Goal: Task Accomplishment & Management: Complete application form

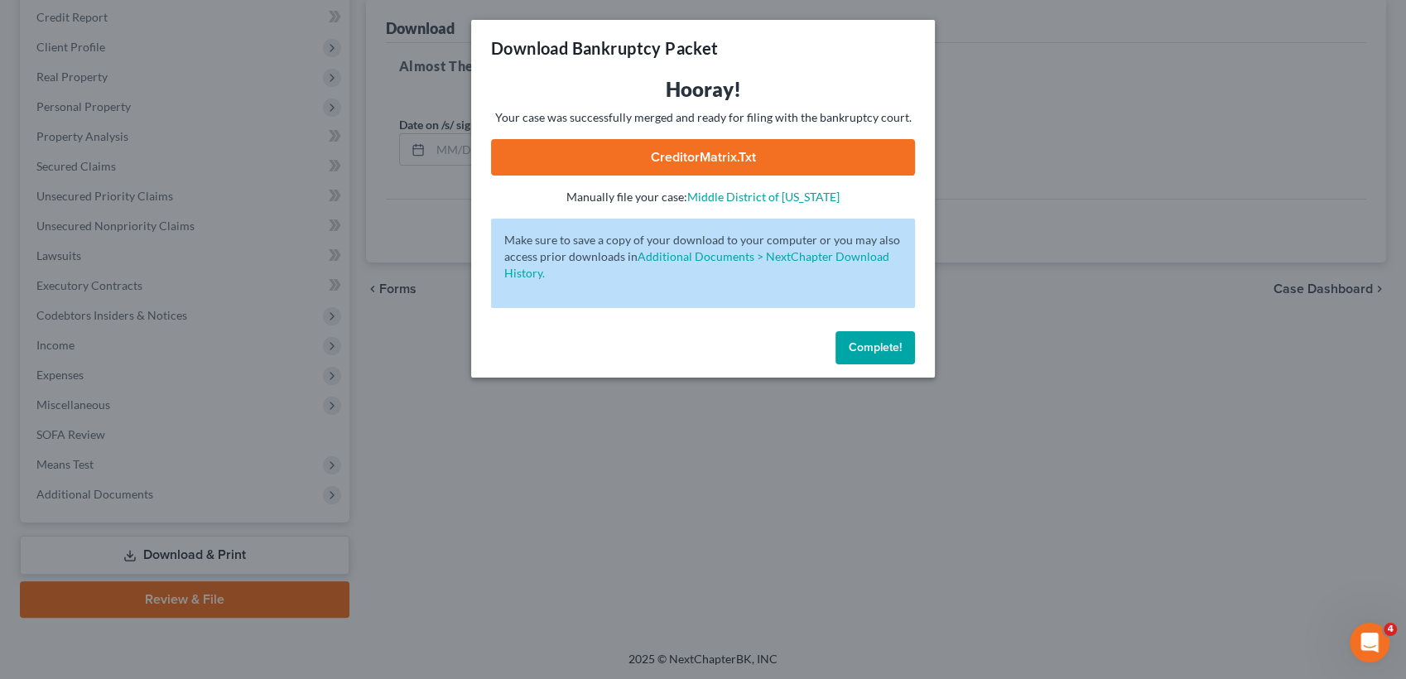
click at [865, 340] on span "Complete!" at bounding box center [875, 347] width 53 height 14
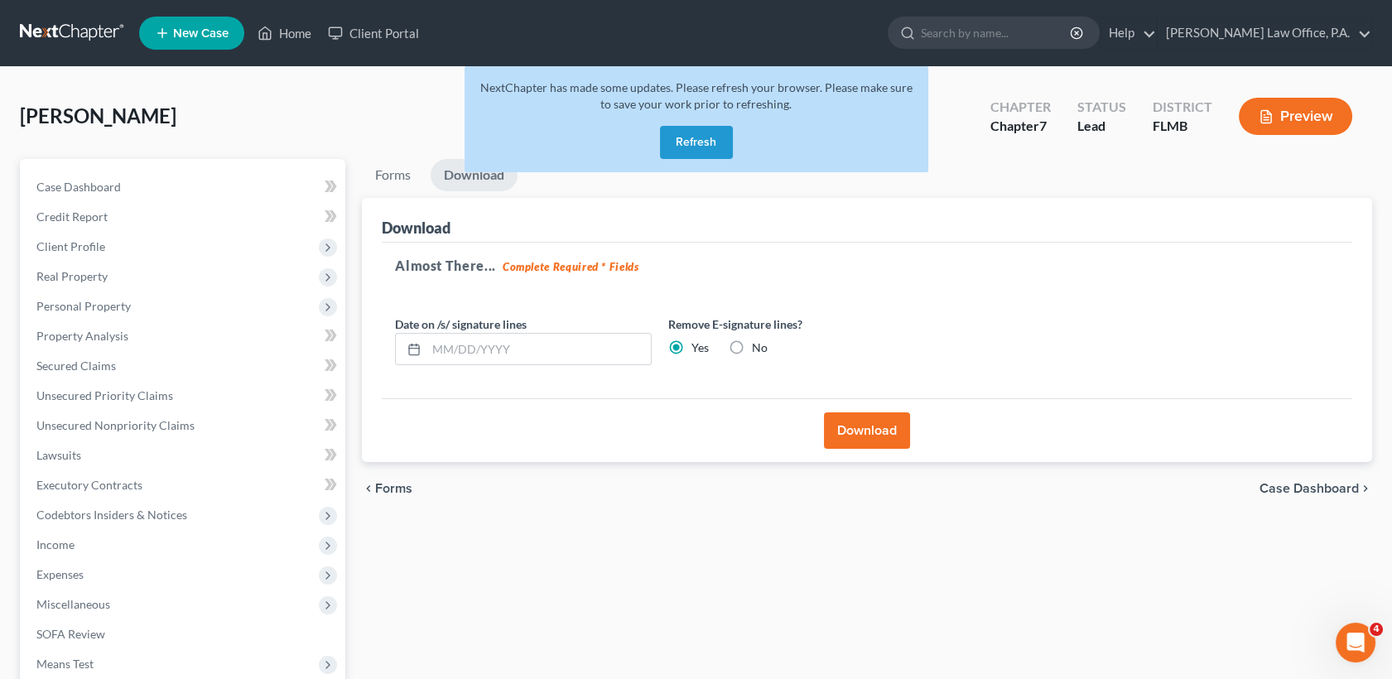
click at [671, 163] on div "NextChapter has made some updates. Please refresh your browser. Please make sur…" at bounding box center [697, 119] width 464 height 106
click at [689, 152] on button "Refresh" at bounding box center [696, 142] width 73 height 33
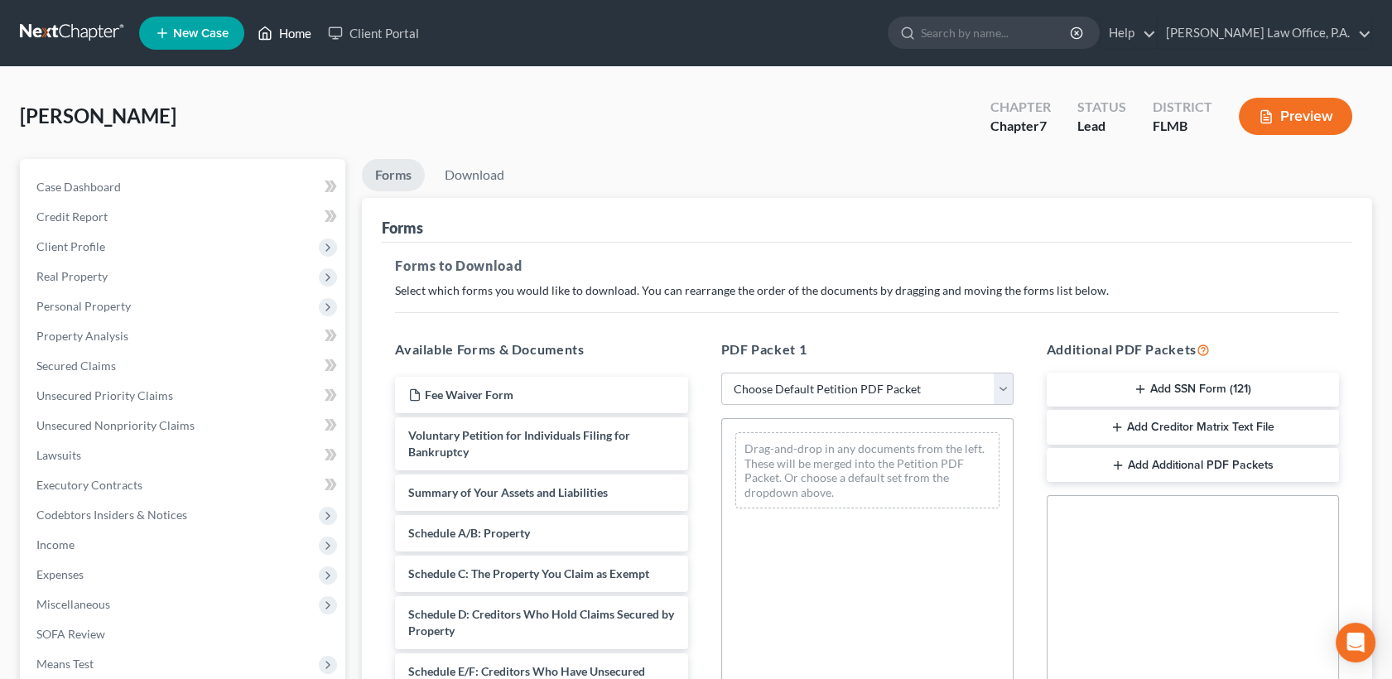
drag, startPoint x: 0, startPoint y: 0, endPoint x: 292, endPoint y: 30, distance: 293.0
click at [292, 30] on link "Home" at bounding box center [284, 33] width 70 height 30
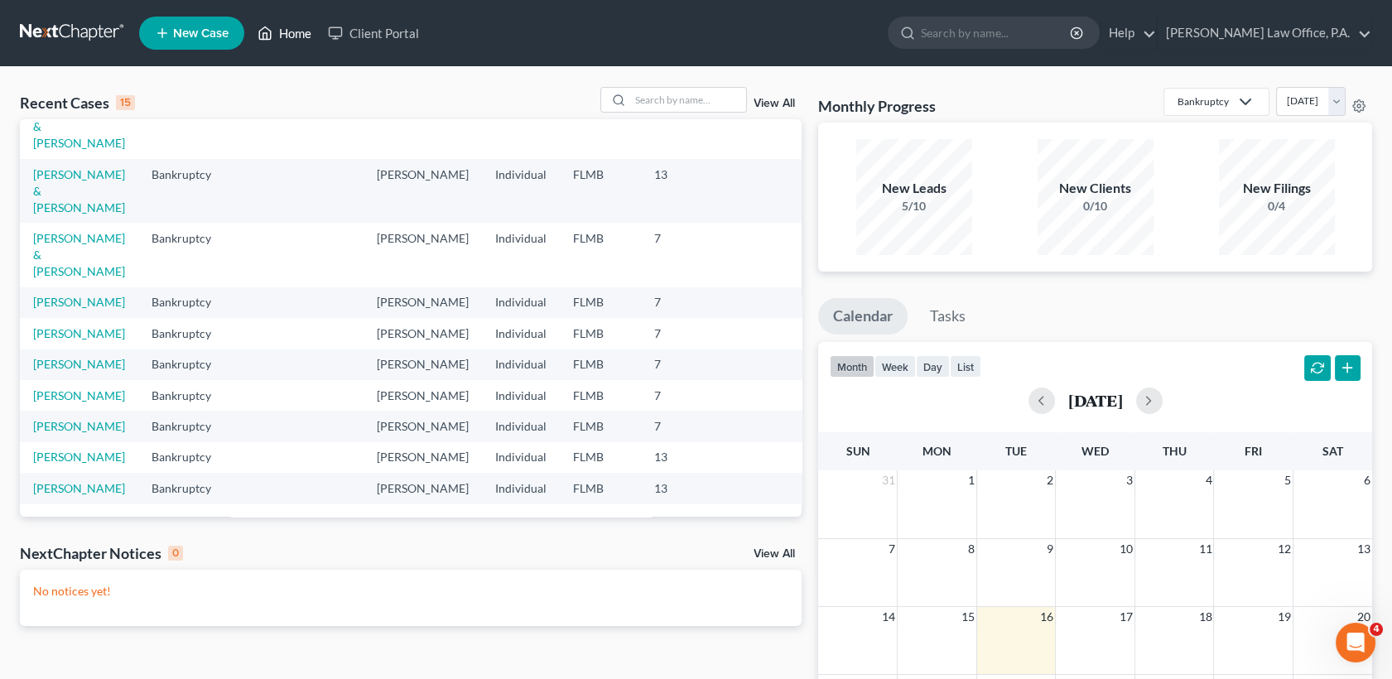
scroll to position [390, 0]
click at [71, 326] on link "[PERSON_NAME]" at bounding box center [79, 333] width 92 height 14
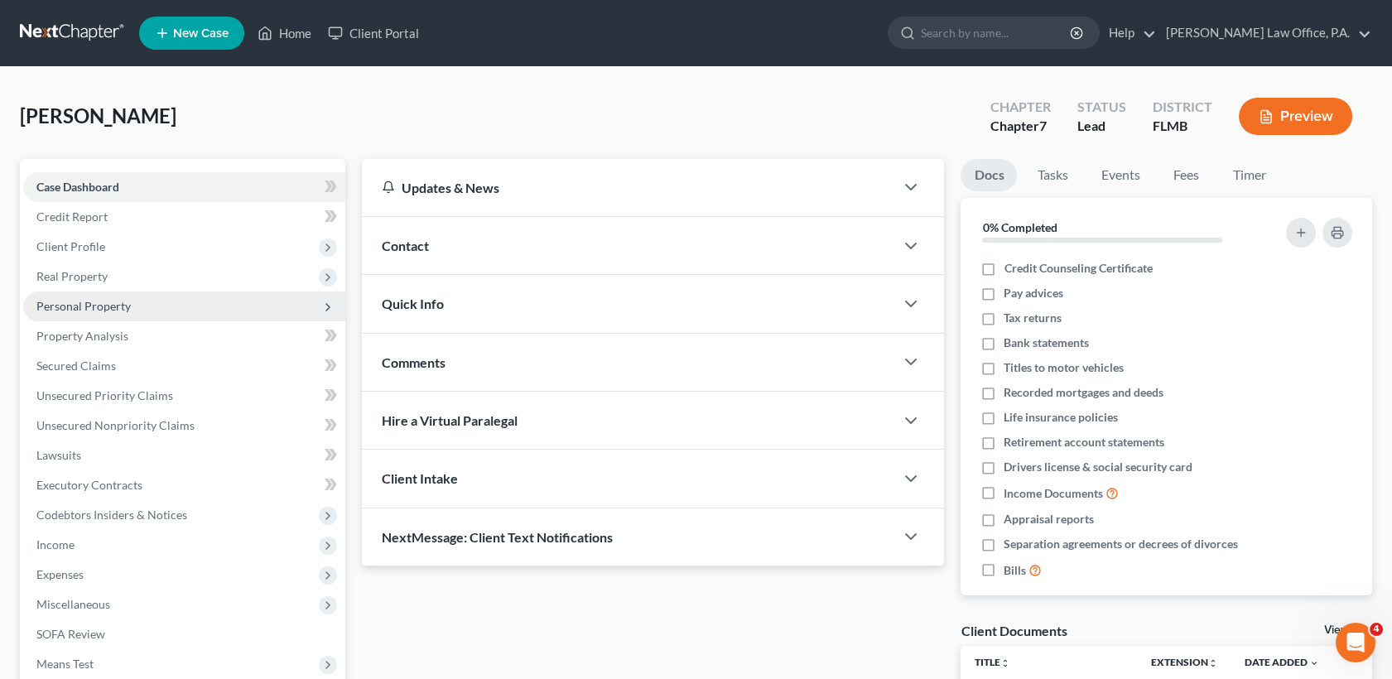
click at [122, 306] on span "Personal Property" at bounding box center [83, 306] width 94 height 14
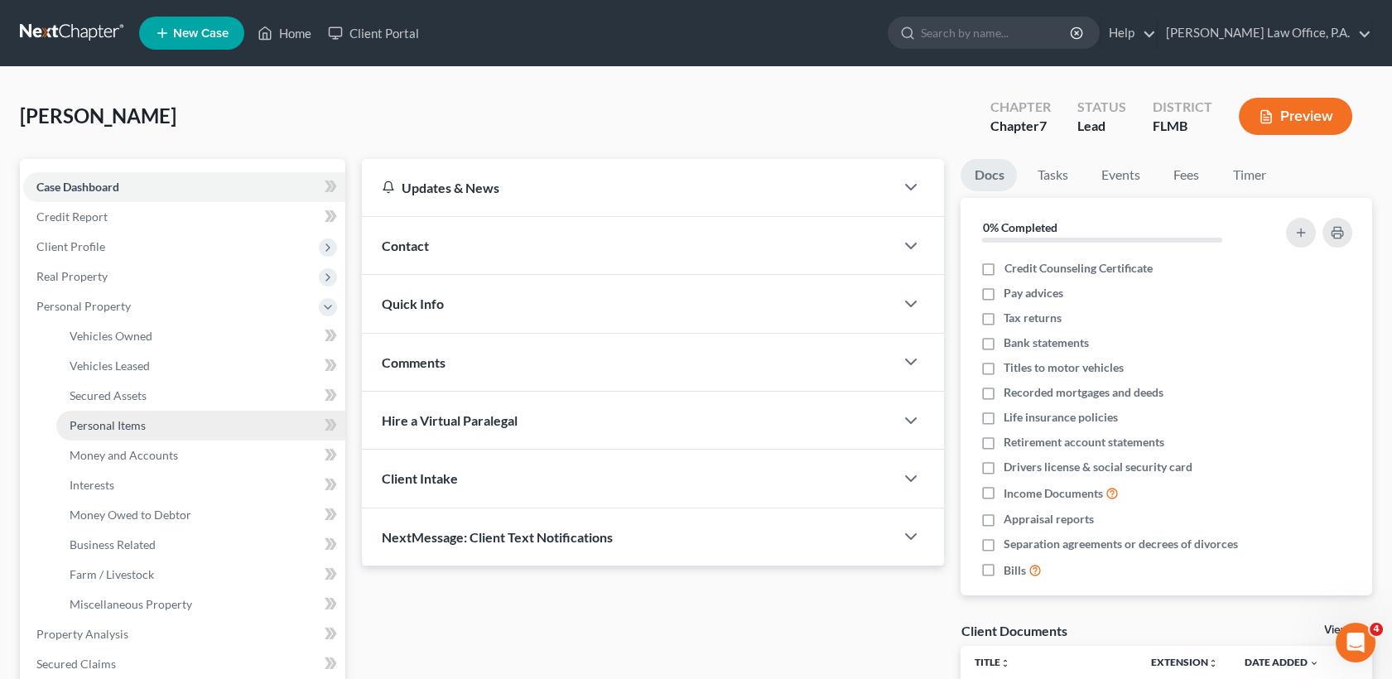
click at [136, 431] on span "Personal Items" at bounding box center [108, 425] width 76 height 14
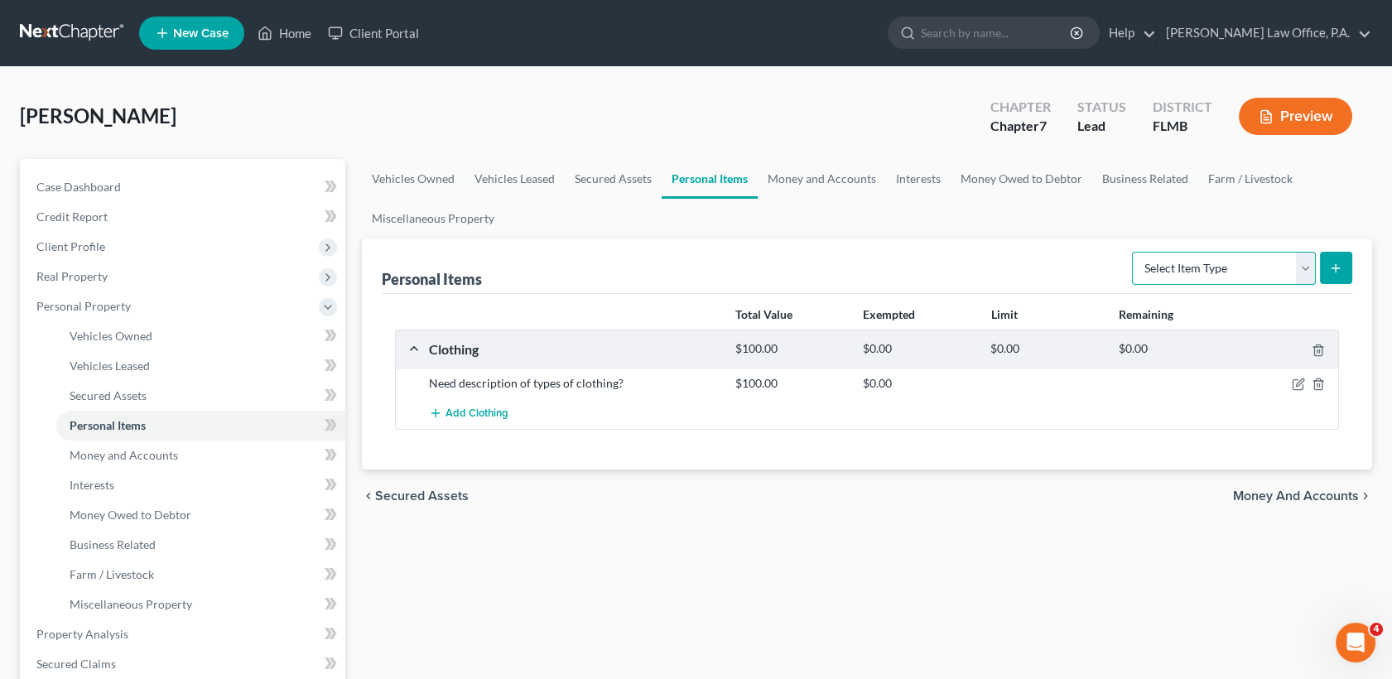
click at [1279, 262] on select "Select Item Type Clothing Collectibles Of Value Electronics Firearms Household …" at bounding box center [1224, 268] width 184 height 33
select select "electronics"
click at [1134, 252] on select "Select Item Type Clothing Collectibles Of Value Electronics Firearms Household …" at bounding box center [1224, 268] width 184 height 33
click at [1346, 268] on button "submit" at bounding box center [1336, 268] width 32 height 32
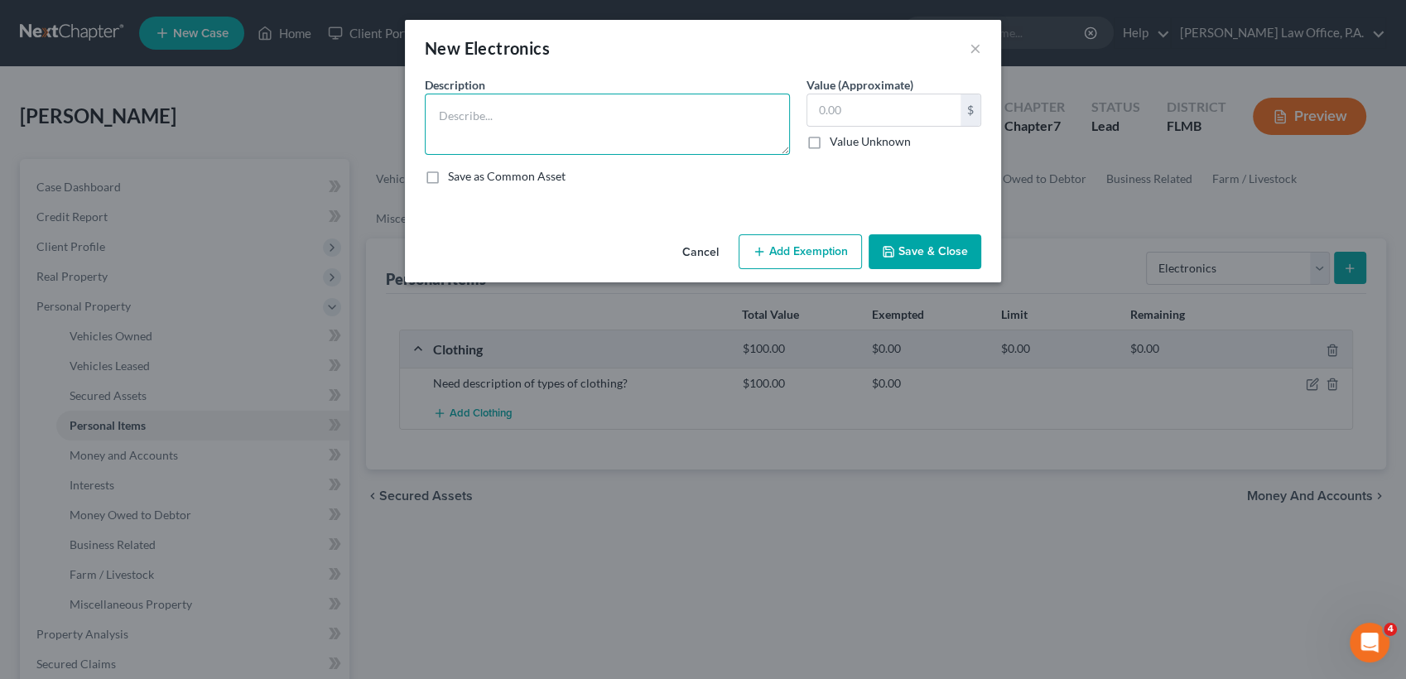
click at [625, 112] on textarea at bounding box center [607, 124] width 365 height 61
type textarea "iphone pro"
click at [943, 96] on input "text" at bounding box center [883, 109] width 153 height 31
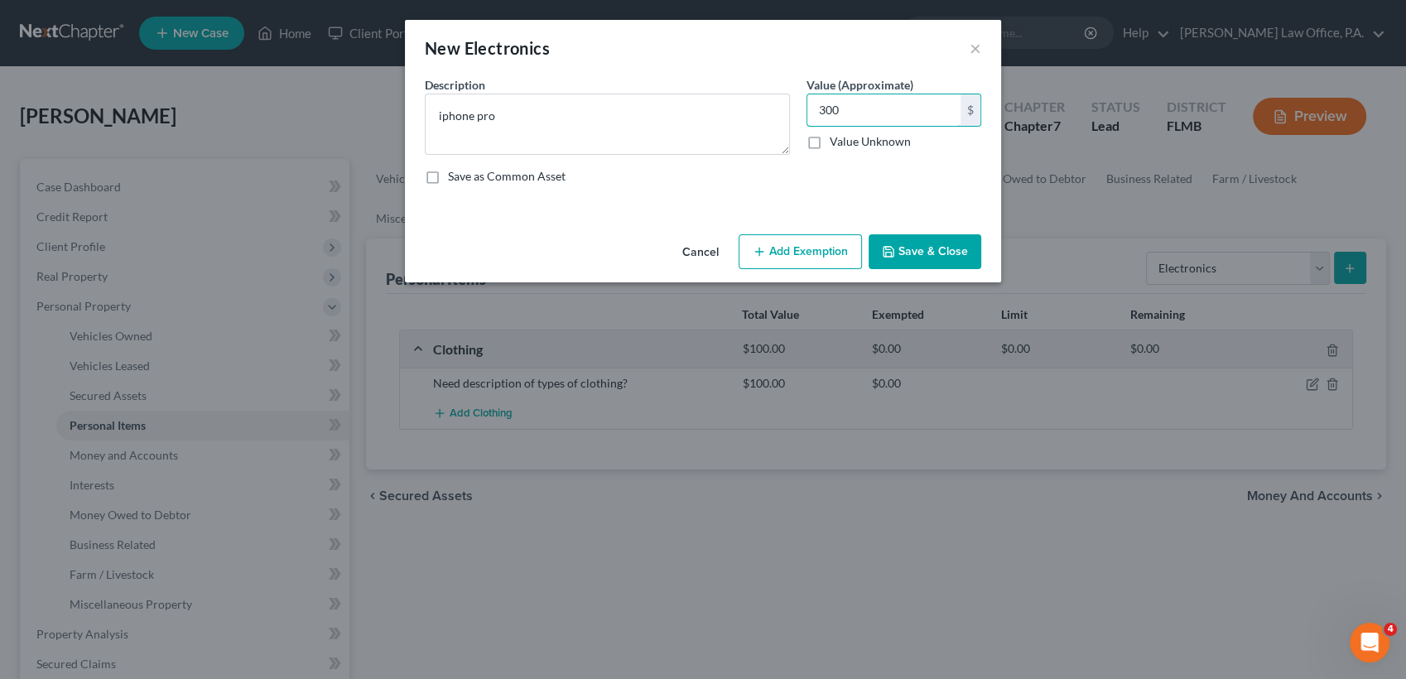
type input "300"
click at [952, 252] on button "Save & Close" at bounding box center [925, 251] width 113 height 35
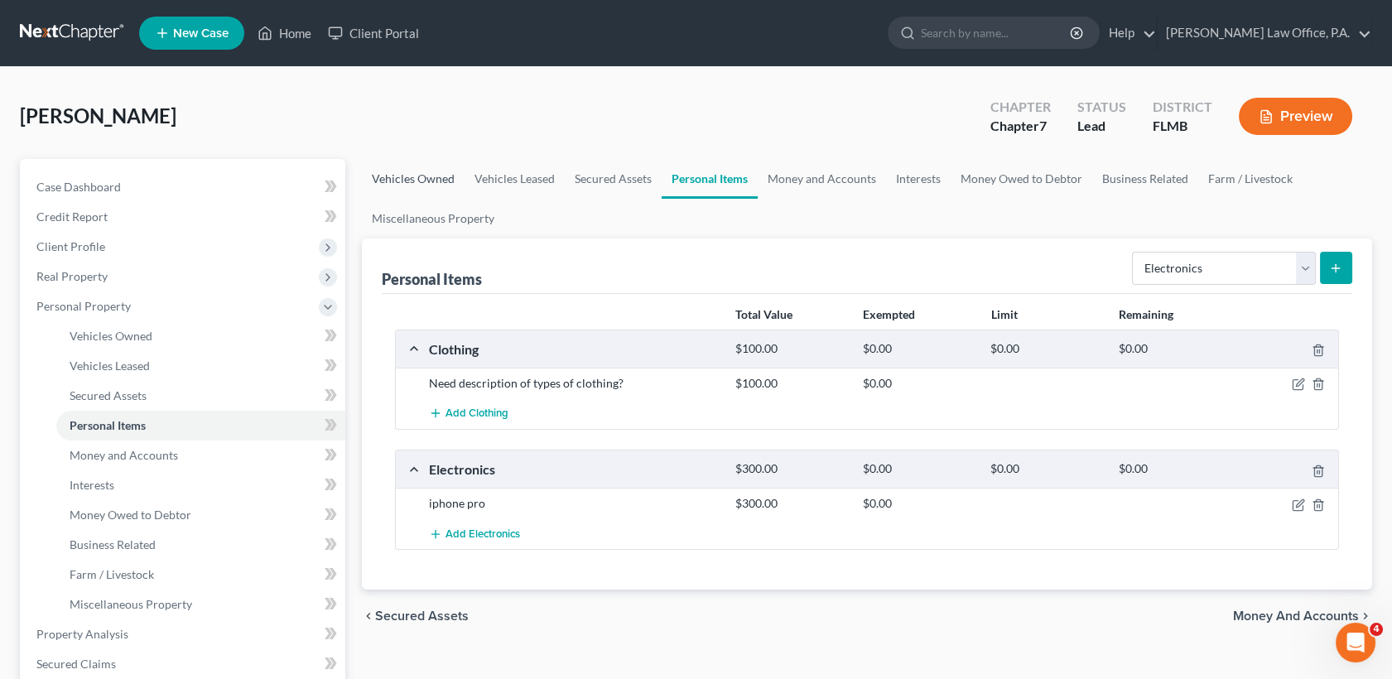
click at [411, 189] on link "Vehicles Owned" at bounding box center [413, 179] width 103 height 40
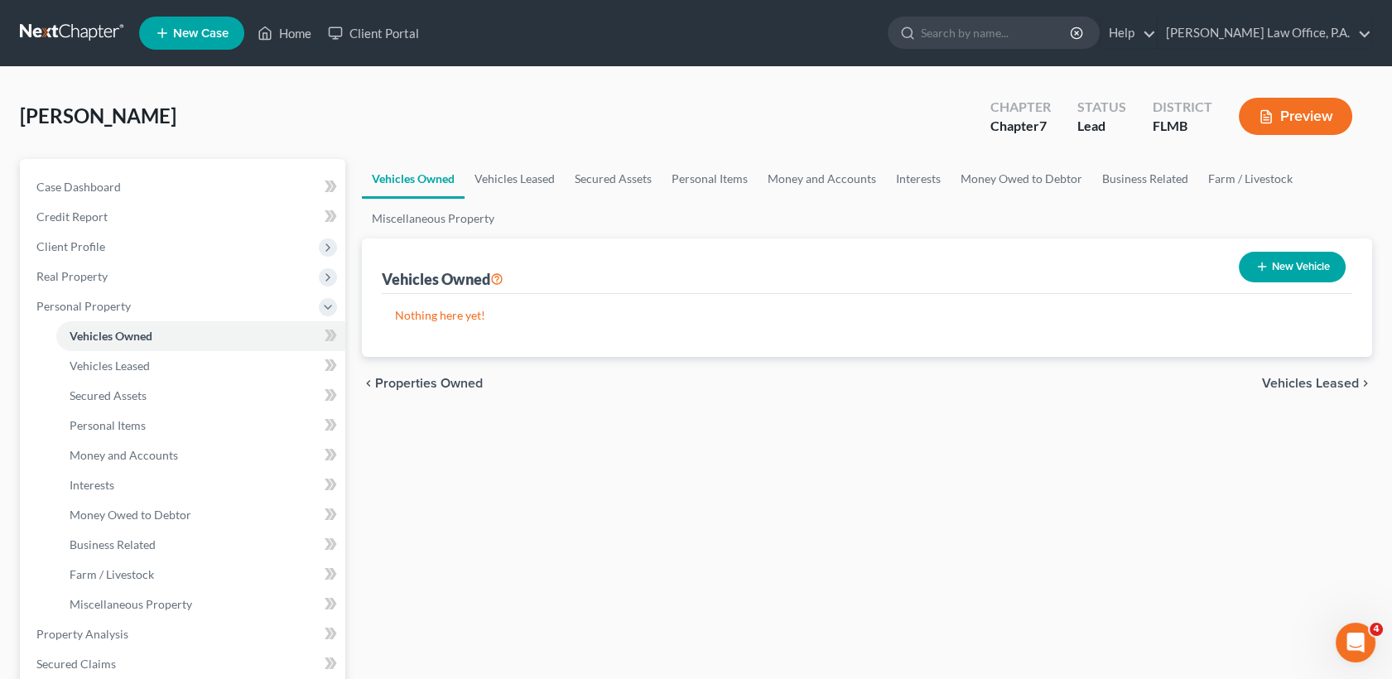
click at [781, 144] on div "[PERSON_NAME] Upgraded Chapter Chapter 7 Status Lead District [GEOGRAPHIC_DATA]…" at bounding box center [696, 123] width 1352 height 72
click at [794, 171] on link "Money and Accounts" at bounding box center [822, 179] width 128 height 40
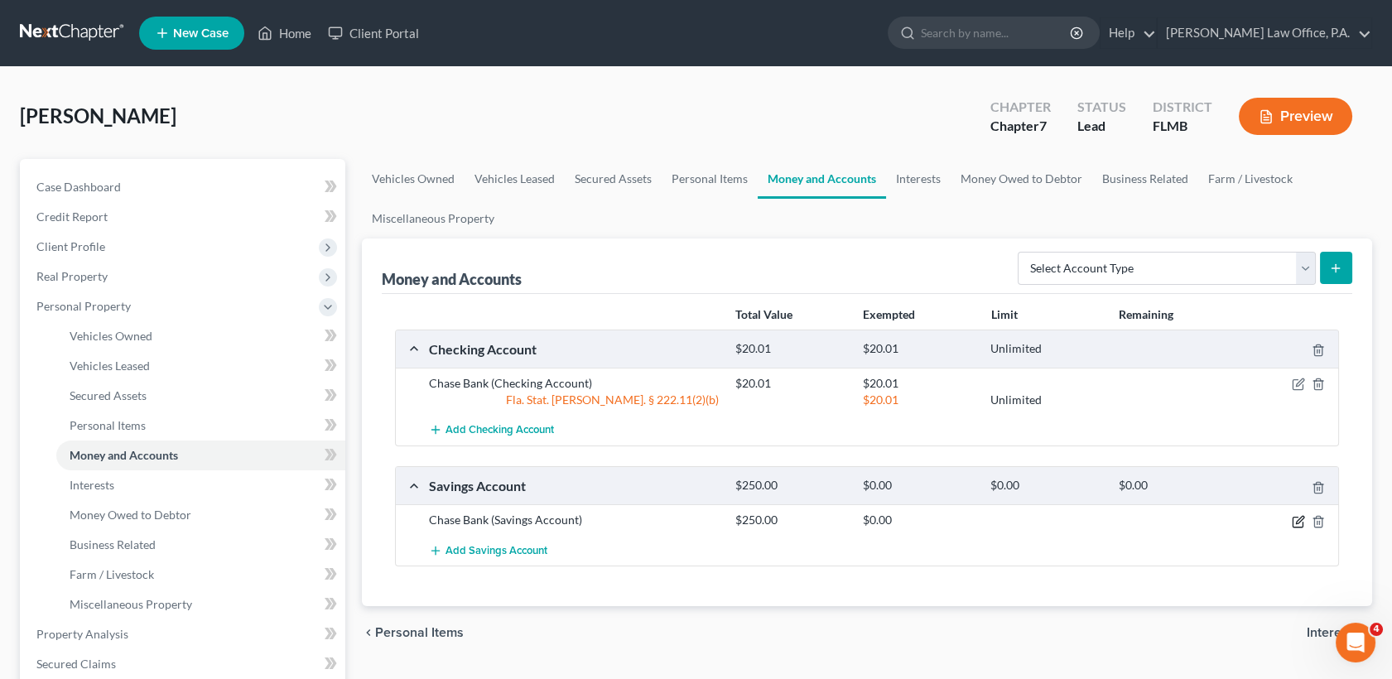
click at [1300, 520] on icon "button" at bounding box center [1299, 519] width 7 height 7
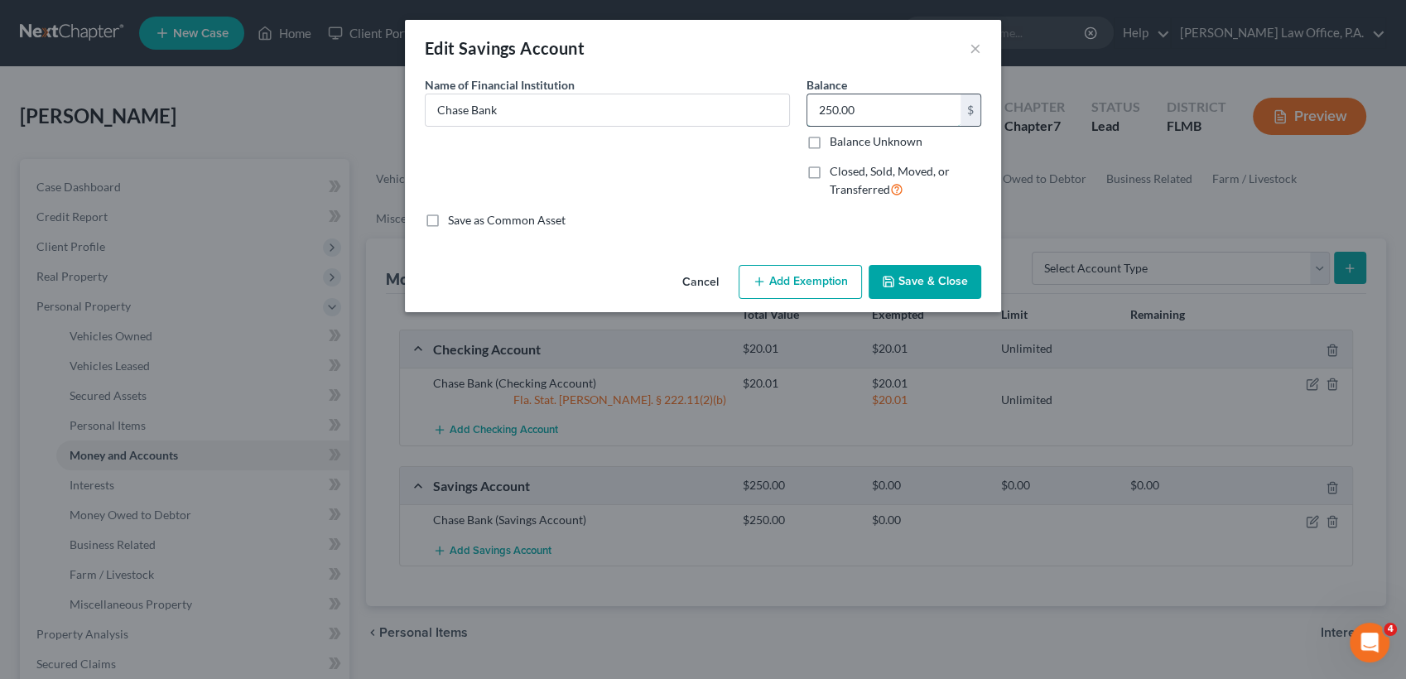
click at [900, 110] on input "250.00" at bounding box center [883, 109] width 153 height 31
type input "0.00"
click at [942, 261] on div "Cancel Add Exemption Save & Close" at bounding box center [703, 285] width 596 height 55
click at [944, 281] on button "Save & Close" at bounding box center [925, 282] width 113 height 35
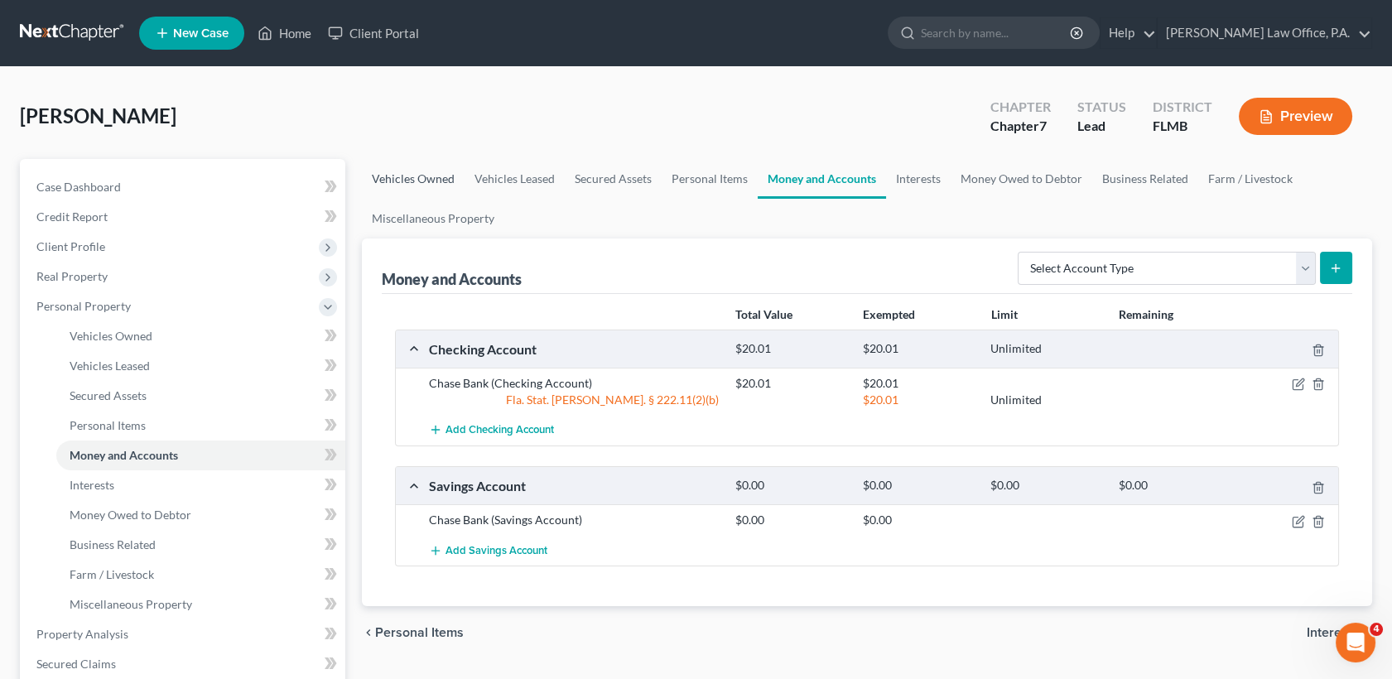
click at [438, 176] on link "Vehicles Owned" at bounding box center [413, 179] width 103 height 40
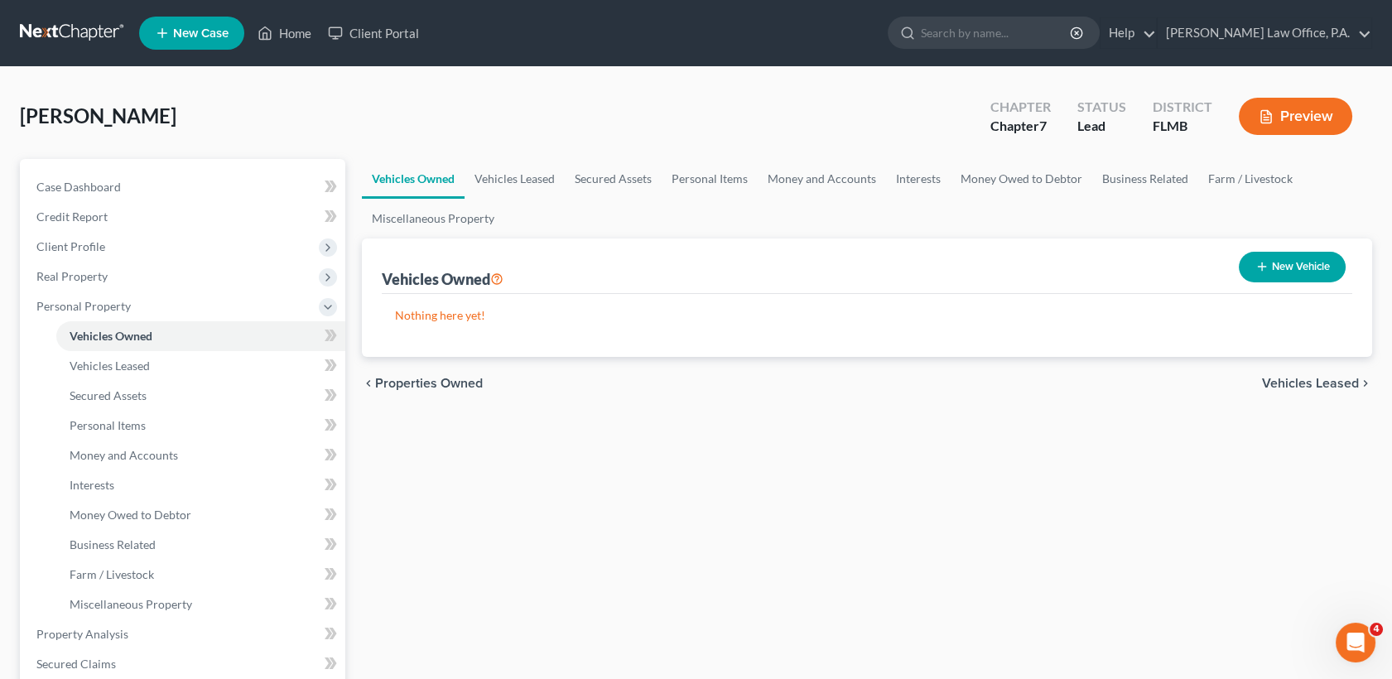
scroll to position [498, 0]
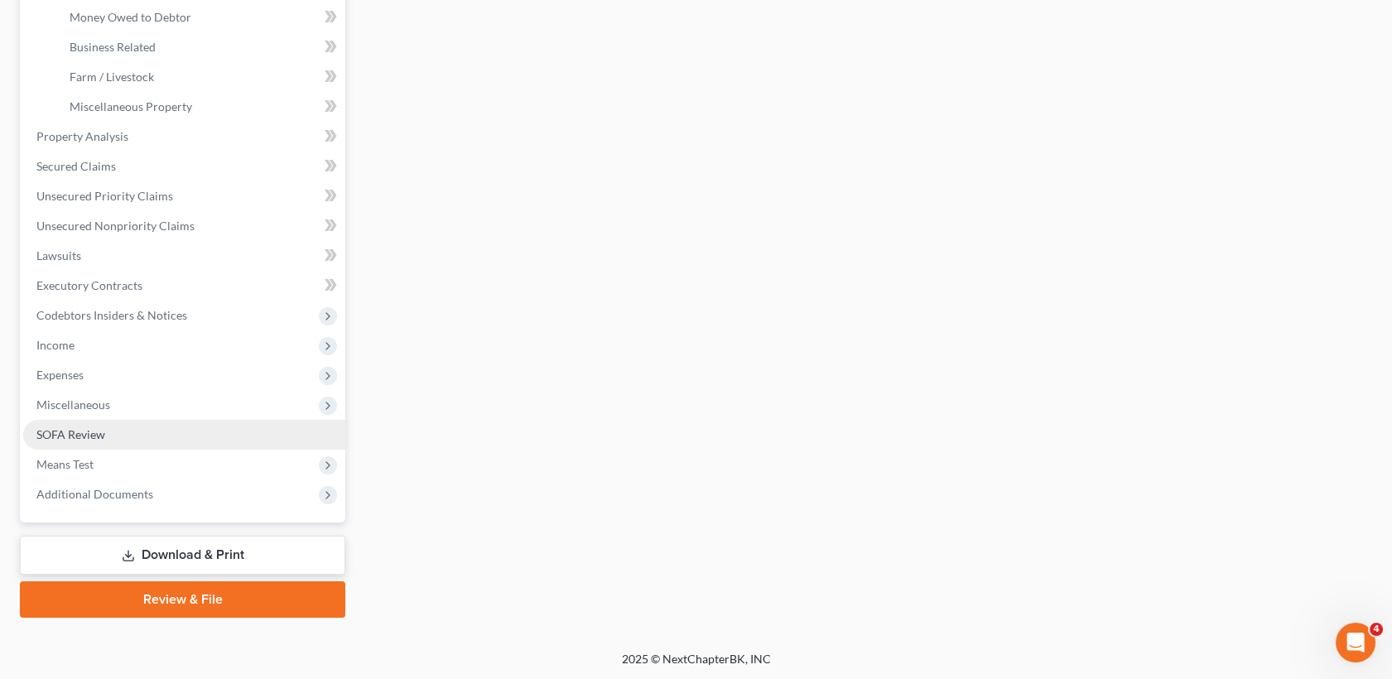
click at [84, 431] on span "SOFA Review" at bounding box center [70, 434] width 69 height 14
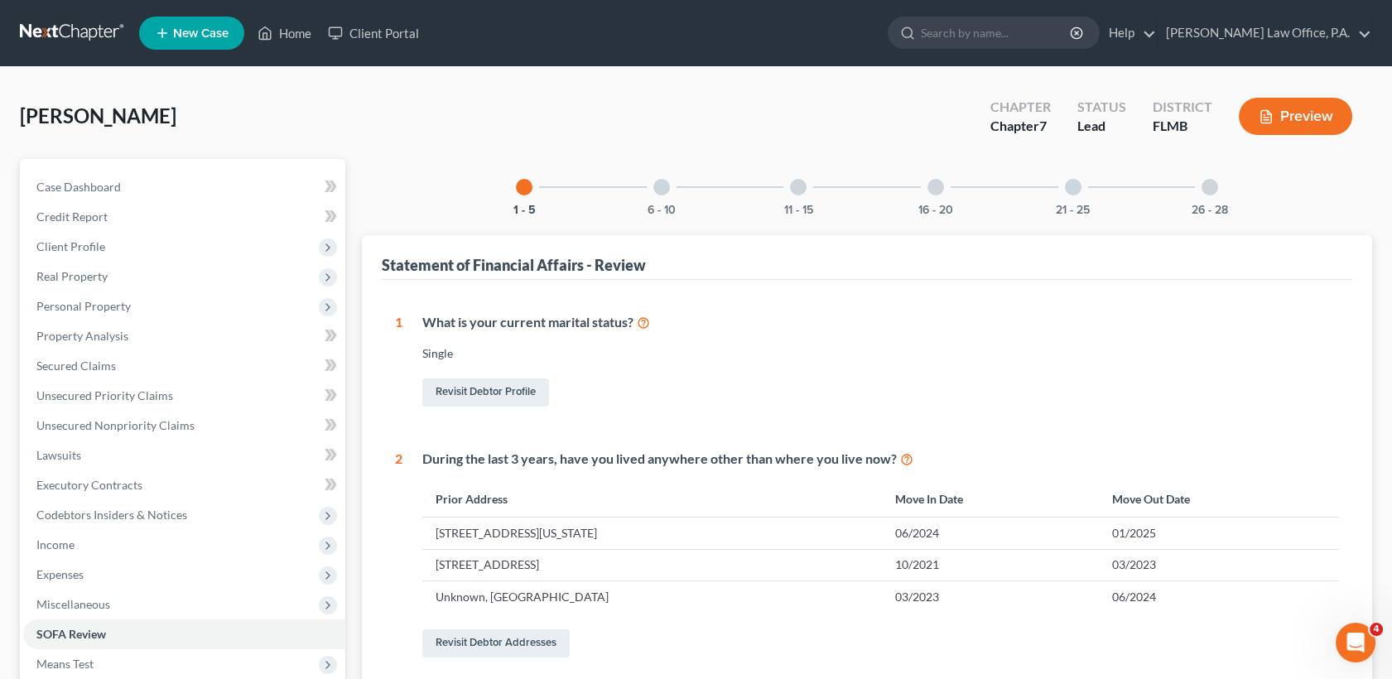
click at [654, 193] on div "6 - 10" at bounding box center [662, 187] width 56 height 56
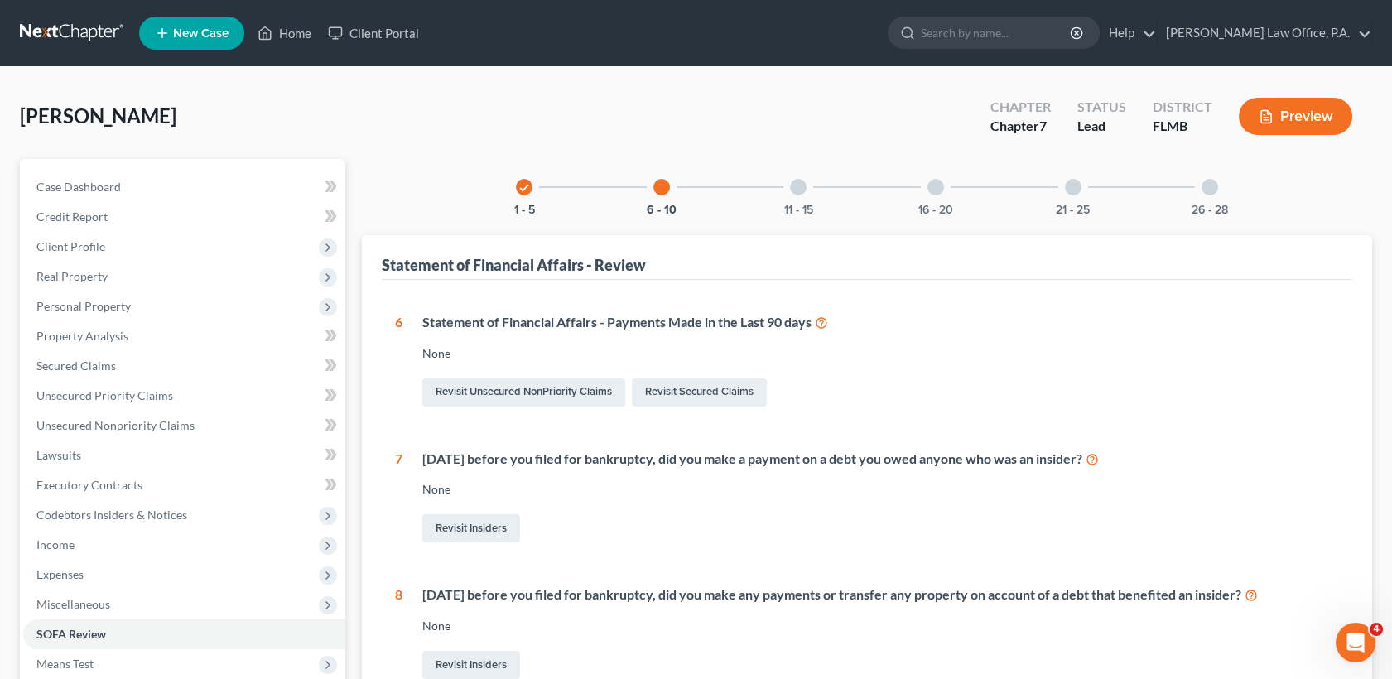
scroll to position [534, 0]
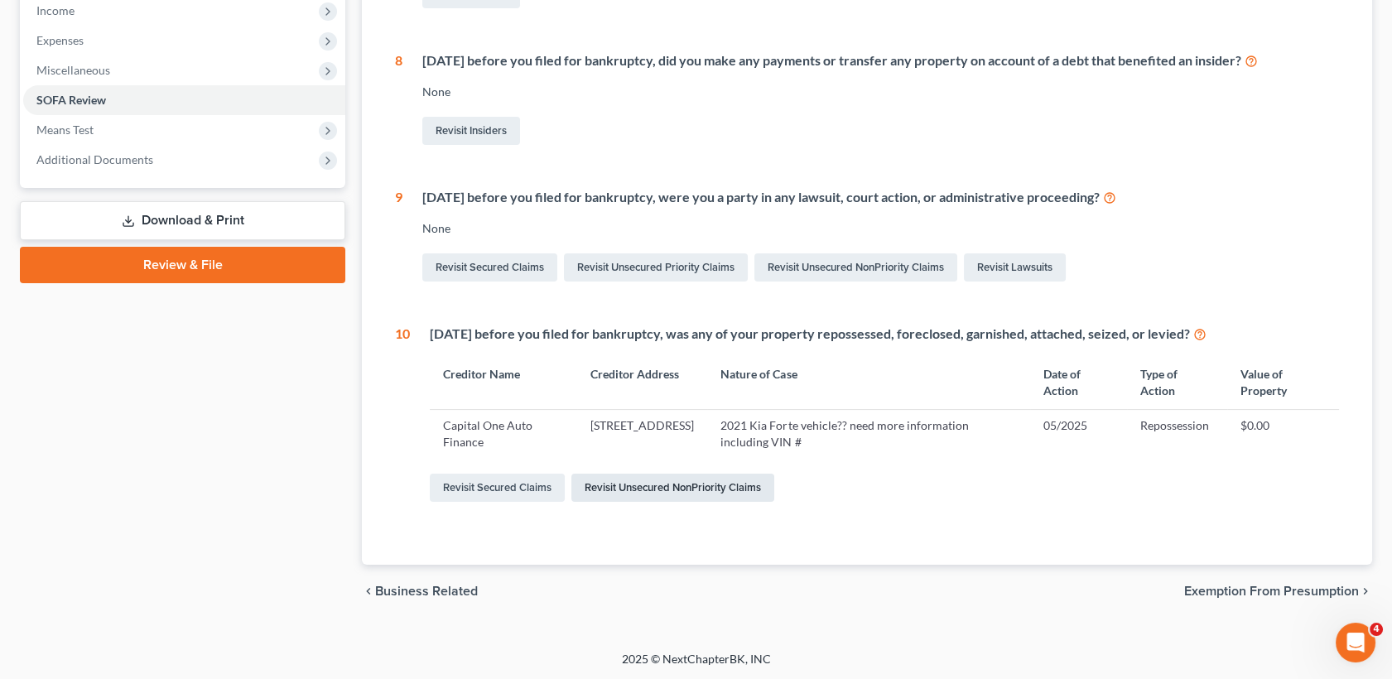
click at [610, 492] on link "Revisit Unsecured NonPriority Claims" at bounding box center [672, 488] width 203 height 28
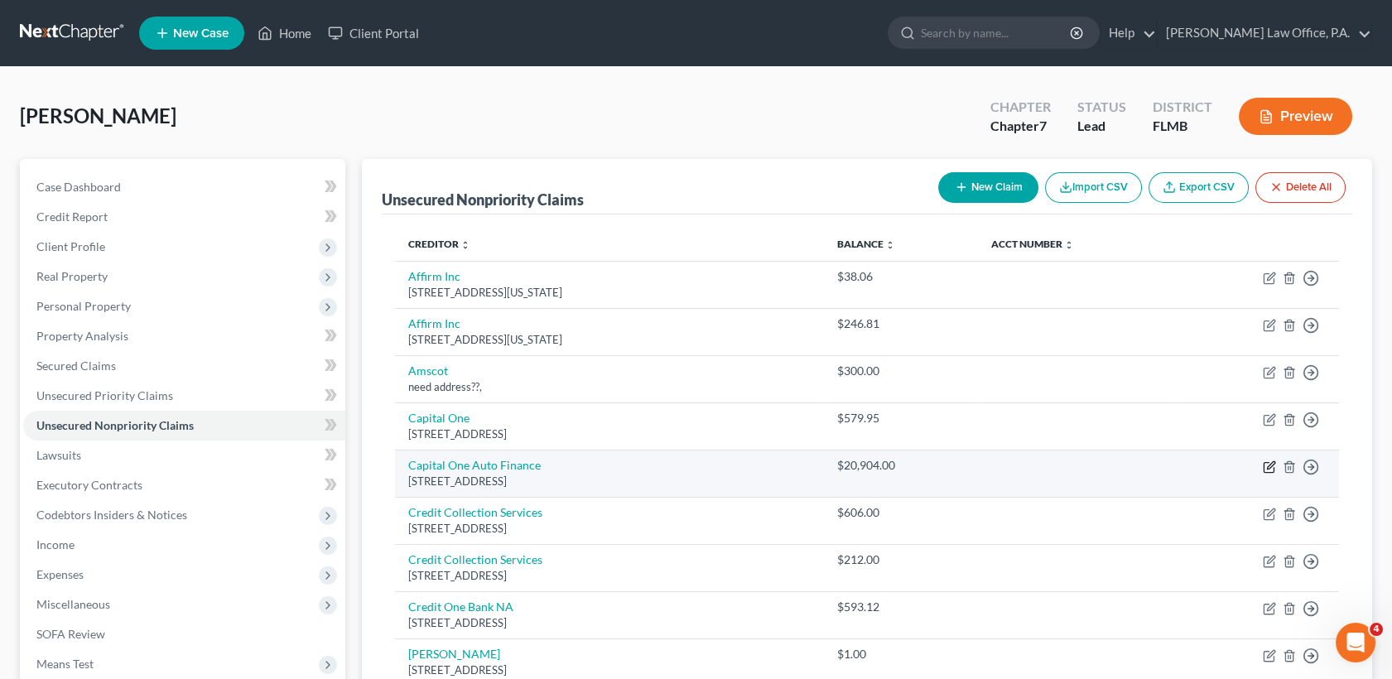
click at [1269, 462] on icon "button" at bounding box center [1269, 466] width 13 height 13
select select "45"
select select "4"
select select "0"
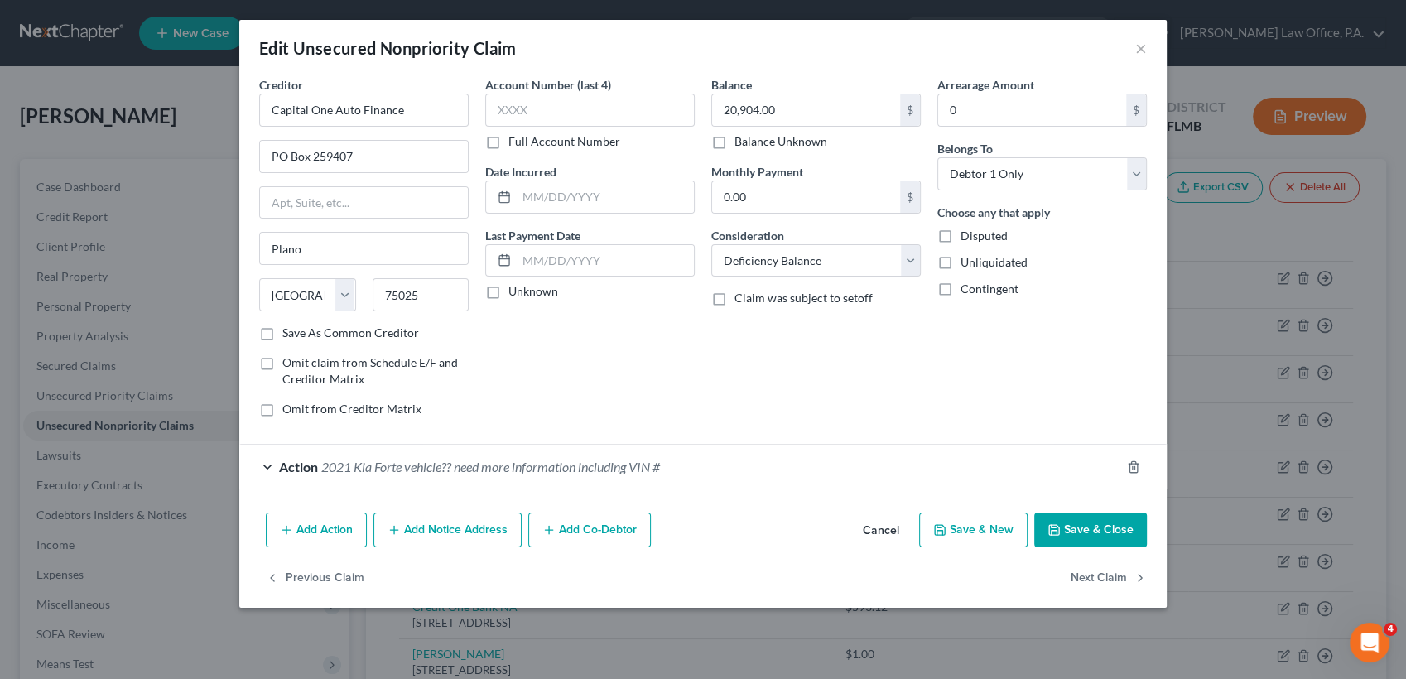
click at [524, 471] on span "2021 Kia Forte vehicle?? need more information including VIN #" at bounding box center [490, 467] width 339 height 16
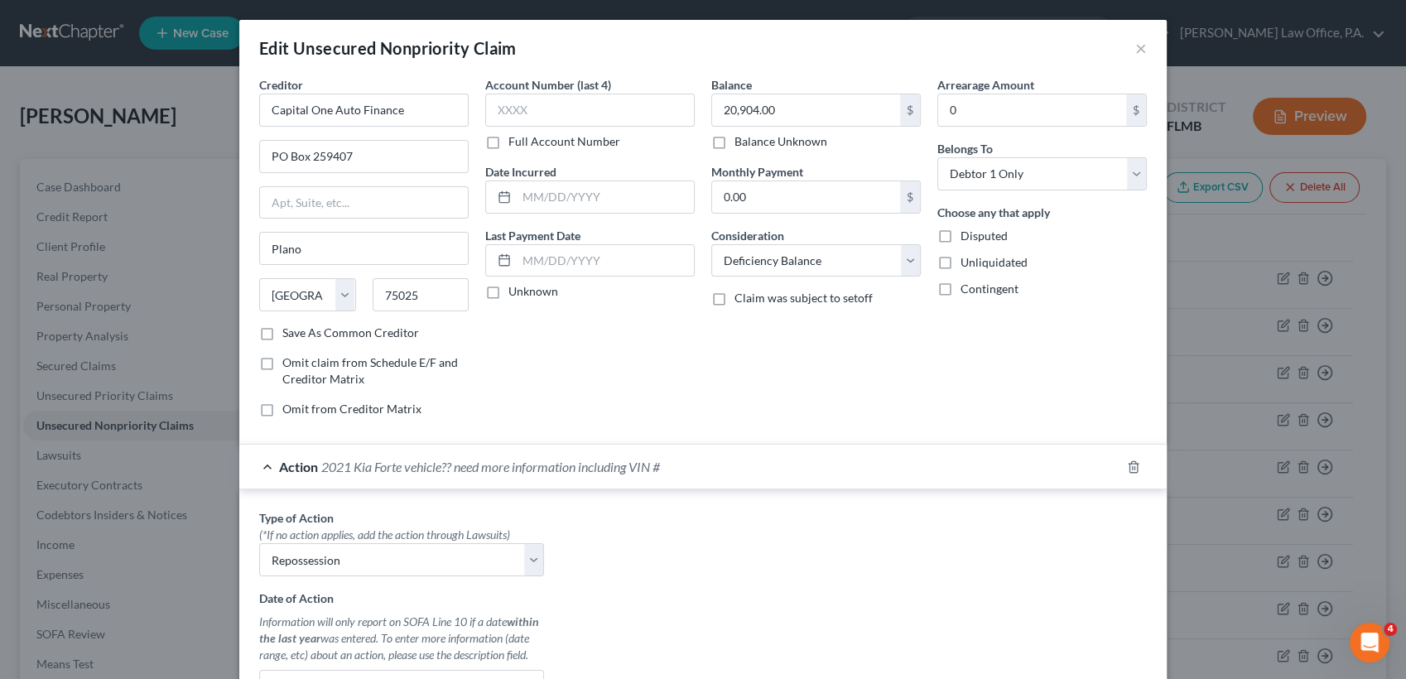
scroll to position [395, 0]
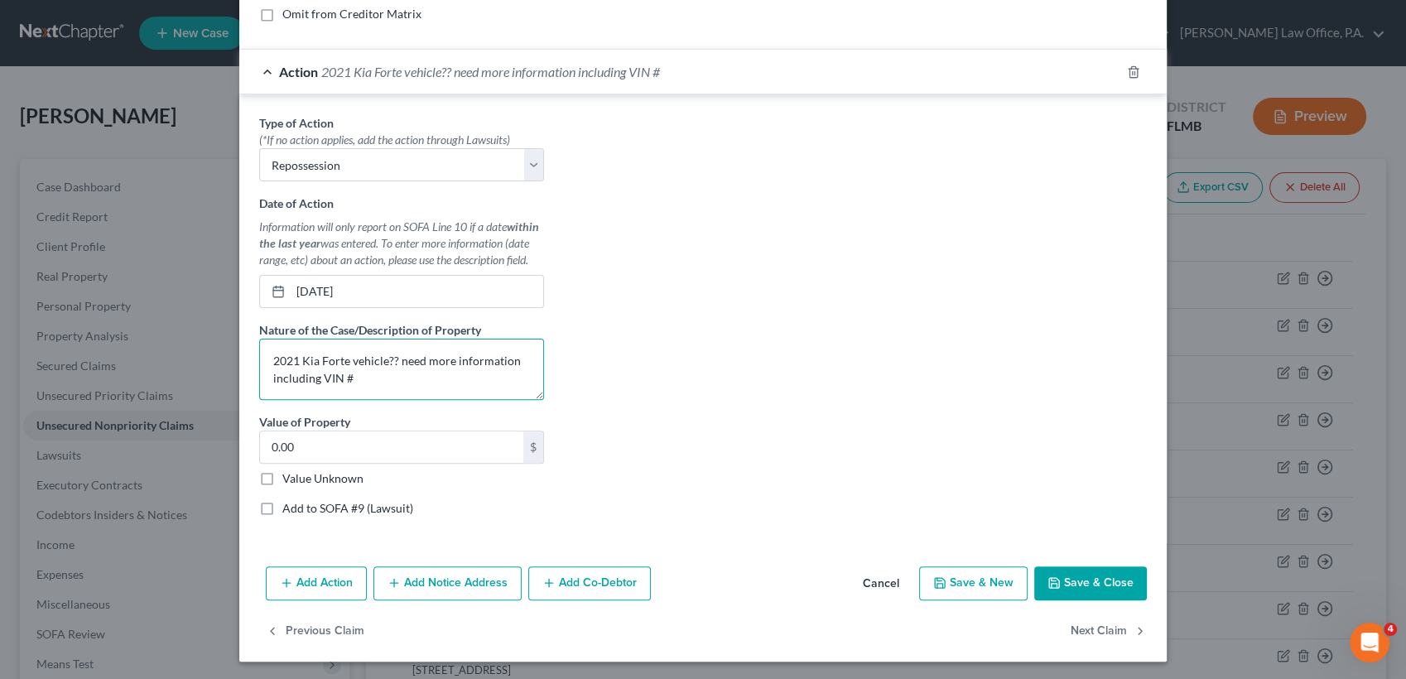
click at [379, 382] on textarea "2021 Kia Forte vehicle?? need more information including VIN #" at bounding box center [401, 369] width 285 height 61
paste textarea "[US_VEHICLE_IDENTIFICATION_NUMBER]"
drag, startPoint x: 380, startPoint y: 353, endPoint x: 320, endPoint y: 388, distance: 69.0
click at [320, 388] on textarea "2021 Kia Forte vehicle?? need more information including VIN # [US_VEHICLE_IDEN…" at bounding box center [401, 369] width 285 height 61
click at [317, 381] on textarea "2021 Kia Forte vehicle?? need more information including VIN # [US_VEHICLE_IDEN…" at bounding box center [401, 369] width 285 height 61
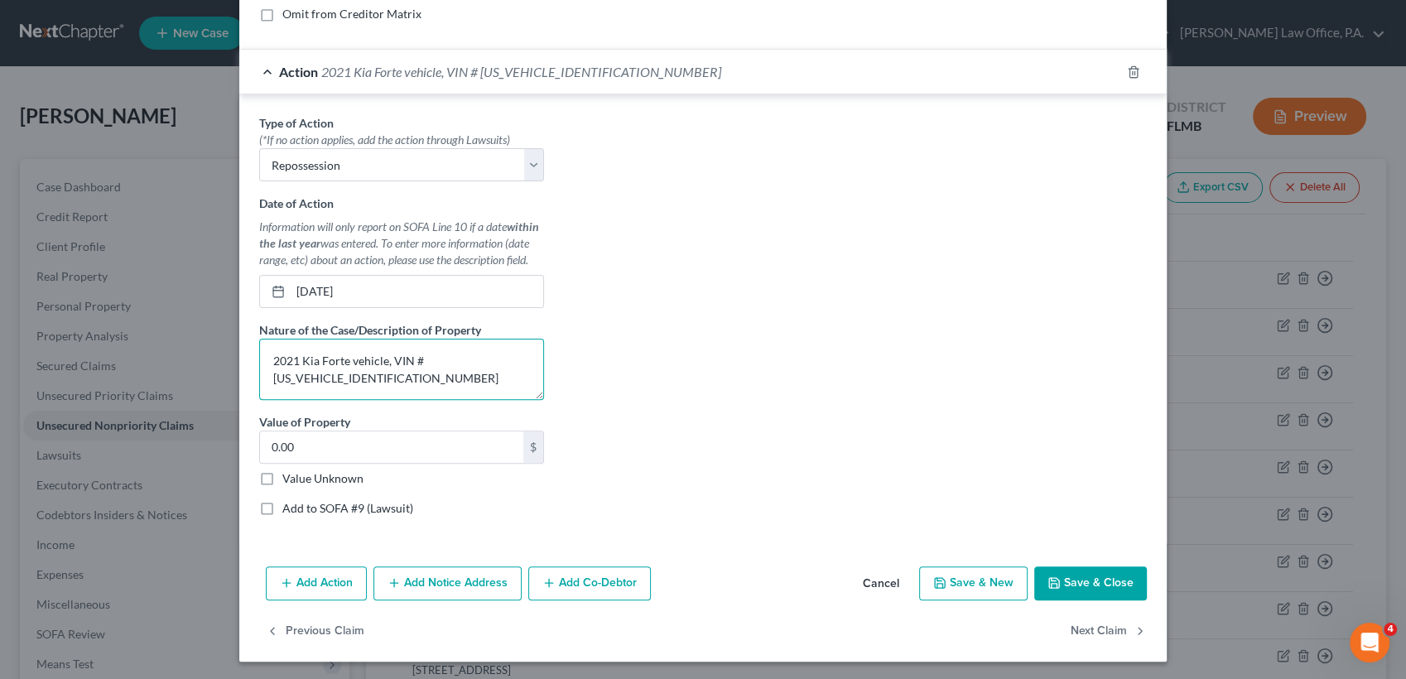
type textarea "2021 Kia Forte vehicle, VIN # [US_VEHICLE_IDENTIFICATION_NUMBER]"
click at [1091, 571] on button "Save & Close" at bounding box center [1090, 583] width 113 height 35
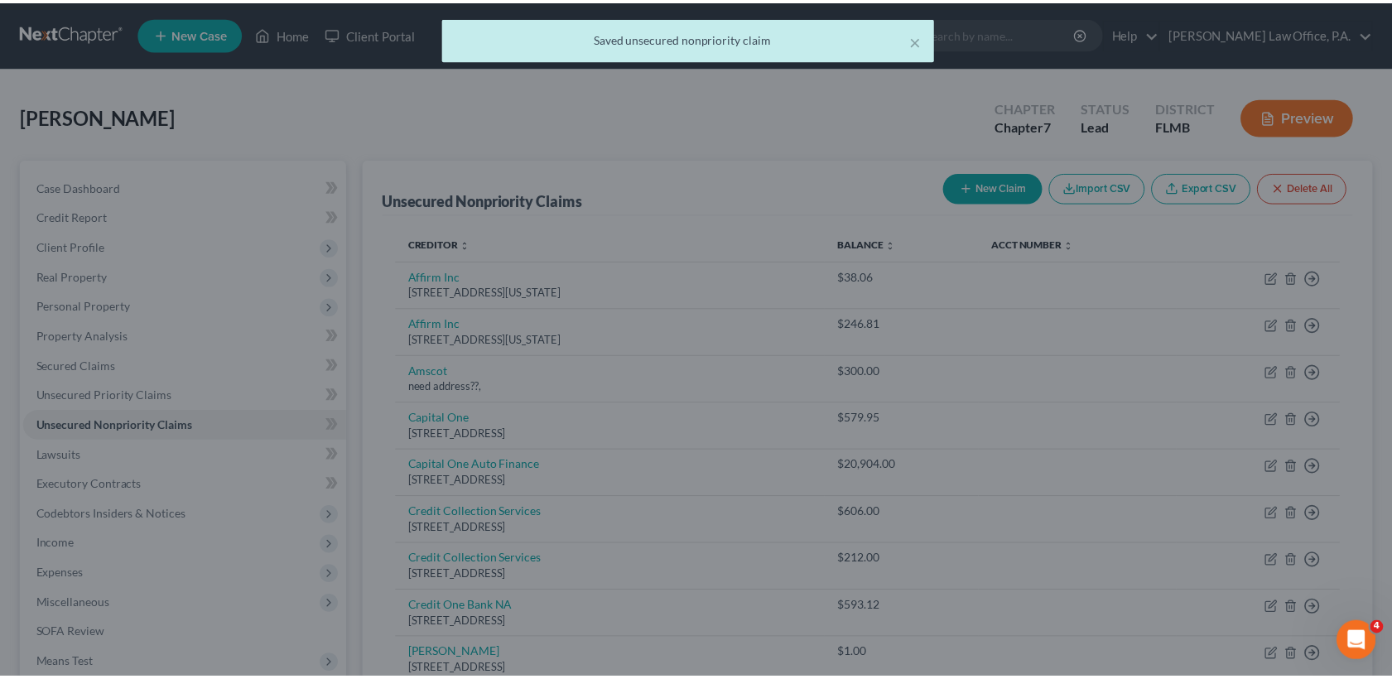
scroll to position [0, 0]
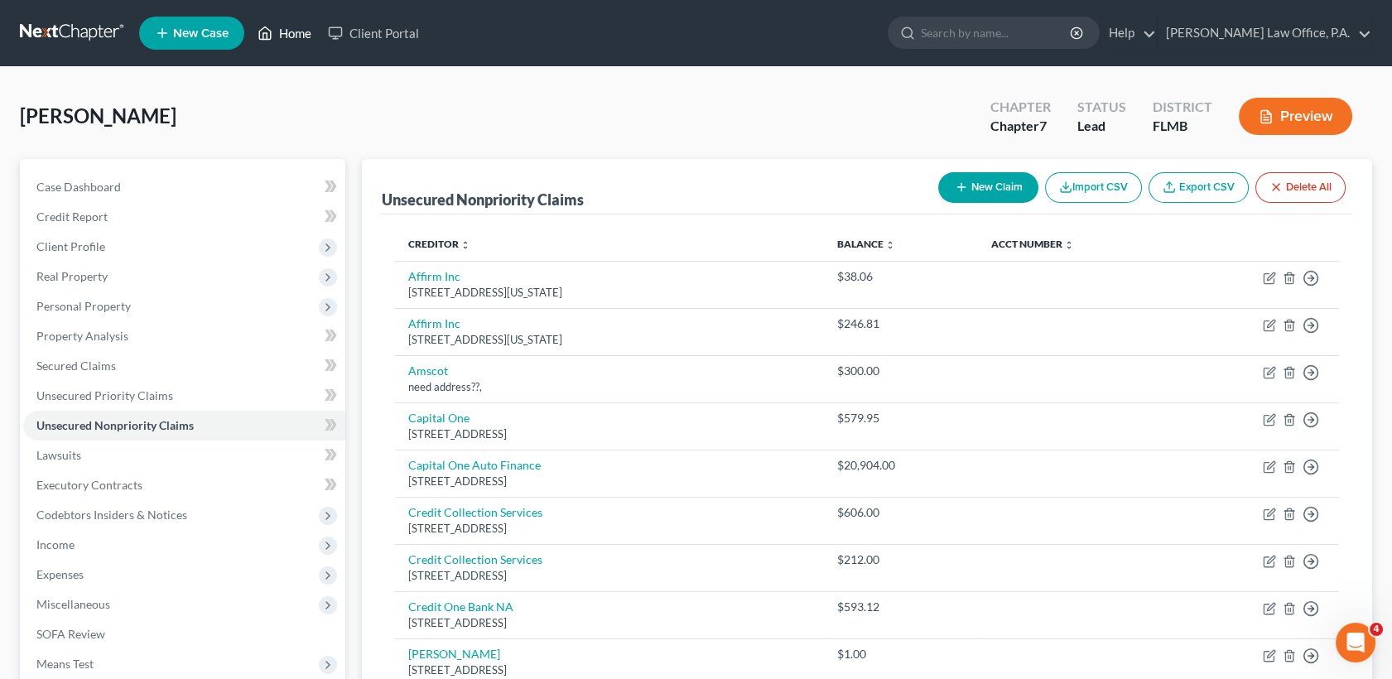
click at [293, 31] on link "Home" at bounding box center [284, 33] width 70 height 30
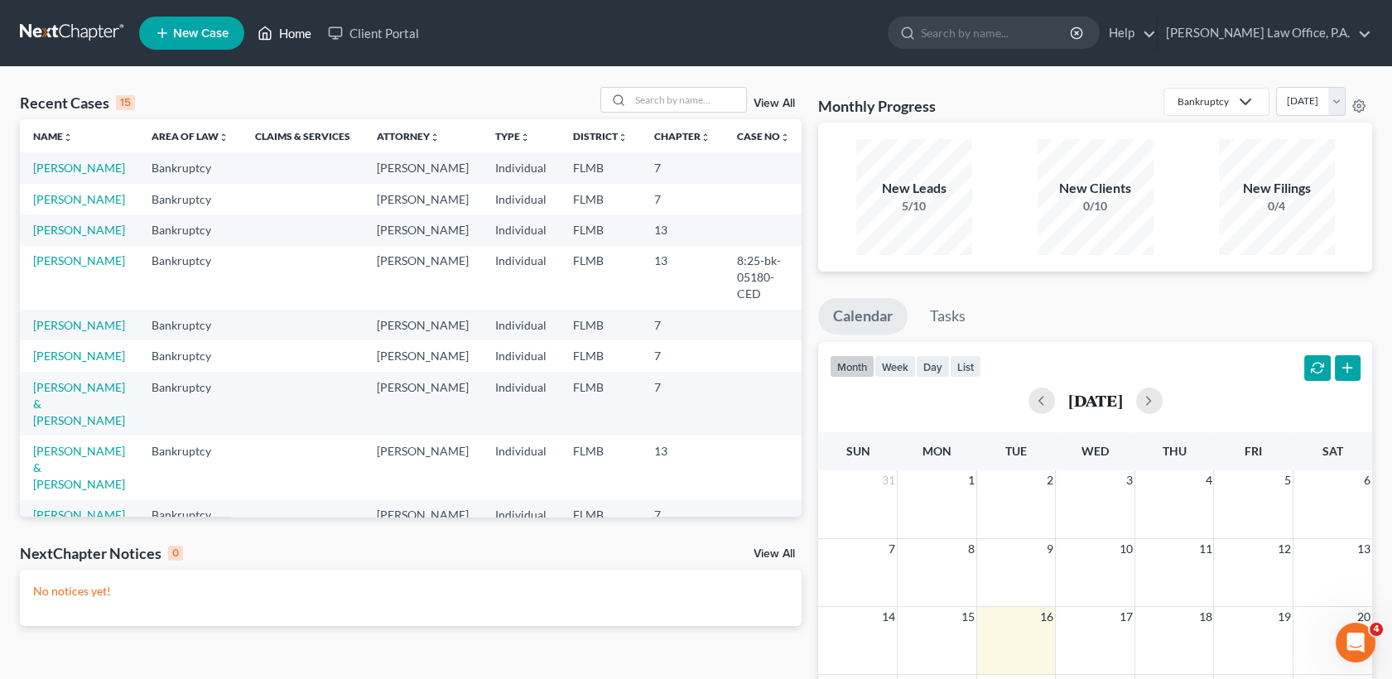
scroll to position [347, 0]
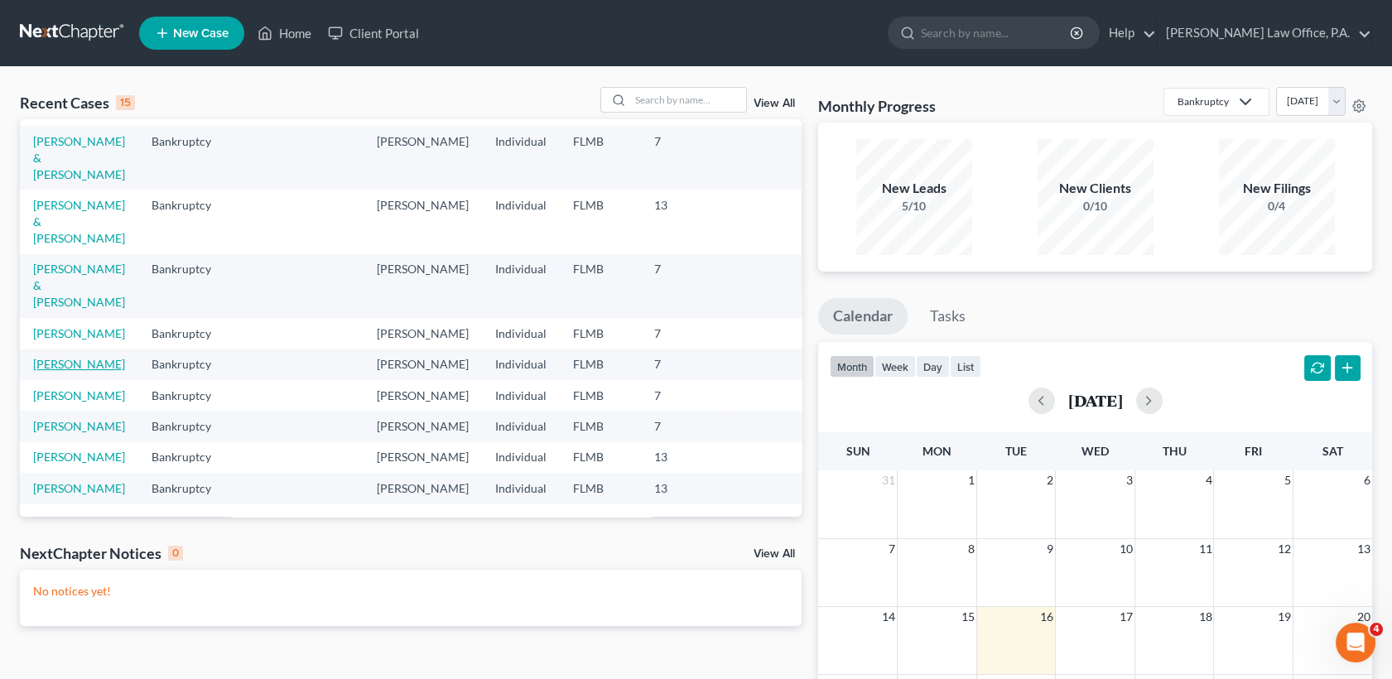
click at [59, 357] on link "[PERSON_NAME]" at bounding box center [79, 364] width 92 height 14
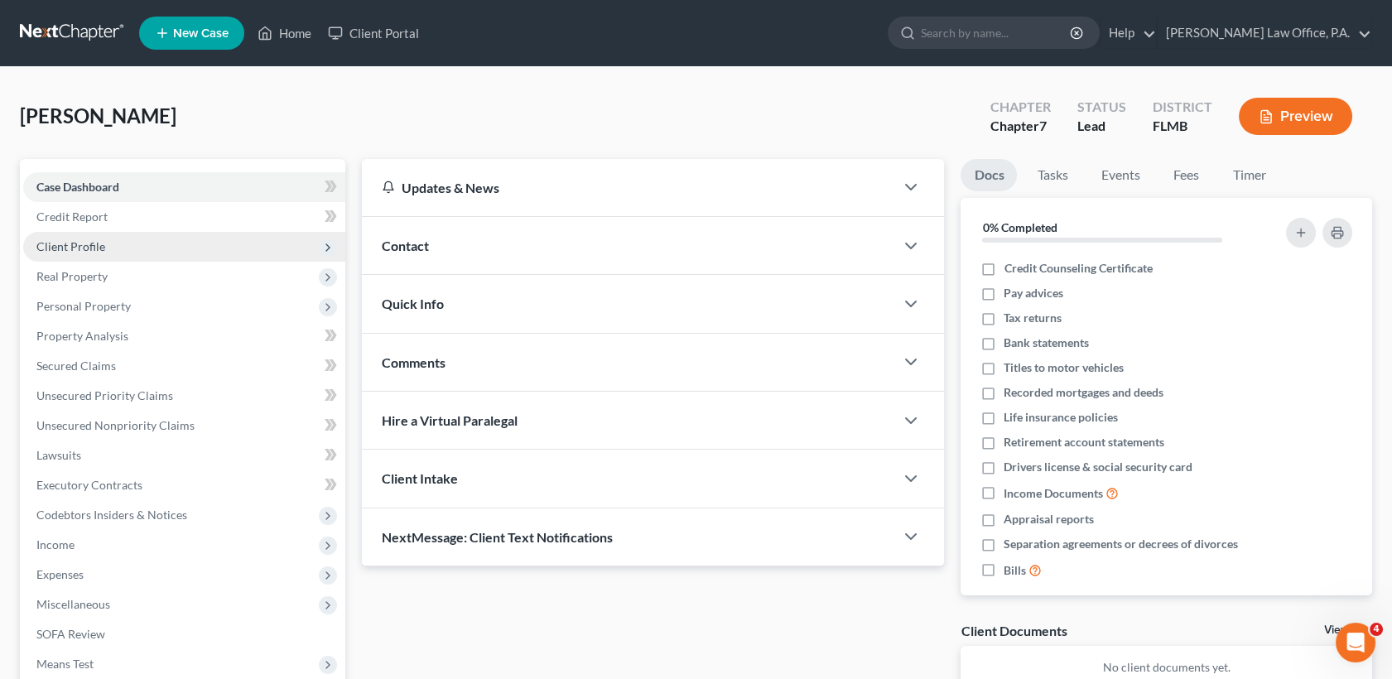
click at [104, 252] on span "Client Profile" at bounding box center [184, 247] width 322 height 30
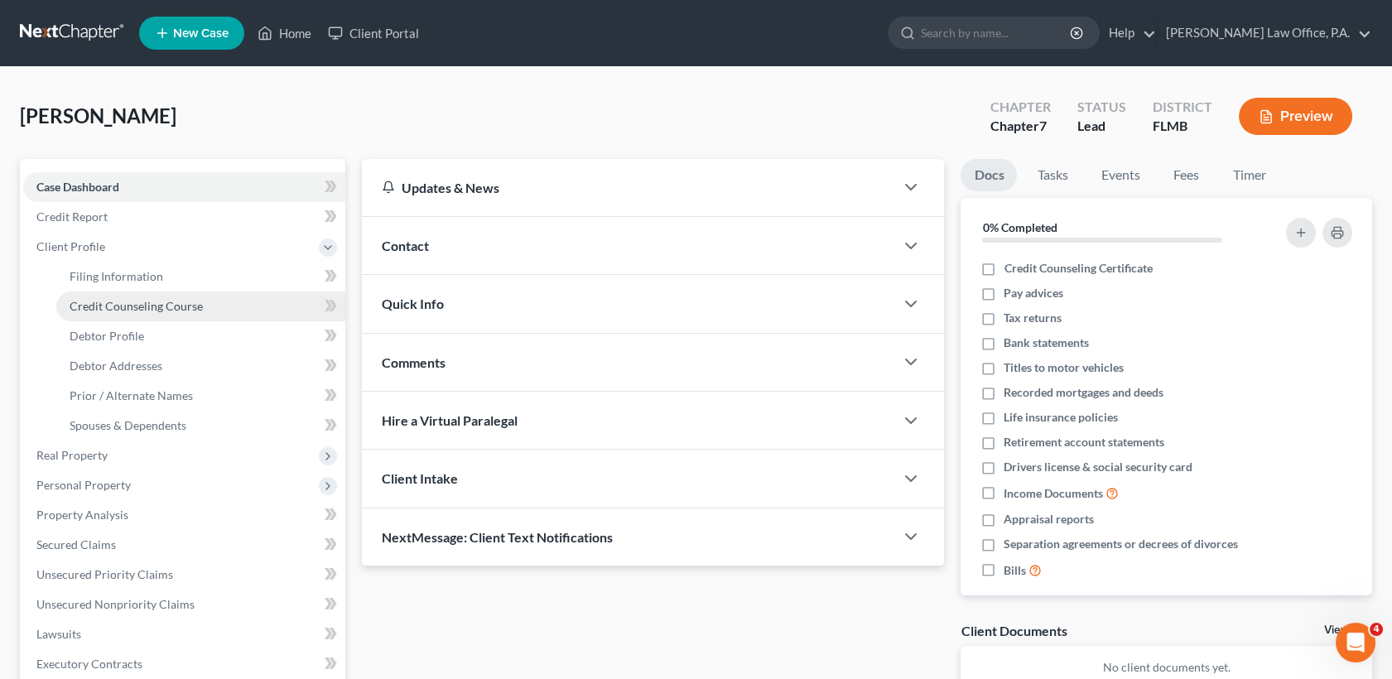
click at [143, 301] on span "Credit Counseling Course" at bounding box center [136, 306] width 133 height 14
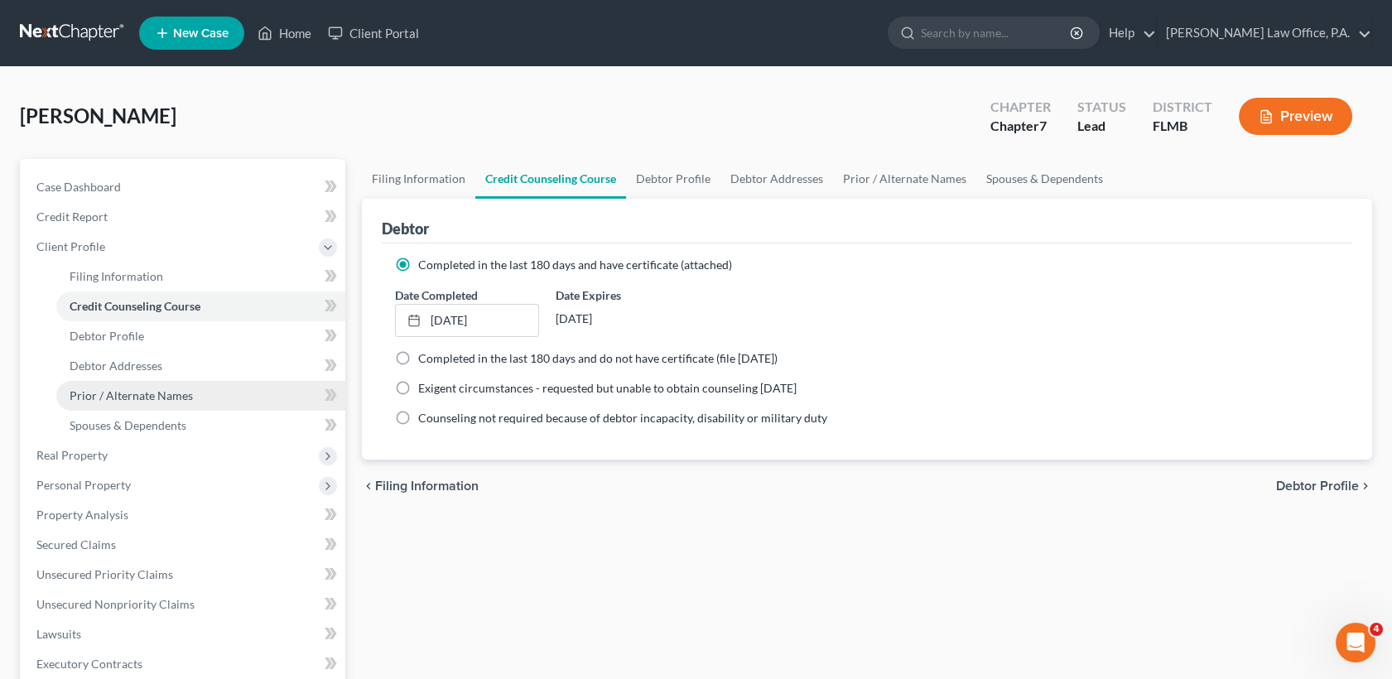
click at [179, 392] on span "Prior / Alternate Names" at bounding box center [131, 395] width 123 height 14
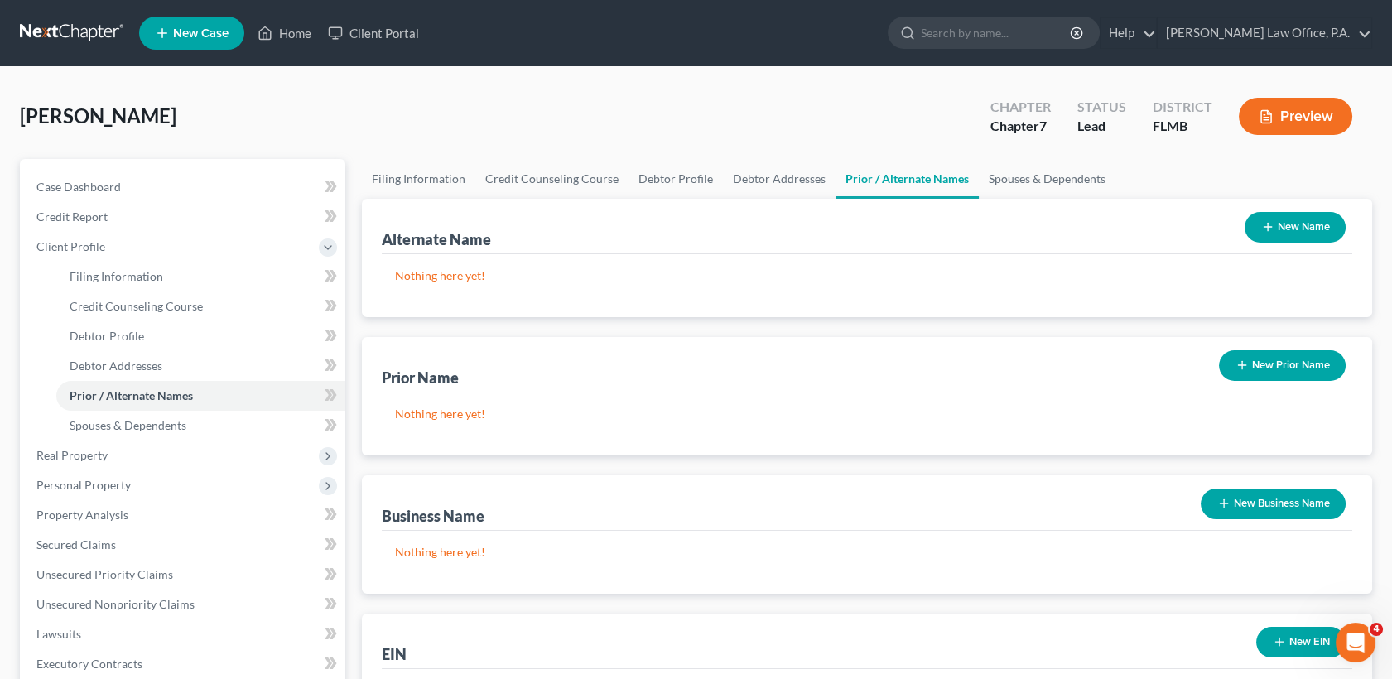
click at [1305, 369] on button "New Prior Name" at bounding box center [1282, 365] width 127 height 31
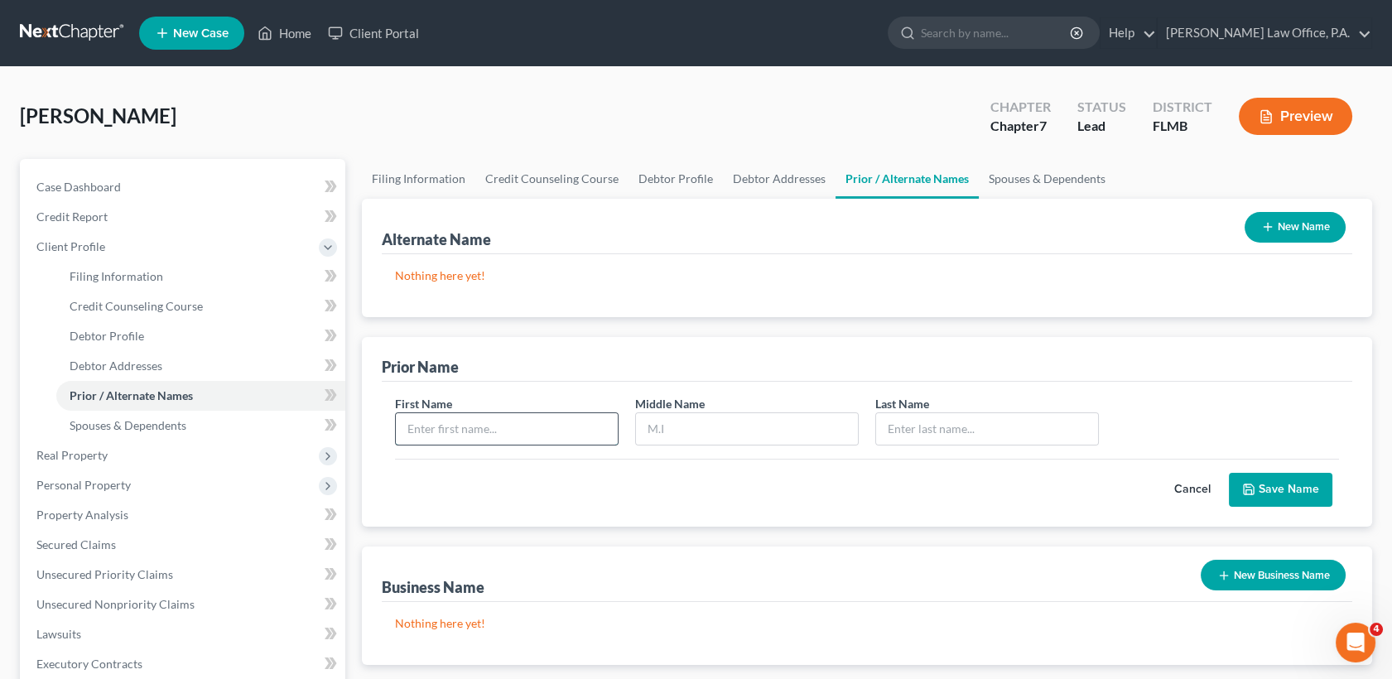
click at [530, 416] on input "text" at bounding box center [507, 428] width 222 height 31
type input "[PERSON_NAME]"
type input "B"
type input "[PERSON_NAME]"
click at [1293, 475] on button "Save Name" at bounding box center [1281, 490] width 104 height 35
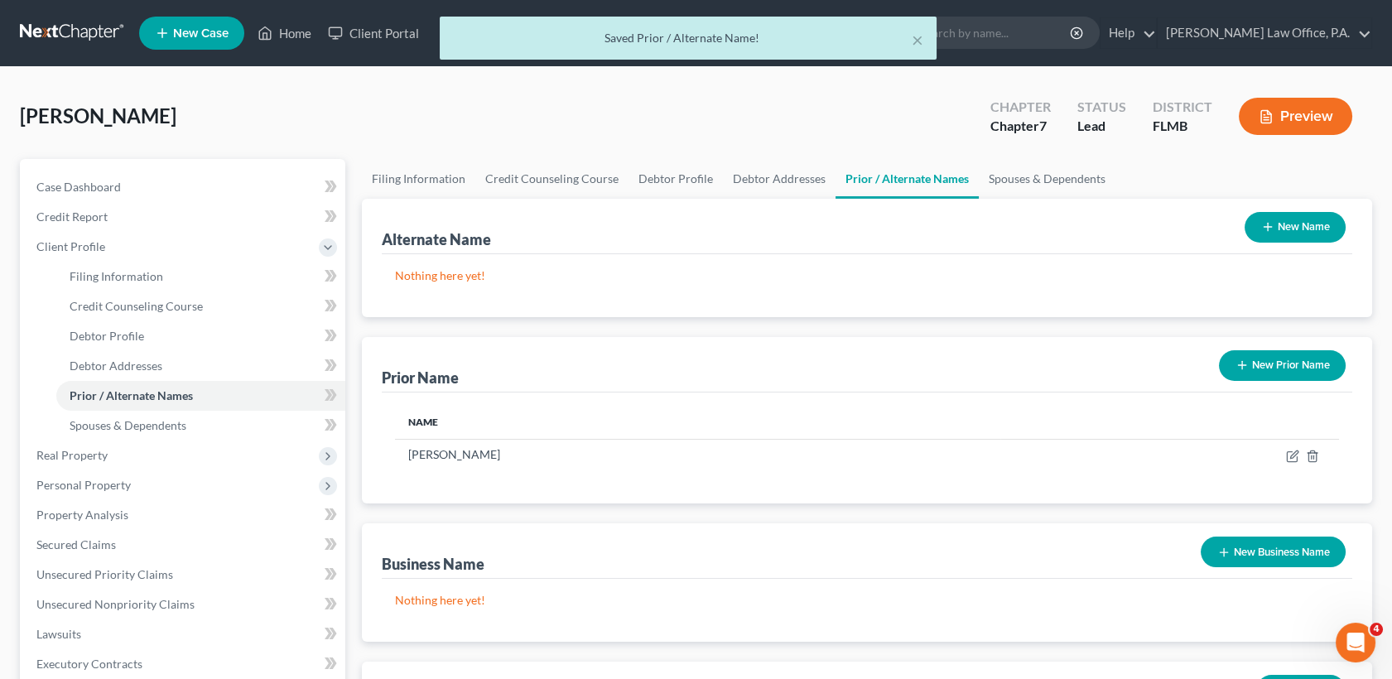
click at [1279, 355] on button "New Prior Name" at bounding box center [1282, 365] width 127 height 31
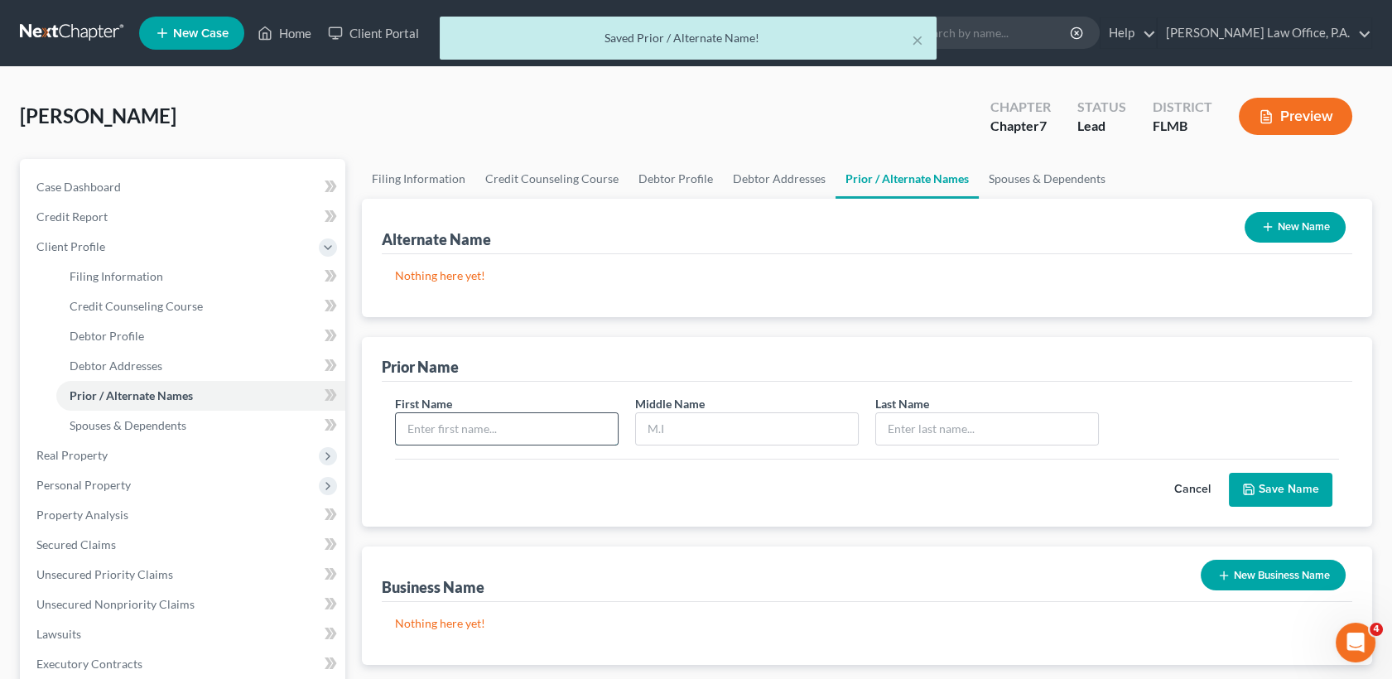
click at [528, 439] on input "text" at bounding box center [507, 428] width 222 height 31
type input "[PERSON_NAME]"
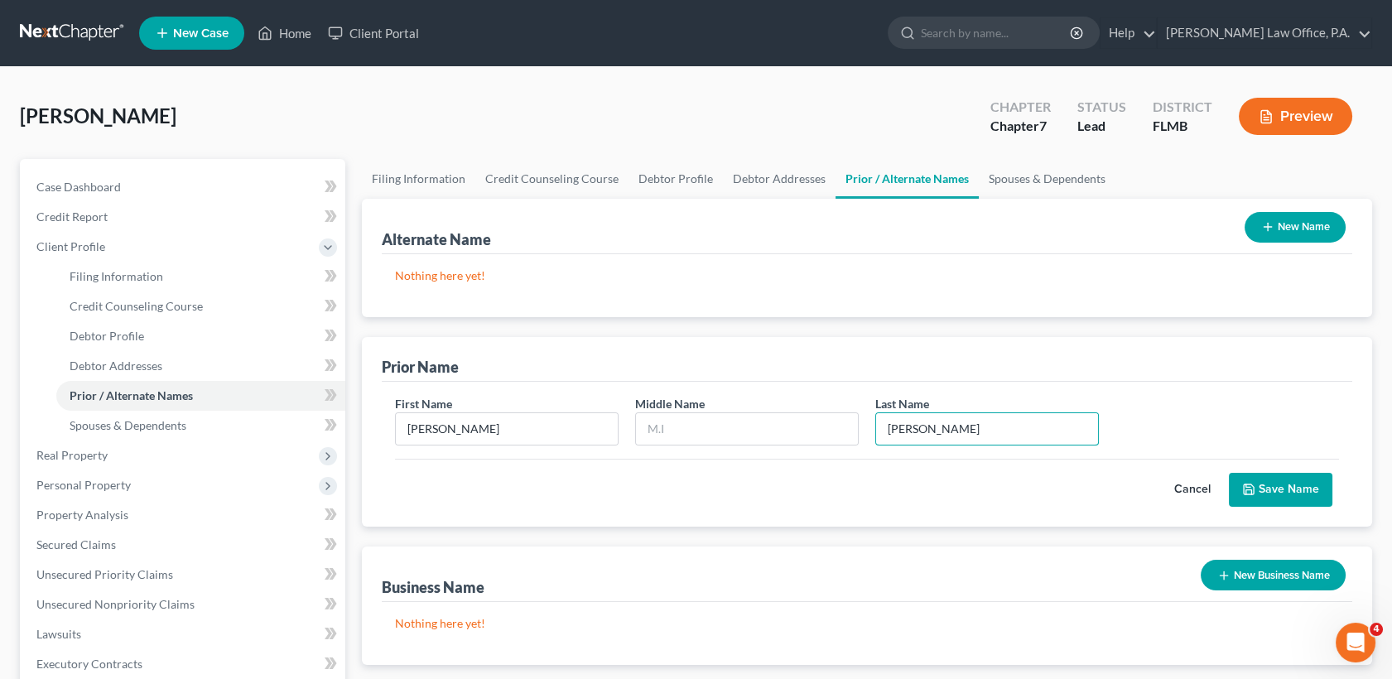
type input "[PERSON_NAME]"
click at [1299, 487] on button "Save Name" at bounding box center [1281, 490] width 104 height 35
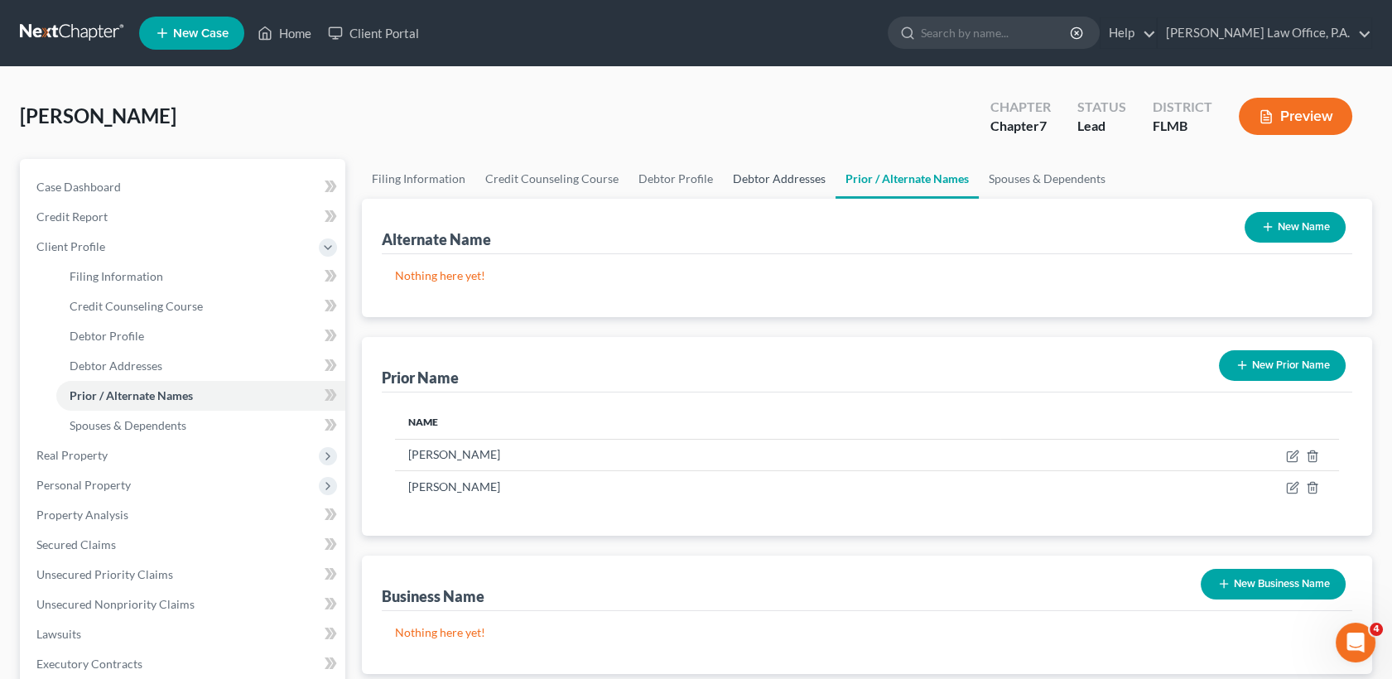
click at [735, 190] on link "Debtor Addresses" at bounding box center [779, 179] width 113 height 40
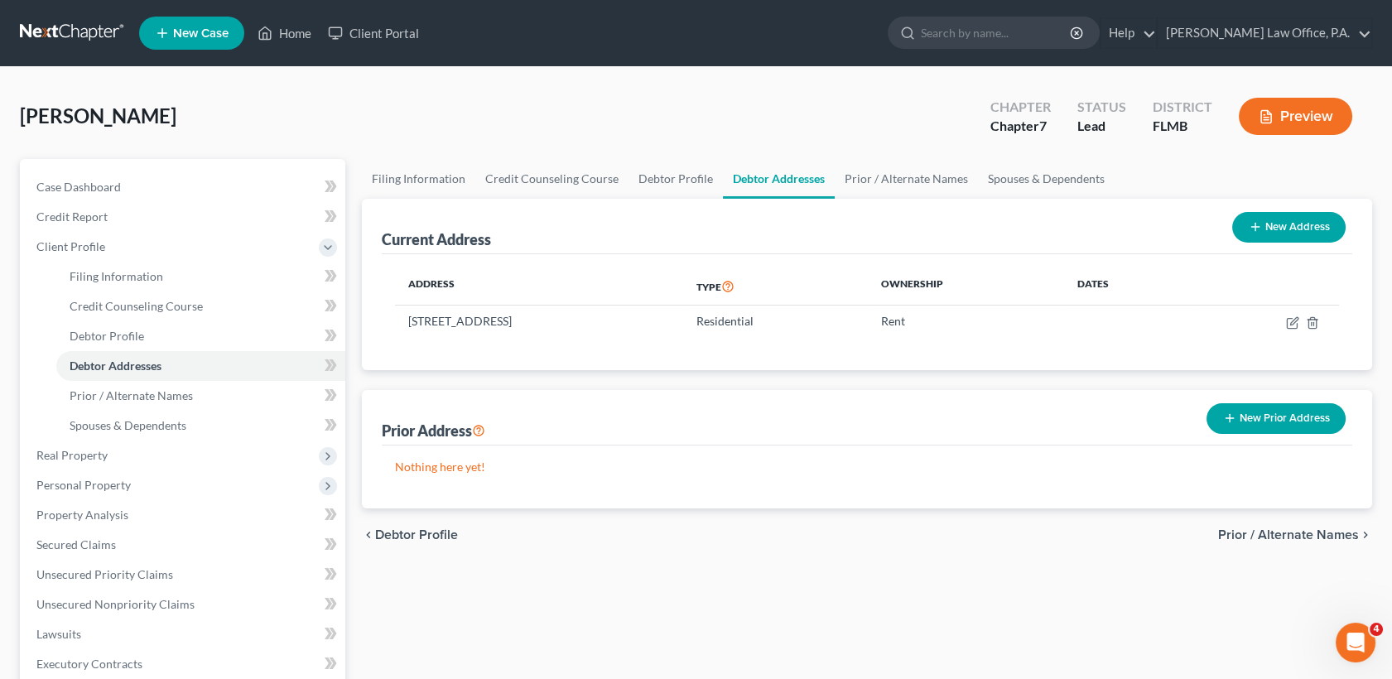
scroll to position [378, 0]
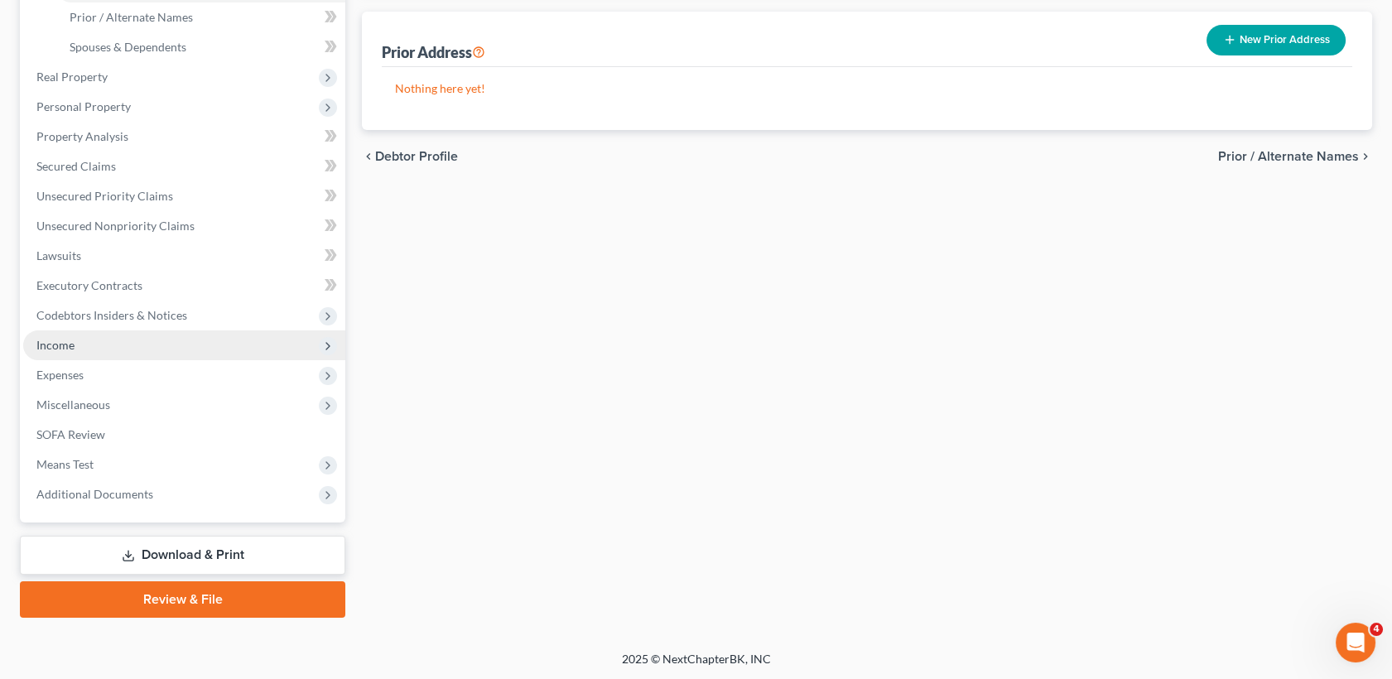
click at [133, 349] on span "Income" at bounding box center [184, 345] width 322 height 30
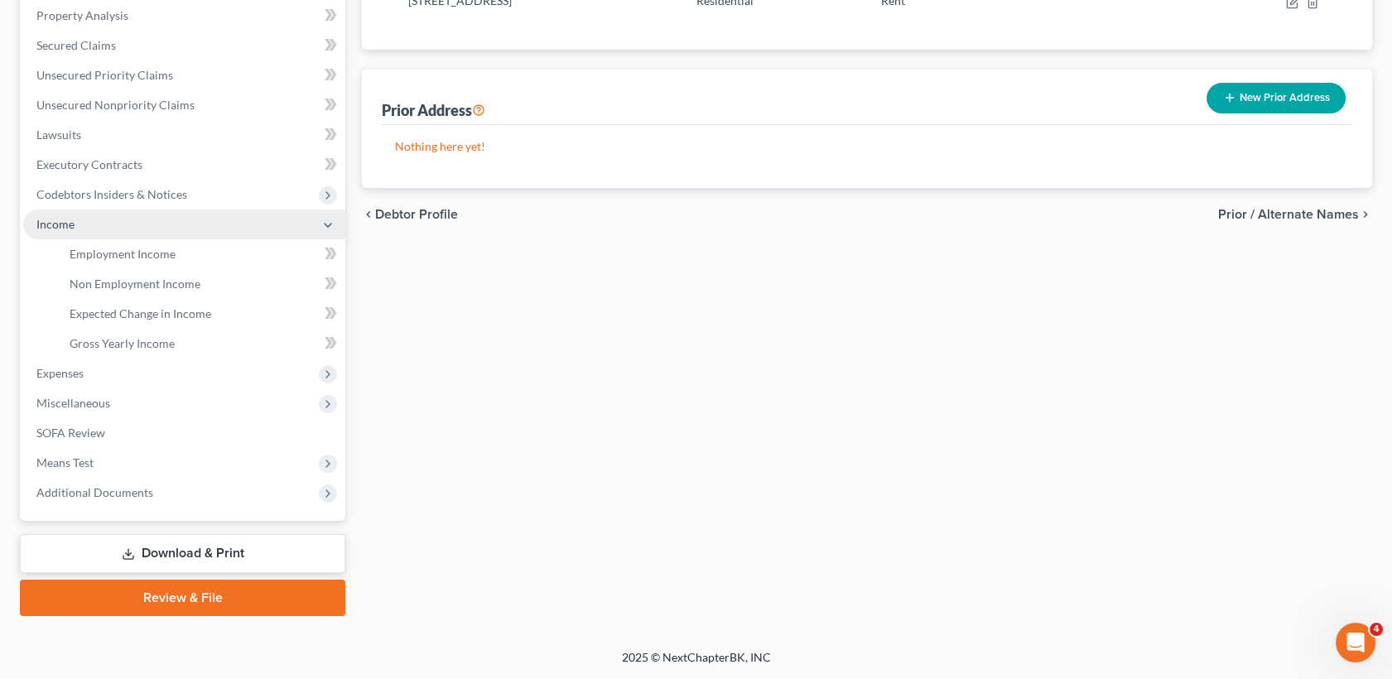
scroll to position [319, 0]
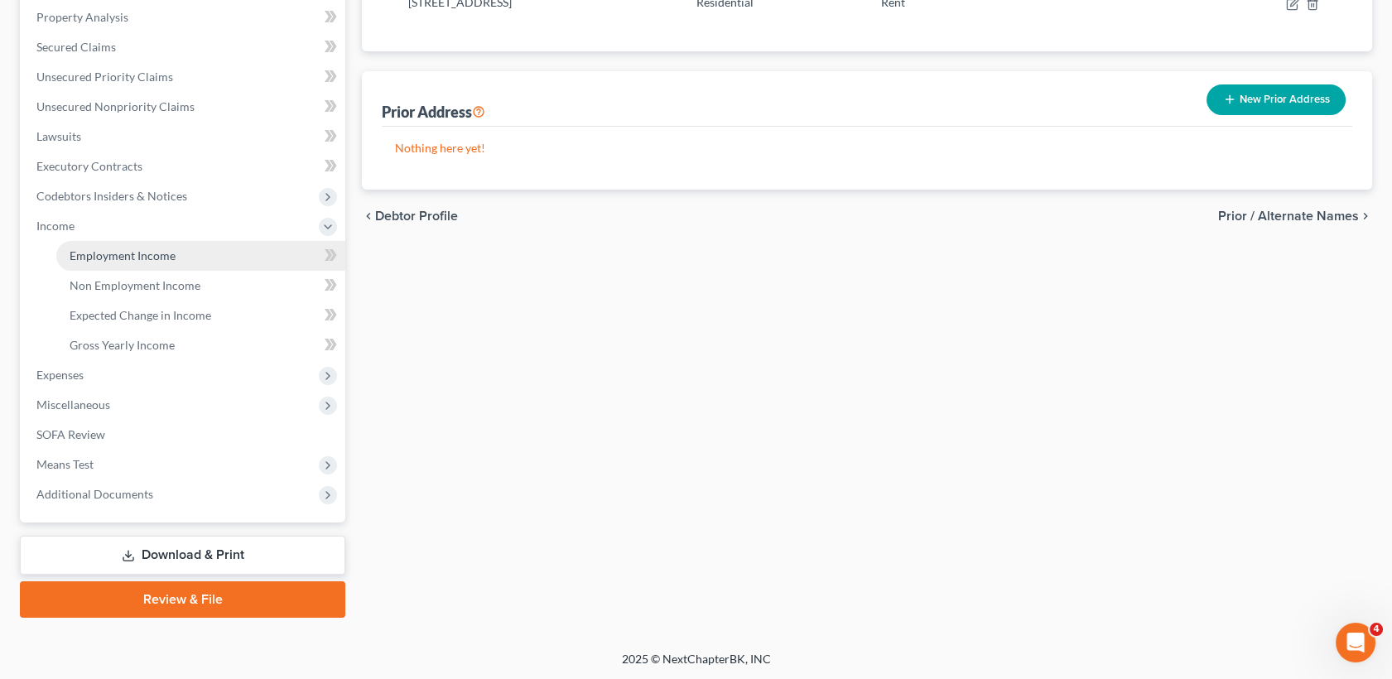
click at [158, 250] on span "Employment Income" at bounding box center [123, 255] width 106 height 14
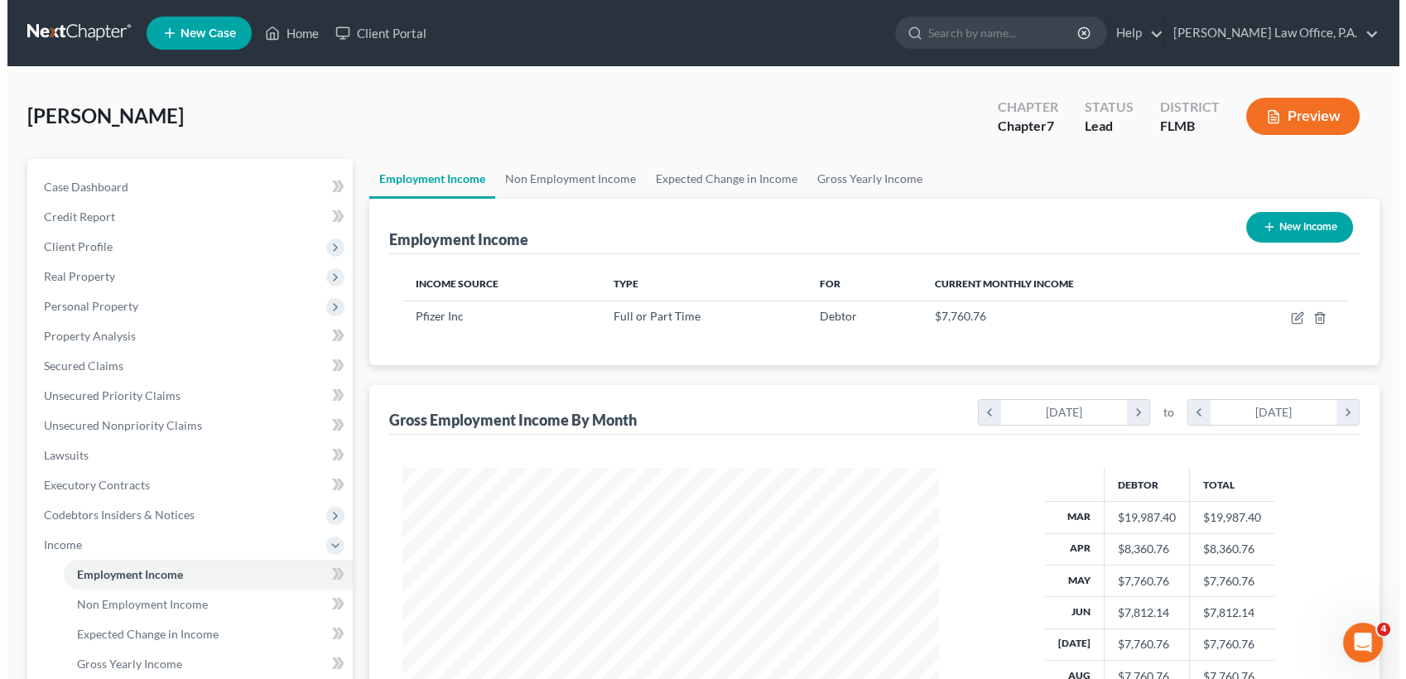
scroll to position [296, 570]
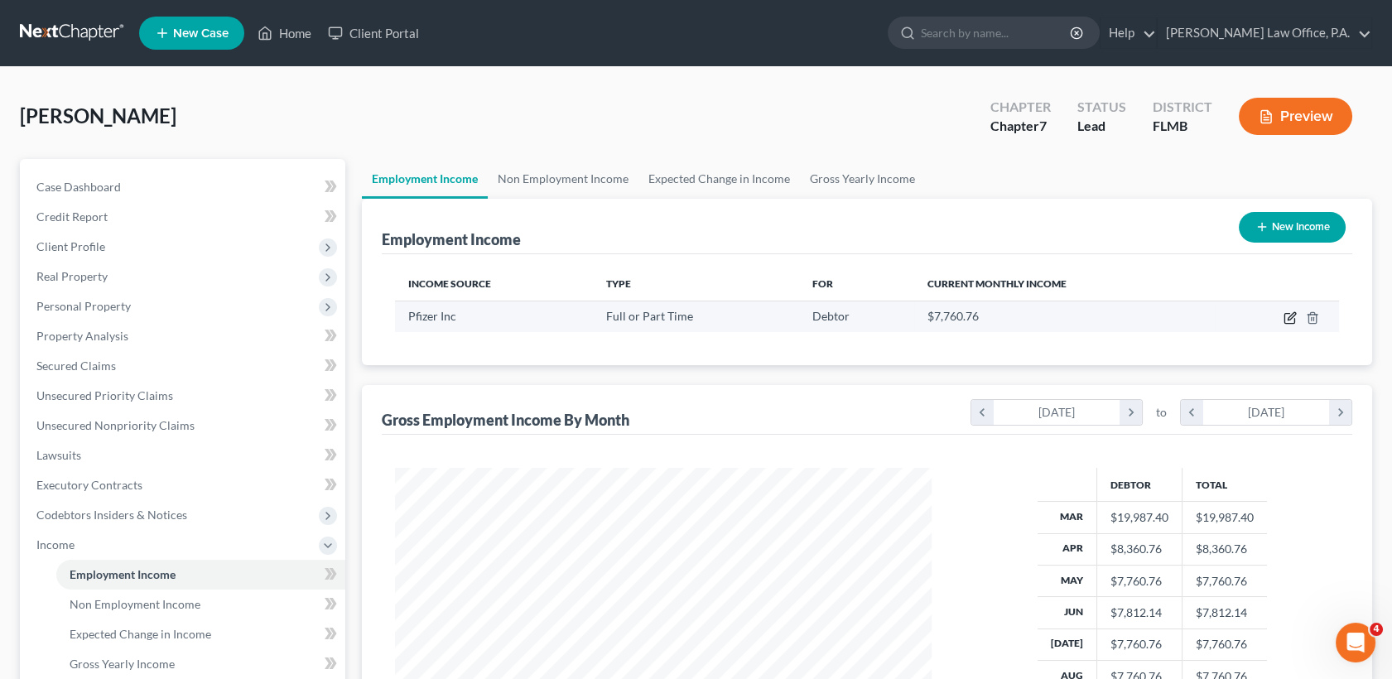
click at [1285, 321] on icon "button" at bounding box center [1290, 317] width 13 height 13
select select "0"
select select "9"
select select "1"
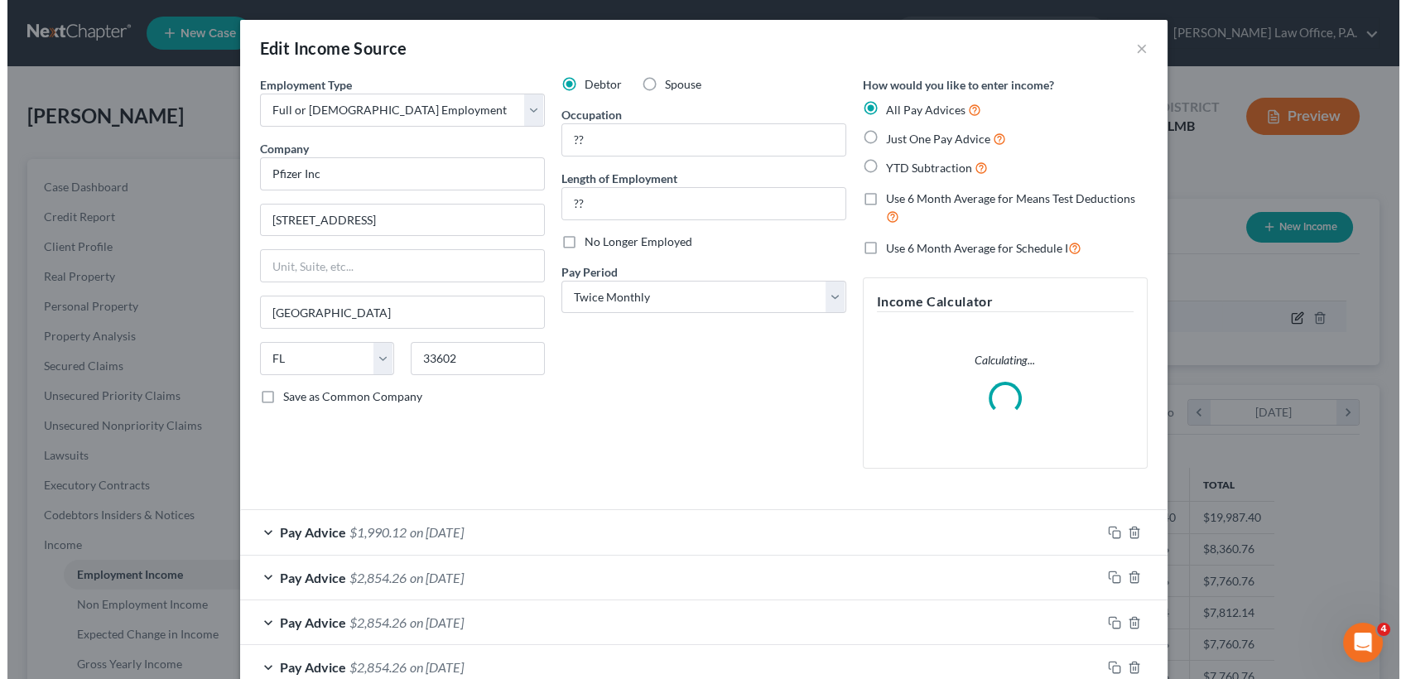
scroll to position [296, 576]
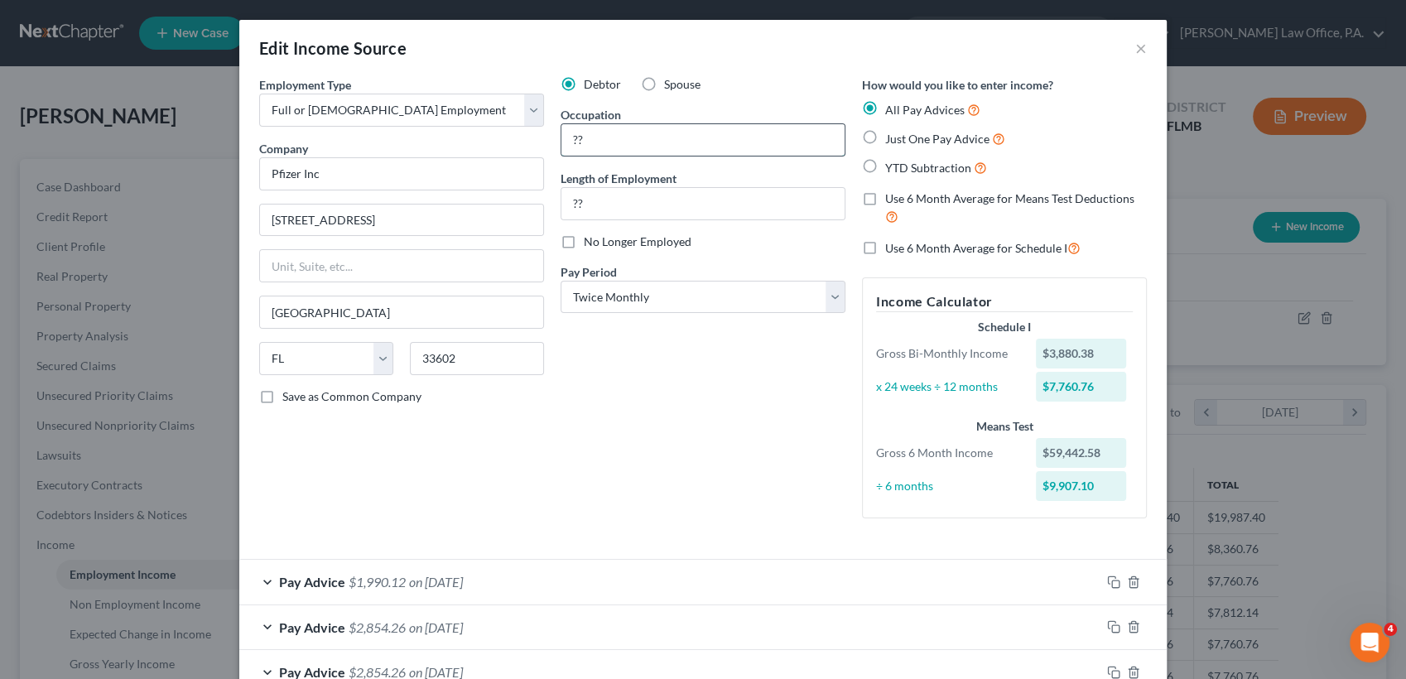
click at [604, 128] on input "??" at bounding box center [702, 139] width 283 height 31
type input "?"
type input "A"
type input "Data Analyst"
click at [626, 210] on input "??" at bounding box center [702, 203] width 283 height 31
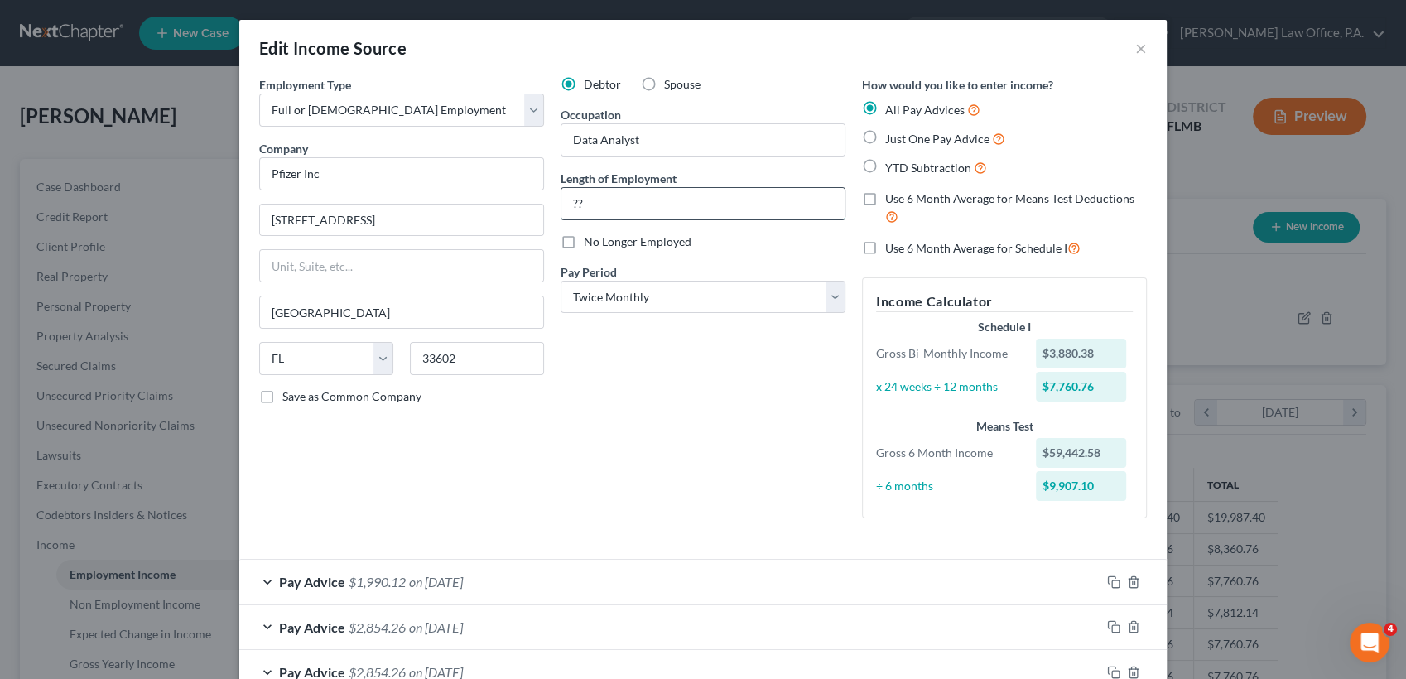
type input "?"
type input "y"
type input "4 years"
click at [773, 454] on div "Debtor Spouse Occupation Data Analyst Length of Employment 4 years No Longer Em…" at bounding box center [702, 303] width 301 height 455
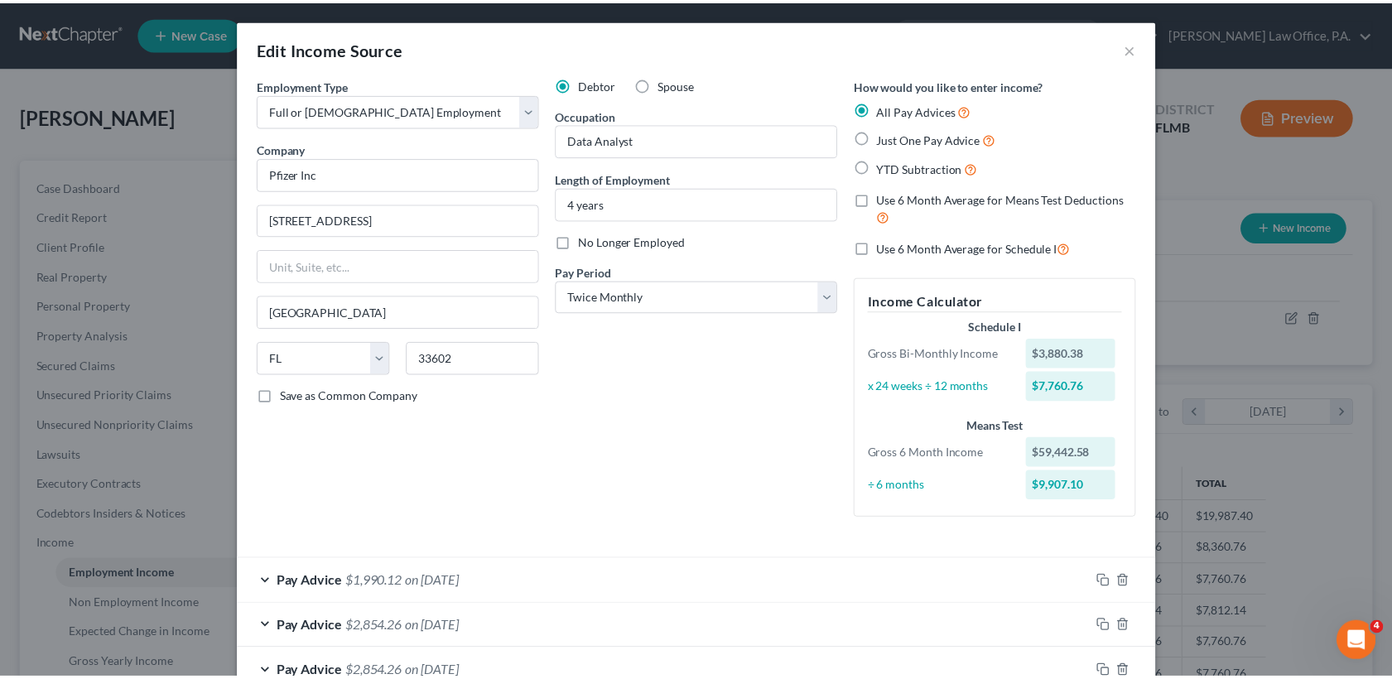
scroll to position [594, 0]
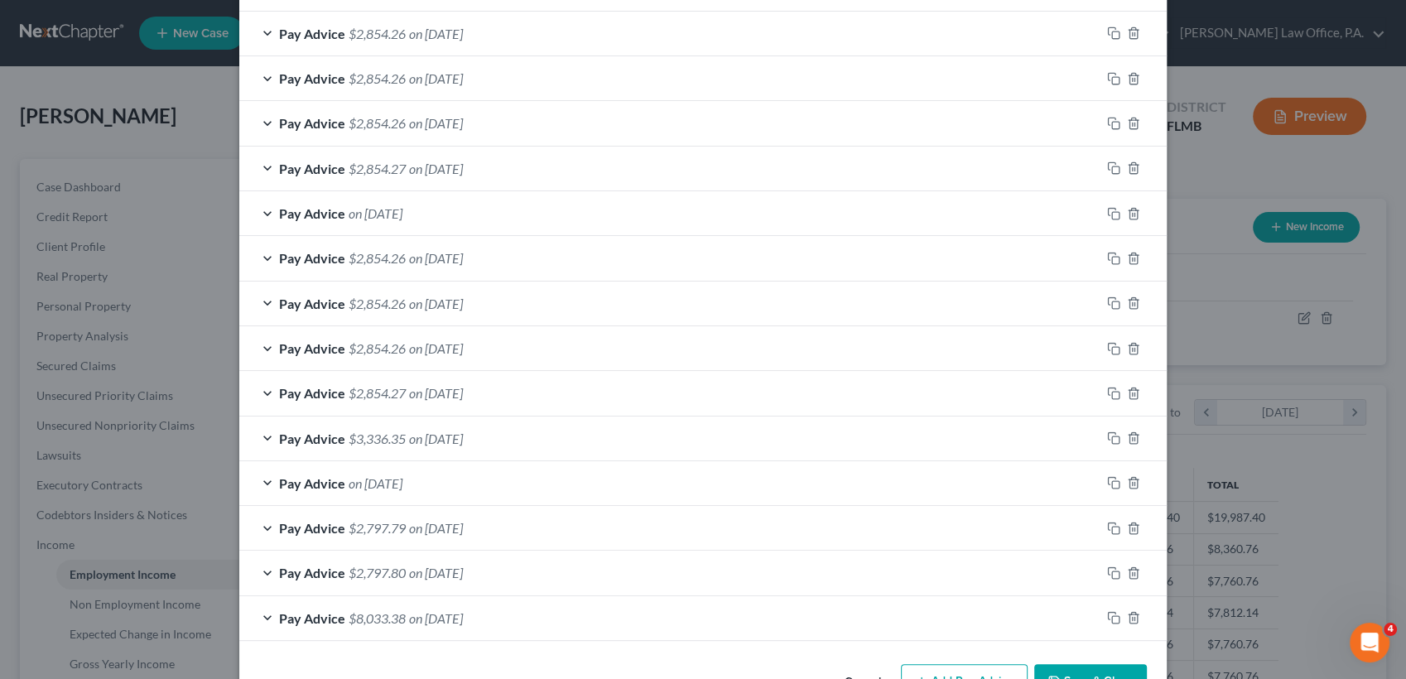
click at [1105, 667] on button "Save & Close" at bounding box center [1090, 681] width 113 height 35
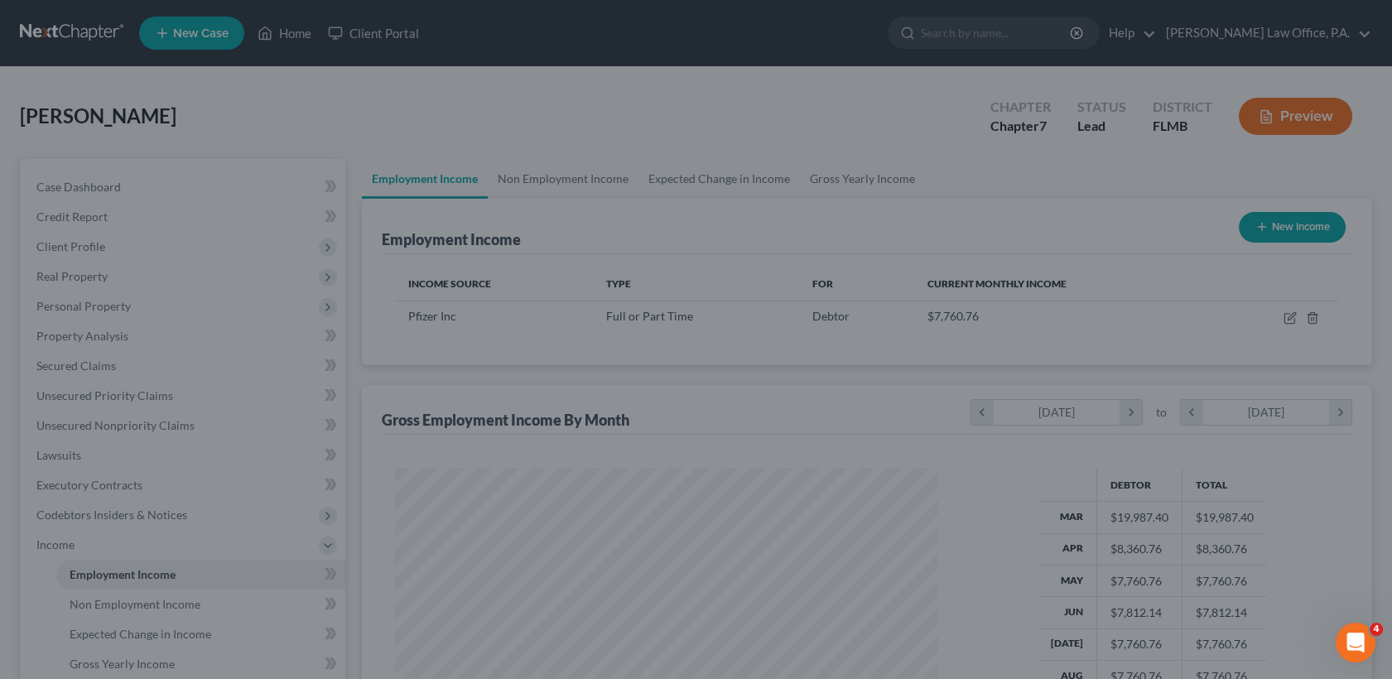
scroll to position [827852, 827579]
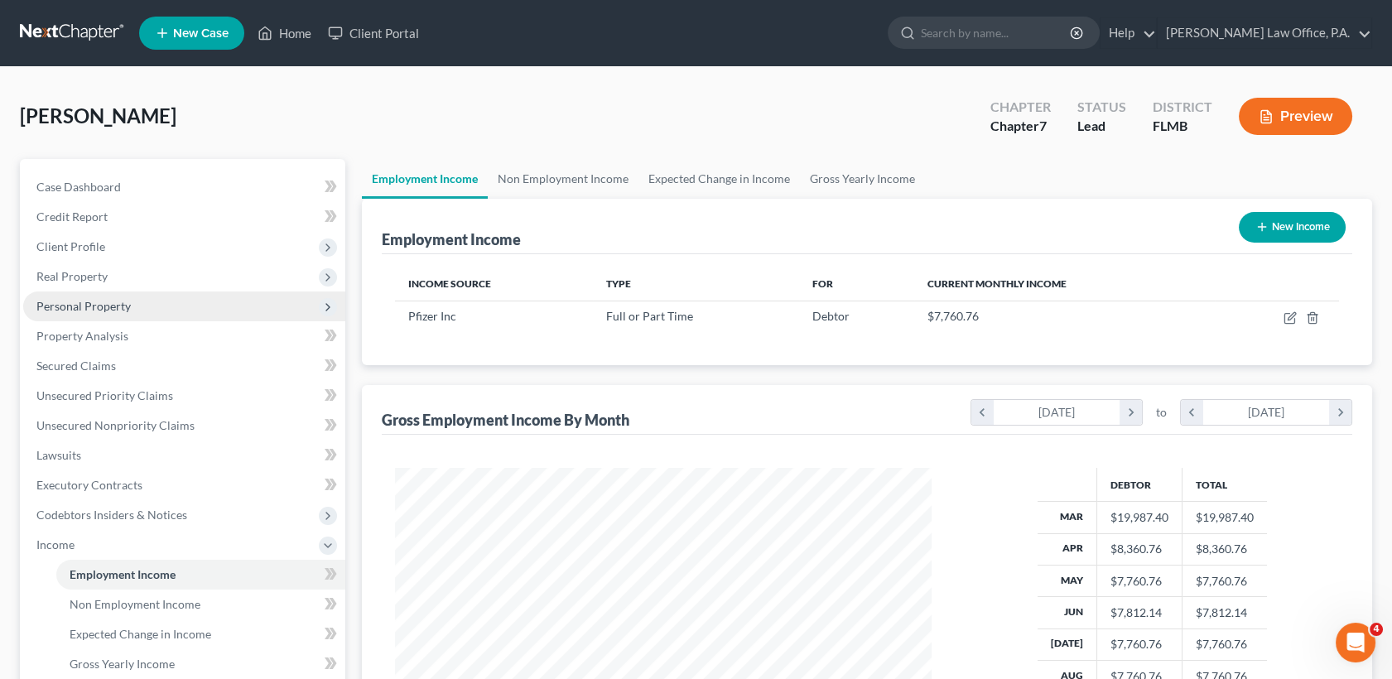
click at [109, 311] on span "Personal Property" at bounding box center [83, 306] width 94 height 14
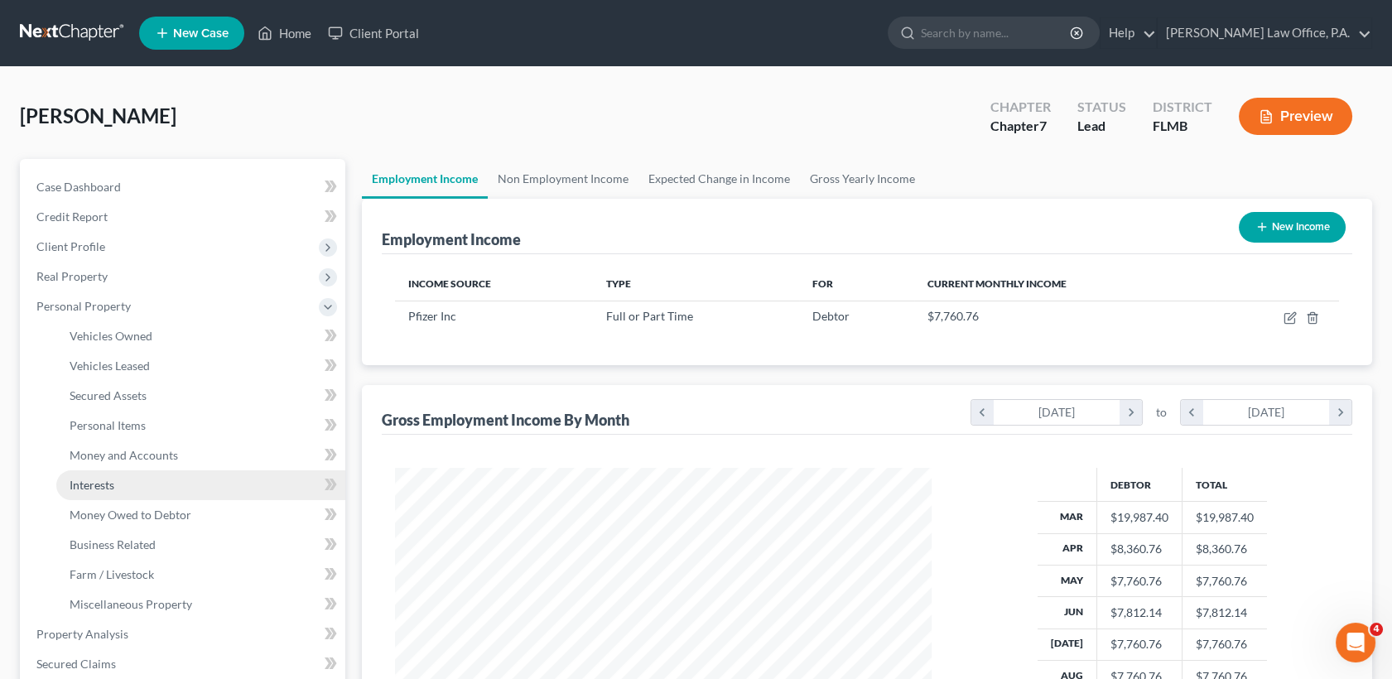
click at [142, 486] on link "Interests" at bounding box center [200, 485] width 289 height 30
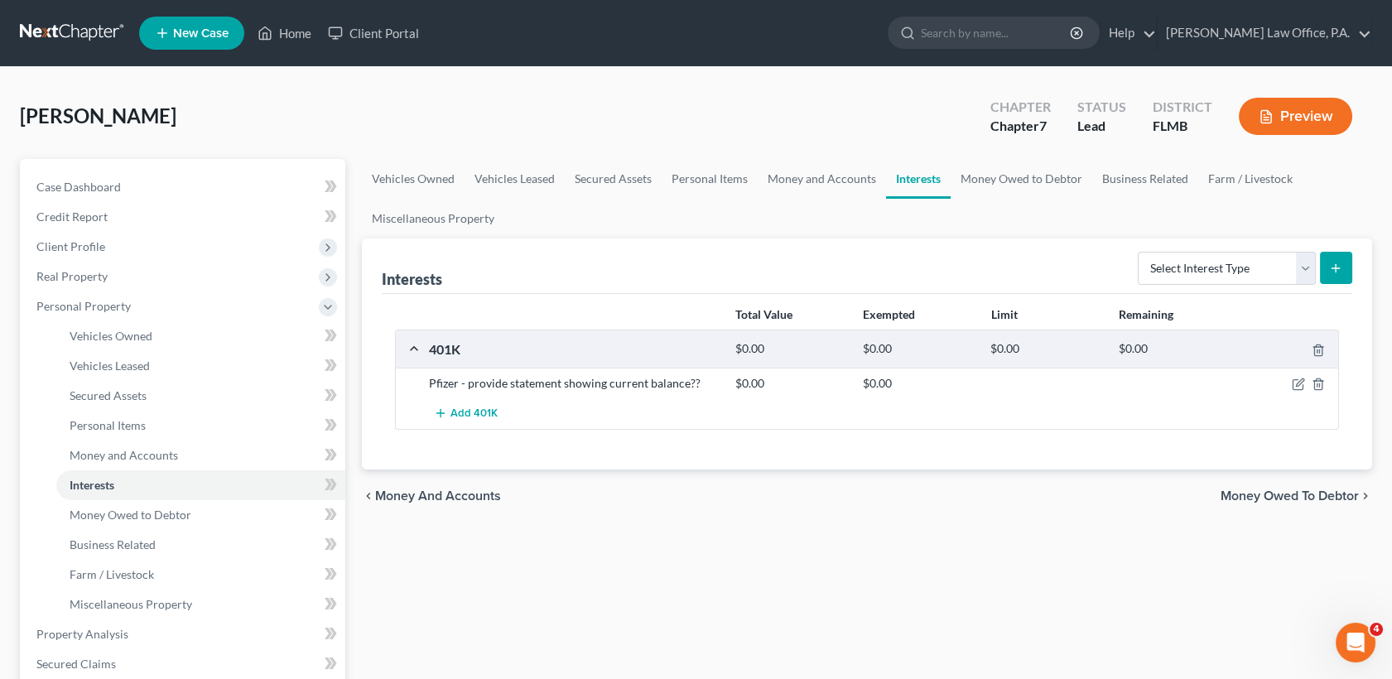
scroll to position [498, 0]
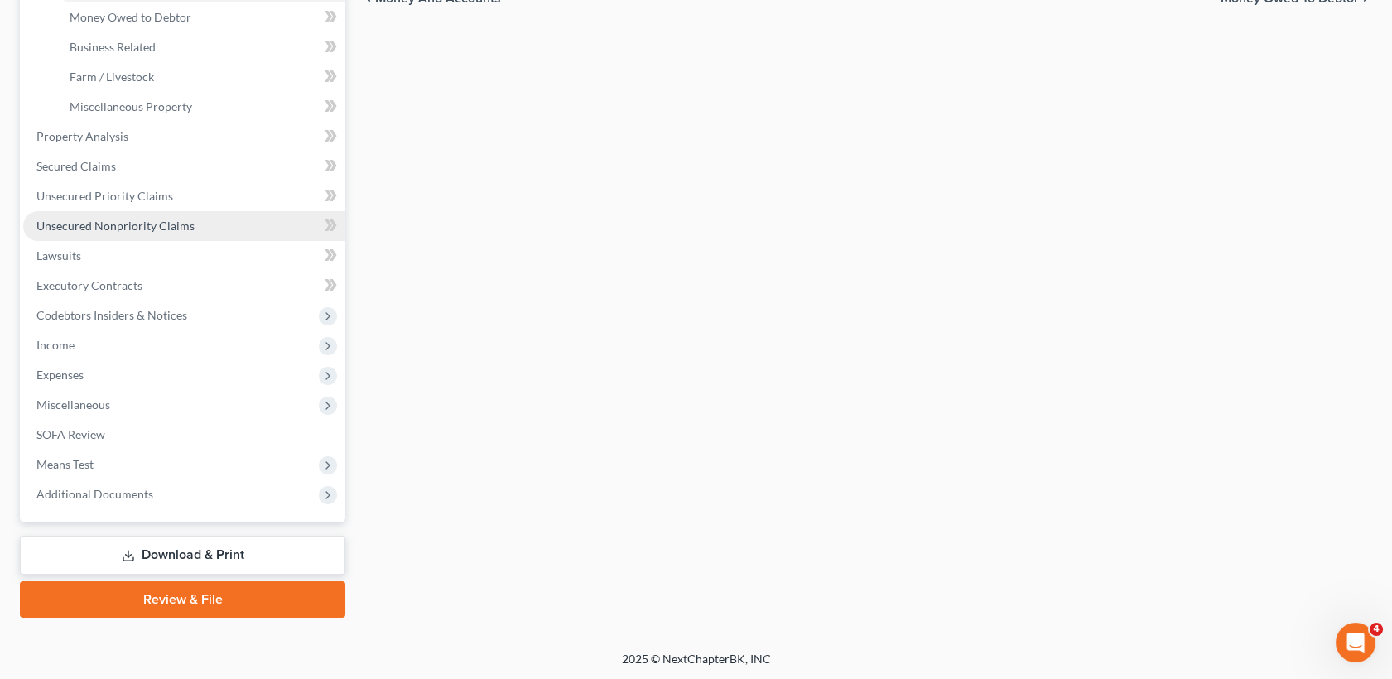
click at [128, 221] on span "Unsecured Nonpriority Claims" at bounding box center [115, 226] width 158 height 14
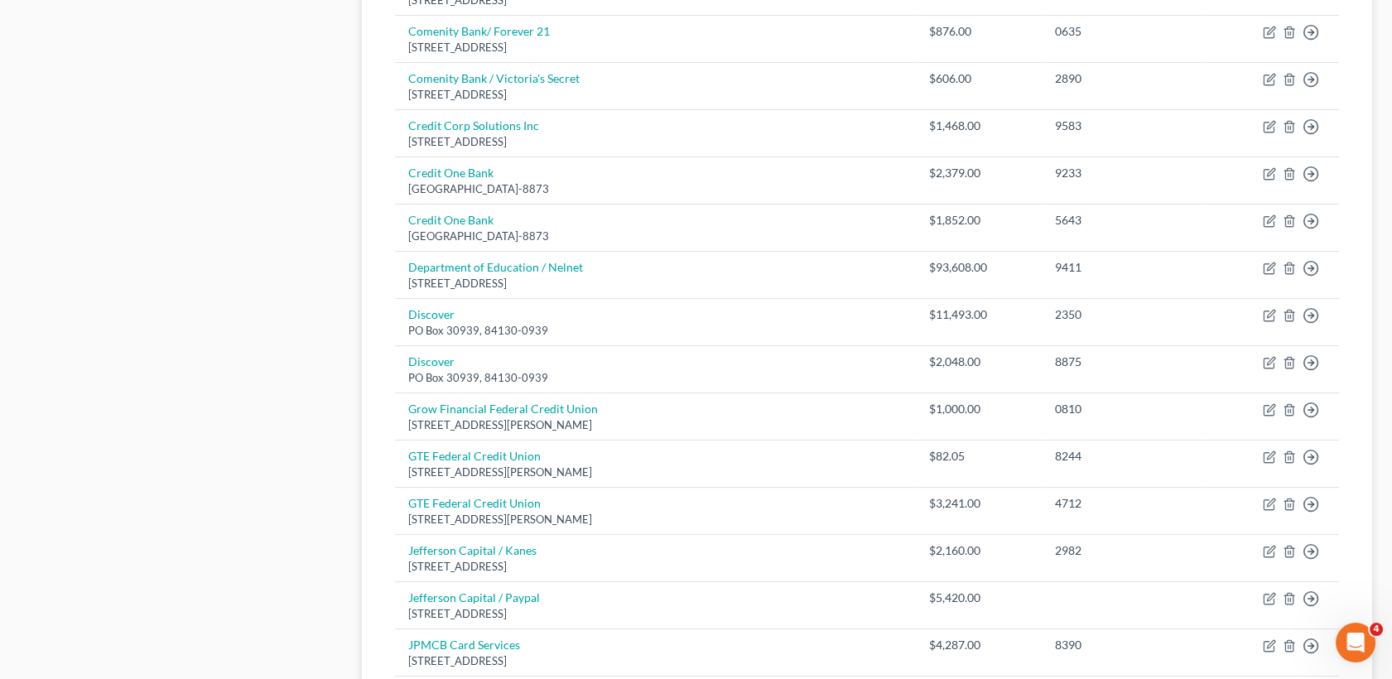
scroll to position [311, 0]
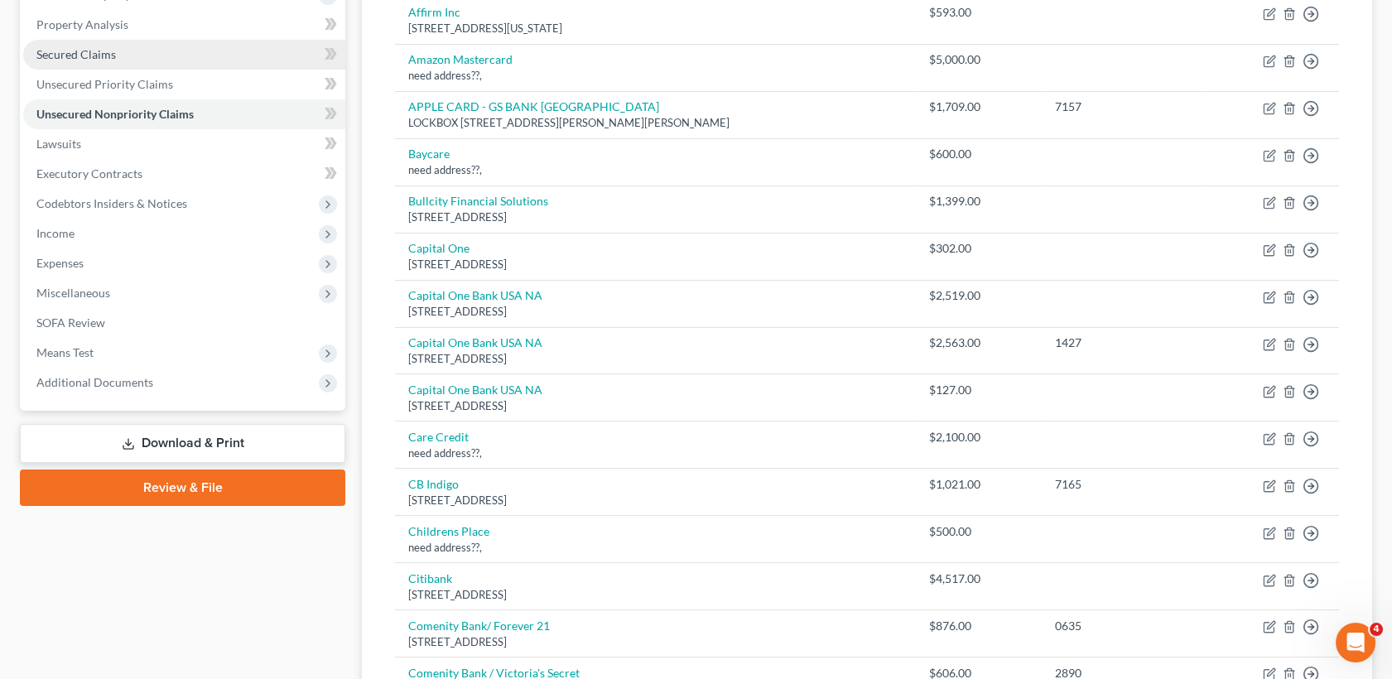
click at [116, 58] on link "Secured Claims" at bounding box center [184, 55] width 322 height 30
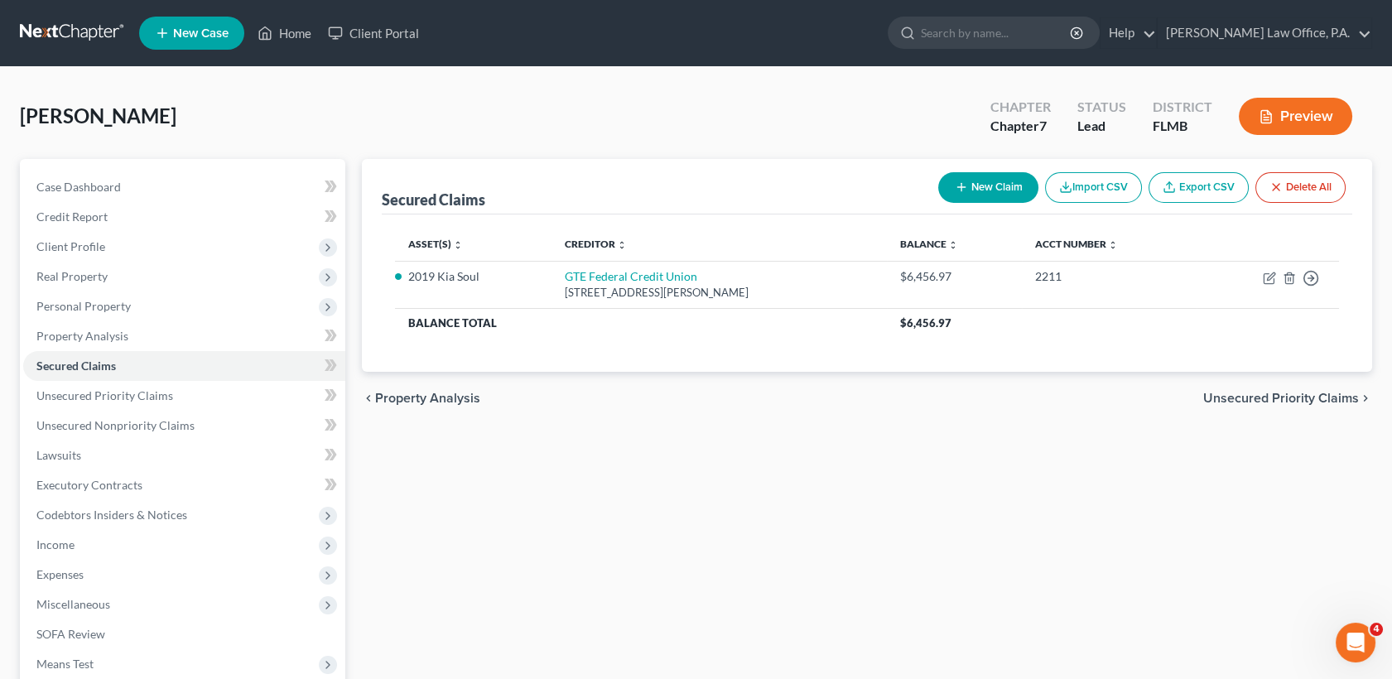
click at [987, 189] on button "New Claim" at bounding box center [988, 187] width 100 height 31
select select "0"
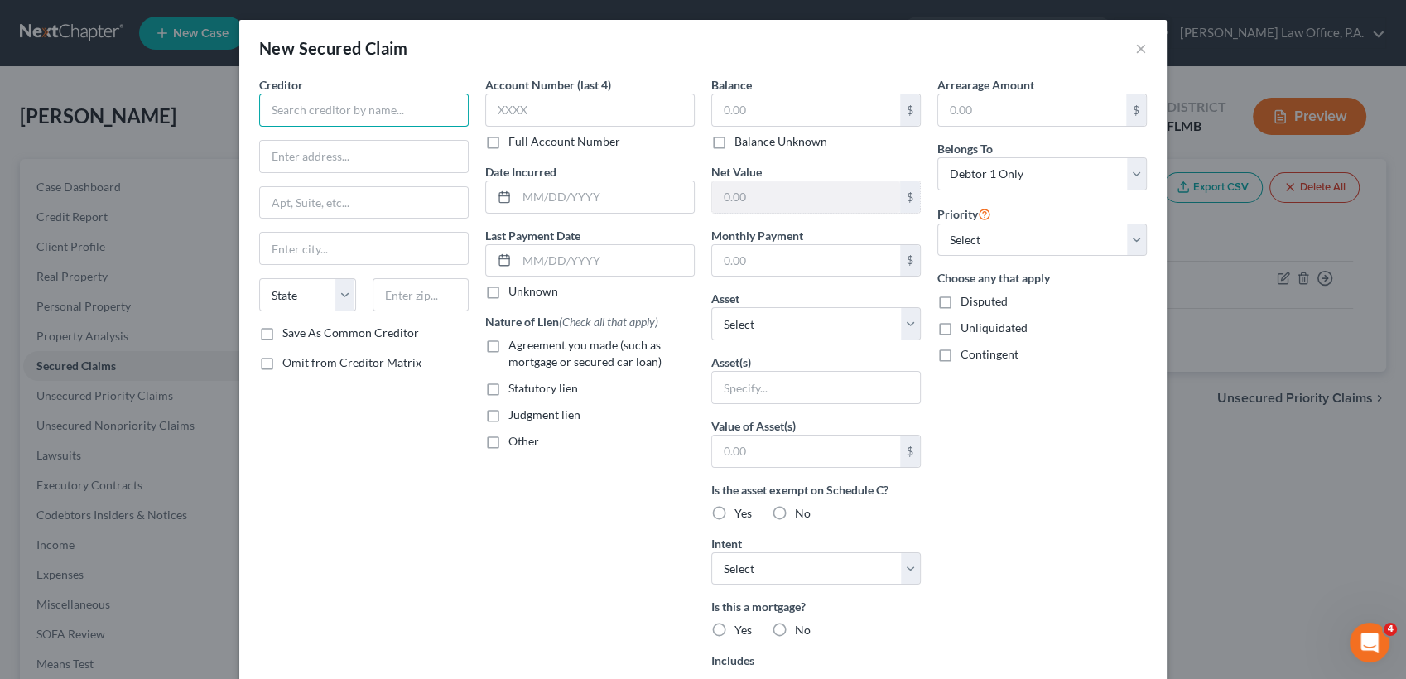
click at [416, 101] on input "text" at bounding box center [364, 110] width 210 height 33
type input "[PERSON_NAME] furniture??"
click at [735, 143] on label "Balance Unknown" at bounding box center [781, 141] width 93 height 17
click at [741, 143] on input "Balance Unknown" at bounding box center [746, 138] width 11 height 11
checkbox input "true"
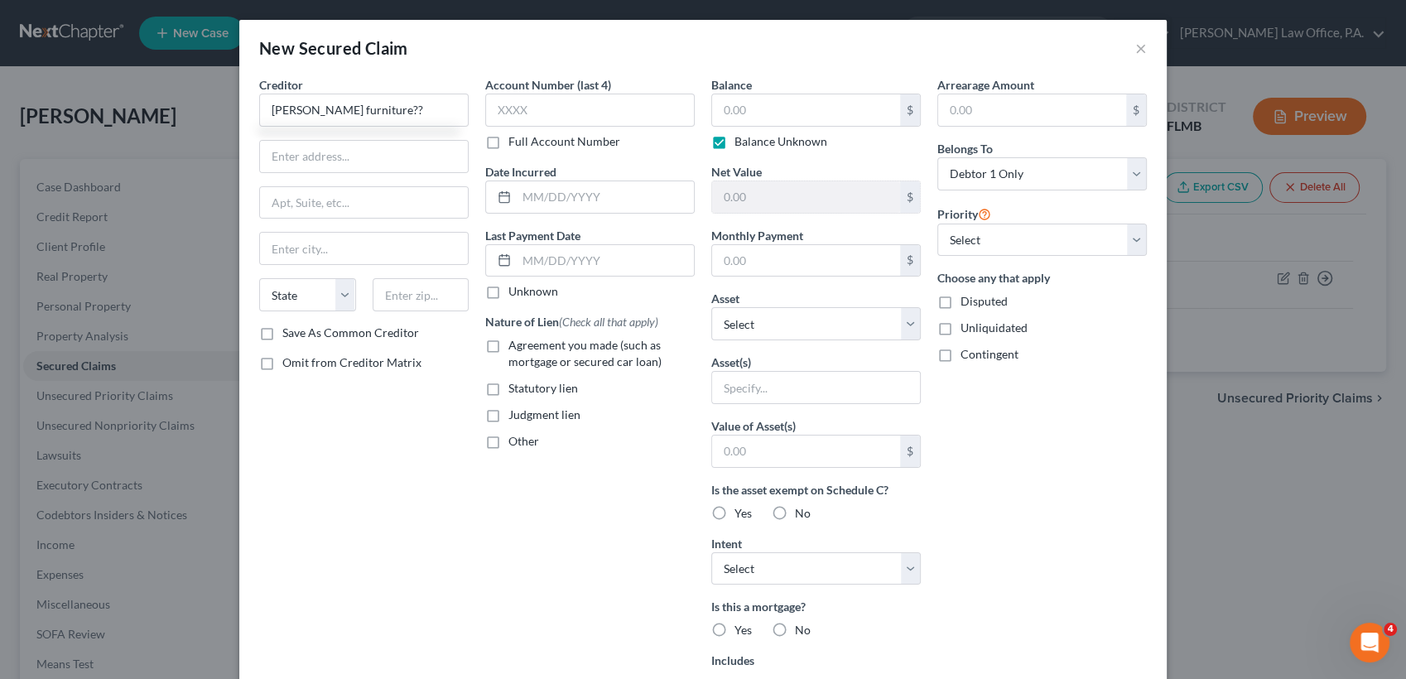
type input "0.00"
click at [545, 359] on span "Agreement you made (such as mortgage or secured car loan)" at bounding box center [584, 353] width 153 height 31
click at [526, 348] on input "Agreement you made (such as mortgage or secured car loan)" at bounding box center [520, 342] width 11 height 11
checkbox input "true"
click at [799, 330] on select "Select Other Multiple Assets Pet(s) - one [DEMOGRAPHIC_DATA] dog and one [DEMOG…" at bounding box center [816, 323] width 210 height 33
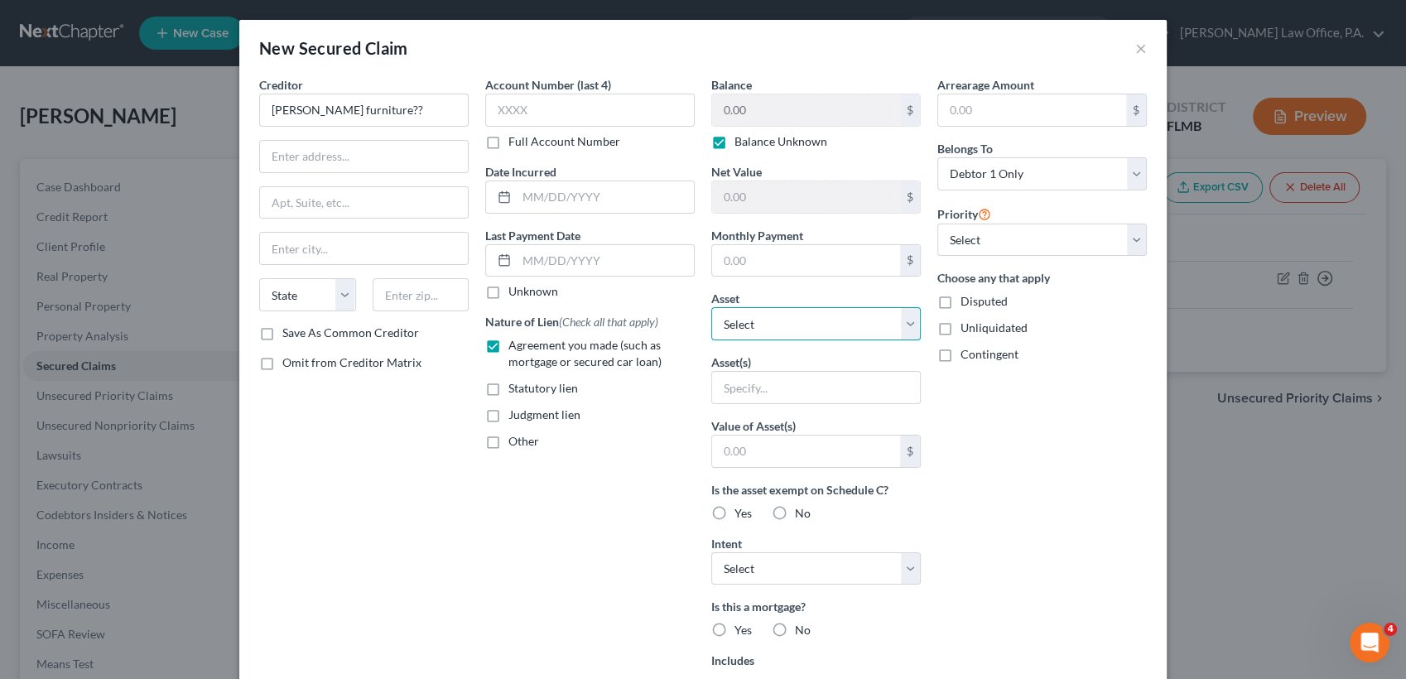
click at [799, 330] on select "Select Other Multiple Assets Pet(s) - one [DEMOGRAPHIC_DATA] dog and one [DEMOG…" at bounding box center [816, 323] width 210 height 33
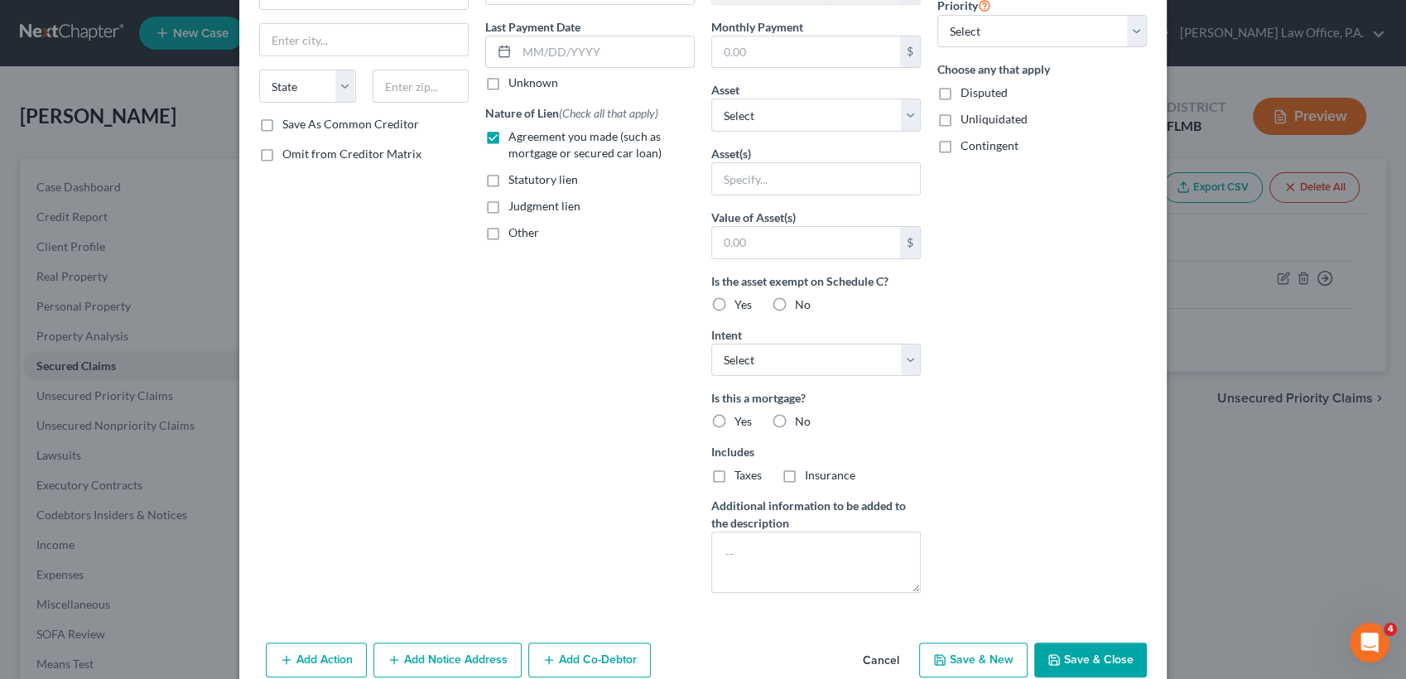
scroll to position [239, 0]
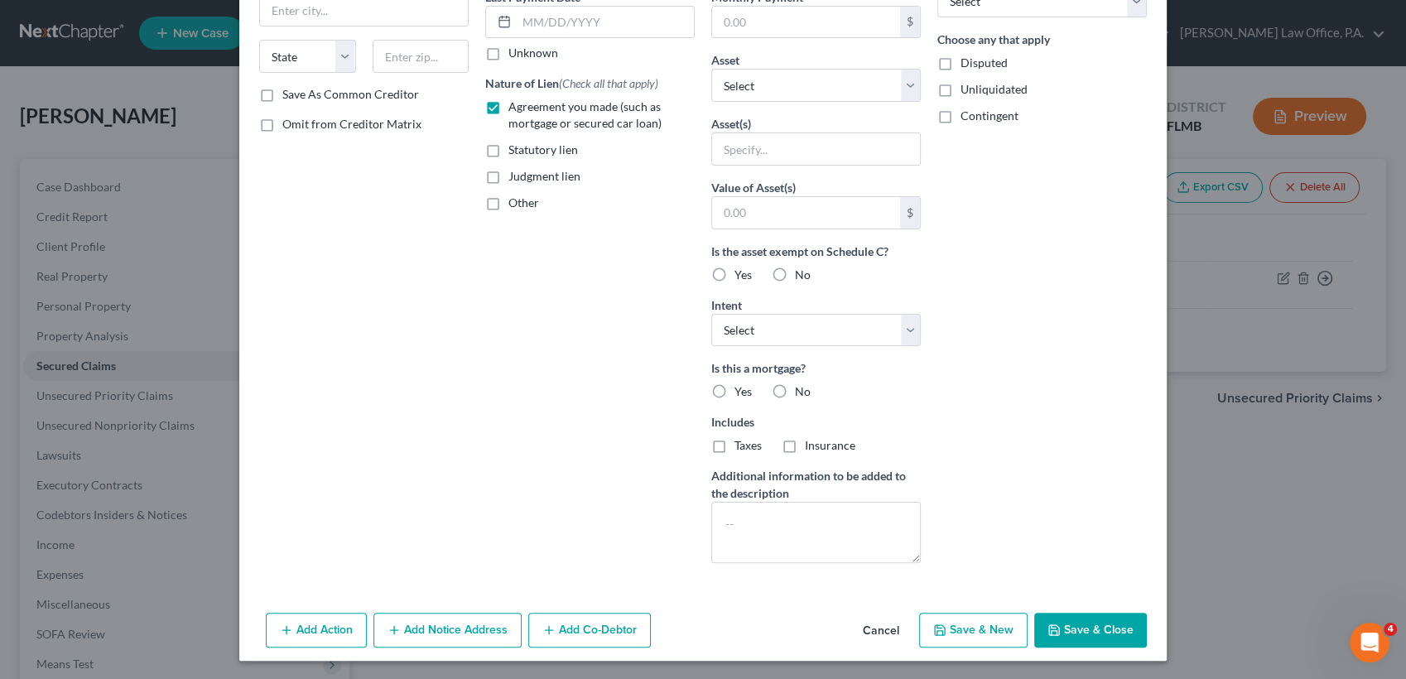
click at [795, 395] on label "No" at bounding box center [803, 391] width 16 height 17
click at [802, 394] on input "No" at bounding box center [807, 388] width 11 height 11
radio input "true"
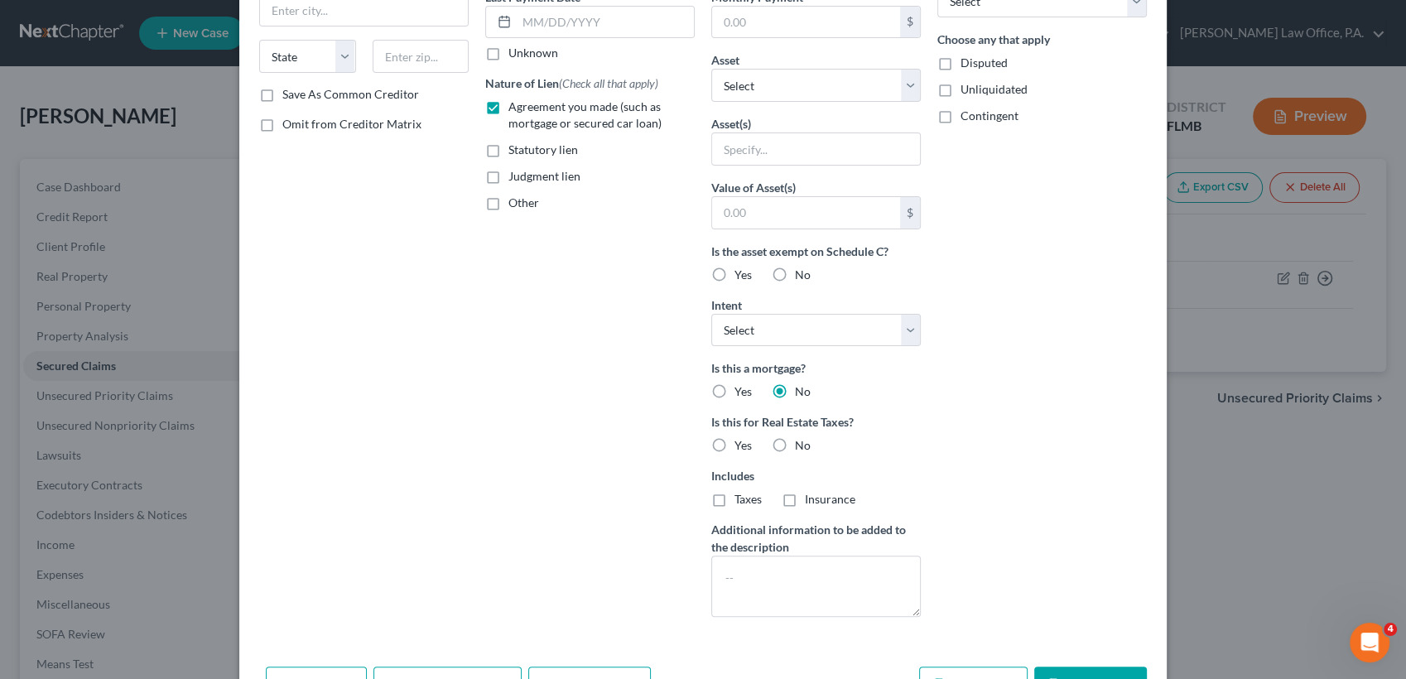
click at [795, 442] on label "No" at bounding box center [803, 445] width 16 height 17
click at [802, 442] on input "No" at bounding box center [807, 442] width 11 height 11
radio input "true"
click at [815, 351] on div "Balance 0.00 $ Balance Unknown Balance Undetermined 0.00 $ Balance Unknown Net …" at bounding box center [816, 234] width 226 height 793
click at [809, 336] on select "Select Surrender Redeem Reaffirm Avoid Other" at bounding box center [816, 330] width 210 height 33
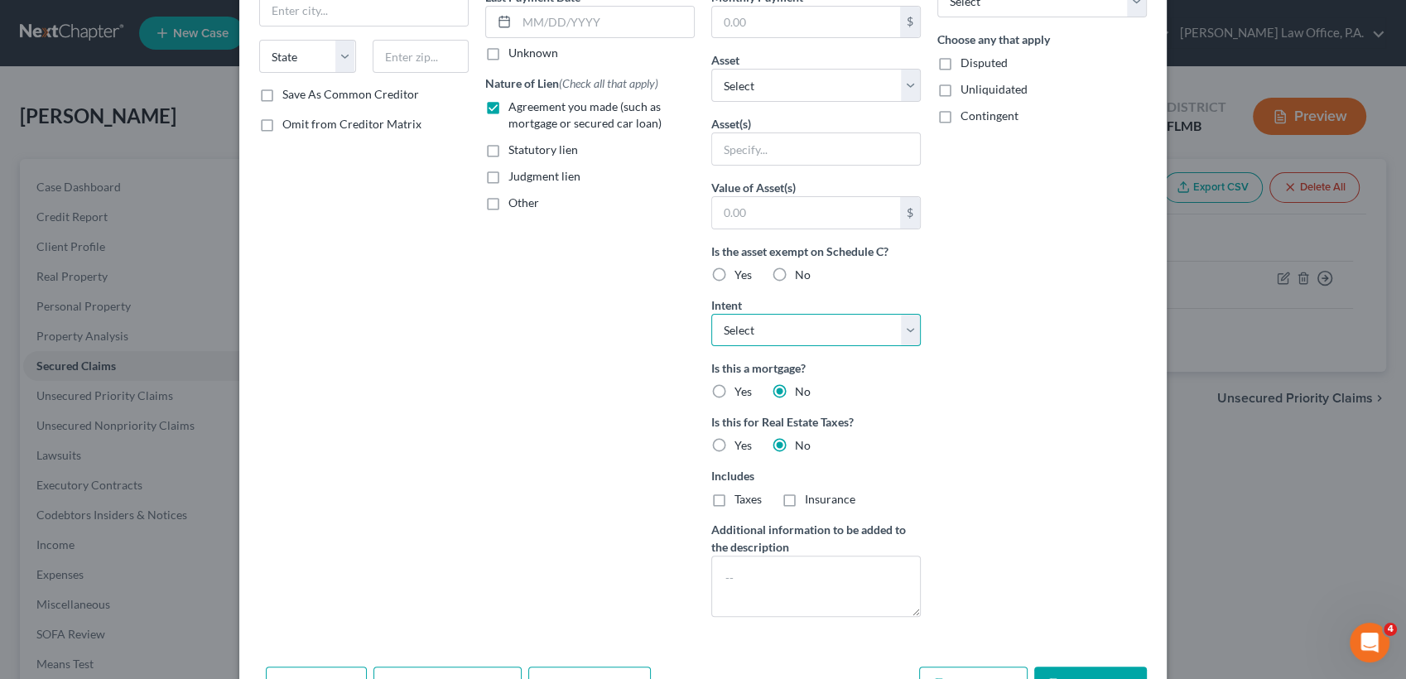
select select "2"
click at [711, 314] on select "Select Surrender Redeem Reaffirm Avoid Other" at bounding box center [816, 330] width 210 height 33
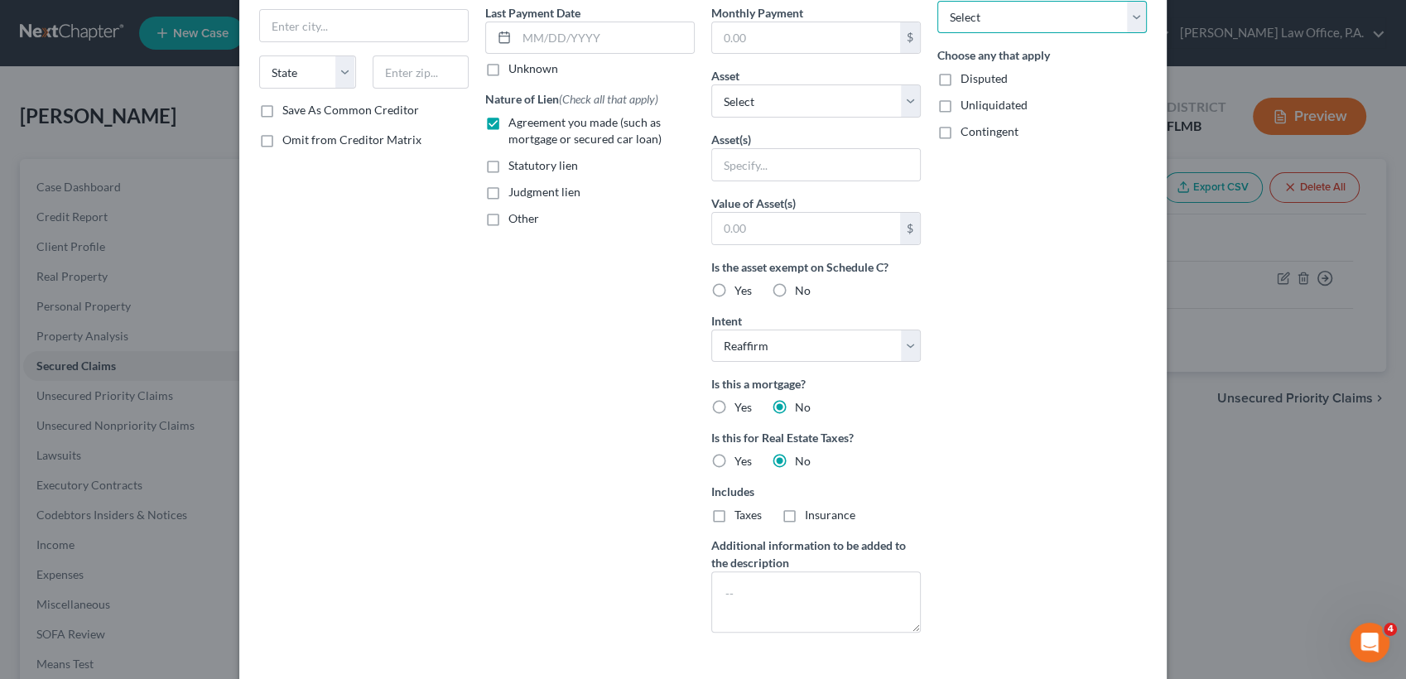
click at [1085, 7] on select "Select 1st 2nd 3rd 4th 5th 6th 7th 8th 9th 10th 11th 12th 13th 14th 15th 16th 1…" at bounding box center [1042, 17] width 210 height 33
select select "0"
click at [937, 1] on select "Select 1st 2nd 3rd 4th 5th 6th 7th 8th 9th 10th 11th 12th 13th 14th 15th 16th 1…" at bounding box center [1042, 17] width 210 height 33
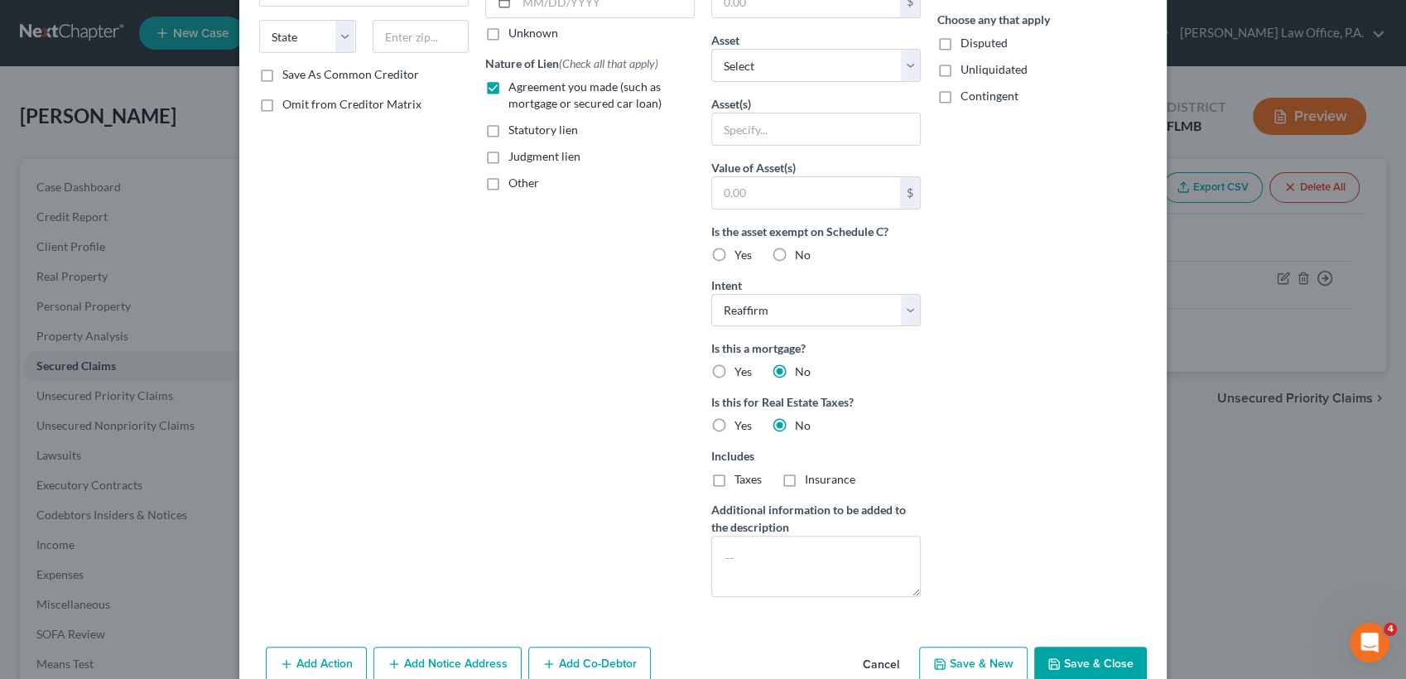
scroll to position [292, 0]
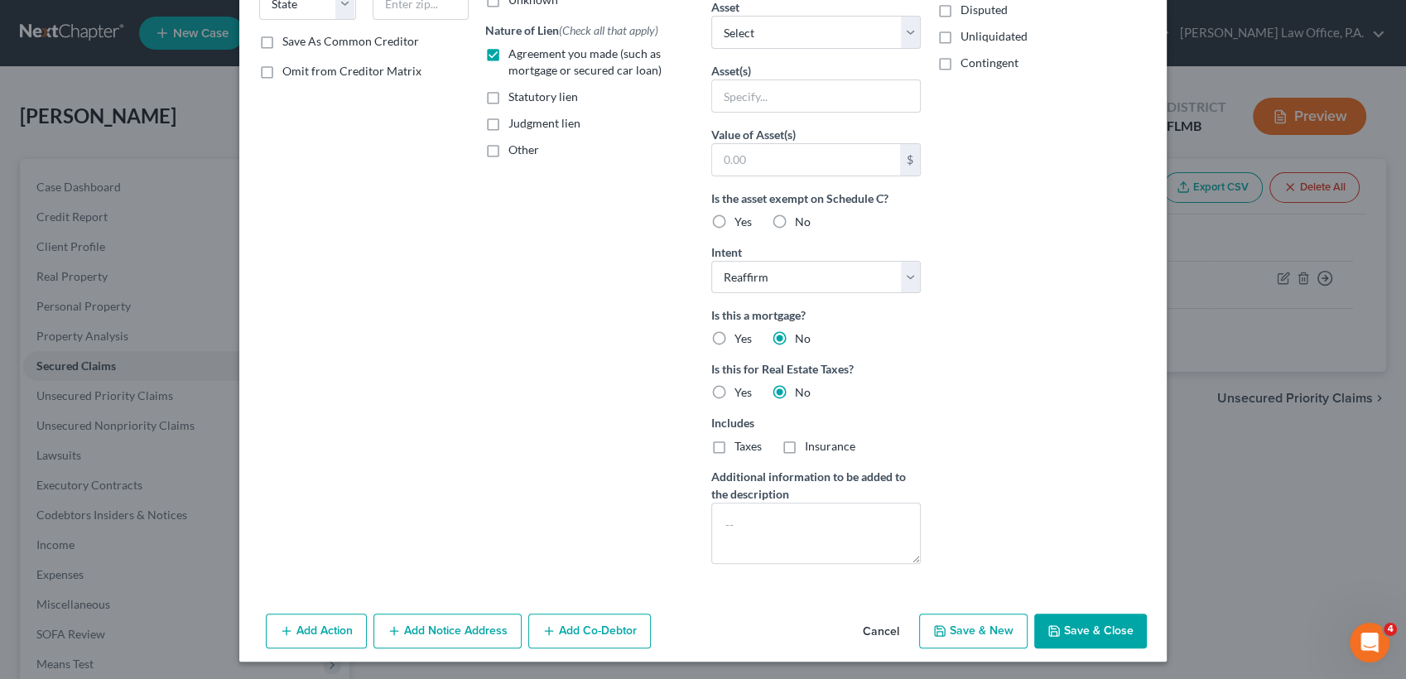
click at [1089, 629] on button "Save & Close" at bounding box center [1090, 631] width 113 height 35
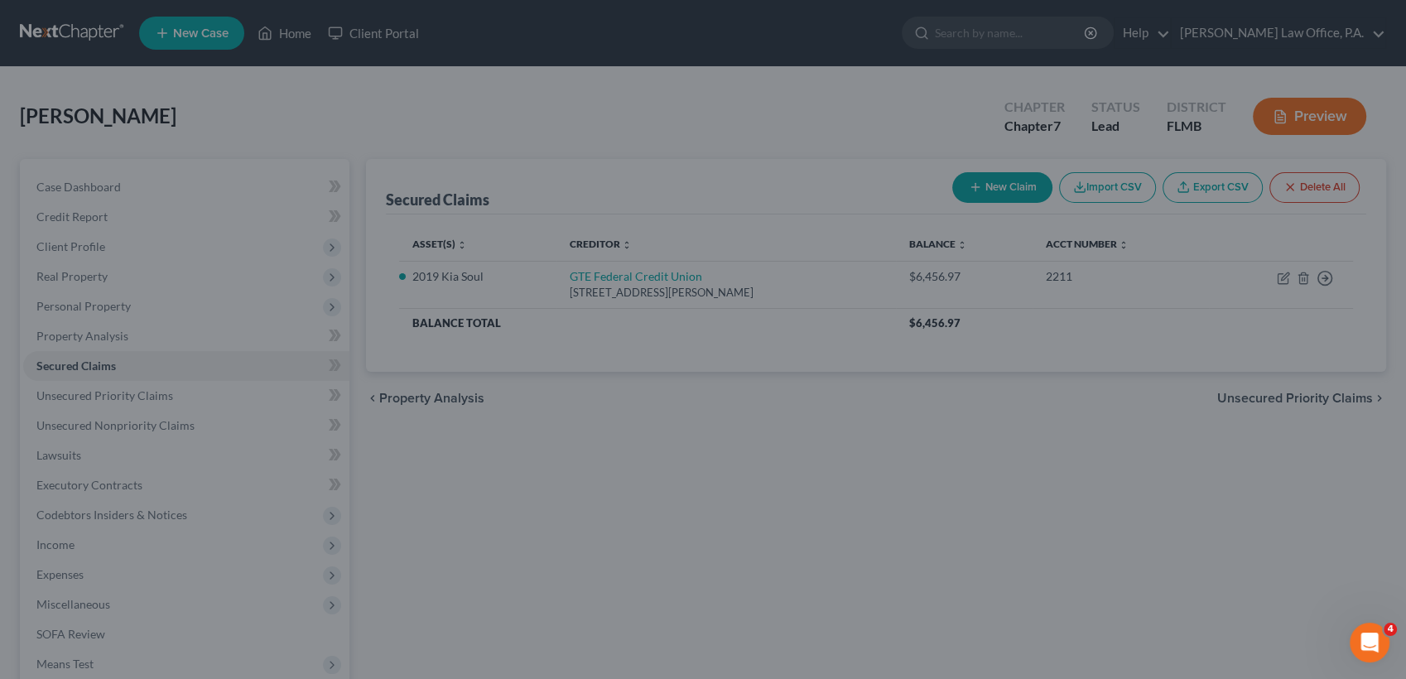
scroll to position [112, 0]
type input "0"
type input "0.00"
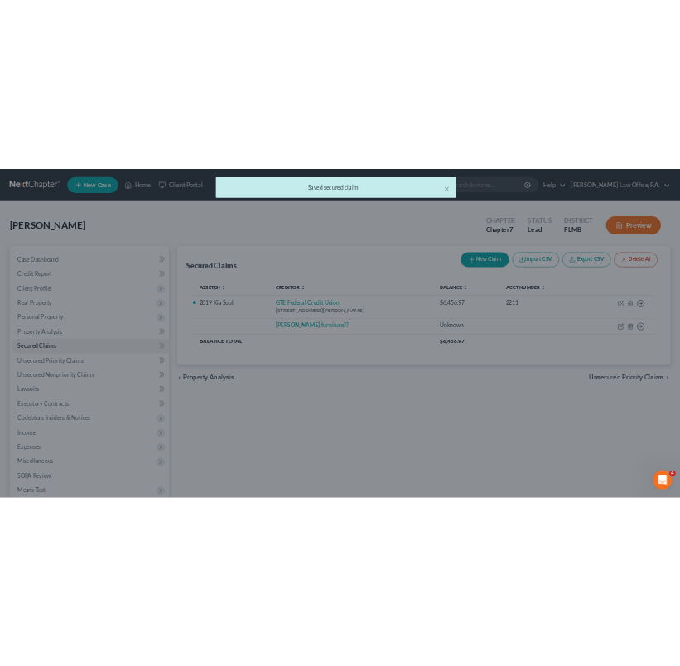
scroll to position [0, 0]
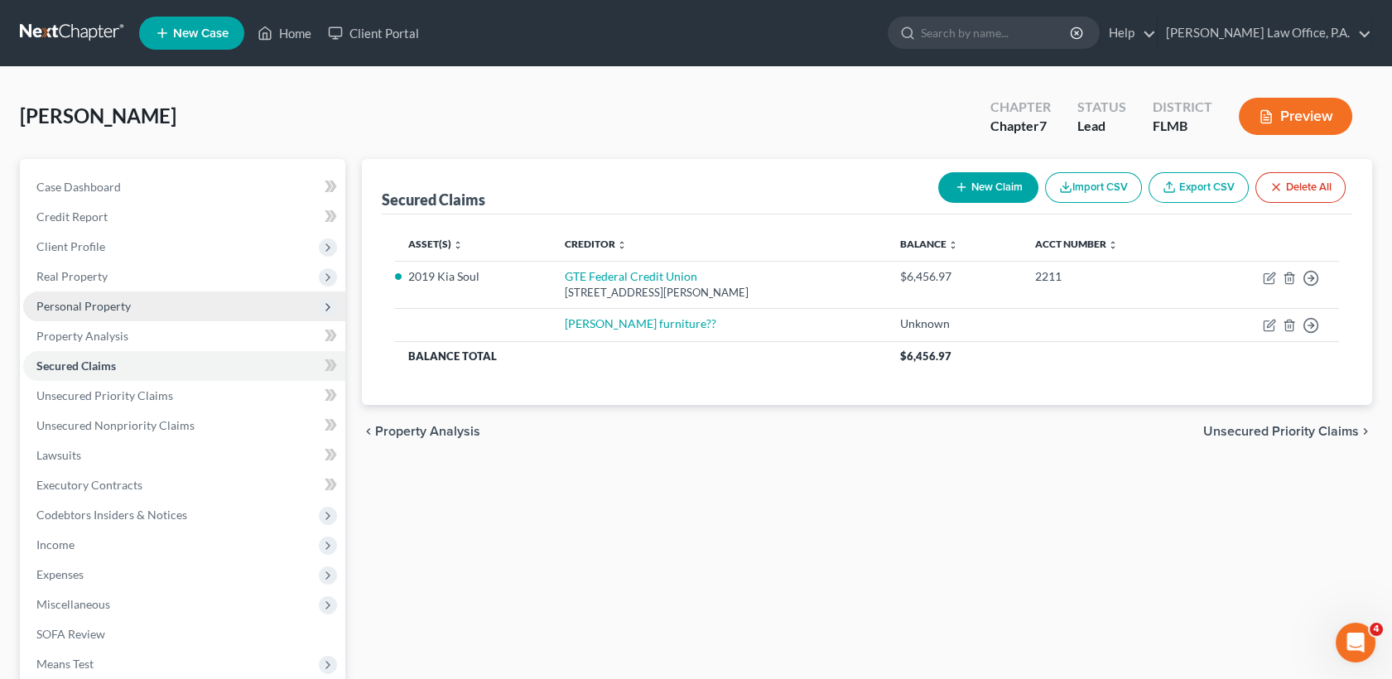
click at [142, 311] on span "Personal Property" at bounding box center [184, 307] width 322 height 30
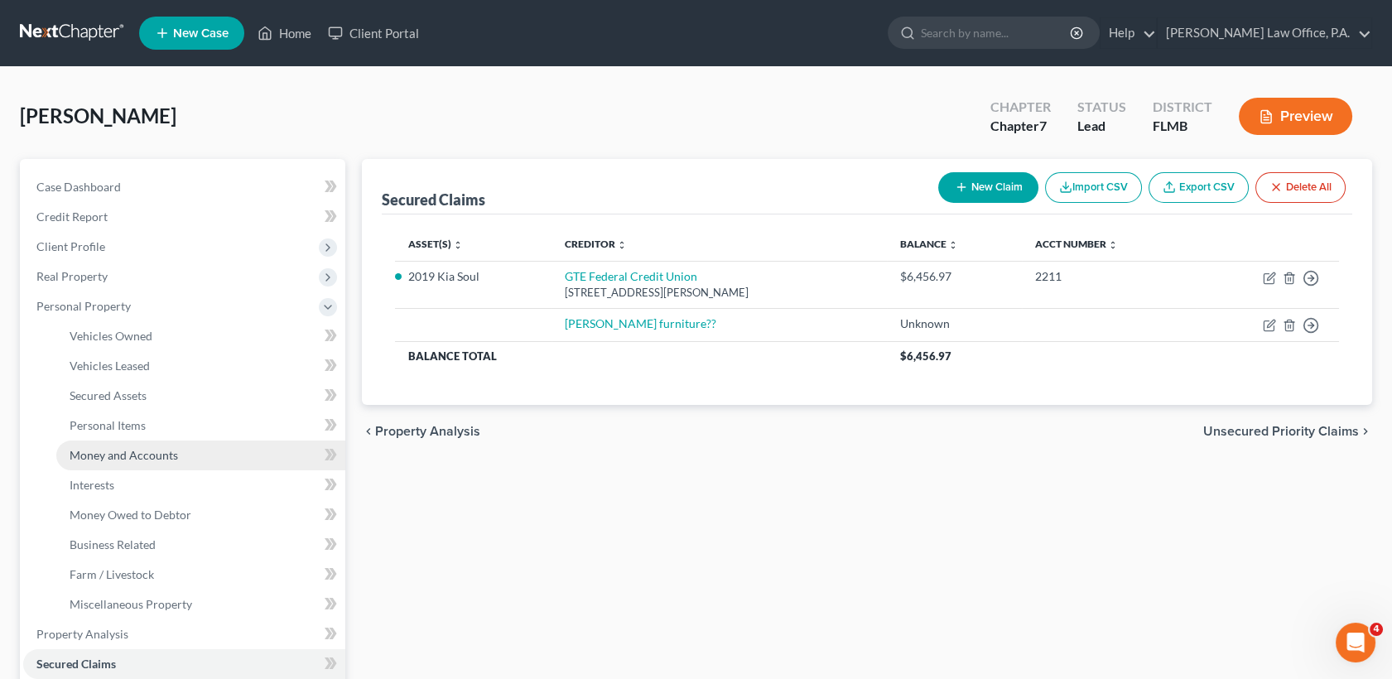
click at [166, 457] on span "Money and Accounts" at bounding box center [124, 455] width 108 height 14
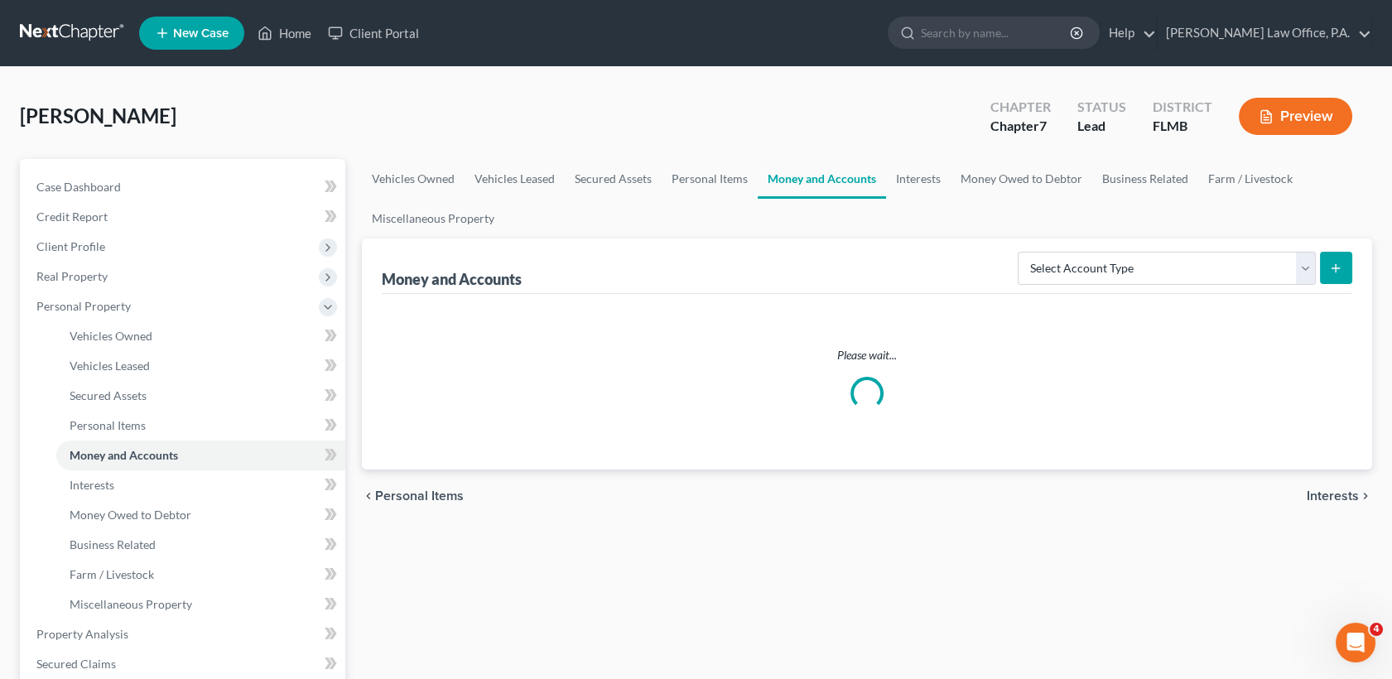
click at [1390, 469] on div "[PERSON_NAME] Upgraded Chapter Chapter 7 Status Lead District [GEOGRAPHIC_DATA]…" at bounding box center [696, 608] width 1392 height 1082
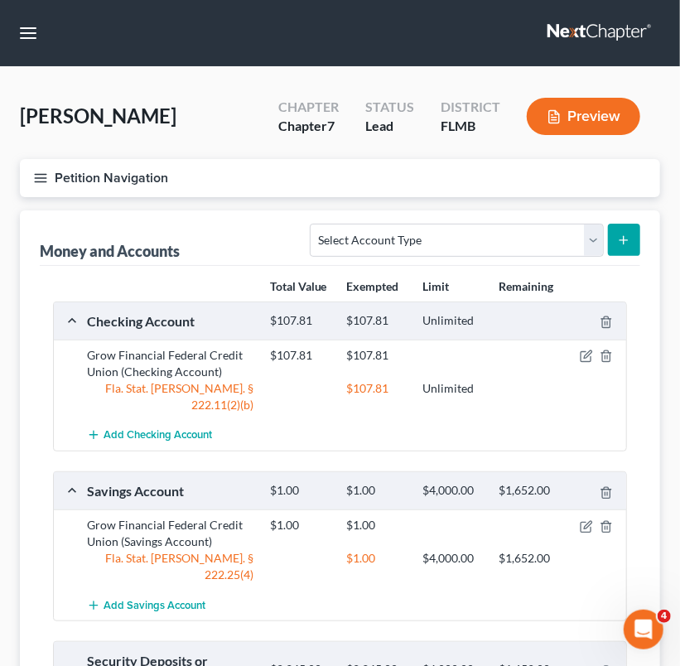
click at [36, 186] on button "Petition Navigation" at bounding box center [340, 178] width 640 height 38
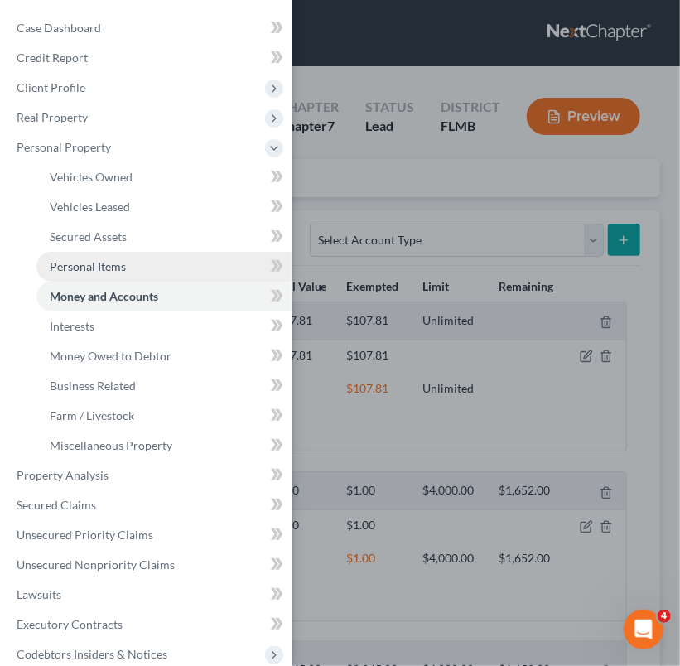
click at [88, 266] on span "Personal Items" at bounding box center [88, 266] width 76 height 14
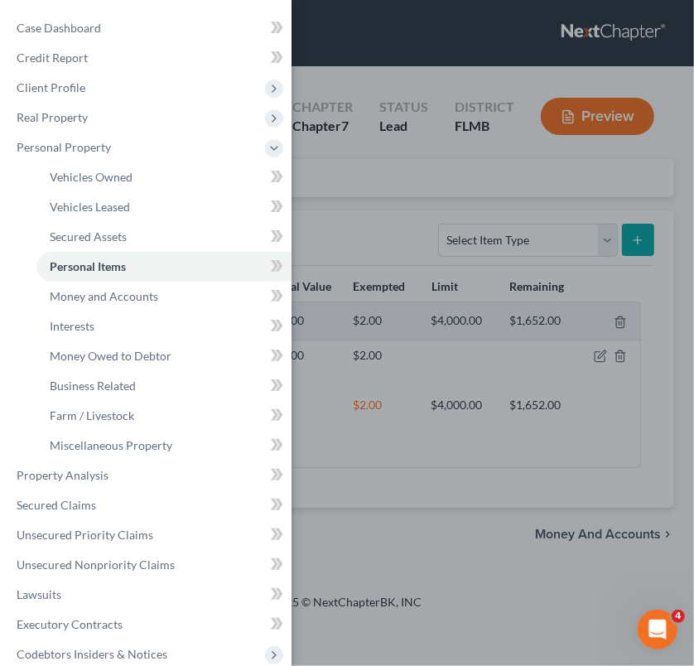
click at [398, 235] on div "Case Dashboard Payments Invoices Payments Payments Credit Report Client Profile" at bounding box center [347, 333] width 694 height 666
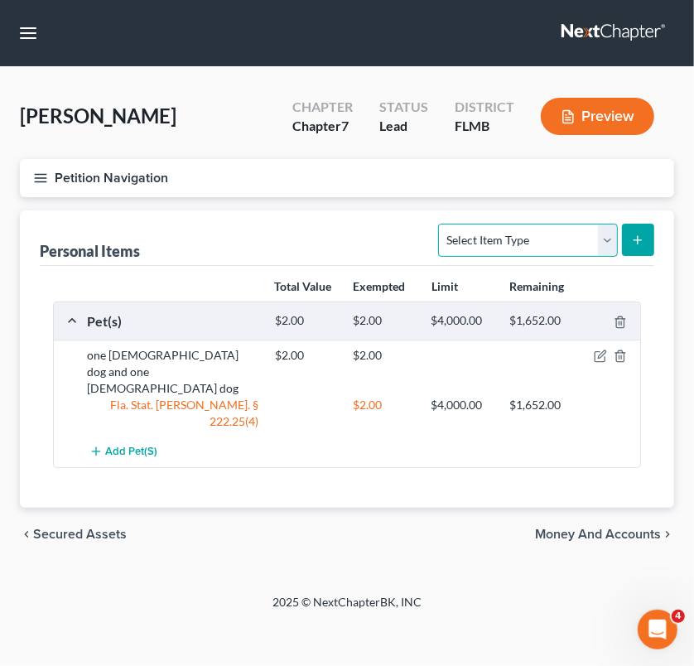
click at [566, 239] on select "Select Item Type Clothing Collectibles Of Value Electronics Firearms Household …" at bounding box center [527, 240] width 179 height 33
select select "household_goods"
click at [441, 224] on select "Select Item Type Clothing Collectibles Of Value Electronics Firearms Household …" at bounding box center [527, 240] width 179 height 33
click at [638, 245] on icon "submit" at bounding box center [637, 240] width 13 height 13
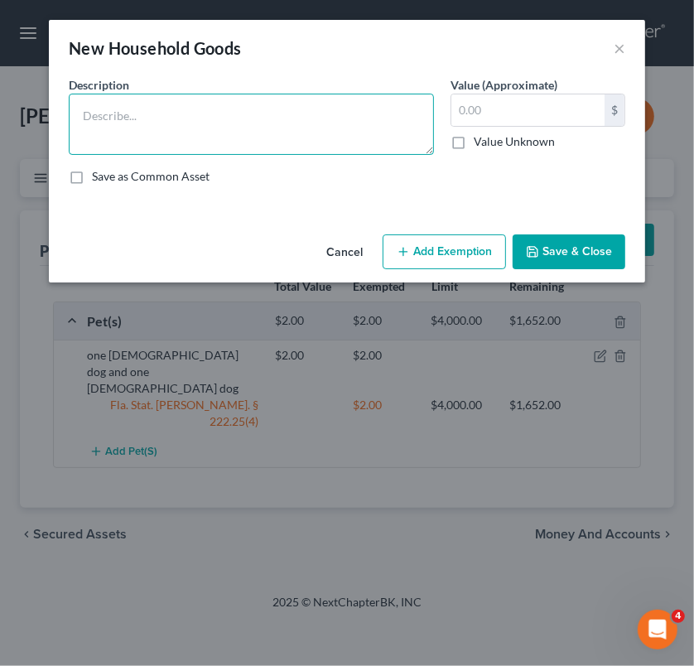
click at [179, 100] on textarea at bounding box center [251, 124] width 365 height 61
type textarea "1 couch"
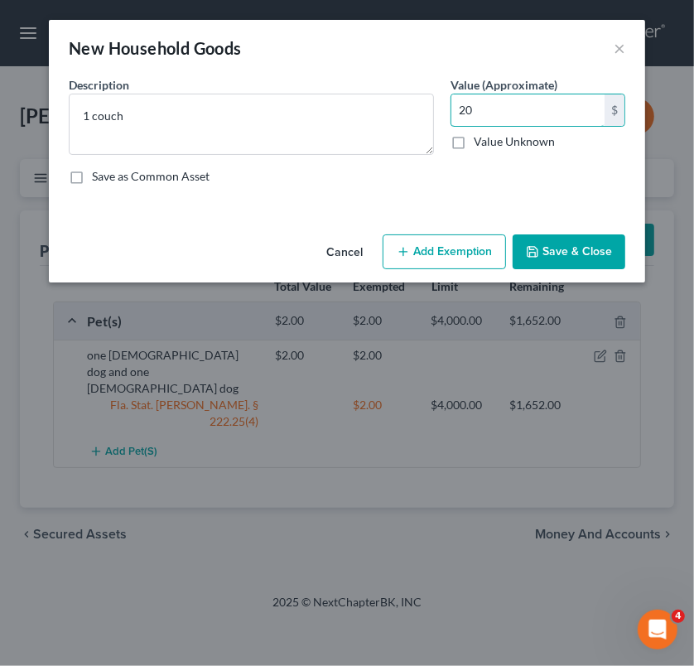
type input "20"
click at [545, 255] on button "Save & Close" at bounding box center [569, 251] width 113 height 35
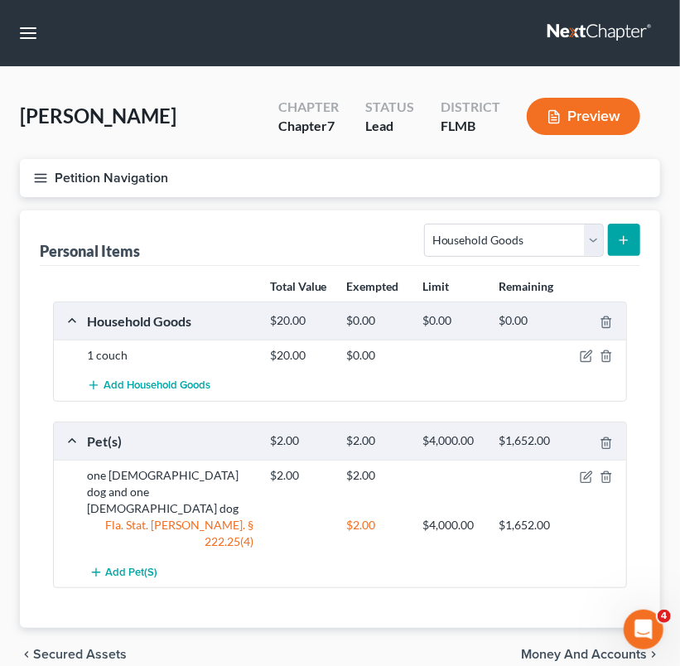
click at [623, 237] on icon "submit" at bounding box center [623, 240] width 13 height 13
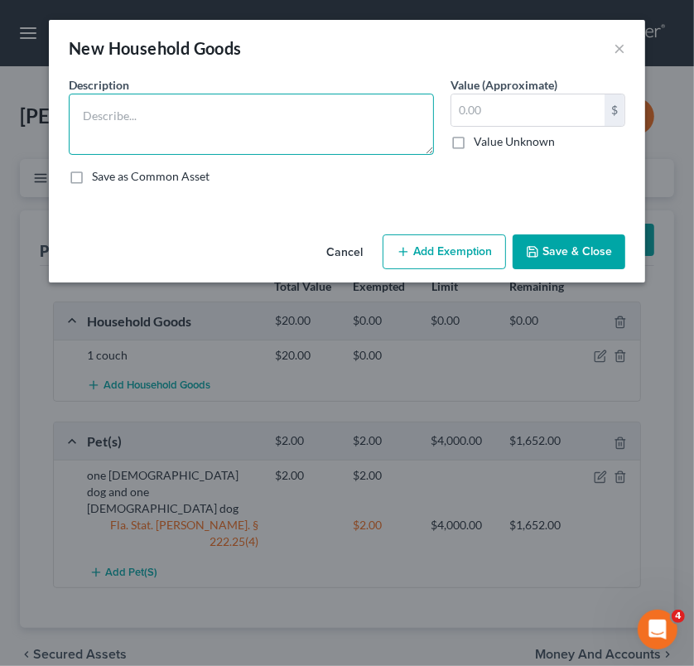
click at [245, 127] on textarea at bounding box center [251, 124] width 365 height 61
type textarea "2 bookcases"
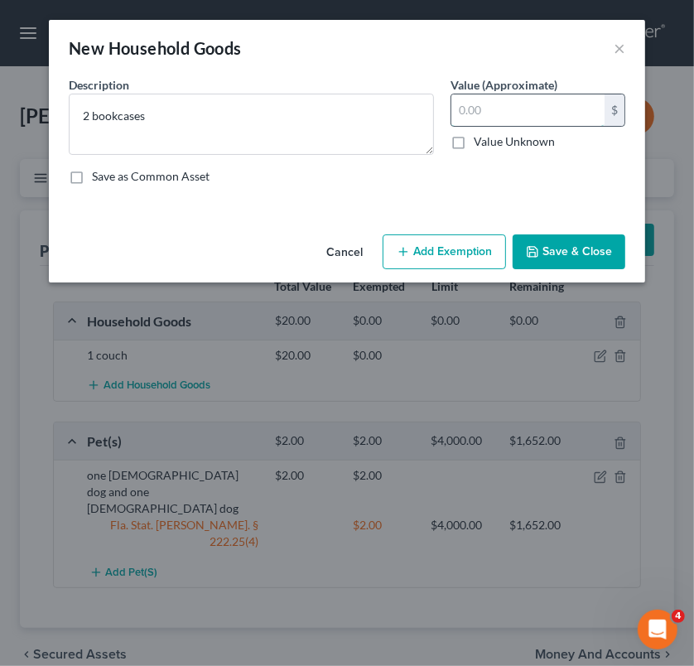
click at [484, 124] on input "text" at bounding box center [527, 109] width 153 height 31
type input "15"
click at [457, 252] on button "Add Exemption" at bounding box center [444, 251] width 123 height 35
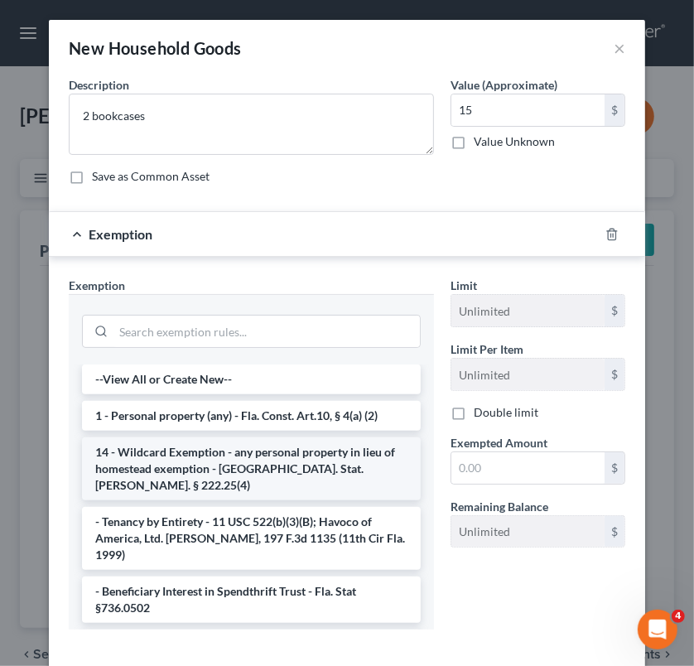
click at [278, 452] on li "14 - Wildcard Exemption - any personal property in lieu of homestead exemption …" at bounding box center [251, 468] width 339 height 63
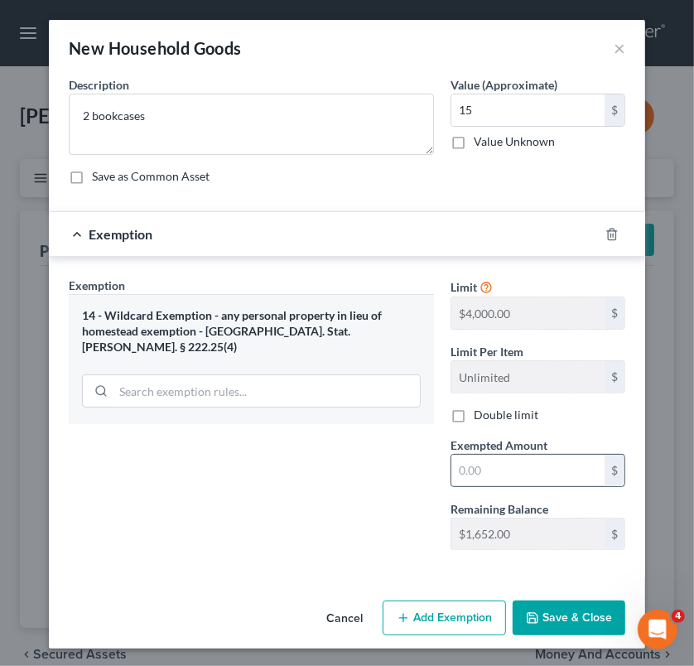
click at [479, 455] on input "text" at bounding box center [527, 470] width 153 height 31
type input "15"
click at [547, 611] on button "Save & Close" at bounding box center [569, 617] width 113 height 35
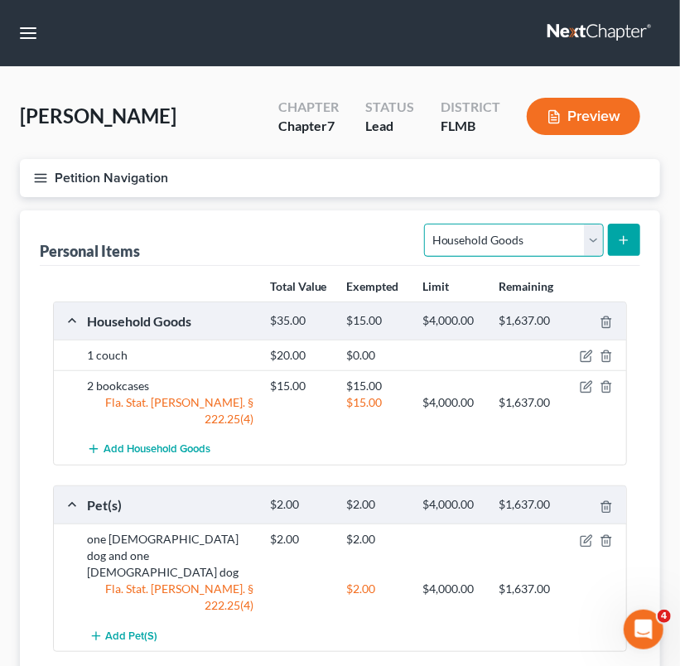
click at [601, 247] on select "Select Item Type Clothing Collectibles Of Value Electronics Firearms Household …" at bounding box center [513, 240] width 179 height 33
select select "electronics"
click at [426, 224] on select "Select Item Type Clothing Collectibles Of Value Electronics Firearms Household …" at bounding box center [513, 240] width 179 height 33
click at [620, 243] on icon "submit" at bounding box center [623, 240] width 13 height 13
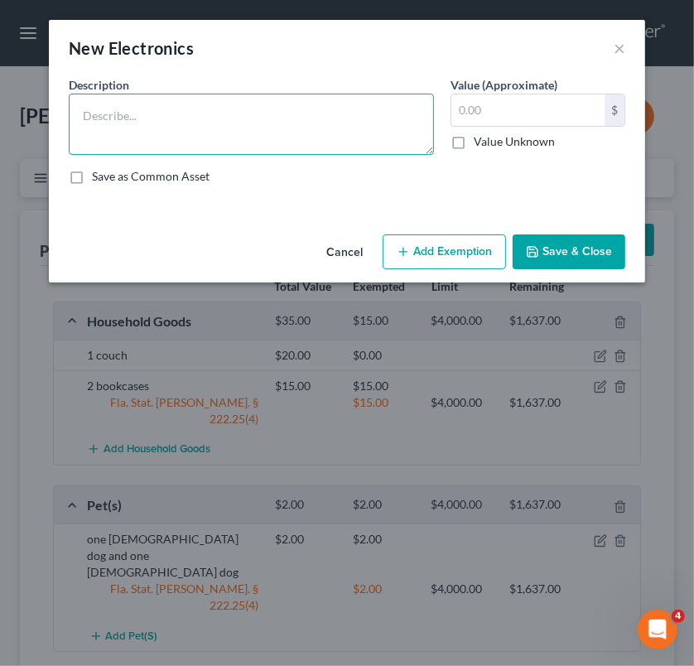
click at [253, 104] on textarea at bounding box center [251, 124] width 365 height 61
type textarea "1 televisiion"
type input "50"
type textarea "1 television"
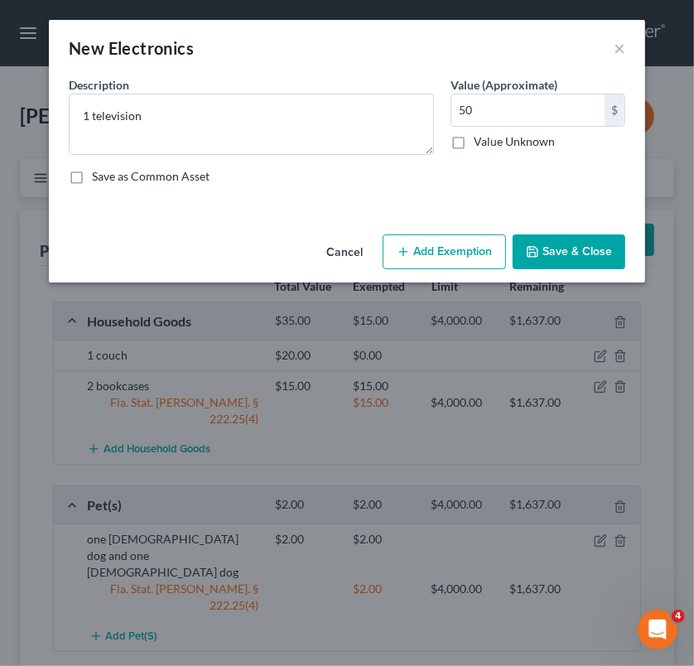
click at [469, 243] on button "Add Exemption" at bounding box center [444, 251] width 123 height 35
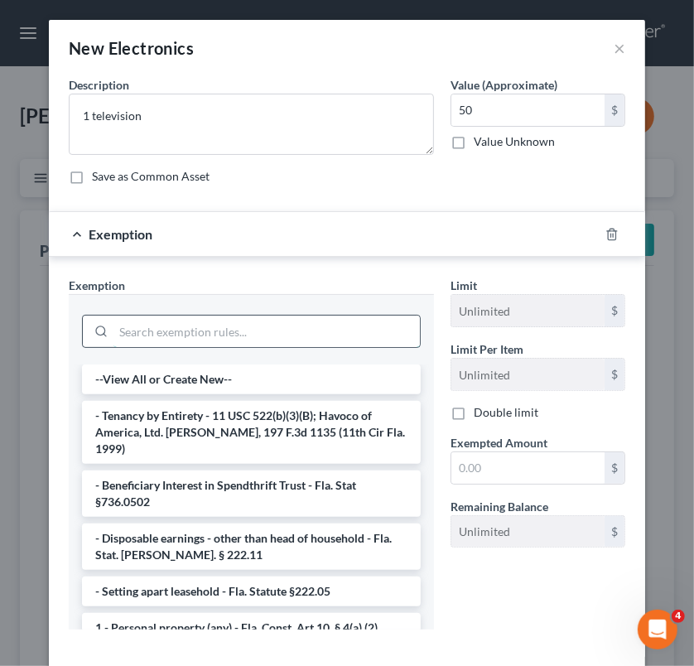
click at [286, 327] on input "search" at bounding box center [266, 331] width 306 height 31
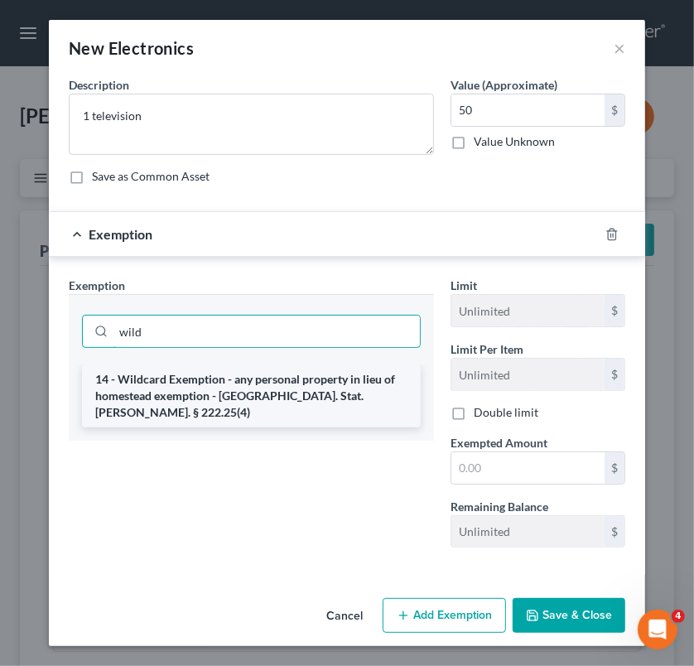
type input "wild"
click at [298, 395] on li "14 - Wildcard Exemption - any personal property in lieu of homestead exemption …" at bounding box center [251, 395] width 339 height 63
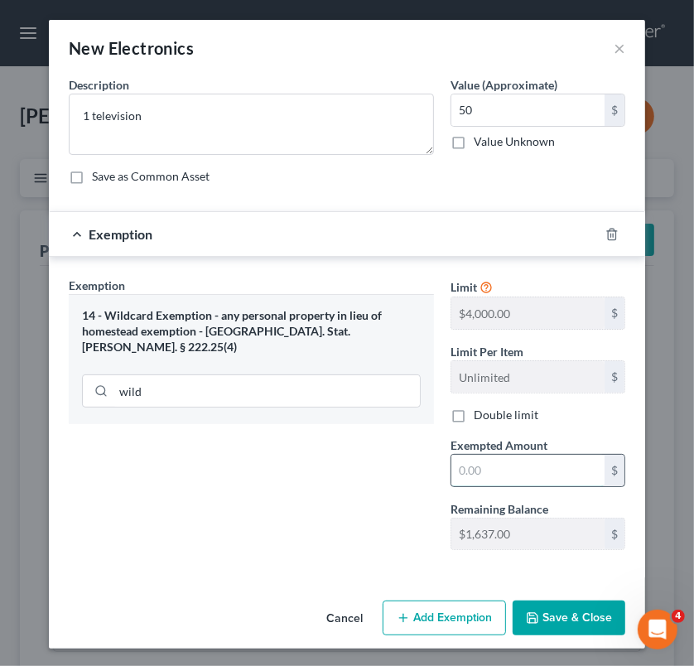
click at [508, 481] on input "text" at bounding box center [527, 470] width 153 height 31
type input "50"
click at [544, 611] on button "Save & Close" at bounding box center [569, 617] width 113 height 35
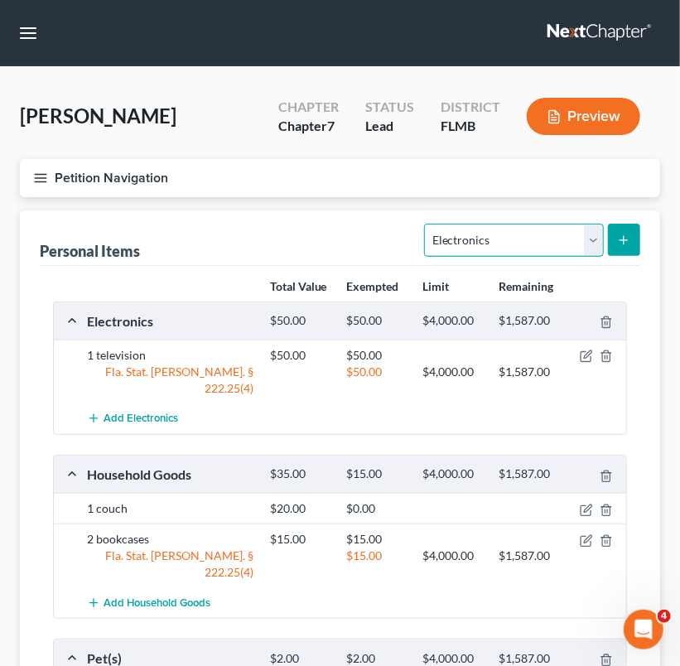
click at [586, 241] on select "Select Item Type Clothing Collectibles Of Value Electronics Firearms Household …" at bounding box center [513, 240] width 179 height 33
select select "household_goods"
click at [426, 224] on select "Select Item Type Clothing Collectibles Of Value Electronics Firearms Household …" at bounding box center [513, 240] width 179 height 33
click at [624, 237] on line "submit" at bounding box center [624, 239] width 0 height 7
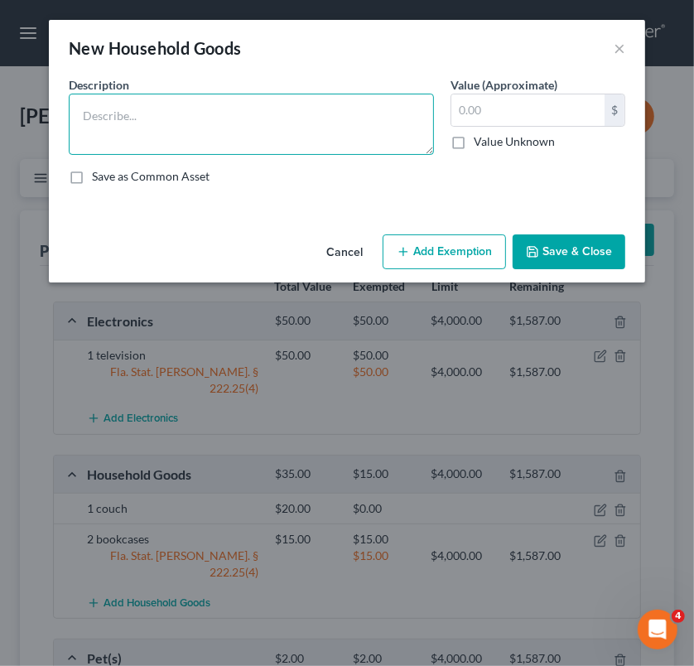
click at [333, 139] on textarea at bounding box center [251, 124] width 365 height 61
type textarea "1 set of chairs"
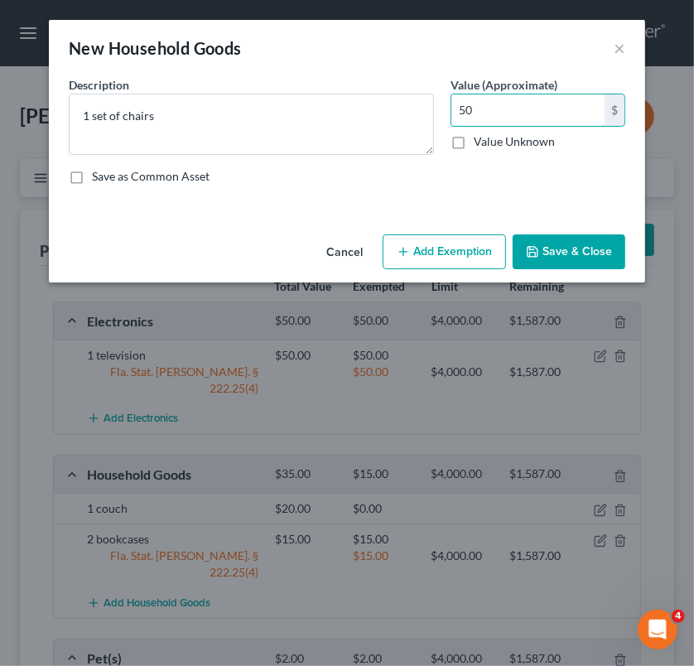
type input "50"
click at [441, 245] on button "Add Exemption" at bounding box center [444, 251] width 123 height 35
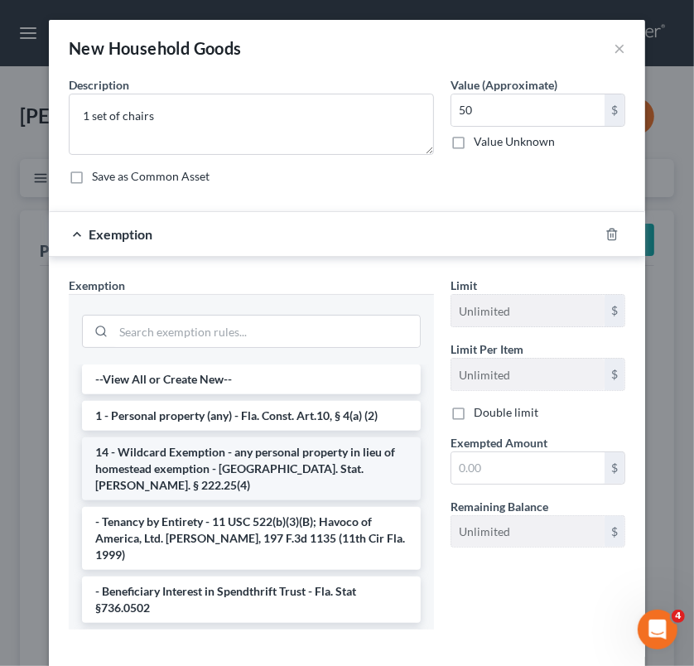
click at [245, 453] on li "14 - Wildcard Exemption - any personal property in lieu of homestead exemption …" at bounding box center [251, 468] width 339 height 63
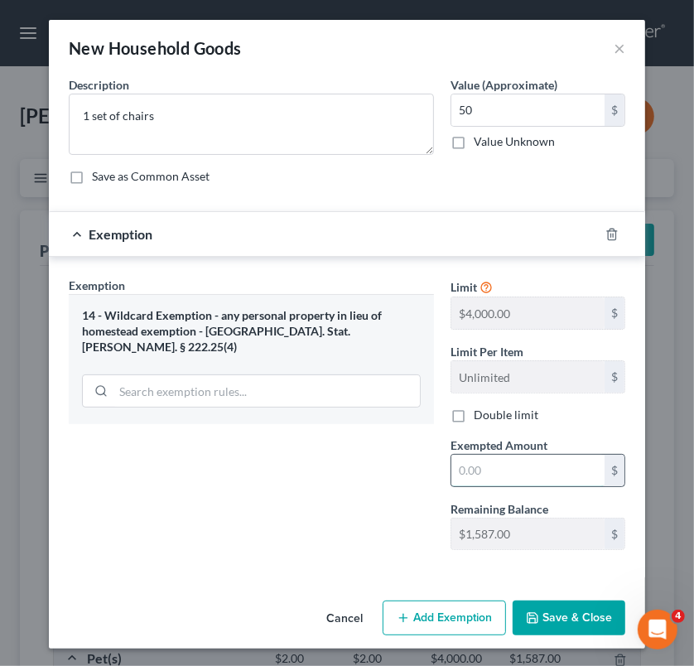
click at [495, 470] on input "text" at bounding box center [527, 470] width 153 height 31
type input "50"
click at [547, 603] on button "Save & Close" at bounding box center [569, 617] width 113 height 35
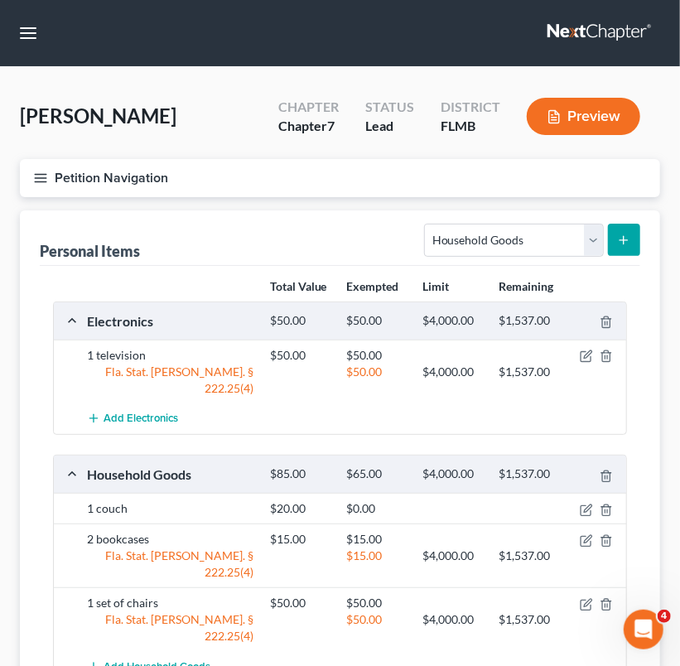
click at [637, 235] on button "submit" at bounding box center [624, 240] width 32 height 32
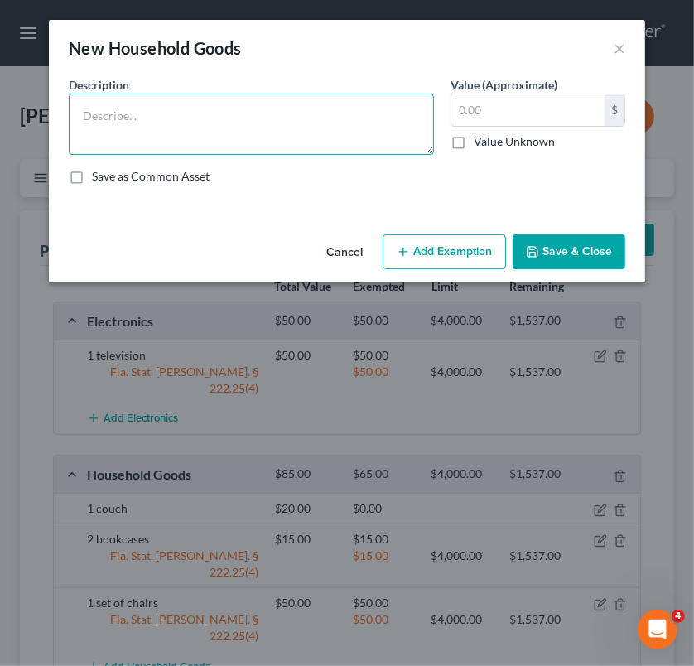
click at [325, 145] on textarea at bounding box center [251, 124] width 365 height 61
type textarea "1 desk"
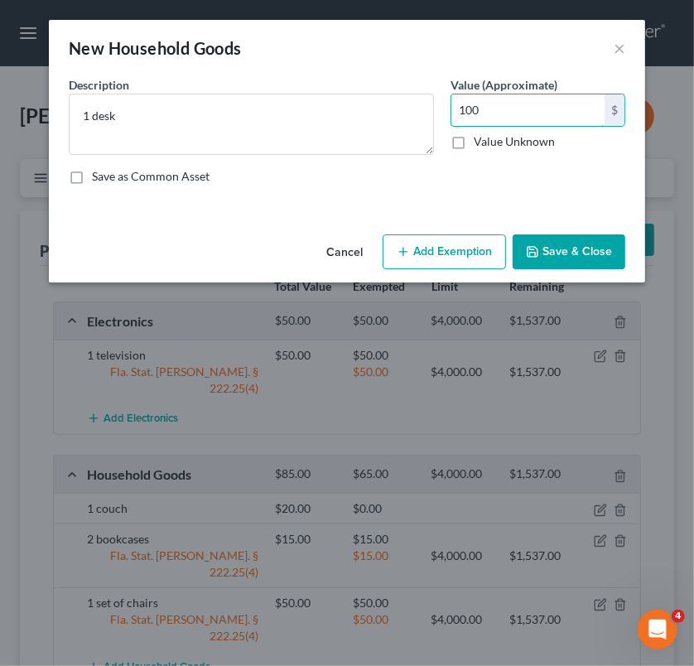
type input "100"
click at [412, 257] on button "Add Exemption" at bounding box center [444, 251] width 123 height 35
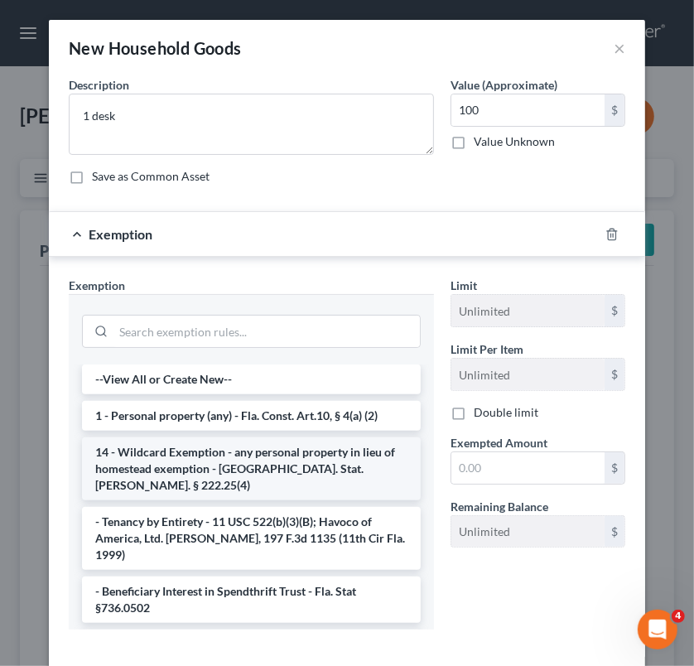
click at [219, 450] on li "14 - Wildcard Exemption - any personal property in lieu of homestead exemption …" at bounding box center [251, 468] width 339 height 63
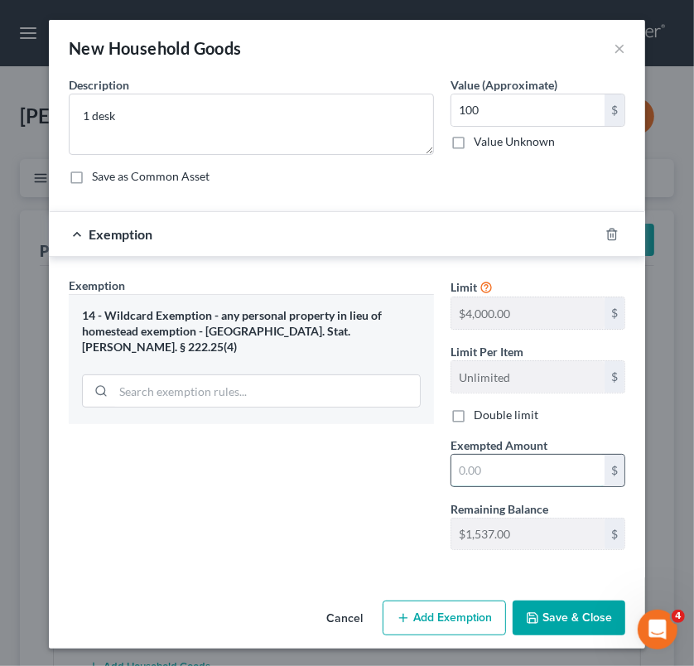
click at [482, 458] on input "text" at bounding box center [527, 470] width 153 height 31
type input "100"
click at [532, 607] on button "Save & Close" at bounding box center [569, 617] width 113 height 35
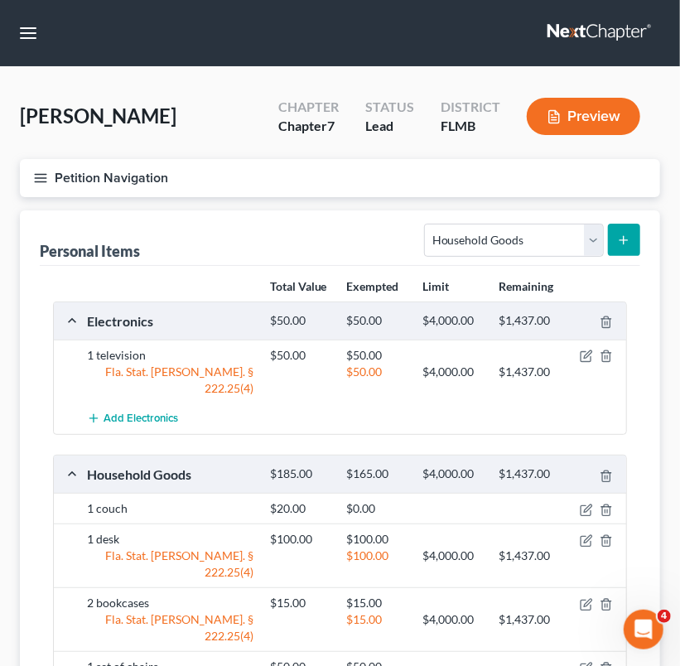
click at [321, 415] on div "Add Electronics" at bounding box center [353, 418] width 549 height 31
click at [588, 504] on icon "button" at bounding box center [586, 510] width 13 height 13
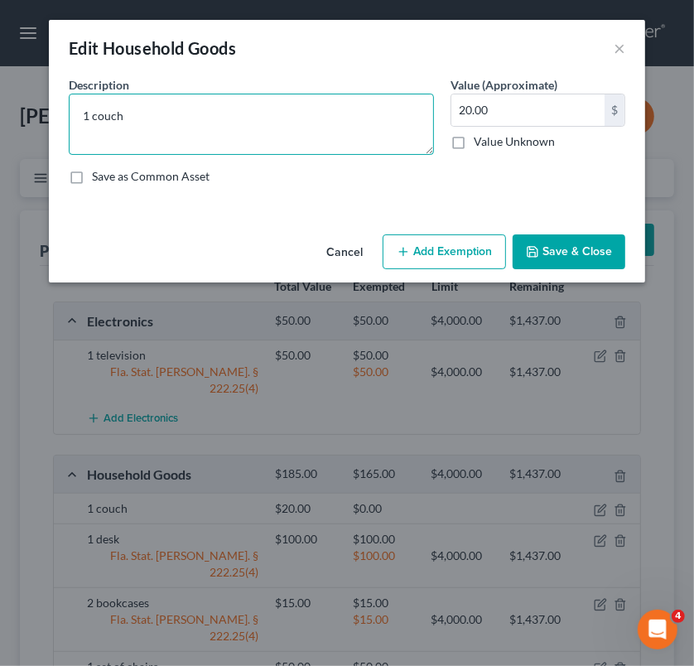
click at [172, 100] on textarea "1 couch" at bounding box center [251, 124] width 365 height 61
type textarea "1 couch and 1 chair"
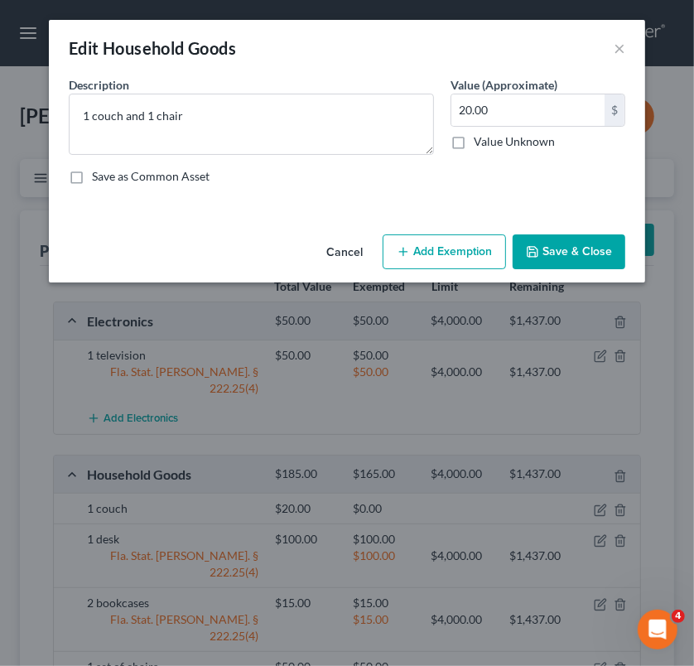
click at [444, 248] on button "Add Exemption" at bounding box center [444, 251] width 123 height 35
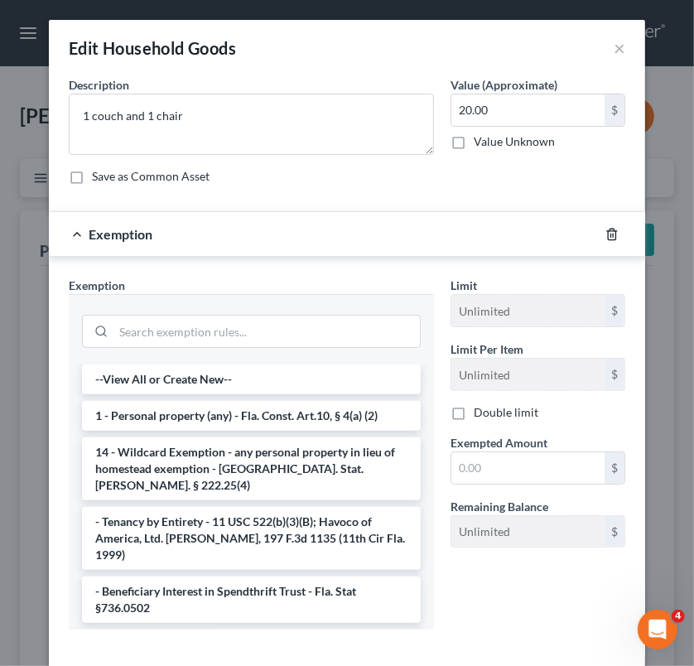
click at [605, 231] on icon "button" at bounding box center [611, 234] width 13 height 13
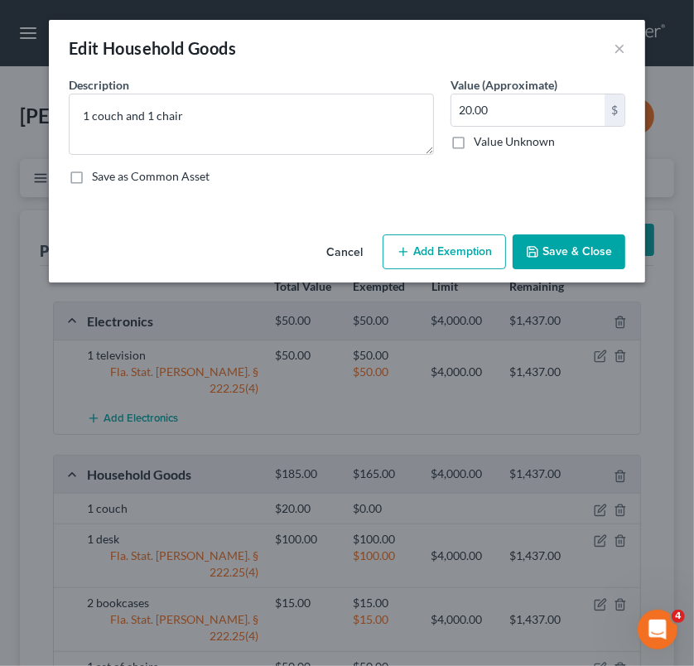
click at [602, 263] on button "Save & Close" at bounding box center [569, 251] width 113 height 35
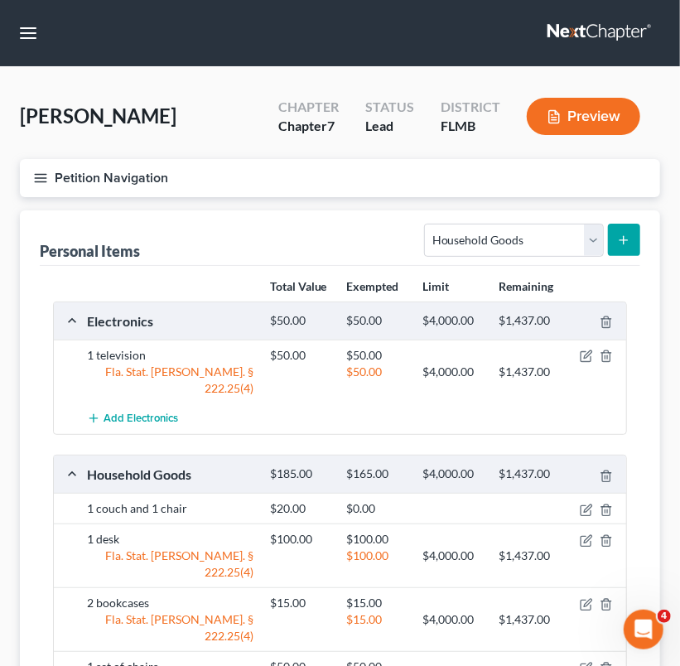
click at [619, 244] on icon "submit" at bounding box center [623, 240] width 13 height 13
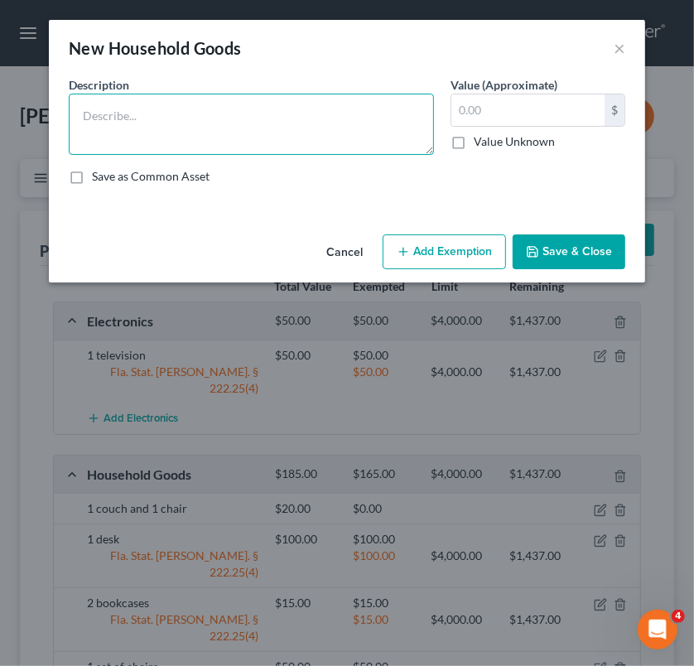
click at [210, 114] on textarea at bounding box center [251, 124] width 365 height 61
type textarea "1 set of silverware"
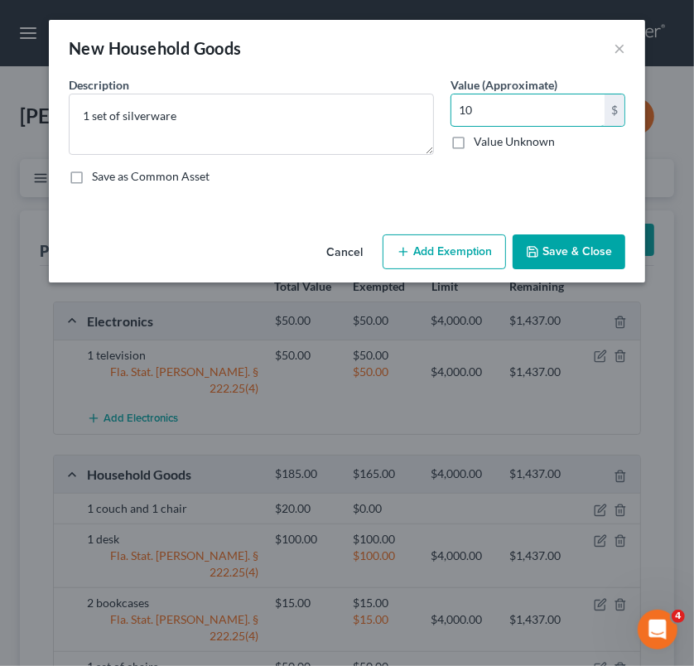
type input "10"
click at [446, 256] on button "Add Exemption" at bounding box center [444, 251] width 123 height 35
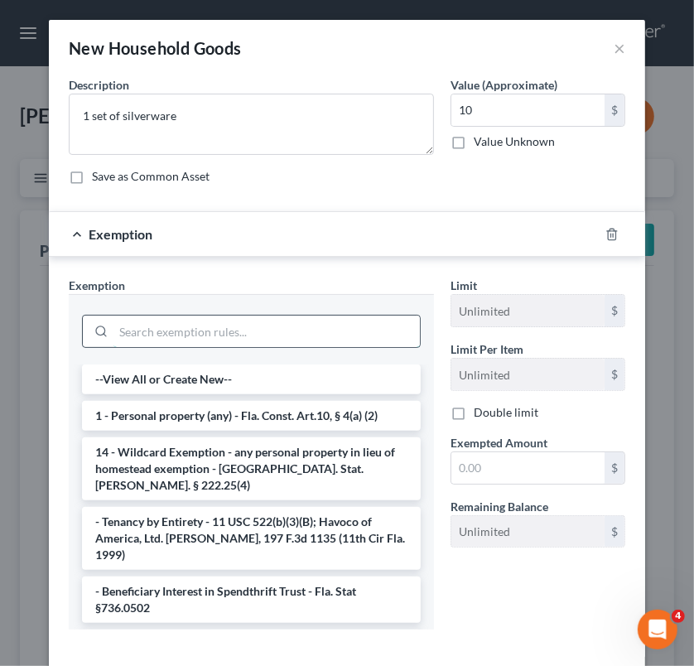
click at [265, 329] on input "search" at bounding box center [266, 331] width 306 height 31
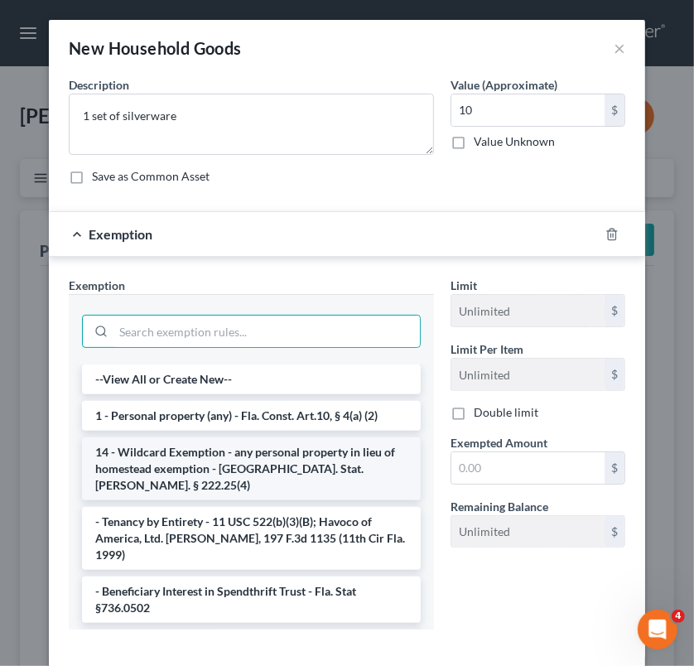
click at [268, 443] on li "14 - Wildcard Exemption - any personal property in lieu of homestead exemption …" at bounding box center [251, 468] width 339 height 63
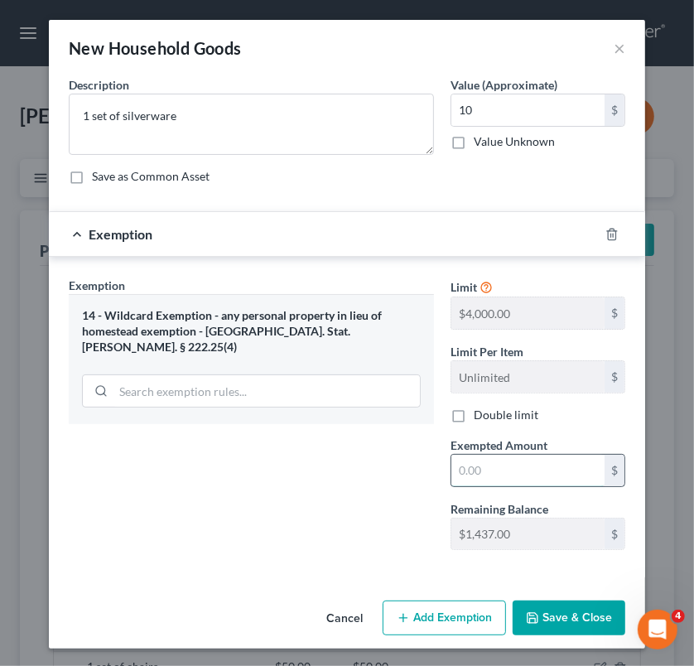
click at [518, 480] on input "text" at bounding box center [527, 470] width 153 height 31
type input "0"
type input "10"
click at [570, 607] on button "Save & Close" at bounding box center [569, 617] width 113 height 35
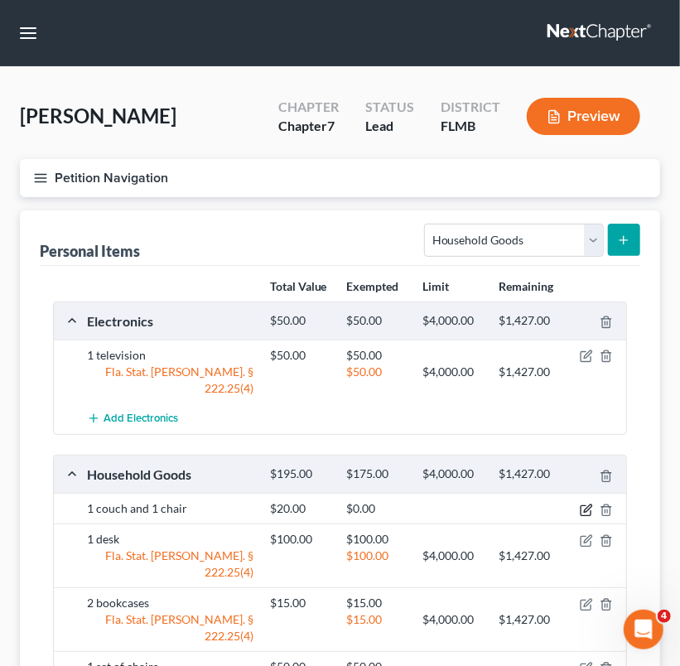
click at [588, 504] on icon "button" at bounding box center [586, 510] width 13 height 13
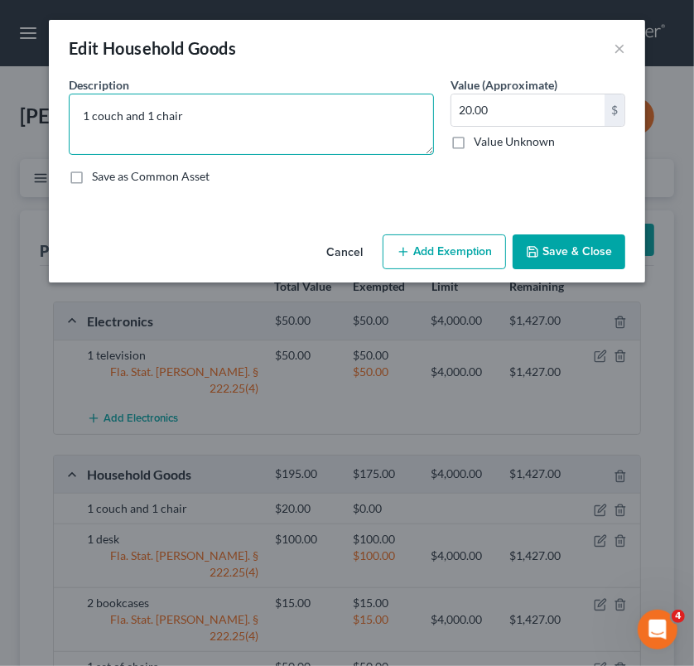
click at [231, 117] on textarea "1 couch and 1 chair" at bounding box center [251, 124] width 365 height 61
type textarea "1 couch and 4 chairs"
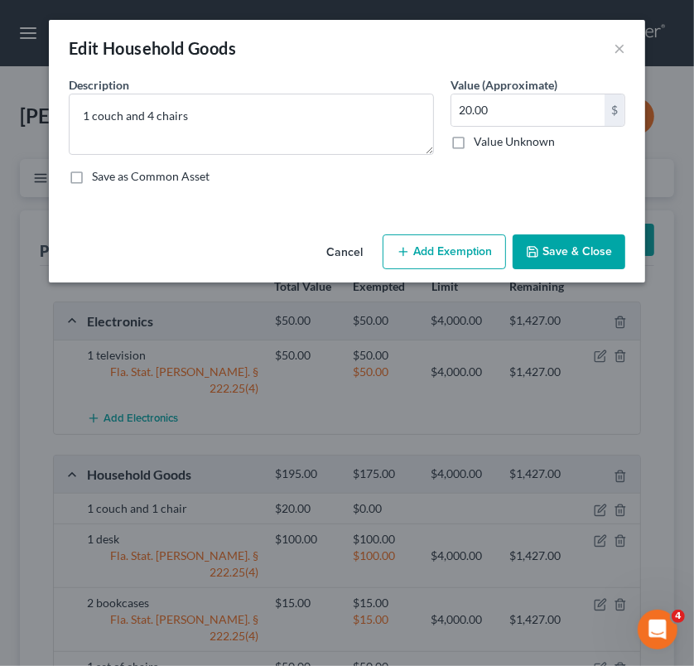
click at [610, 245] on button "Save & Close" at bounding box center [569, 251] width 113 height 35
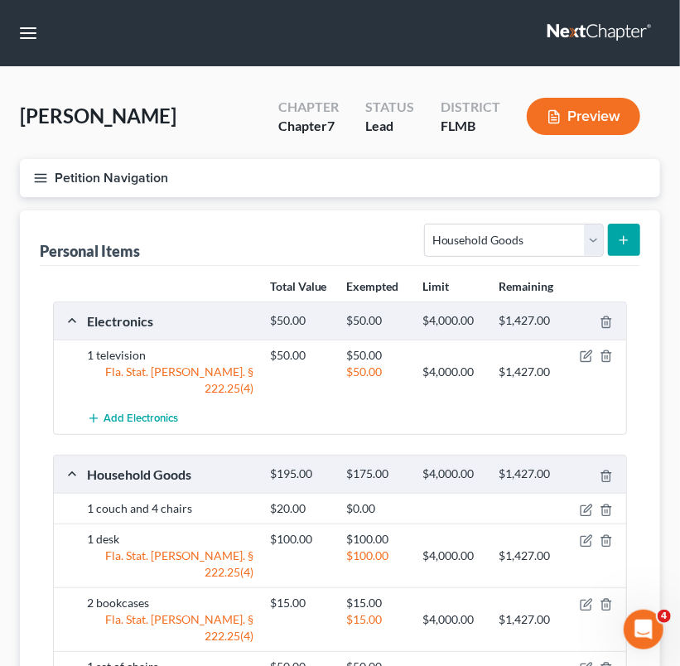
scroll to position [368, 0]
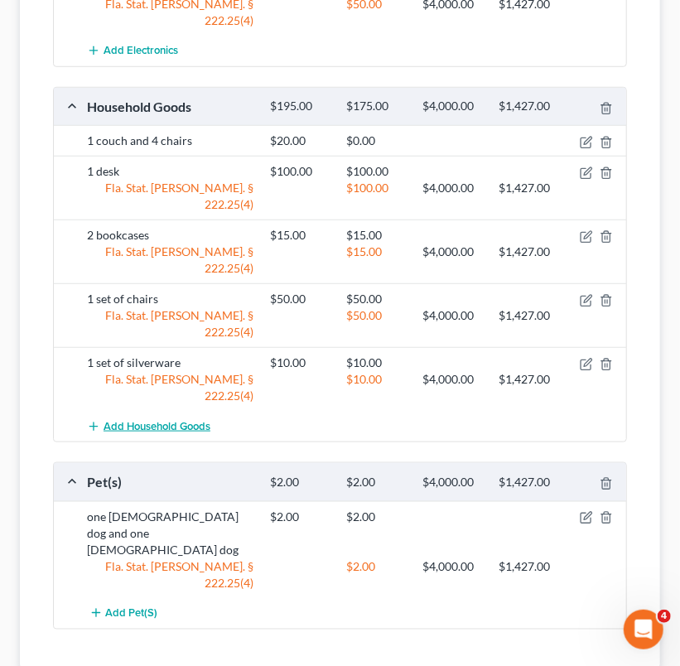
click at [143, 420] on span "Add Household Goods" at bounding box center [157, 426] width 107 height 13
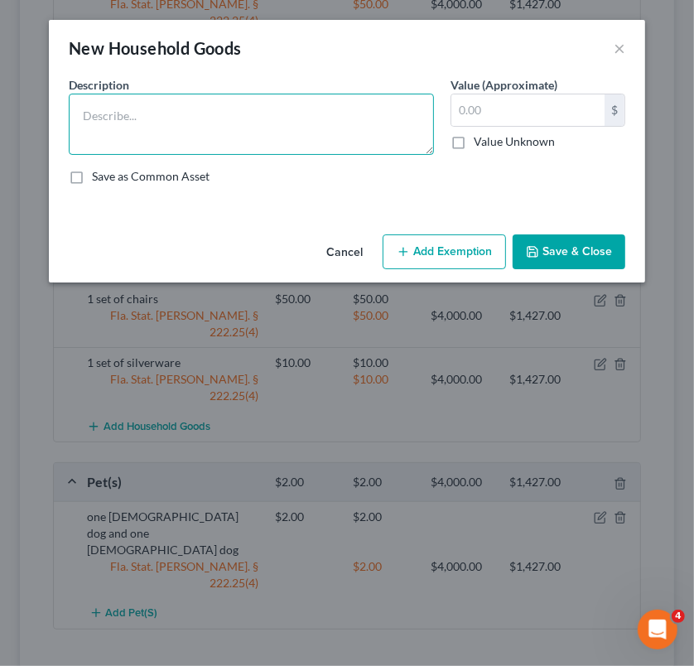
click at [230, 144] on textarea at bounding box center [251, 124] width 365 height 61
type textarea "1 table"
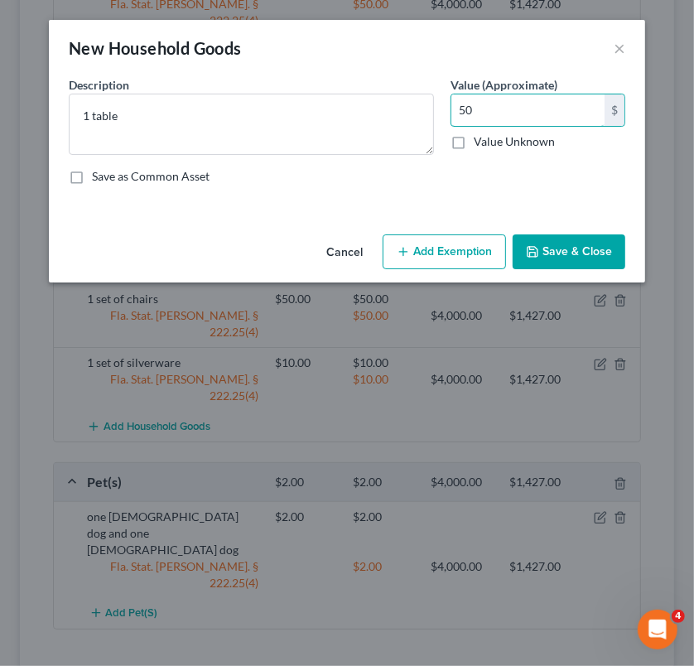
type input "50"
click at [440, 253] on button "Add Exemption" at bounding box center [444, 251] width 123 height 35
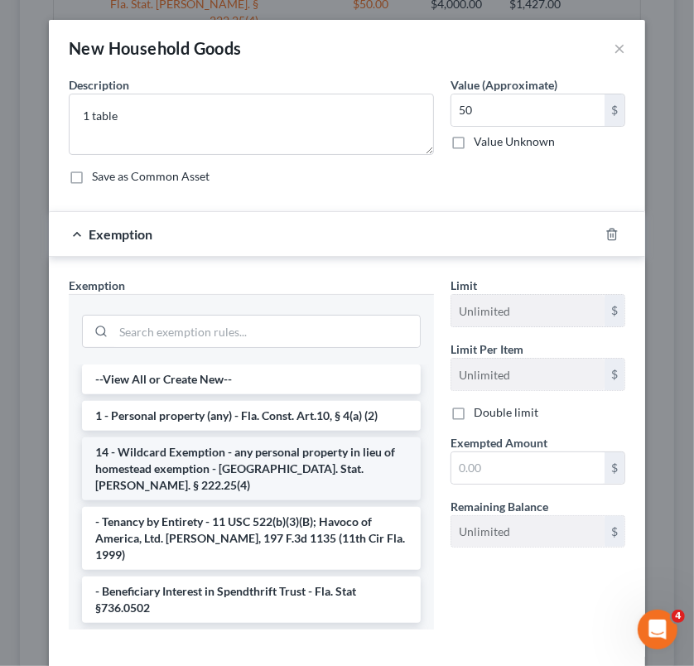
click at [252, 460] on li "14 - Wildcard Exemption - any personal property in lieu of homestead exemption …" at bounding box center [251, 468] width 339 height 63
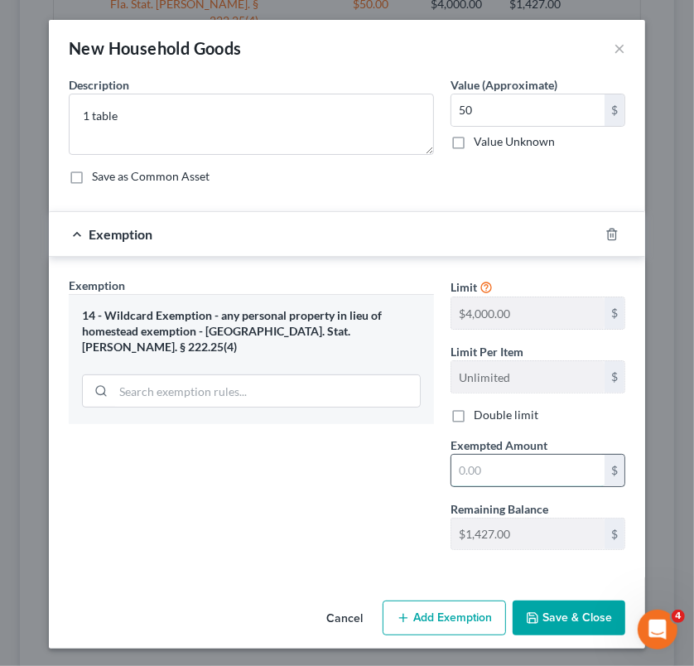
click at [523, 462] on input "text" at bounding box center [527, 470] width 153 height 31
type input "50"
click at [576, 608] on button "Save & Close" at bounding box center [569, 617] width 113 height 35
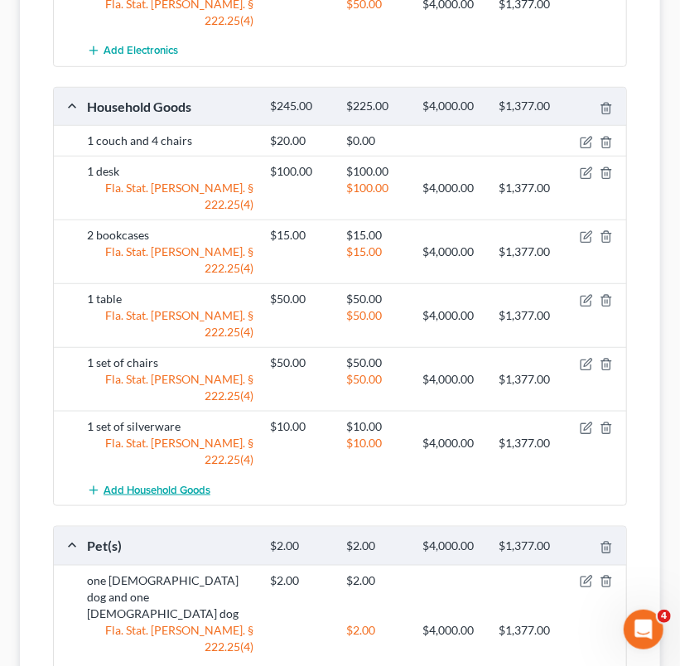
click at [161, 484] on span "Add Household Goods" at bounding box center [157, 490] width 107 height 13
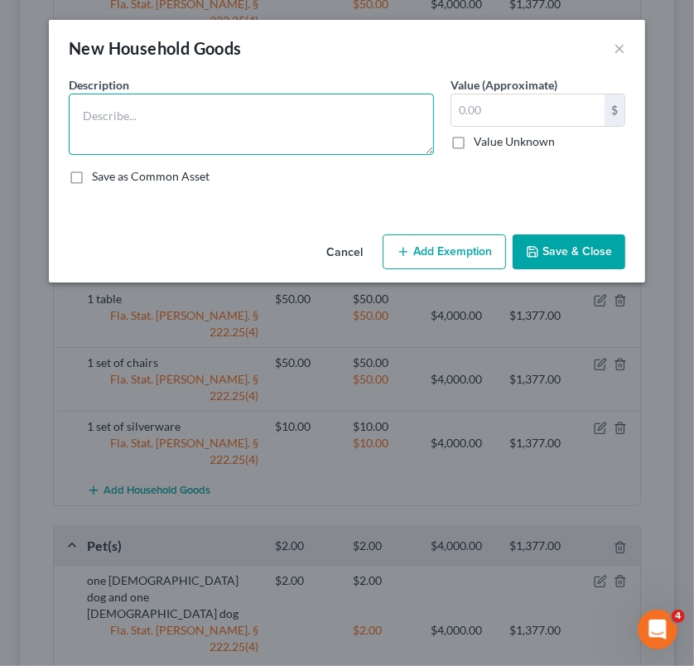
click at [199, 111] on textarea at bounding box center [251, 124] width 365 height 61
type textarea "5 beds"
type input "4"
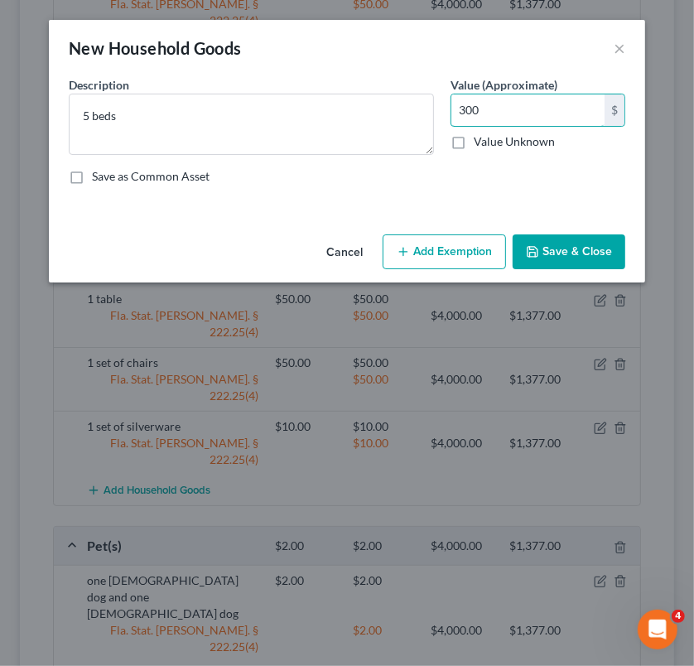
type input "300"
click at [429, 237] on button "Add Exemption" at bounding box center [444, 251] width 123 height 35
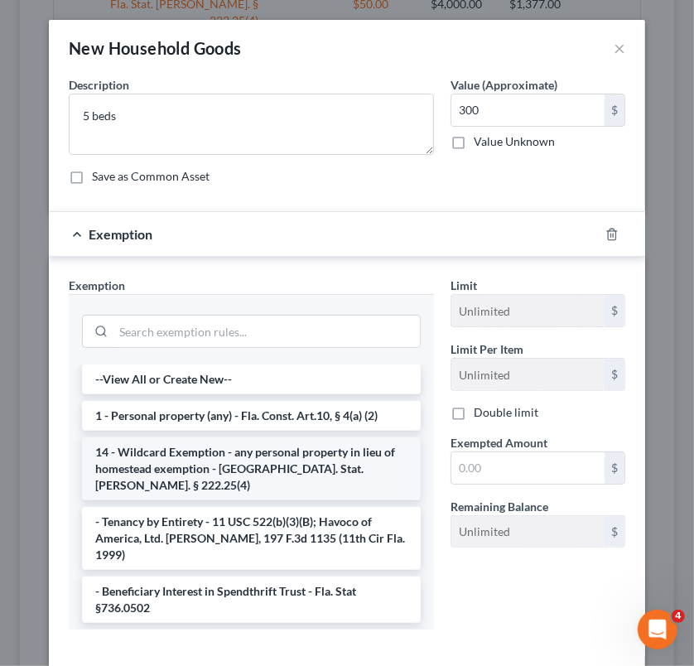
click at [269, 461] on li "14 - Wildcard Exemption - any personal property in lieu of homestead exemption …" at bounding box center [251, 468] width 339 height 63
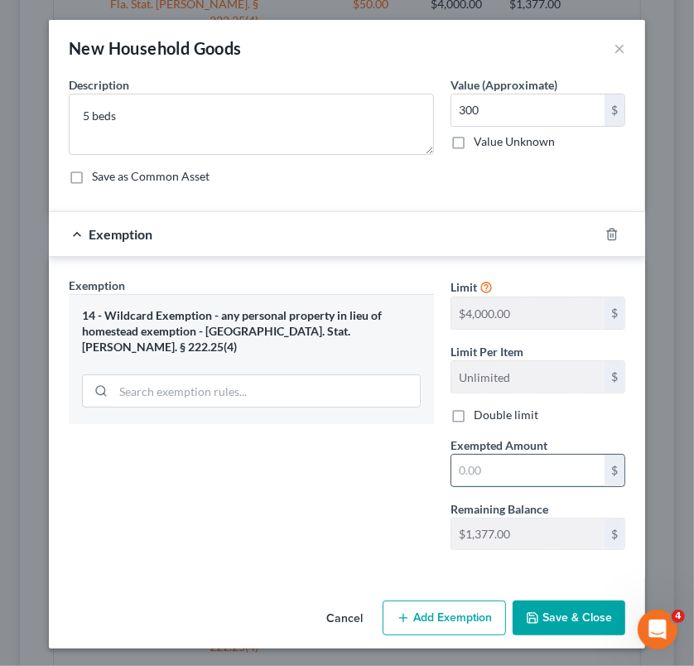
click at [555, 469] on input "text" at bounding box center [527, 470] width 153 height 31
type input "300"
click at [566, 611] on button "Save & Close" at bounding box center [569, 617] width 113 height 35
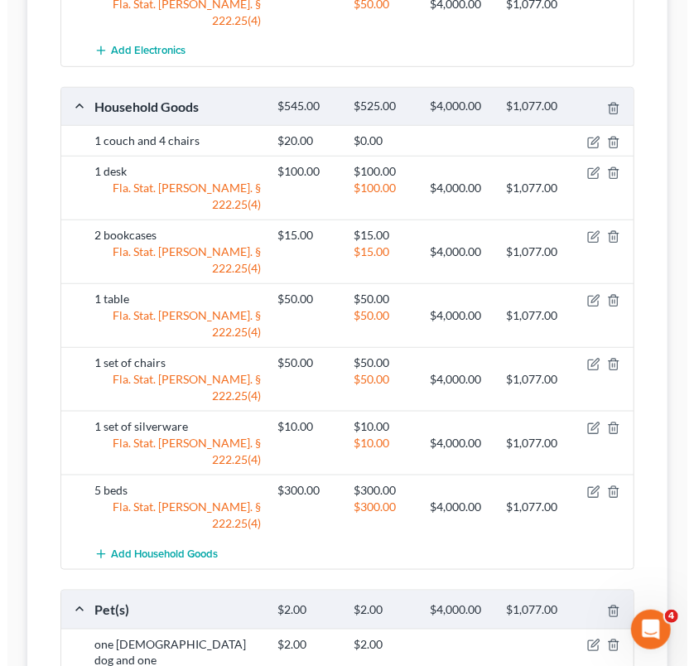
scroll to position [0, 0]
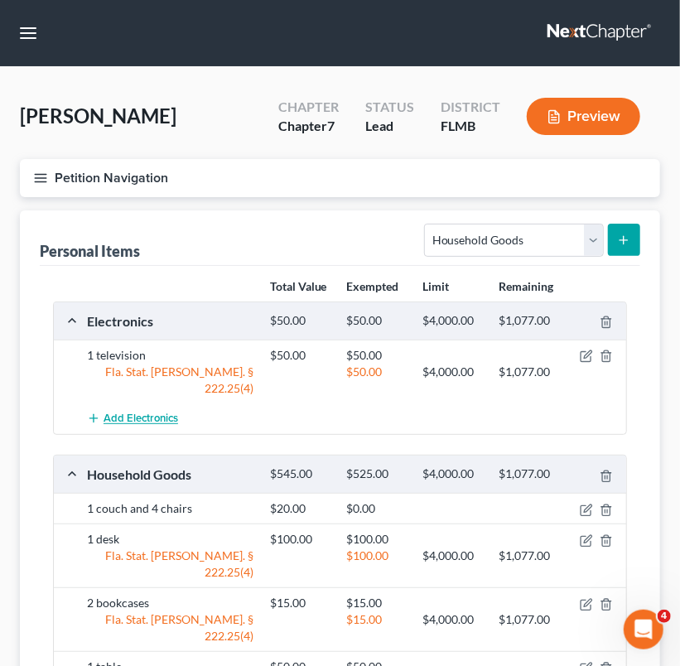
click at [122, 403] on button "Add Electronics" at bounding box center [132, 418] width 91 height 31
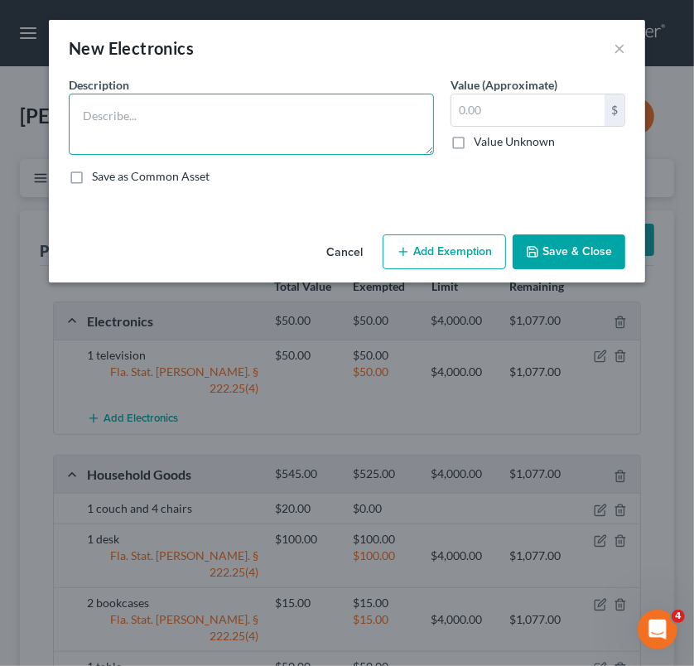
click at [225, 111] on textarea at bounding box center [251, 124] width 365 height 61
type textarea "2 computers"
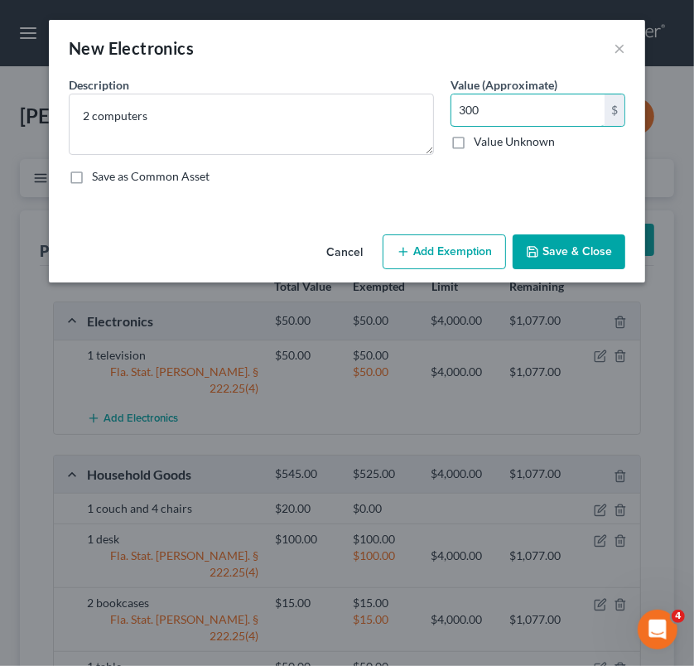
type input "300"
click at [445, 264] on button "Add Exemption" at bounding box center [444, 251] width 123 height 35
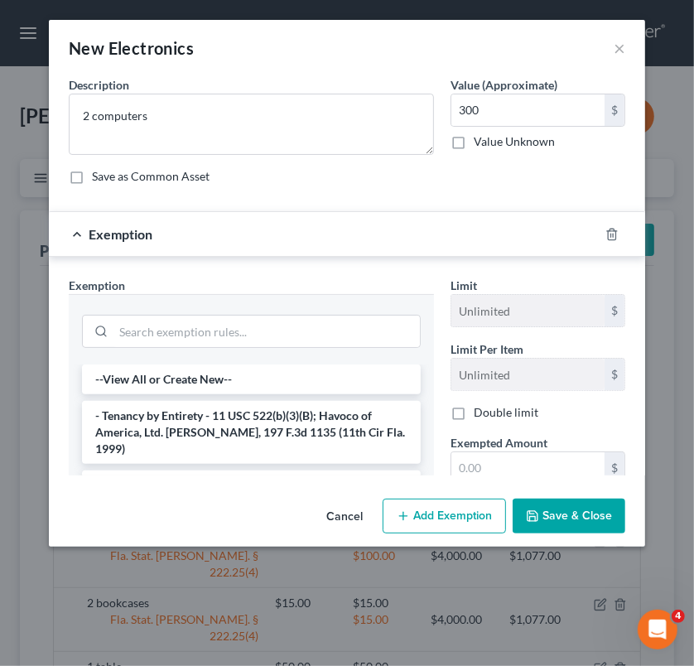
click at [445, 264] on div "An exemption set must first be selected from the Filing Information section. Co…" at bounding box center [347, 284] width 596 height 416
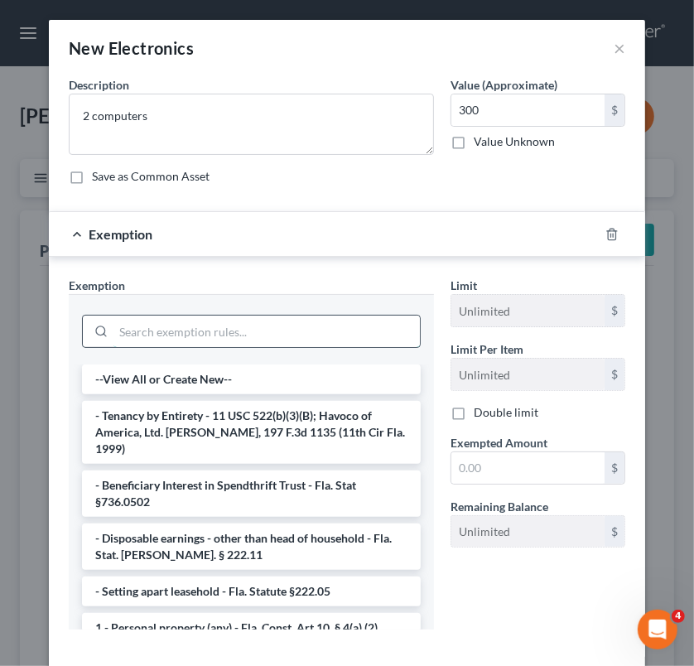
click at [258, 335] on input "search" at bounding box center [266, 331] width 306 height 31
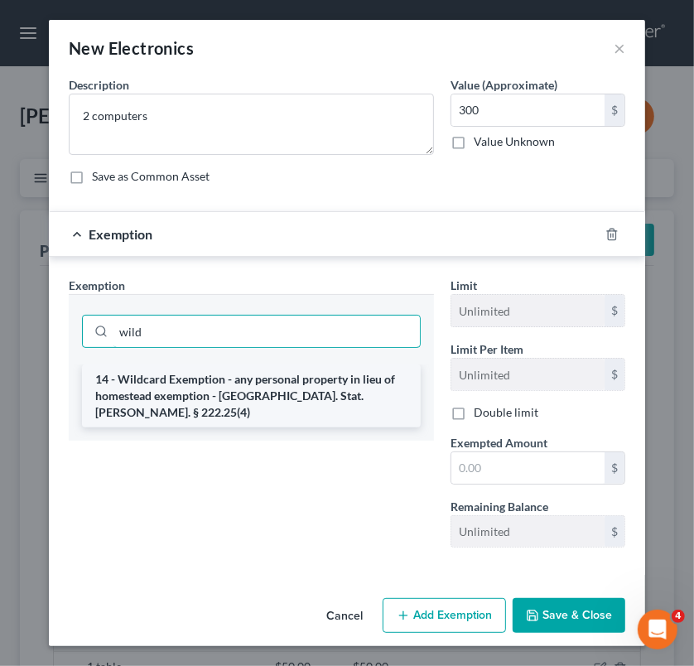
type input "wild"
click at [281, 383] on li "14 - Wildcard Exemption - any personal property in lieu of homestead exemption …" at bounding box center [251, 395] width 339 height 63
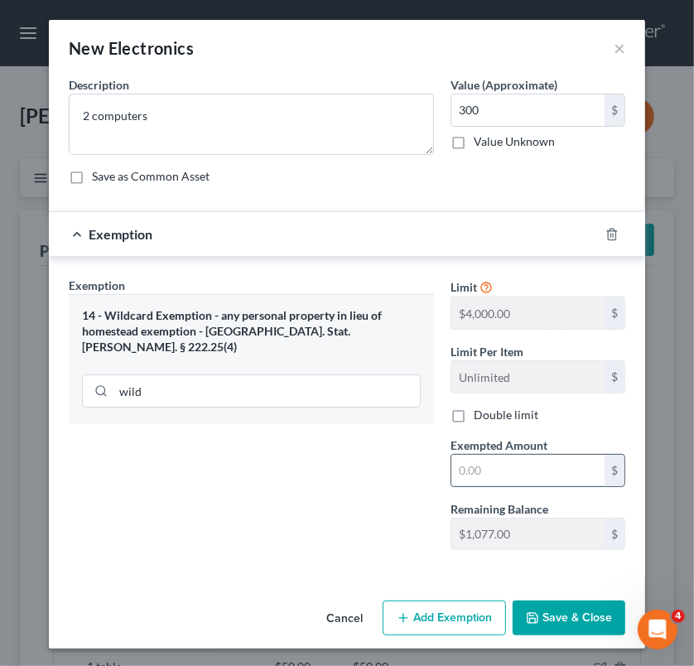
click at [525, 473] on input "text" at bounding box center [527, 470] width 153 height 31
type input "300"
click at [558, 610] on button "Save & Close" at bounding box center [569, 617] width 113 height 35
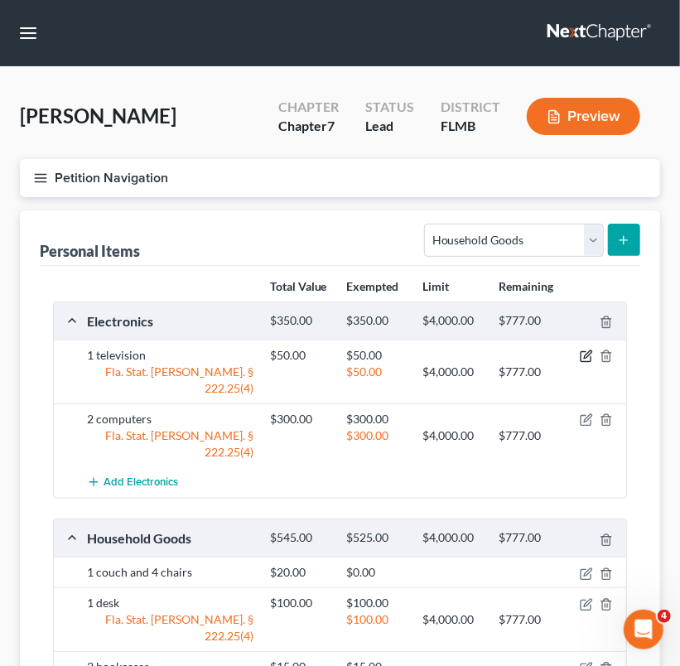
click at [586, 351] on icon "button" at bounding box center [586, 355] width 13 height 13
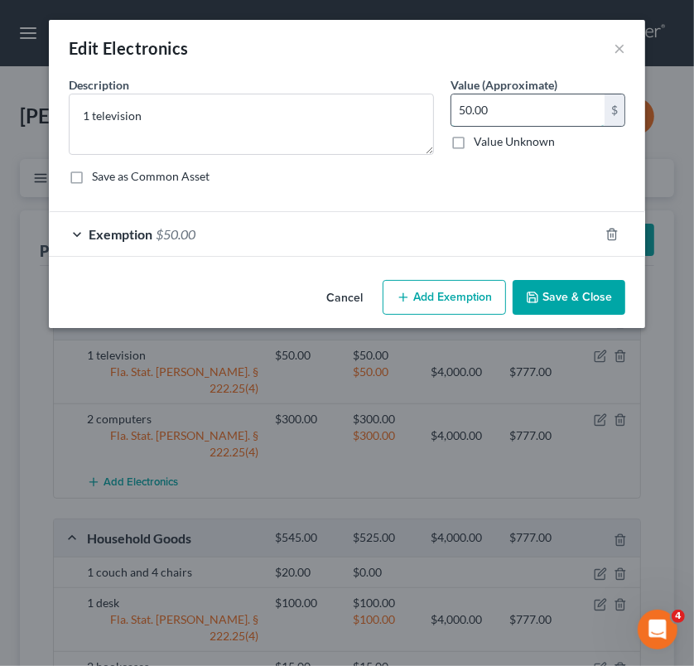
click at [466, 111] on input "50.00" at bounding box center [527, 109] width 153 height 31
type input "100.00"
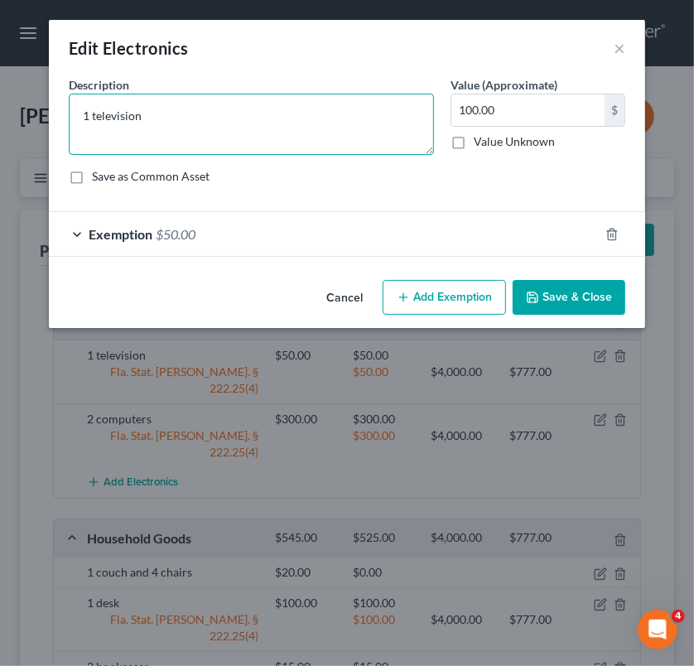
click at [171, 107] on textarea "1 television" at bounding box center [251, 124] width 365 height 61
click at [86, 116] on textarea "1 televisions" at bounding box center [251, 124] width 365 height 61
type textarea "2 televisions"
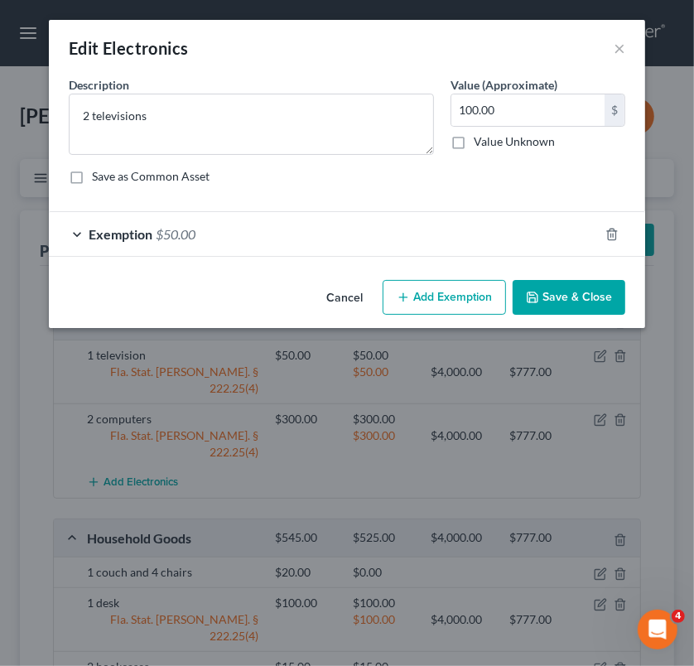
click at [205, 224] on div "Exemption $50.00" at bounding box center [324, 234] width 550 height 44
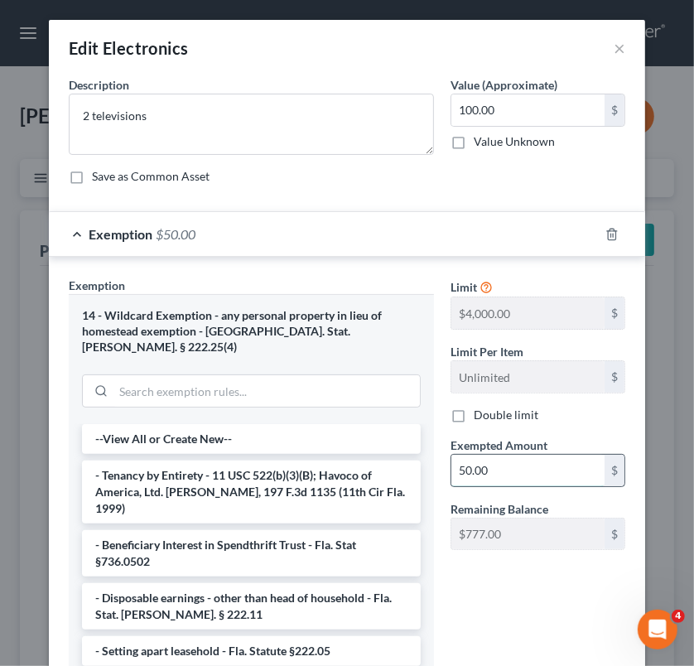
click at [460, 467] on input "50.00" at bounding box center [527, 470] width 153 height 31
type input "5"
type input "100"
click at [623, 460] on div "Exempted Amount * 100 $" at bounding box center [537, 461] width 191 height 51
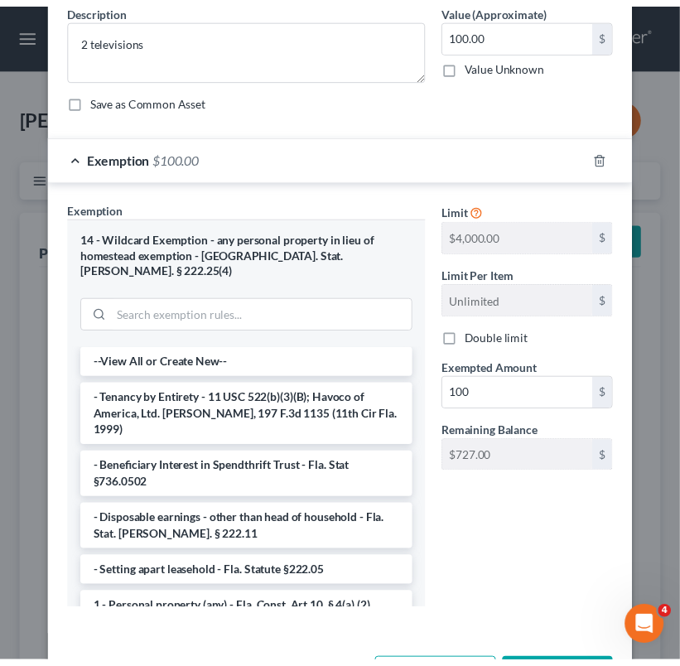
scroll to position [125, 0]
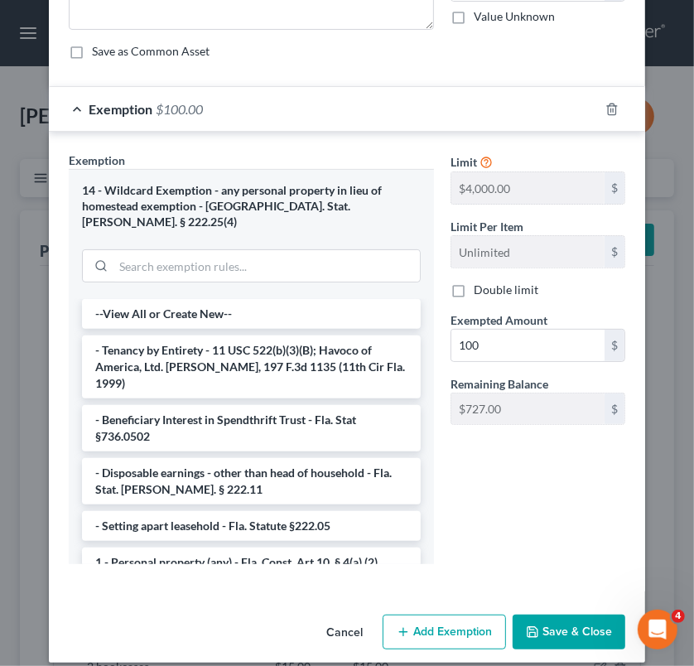
click at [581, 614] on button "Save & Close" at bounding box center [569, 631] width 113 height 35
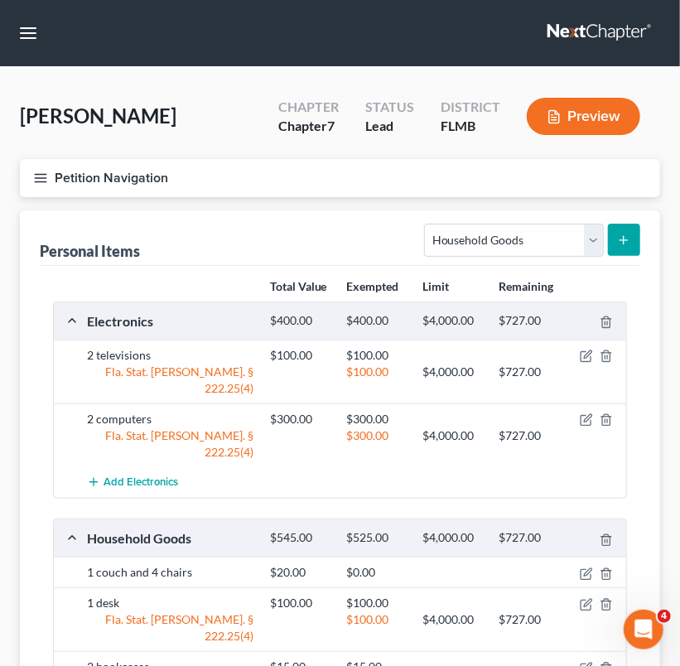
click at [627, 237] on icon "submit" at bounding box center [623, 240] width 13 height 13
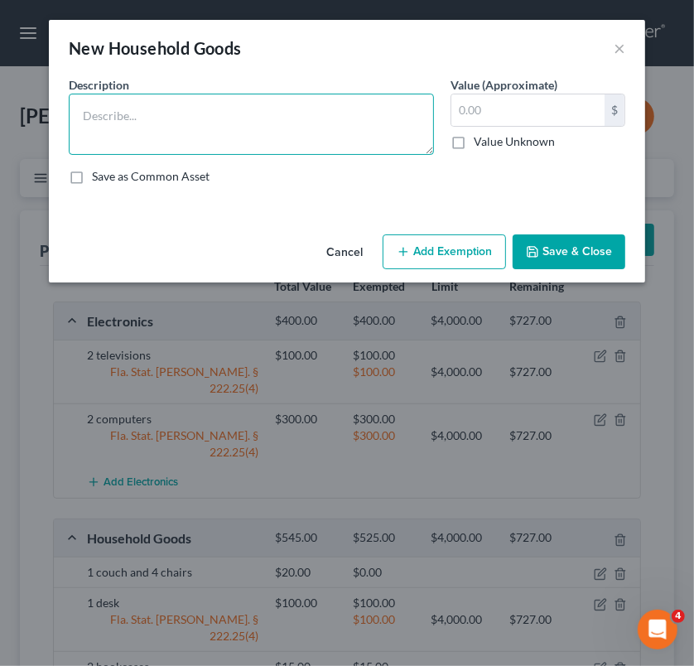
click at [296, 118] on textarea at bounding box center [251, 124] width 365 height 61
type textarea "1"
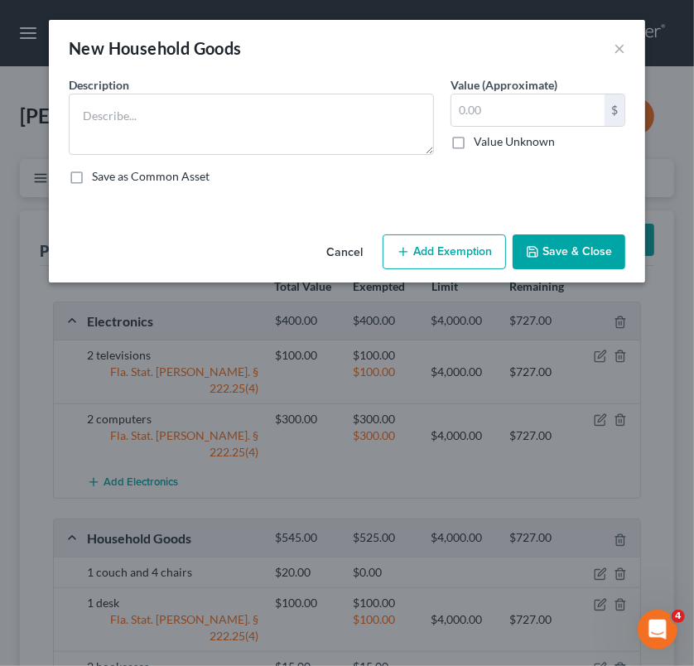
click at [354, 243] on button "Cancel" at bounding box center [344, 252] width 63 height 33
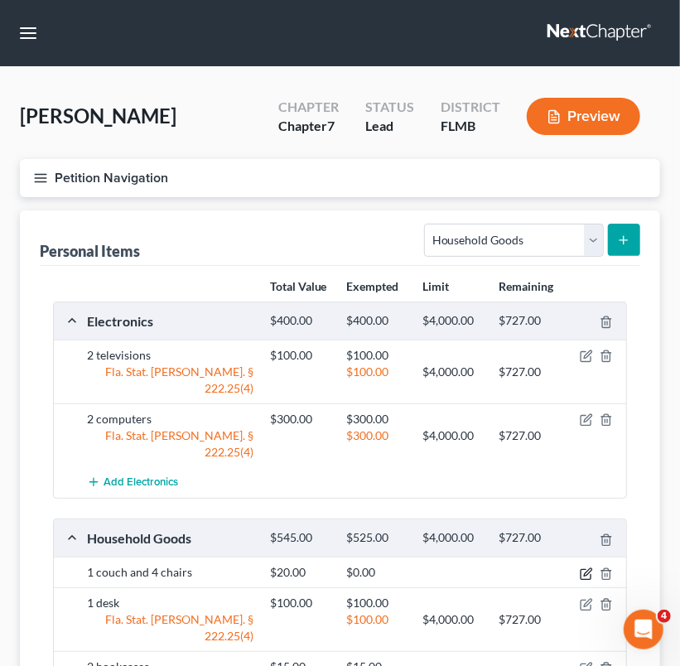
click at [582, 569] on icon "button" at bounding box center [586, 574] width 10 height 10
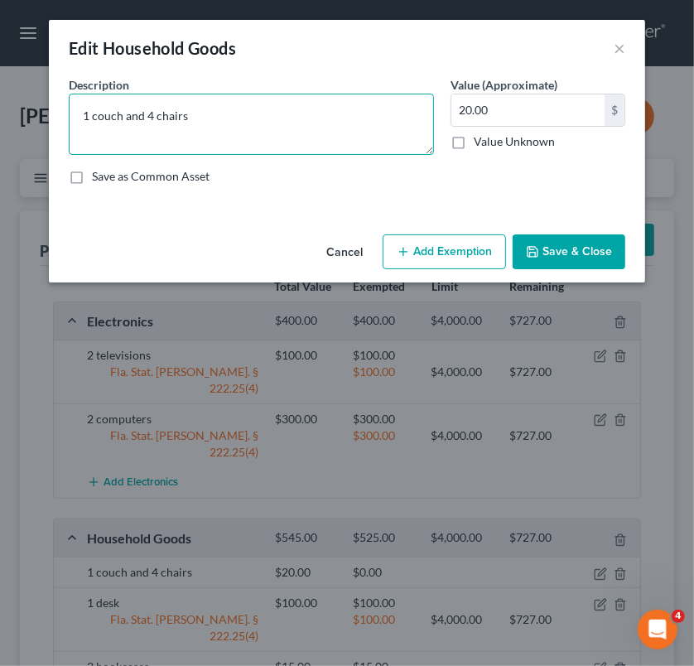
click at [263, 123] on textarea "1 couch and 4 chairs" at bounding box center [251, 124] width 365 height 61
type textarea "1 couch and 4 chairs and 1 vanity"
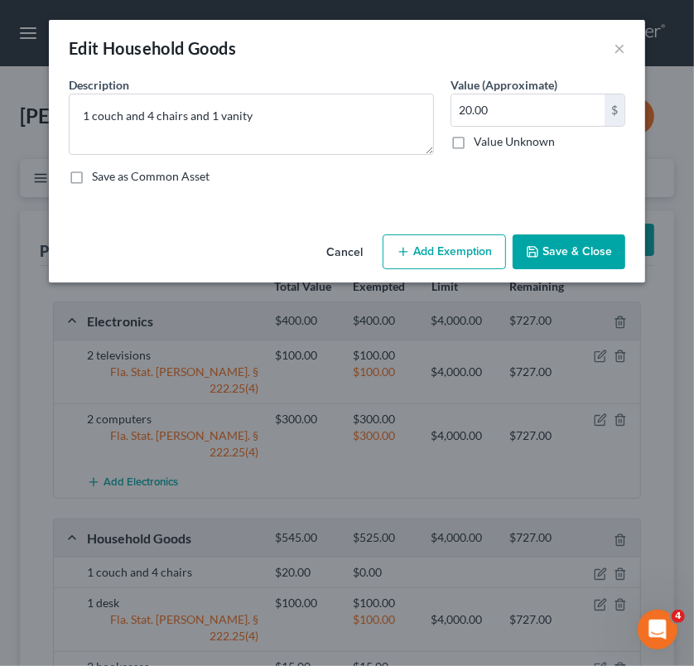
click at [577, 256] on button "Save & Close" at bounding box center [569, 251] width 113 height 35
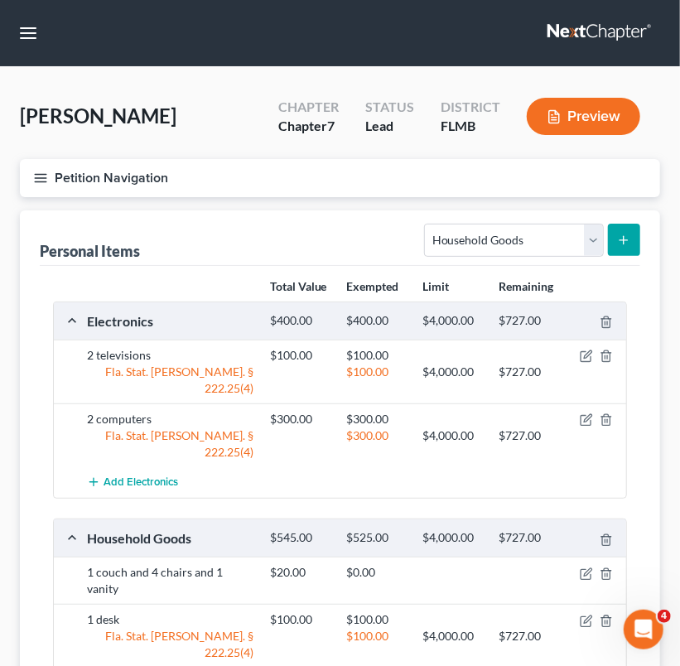
click at [629, 224] on button "submit" at bounding box center [624, 240] width 32 height 32
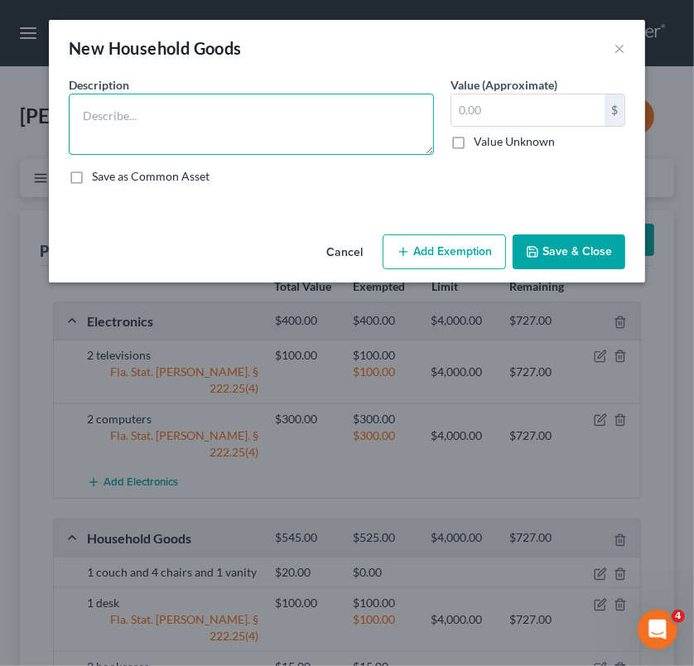
click at [215, 99] on textarea at bounding box center [251, 124] width 365 height 61
type textarea "2 lamps"
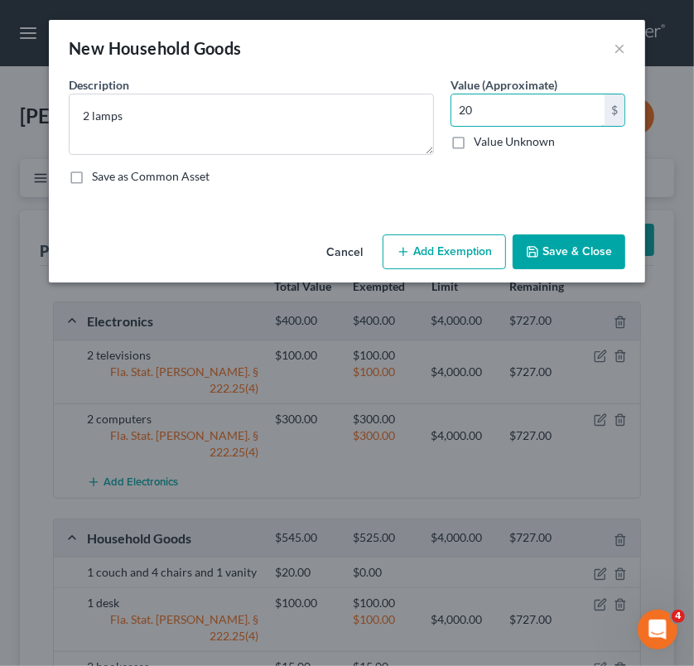
type input "20"
click at [454, 237] on button "Add Exemption" at bounding box center [444, 251] width 123 height 35
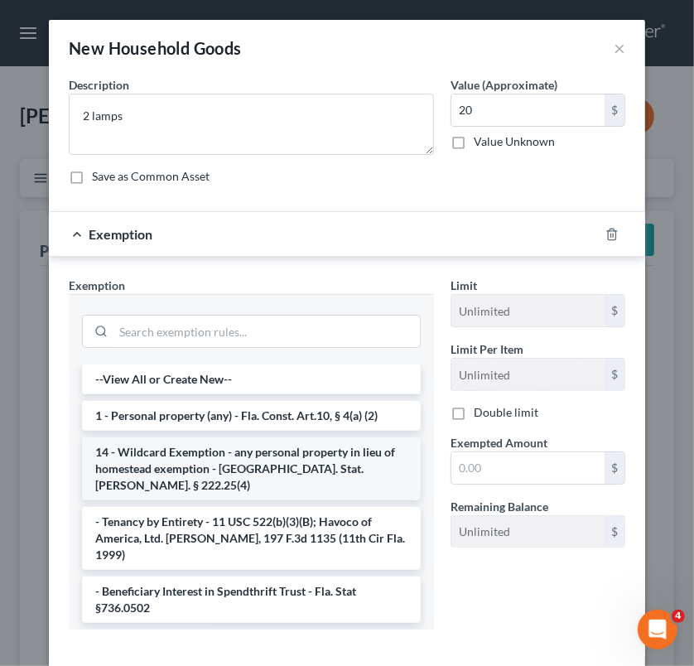
click at [283, 470] on li "14 - Wildcard Exemption - any personal property in lieu of homestead exemption …" at bounding box center [251, 468] width 339 height 63
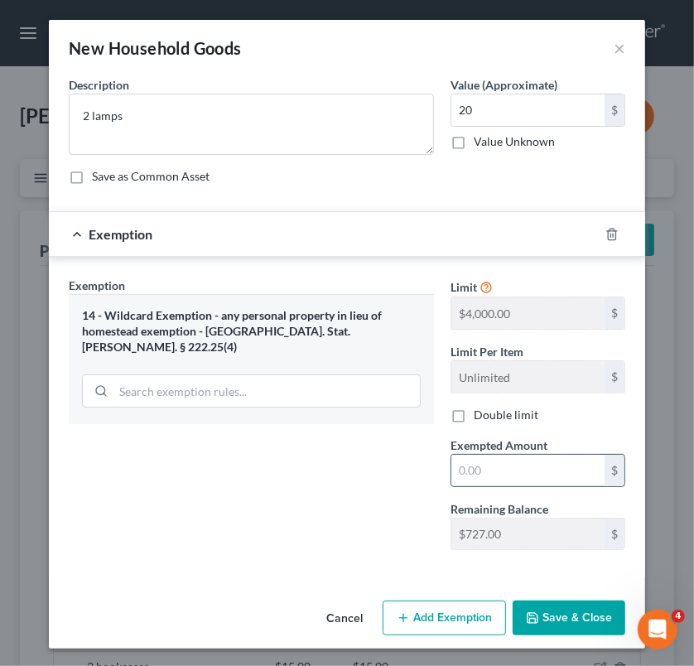
click at [530, 465] on input "text" at bounding box center [527, 470] width 153 height 31
type input "20"
click at [575, 609] on button "Save & Close" at bounding box center [569, 617] width 113 height 35
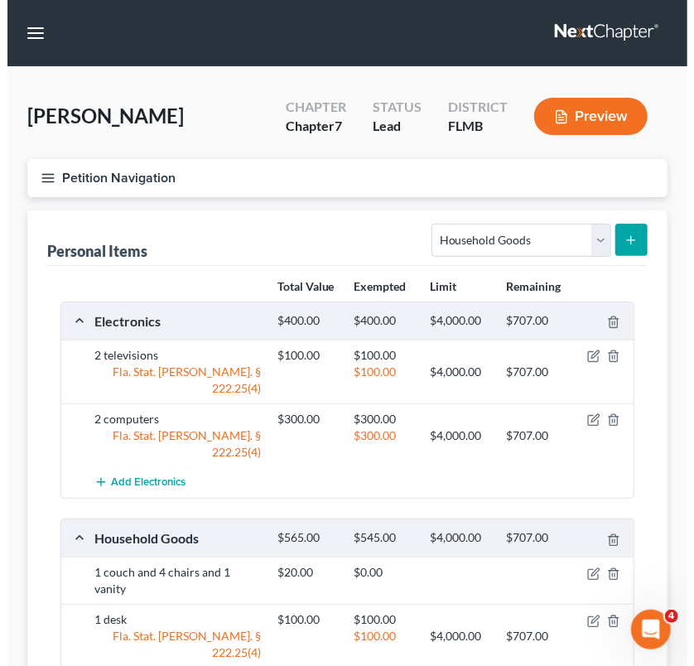
scroll to position [557, 0]
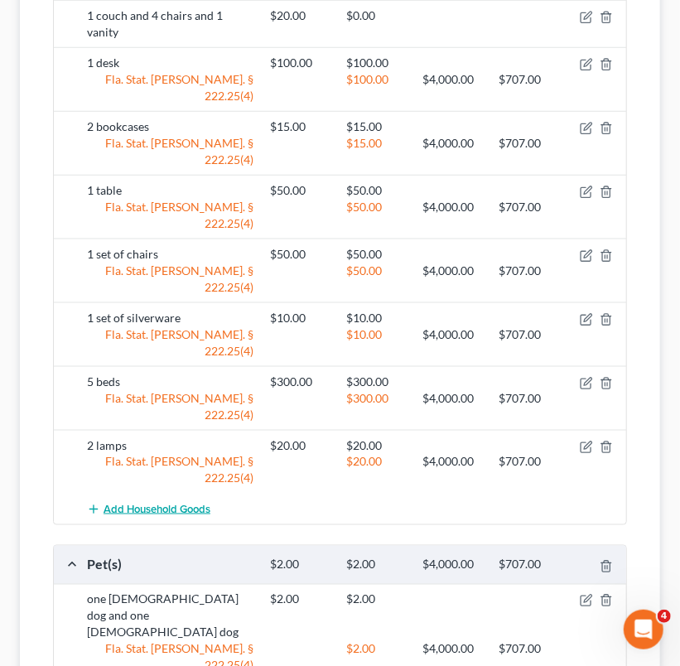
click at [152, 494] on button "Add Household Goods" at bounding box center [148, 509] width 123 height 31
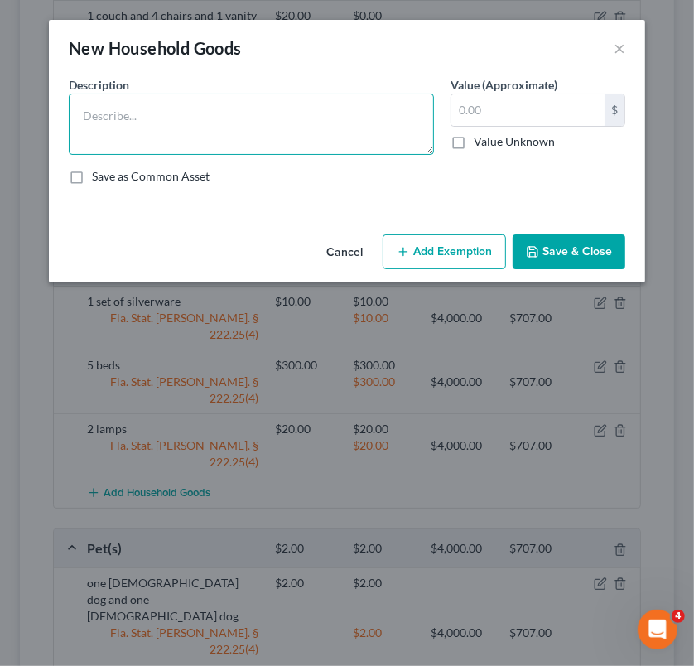
click at [166, 123] on textarea at bounding box center [251, 124] width 365 height 61
type textarea "4"
type textarea "3 dressers"
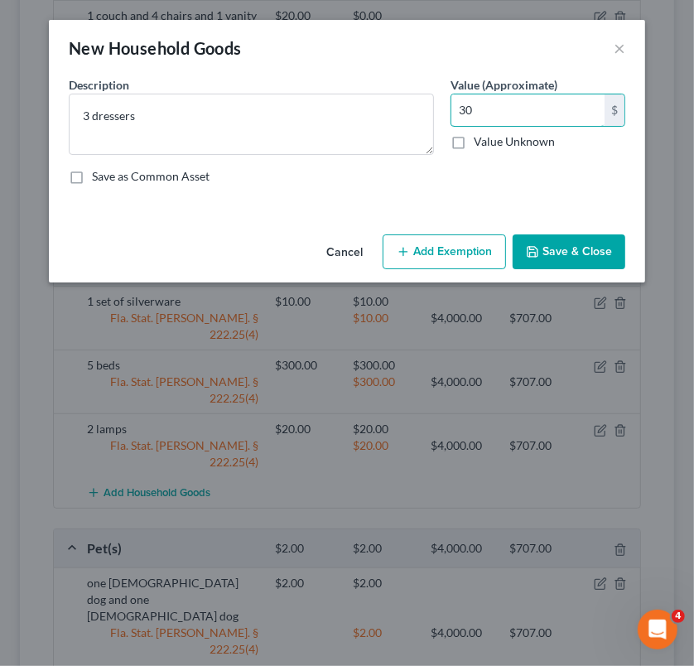
type input "30"
click at [470, 252] on button "Add Exemption" at bounding box center [444, 251] width 123 height 35
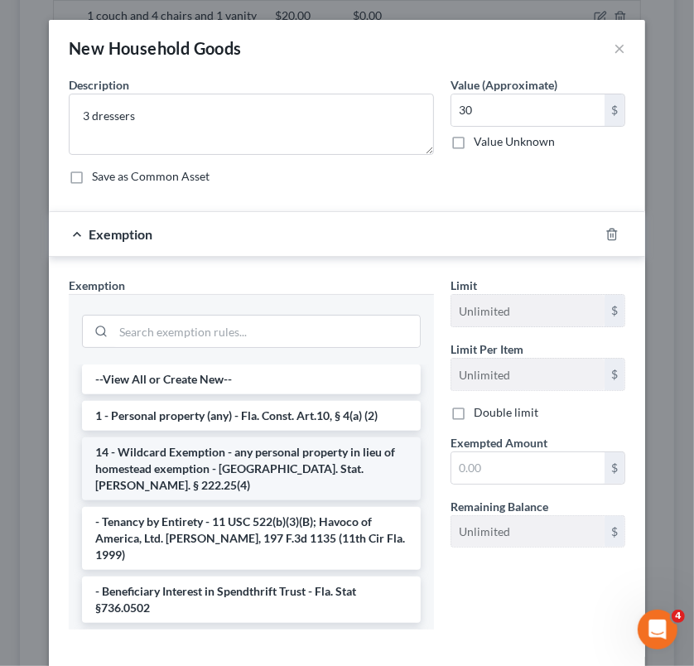
click at [282, 462] on li "14 - Wildcard Exemption - any personal property in lieu of homestead exemption …" at bounding box center [251, 468] width 339 height 63
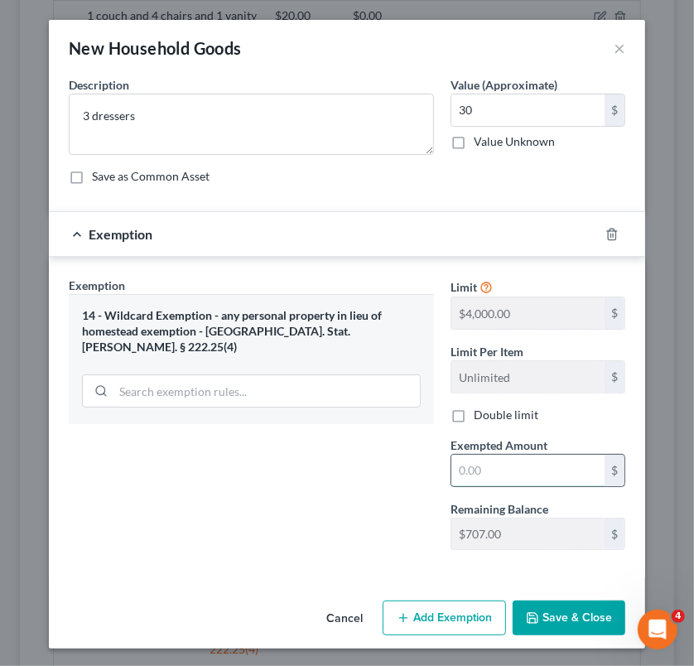
click at [537, 480] on input "text" at bounding box center [527, 470] width 153 height 31
type input "30"
click at [565, 614] on button "Save & Close" at bounding box center [569, 617] width 113 height 35
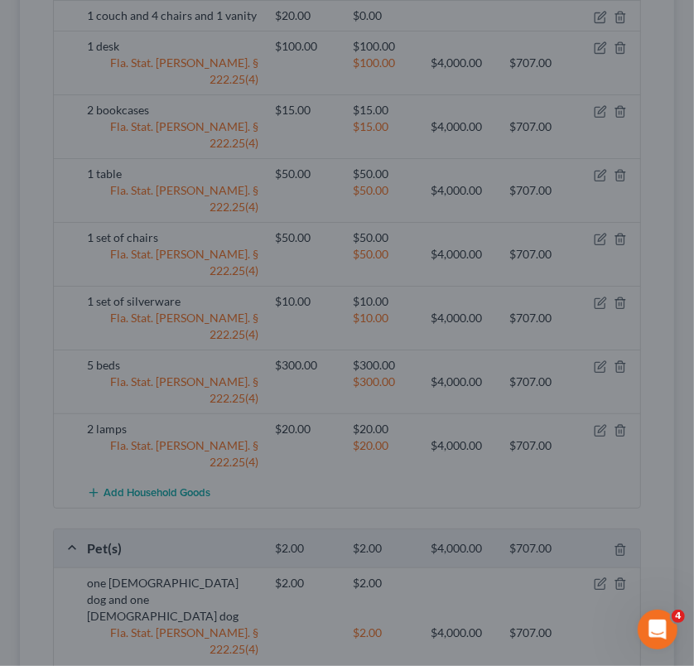
scroll to position [603, 0]
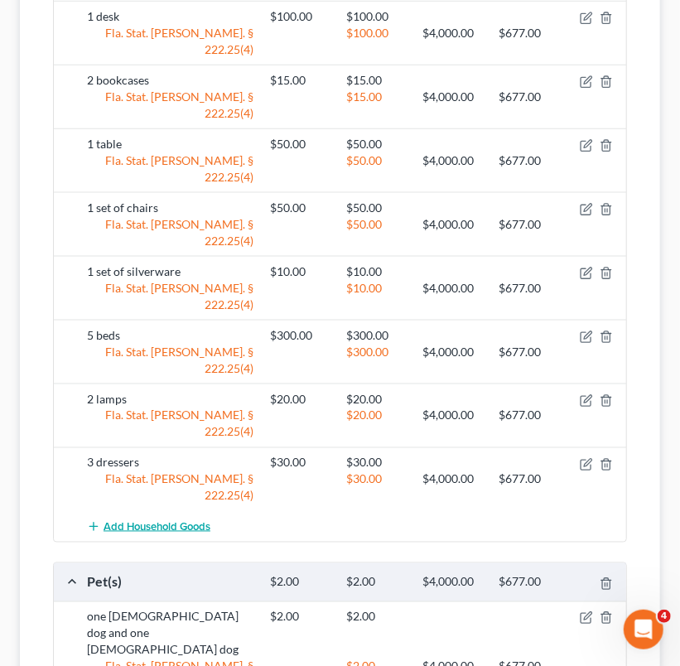
drag, startPoint x: 187, startPoint y: 344, endPoint x: 145, endPoint y: 344, distance: 42.2
click at [145, 520] on span "Add Household Goods" at bounding box center [157, 526] width 107 height 13
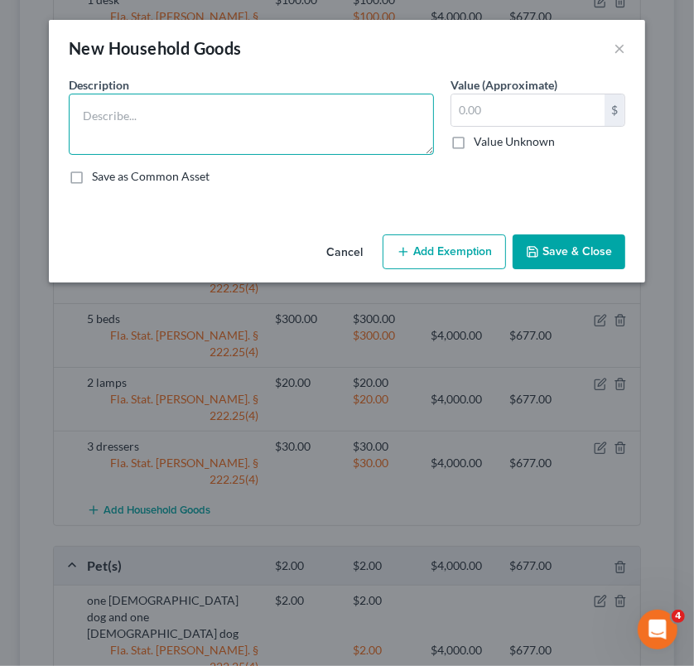
click at [155, 118] on textarea at bounding box center [251, 124] width 365 height 61
type textarea "1 lawn mower"
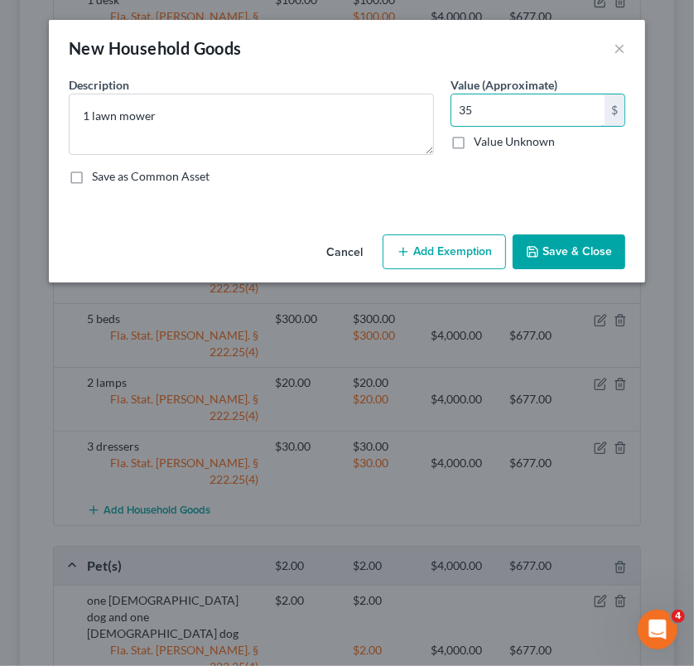
type input "35"
click at [412, 243] on button "Add Exemption" at bounding box center [444, 251] width 123 height 35
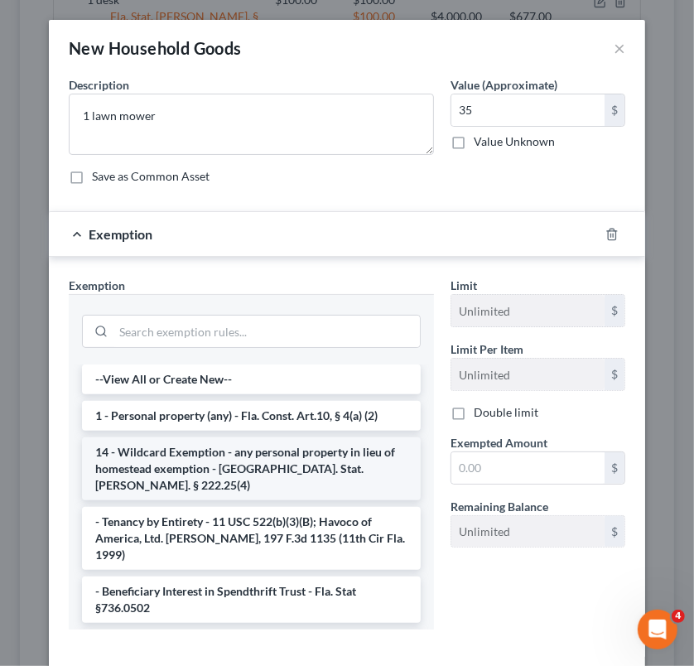
click at [235, 446] on li "14 - Wildcard Exemption - any personal property in lieu of homestead exemption …" at bounding box center [251, 468] width 339 height 63
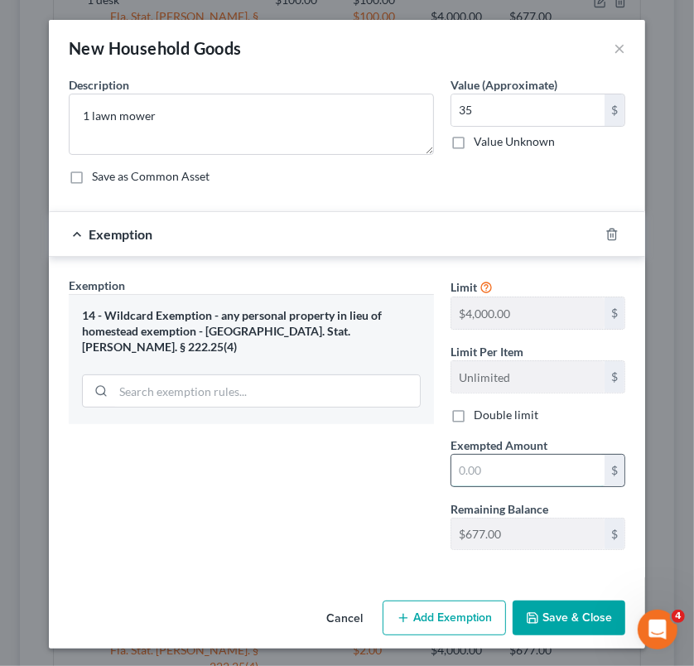
click at [550, 464] on input "text" at bounding box center [527, 470] width 153 height 31
type input "35"
click at [570, 608] on button "Save & Close" at bounding box center [569, 617] width 113 height 35
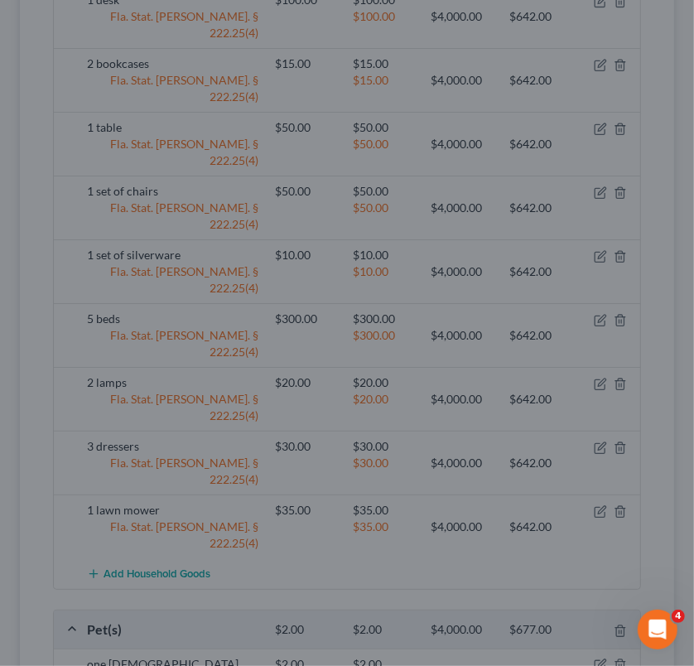
scroll to position [650, 0]
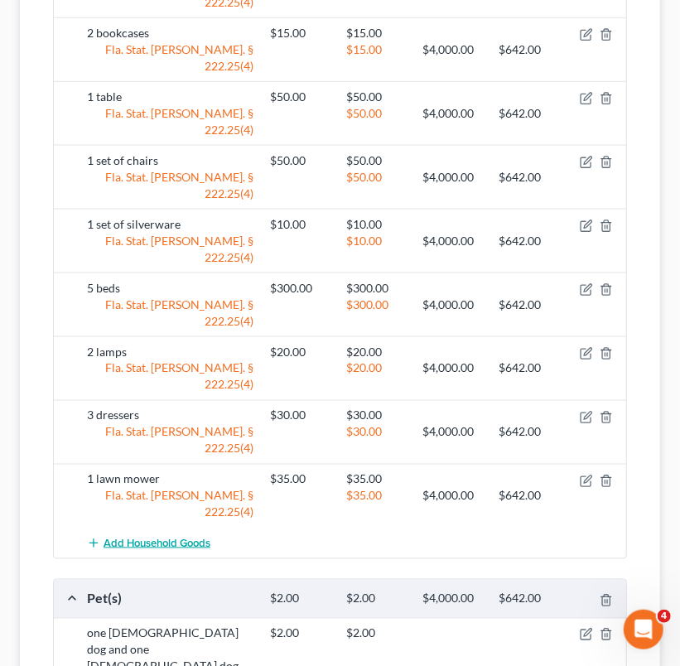
click at [133, 537] on span "Add Household Goods" at bounding box center [157, 543] width 107 height 13
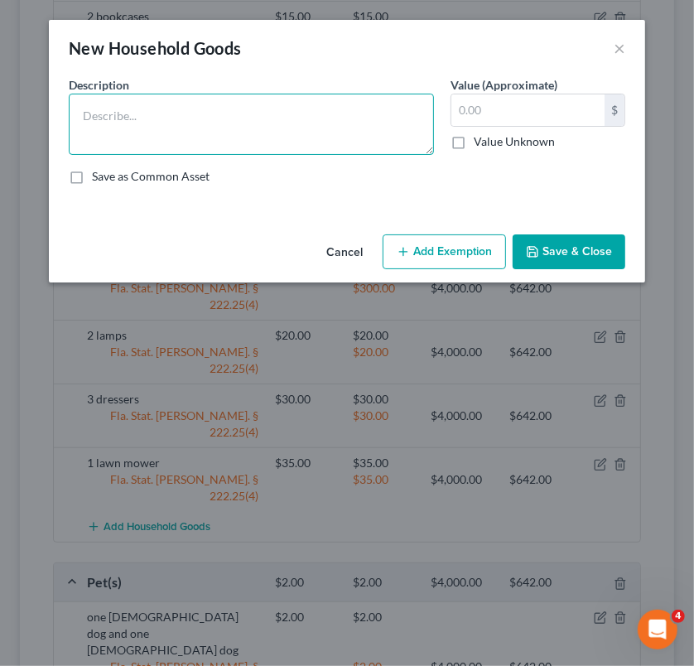
click at [137, 120] on textarea at bounding box center [251, 124] width 365 height 61
type textarea "1 vacuum cleaner"
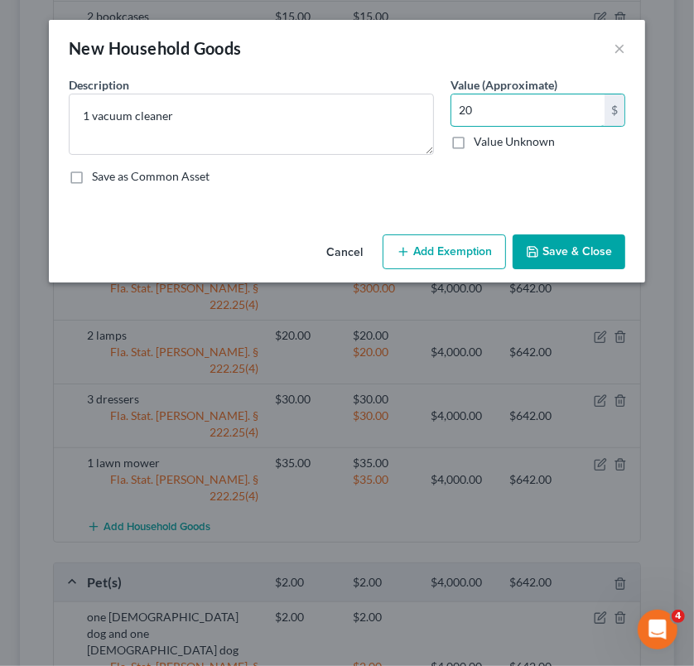
type input "20"
click at [417, 232] on div "Cancel Add Exemption Save & Close" at bounding box center [347, 255] width 596 height 55
click at [422, 246] on button "Add Exemption" at bounding box center [444, 251] width 123 height 35
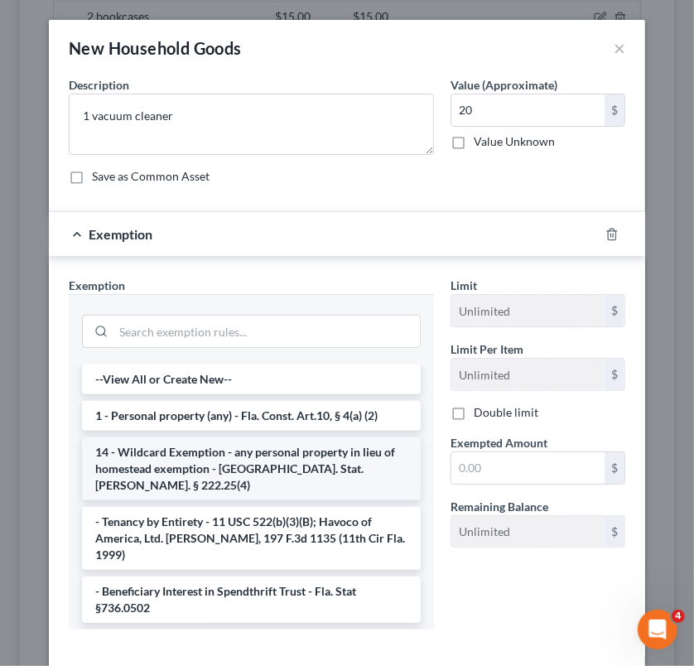
click at [322, 466] on li "14 - Wildcard Exemption - any personal property in lieu of homestead exemption …" at bounding box center [251, 468] width 339 height 63
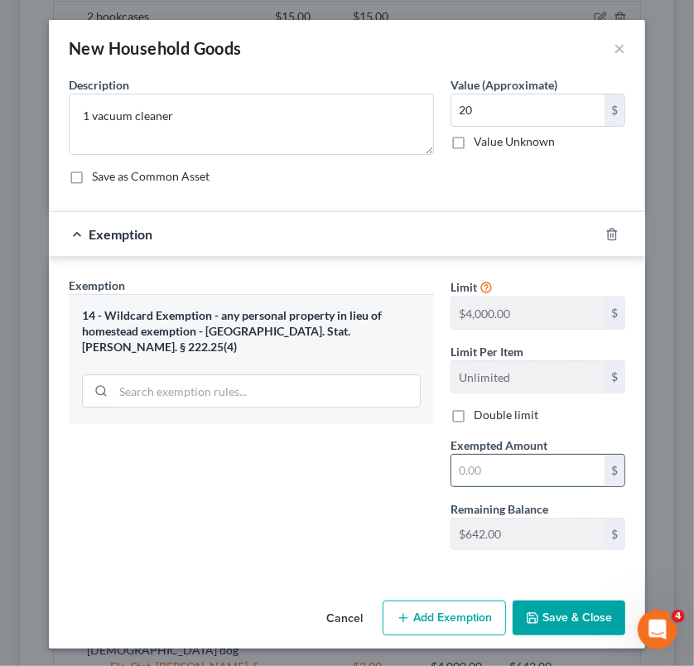
click at [497, 477] on input "text" at bounding box center [527, 470] width 153 height 31
type input "20"
click at [571, 607] on button "Save & Close" at bounding box center [569, 617] width 113 height 35
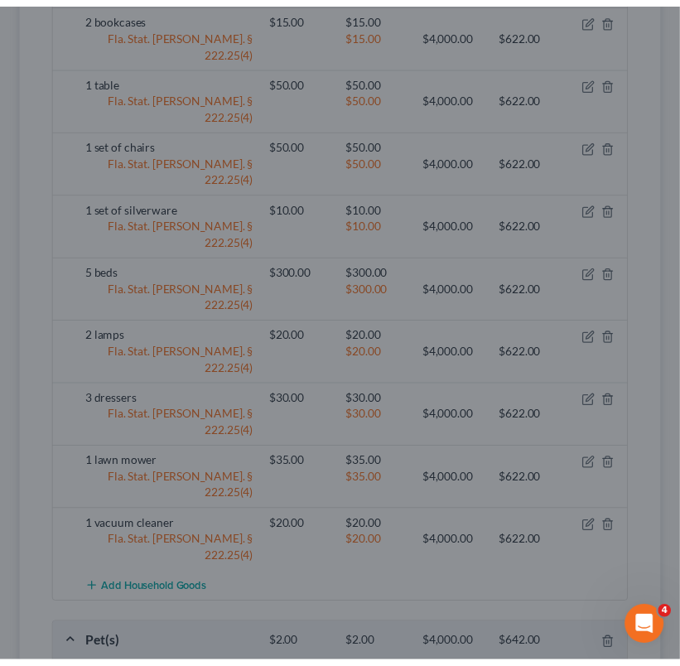
scroll to position [697, 0]
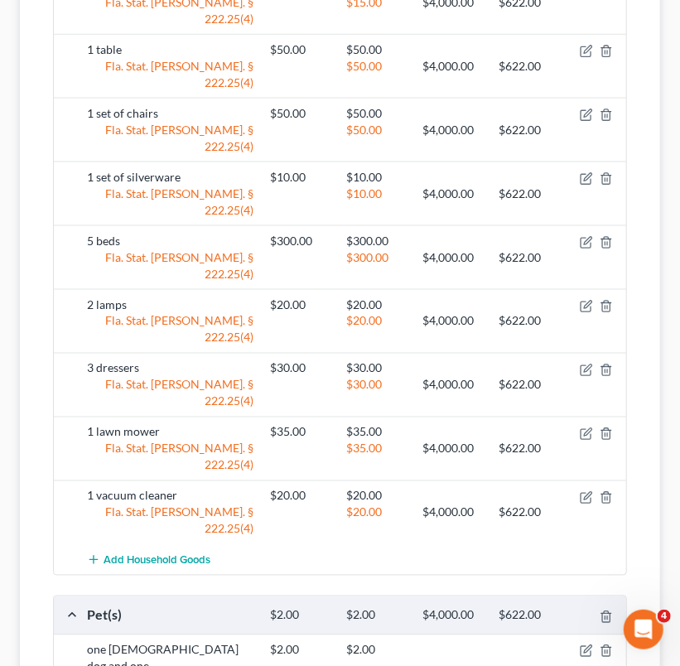
click at [280, 544] on div "Add Household Goods" at bounding box center [353, 559] width 549 height 31
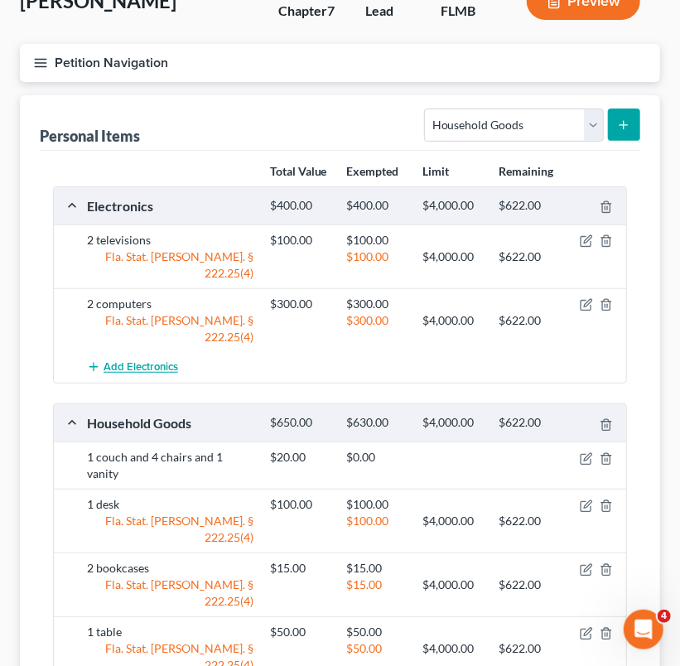
click at [137, 361] on span "Add Electronics" at bounding box center [141, 367] width 75 height 13
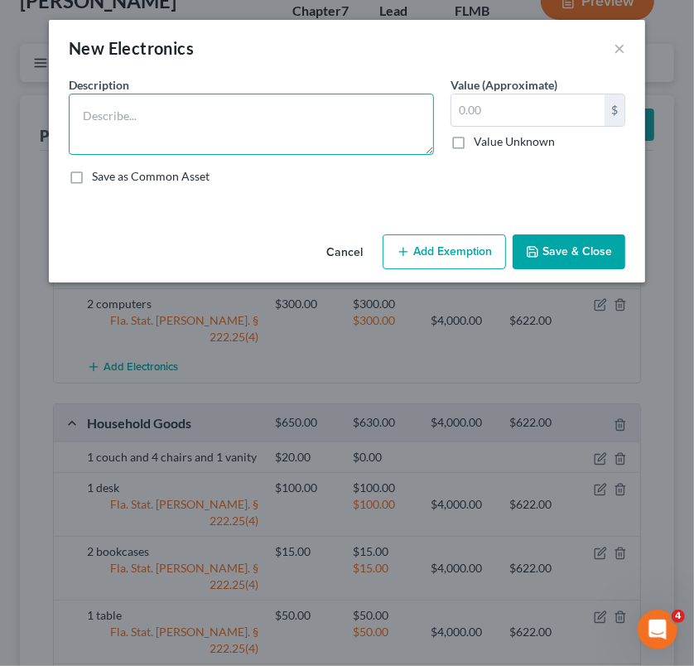
click at [186, 130] on textarea at bounding box center [251, 124] width 365 height 61
type textarea "5 cellphones`"
type input "1,000"
click at [179, 115] on textarea "5 cellphones`" at bounding box center [251, 124] width 365 height 61
type textarea "5 cellphones"
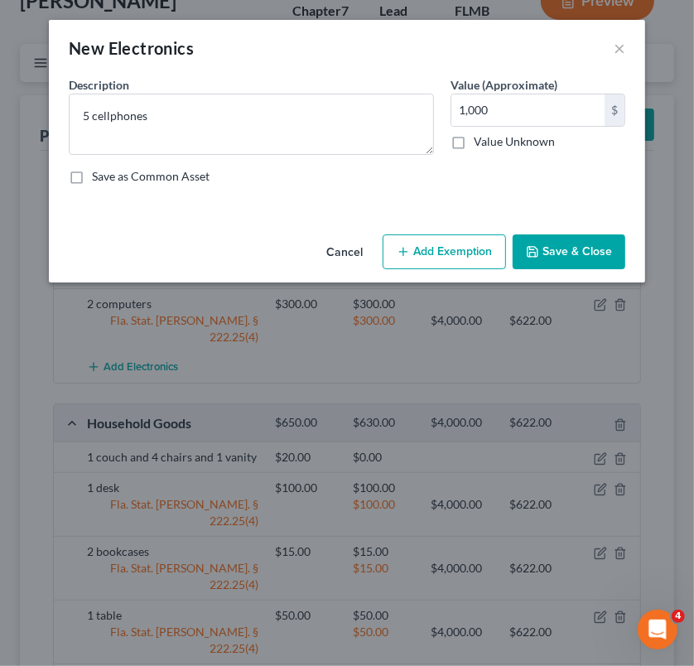
click at [579, 259] on button "Save & Close" at bounding box center [569, 251] width 113 height 35
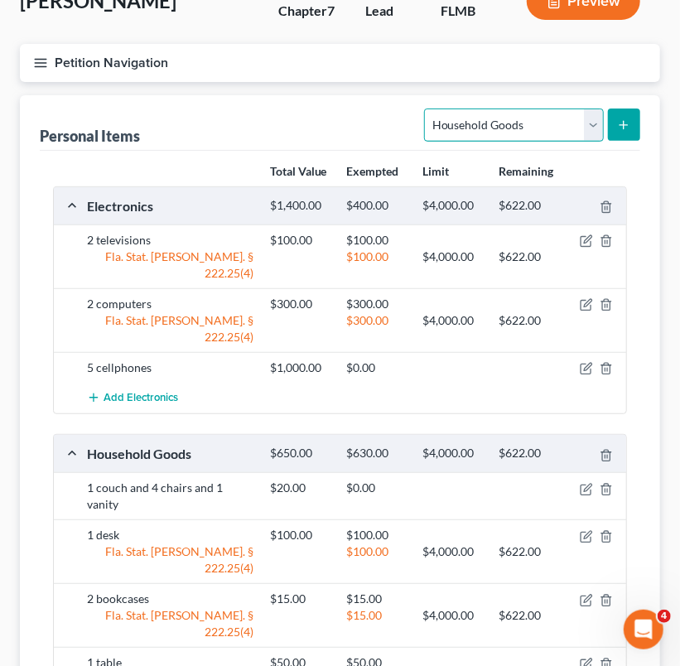
click at [589, 118] on select "Select Item Type Clothing Collectibles Of Value Electronics Firearms Household …" at bounding box center [513, 124] width 179 height 33
select select "pets"
click at [426, 108] on select "Select Item Type Clothing Collectibles Of Value Electronics Firearms Household …" at bounding box center [513, 124] width 179 height 33
click at [619, 119] on icon "submit" at bounding box center [623, 124] width 13 height 13
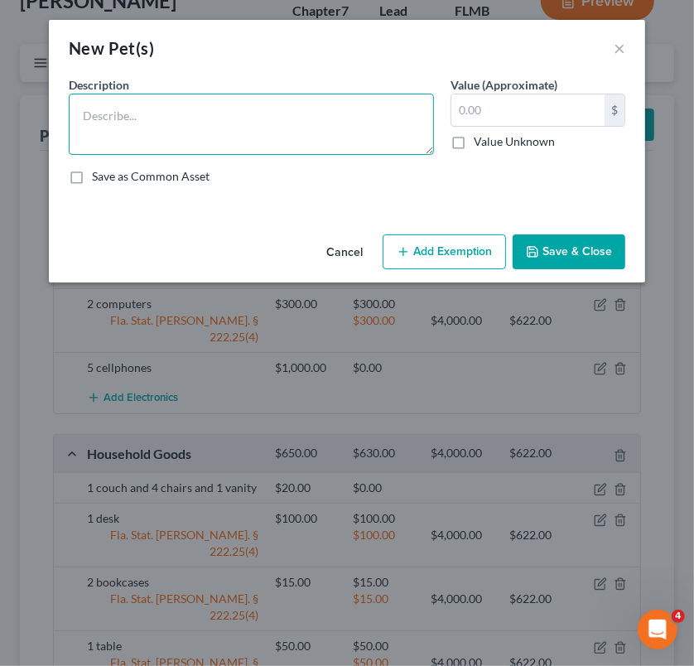
click at [278, 132] on textarea at bounding box center [251, 124] width 365 height 61
click at [278, 132] on textarea "2 dogs" at bounding box center [251, 124] width 365 height 61
type textarea "2 dogs - need breed, value, age"
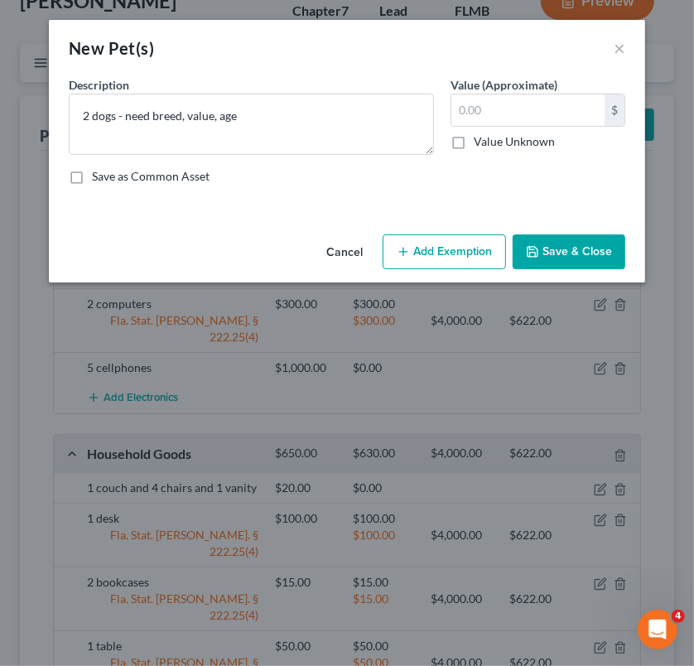
click at [474, 137] on label "Value Unknown" at bounding box center [514, 141] width 81 height 17
click at [480, 137] on input "Value Unknown" at bounding box center [485, 138] width 11 height 11
checkbox input "true"
type input "0.00"
click at [576, 257] on button "Save & Close" at bounding box center [569, 251] width 113 height 35
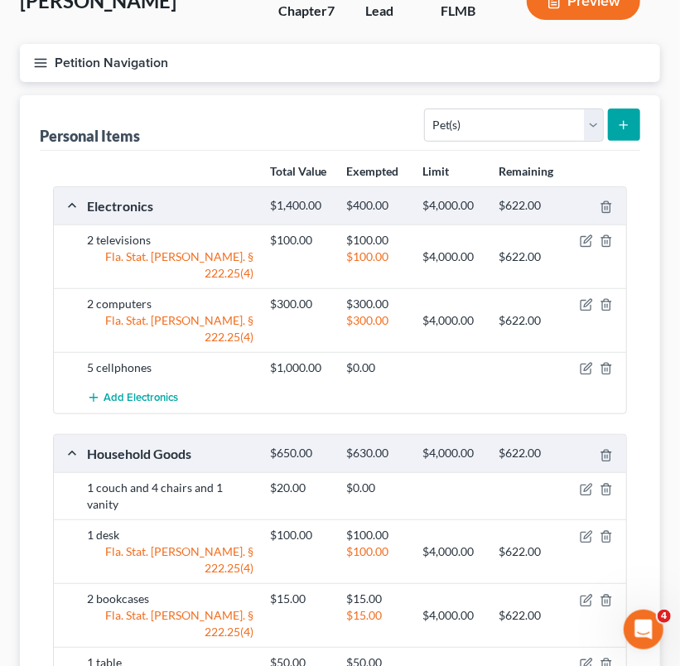
click at [36, 66] on line "button" at bounding box center [41, 66] width 12 height 0
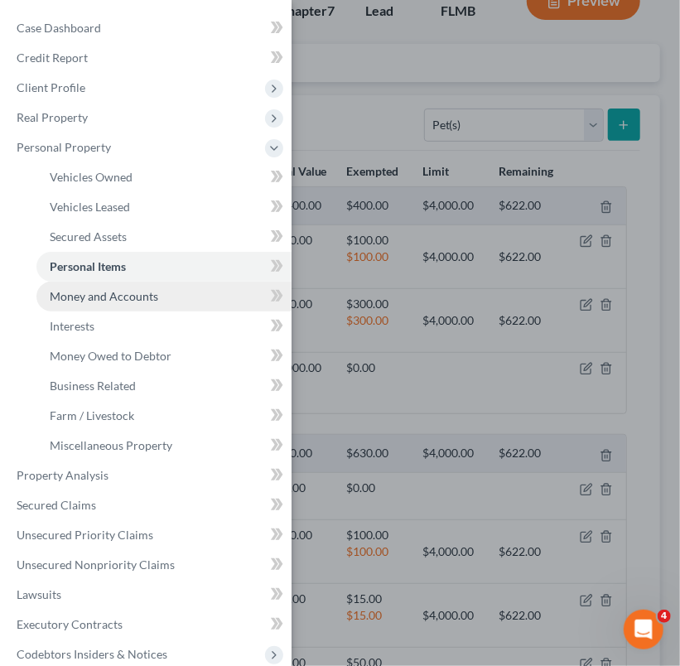
click at [166, 303] on link "Money and Accounts" at bounding box center [163, 297] width 255 height 30
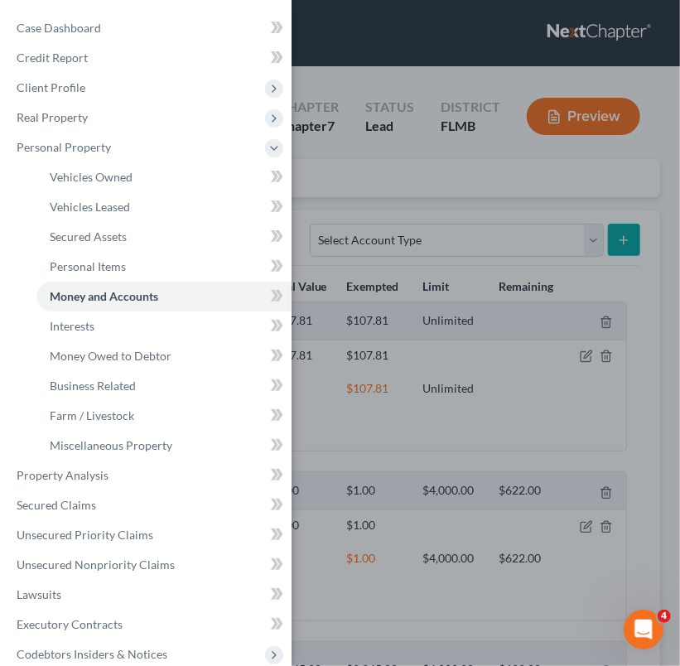
click at [506, 272] on div "Case Dashboard Payments Invoices Payments Payments Credit Report Client Profile" at bounding box center [340, 333] width 680 height 666
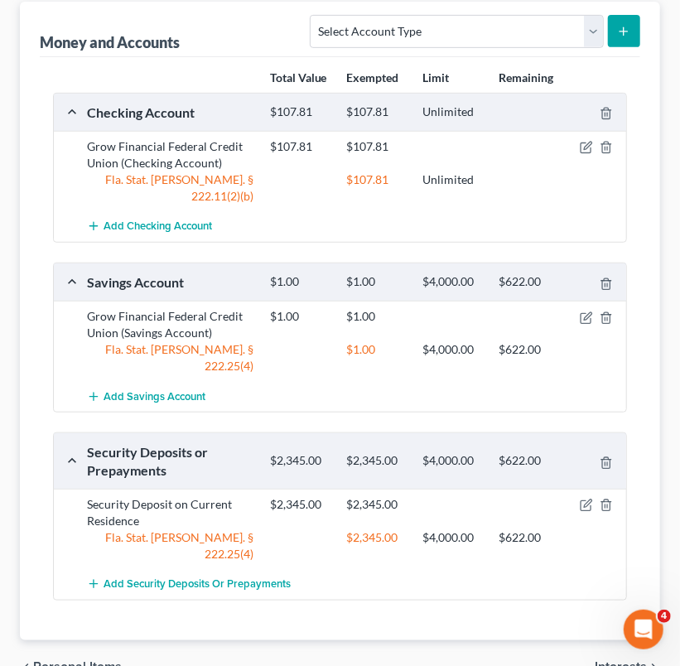
scroll to position [247, 0]
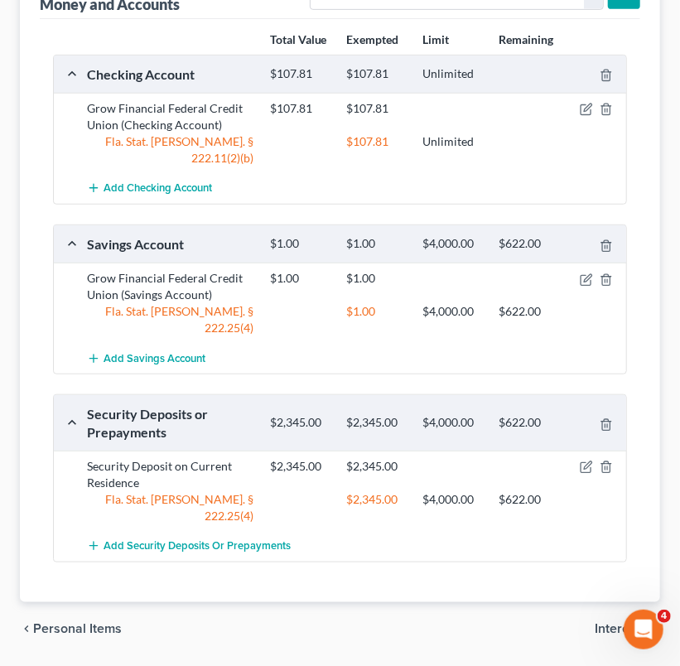
click at [638, 622] on span "Interests" at bounding box center [621, 628] width 52 height 13
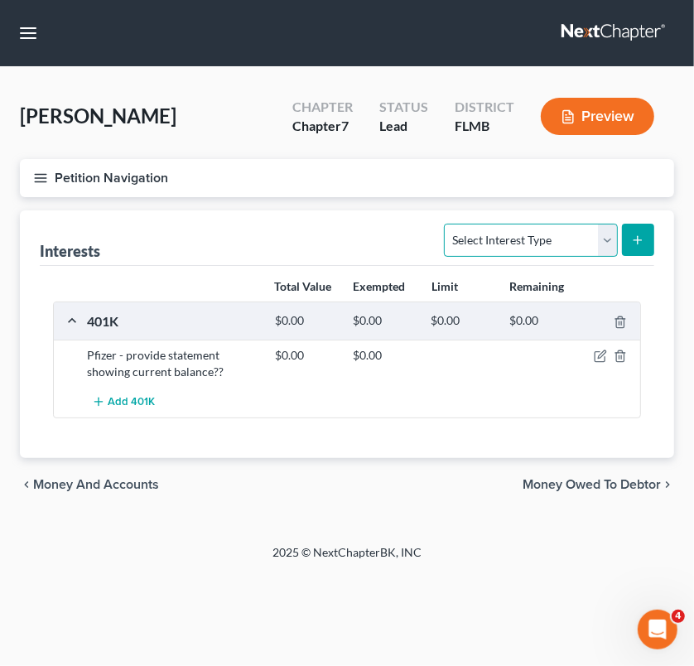
click at [573, 239] on select "Select Interest Type 401K Annuity Bond Education IRA Government Bond Government…" at bounding box center [530, 240] width 173 height 33
select select "stock"
click at [446, 224] on select "Select Interest Type 401K Annuity Bond Education IRA Government Bond Government…" at bounding box center [530, 240] width 173 height 33
click at [639, 251] on button "submit" at bounding box center [638, 240] width 32 height 32
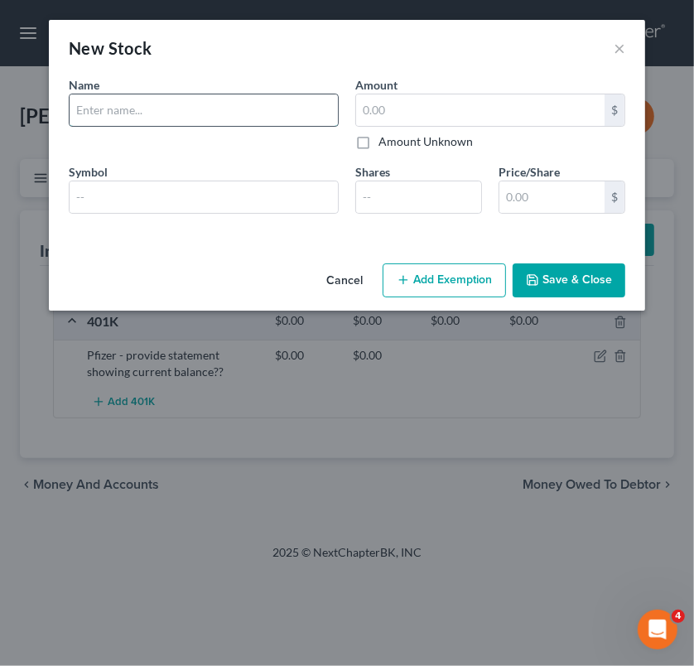
click at [128, 116] on input "text" at bounding box center [204, 109] width 268 height 31
type input "which stocks do you own?"
click at [378, 141] on label "Amount Unknown" at bounding box center [425, 141] width 94 height 17
click at [385, 141] on input "Amount Unknown" at bounding box center [390, 138] width 11 height 11
checkbox input "true"
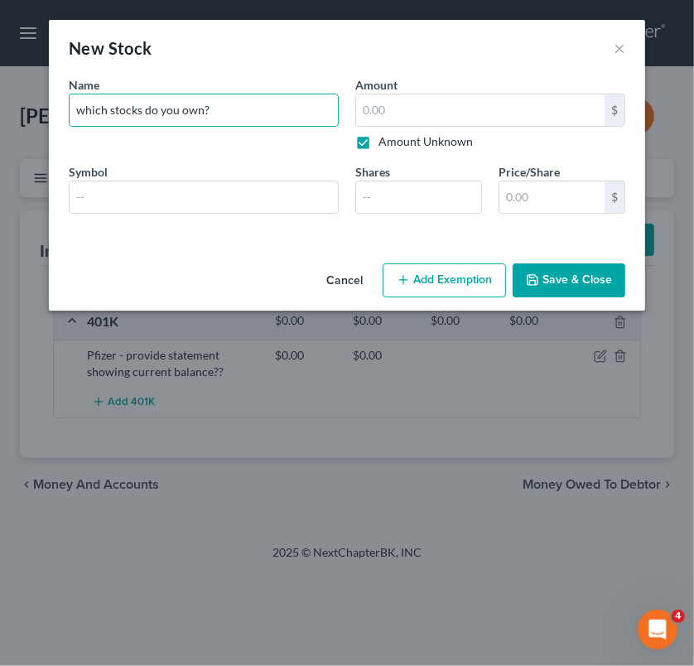
type input "0.00"
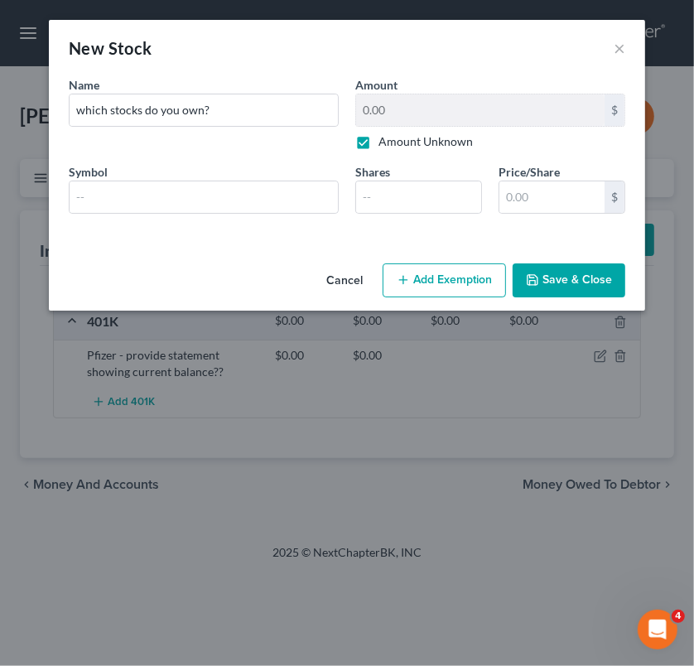
click at [539, 264] on button "Save & Close" at bounding box center [569, 280] width 113 height 35
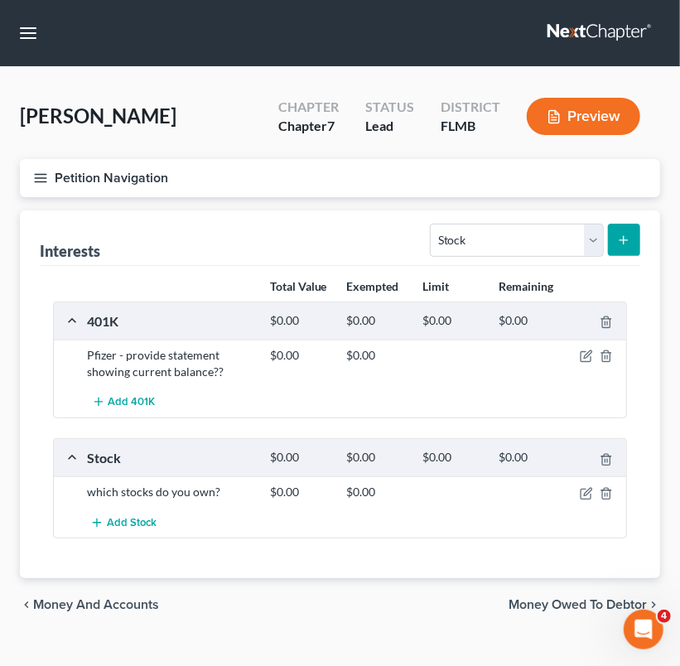
click at [36, 176] on icon "button" at bounding box center [40, 178] width 15 height 15
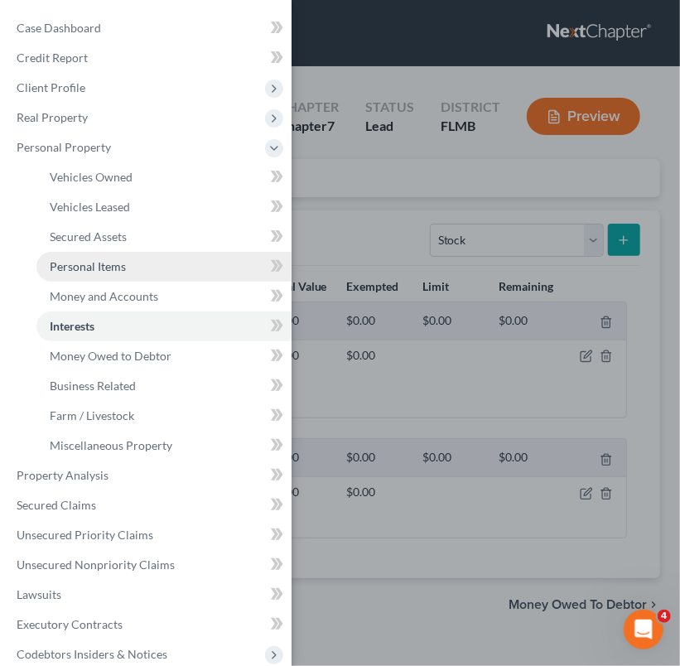
click at [96, 269] on span "Personal Items" at bounding box center [88, 266] width 76 height 14
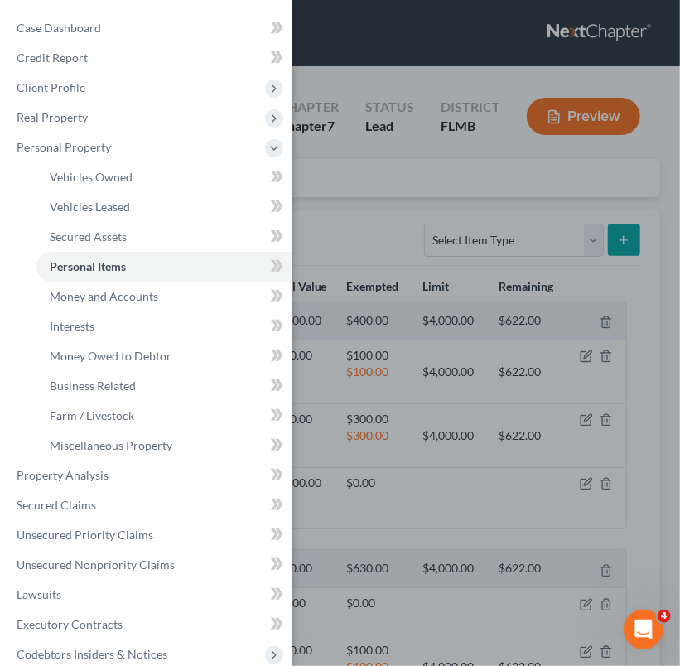
click at [378, 244] on div "Case Dashboard Payments Invoices Payments Payments Credit Report Client Profile" at bounding box center [340, 333] width 680 height 666
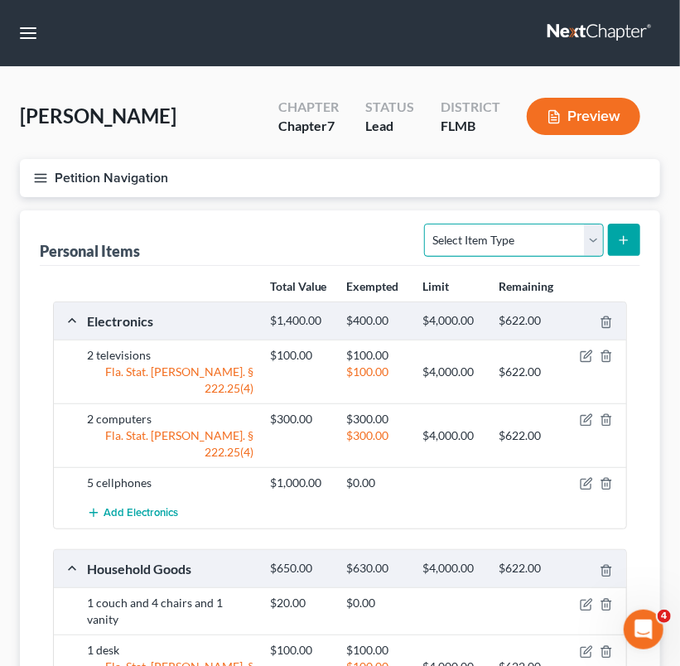
click at [581, 247] on select "Select Item Type Clothing Collectibles Of Value Electronics Firearms Household …" at bounding box center [513, 240] width 179 height 33
select select "clothing"
click at [426, 224] on select "Select Item Type Clothing Collectibles Of Value Electronics Firearms Household …" at bounding box center [513, 240] width 179 height 33
click at [608, 248] on button "submit" at bounding box center [624, 240] width 32 height 32
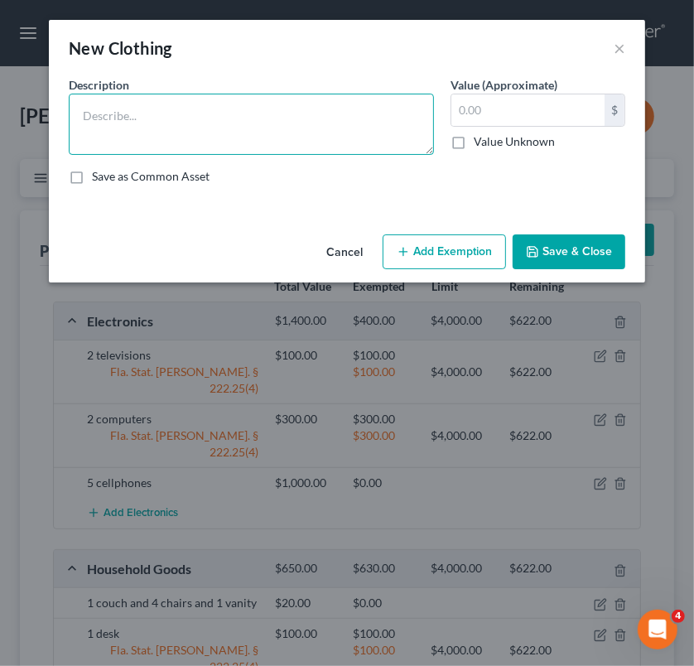
click at [209, 152] on textarea at bounding box center [251, 124] width 365 height 61
type textarea "need description? need resale or thrift store value?"
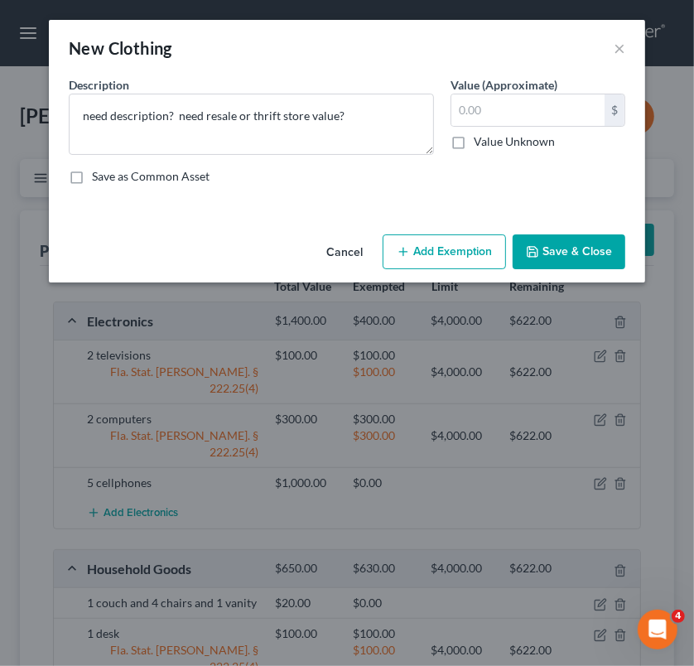
click at [474, 139] on label "Value Unknown" at bounding box center [514, 141] width 81 height 17
click at [480, 139] on input "Value Unknown" at bounding box center [485, 138] width 11 height 11
checkbox input "true"
type input "0.00"
click at [563, 248] on button "Save & Close" at bounding box center [569, 251] width 113 height 35
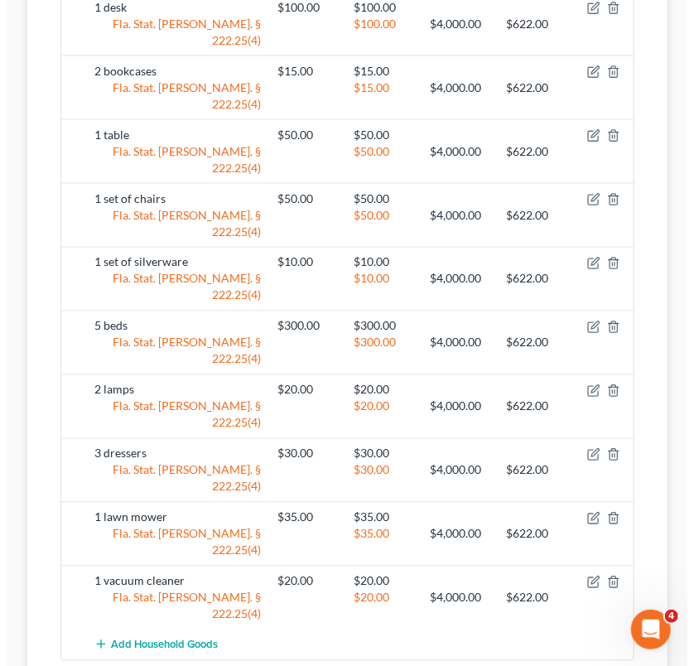
scroll to position [895, 0]
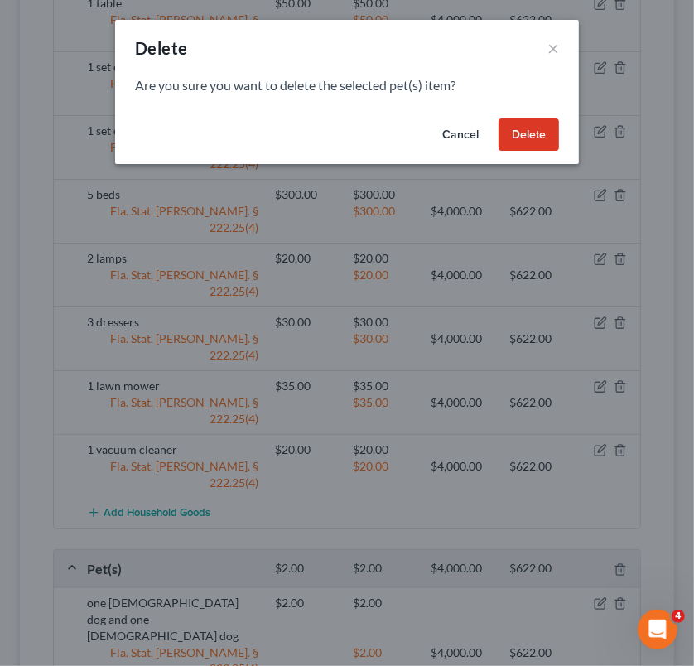
click at [520, 142] on button "Delete" at bounding box center [529, 134] width 60 height 33
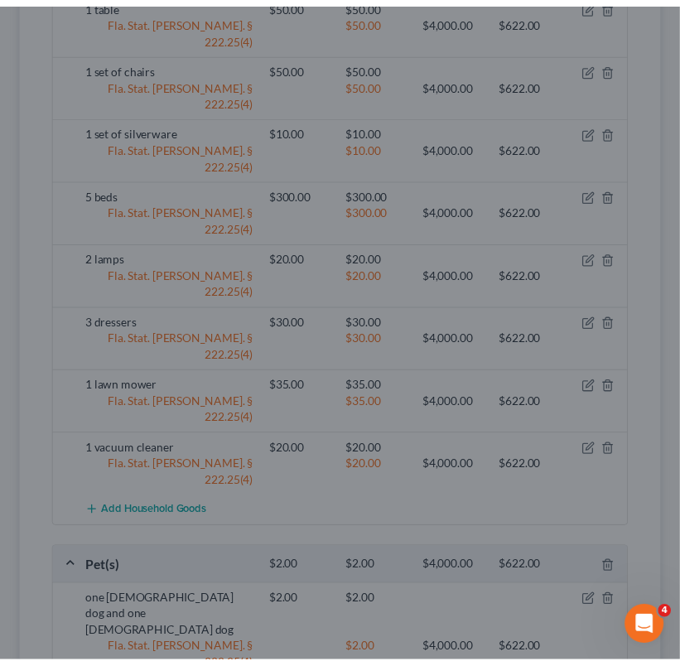
scroll to position [865, 0]
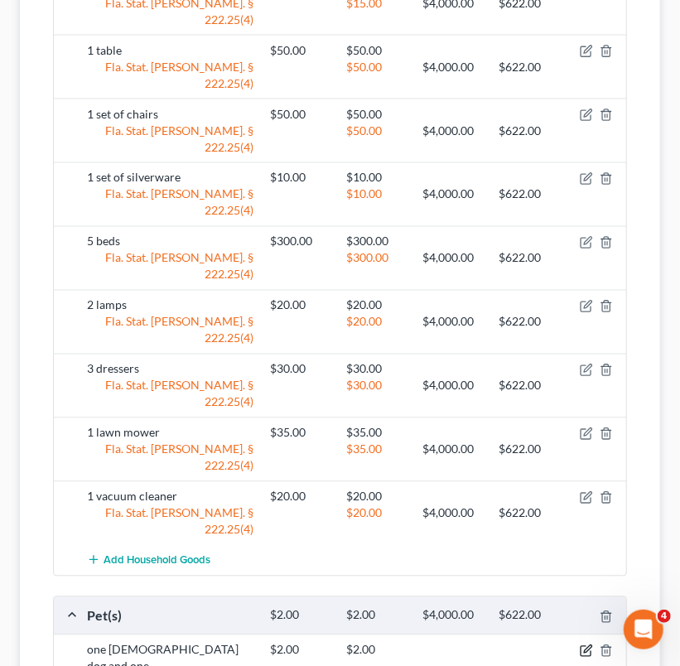
click at [588, 646] on icon "button" at bounding box center [587, 649] width 7 height 7
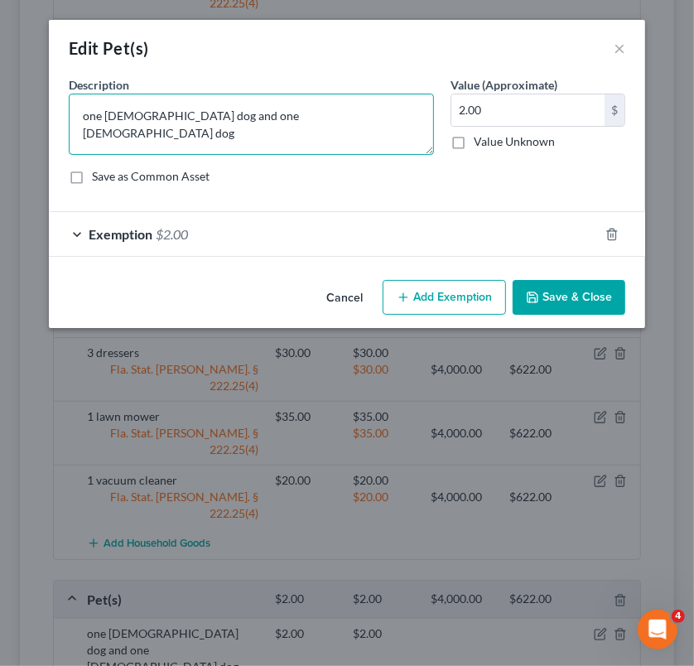
drag, startPoint x: 305, startPoint y: 115, endPoint x: -17, endPoint y: 112, distance: 322.2
click at [0, 112] on html "Home New Case Client Portal [PERSON_NAME] Law Office, P.A. [PERSON_NAME][EMAIL_…" at bounding box center [347, 18] width 694 height 1766
paste textarea "One [DEMOGRAPHIC_DATA] mixed beagle no sale value and one [DEMOGRAPHIC_DATA] “[…"
click at [304, 113] on textarea "One [DEMOGRAPHIC_DATA] mixed beagle no sale value and one [DEMOGRAPHIC_DATA] “[…" at bounding box center [251, 124] width 365 height 61
type textarea "One [DEMOGRAPHIC_DATA] mixed beagle and one [DEMOGRAPHIC_DATA] “[US_STATE] Brow…"
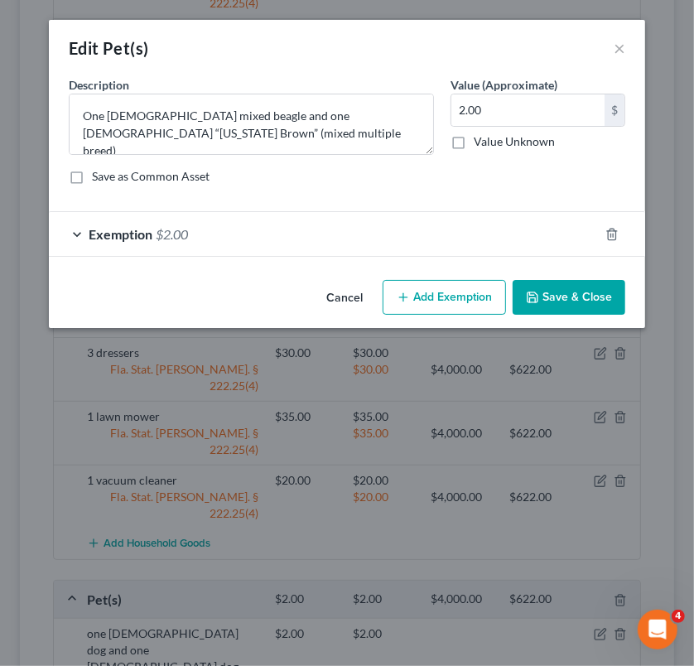
click at [557, 292] on button "Save & Close" at bounding box center [569, 297] width 113 height 35
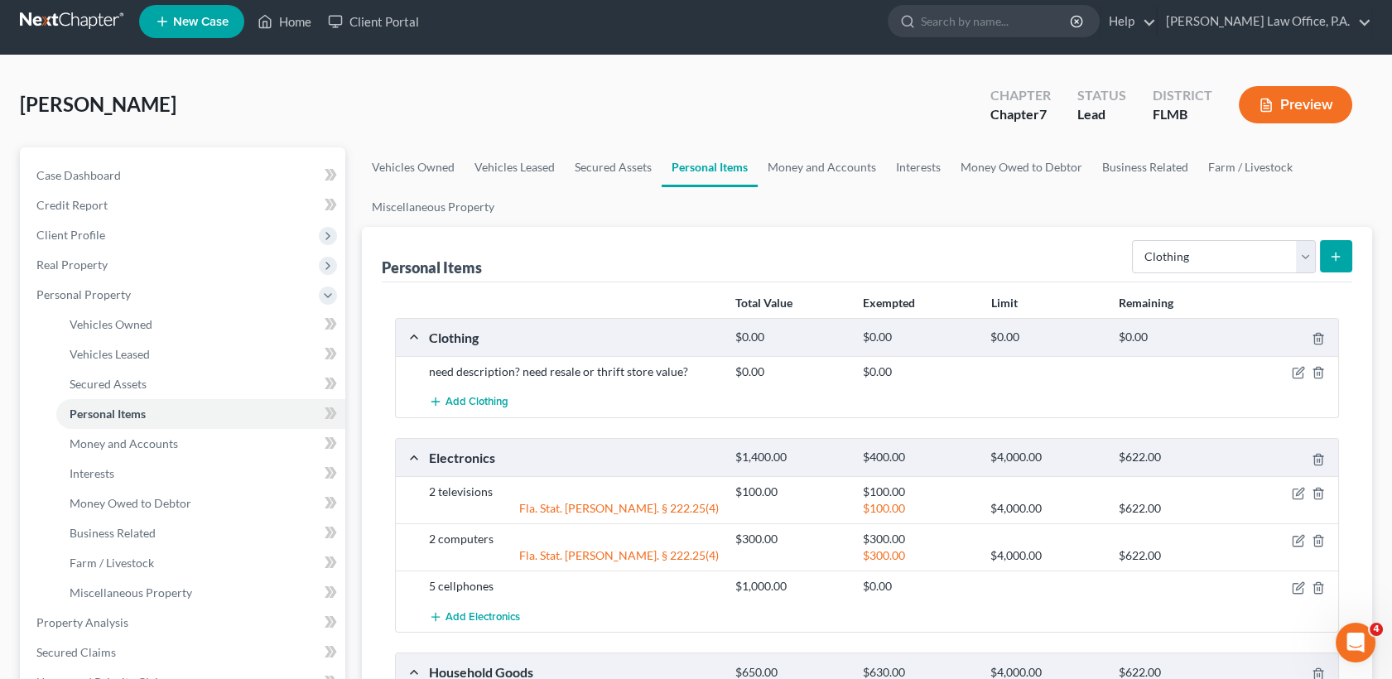
scroll to position [0, 0]
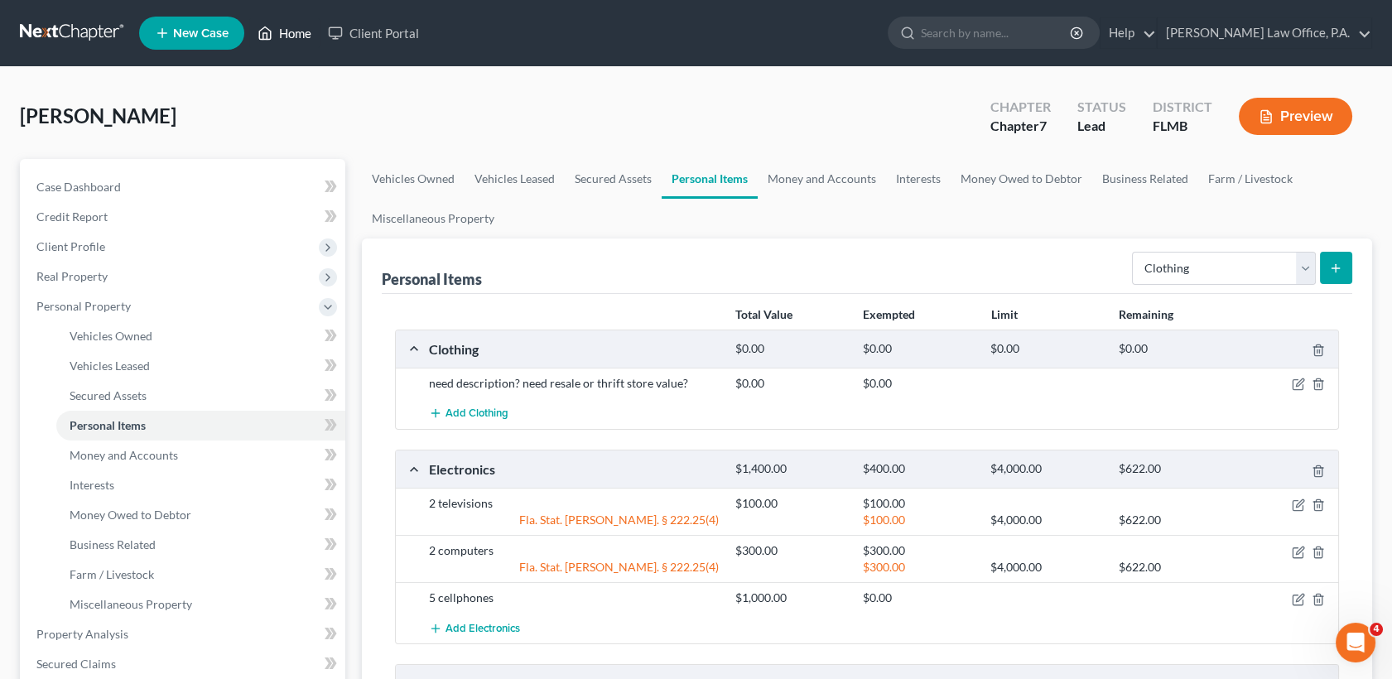
click at [288, 42] on link "Home" at bounding box center [284, 33] width 70 height 30
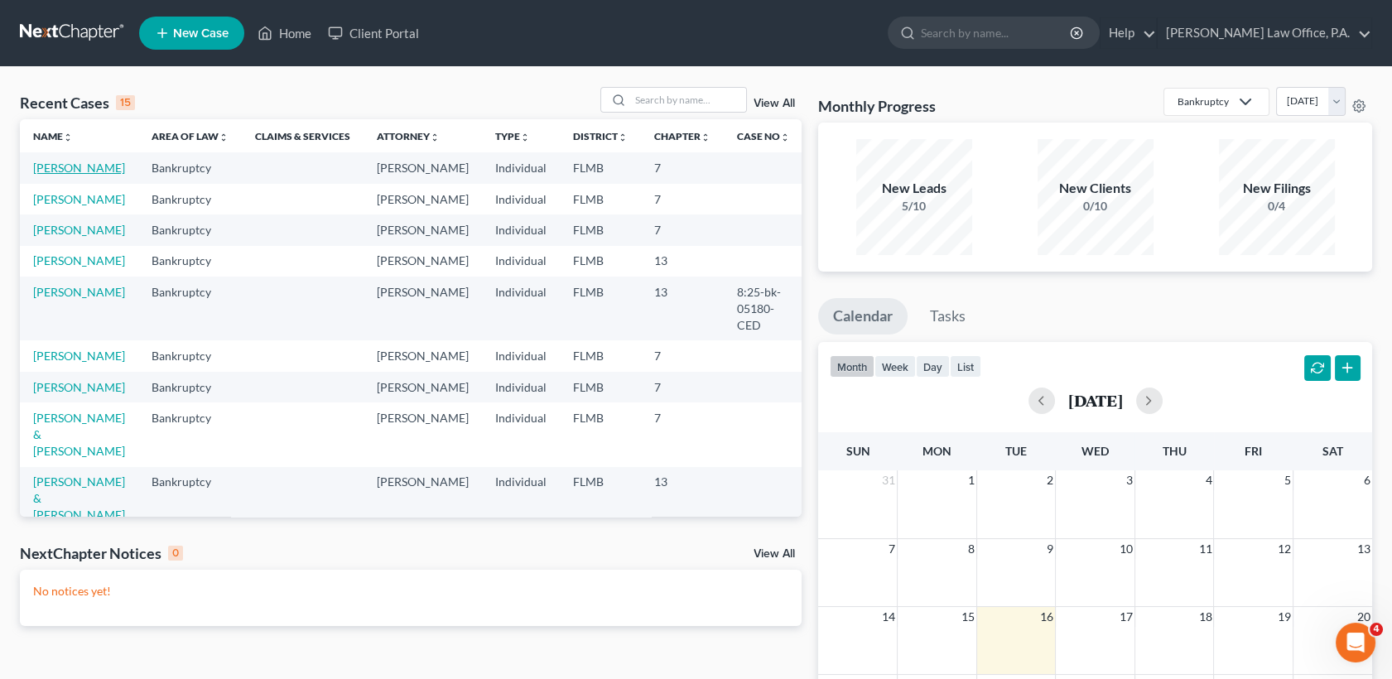
click at [55, 175] on link "[PERSON_NAME]" at bounding box center [79, 168] width 92 height 14
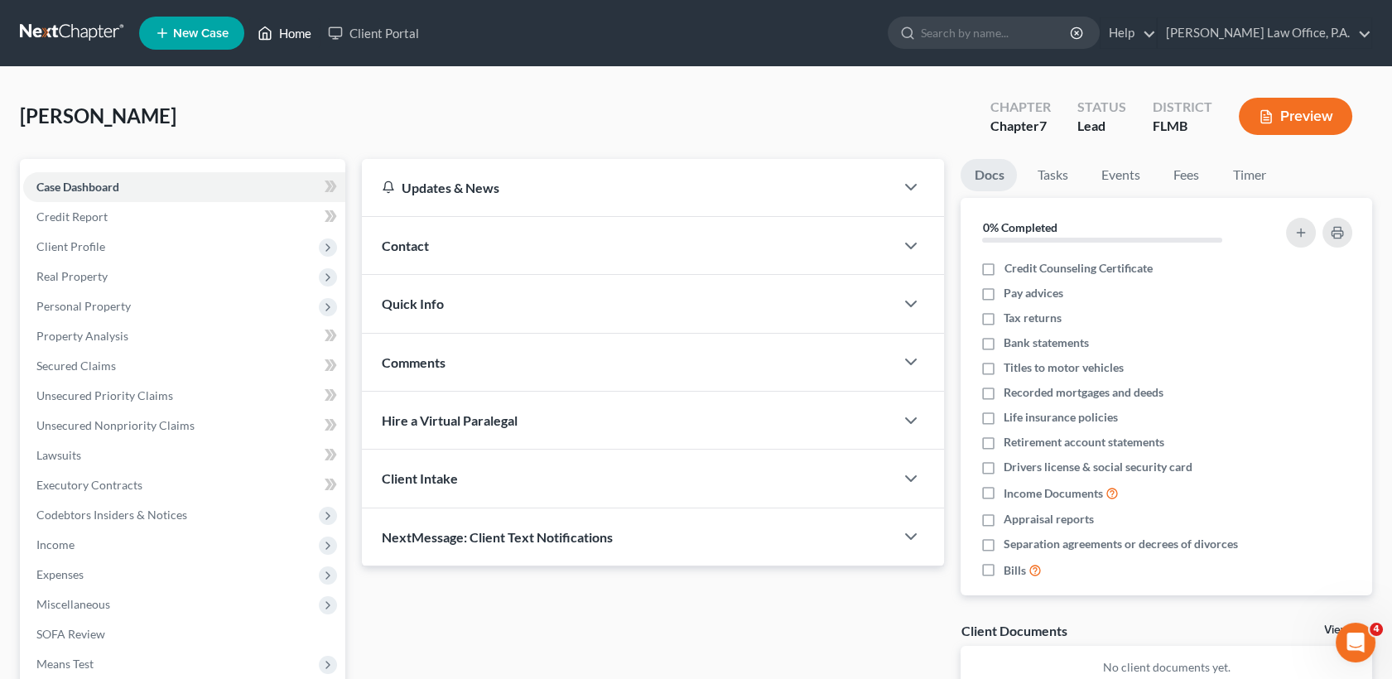
click at [294, 29] on link "Home" at bounding box center [284, 33] width 70 height 30
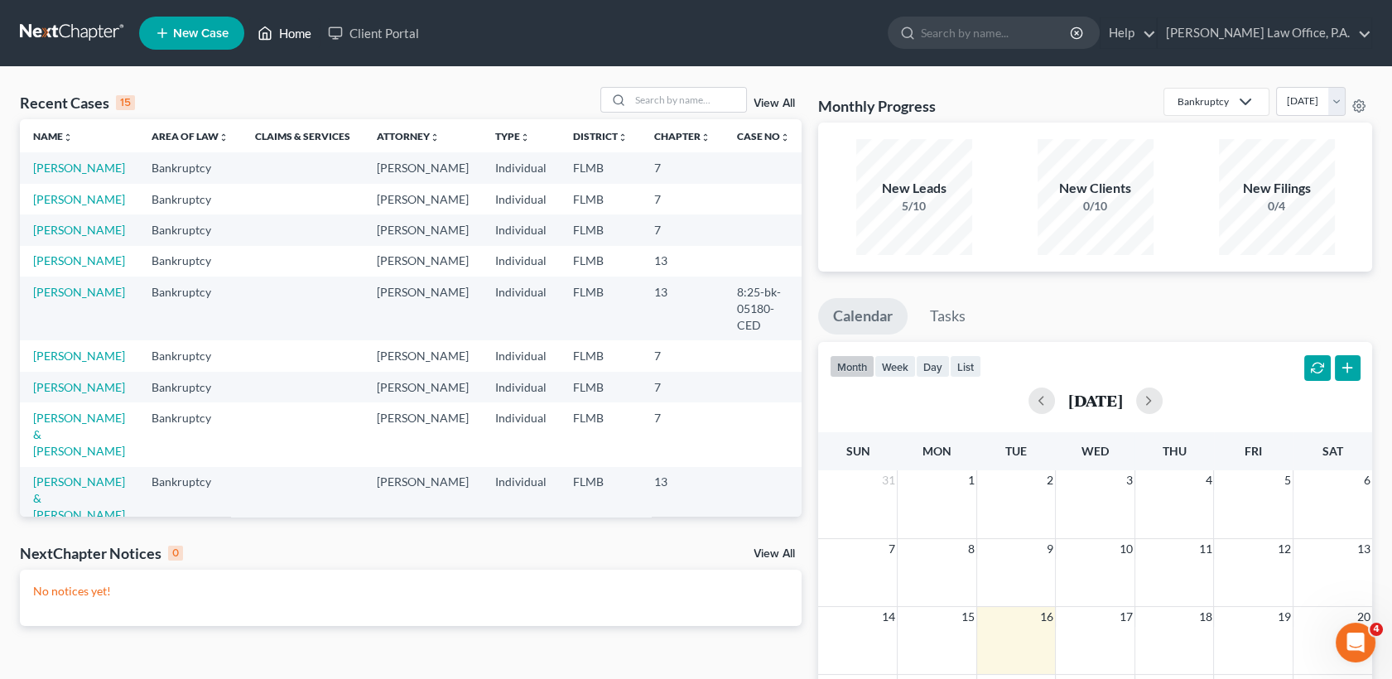
scroll to position [347, 0]
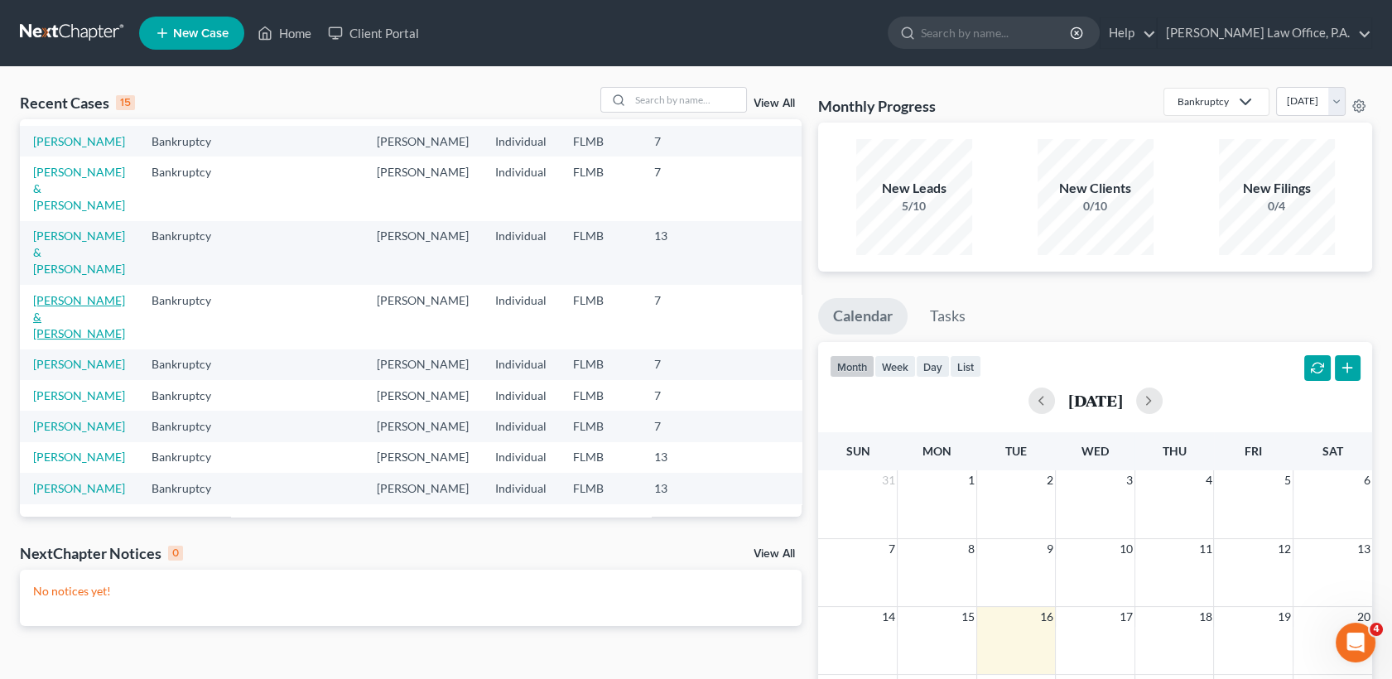
click at [49, 315] on link "[PERSON_NAME] & [PERSON_NAME]" at bounding box center [79, 316] width 92 height 47
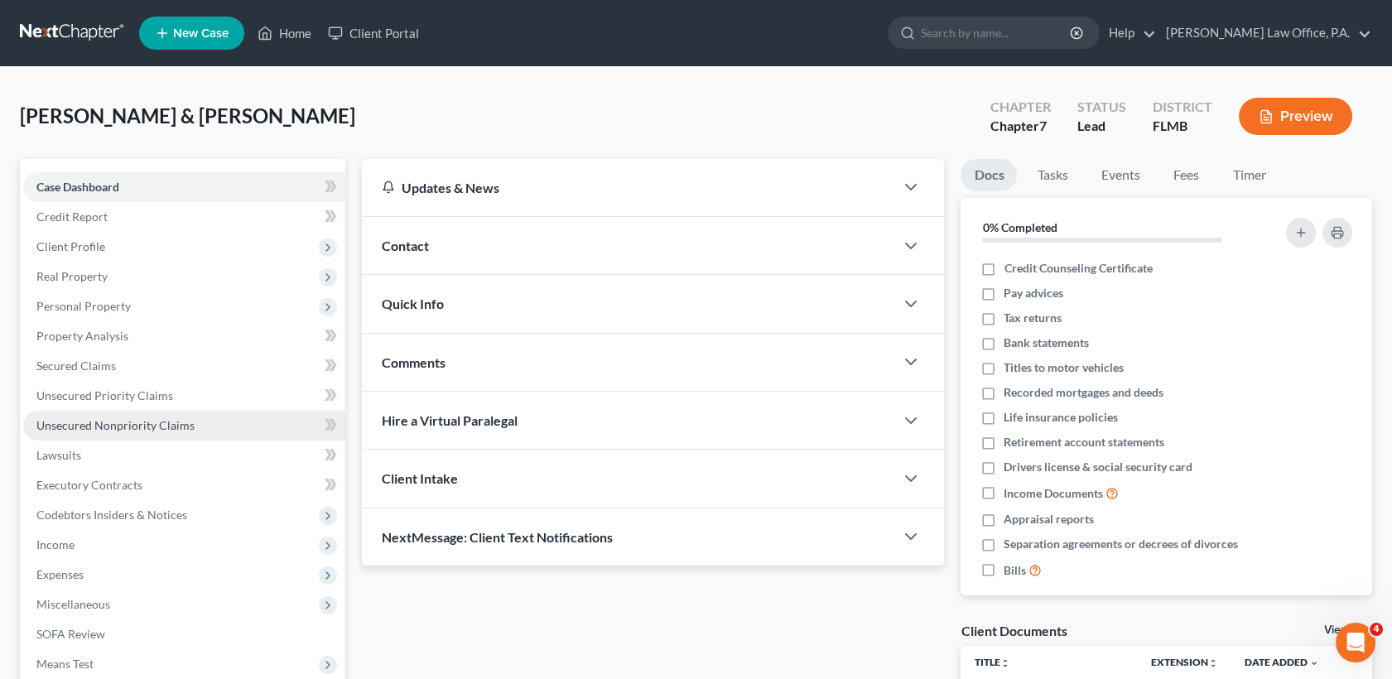
click at [134, 434] on link "Unsecured Nonpriority Claims" at bounding box center [184, 426] width 322 height 30
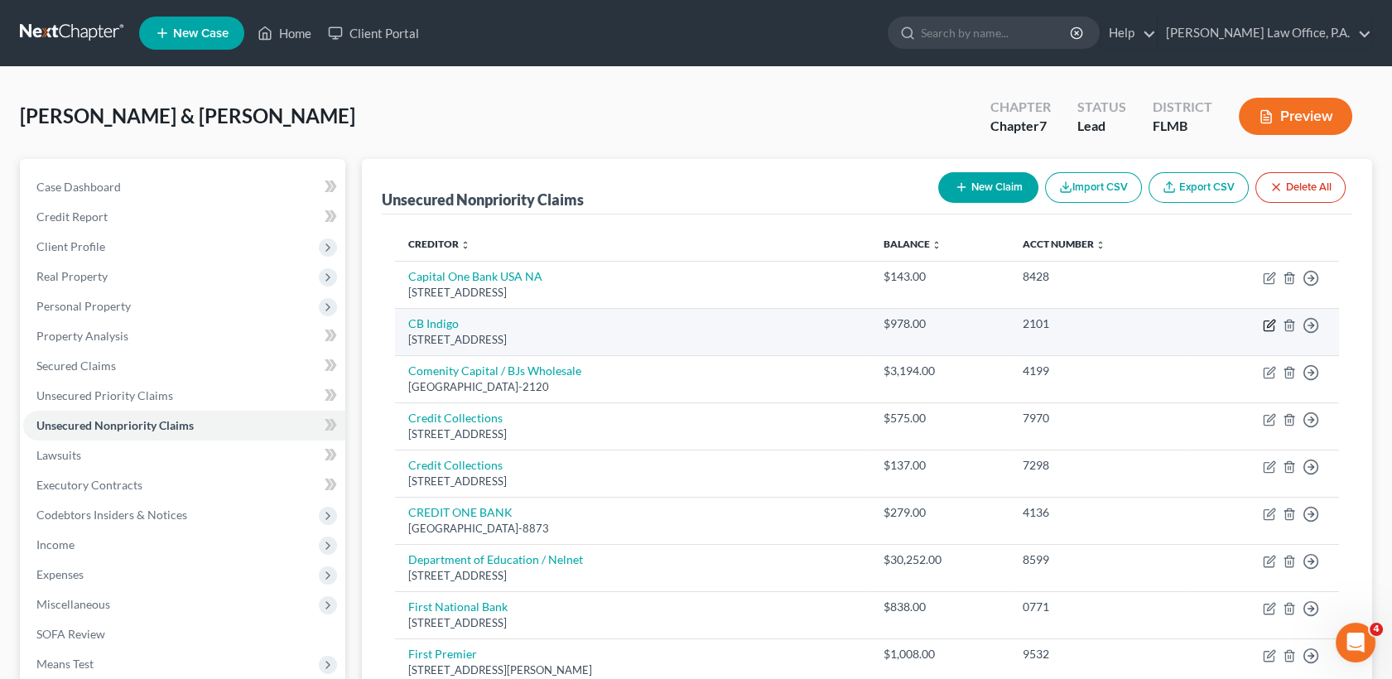
click at [1266, 323] on icon "button" at bounding box center [1269, 325] width 13 height 13
select select "38"
select select "2"
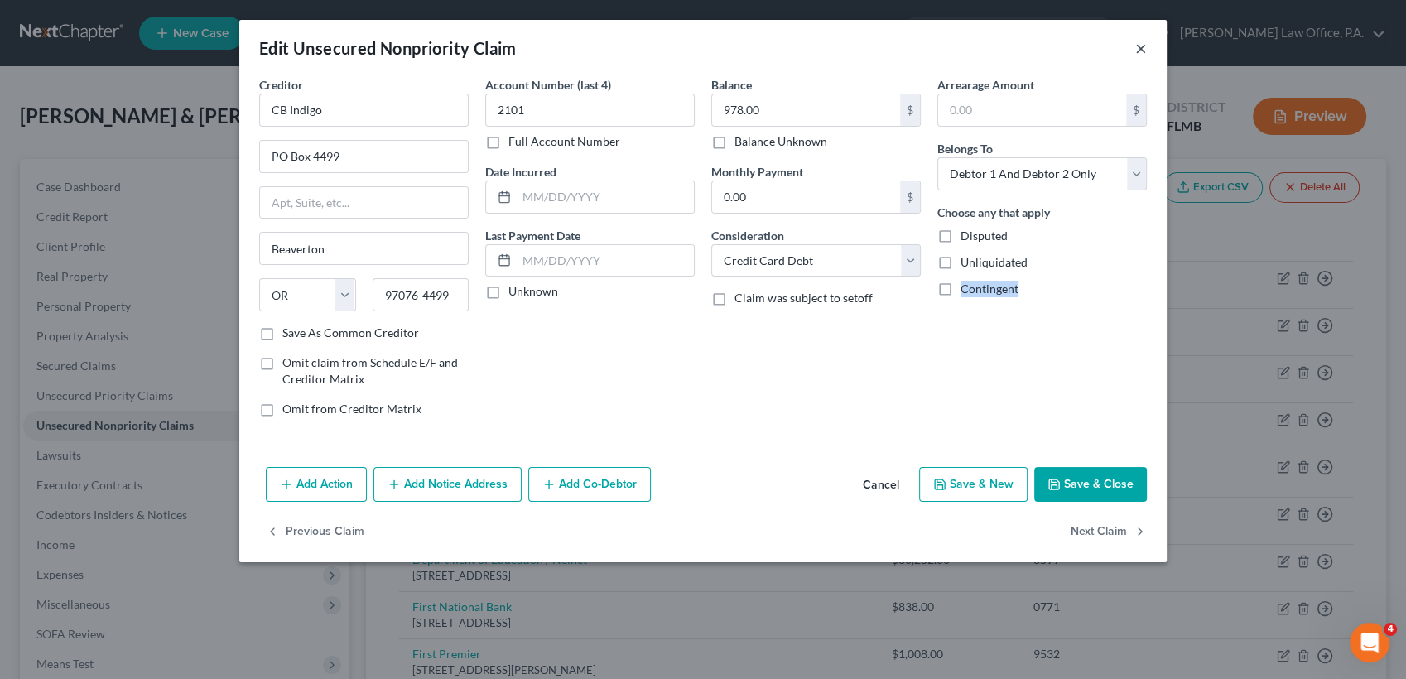
click at [1140, 44] on button "×" at bounding box center [1141, 48] width 12 height 20
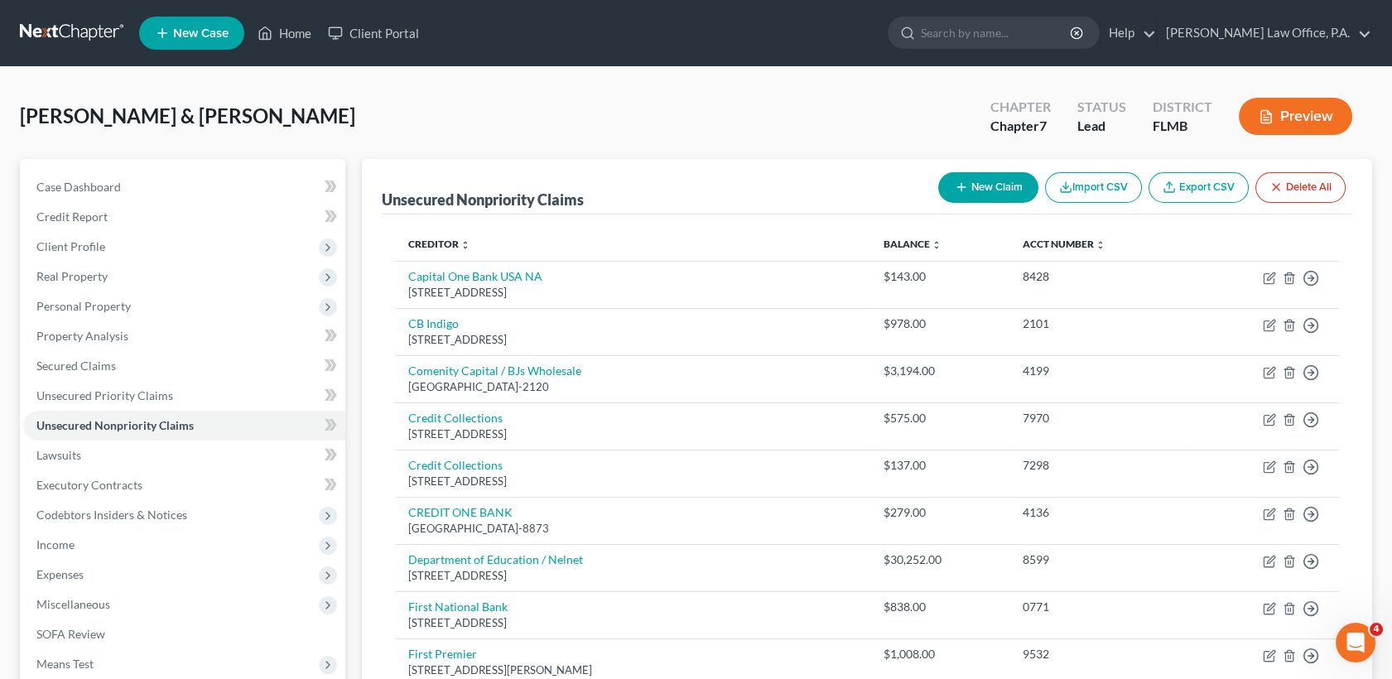
drag, startPoint x: 1000, startPoint y: 193, endPoint x: 956, endPoint y: 187, distance: 45.1
click at [956, 180] on button "New Claim" at bounding box center [988, 187] width 100 height 31
select select "2"
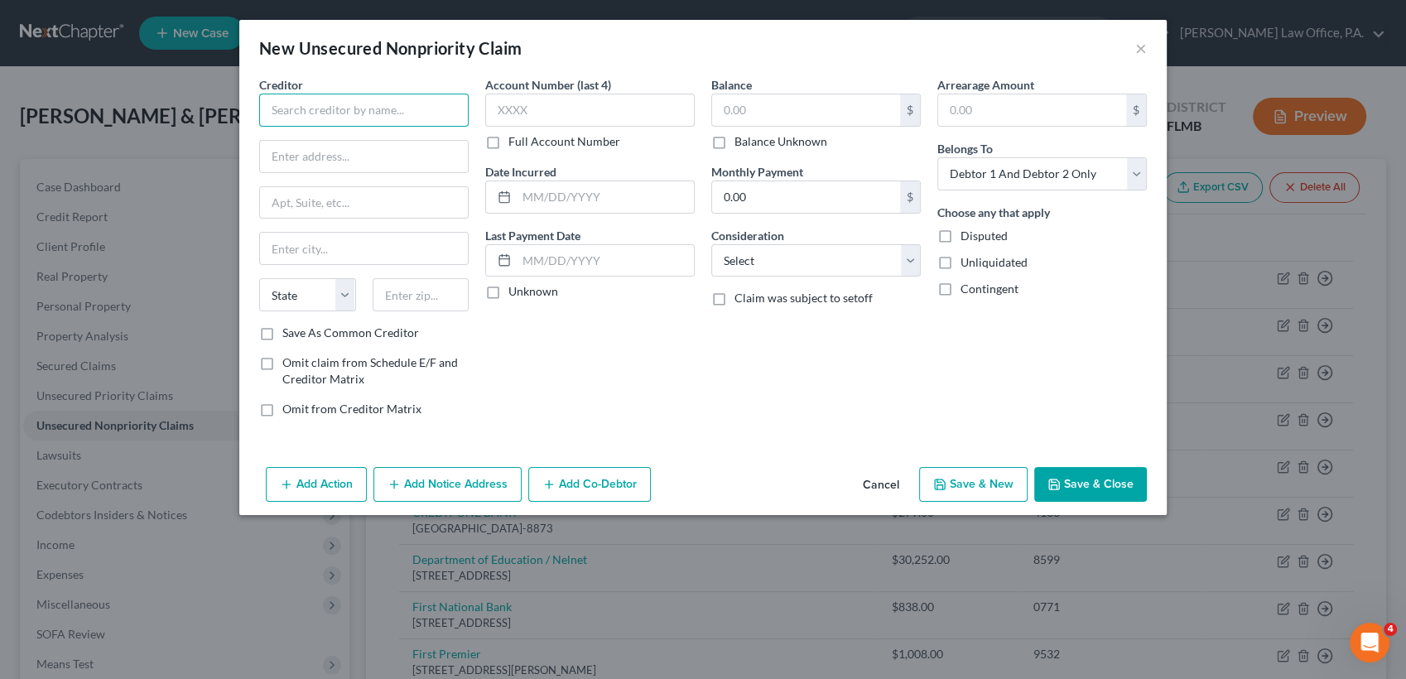
click at [406, 109] on input "text" at bounding box center [364, 110] width 210 height 33
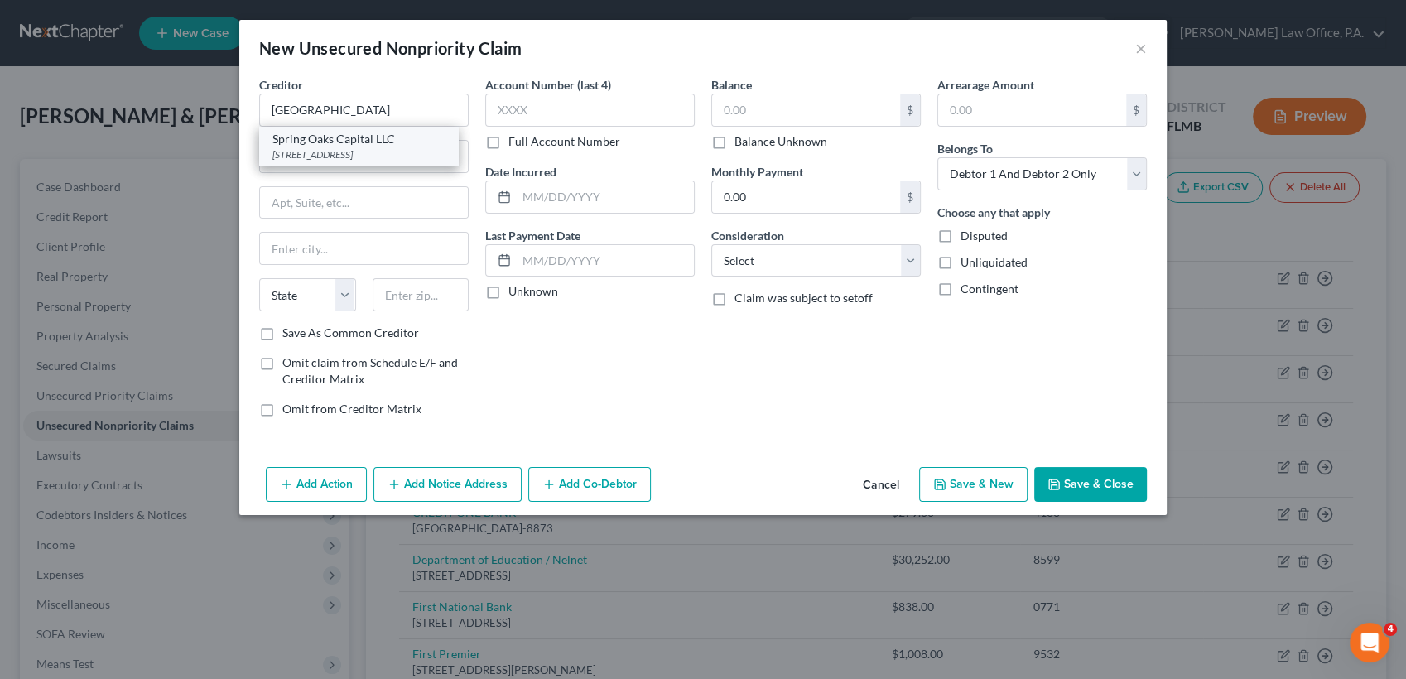
click at [406, 150] on div "[STREET_ADDRESS]" at bounding box center [358, 154] width 172 height 14
type input "Spring Oaks Capital LLC"
type input "PO Box 1216"
type input "Chesapeake"
select select "48"
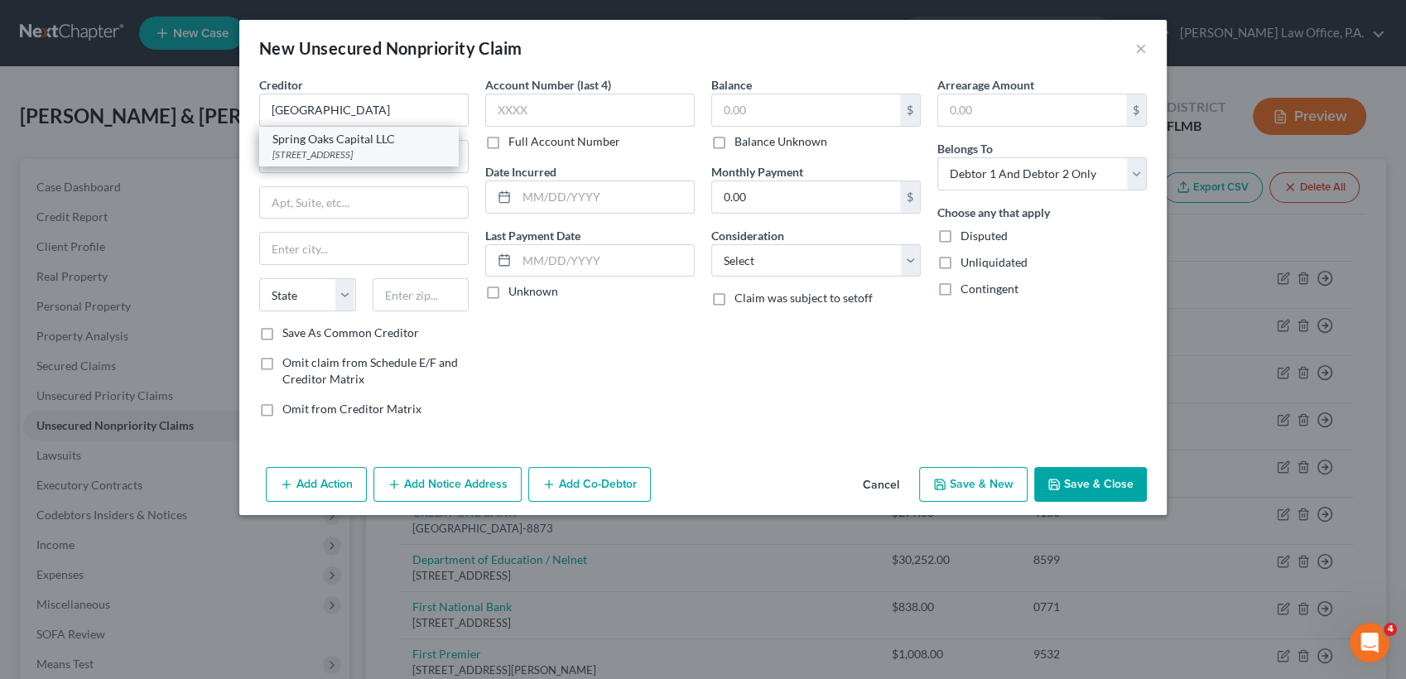
type input "23327"
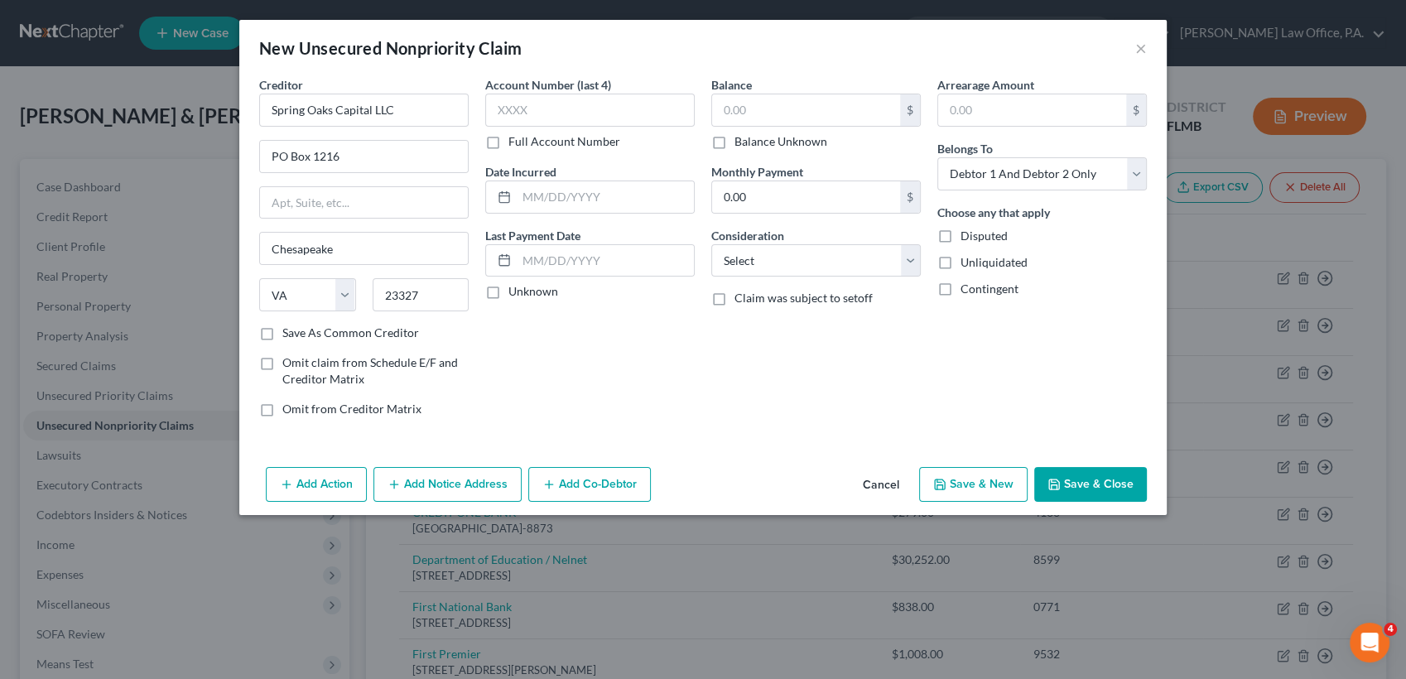
click at [835, 132] on div "$ Balance Unknown" at bounding box center [816, 122] width 210 height 56
click at [835, 123] on input "text" at bounding box center [806, 109] width 188 height 31
type input "291.99"
click at [878, 275] on select "Select Cable / Satellite Services Collection Agency Credit Card Debt Debt Couns…" at bounding box center [816, 260] width 210 height 33
select select "1"
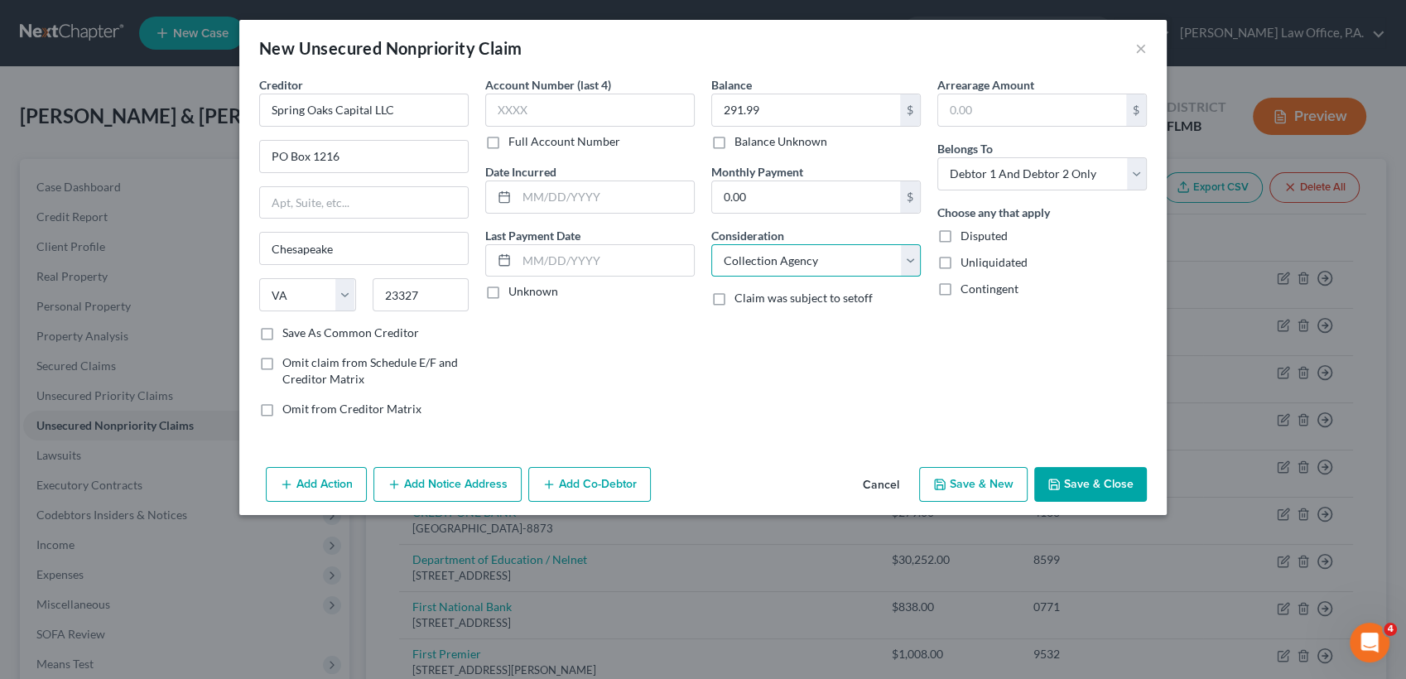
click at [711, 244] on select "Select Cable / Satellite Services Collection Agency Credit Card Debt Debt Couns…" at bounding box center [816, 260] width 210 height 33
click at [1038, 178] on select "Select Debtor 1 Only Debtor 2 Only Debtor 1 And Debtor 2 Only At Least One Of T…" at bounding box center [1042, 173] width 210 height 33
select select "0"
click at [937, 157] on select "Select Debtor 1 Only Debtor 2 Only Debtor 1 And Debtor 2 Only At Least One Of T…" at bounding box center [1042, 173] width 210 height 33
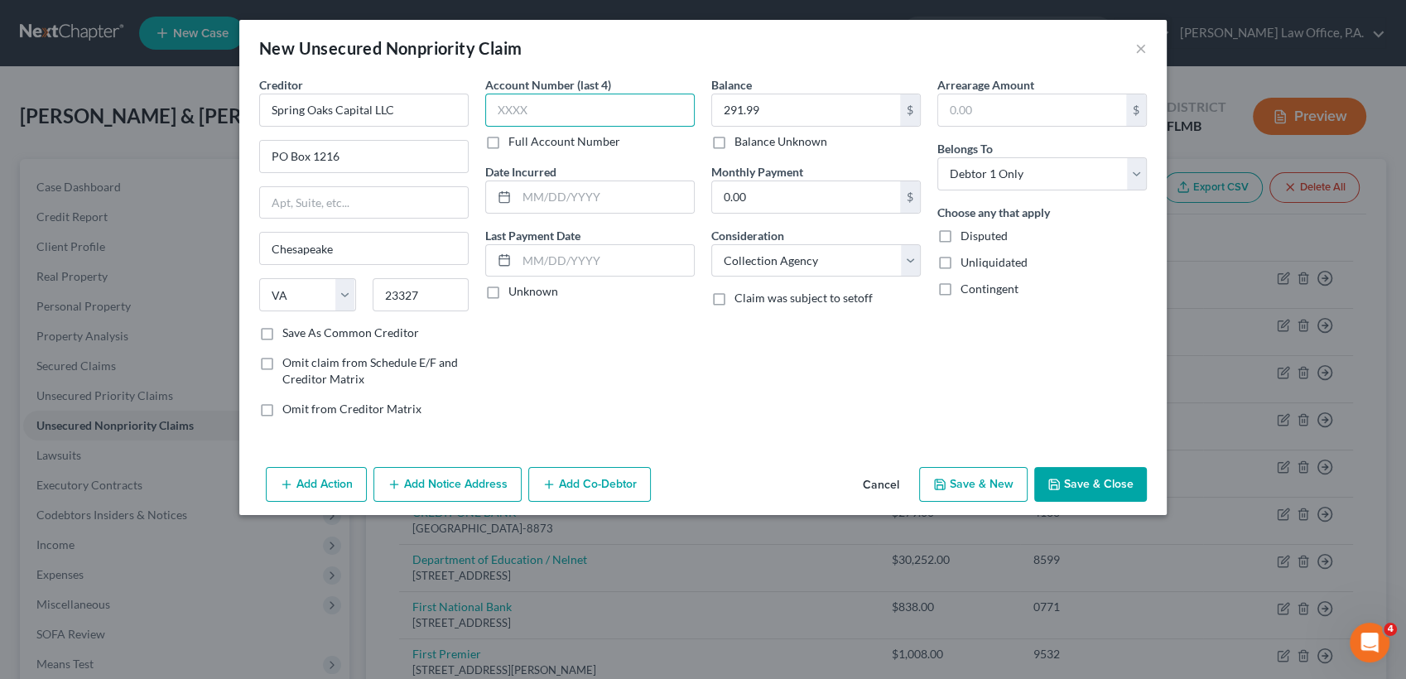
click at [506, 104] on input "text" at bounding box center [590, 110] width 210 height 33
type input "4506"
click at [1088, 467] on button "Save & Close" at bounding box center [1090, 484] width 113 height 35
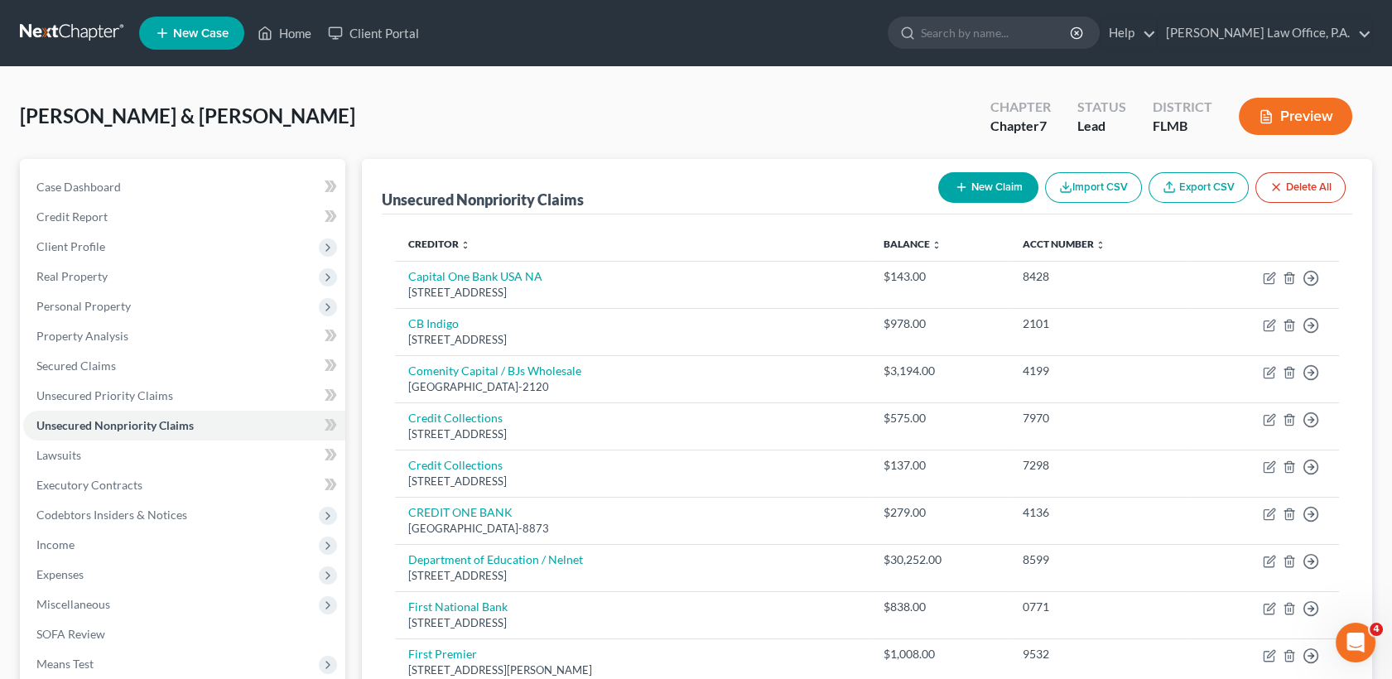
click at [974, 182] on button "New Claim" at bounding box center [988, 187] width 100 height 31
select select "2"
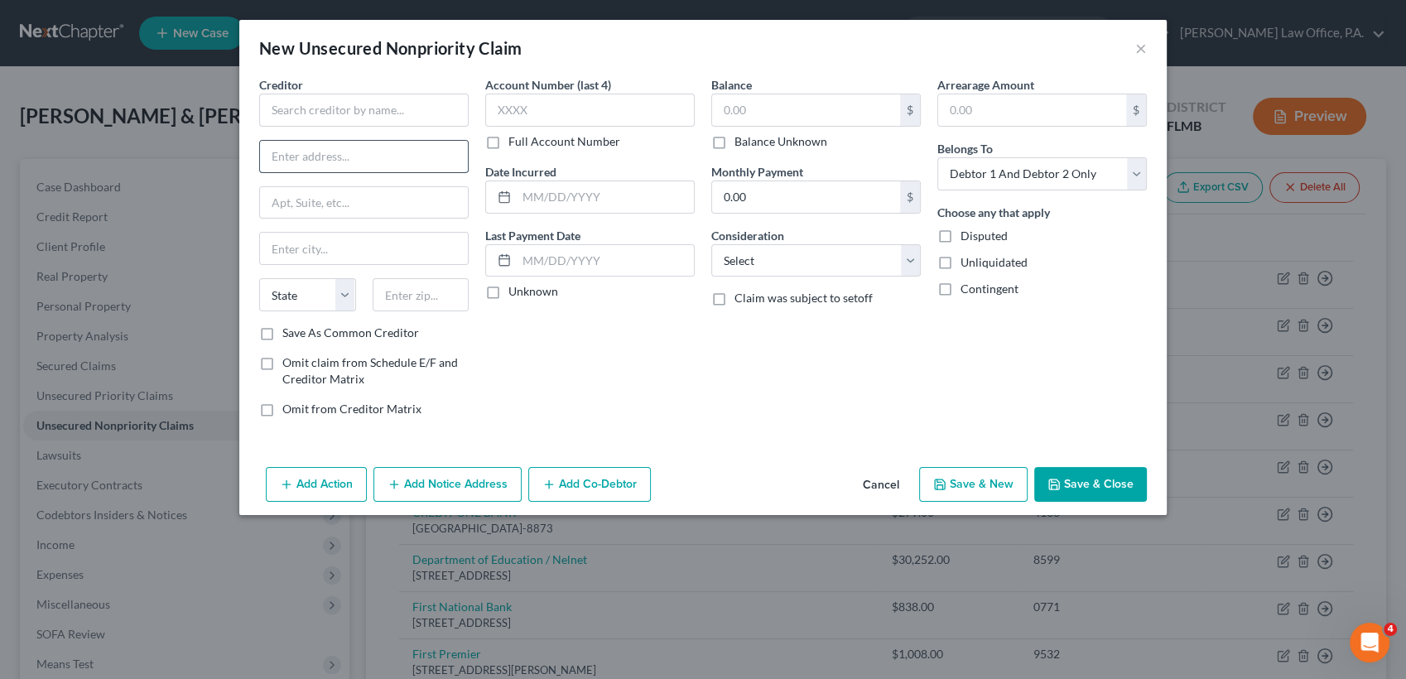
click at [365, 155] on input "text" at bounding box center [364, 156] width 208 height 31
type input "c/o Shepherd Financial Solutions"
click at [349, 118] on input "text" at bounding box center [364, 110] width 210 height 33
paste input "Landmark Strategy Group, LLC"
type input "Landmark Strategy Group, LLC"
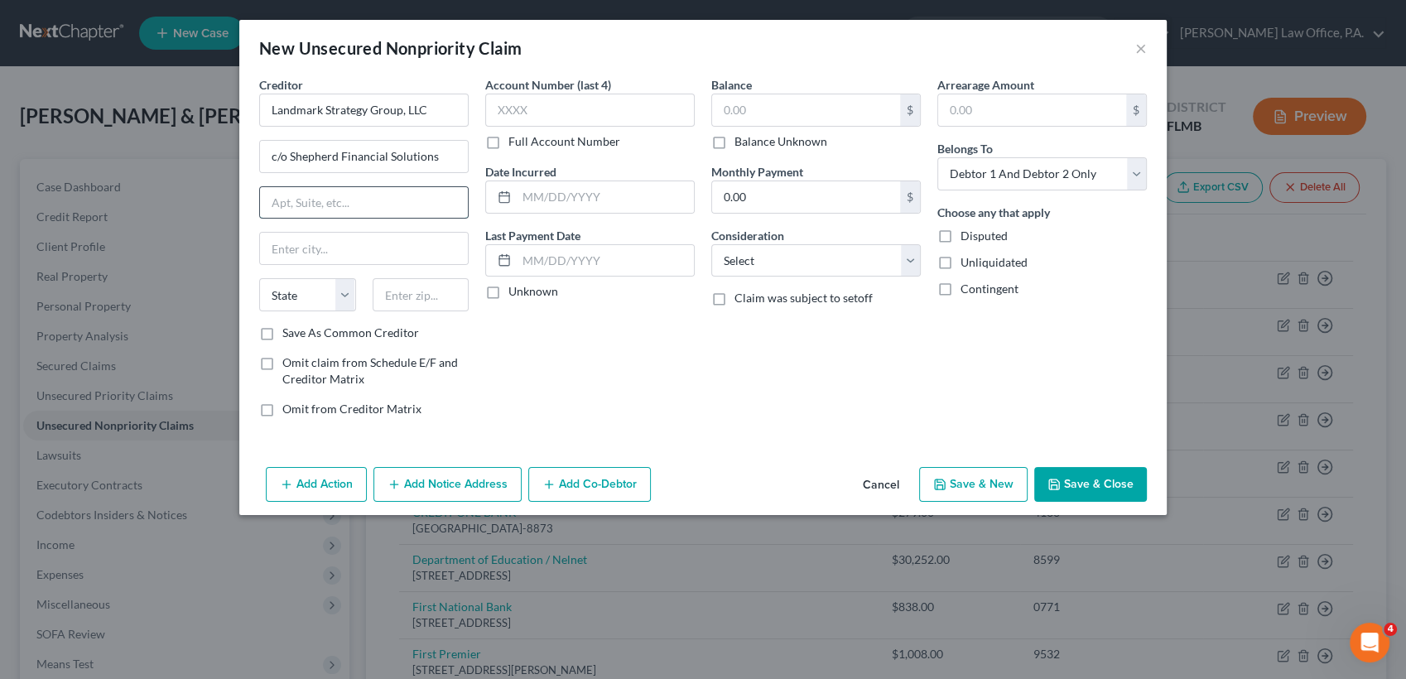
click at [282, 199] on input "text" at bounding box center [364, 202] width 208 height 31
paste input "[STREET_ADDRESS]"
type input "[STREET_ADDRESS]"
click at [426, 290] on input "text" at bounding box center [421, 294] width 97 height 33
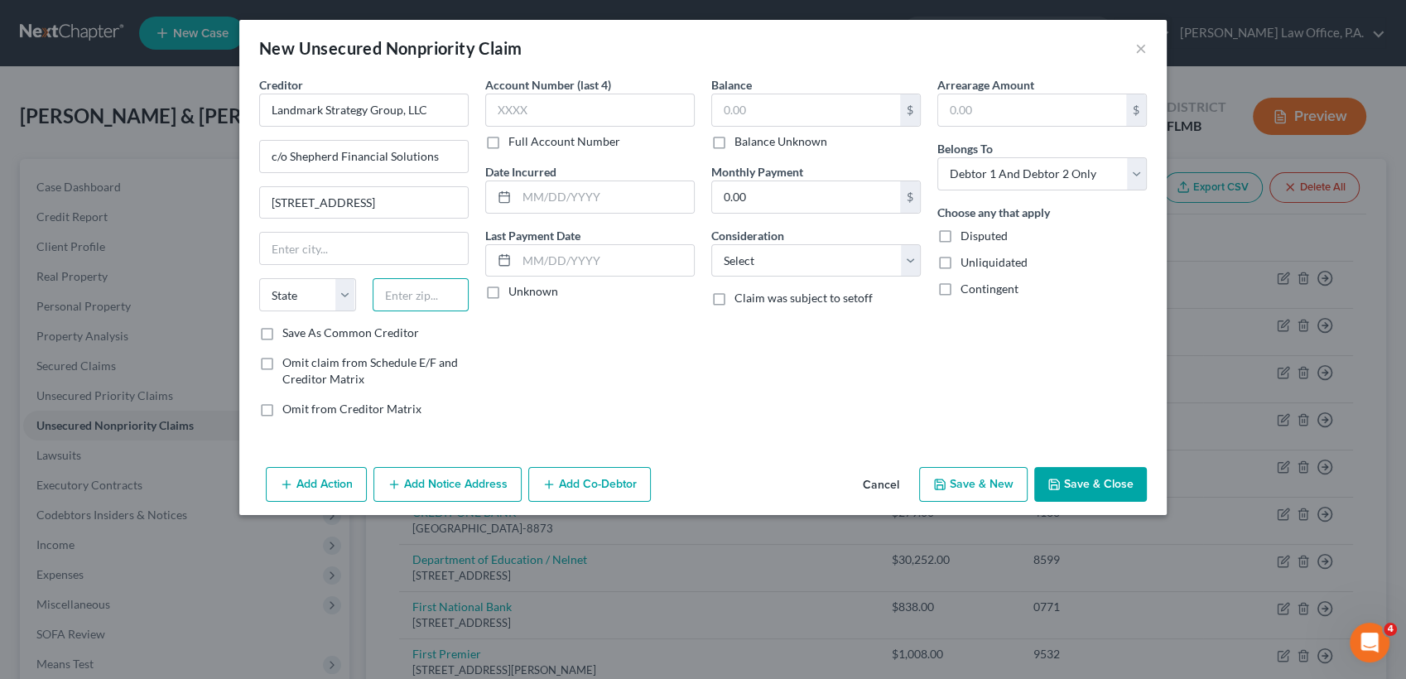
scroll to position [0, 0]
type input "46032"
click at [499, 365] on div "Account Number (last 4) Full Account Number Date Incurred Last Payment Date Unk…" at bounding box center [590, 253] width 226 height 354
type input "Carmel"
select select "15"
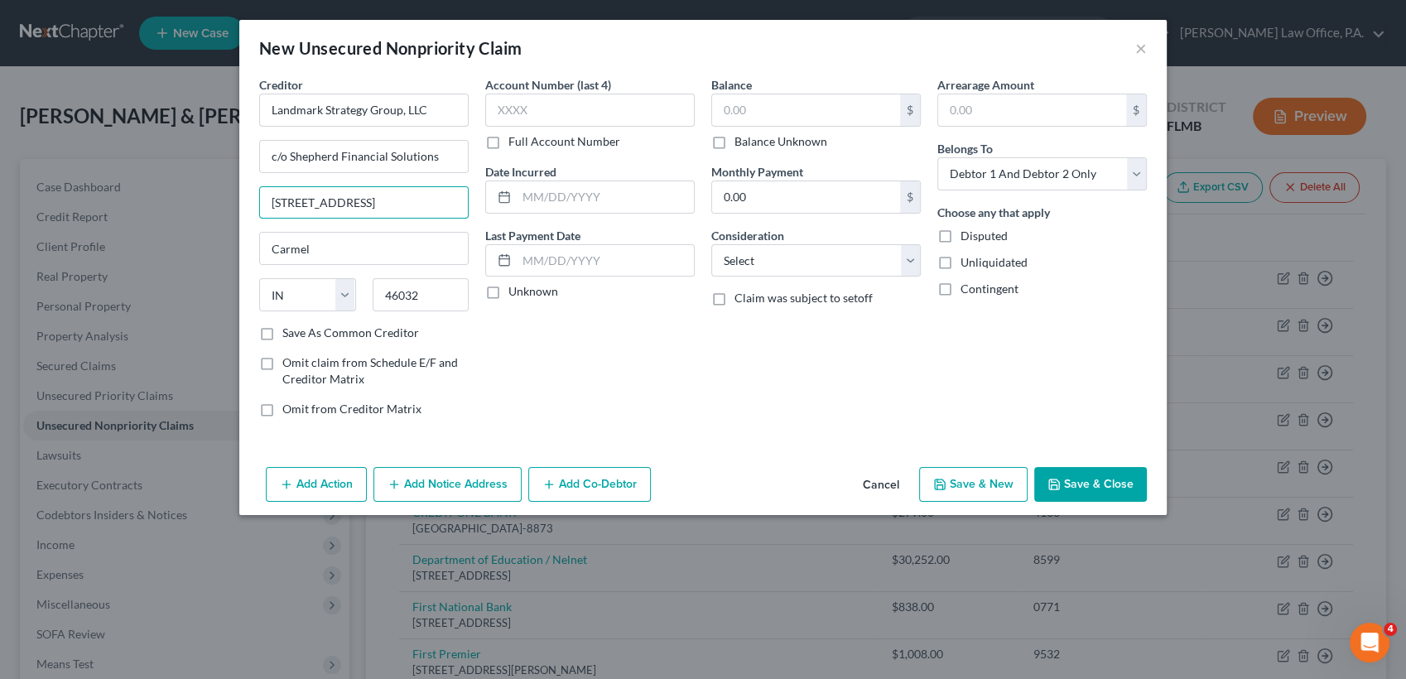
scroll to position [0, 78]
drag, startPoint x: 439, startPoint y: 200, endPoint x: 565, endPoint y: 240, distance: 132.0
click at [565, 240] on div "Creditor * Landmark Strategy Group, LLC c/o Shepherd Financial Solutions [STREE…" at bounding box center [703, 253] width 904 height 354
type input "[STREET_ADDRESS]"
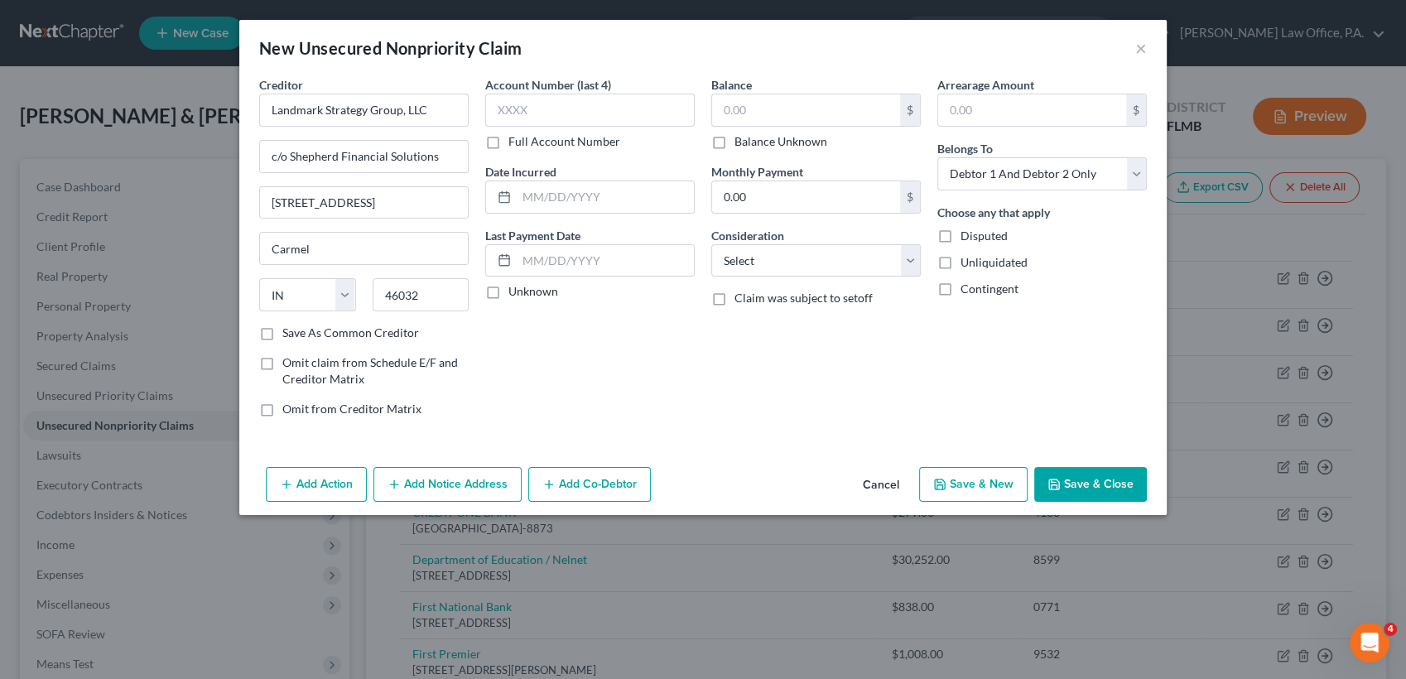
click at [350, 320] on div "State [US_STATE] AK AR AZ CA CO CT DE DC [GEOGRAPHIC_DATA] [GEOGRAPHIC_DATA] GU…" at bounding box center [364, 301] width 226 height 46
click at [356, 331] on label "Save As Common Creditor" at bounding box center [350, 333] width 137 height 17
click at [300, 331] on input "Save As Common Creditor" at bounding box center [294, 330] width 11 height 11
checkbox input "true"
click at [830, 118] on input "text" at bounding box center [806, 109] width 188 height 31
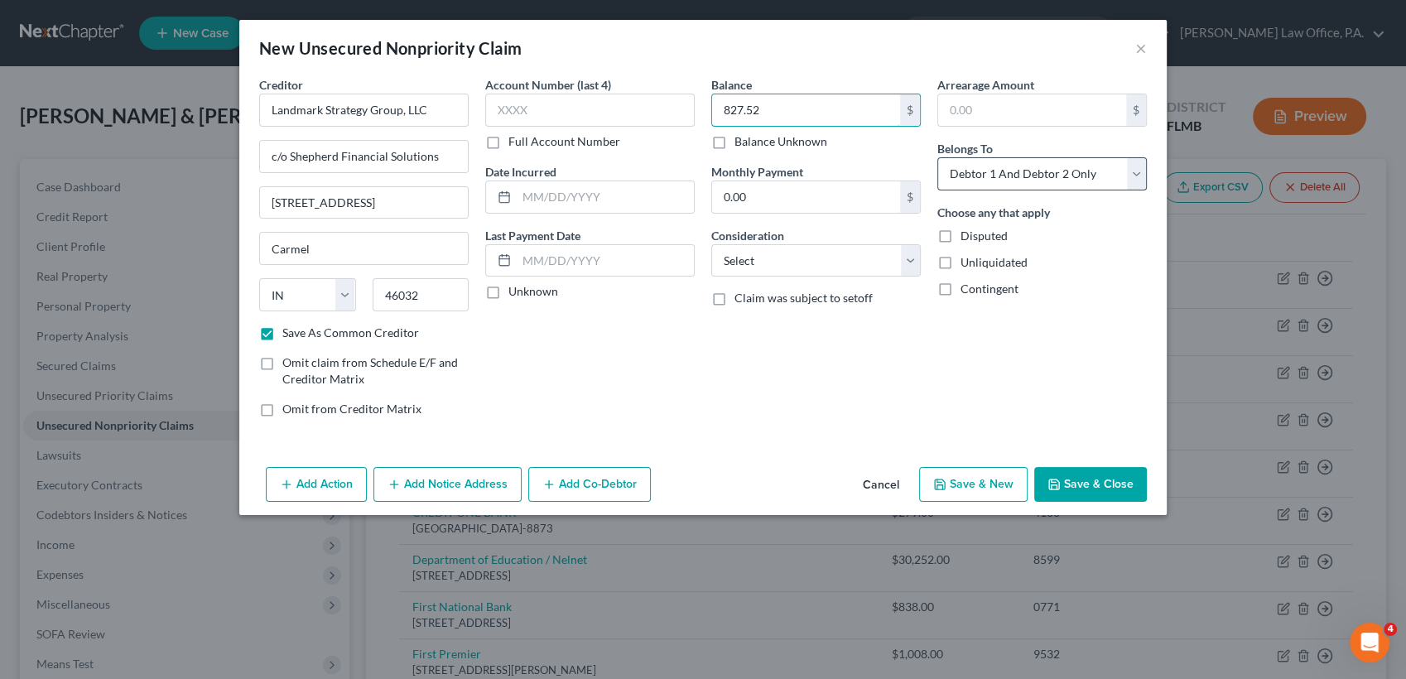
type input "827.52"
click at [1034, 175] on select "Select Debtor 1 Only Debtor 2 Only Debtor 1 And Debtor 2 Only At Least One Of T…" at bounding box center [1042, 173] width 210 height 33
select select "0"
click at [937, 157] on select "Select Debtor 1 Only Debtor 2 Only Debtor 1 And Debtor 2 Only At Least One Of T…" at bounding box center [1042, 173] width 210 height 33
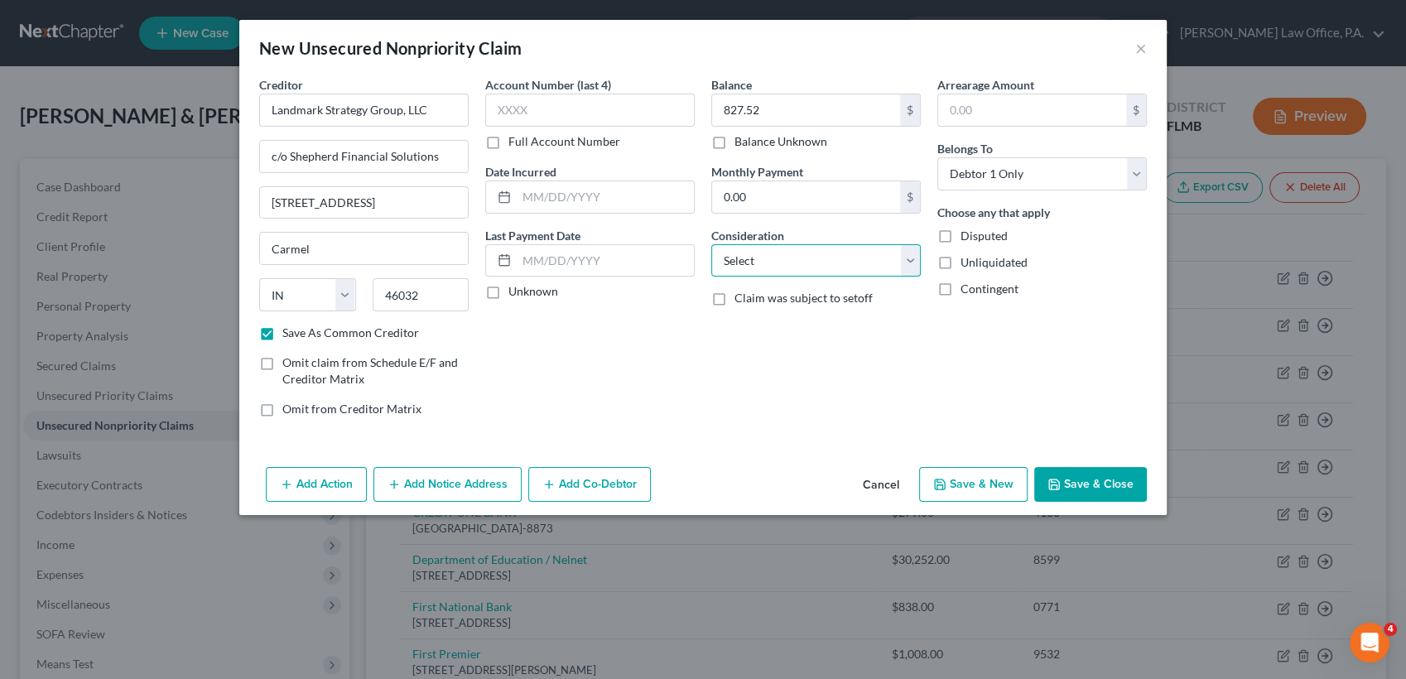
click at [831, 253] on select "Select Cable / Satellite Services Collection Agency Credit Card Debt Debt Couns…" at bounding box center [816, 260] width 210 height 33
select select "1"
click at [711, 244] on select "Select Cable / Satellite Services Collection Agency Credit Card Debt Debt Couns…" at bounding box center [816, 260] width 210 height 33
click at [624, 105] on input "text" at bounding box center [590, 110] width 210 height 33
type input "1899"
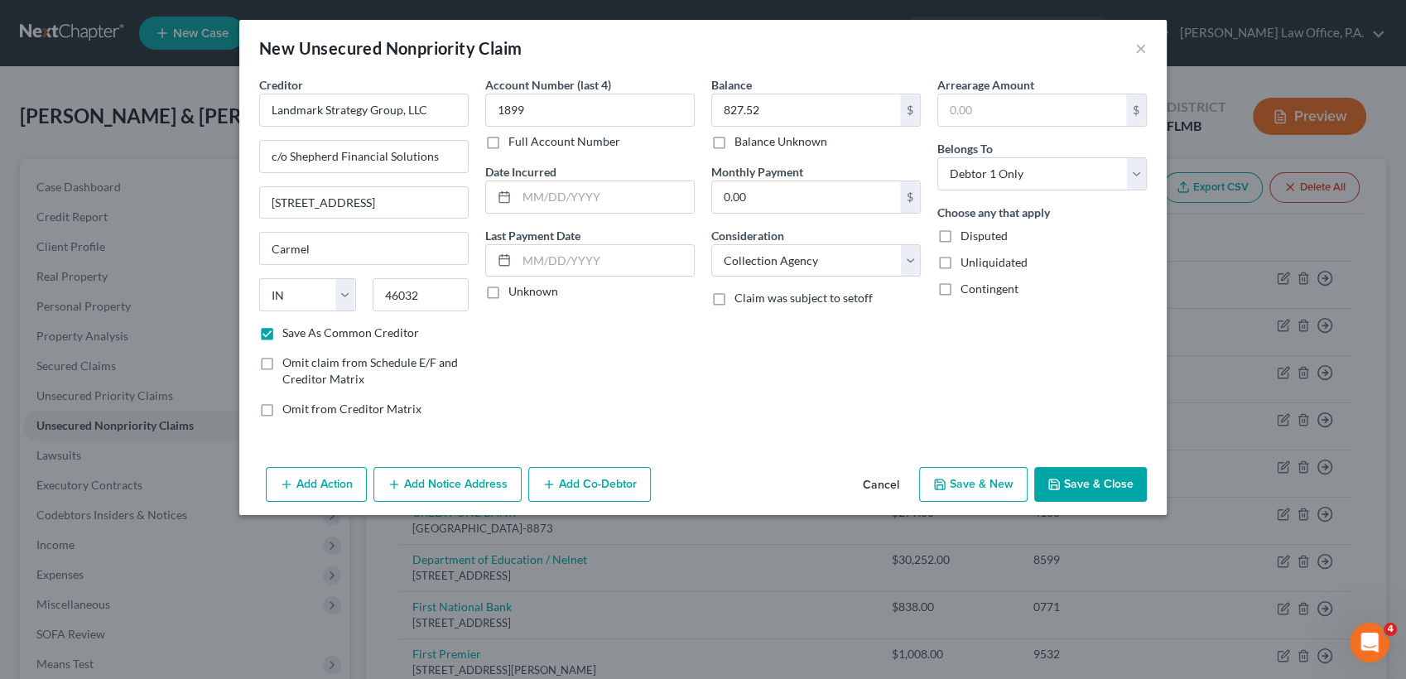
click at [1113, 487] on button "Save & Close" at bounding box center [1090, 484] width 113 height 35
checkbox input "false"
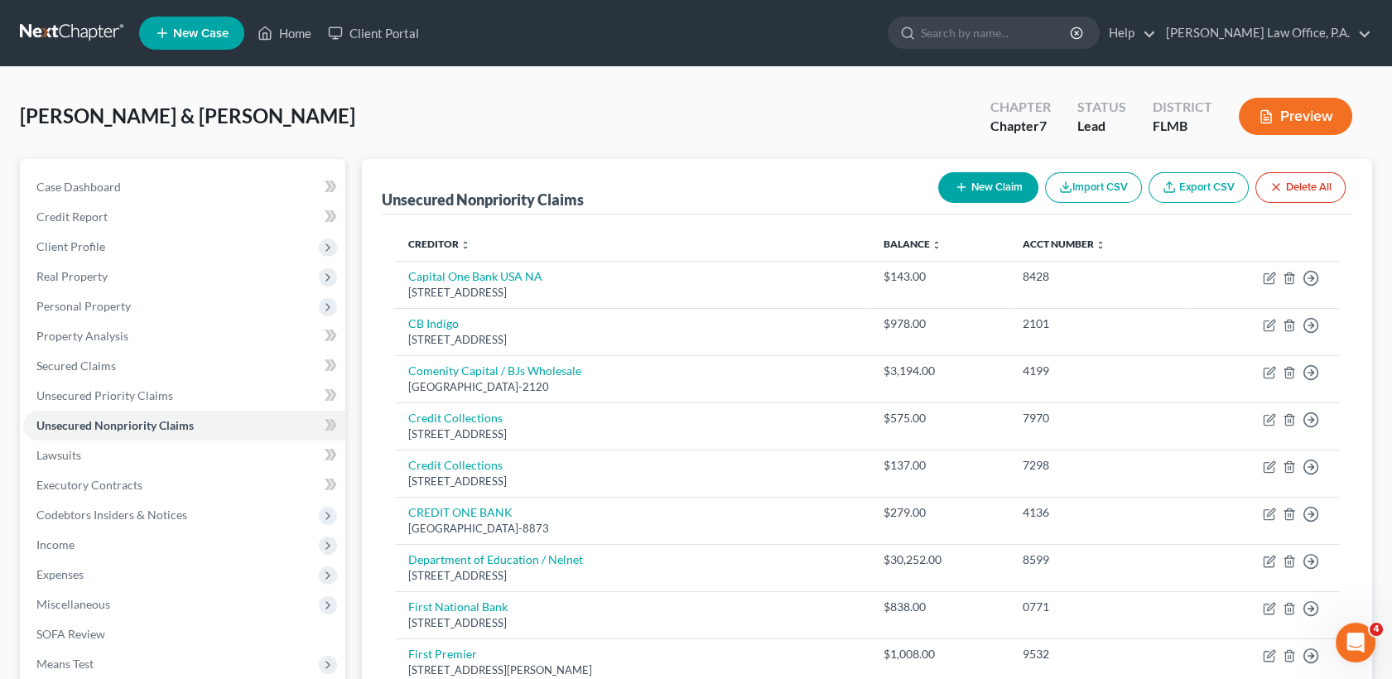
drag, startPoint x: 980, startPoint y: 187, endPoint x: 961, endPoint y: 187, distance: 19.0
drag, startPoint x: 961, startPoint y: 187, endPoint x: 970, endPoint y: 177, distance: 13.5
click at [970, 177] on button "New Claim" at bounding box center [988, 187] width 100 height 31
select select "2"
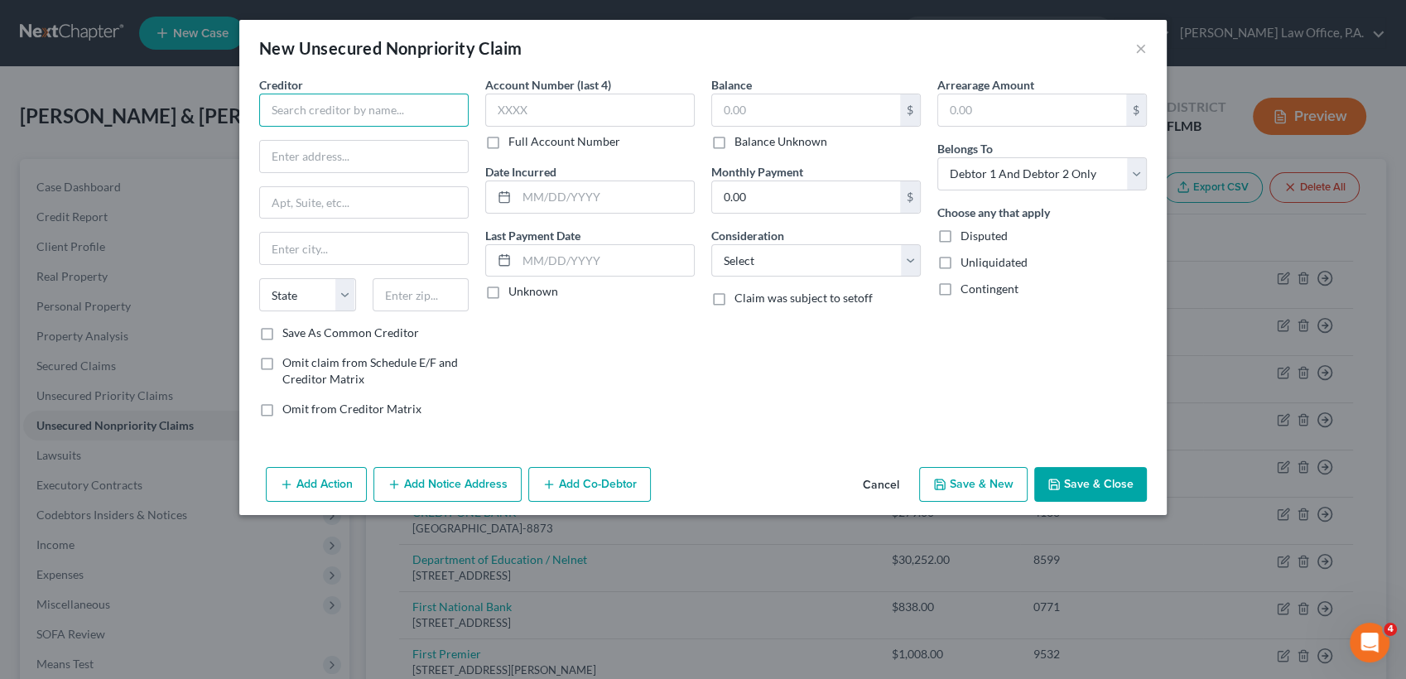
paste input "Koalafi | [STREET_ADDRESS][PERSON_NAME]"
drag, startPoint x: 426, startPoint y: 105, endPoint x: 388, endPoint y: 103, distance: 39.0
drag, startPoint x: 388, startPoint y: 103, endPoint x: 353, endPoint y: 149, distance: 58.0
click at [353, 149] on input "text" at bounding box center [364, 156] width 208 height 31
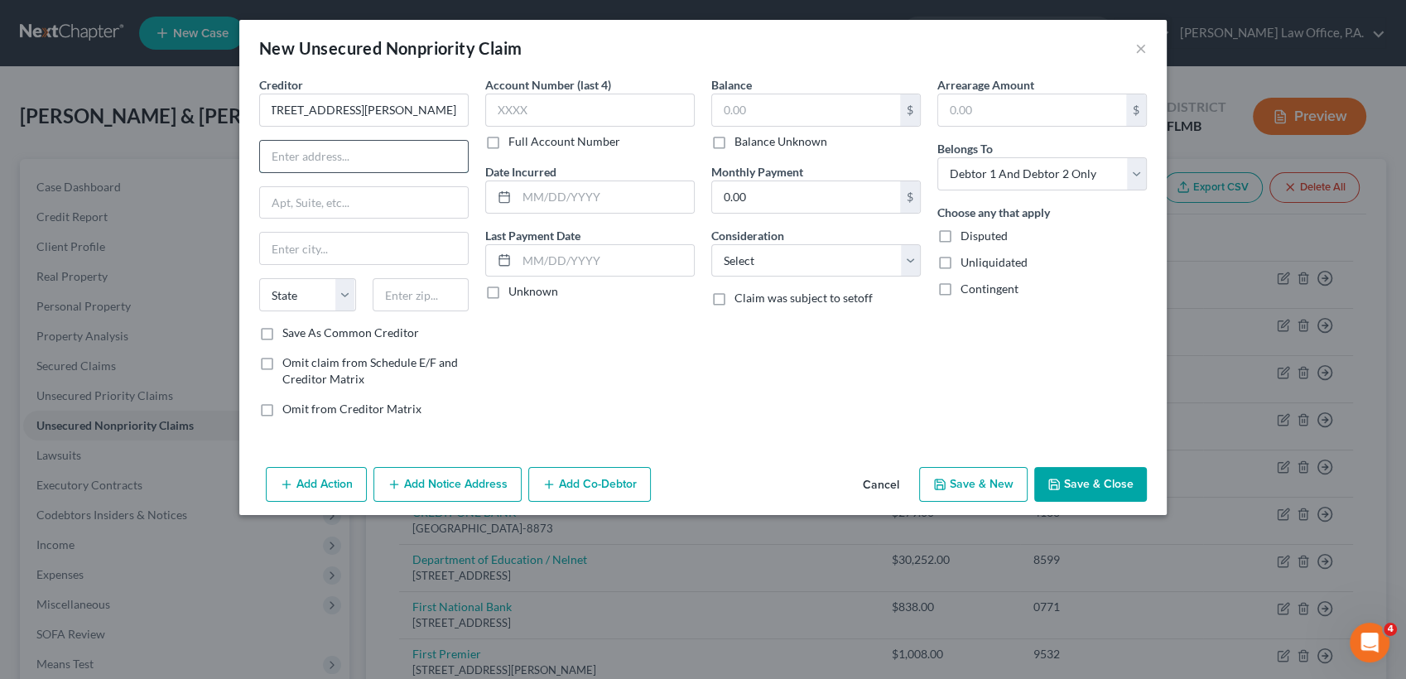
scroll to position [0, 0]
type input "Koalafi | [STREET_ADDRESS][PERSON_NAME]"
drag, startPoint x: 402, startPoint y: 103, endPoint x: 626, endPoint y: 149, distance: 228.4
click at [626, 149] on div "Creditor * Koalafi | [GEOGRAPHIC_DATA]-[GEOGRAPHIC_DATA][US_STATE] AZ CA CO [GE…" at bounding box center [703, 253] width 904 height 354
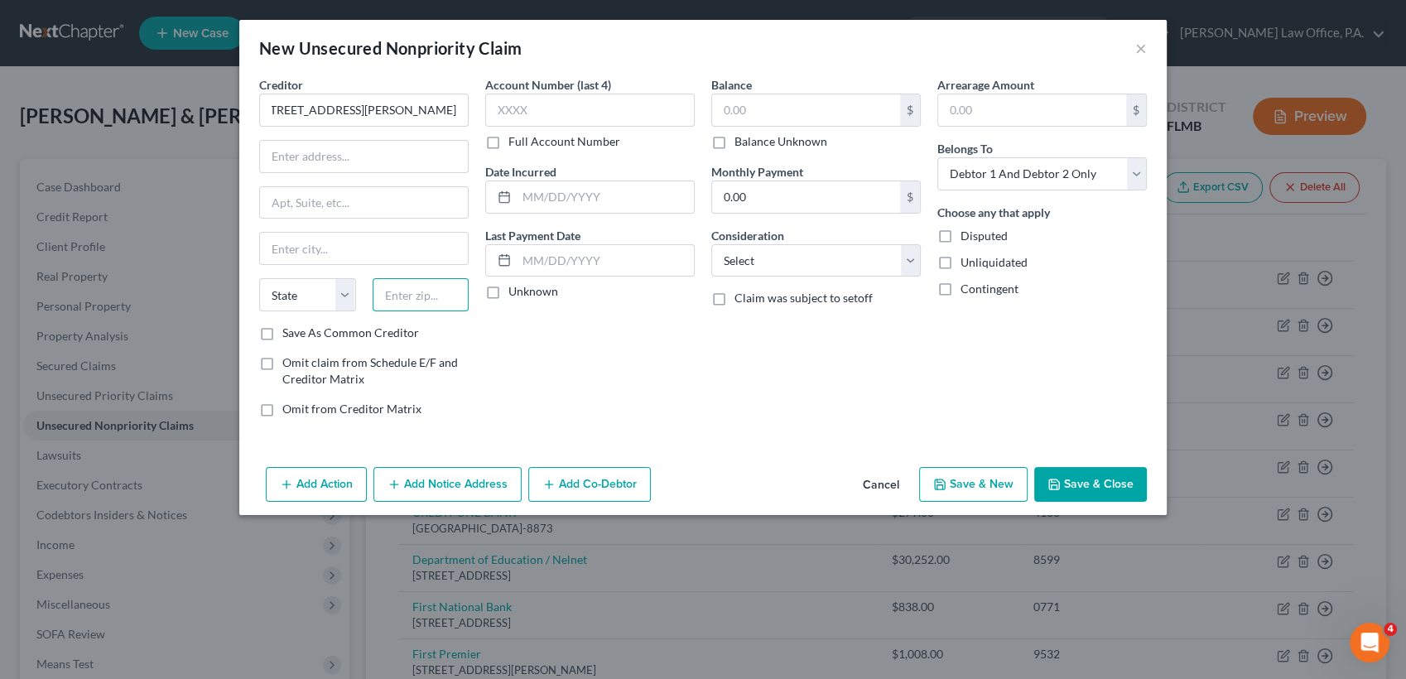
scroll to position [0, 0]
click at [442, 295] on input "text" at bounding box center [421, 294] width 97 height 33
type input "23058"
type input "[PERSON_NAME] [PERSON_NAME]"
select select "48"
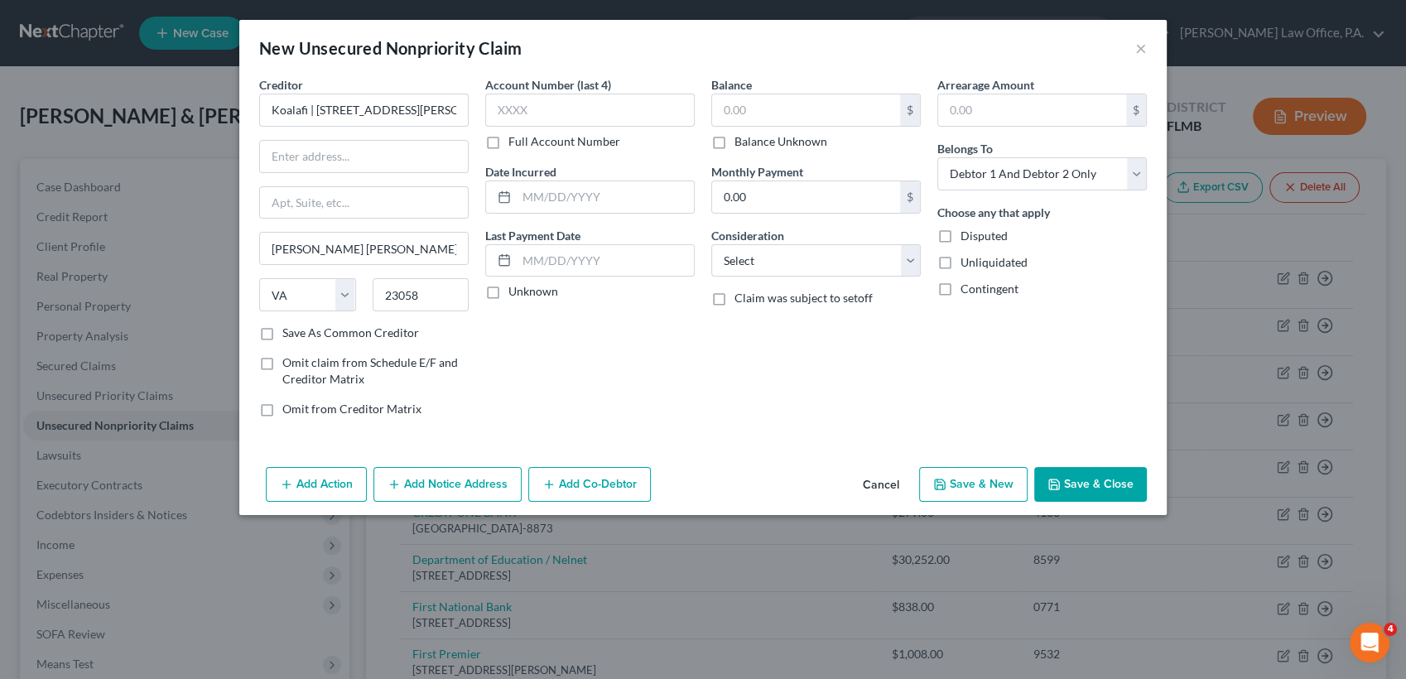
click at [532, 362] on div "Account Number (last 4) Full Account Number Date Incurred Last Payment Date Unk…" at bounding box center [590, 253] width 226 height 354
drag, startPoint x: 395, startPoint y: 112, endPoint x: 564, endPoint y: 170, distance: 178.6
click at [564, 170] on div "Creditor * Koalafi | [GEOGRAPHIC_DATA]-5518 [PERSON_NAME][GEOGRAPHIC_DATA][PERS…" at bounding box center [703, 253] width 904 height 354
click at [435, 302] on input "23058" at bounding box center [421, 294] width 97 height 33
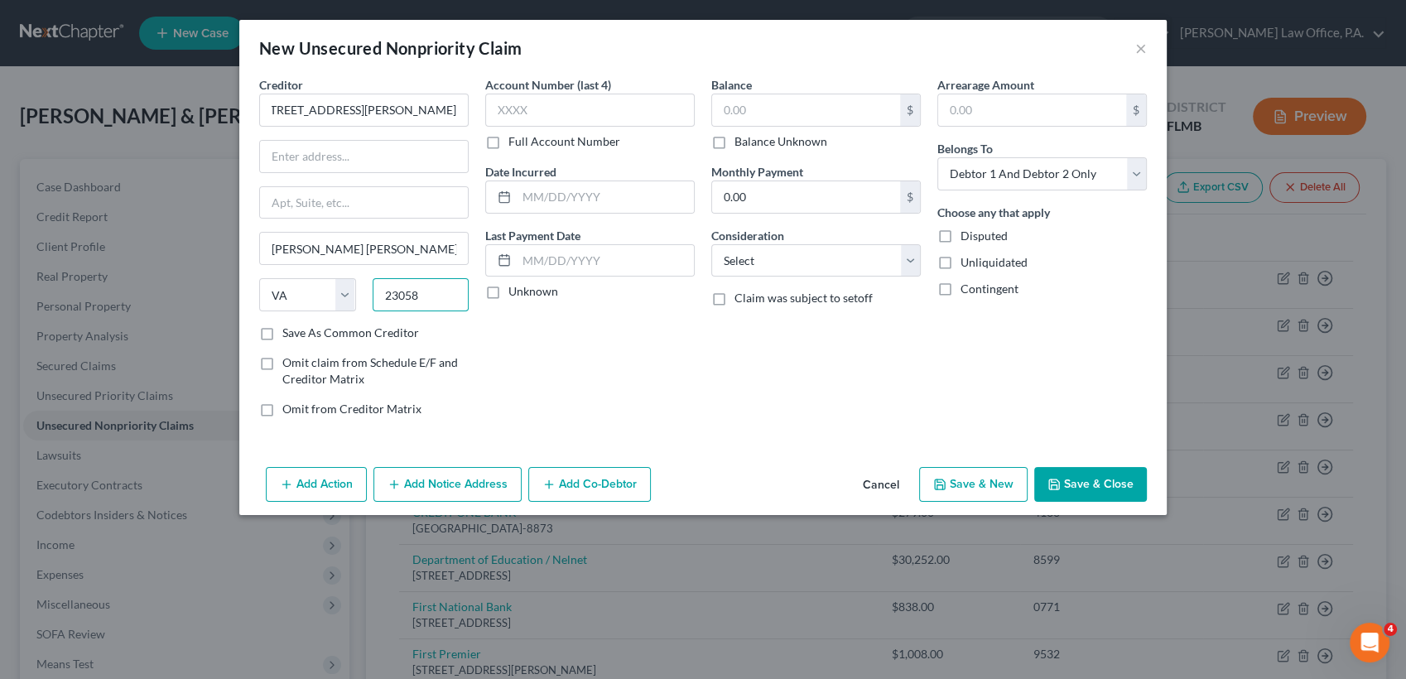
scroll to position [0, 0]
type input "23058-5518"
drag, startPoint x: 307, startPoint y: 109, endPoint x: 542, endPoint y: 121, distance: 235.5
click at [542, 121] on div "Creditor * Koalafi | [GEOGRAPHIC_DATA]-5518 [PERSON_NAME][GEOGRAPHIC_DATA][PERS…" at bounding box center [703, 253] width 904 height 354
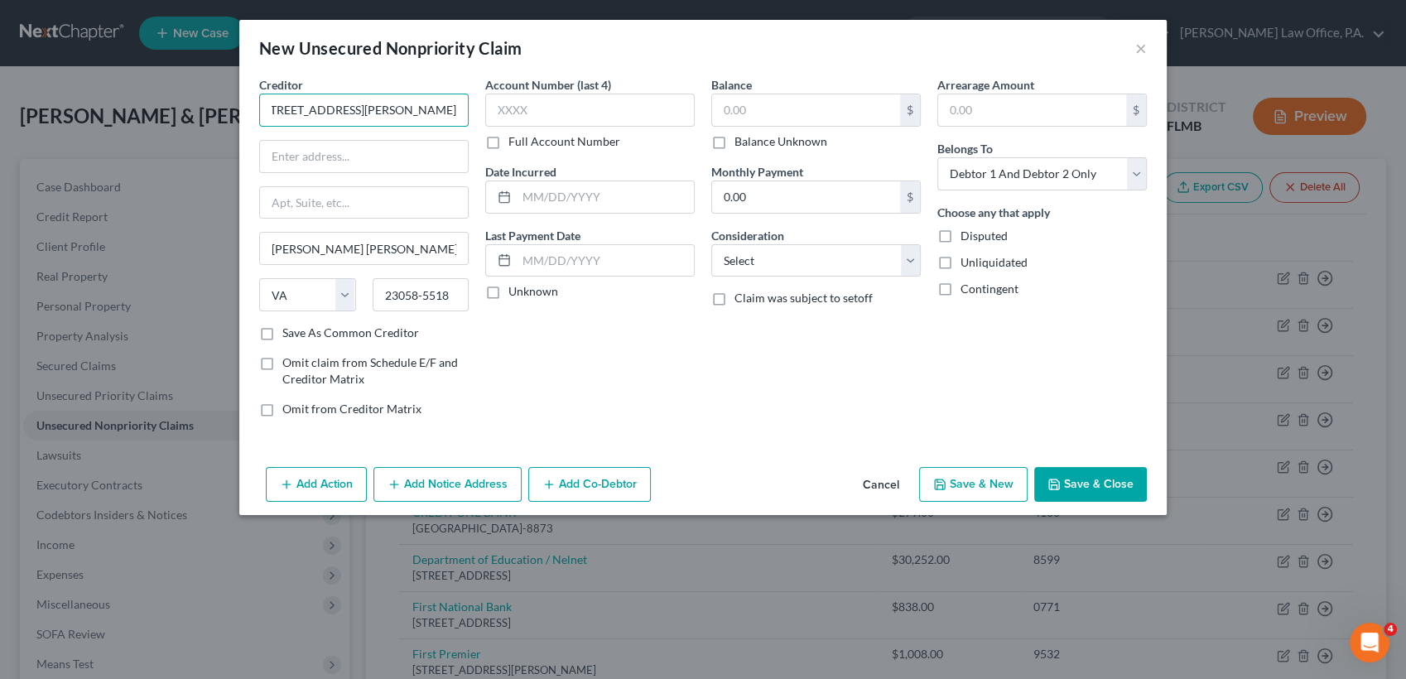
type input "Koalafi"
click at [277, 154] on input "| [STREET_ADDRESS][PERSON_NAME]" at bounding box center [364, 156] width 208 height 31
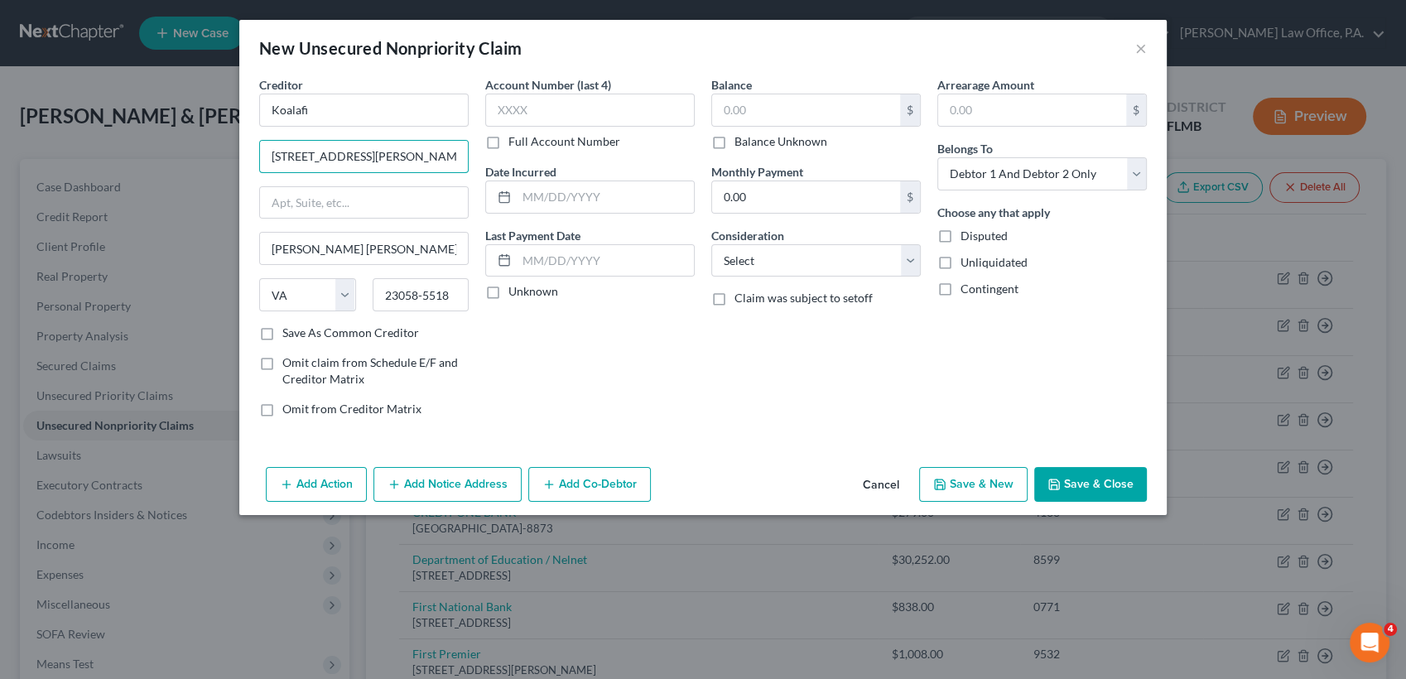
drag, startPoint x: 343, startPoint y: 156, endPoint x: 474, endPoint y: 166, distance: 131.3
click at [404, 143] on input "[STREET_ADDRESS][PERSON_NAME]" at bounding box center [364, 156] width 208 height 31
drag, startPoint x: 474, startPoint y: 166, endPoint x: 487, endPoint y: 171, distance: 14.2
click at [487, 171] on div "Creditor * Koalafi [GEOGRAPHIC_DATA]-5518 [PERSON_NAME][GEOGRAPHIC_DATA][PERSON…" at bounding box center [703, 253] width 904 height 354
click at [487, 171] on label "Date Incurred" at bounding box center [520, 171] width 71 height 17
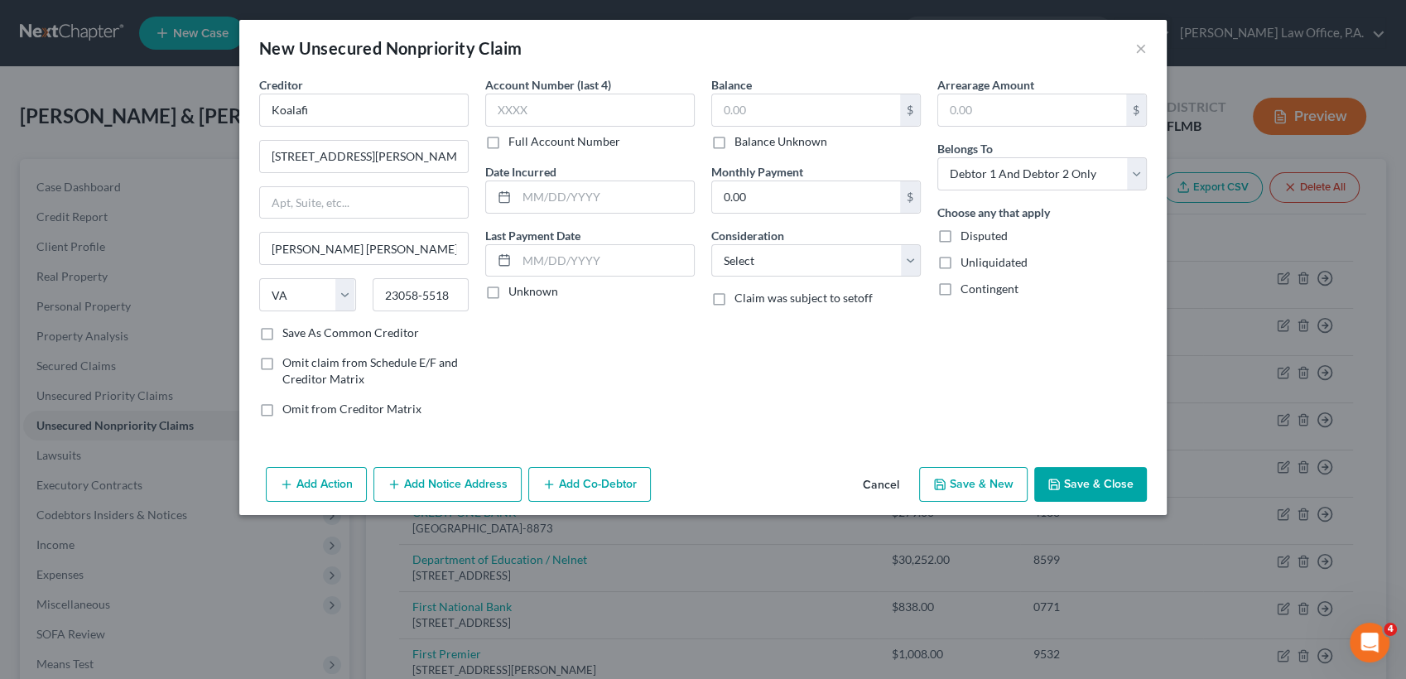
click at [487, 171] on label "Date Incurred" at bounding box center [520, 171] width 71 height 17
click at [336, 152] on input "[STREET_ADDRESS][PERSON_NAME]" at bounding box center [364, 156] width 208 height 31
drag, startPoint x: 336, startPoint y: 152, endPoint x: 499, endPoint y: 171, distance: 163.5
click at [499, 171] on div "Creditor * Koalafi [GEOGRAPHIC_DATA]-5518 [PERSON_NAME][GEOGRAPHIC_DATA][PERSON…" at bounding box center [703, 253] width 904 height 354
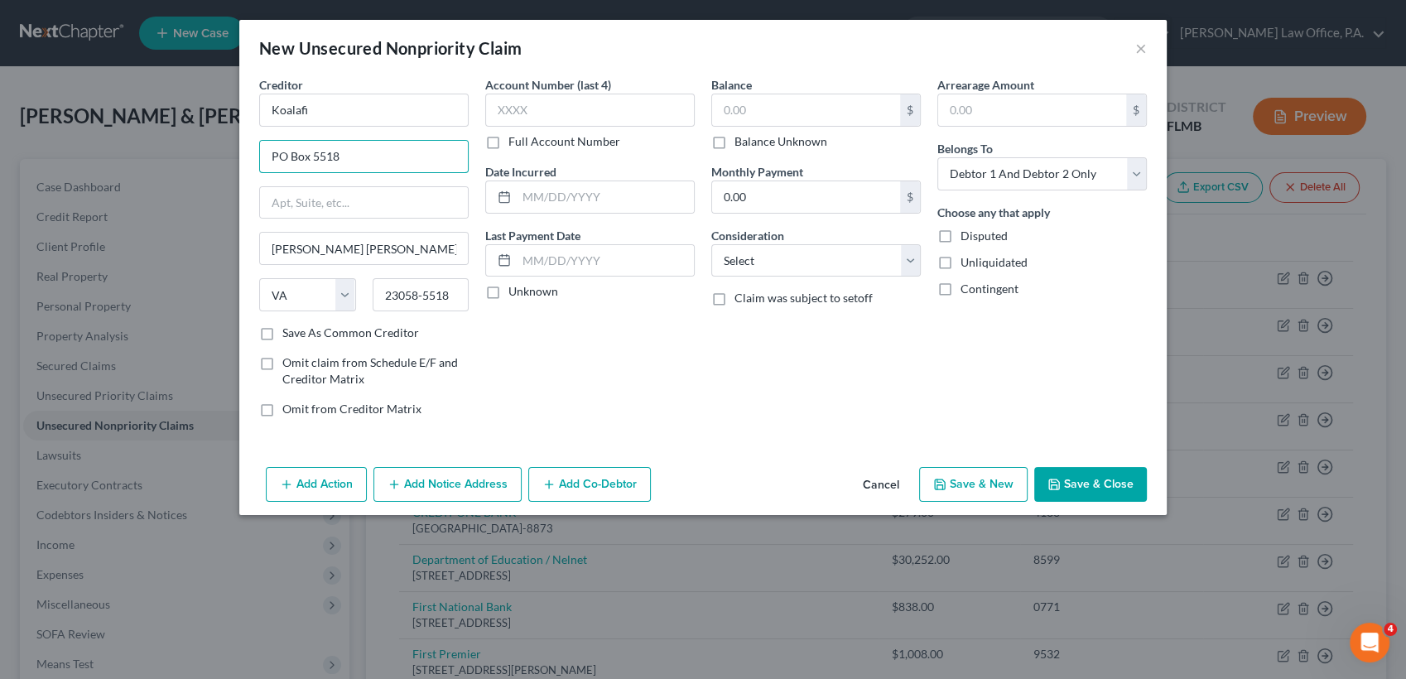
scroll to position [0, 0]
type input "PO Box 5518"
paste input "1,764.01"
type input "1,764.01"
click at [832, 282] on div "Balance 1,764.01 $ Balance Unknown Balance Undetermined 1,764.01 $ Balance Unkn…" at bounding box center [816, 253] width 226 height 354
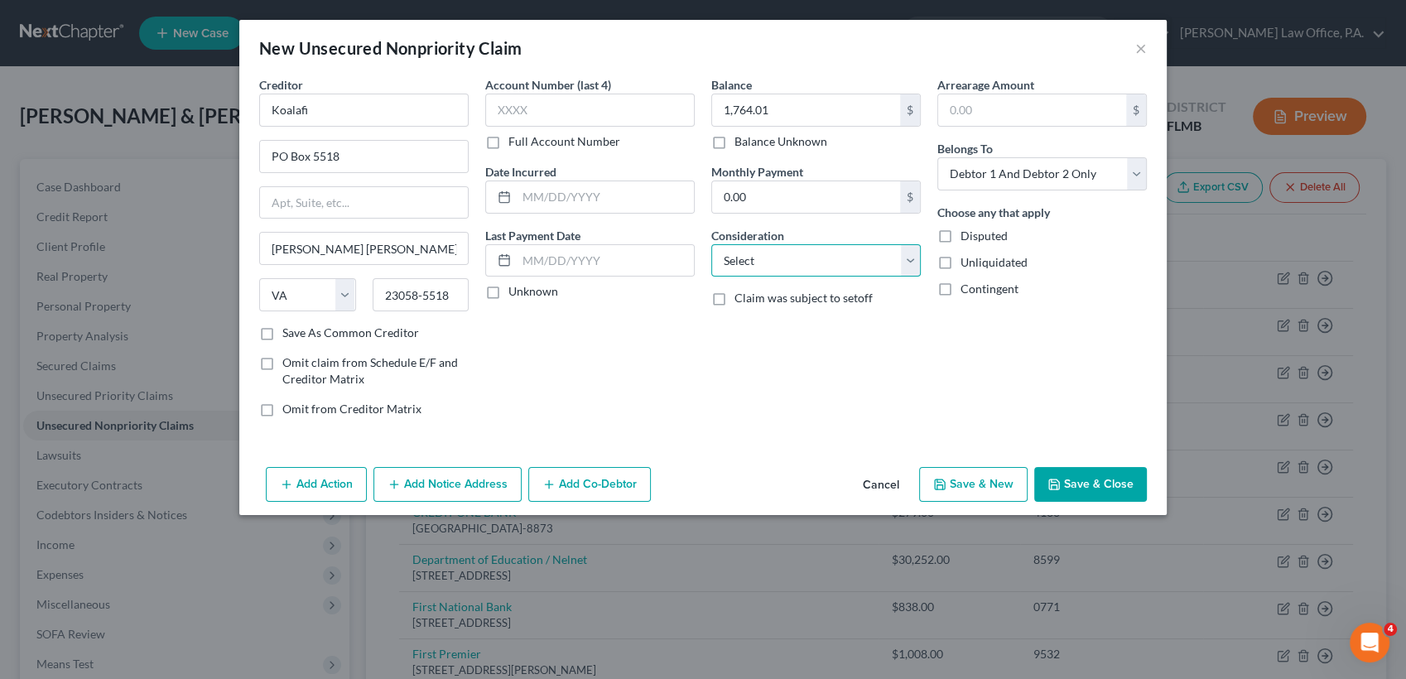
click at [822, 271] on select "Select Cable / Satellite Services Collection Agency Credit Card Debt Debt Couns…" at bounding box center [816, 260] width 210 height 33
select select "1"
click at [711, 244] on select "Select Cable / Satellite Services Collection Agency Credit Card Debt Debt Couns…" at bounding box center [816, 260] width 210 height 33
type input "1531"
click at [318, 329] on label "Save As Common Creditor" at bounding box center [350, 333] width 137 height 17
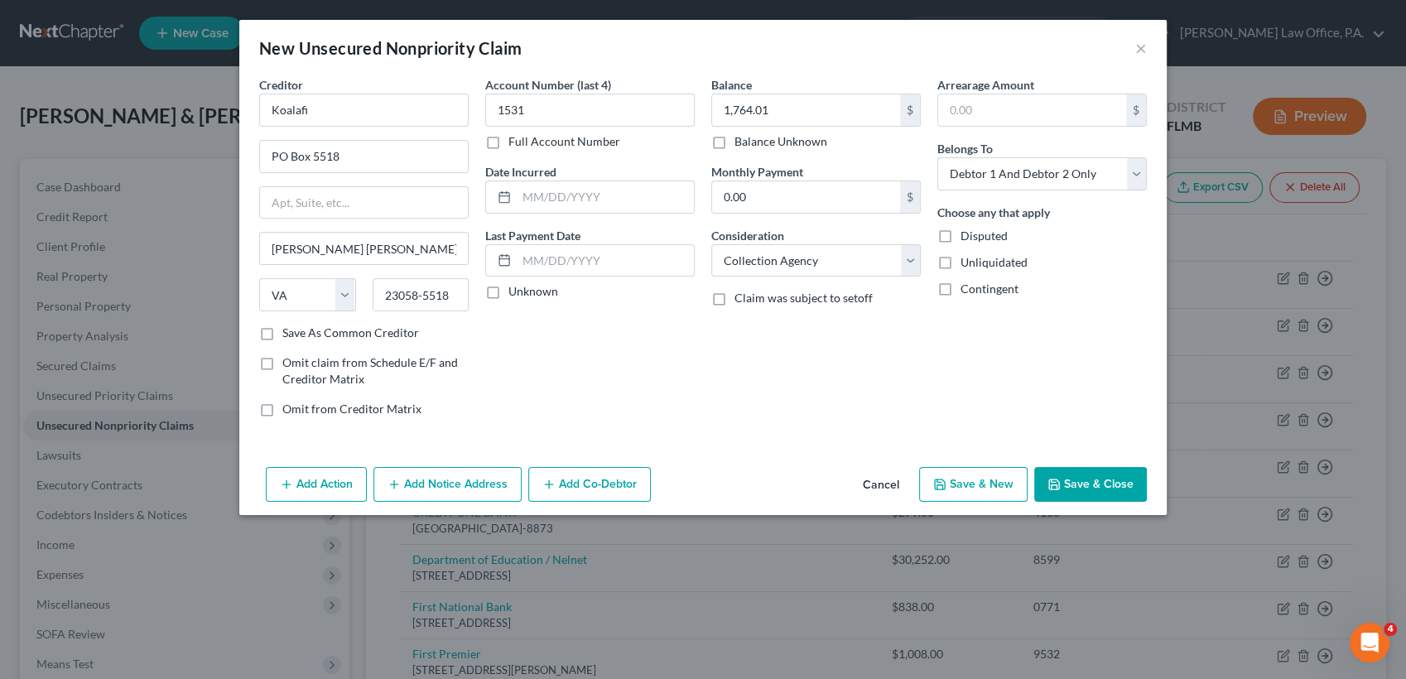
click at [300, 329] on input "Save As Common Creditor" at bounding box center [294, 330] width 11 height 11
checkbox input "true"
click at [1078, 178] on select "Select Debtor 1 Only Debtor 2 Only Debtor 1 And Debtor 2 Only At Least One Of T…" at bounding box center [1042, 173] width 210 height 33
select select "0"
click at [937, 157] on select "Select Debtor 1 Only Debtor 2 Only Debtor 1 And Debtor 2 Only At Least One Of T…" at bounding box center [1042, 173] width 210 height 33
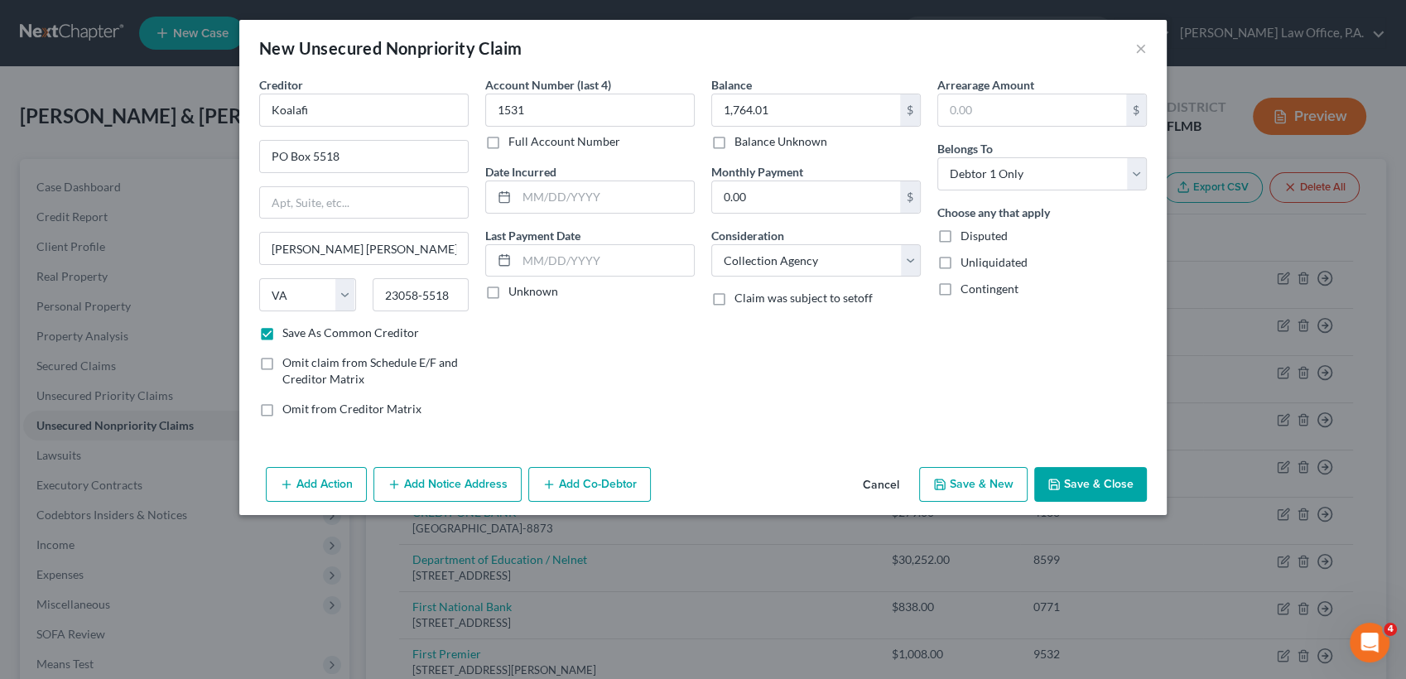
click at [1108, 480] on button "Save & Close" at bounding box center [1090, 484] width 113 height 35
checkbox input "false"
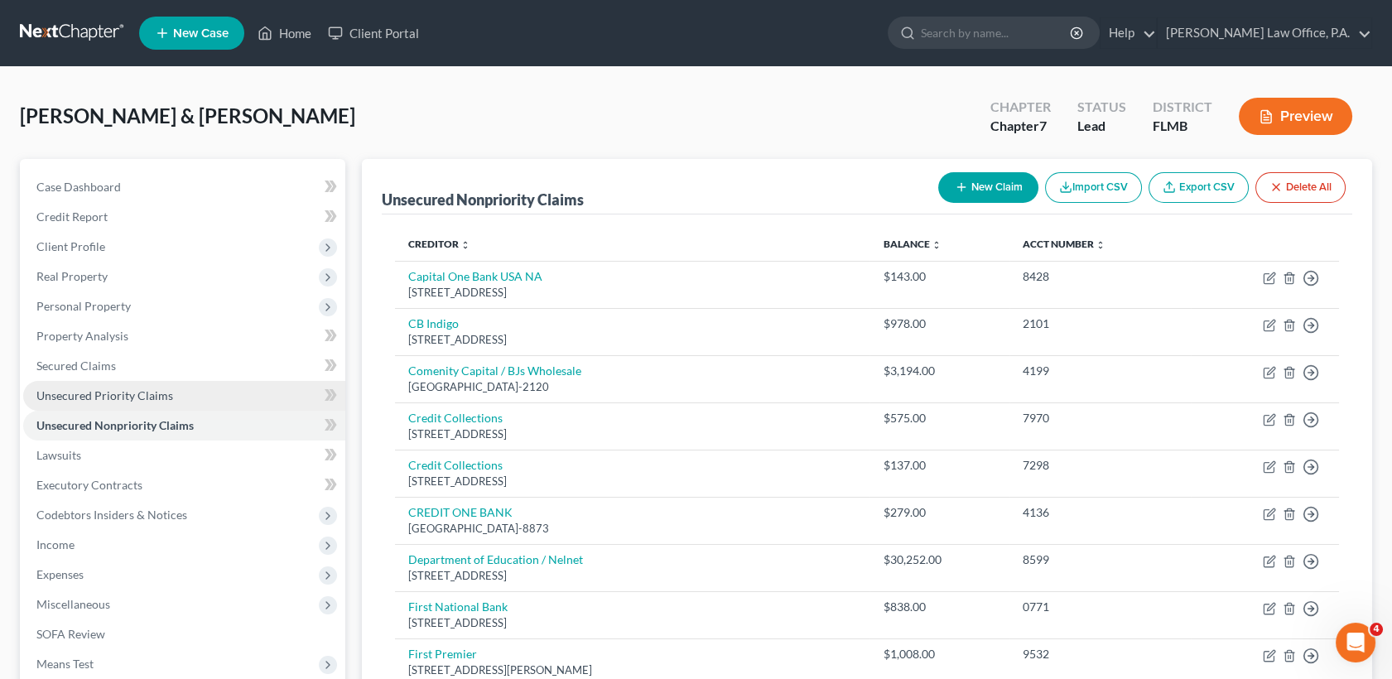
drag, startPoint x: 127, startPoint y: 401, endPoint x: 104, endPoint y: 398, distance: 22.5
click at [104, 398] on span "Unsecured Priority Claims" at bounding box center [104, 395] width 137 height 14
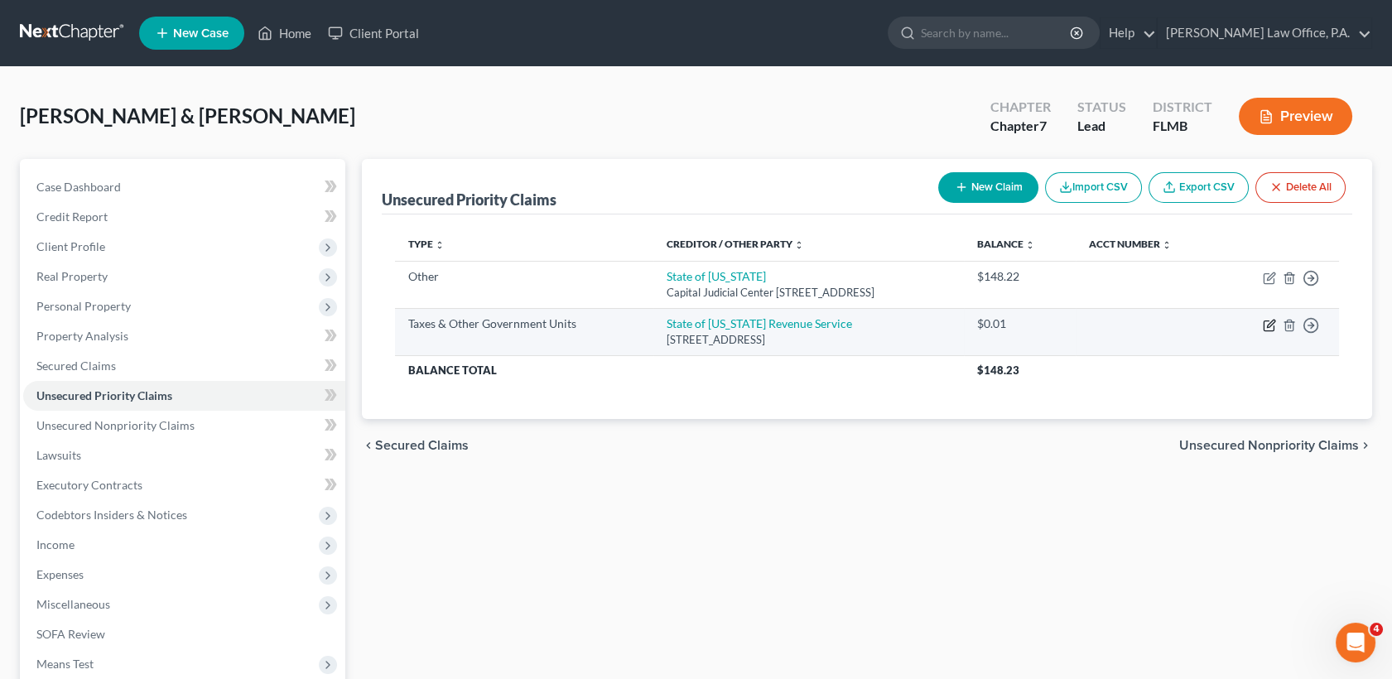
click at [1267, 322] on icon "button" at bounding box center [1269, 325] width 13 height 13
select select "2"
select select "20"
select select "0"
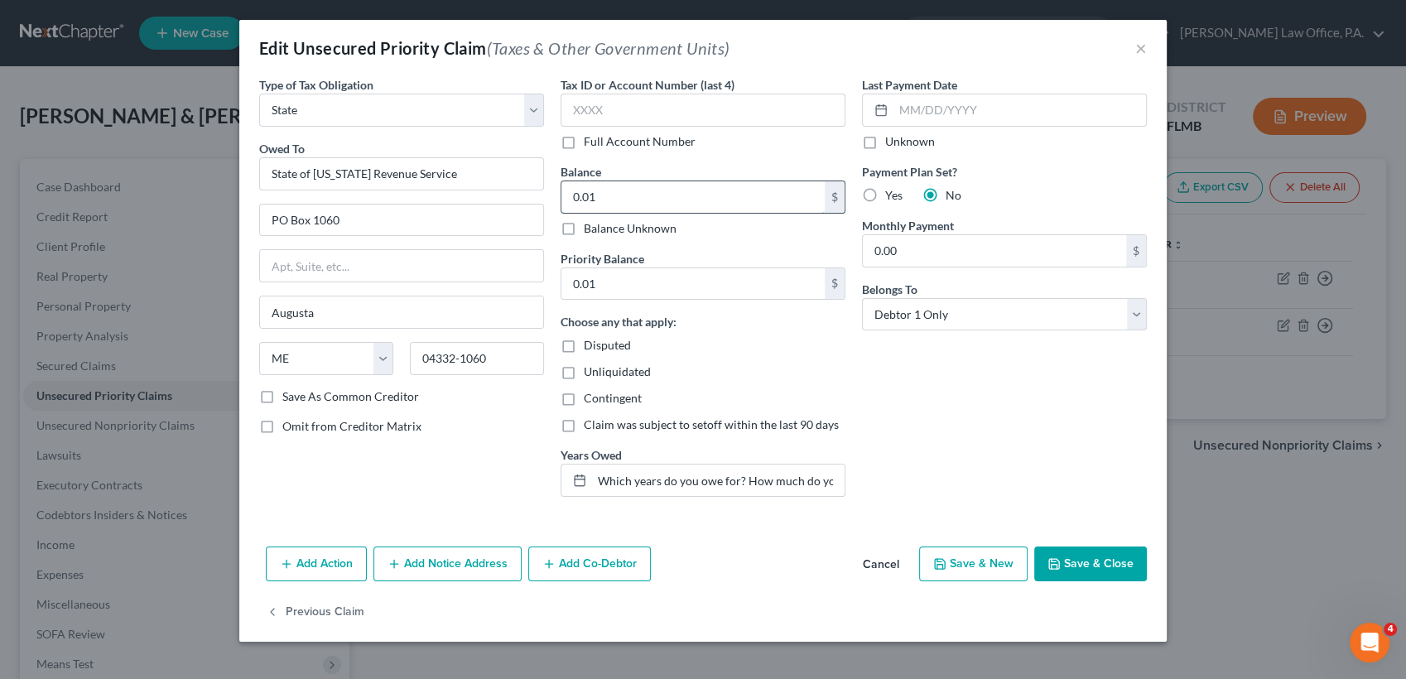
click at [685, 192] on input "0.01" at bounding box center [692, 196] width 263 height 31
paste input "1,056.57"
type input "1,056.57"
drag, startPoint x: 597, startPoint y: 480, endPoint x: 938, endPoint y: 522, distance: 343.7
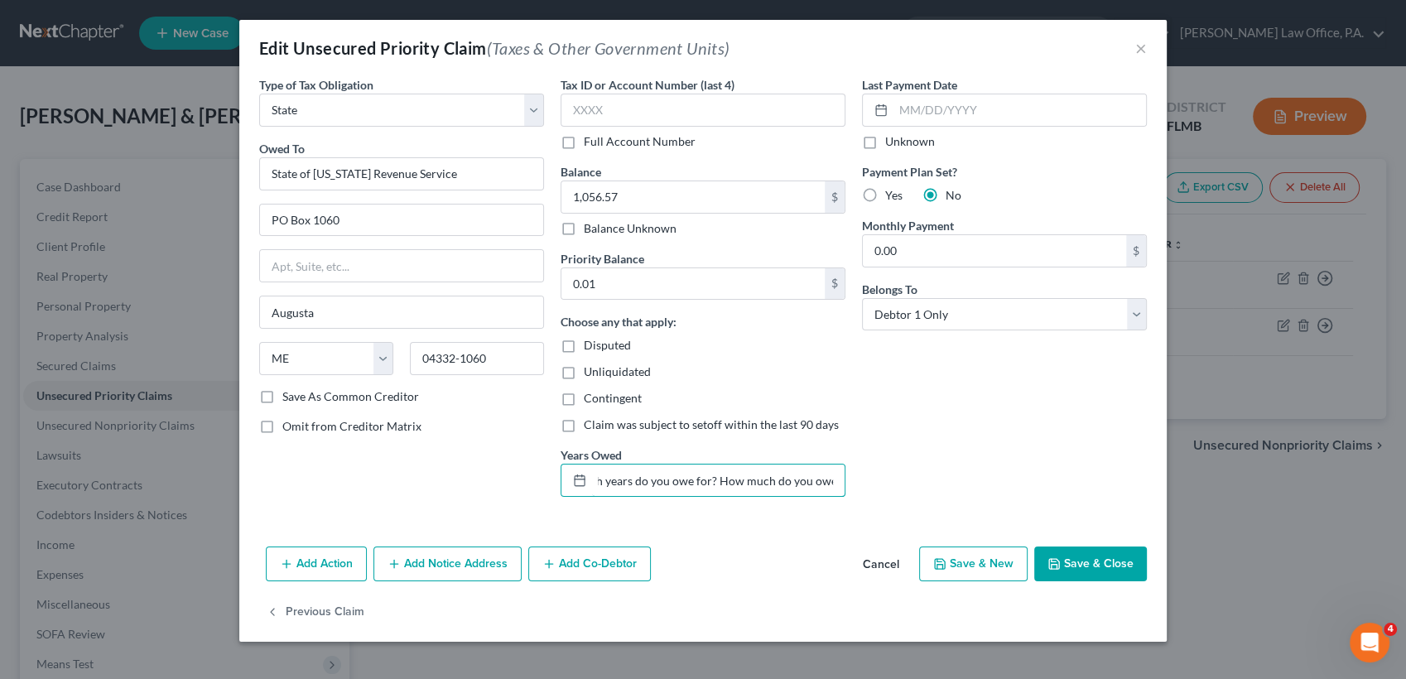
click at [938, 522] on div "Type of Tax Obligation * Select Federal City State Franchise Tax Board Other Ow…" at bounding box center [703, 308] width 928 height 464
click at [1000, 518] on div "Type of Tax Obligation * Select Federal City State Franchise Tax Board Other Ow…" at bounding box center [703, 308] width 928 height 464
click at [605, 482] on input "Which years do you owe for? How much do you owe?" at bounding box center [718, 480] width 253 height 31
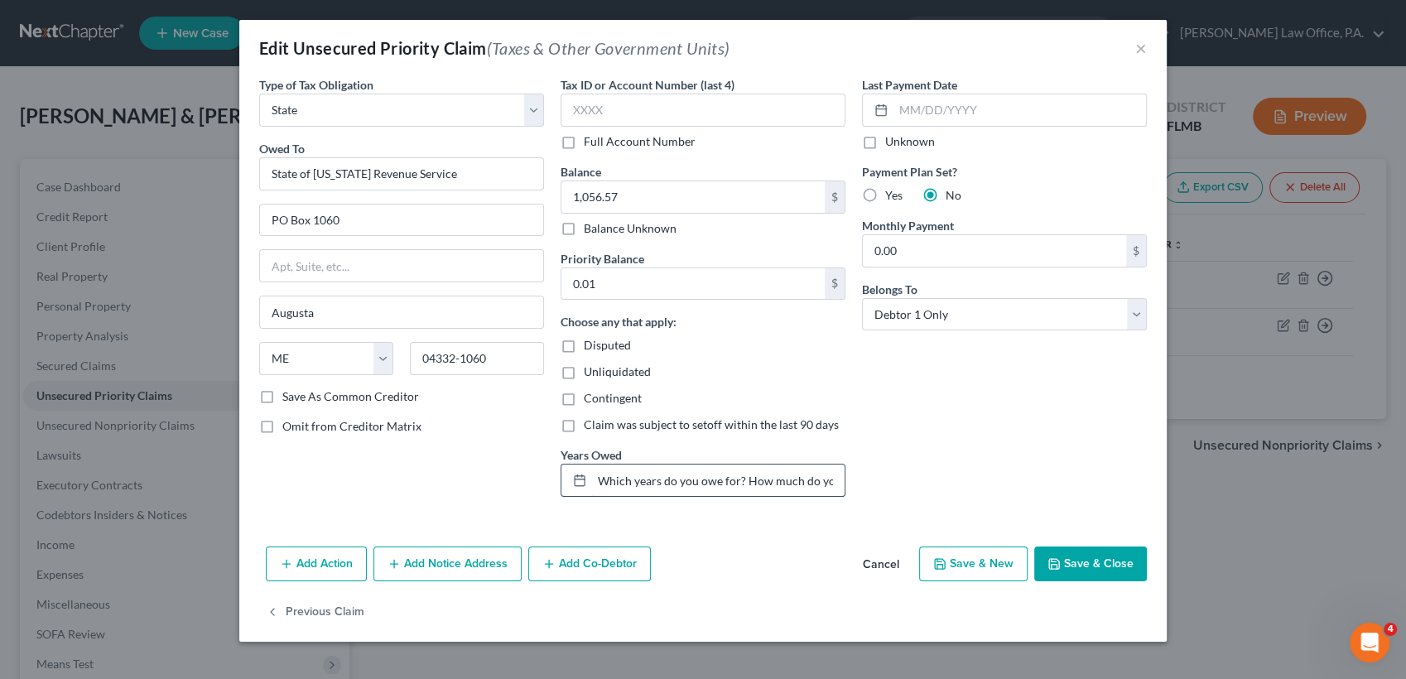
drag, startPoint x: 599, startPoint y: 477, endPoint x: 648, endPoint y: 488, distance: 50.8
click at [631, 484] on input "Which years do you owe for? How much do you owe?" at bounding box center [718, 480] width 253 height 31
type input "2023 and 2024"
click at [1111, 561] on button "Save & Close" at bounding box center [1090, 564] width 113 height 35
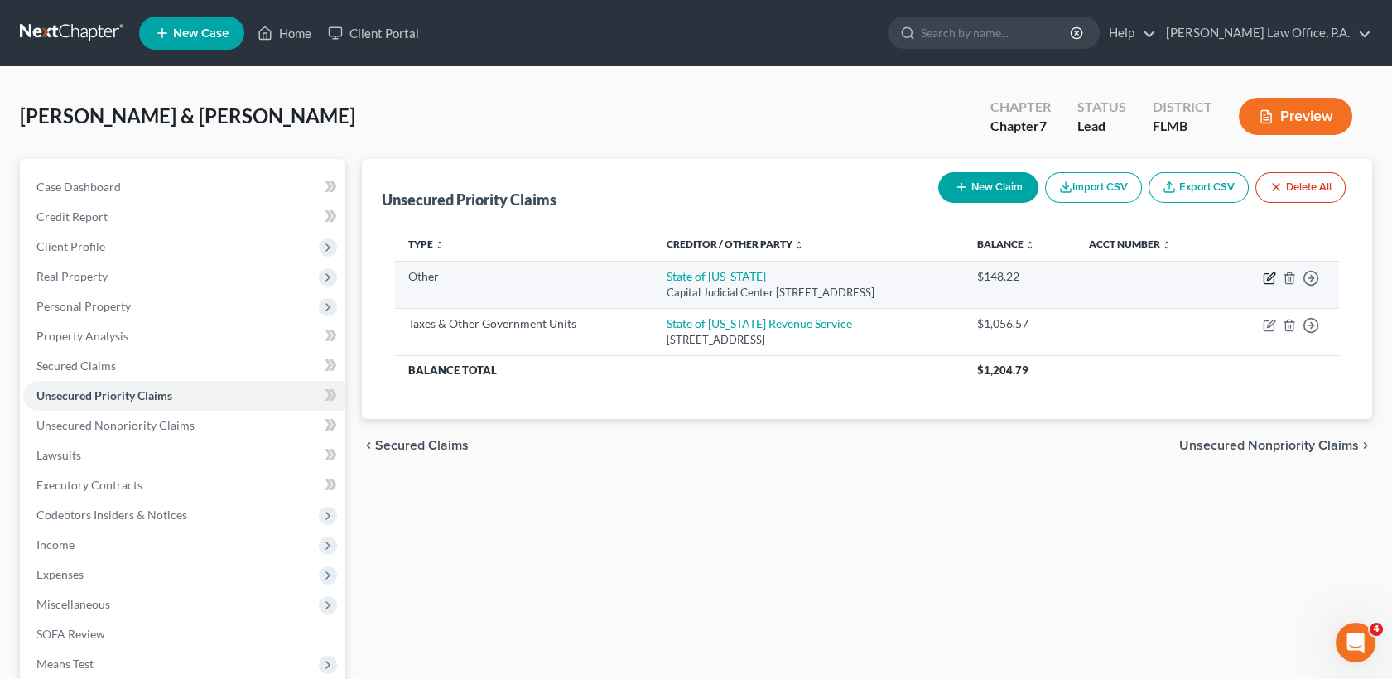
click at [1273, 280] on icon "button" at bounding box center [1269, 279] width 10 height 10
select select "9"
select select "20"
select select "1"
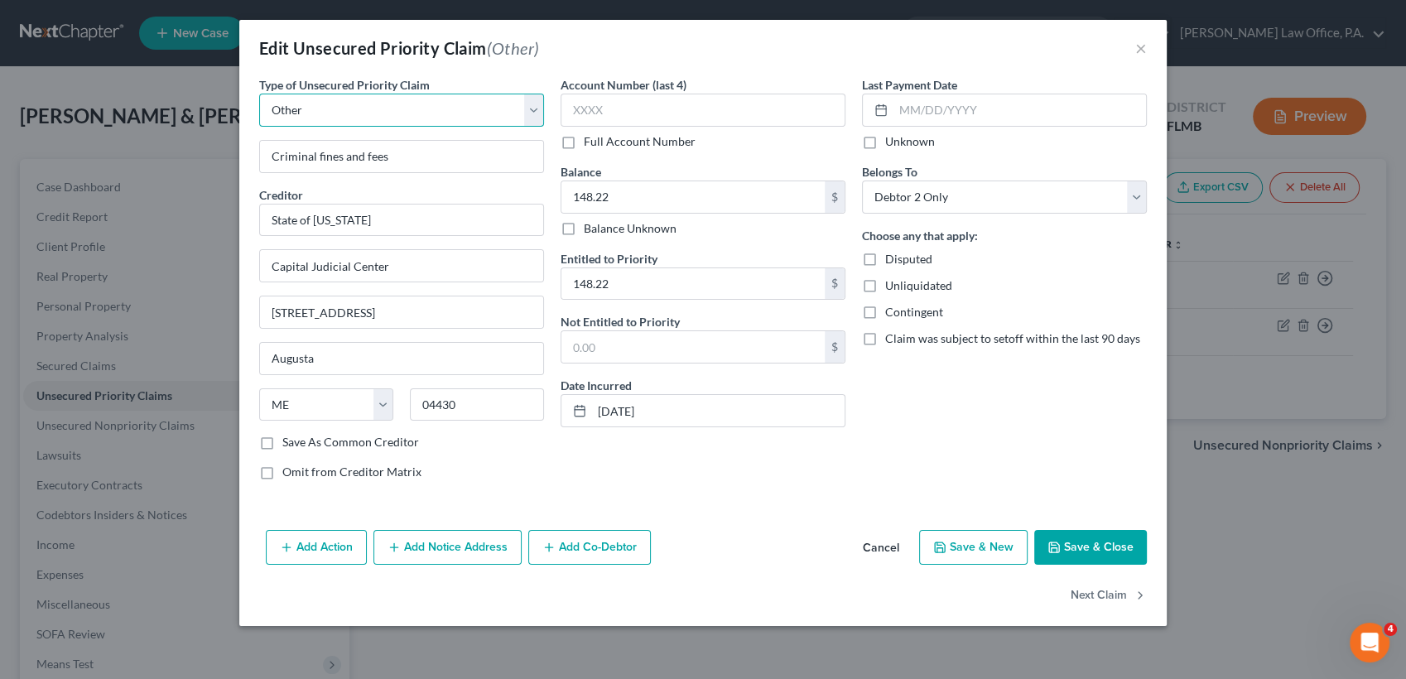
click at [531, 115] on select "Select Taxes & Other Government Units Domestic Support Obligations Extensions o…" at bounding box center [401, 110] width 285 height 33
click at [1096, 550] on button "Save & Close" at bounding box center [1090, 547] width 113 height 35
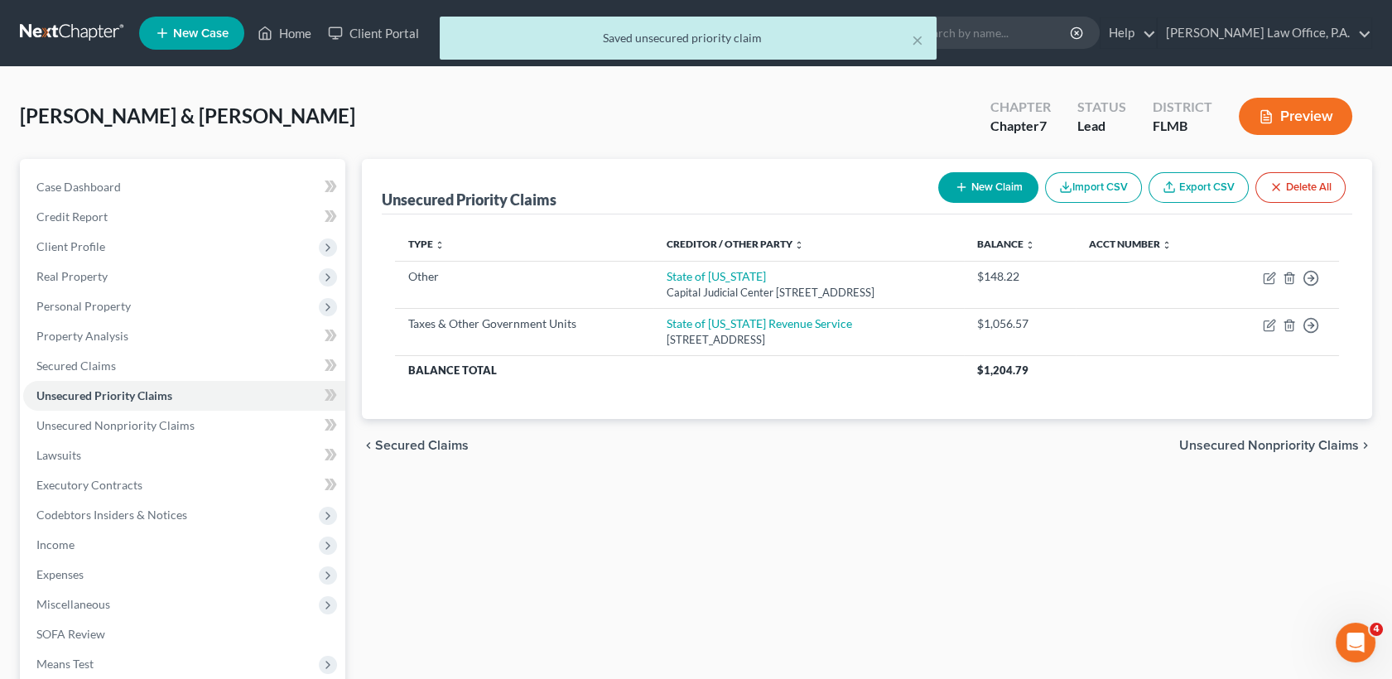
click at [976, 184] on button "New Claim" at bounding box center [988, 187] width 100 height 31
select select "2"
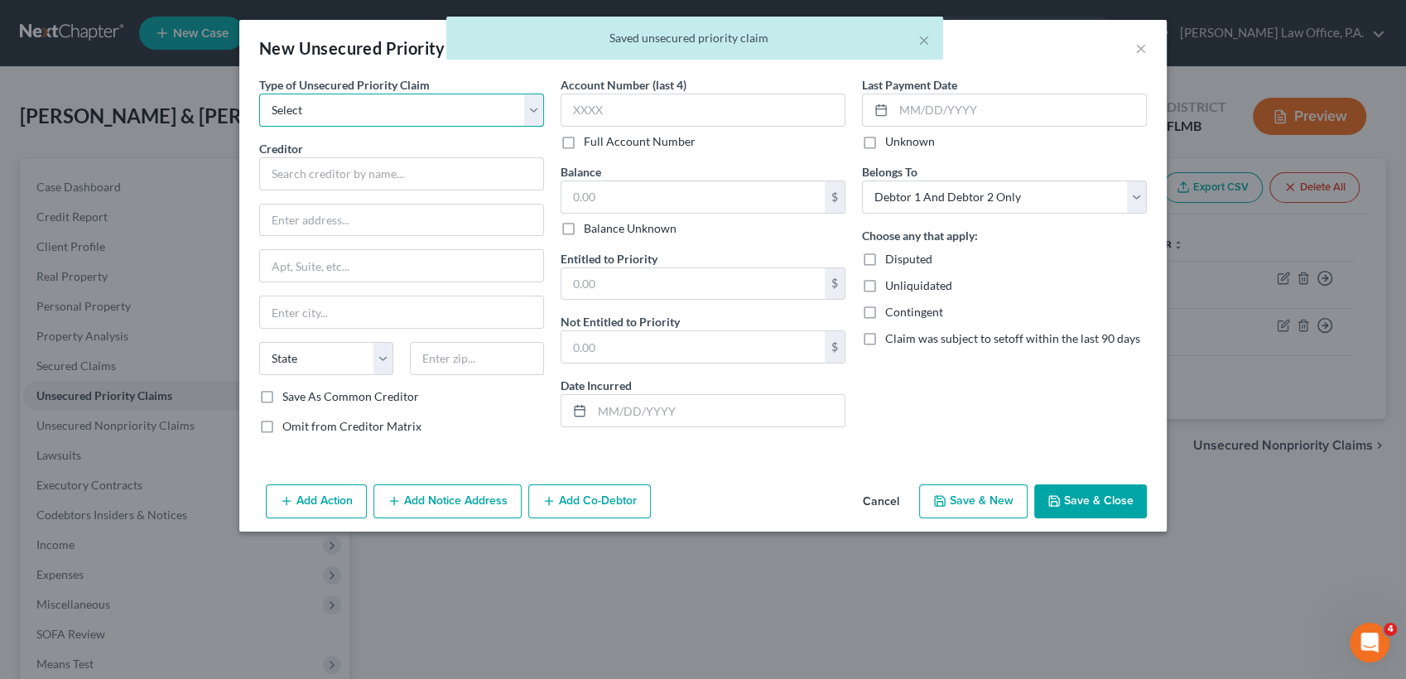
click at [331, 108] on select "Select Taxes & Other Government Units Domestic Support Obligations Extensions o…" at bounding box center [401, 110] width 285 height 33
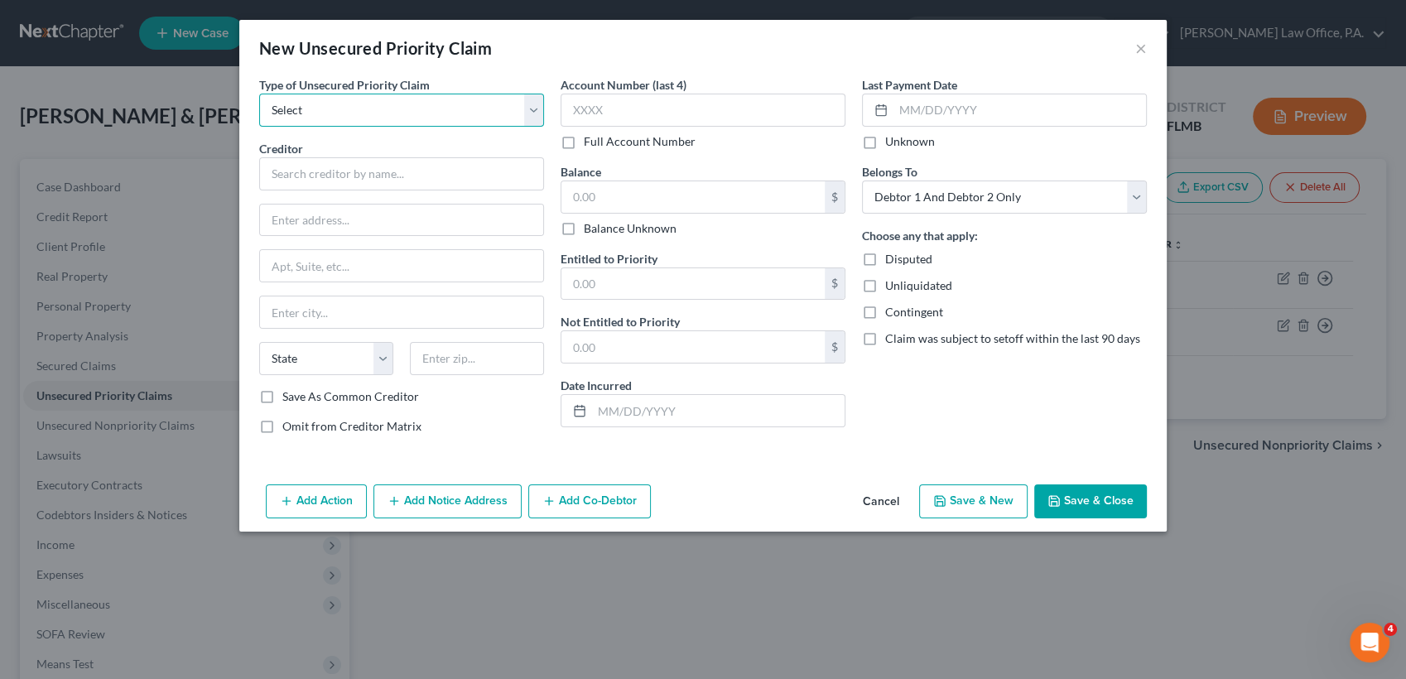
select select "1"
click at [259, 94] on select "Select Taxes & Other Government Units Domestic Support Obligations Extensions o…" at bounding box center [401, 110] width 285 height 33
paste input "5,108.47"
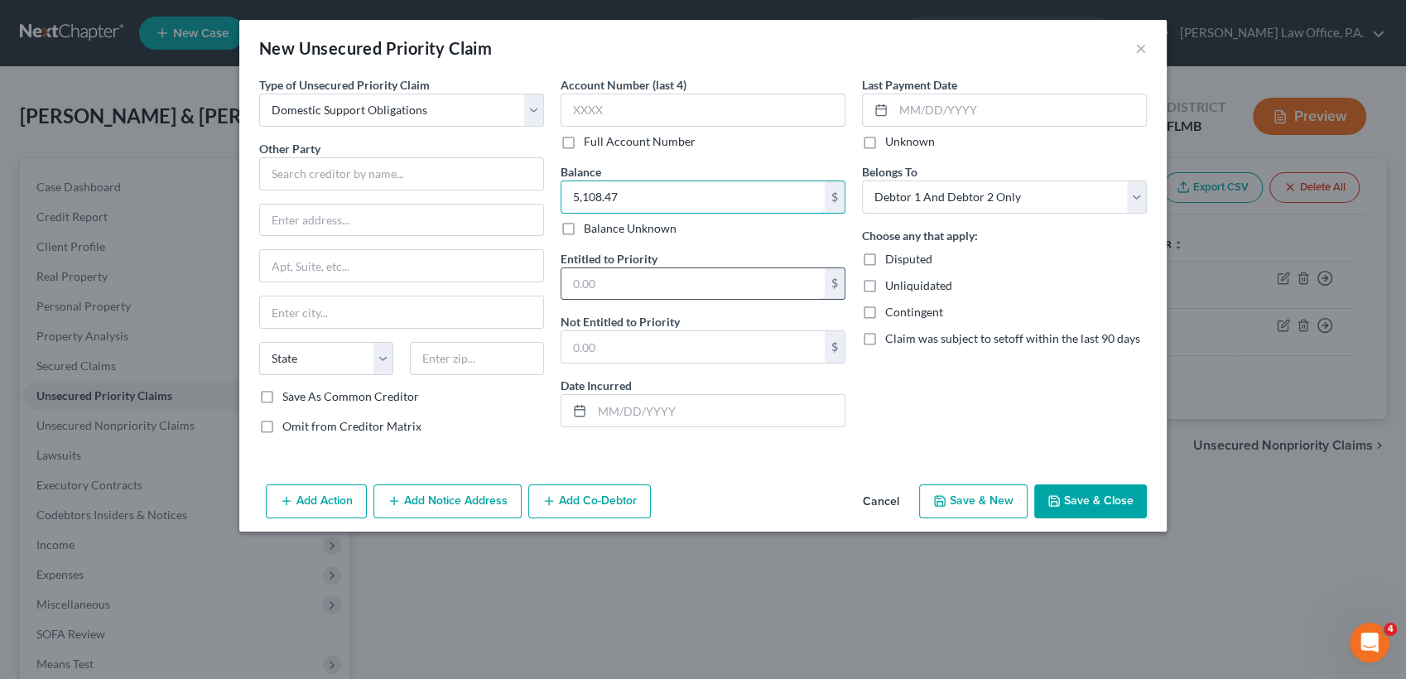
type input "5,108.47"
paste input "5,108.47"
type input "5,108.47"
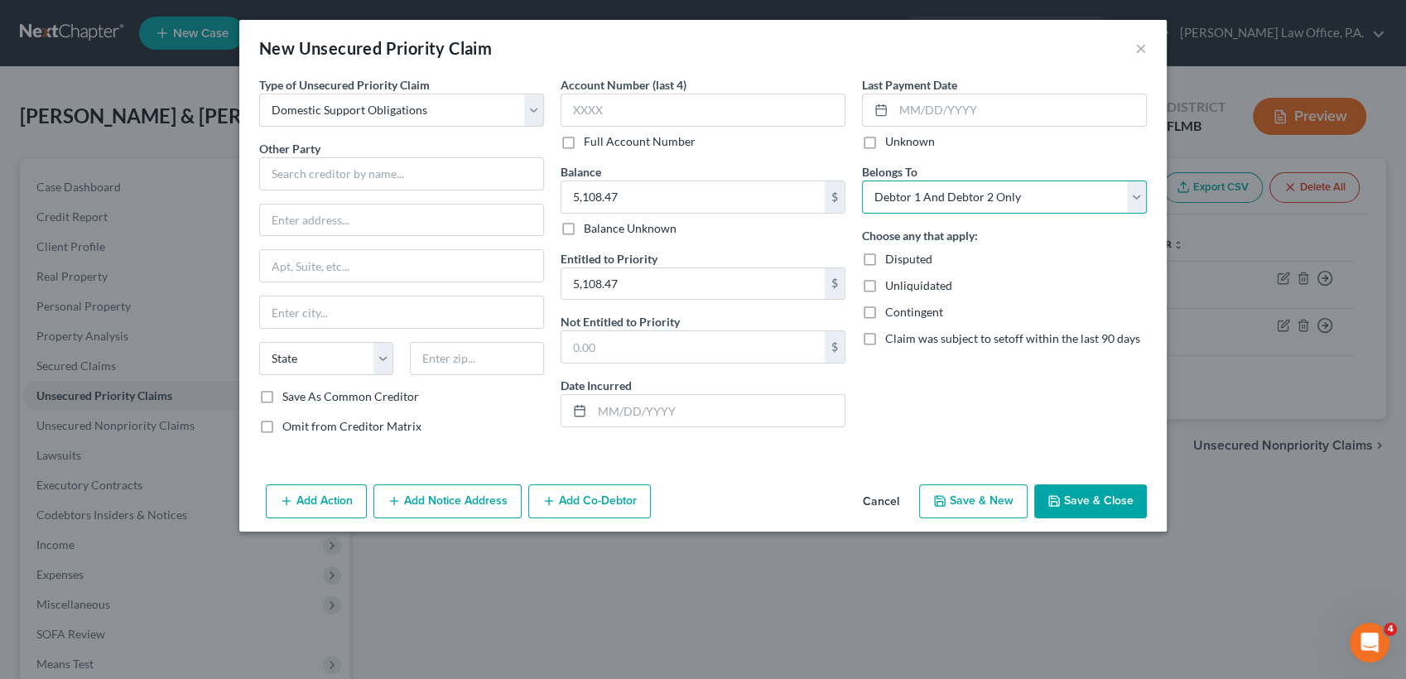
click at [972, 207] on select "Select Debtor 1 Only Debtor 2 Only Debtor 1 And Debtor 2 Only At Least One Of T…" at bounding box center [1004, 197] width 285 height 33
select select "0"
click at [862, 181] on select "Select Debtor 1 Only Debtor 2 Only Debtor 1 And Debtor 2 Only At Least One Of T…" at bounding box center [1004, 197] width 285 height 33
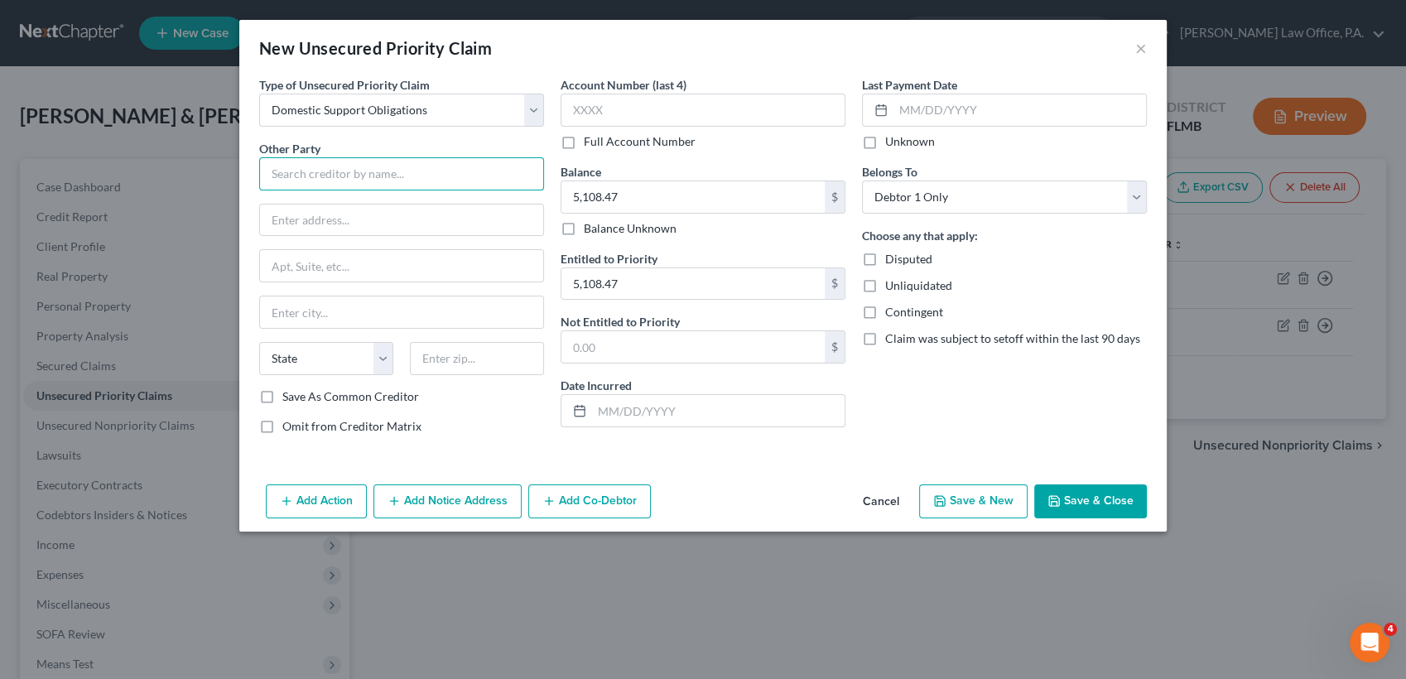
paste input "[GEOGRAPHIC_DATA], [STREET_ADDRESS][PERSON_NAME], owed to [PERSON_NAME], Case# …"
drag, startPoint x: 373, startPoint y: 174, endPoint x: 201, endPoint y: 161, distance: 171.9
click at [201, 161] on div "New Unsecured Priority Claim × Type of Unsecured Priority Claim * Select Taxes …" at bounding box center [703, 339] width 1406 height 679
drag, startPoint x: 201, startPoint y: 161, endPoint x: 512, endPoint y: 147, distance: 310.9
click at [513, 144] on div "Other Party * [GEOGRAPHIC_DATA], [STREET_ADDRESS][PERSON_NAME], owed to [PERSON…" at bounding box center [401, 165] width 285 height 51
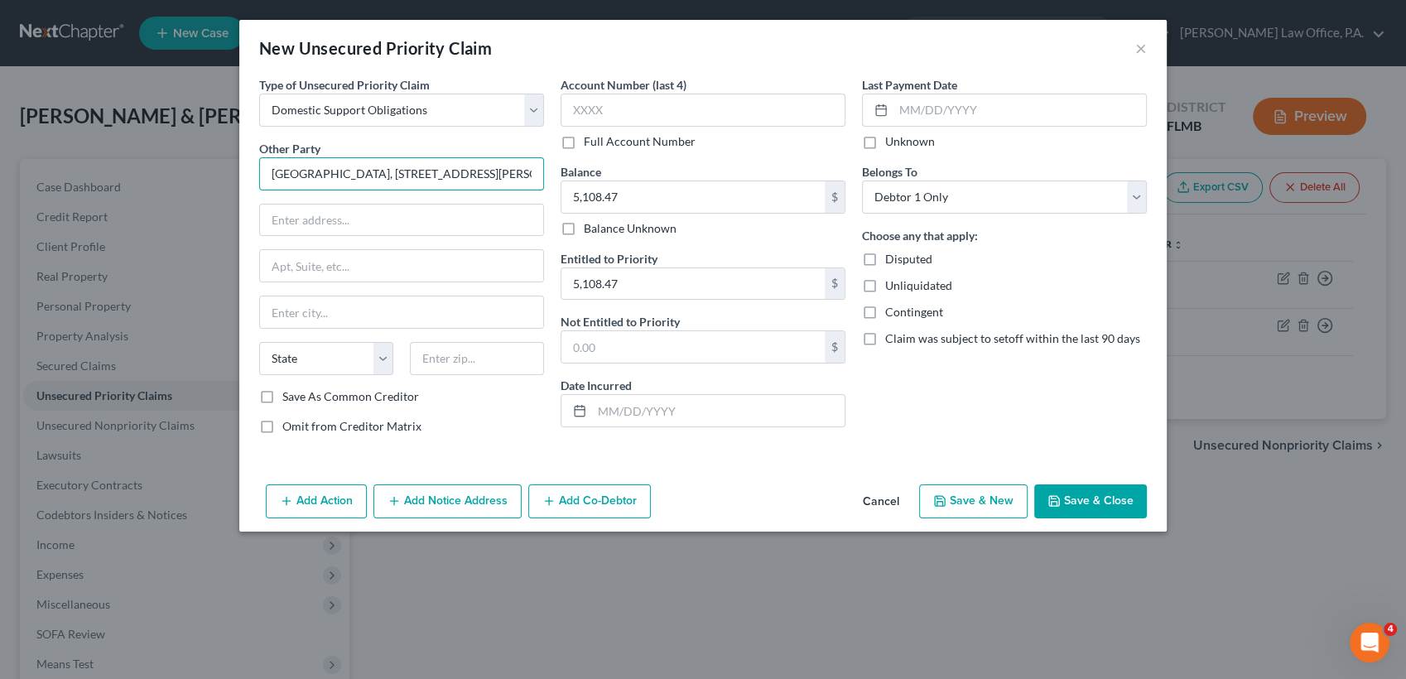
drag, startPoint x: 528, startPoint y: 176, endPoint x: 318, endPoint y: 179, distance: 209.5
click at [436, 181] on input "[GEOGRAPHIC_DATA], [STREET_ADDRESS][PERSON_NAME], owed to [PERSON_NAME], Case# …" at bounding box center [401, 173] width 285 height 33
click at [314, 179] on input "[GEOGRAPHIC_DATA], [STREET_ADDRESS][PERSON_NAME], owed to [PERSON_NAME], Case# …" at bounding box center [401, 173] width 285 height 33
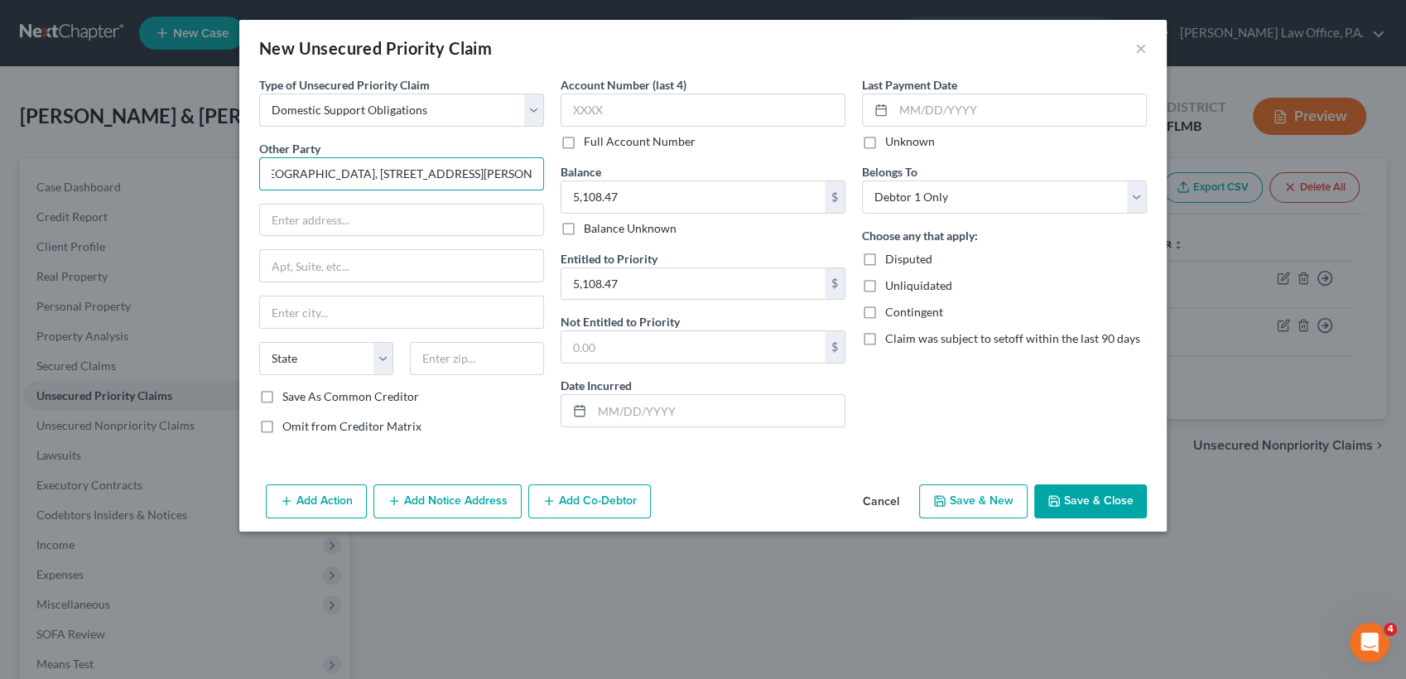
drag, startPoint x: 524, startPoint y: 174, endPoint x: 245, endPoint y: 157, distance: 279.6
click at [245, 157] on div "Type of Unsecured Priority Claim * Select Taxes & Other Government Units Domest…" at bounding box center [703, 277] width 928 height 402
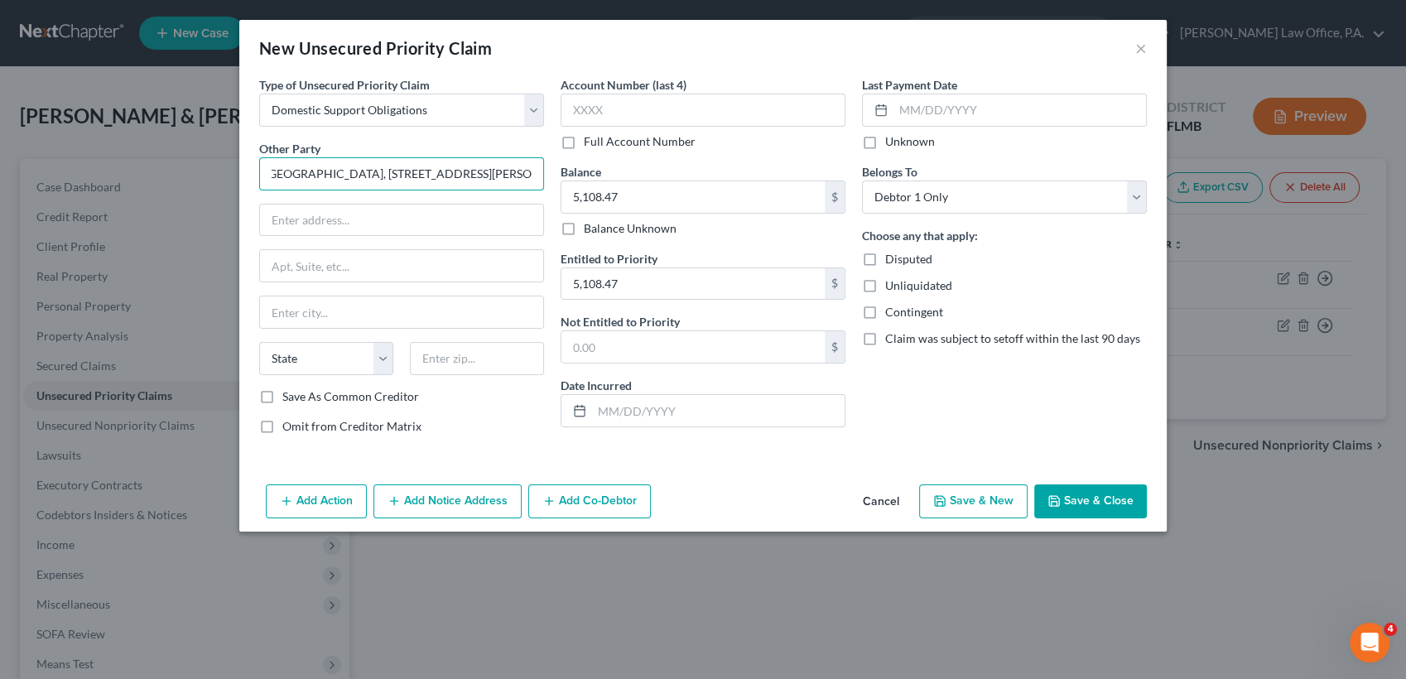
drag, startPoint x: 532, startPoint y: 172, endPoint x: 282, endPoint y: 178, distance: 250.2
click at [287, 180] on input "[GEOGRAPHIC_DATA], [STREET_ADDRESS][PERSON_NAME], owed to [PERSON_NAME], Case# …" at bounding box center [401, 173] width 285 height 33
click at [269, 177] on input "[GEOGRAPHIC_DATA], [STREET_ADDRESS][PERSON_NAME], owed to [PERSON_NAME], Case# …" at bounding box center [401, 173] width 285 height 33
drag, startPoint x: 528, startPoint y: 174, endPoint x: 229, endPoint y: 173, distance: 298.1
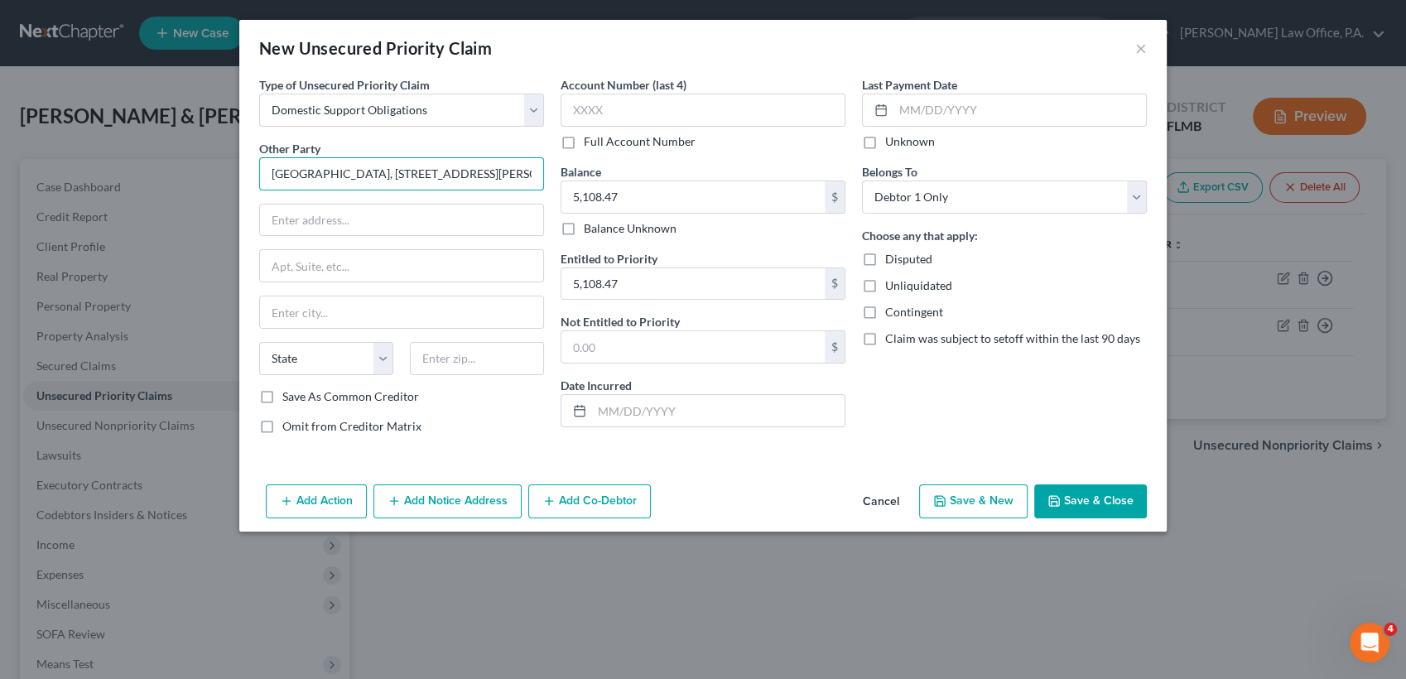
click at [229, 173] on div "New Unsecured Priority Claim × Type of Unsecured Priority Claim * Select Taxes …" at bounding box center [703, 339] width 1406 height 679
type input "[GEOGRAPHIC_DATA] 03301-7325, owed to [PERSON_NAME], Case# 00121300C"
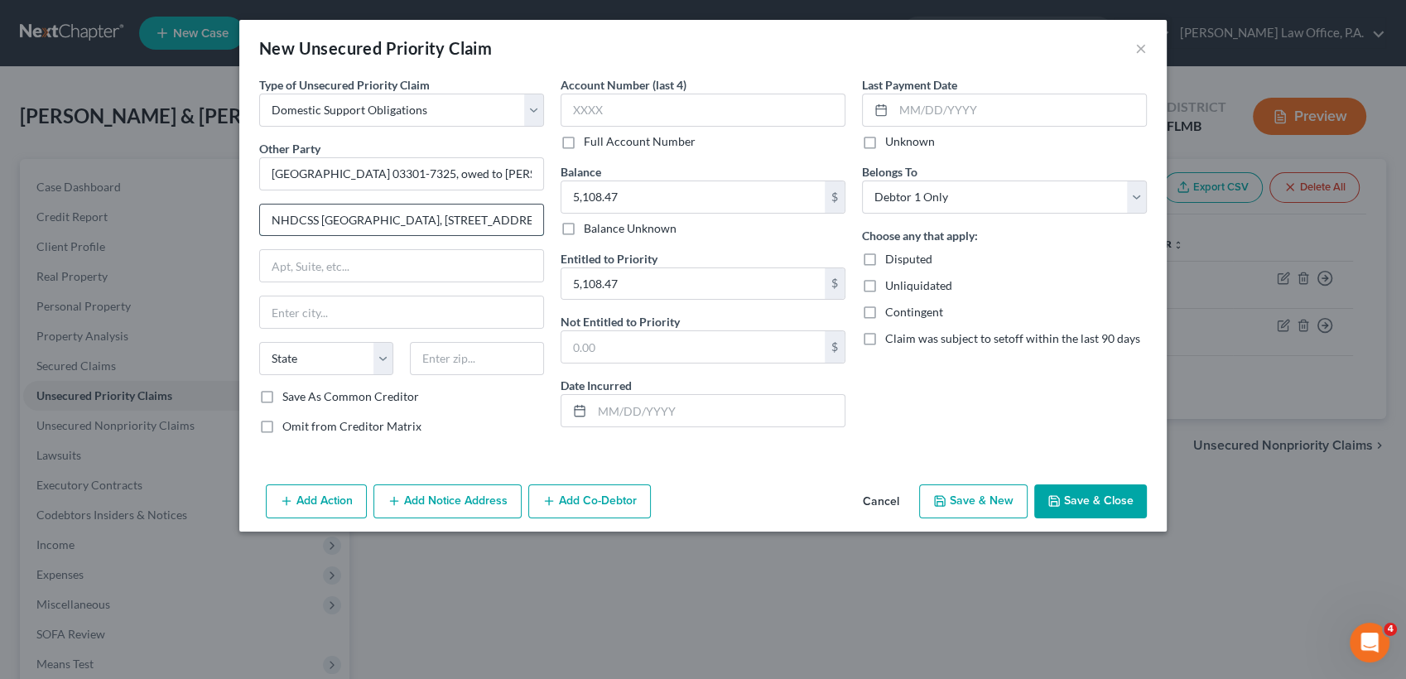
type input "NHDCSS [GEOGRAPHIC_DATA], [STREET_ADDRESS][PERSON_NAME],"
drag, startPoint x: 287, startPoint y: 219, endPoint x: 330, endPoint y: 155, distance: 78.1
click at [330, 155] on div "Other Party * [GEOGRAPHIC_DATA] 03301-7325, owed to [PERSON_NAME], Case# 001213…" at bounding box center [401, 165] width 285 height 51
click at [479, 362] on input "text" at bounding box center [477, 358] width 134 height 33
type input "03301"
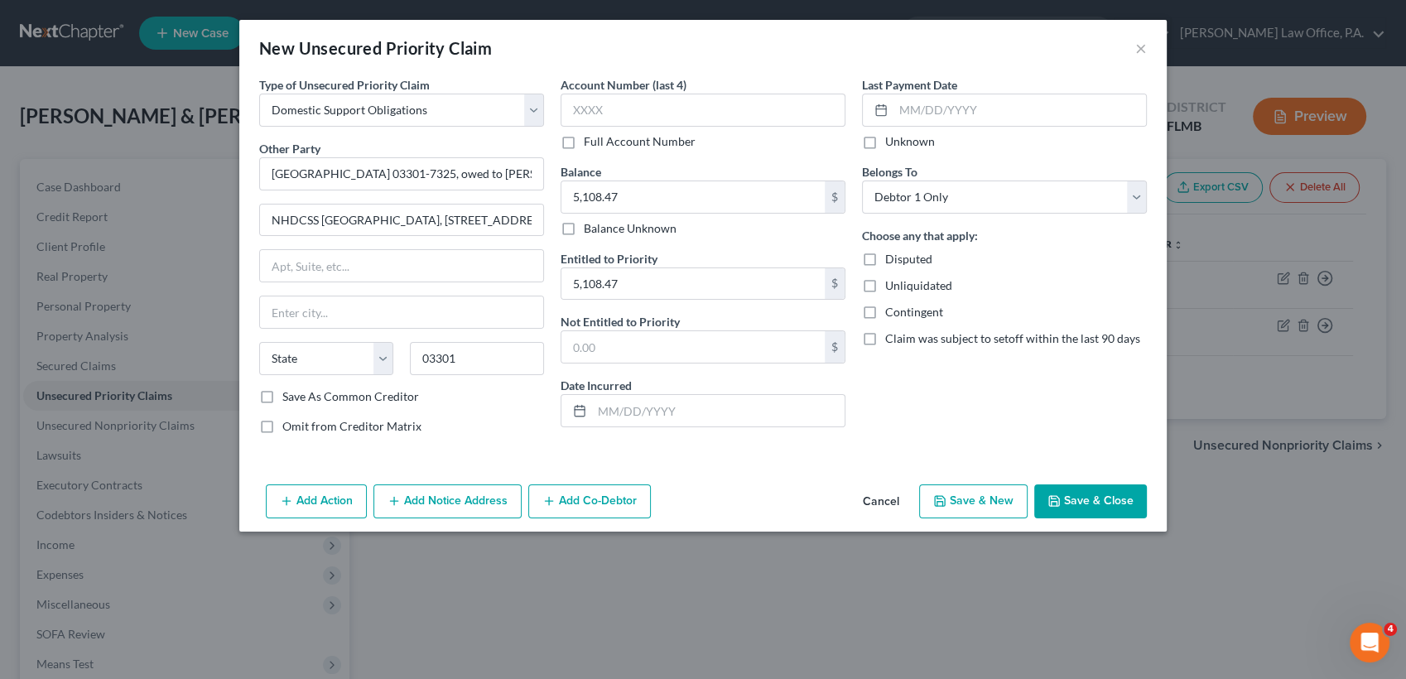
click at [483, 400] on div "Save As Common Creditor" at bounding box center [401, 396] width 285 height 17
type input "[GEOGRAPHIC_DATA]"
select select "32"
click at [487, 354] on input "03301" at bounding box center [477, 358] width 134 height 33
type input "03301-7325"
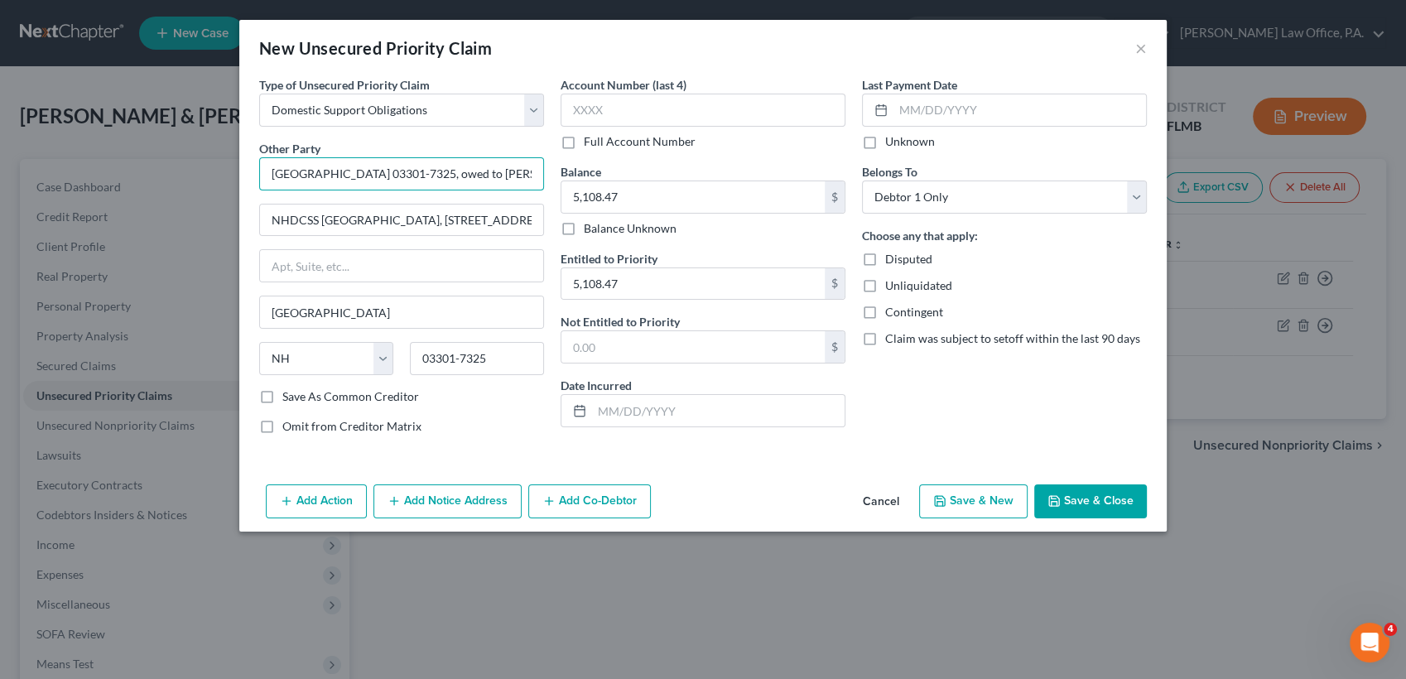
drag, startPoint x: 448, startPoint y: 172, endPoint x: 219, endPoint y: 160, distance: 229.7
drag, startPoint x: 219, startPoint y: 160, endPoint x: 504, endPoint y: 156, distance: 285.7
drag, startPoint x: 504, startPoint y: 156, endPoint x: 452, endPoint y: 176, distance: 55.8
click at [452, 176] on input "[GEOGRAPHIC_DATA] 03301-7325, owed to [PERSON_NAME], Case# 00121300C" at bounding box center [401, 173] width 285 height 33
drag, startPoint x: 452, startPoint y: 176, endPoint x: 234, endPoint y: 147, distance: 220.4
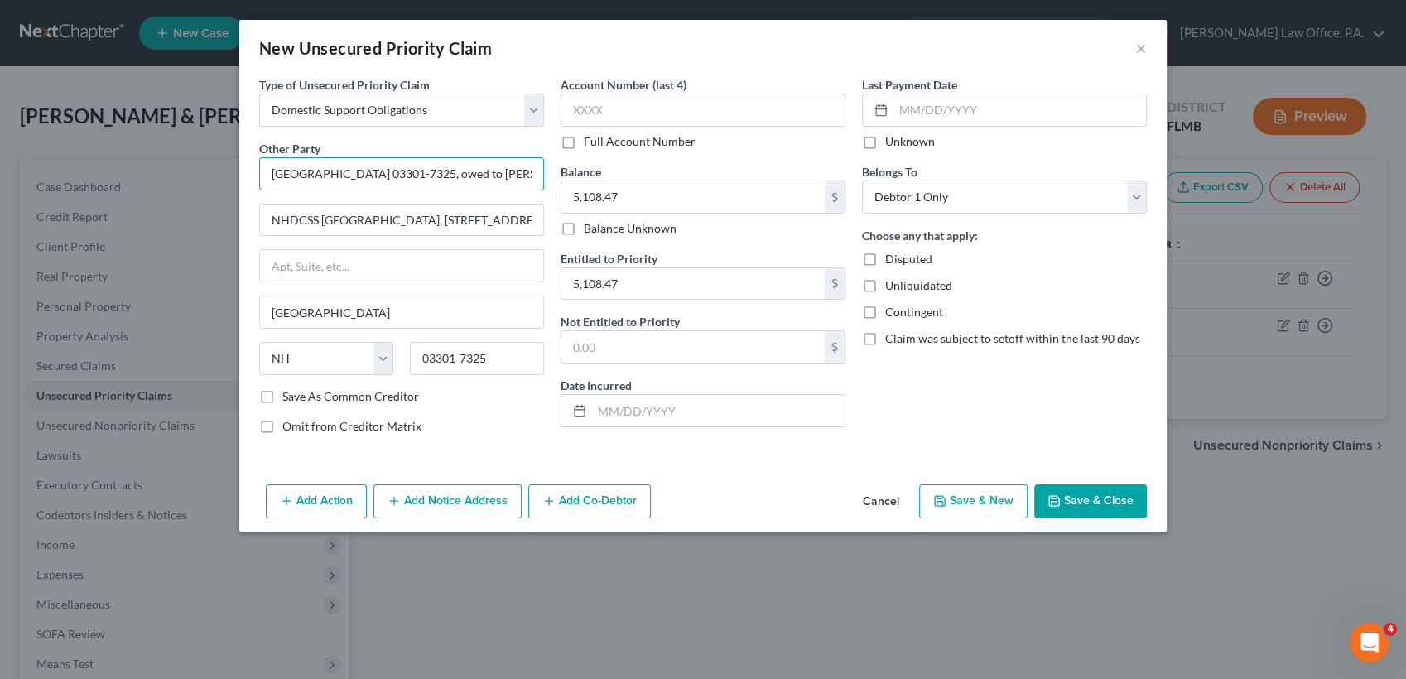
click at [234, 147] on div "New Unsecured Priority Claim × Type of Unsecured Priority Claim * Select Taxes …" at bounding box center [703, 339] width 1406 height 679
type input "[PERSON_NAME], Case# 00121300C"
drag, startPoint x: 404, startPoint y: 216, endPoint x: 621, endPoint y: 234, distance: 217.7
drag, startPoint x: 621, startPoint y: 234, endPoint x: 402, endPoint y: 215, distance: 220.3
click at [402, 215] on input "NHDCSS [GEOGRAPHIC_DATA], [STREET_ADDRESS][PERSON_NAME]," at bounding box center [401, 220] width 283 height 31
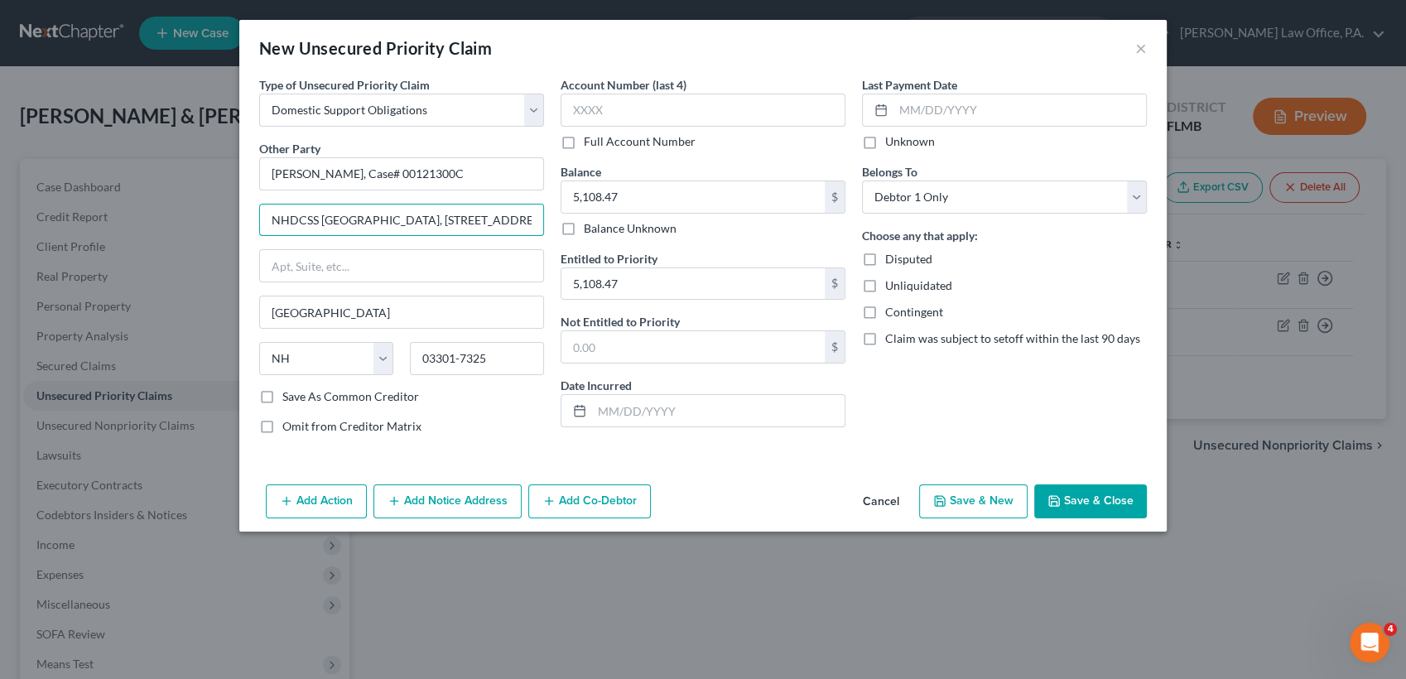
scroll to position [0, 2]
drag, startPoint x: 406, startPoint y: 216, endPoint x: 568, endPoint y: 217, distance: 162.3
click at [568, 217] on div "Type of Unsecured Priority Claim * Select Taxes & Other Government Units Domest…" at bounding box center [703, 262] width 904 height 372
drag, startPoint x: 473, startPoint y: 221, endPoint x: 470, endPoint y: 272, distance: 51.5
type input "NHDCSS [GEOGRAPHIC_DATA],"
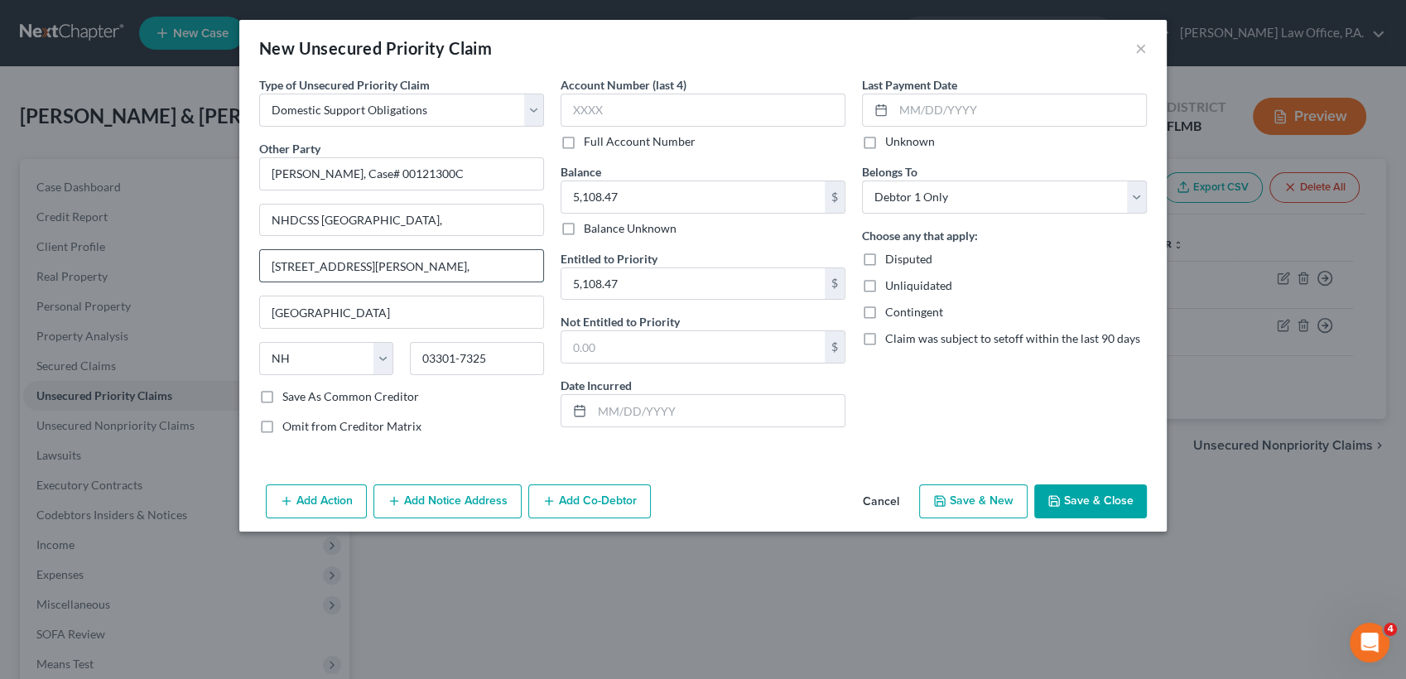
scroll to position [0, 0]
click at [438, 262] on input "[STREET_ADDRESS][PERSON_NAME]," at bounding box center [401, 265] width 283 height 31
click at [277, 262] on input "[STREET_ADDRESS][PERSON_NAME]" at bounding box center [401, 265] width 283 height 31
type input "[STREET_ADDRESS][PERSON_NAME]"
click at [380, 401] on label "Save As Common Creditor" at bounding box center [350, 396] width 137 height 17
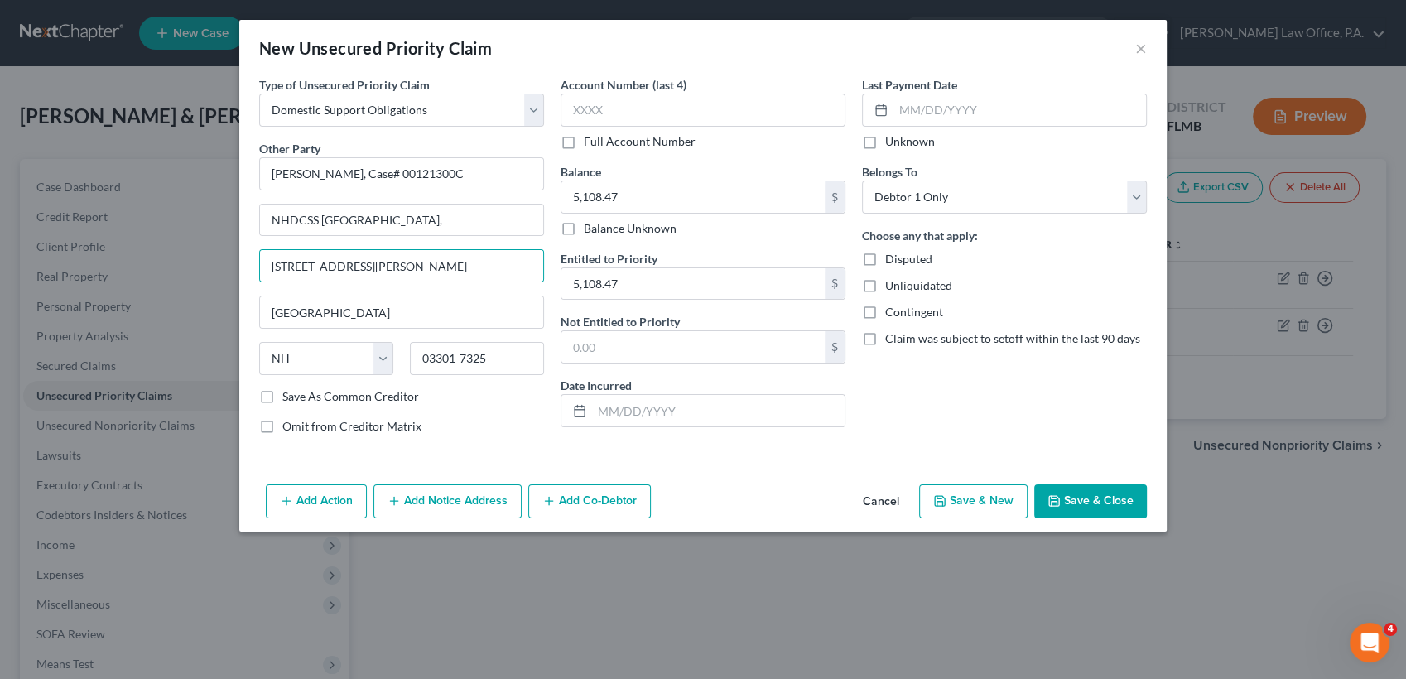
click at [300, 399] on input "Save As Common Creditor" at bounding box center [294, 393] width 11 height 11
click at [1084, 499] on button "Save & Close" at bounding box center [1090, 501] width 113 height 35
checkbox input "false"
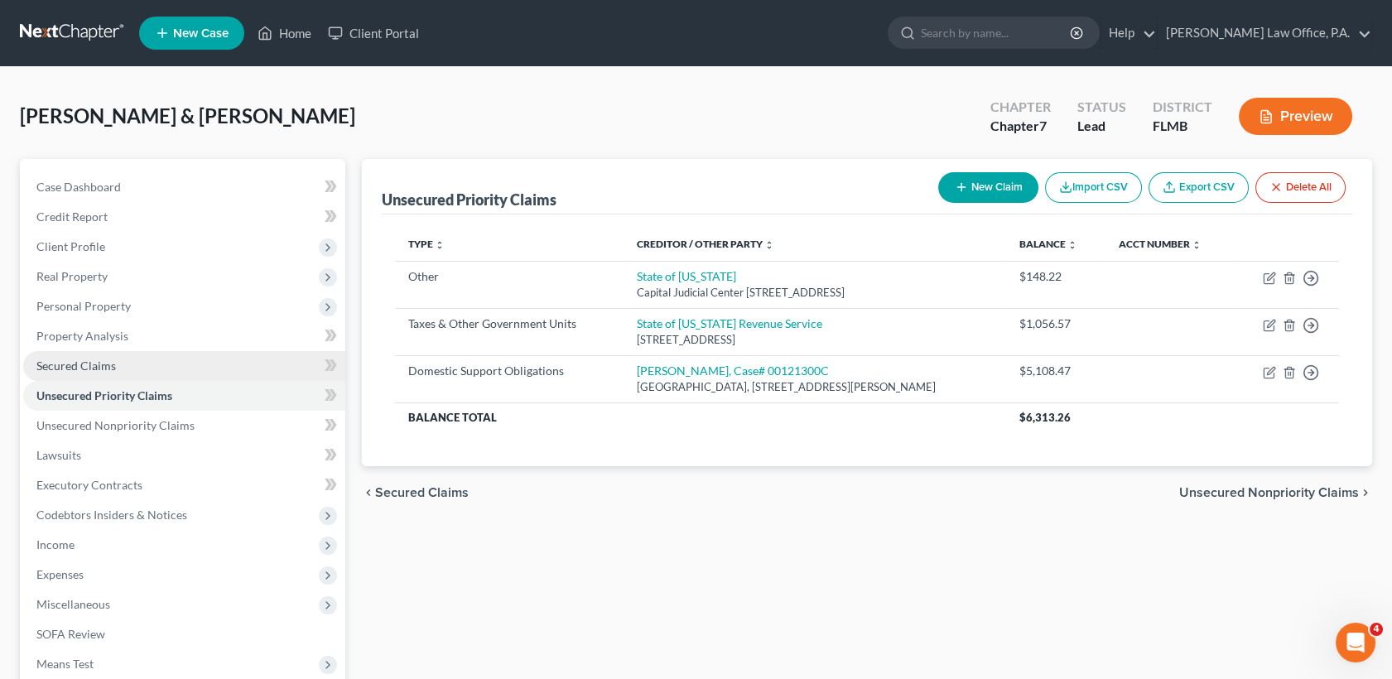
click at [132, 363] on link "Secured Claims" at bounding box center [184, 366] width 322 height 30
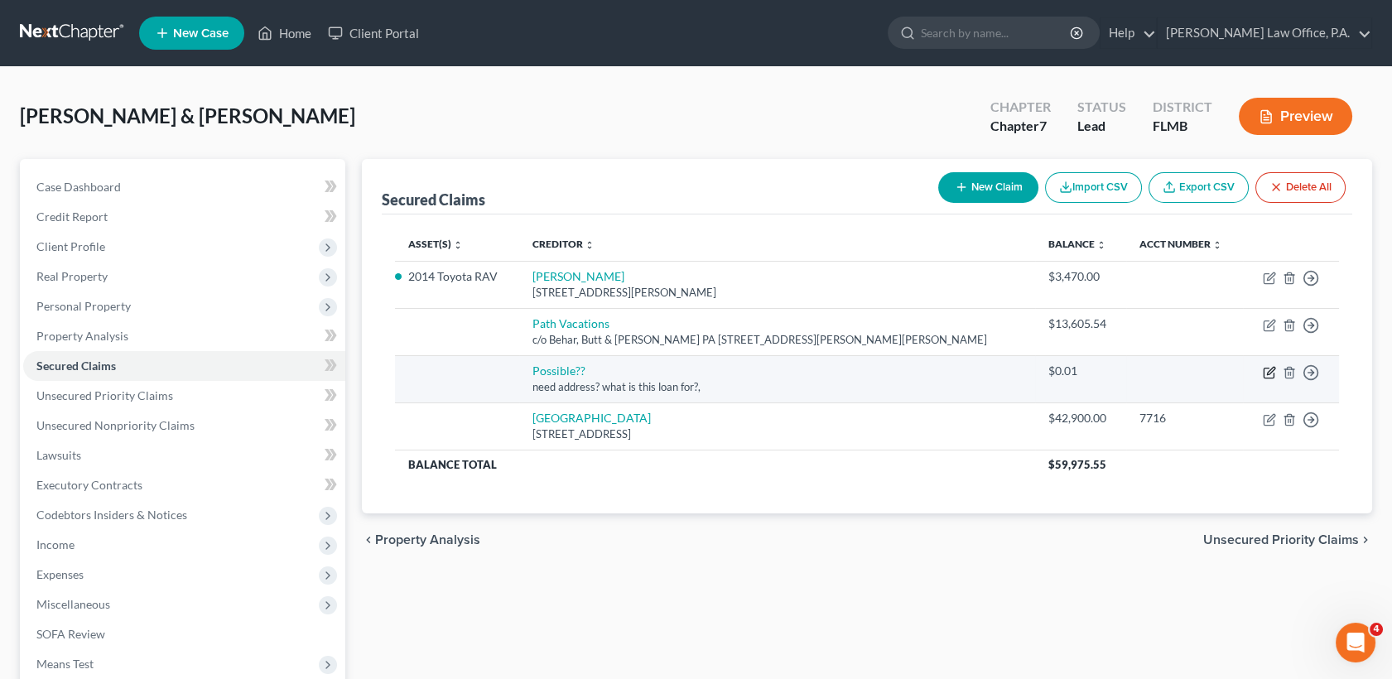
click at [1270, 368] on icon "button" at bounding box center [1269, 372] width 13 height 13
select select "2"
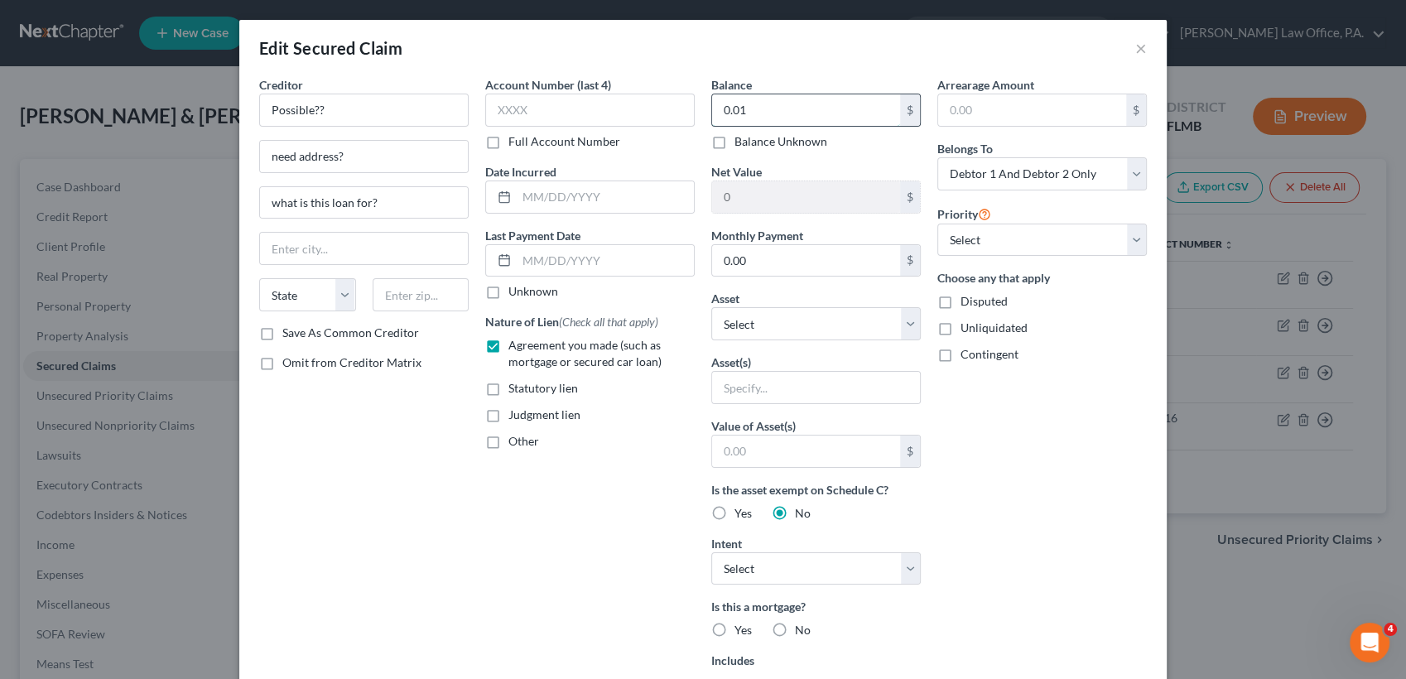
drag, startPoint x: 795, startPoint y: 99, endPoint x: 769, endPoint y: 106, distance: 26.7
click at [769, 106] on input "0.01" at bounding box center [806, 109] width 188 height 31
type input "271.15"
click at [358, 92] on div "Creditor * Possible??" at bounding box center [364, 101] width 210 height 51
click at [358, 106] on input "Possible??" at bounding box center [364, 110] width 210 height 33
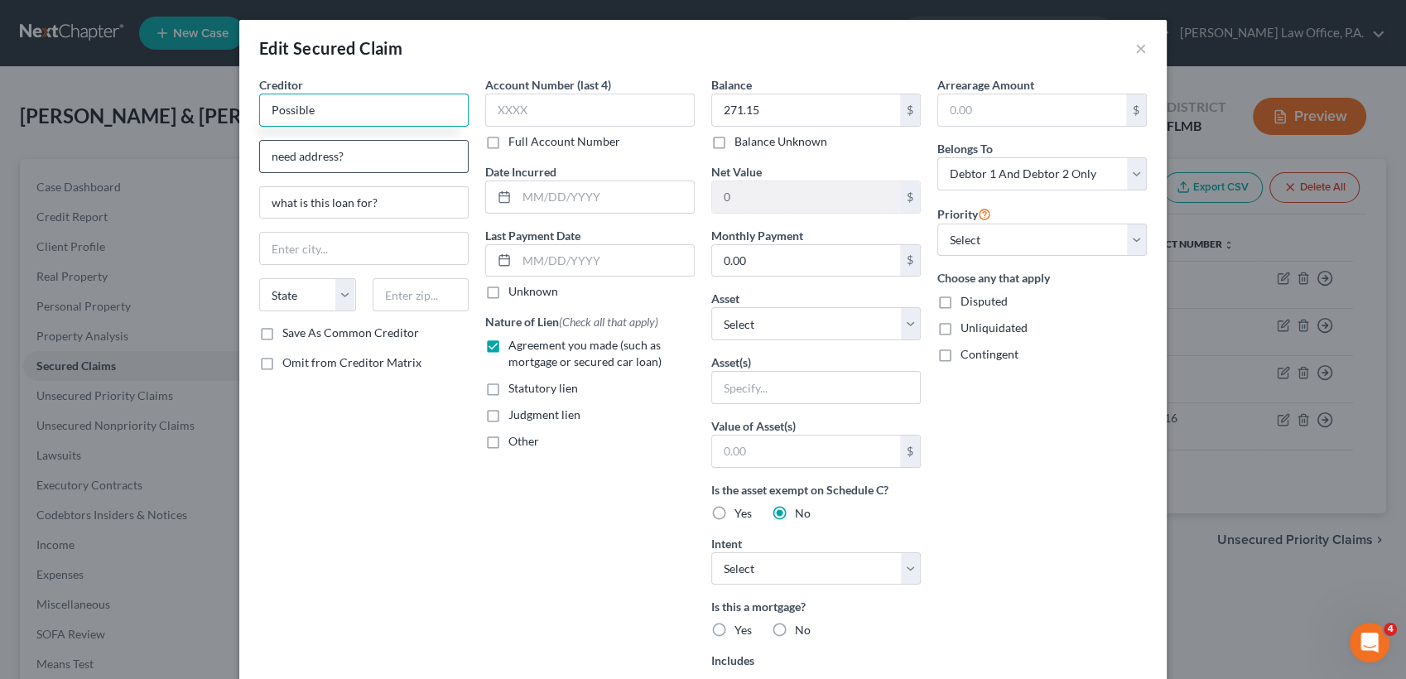
type input "Possible"
drag, startPoint x: 368, startPoint y: 142, endPoint x: 240, endPoint y: 157, distance: 128.4
drag, startPoint x: 240, startPoint y: 157, endPoint x: 393, endPoint y: 145, distance: 152.9
click at [393, 145] on input "need address?" at bounding box center [364, 156] width 208 height 31
drag, startPoint x: 378, startPoint y: 152, endPoint x: 298, endPoint y: 134, distance: 81.6
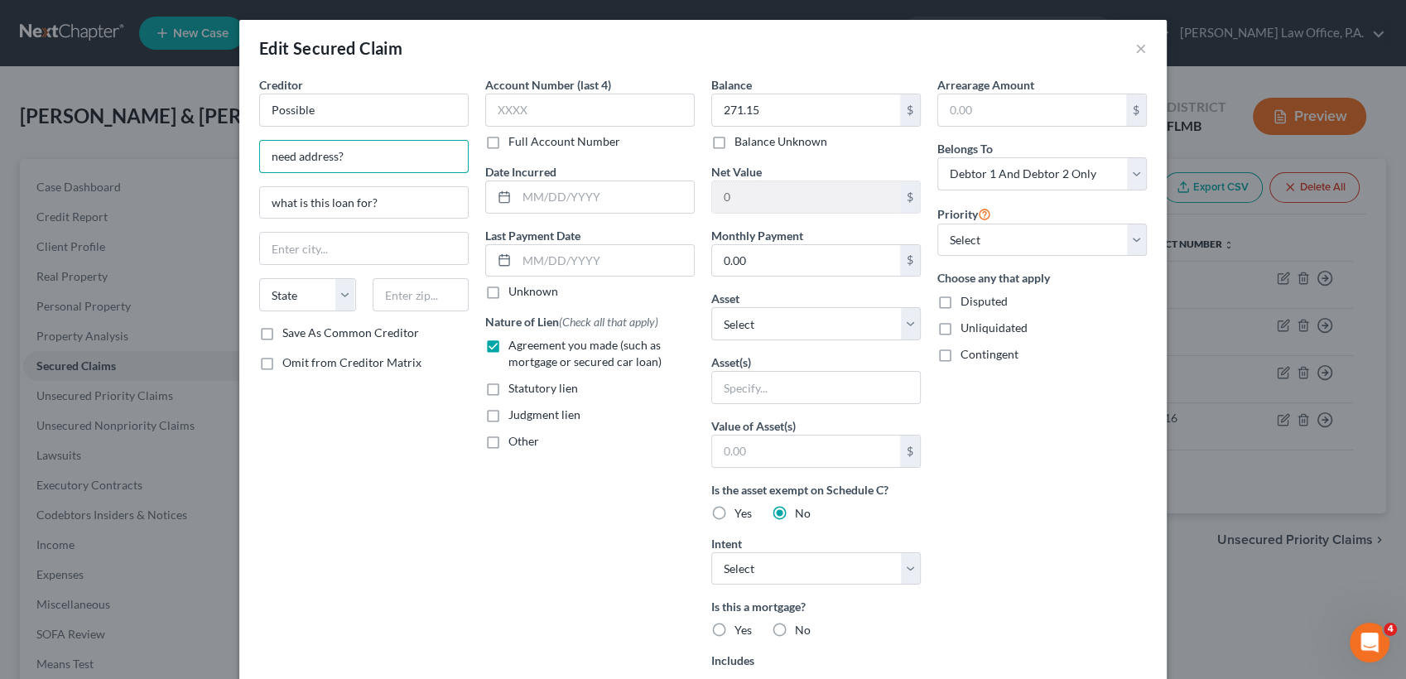
click at [298, 134] on div "Creditor * Possible need address? what is this loan for? State [US_STATE] AK AR…" at bounding box center [364, 200] width 210 height 248
drag, startPoint x: 289, startPoint y: 134, endPoint x: 278, endPoint y: 134, distance: 10.8
click at [278, 134] on div "Creditor * Possible need address? what is this loan for? State [US_STATE] AK AR…" at bounding box center [364, 200] width 210 height 248
click at [354, 152] on input "need address?" at bounding box center [364, 156] width 208 height 31
type input "n"
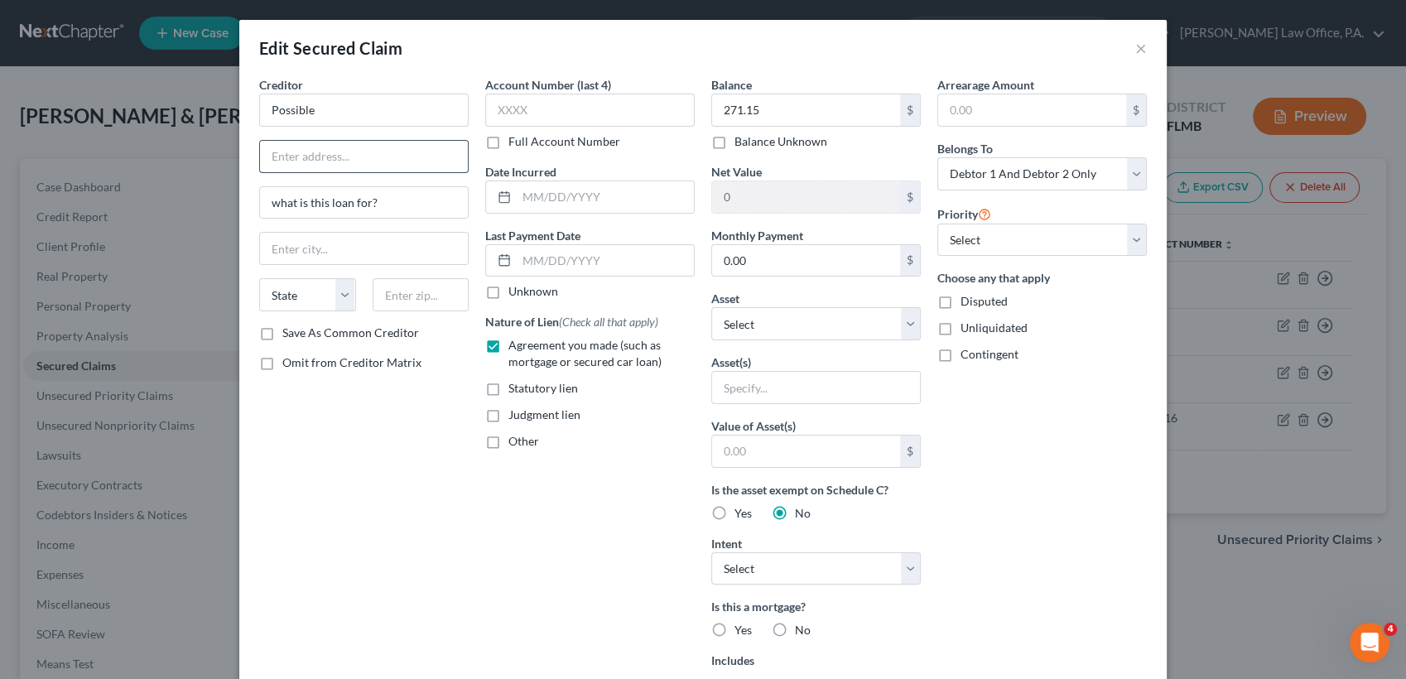
paste input "[STREET_ADDRESS],"
type input "[STREET_ADDRESS],"
drag, startPoint x: 415, startPoint y: 275, endPoint x: 415, endPoint y: 286, distance: 10.8
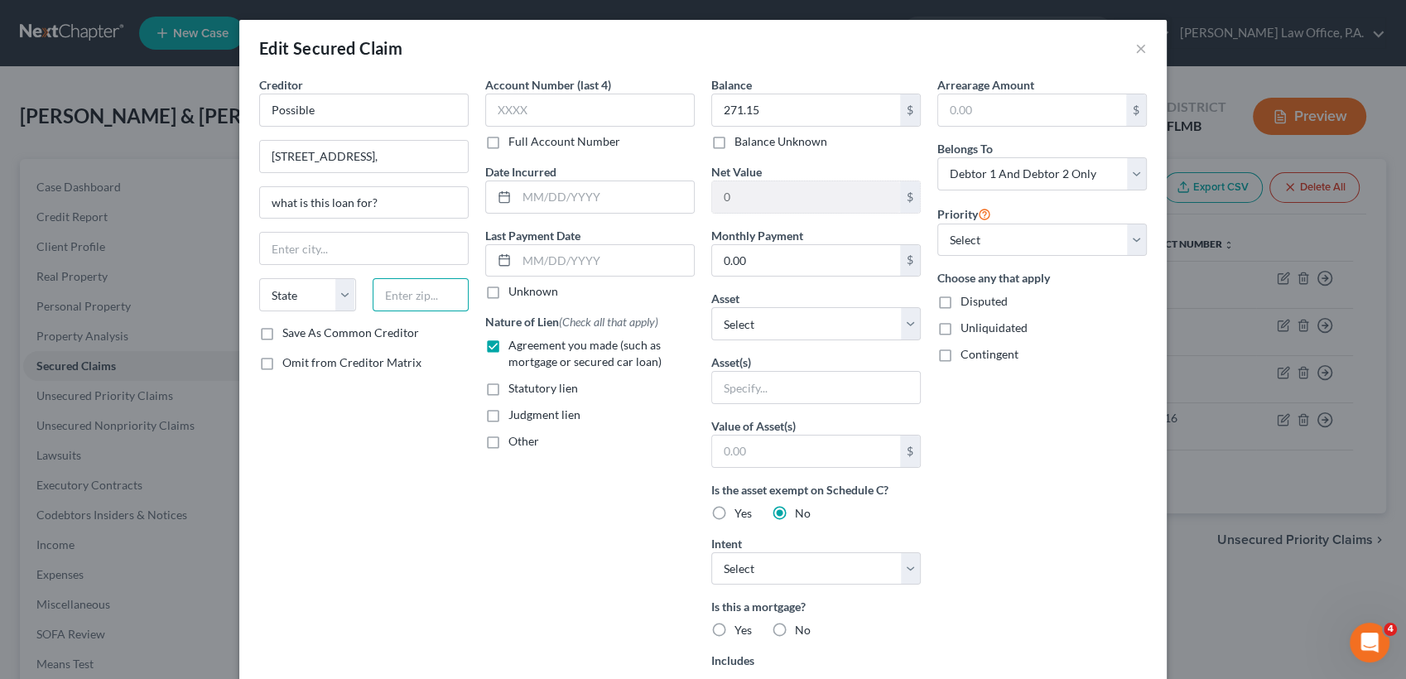
click at [415, 286] on input "text" at bounding box center [421, 294] width 97 height 33
click at [402, 290] on input "text" at bounding box center [421, 294] width 97 height 33
type input "89193"
type input "[GEOGRAPHIC_DATA]"
select select "31"
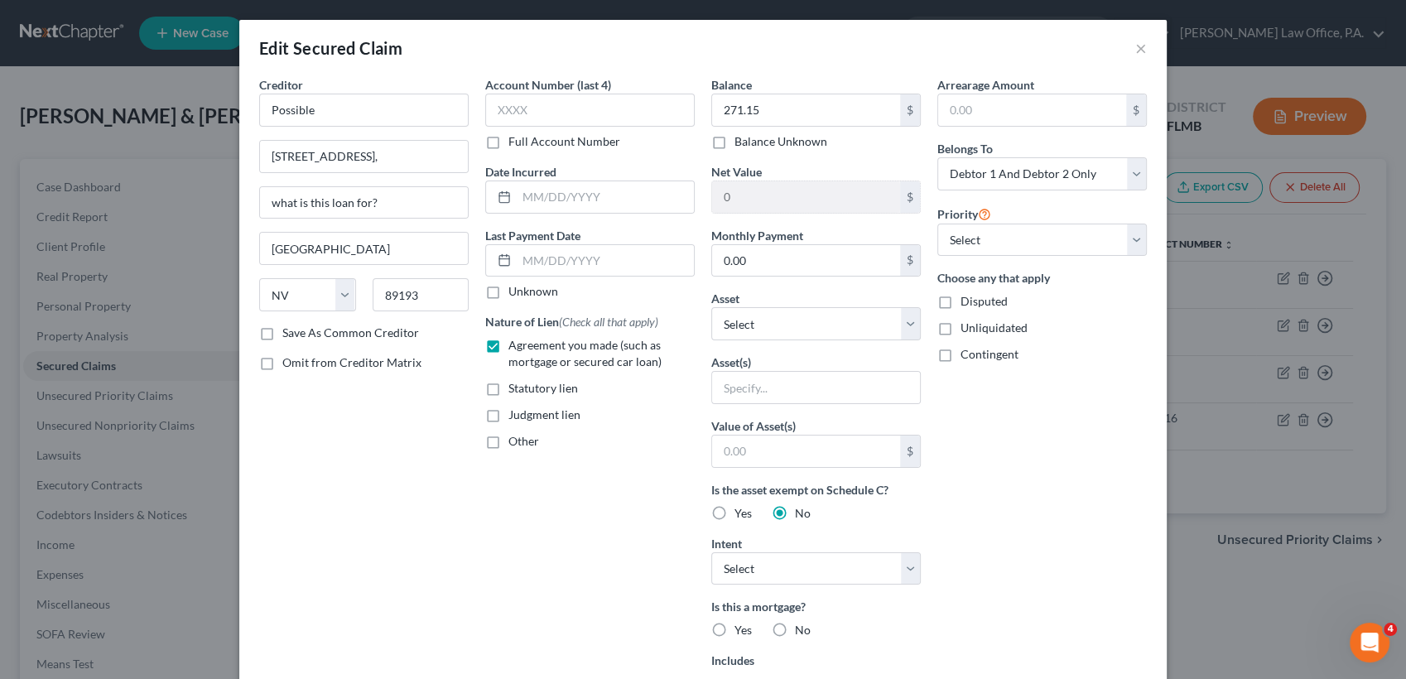
click at [359, 422] on div "Creditor * Possible [STREET_ADDRESS], what is this loan for? [GEOGRAPHIC_DATA] …" at bounding box center [364, 445] width 226 height 739
click at [378, 215] on input "what is this loan for?" at bounding box center [364, 202] width 208 height 31
type input "w"
click at [342, 154] on input "[STREET_ADDRESS]," at bounding box center [364, 156] width 208 height 31
type input "PO Box 98686"
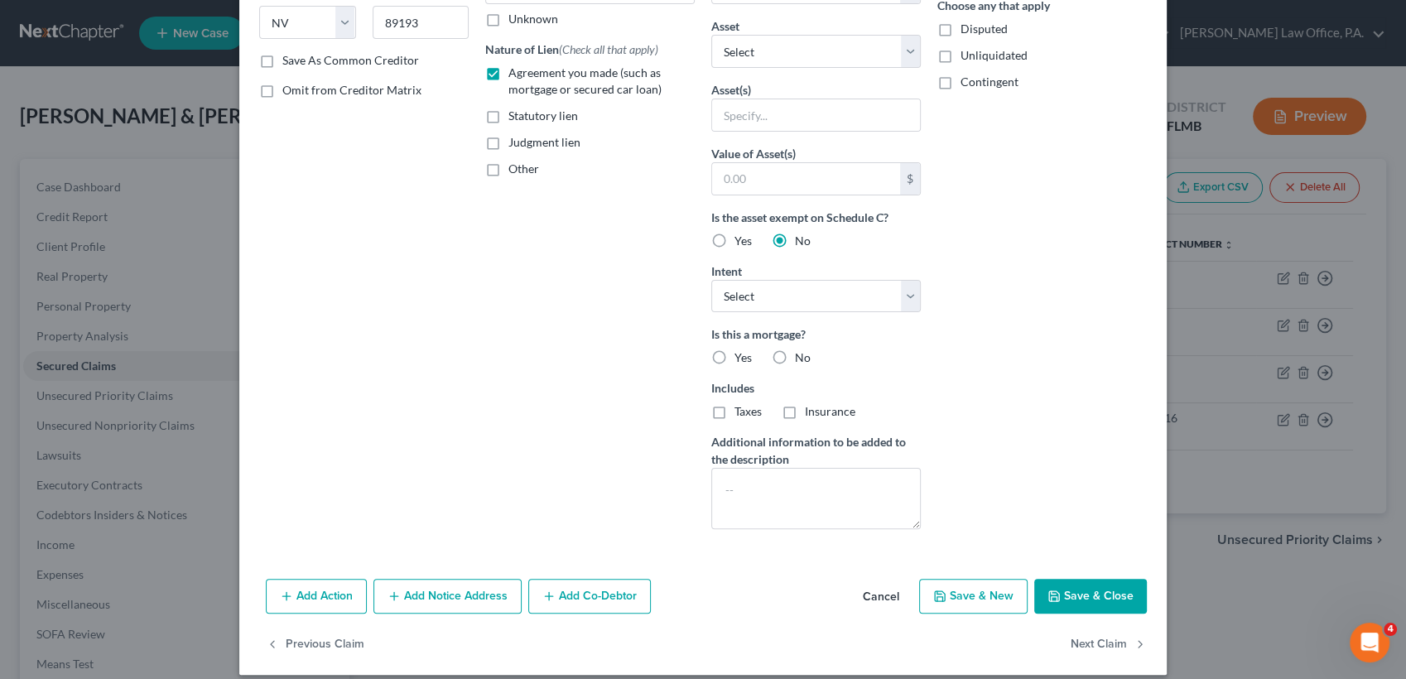
scroll to position [286, 0]
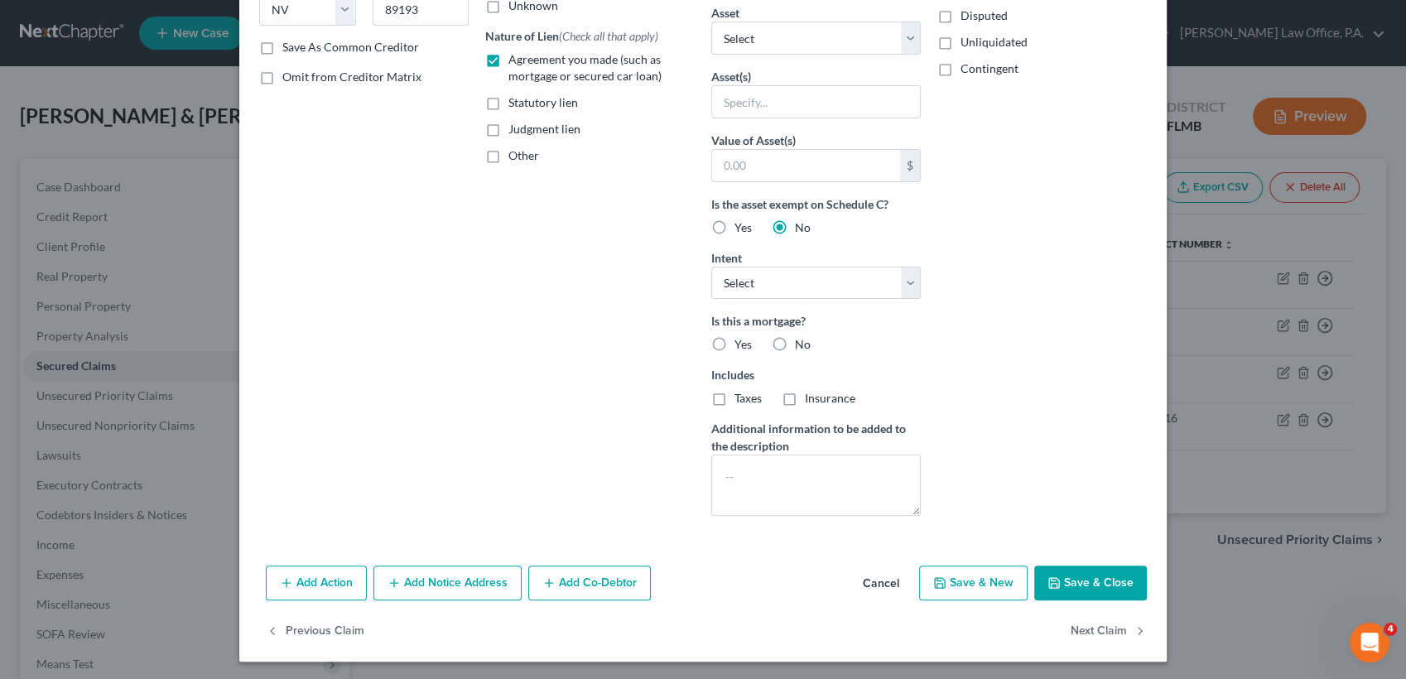
click at [1118, 586] on button "Save & Close" at bounding box center [1090, 583] width 113 height 35
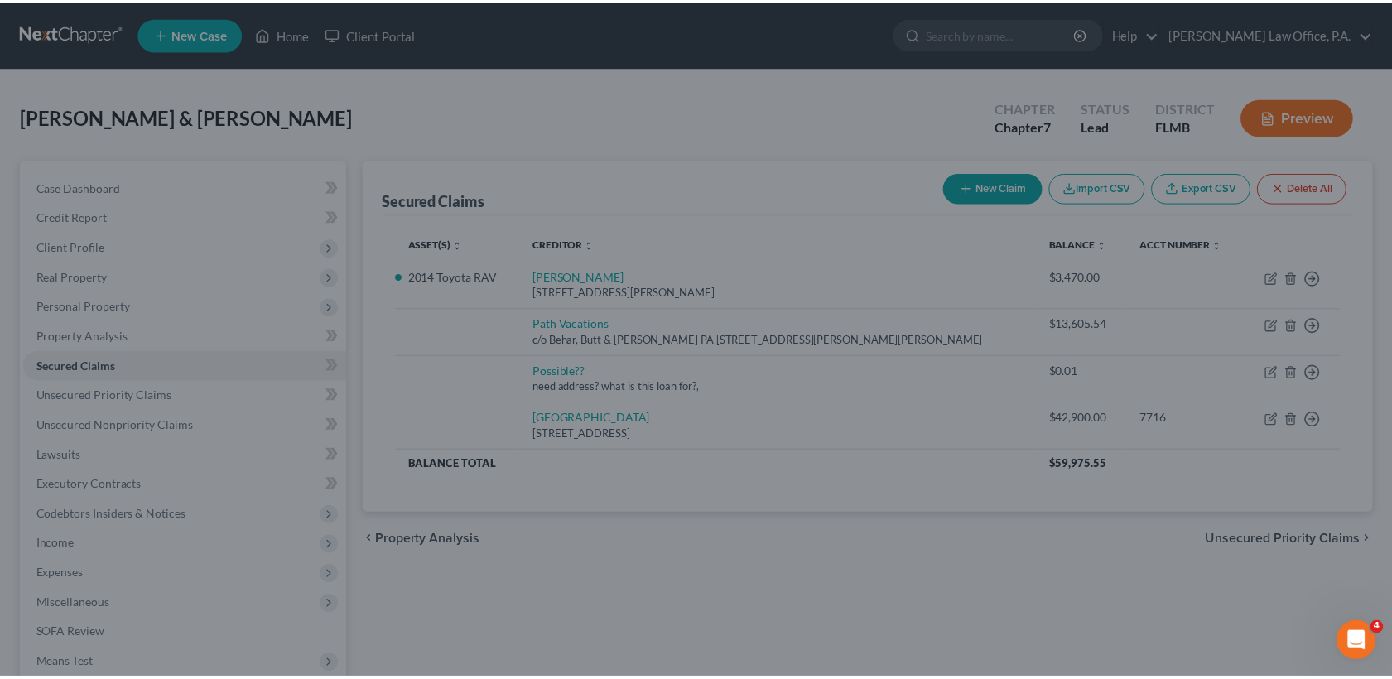
scroll to position [105, 0]
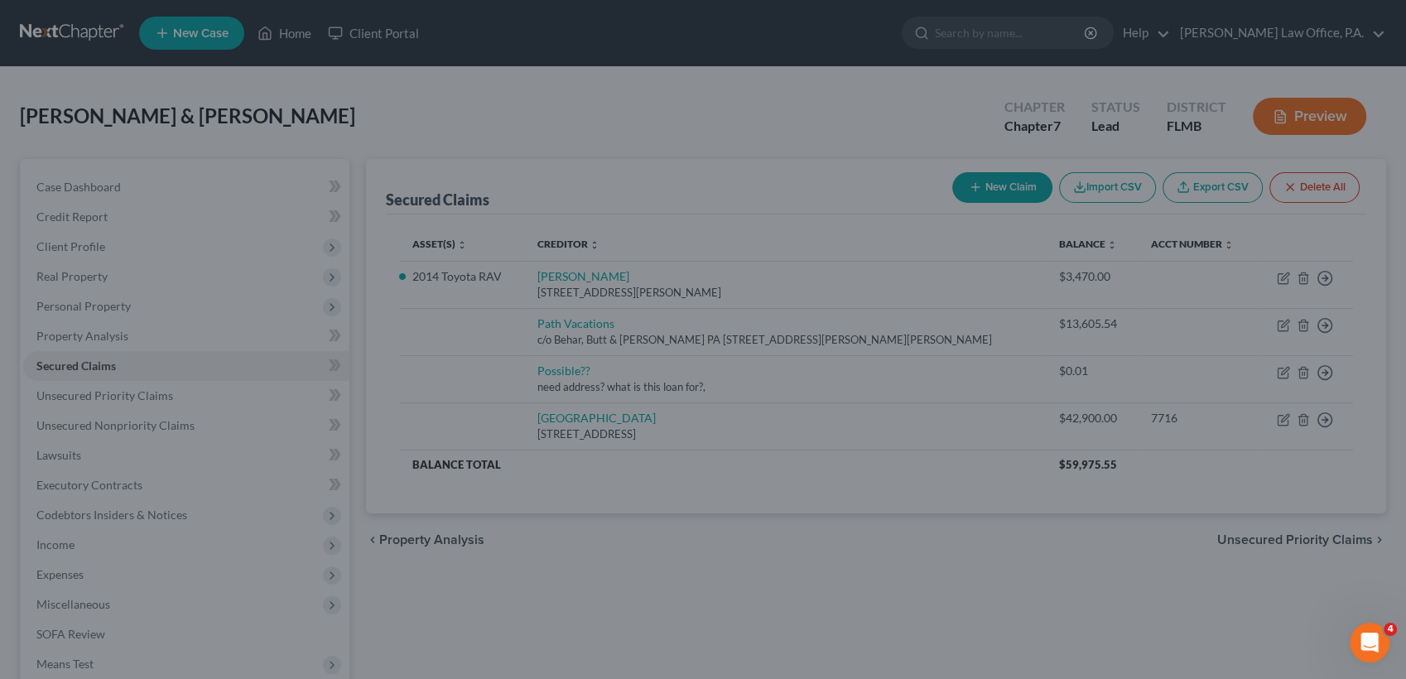
type input "0"
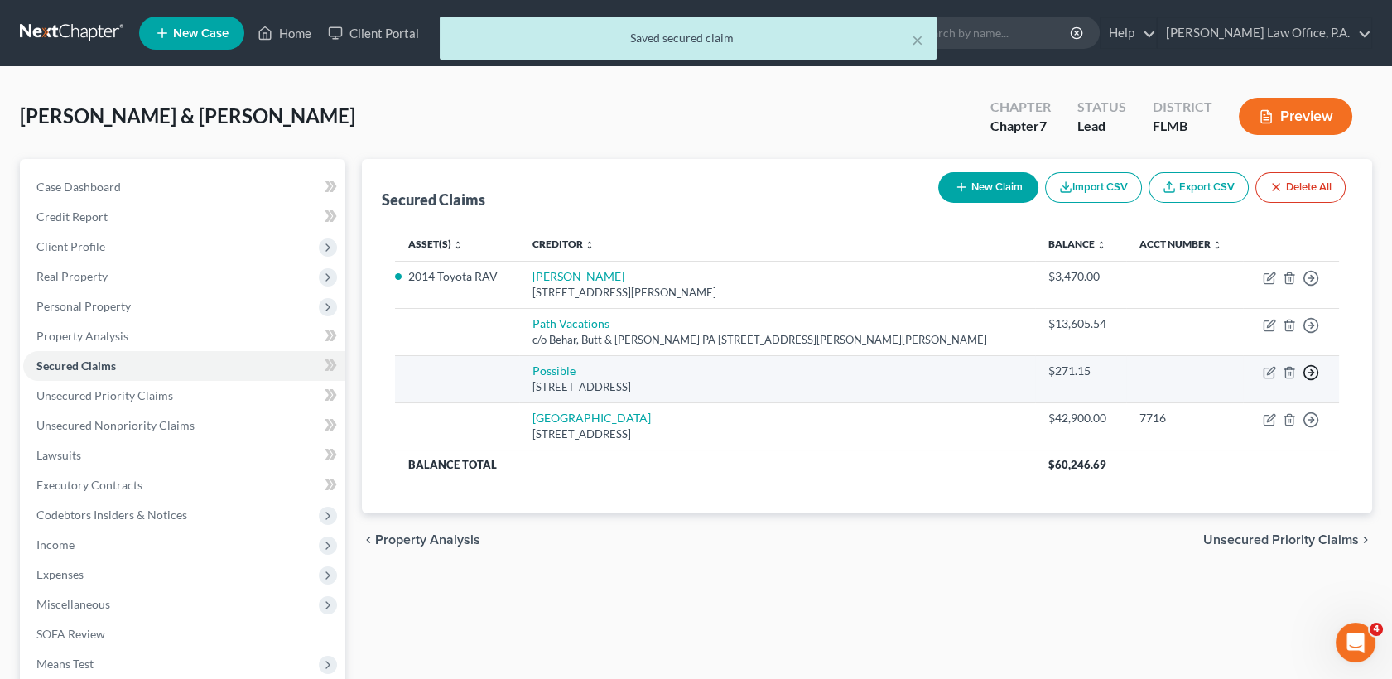
click at [1312, 373] on line "button" at bounding box center [1311, 373] width 6 height 0
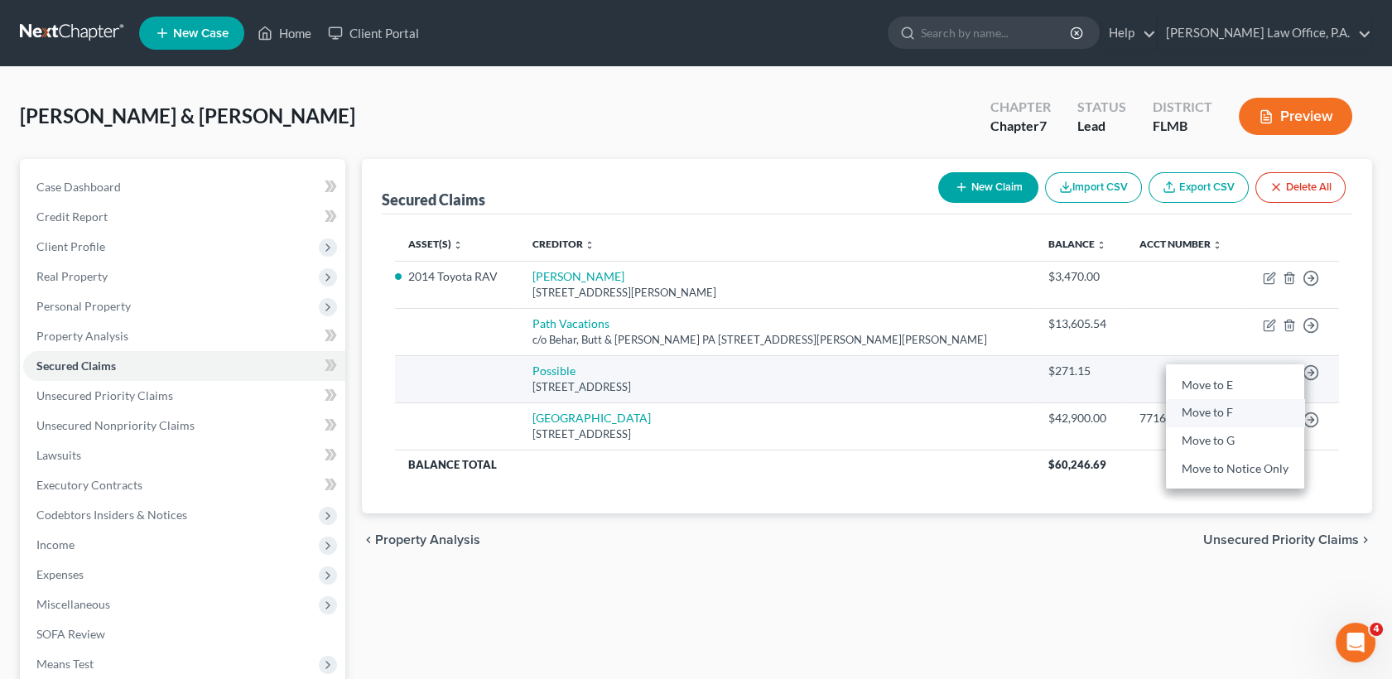
click at [1233, 407] on link "Move to F" at bounding box center [1235, 413] width 138 height 28
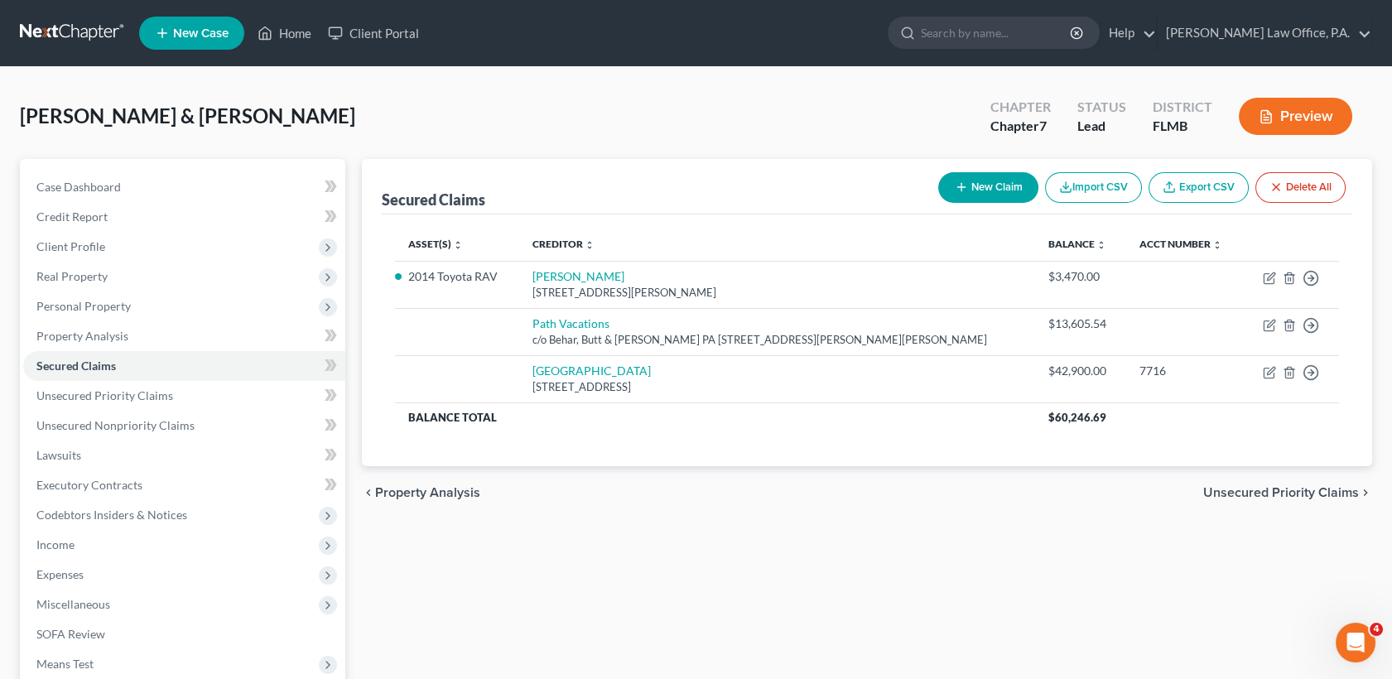
click at [1219, 486] on span "Unsecured Priority Claims" at bounding box center [1281, 492] width 156 height 13
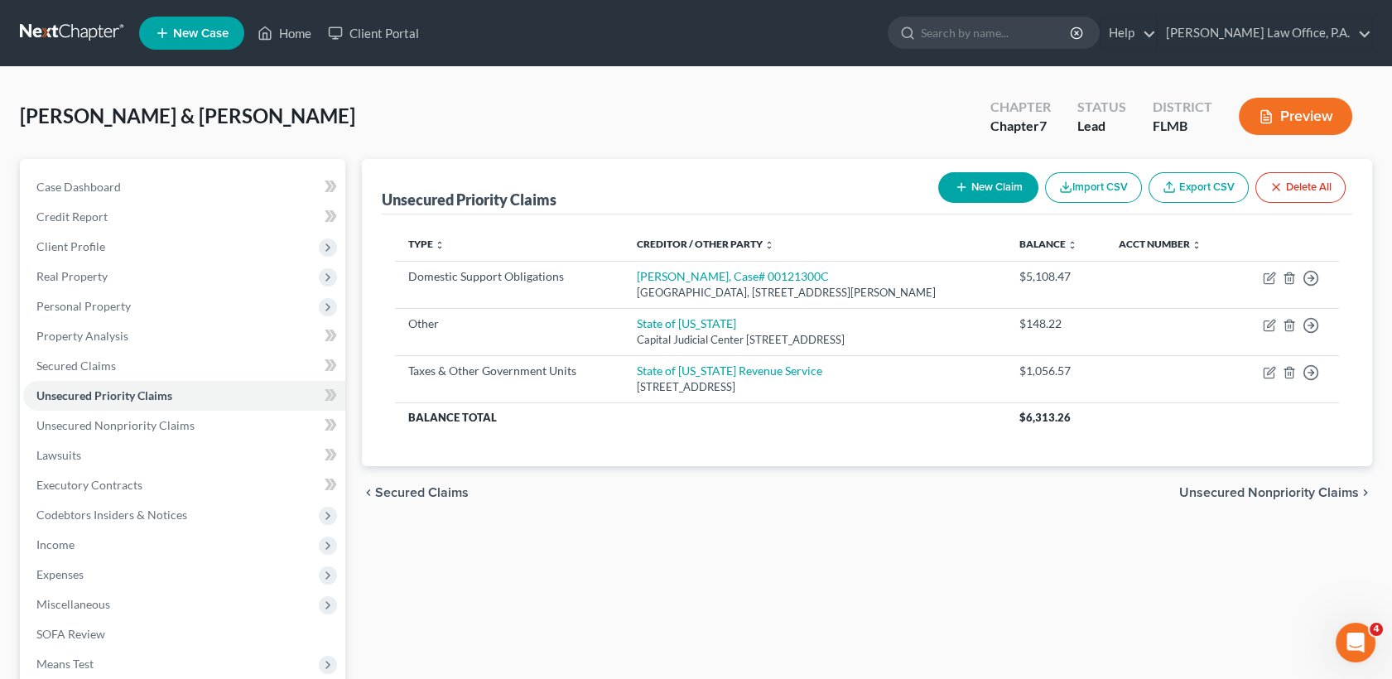
click at [1232, 497] on span "Unsecured Nonpriority Claims" at bounding box center [1269, 492] width 180 height 13
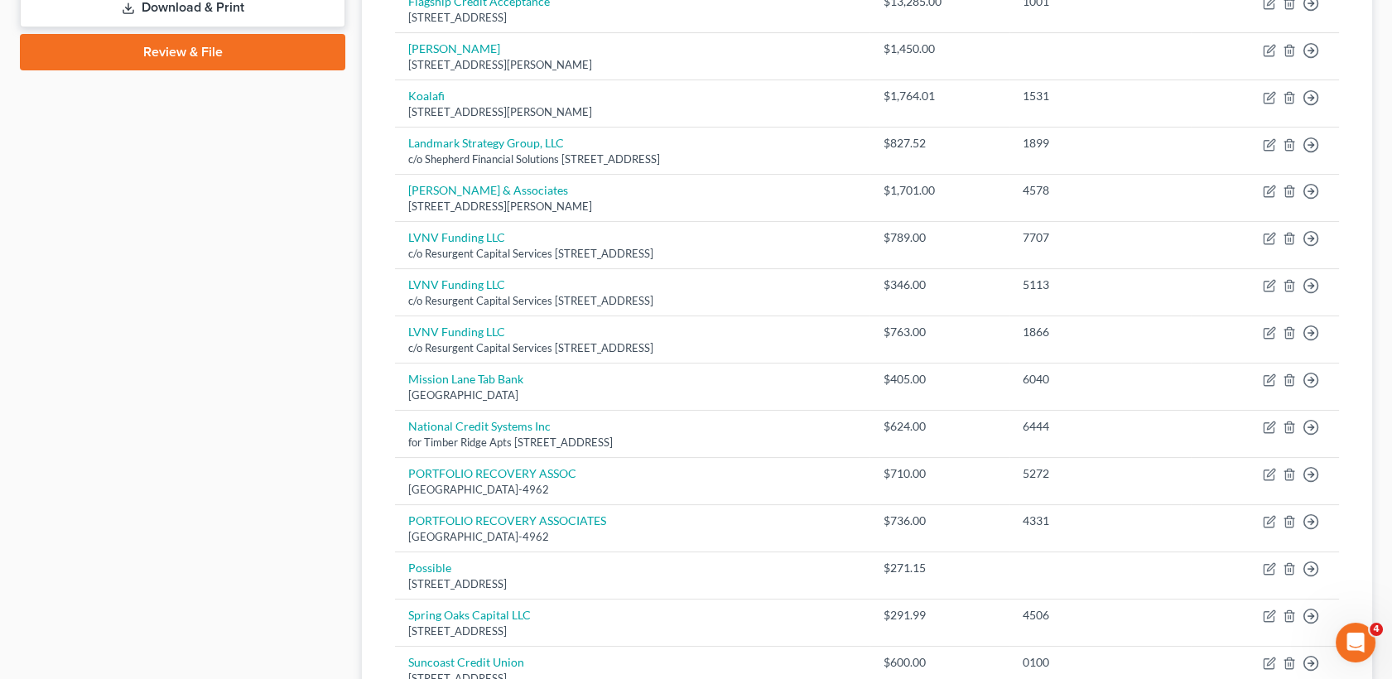
scroll to position [722, 0]
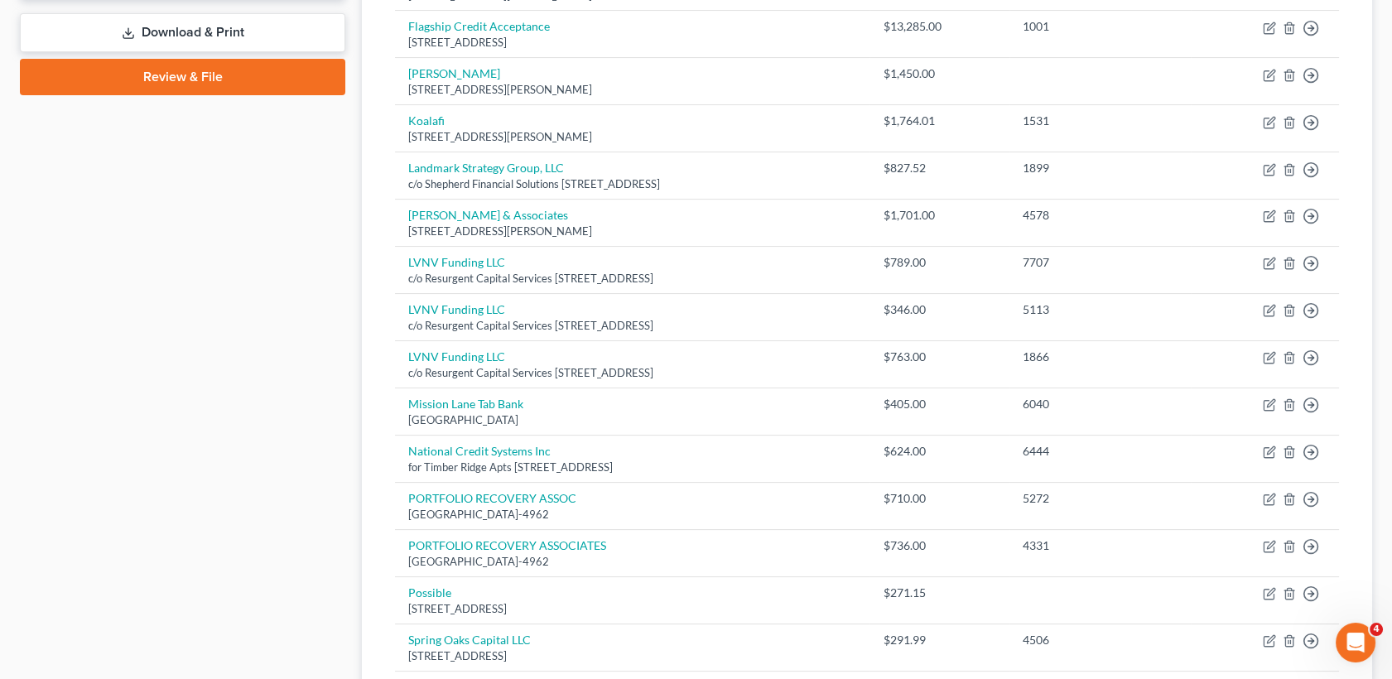
drag, startPoint x: 1390, startPoint y: 336, endPoint x: 1381, endPoint y: 149, distance: 187.3
click at [1381, 149] on div "[PERSON_NAME] & [PERSON_NAME] Upgraded Chapter Chapter 7 Status Lead District […" at bounding box center [696, 252] width 1392 height 1815
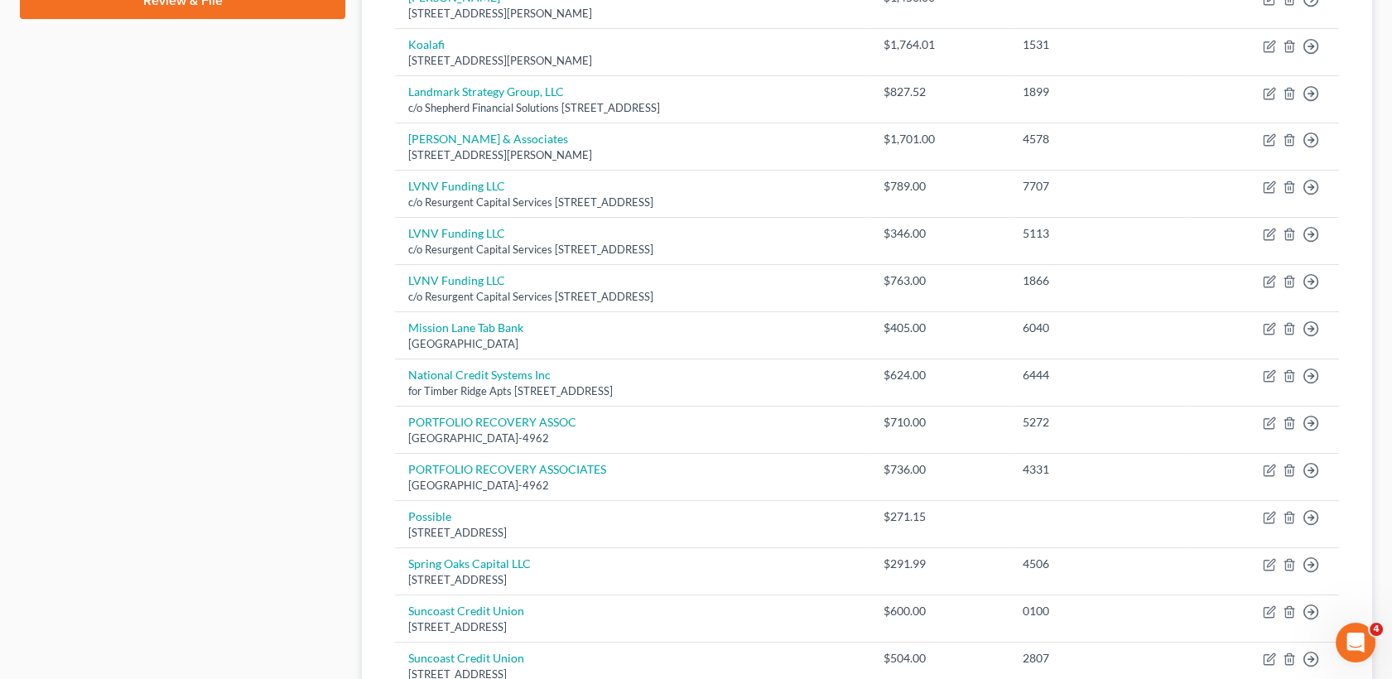
scroll to position [807, 0]
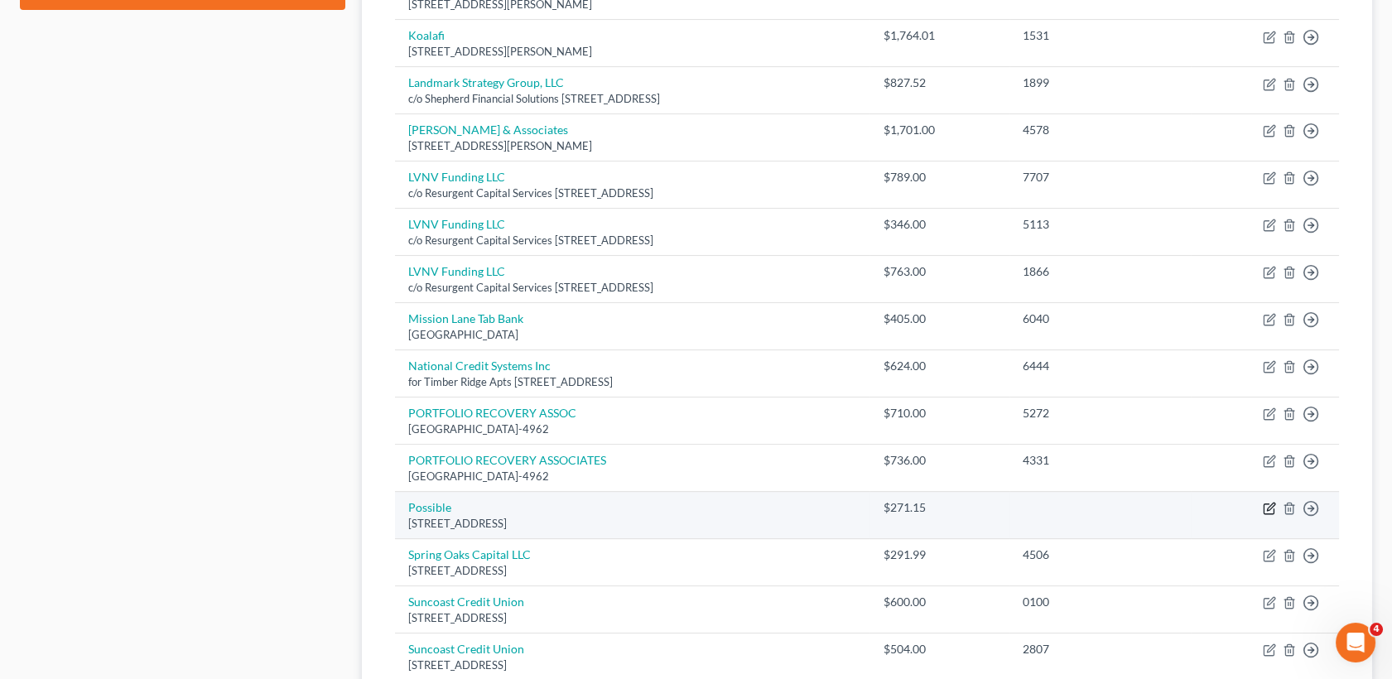
click at [1266, 505] on icon "button" at bounding box center [1269, 508] width 13 height 13
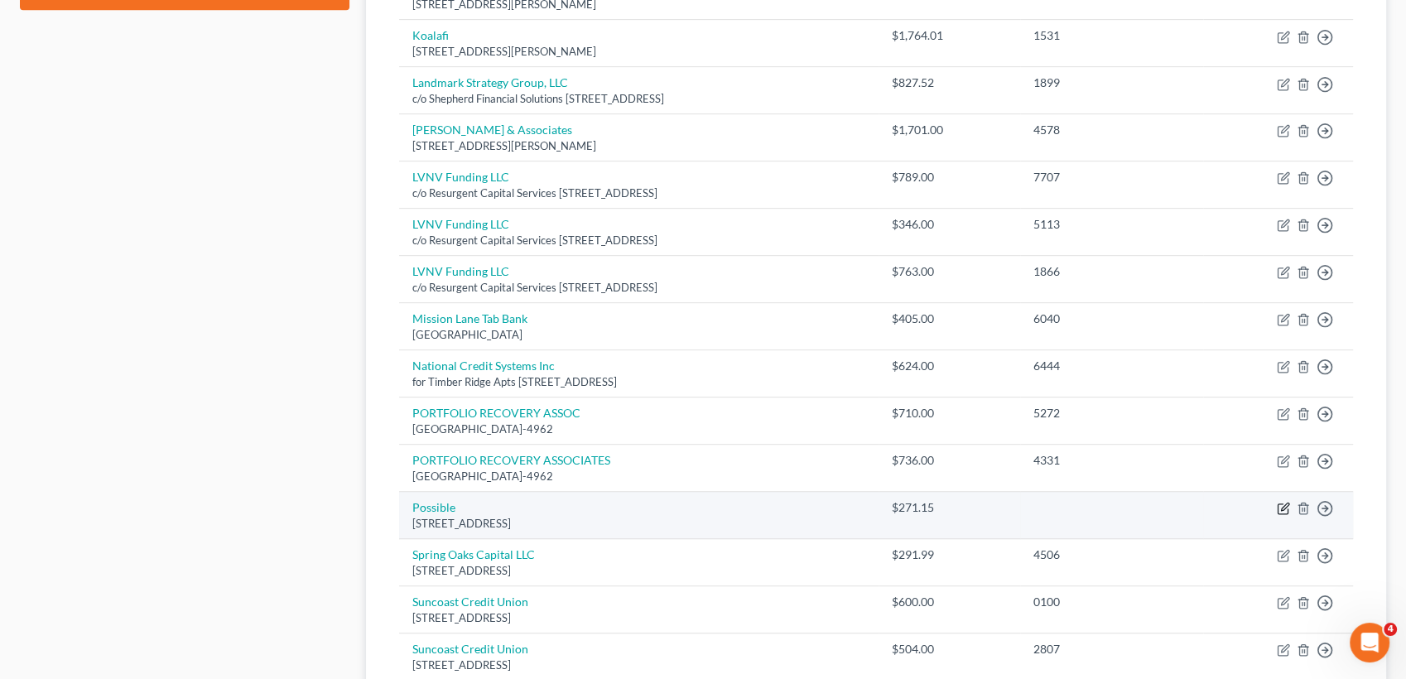
select select "31"
select select "2"
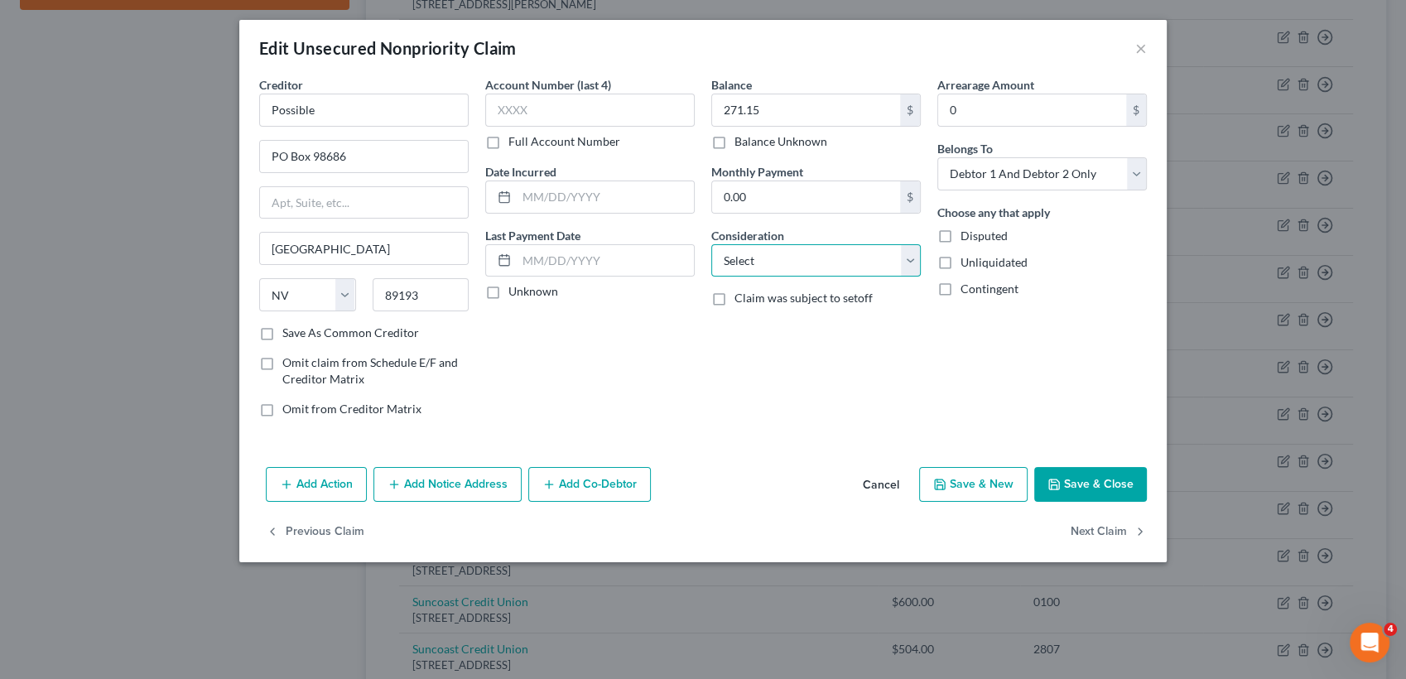
click at [782, 258] on select "Select Cable / Satellite Services Collection Agency Credit Card Debt Debt Couns…" at bounding box center [816, 260] width 210 height 33
select select "10"
click at [711, 244] on select "Select Cable / Satellite Services Collection Agency Credit Card Debt Debt Couns…" at bounding box center [816, 260] width 210 height 33
click at [1053, 169] on select "Select Debtor 1 Only Debtor 2 Only Debtor 1 And Debtor 2 Only At Least One Of T…" at bounding box center [1042, 173] width 210 height 33
select select "0"
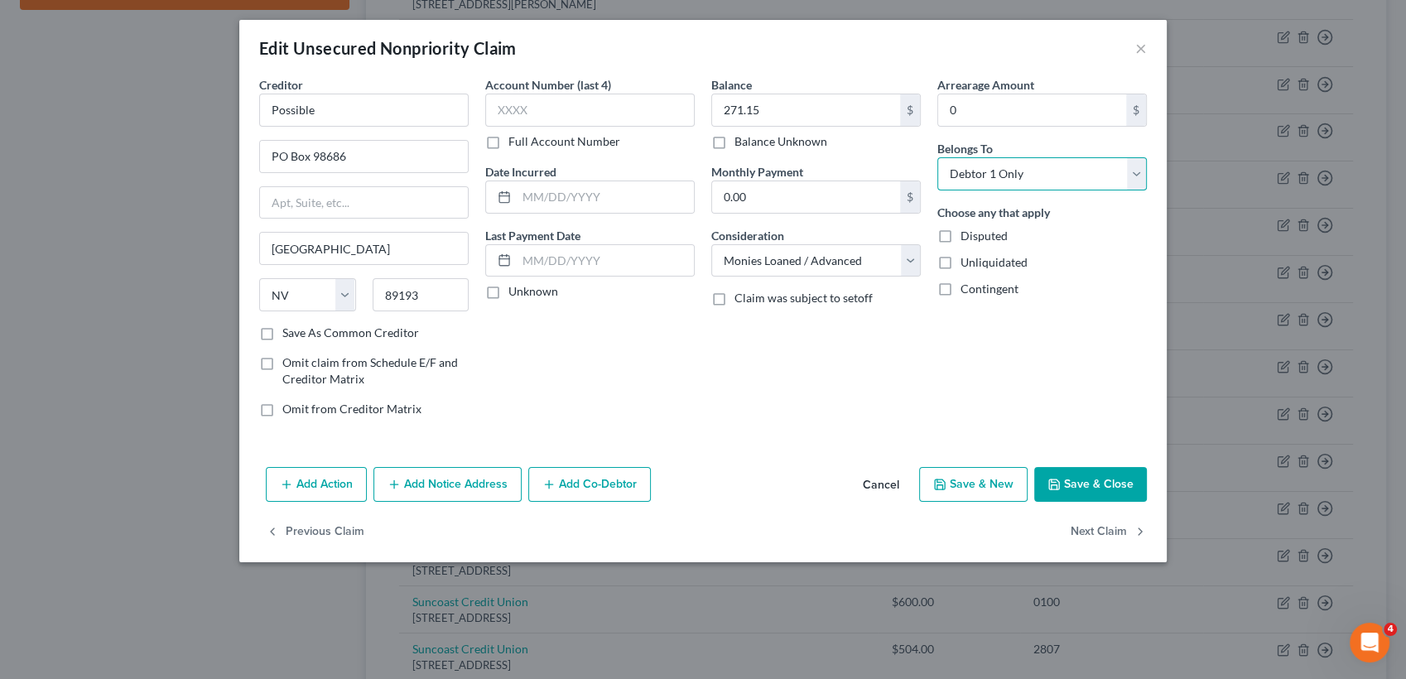
click at [937, 157] on select "Select Debtor 1 Only Debtor 2 Only Debtor 1 And Debtor 2 Only At Least One Of T…" at bounding box center [1042, 173] width 210 height 33
click at [1118, 488] on button "Save & Close" at bounding box center [1090, 484] width 113 height 35
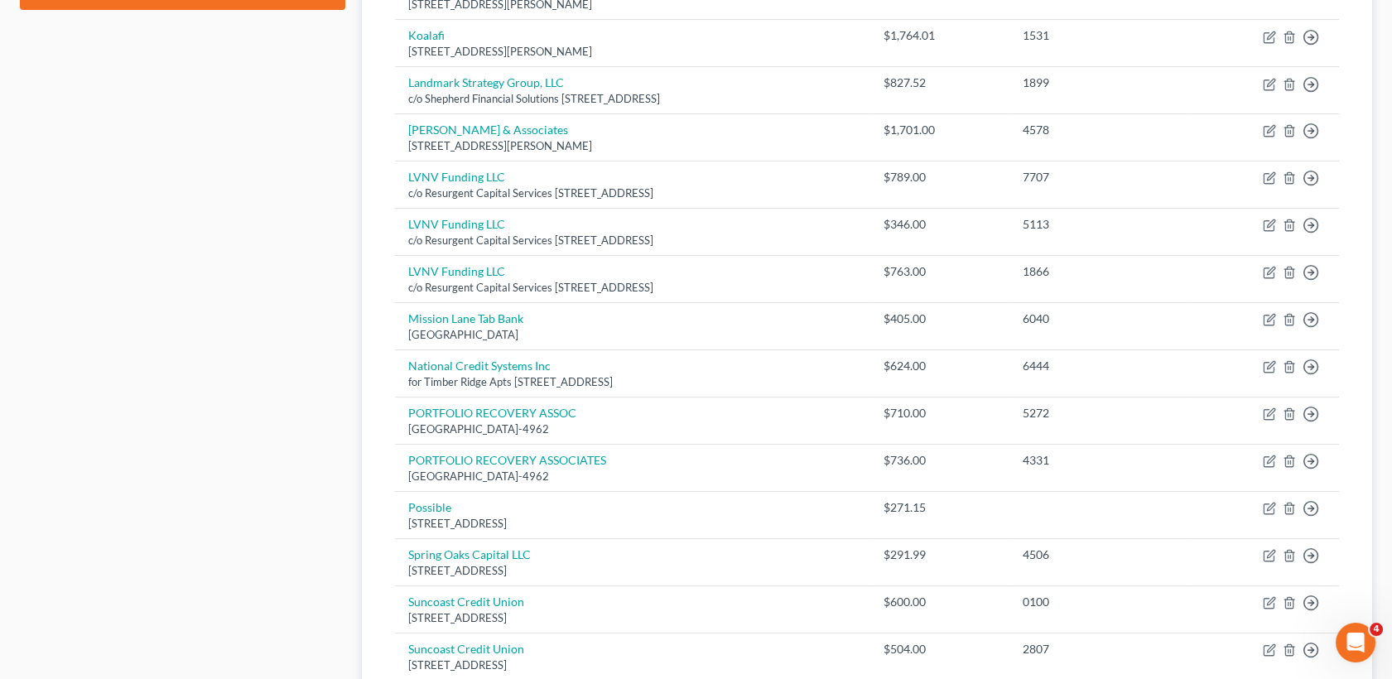
scroll to position [213, 0]
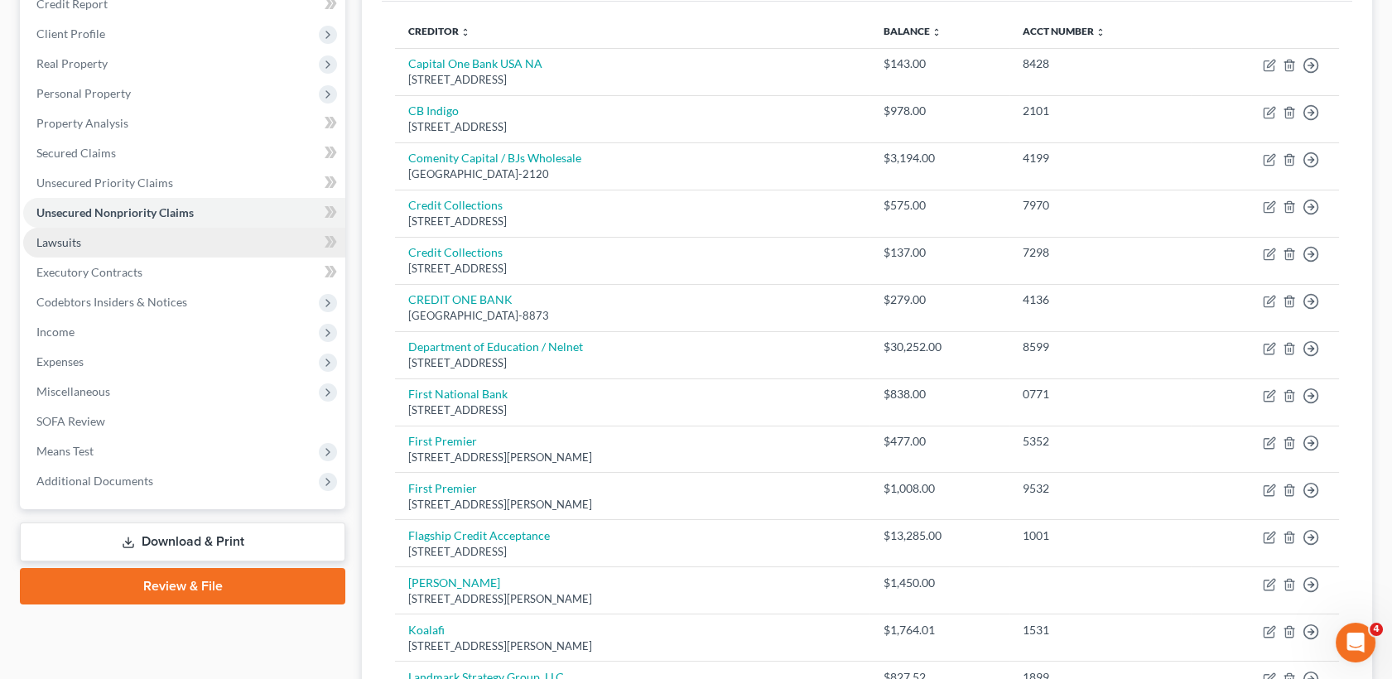
click at [111, 236] on link "Lawsuits" at bounding box center [184, 243] width 322 height 30
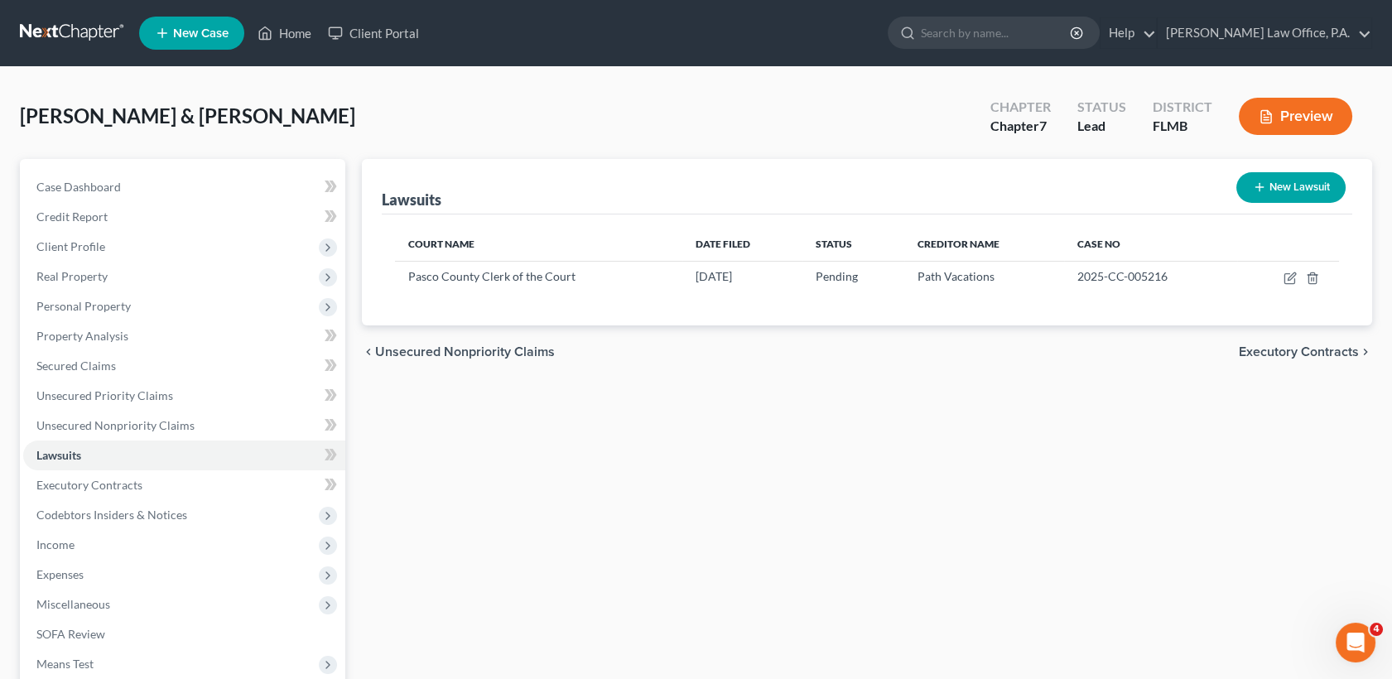
click at [1304, 182] on button "New Lawsuit" at bounding box center [1290, 187] width 109 height 31
select select "0"
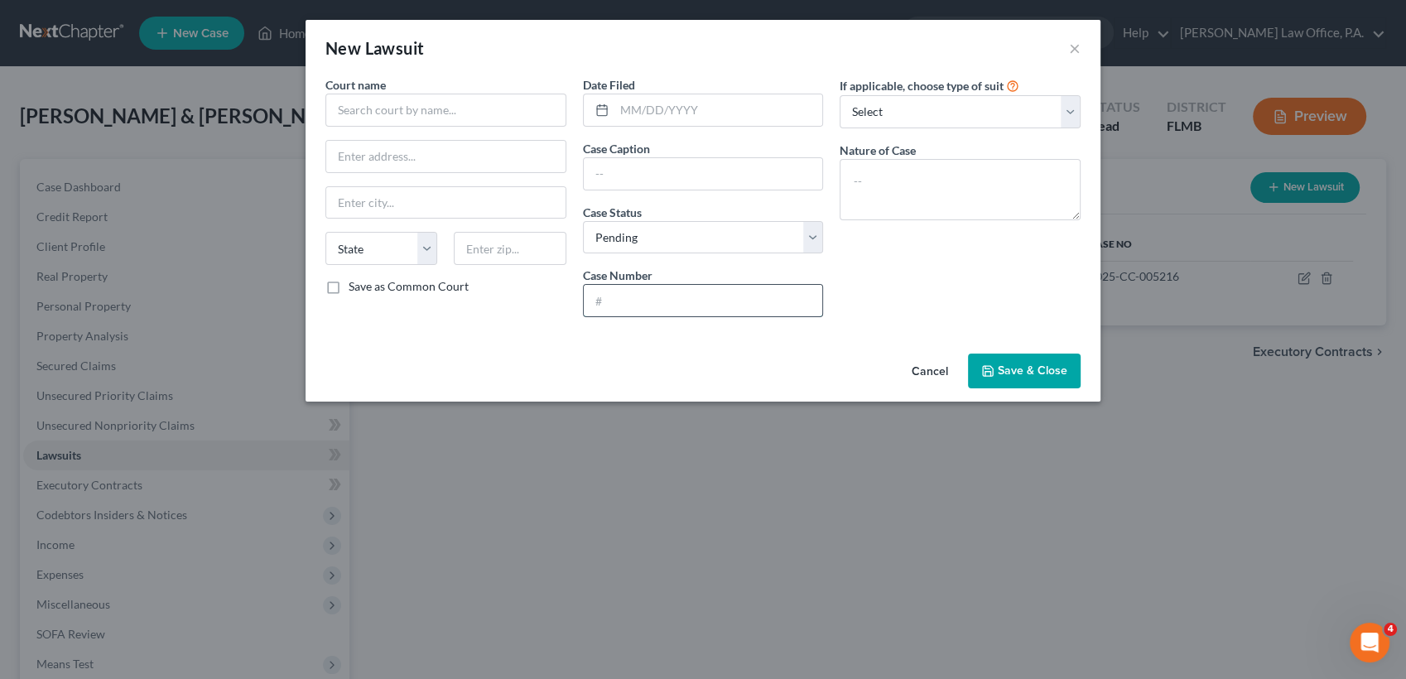
click at [649, 306] on input "text" at bounding box center [703, 300] width 239 height 31
paste input "2:23-cv-00783"
type input "2:23-cv-00783"
paste input "8. Class action I'm involved in, In the United States District Court for the Di…"
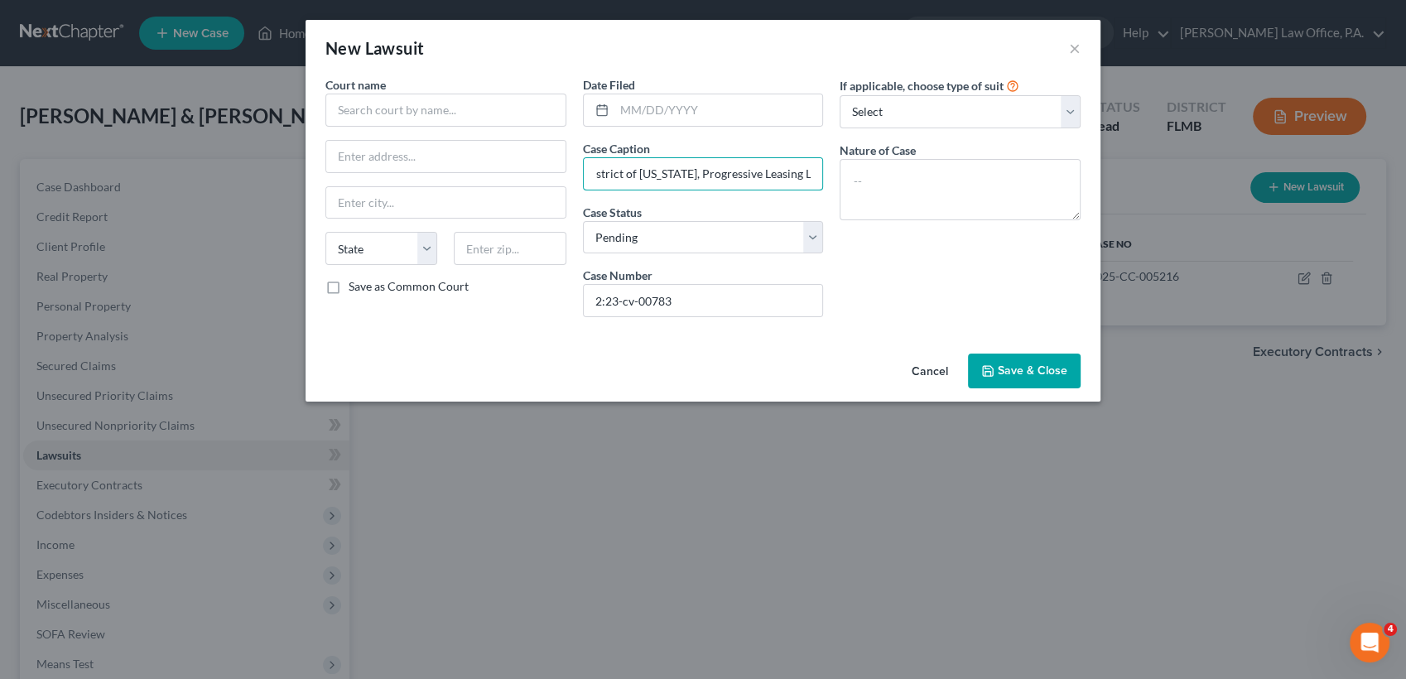
type input "8. Class action I'm involved in, In the United States District Court for the Di…"
click at [1036, 378] on button "Save & Close" at bounding box center [1024, 371] width 113 height 35
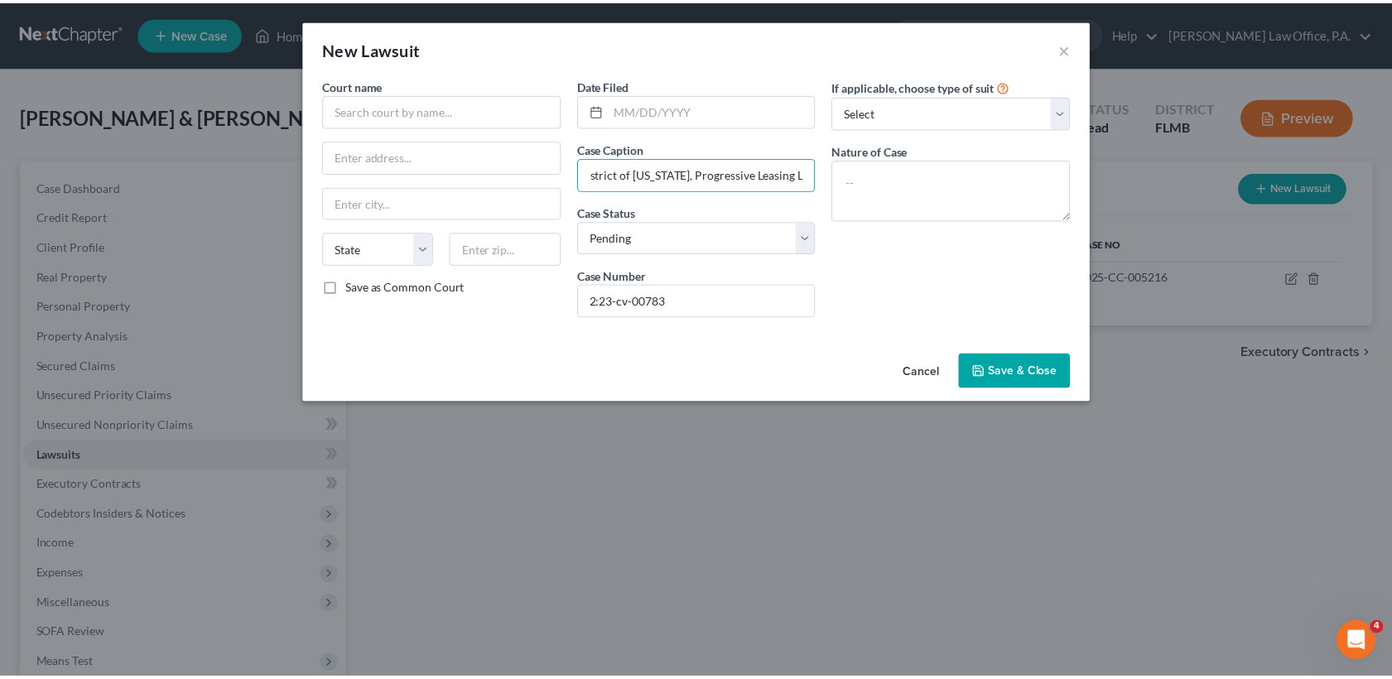
scroll to position [0, 0]
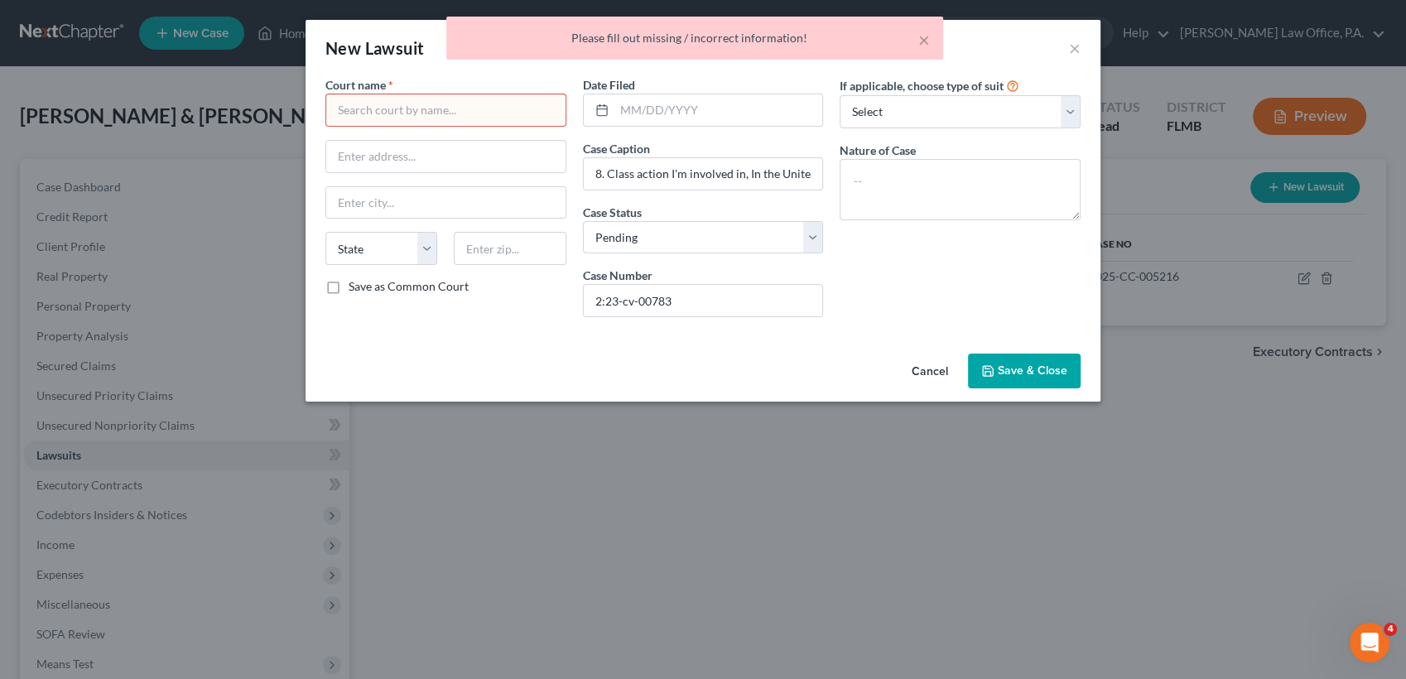
click at [362, 113] on input "text" at bounding box center [445, 110] width 241 height 33
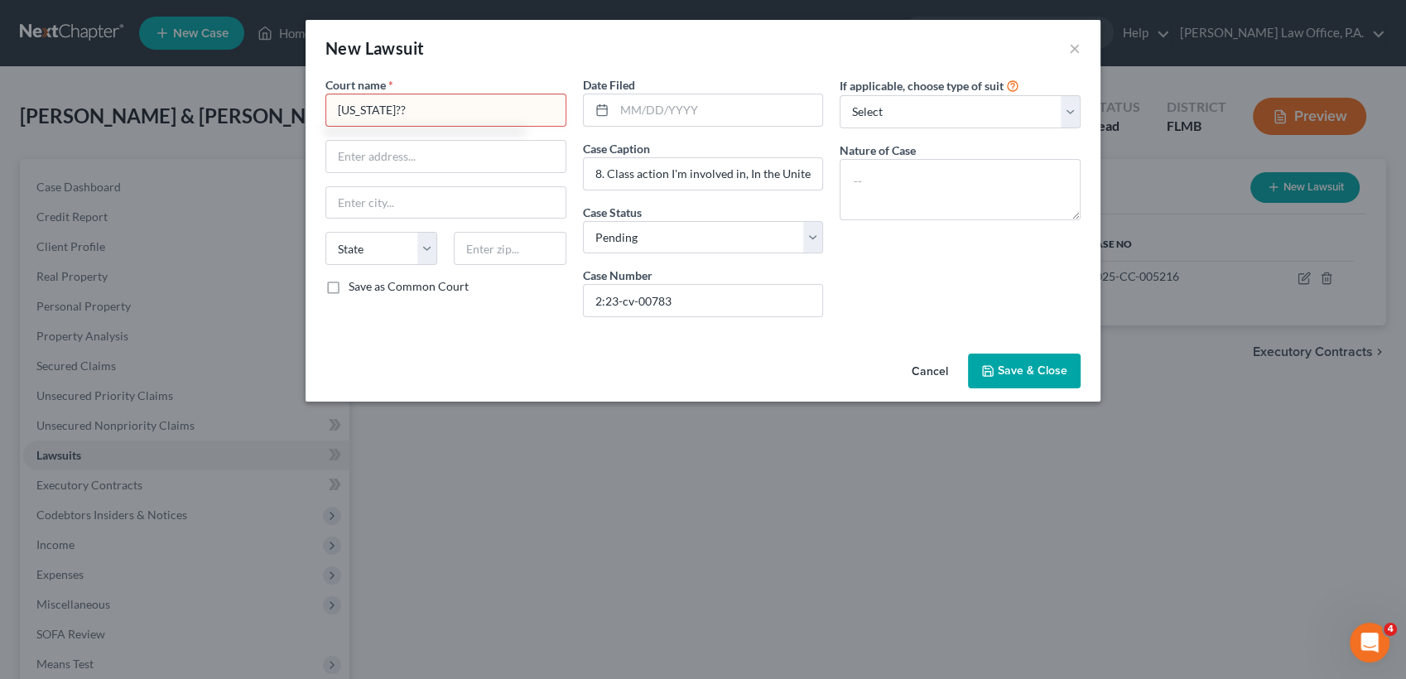
type input "[US_STATE]??"
click at [1064, 361] on button "Save & Close" at bounding box center [1024, 371] width 113 height 35
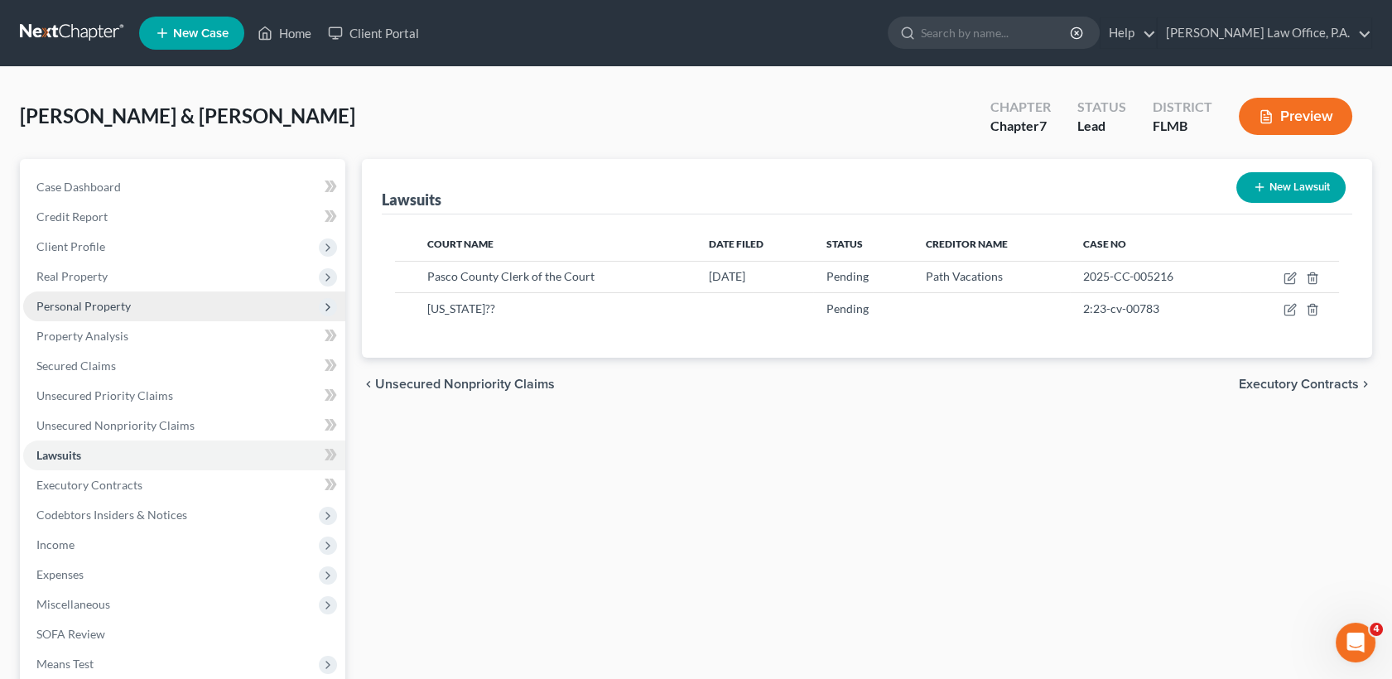
click at [145, 309] on span "Personal Property" at bounding box center [184, 307] width 322 height 30
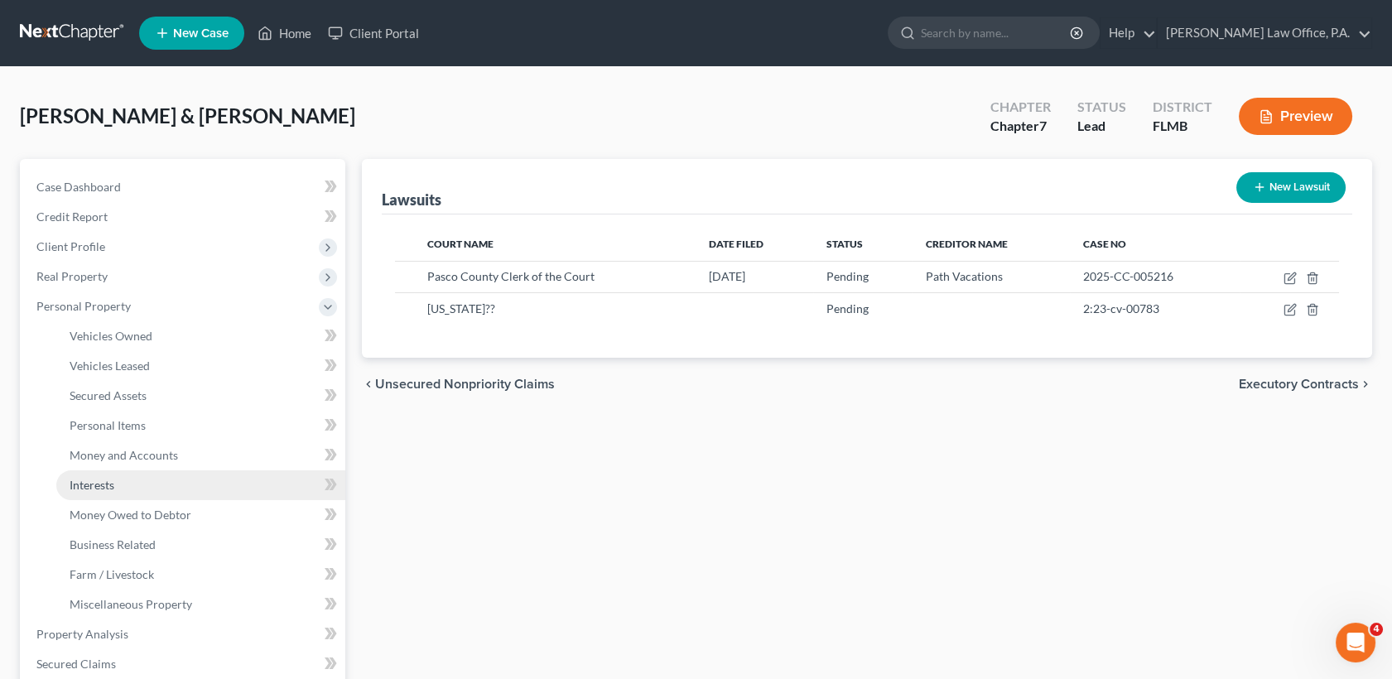
click at [155, 481] on link "Interests" at bounding box center [200, 485] width 289 height 30
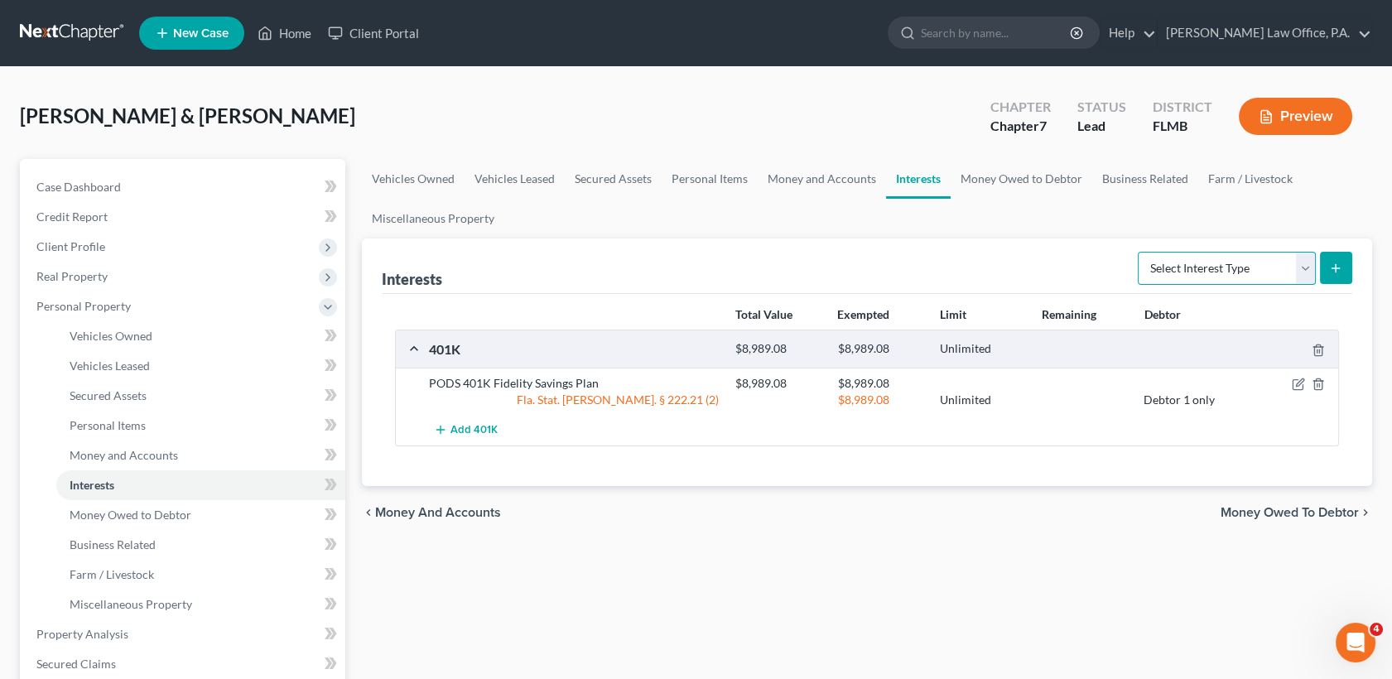
click at [1186, 262] on select "Select Interest Type 401K Annuity Bond Education IRA Government Bond Government…" at bounding box center [1227, 268] width 178 height 33
click at [992, 551] on div "Vehicles Owned Vehicles Leased Secured Assets Personal Items Money and Accounts…" at bounding box center [867, 637] width 1027 height 957
click at [1303, 263] on select "Select Interest Type 401K Annuity Bond Education IRA Government Bond Government…" at bounding box center [1227, 268] width 178 height 33
click at [1140, 252] on select "Select Interest Type 401K Annuity Bond Education IRA Government Bond Government…" at bounding box center [1227, 268] width 178 height 33
drag, startPoint x: 1246, startPoint y: 660, endPoint x: 1306, endPoint y: 255, distance: 409.5
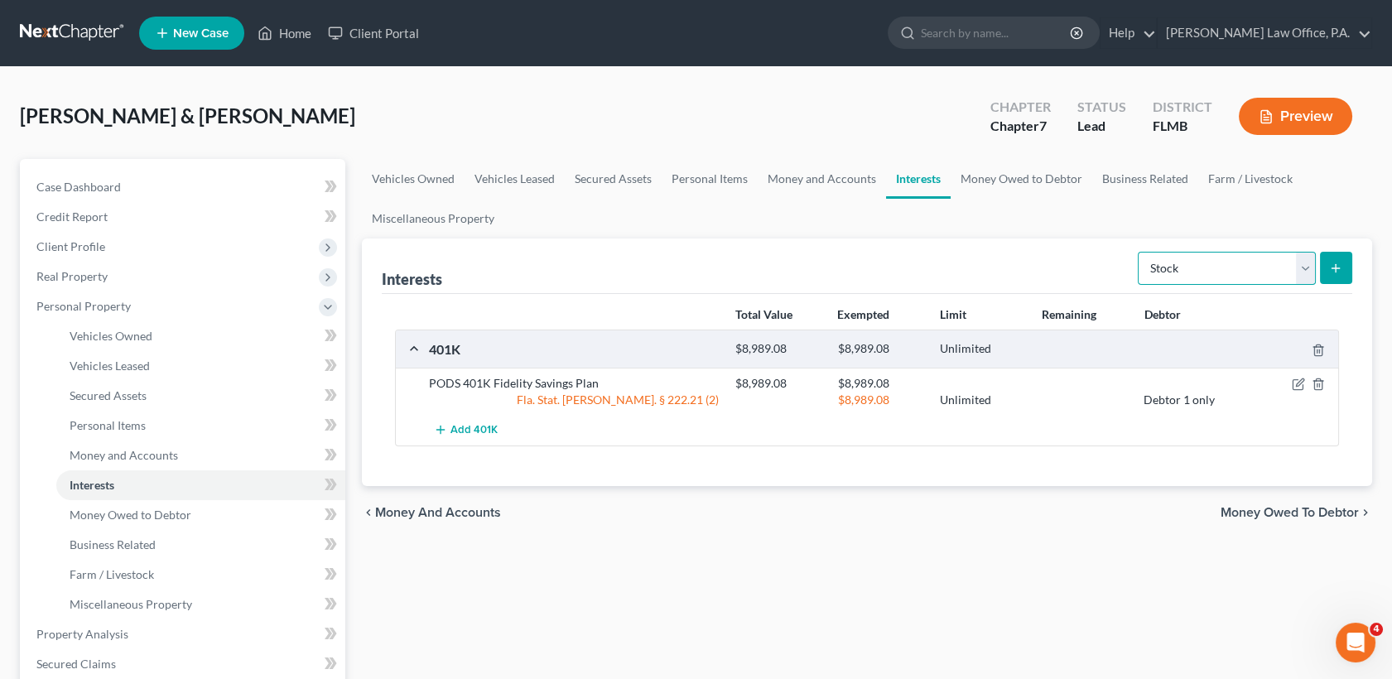
click at [1306, 255] on select "Select Interest Type 401K Annuity Bond Education IRA Government Bond Government…" at bounding box center [1227, 268] width 178 height 33
select select "term_life_insurance"
click at [1140, 252] on select "Select Interest Type 401K Annuity Bond Education IRA Government Bond Government…" at bounding box center [1227, 268] width 178 height 33
click at [1341, 273] on icon "submit" at bounding box center [1335, 268] width 13 height 13
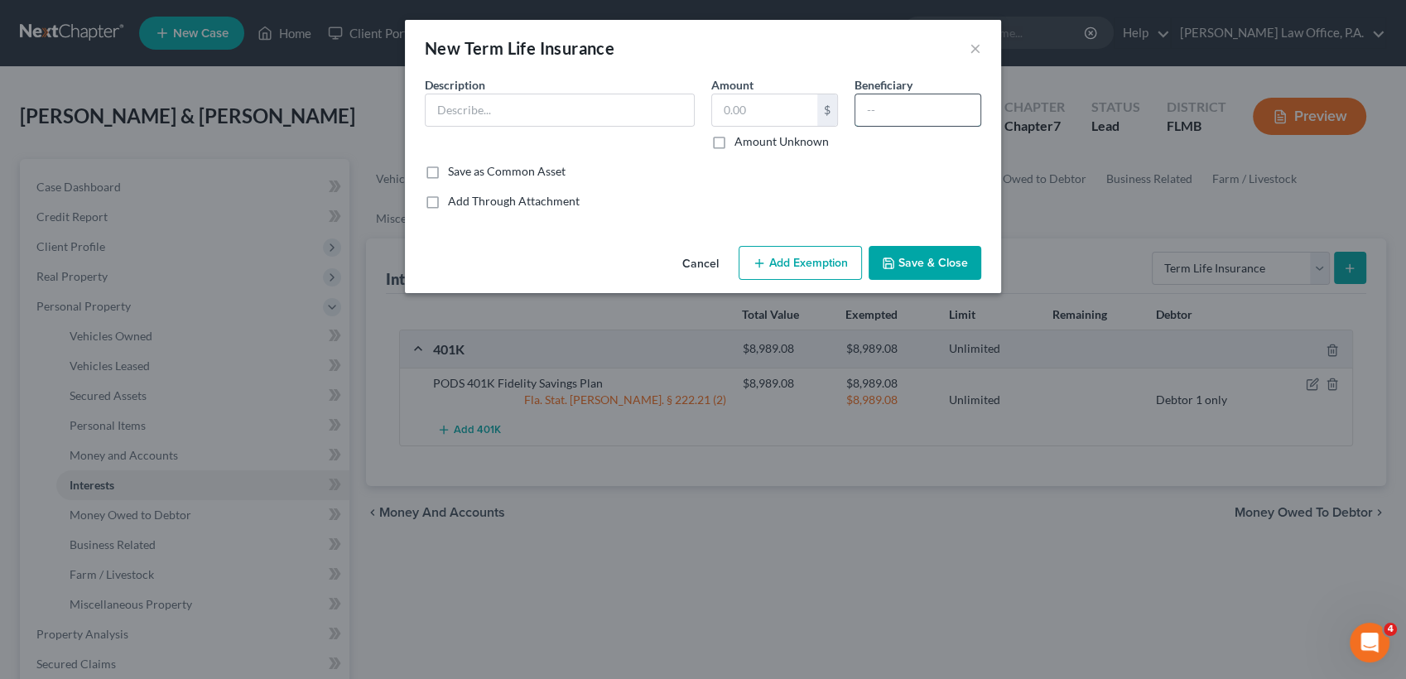
click at [908, 116] on input "text" at bounding box center [917, 109] width 125 height 31
type input "Debtor 2"
click at [783, 108] on input "text" at bounding box center [764, 109] width 105 height 31
type input "48,000"
click at [468, 120] on input "text" at bounding box center [560, 109] width 268 height 31
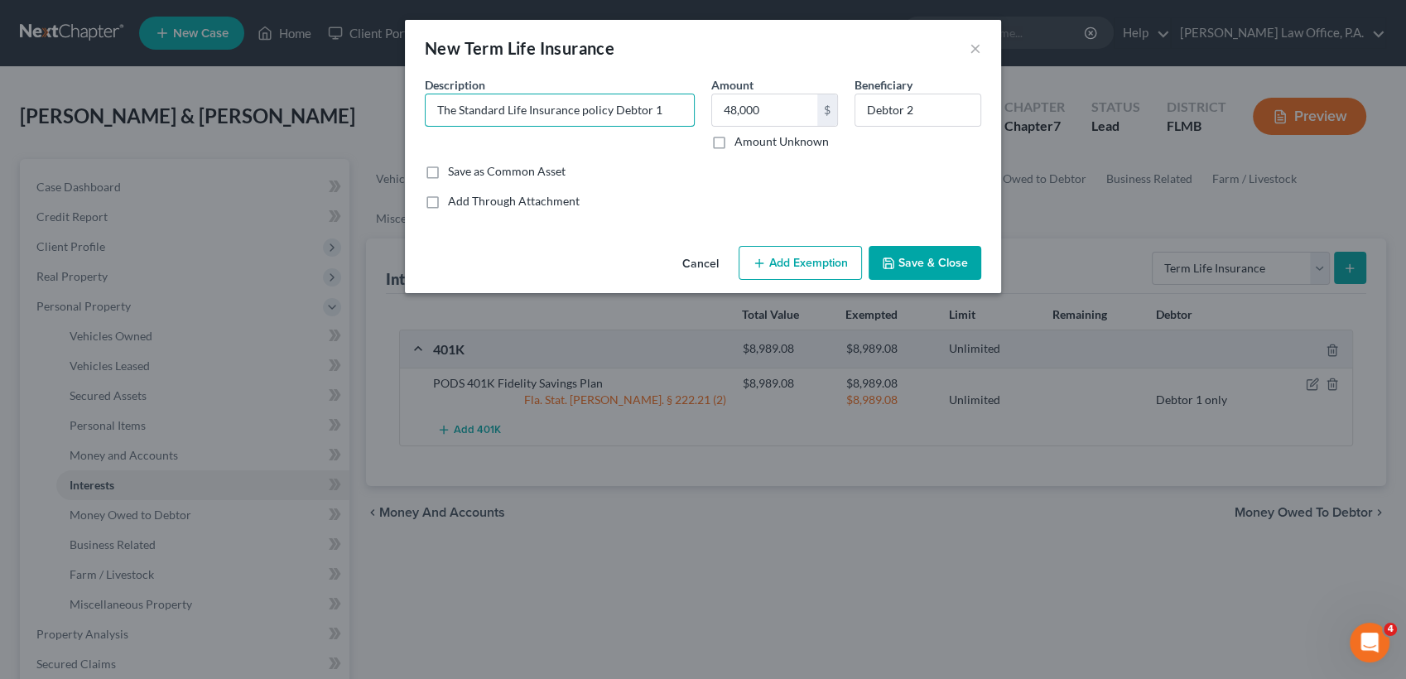
type input "The Standard Life Insurance policy Debtor 1"
click at [808, 262] on button "Add Exemption" at bounding box center [800, 263] width 123 height 35
select select "2"
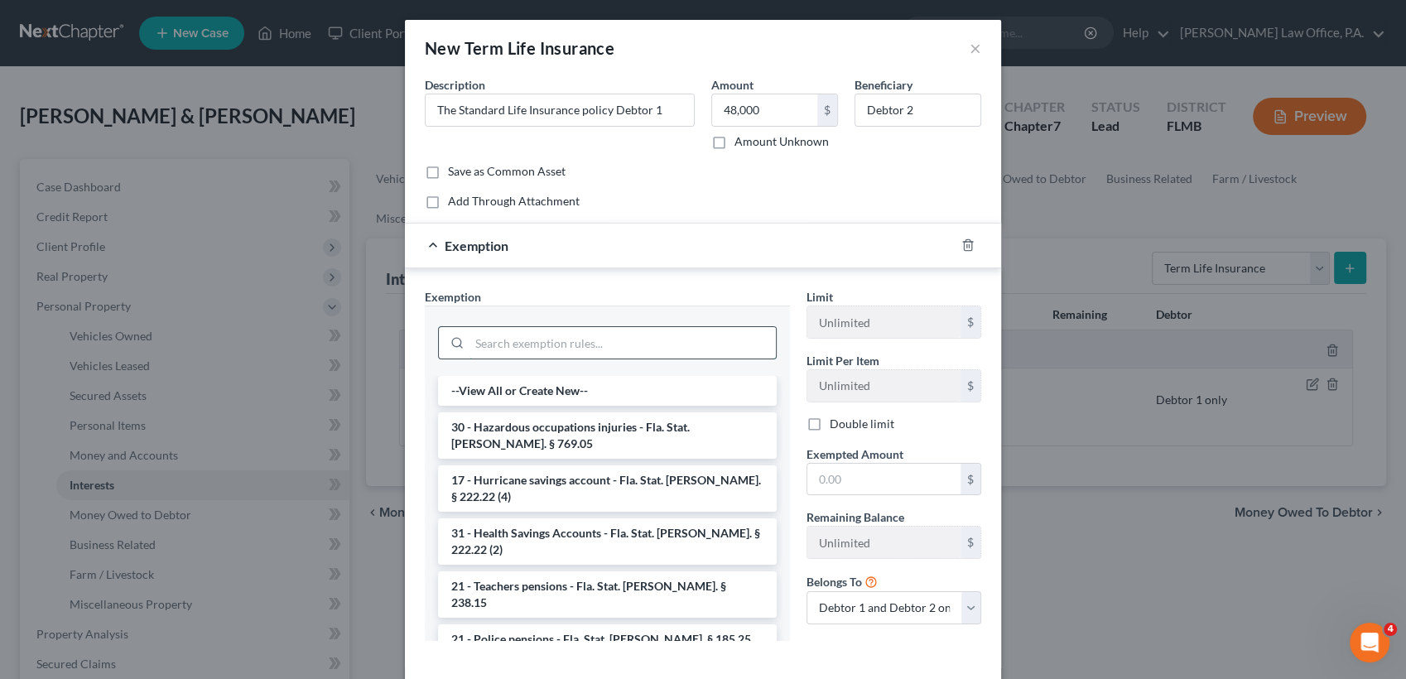
click at [484, 354] on input "search" at bounding box center [623, 342] width 306 height 31
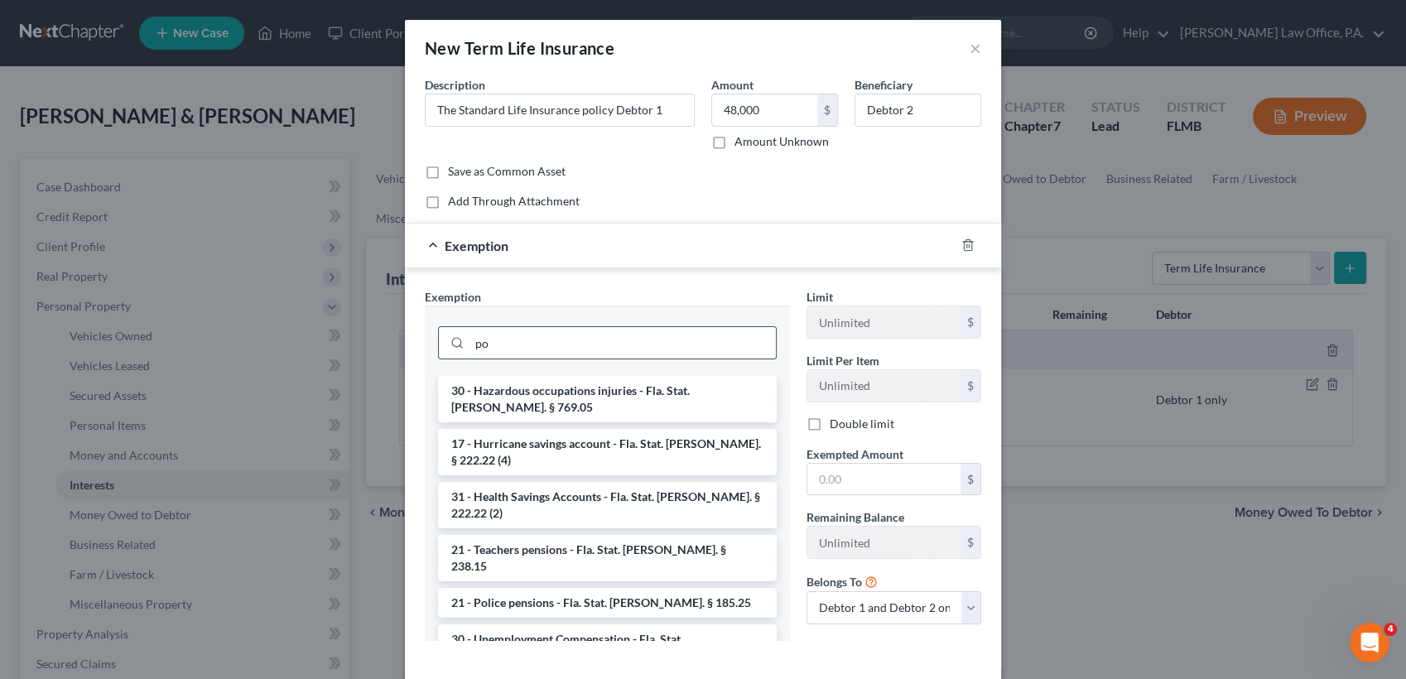
type input "p"
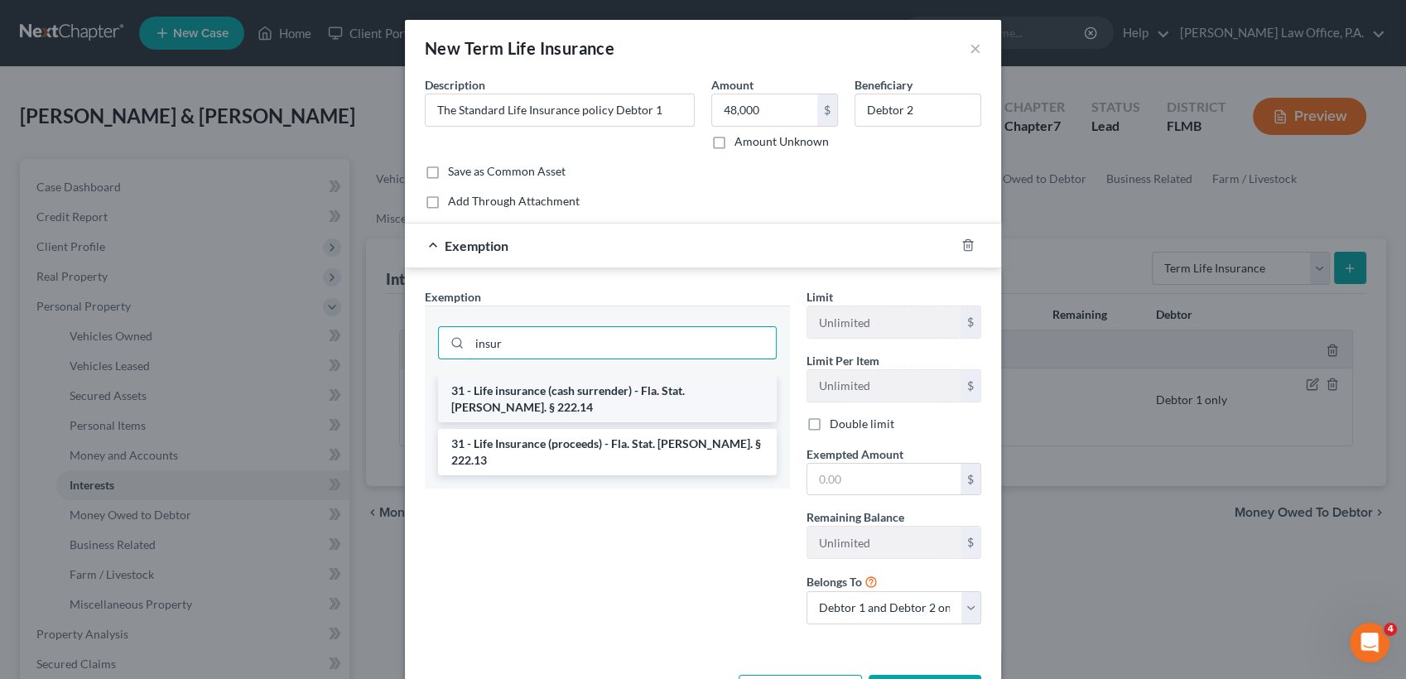
type input "insur"
click at [610, 396] on li "31 - Life insurance (cash surrender) - Fla. Stat. [PERSON_NAME]. § 222.14" at bounding box center [607, 399] width 339 height 46
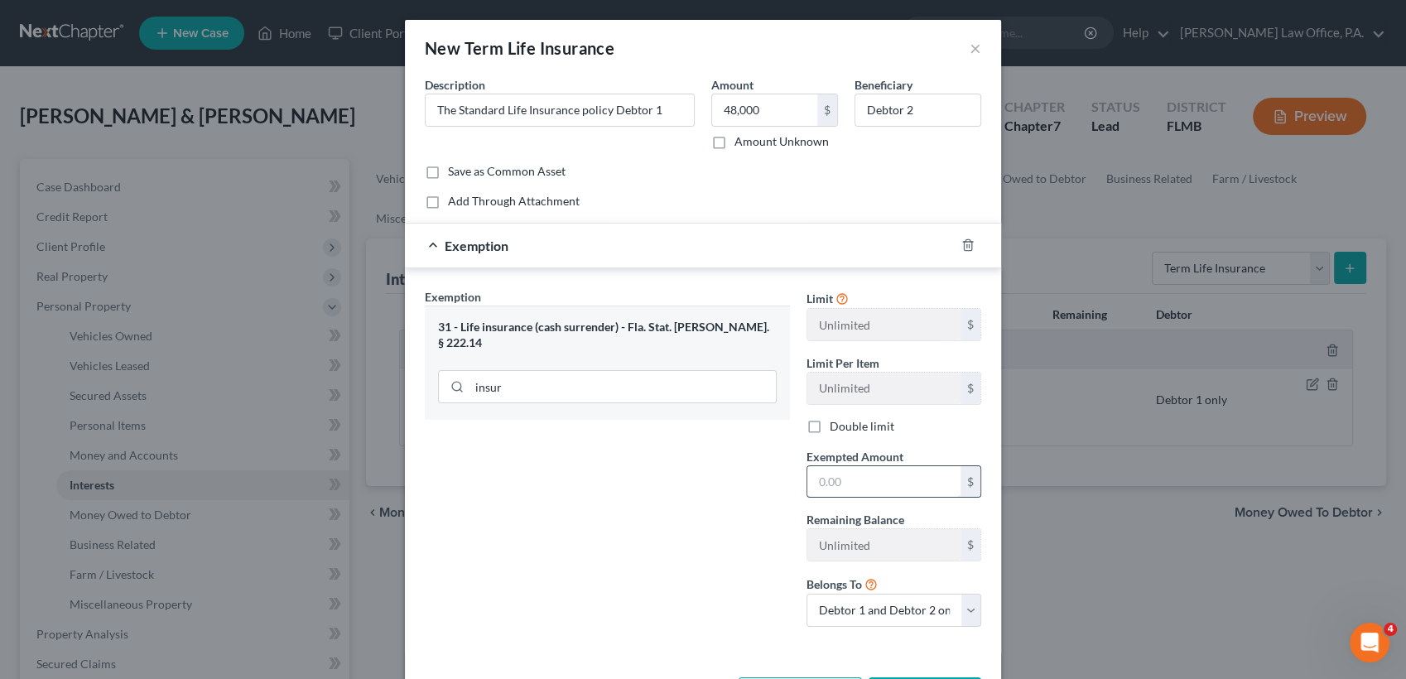
click at [892, 475] on input "text" at bounding box center [883, 481] width 153 height 31
type input "48,000"
click at [908, 613] on select "Debtor 1 only Debtor 2 only Debtor 1 and Debtor 2 only" at bounding box center [894, 610] width 175 height 33
select select "0"
click at [807, 594] on select "Debtor 1 only Debtor 2 only Debtor 1 and Debtor 2 only" at bounding box center [894, 610] width 175 height 33
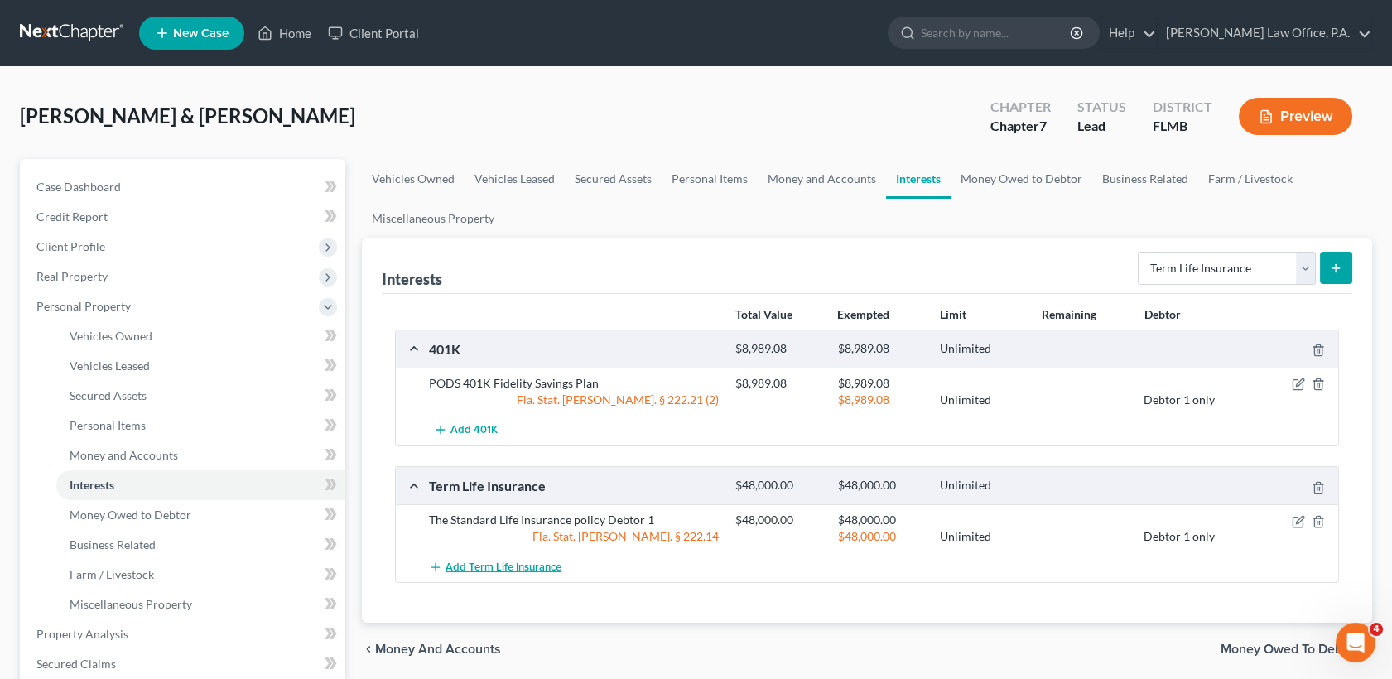
click at [528, 561] on span "Add Term Life Insurance" at bounding box center [504, 567] width 116 height 13
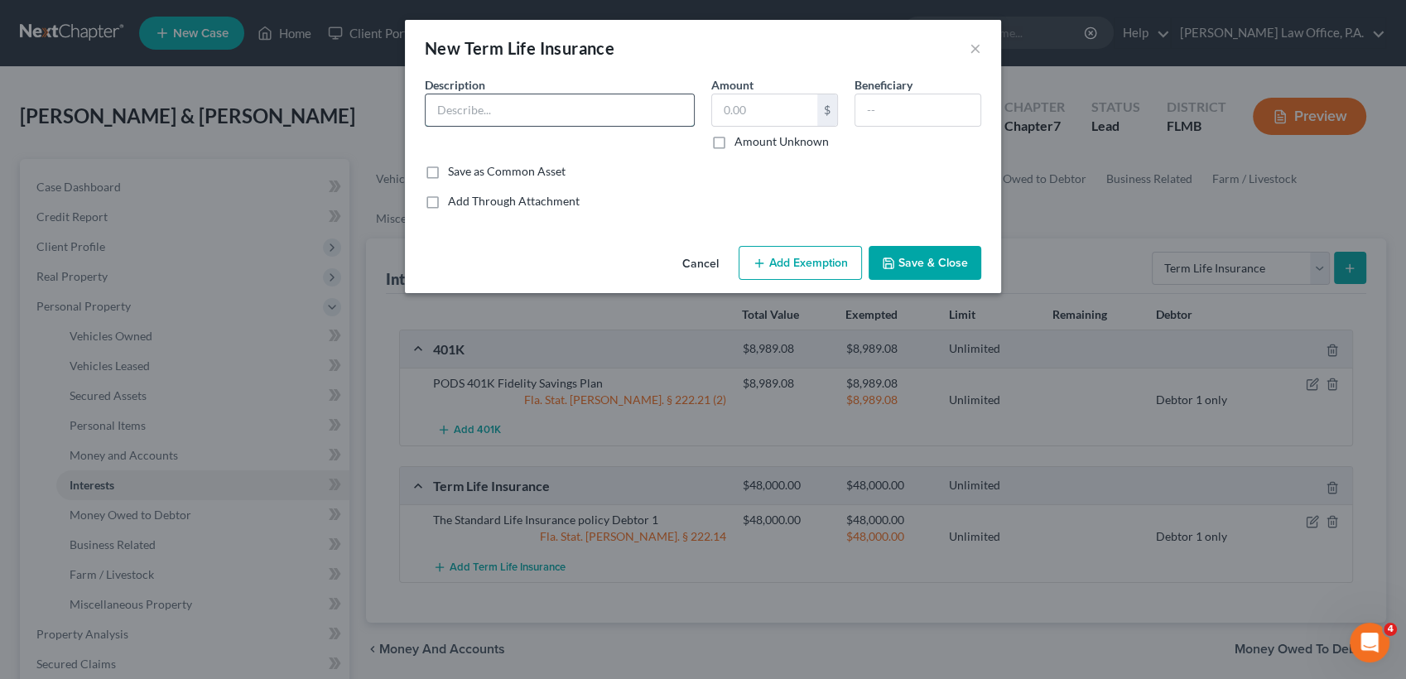
click at [546, 114] on input "text" at bounding box center [560, 109] width 268 height 31
click at [734, 111] on input "48,000" at bounding box center [764, 109] width 105 height 31
click at [813, 262] on button "Add Exemption" at bounding box center [800, 263] width 123 height 35
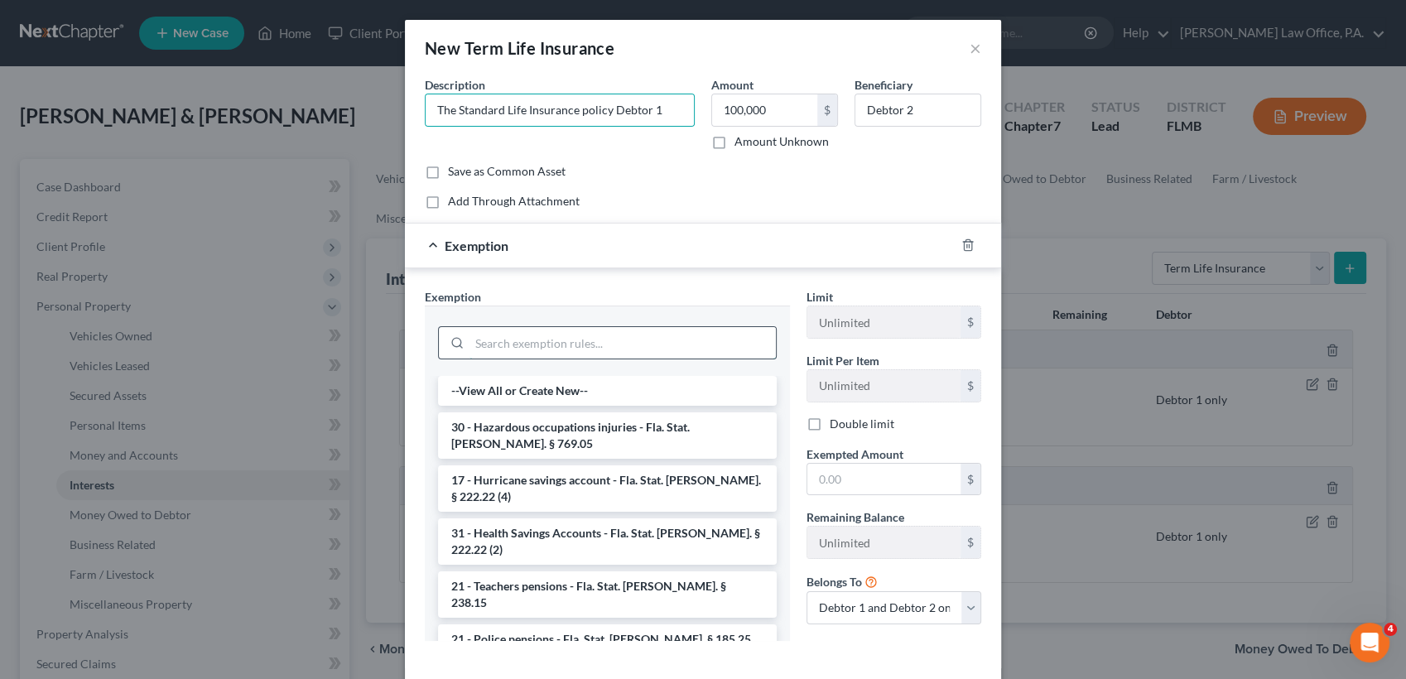
click at [615, 342] on input "search" at bounding box center [623, 342] width 306 height 31
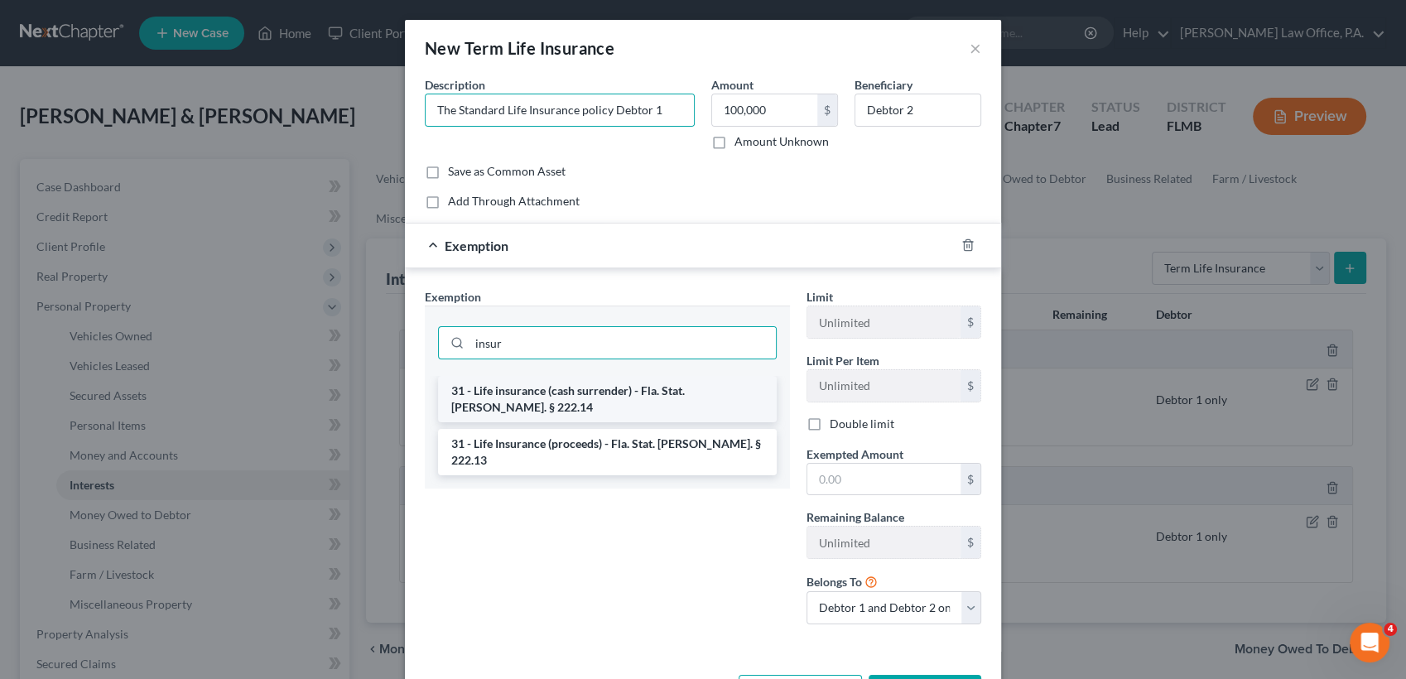
click at [625, 383] on li "31 - Life insurance (cash surrender) - Fla. Stat. [PERSON_NAME]. § 222.14" at bounding box center [607, 399] width 339 height 46
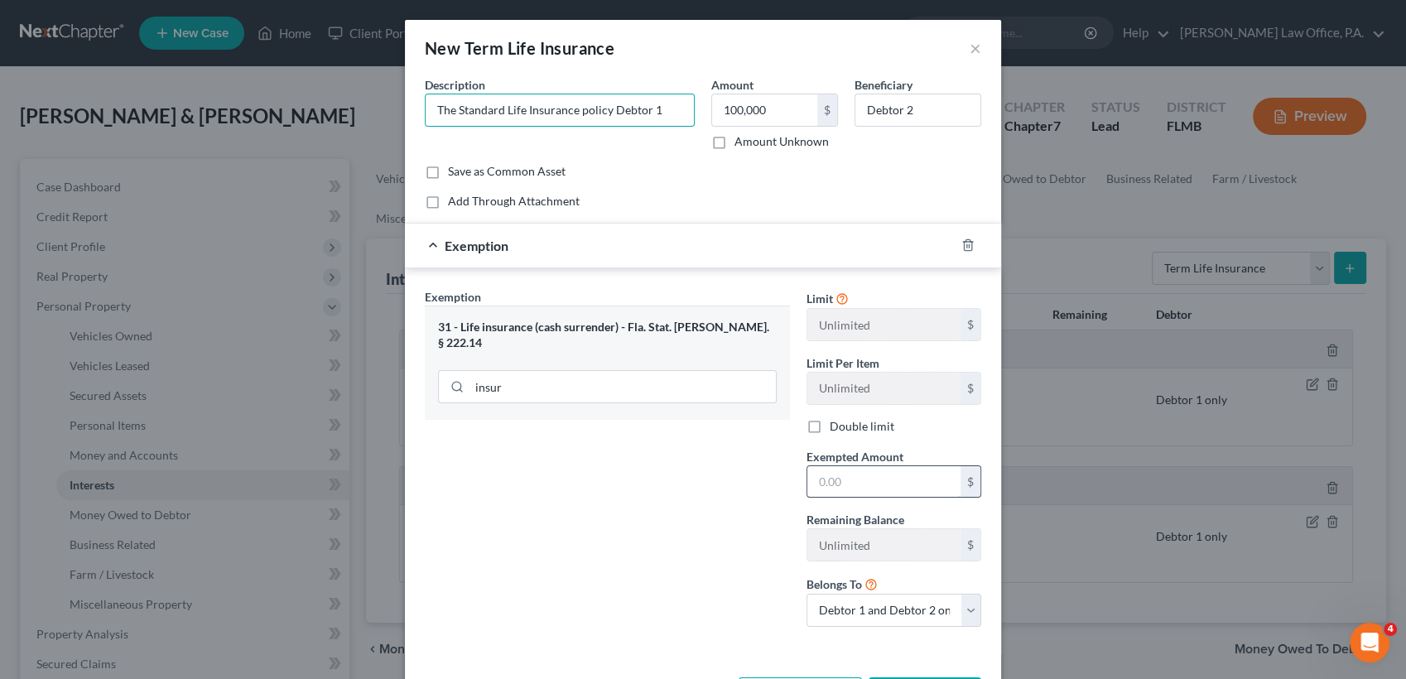
click at [840, 468] on input "text" at bounding box center [883, 481] width 153 height 31
click at [843, 622] on select "Debtor 1 only Debtor 2 only Debtor 1 and Debtor 2 only" at bounding box center [894, 610] width 175 height 33
click at [807, 594] on select "Debtor 1 only Debtor 2 only Debtor 1 and Debtor 2 only" at bounding box center [894, 610] width 175 height 33
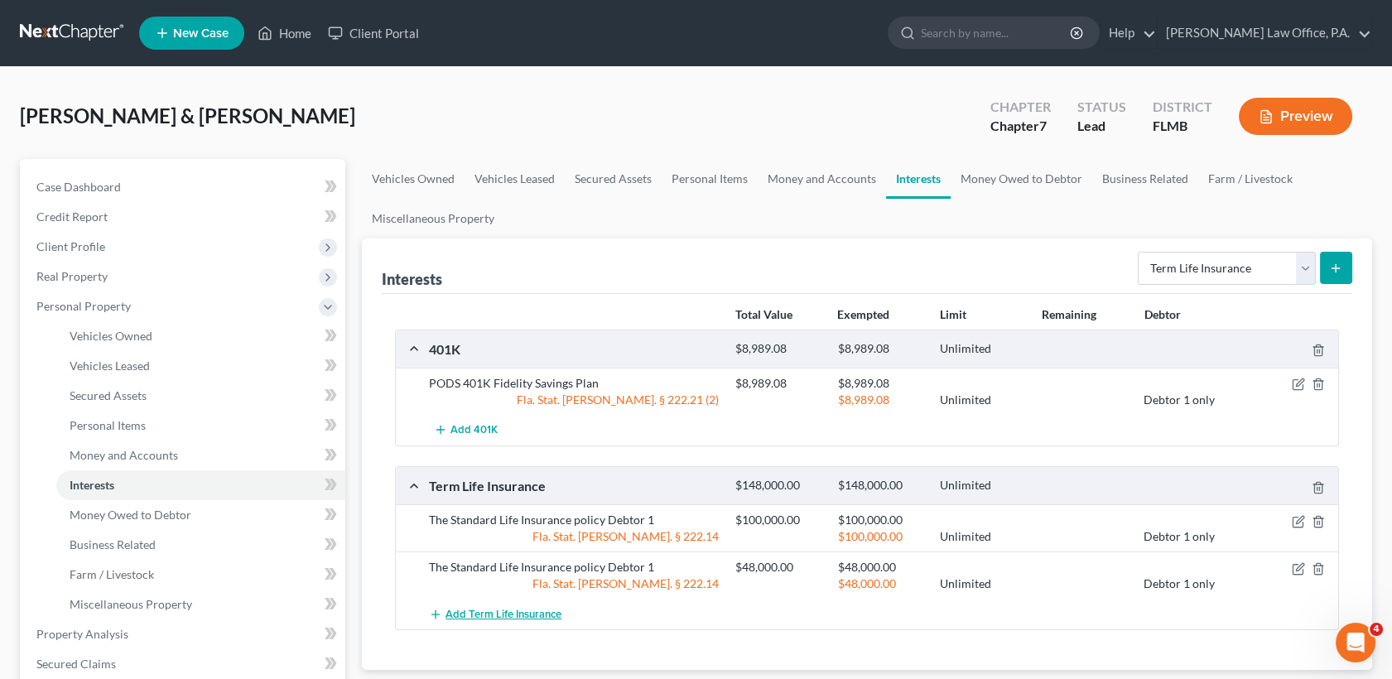
click at [531, 619] on span "Add Term Life Insurance" at bounding box center [504, 614] width 116 height 13
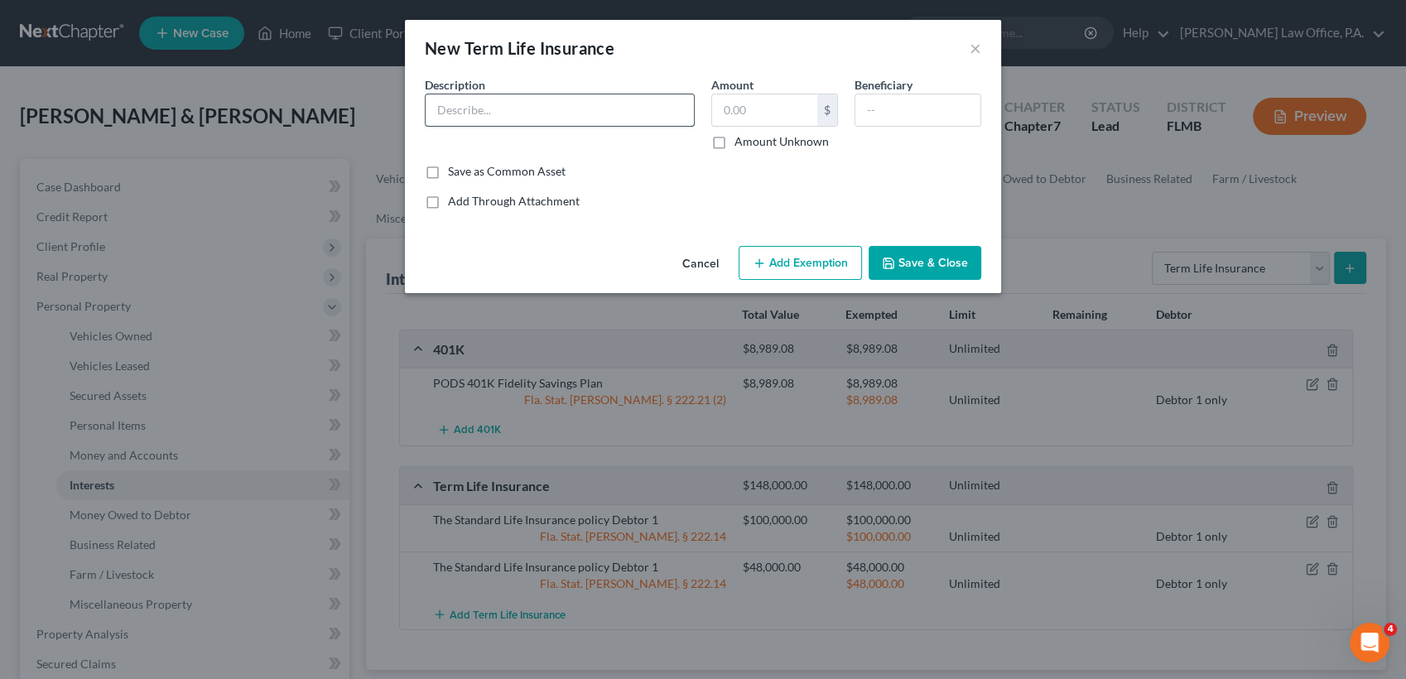
click at [573, 114] on input "text" at bounding box center [560, 109] width 268 height 31
click at [735, 108] on input "100,000" at bounding box center [764, 109] width 105 height 31
click at [788, 265] on button "Add Exemption" at bounding box center [800, 263] width 123 height 35
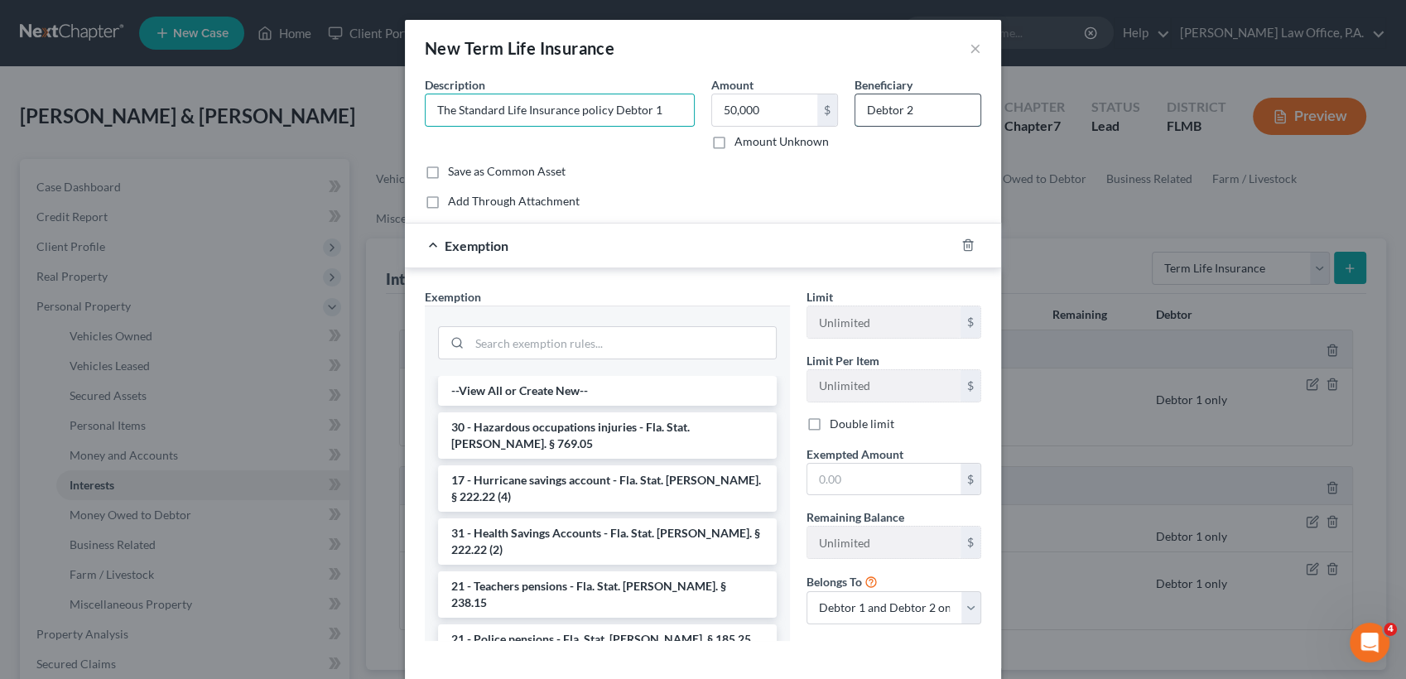
click at [947, 110] on input "Debtor 2" at bounding box center [917, 109] width 125 height 31
click at [672, 331] on input "search" at bounding box center [623, 342] width 306 height 31
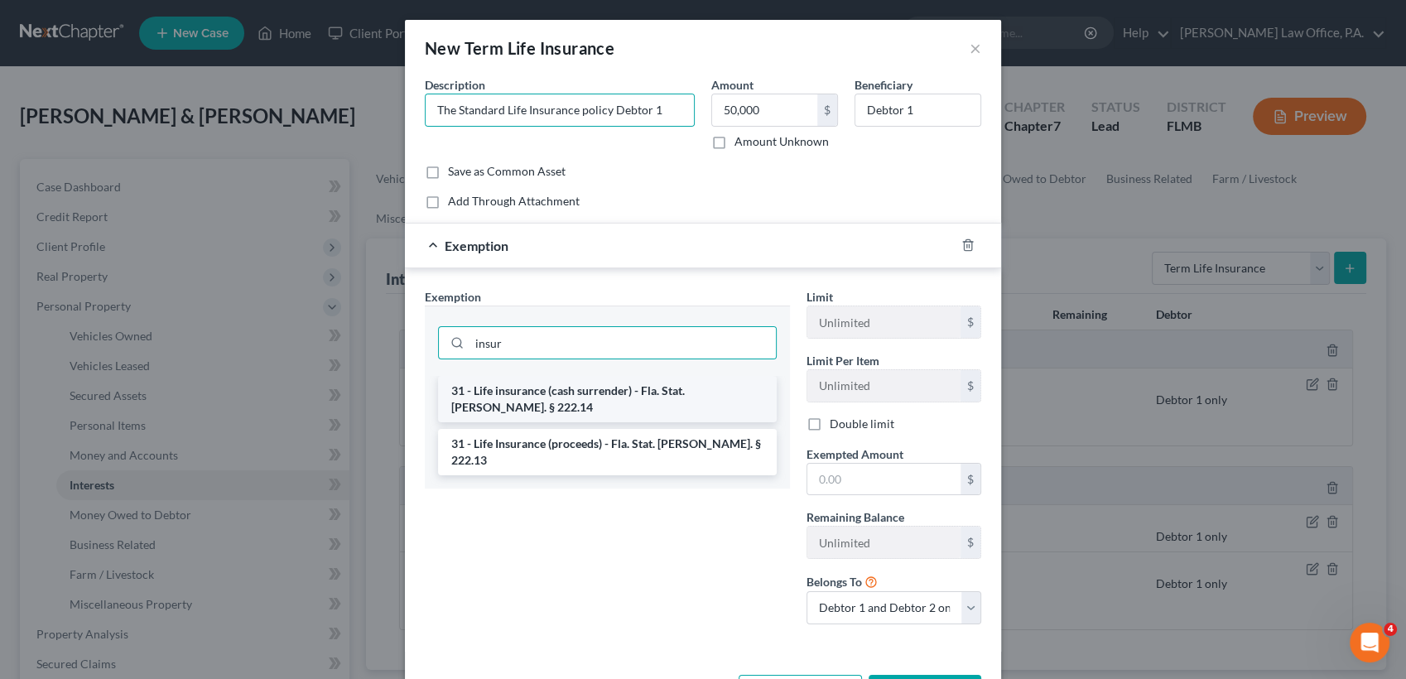
click at [678, 394] on li "31 - Life insurance (cash surrender) - Fla. Stat. [PERSON_NAME]. § 222.14" at bounding box center [607, 399] width 339 height 46
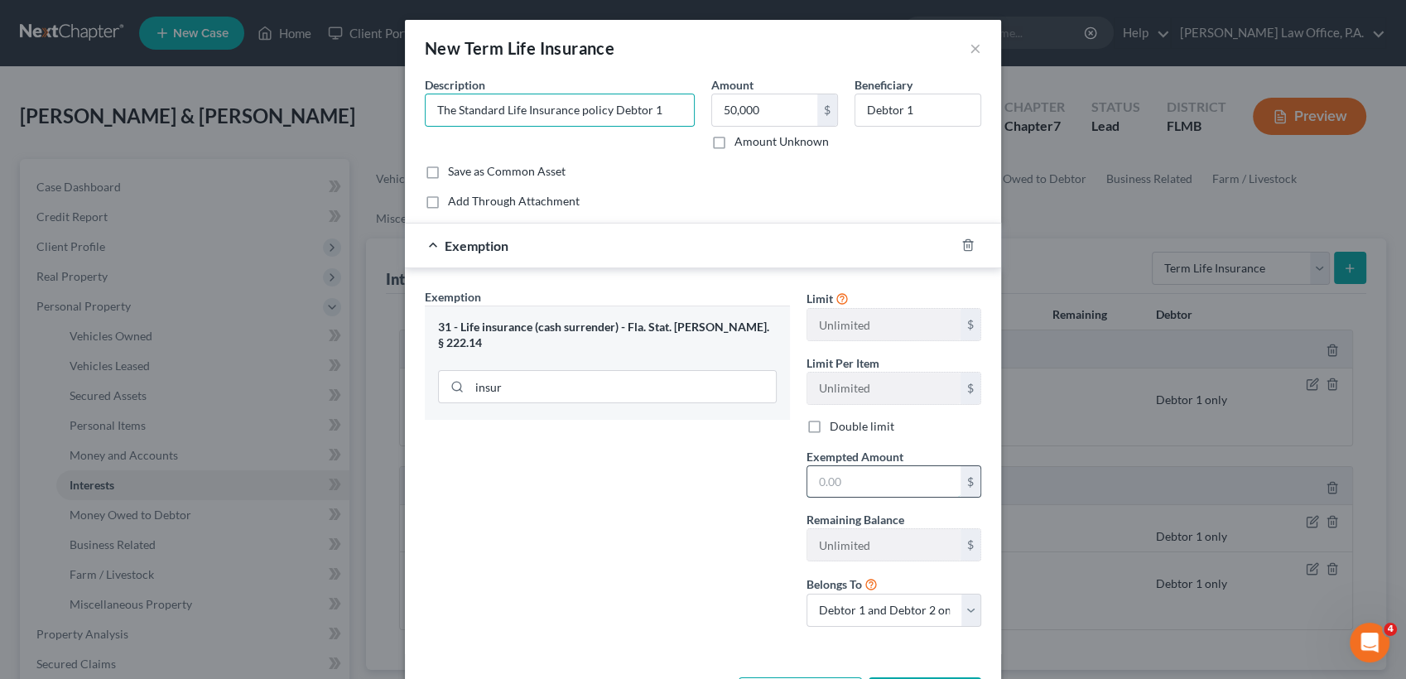
click at [860, 479] on input "text" at bounding box center [883, 481] width 153 height 31
click at [868, 625] on select "Debtor 1 only Debtor 2 only Debtor 1 and Debtor 2 only" at bounding box center [894, 610] width 175 height 33
click at [807, 594] on select "Debtor 1 only Debtor 2 only Debtor 1 and Debtor 2 only" at bounding box center [894, 610] width 175 height 33
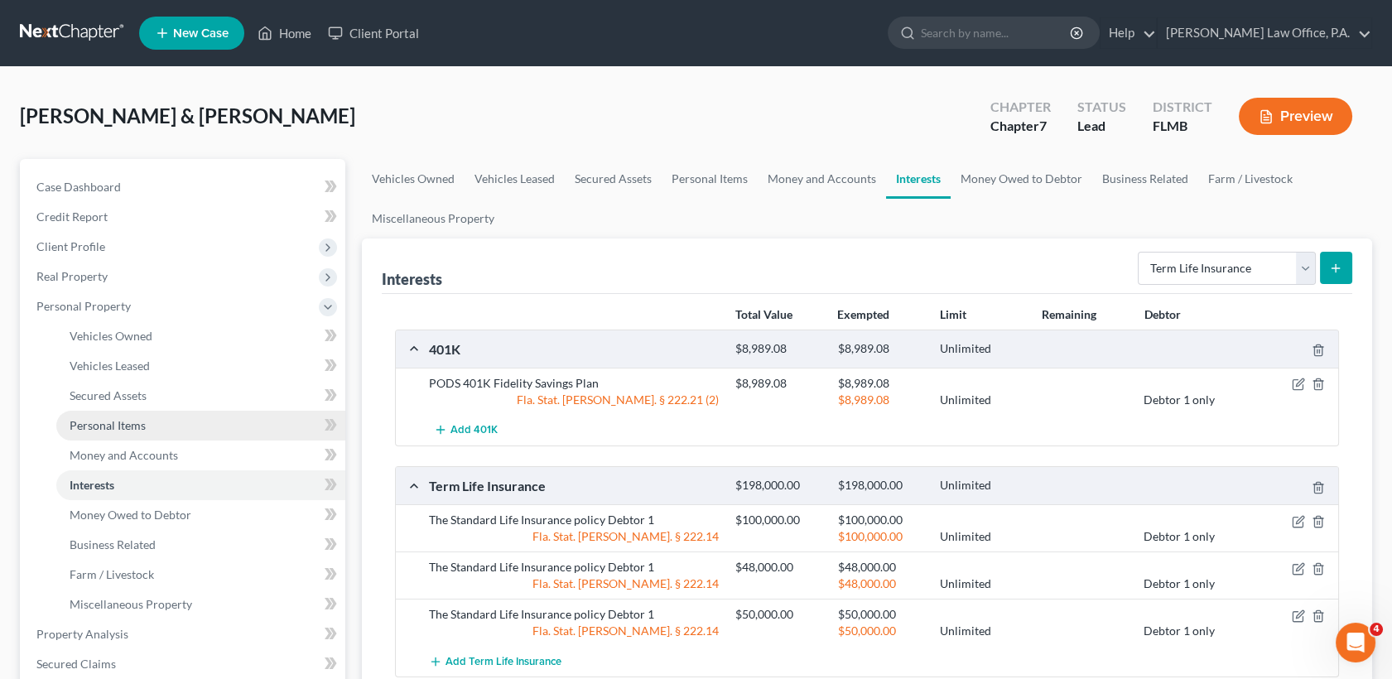
click at [144, 420] on span "Personal Items" at bounding box center [108, 425] width 76 height 14
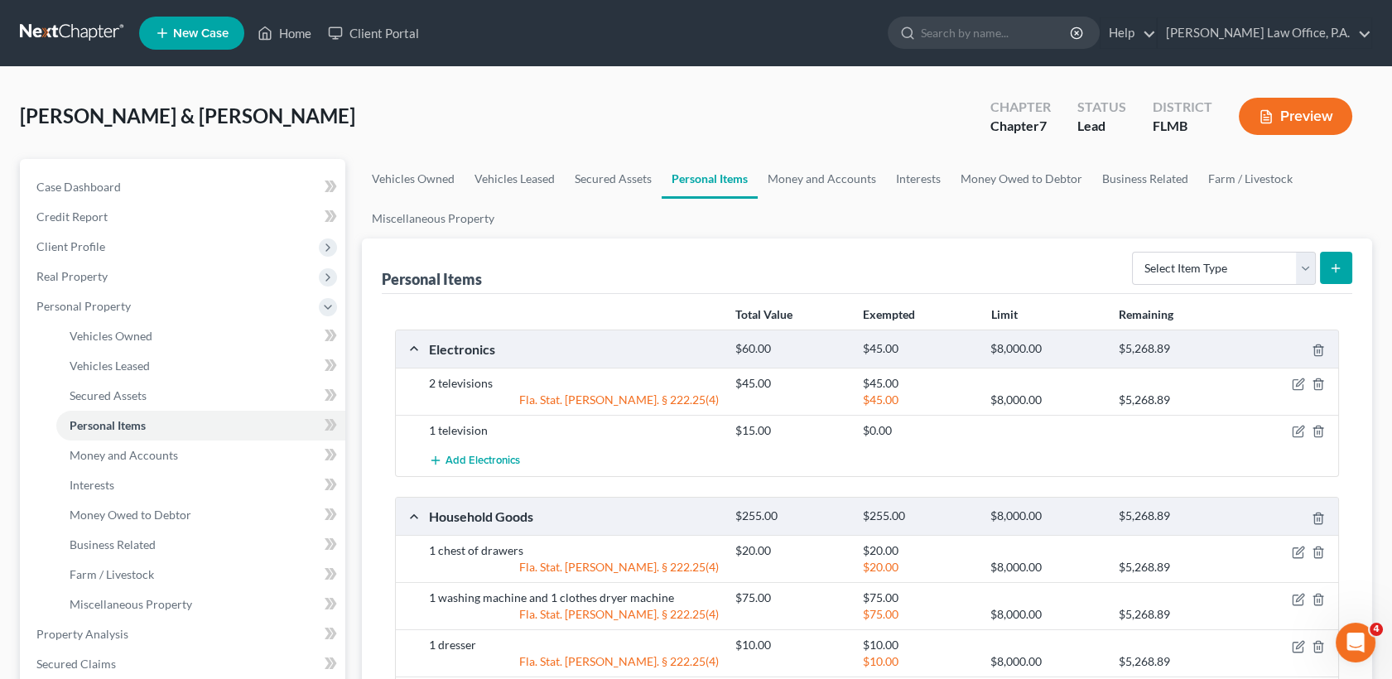
scroll to position [498, 0]
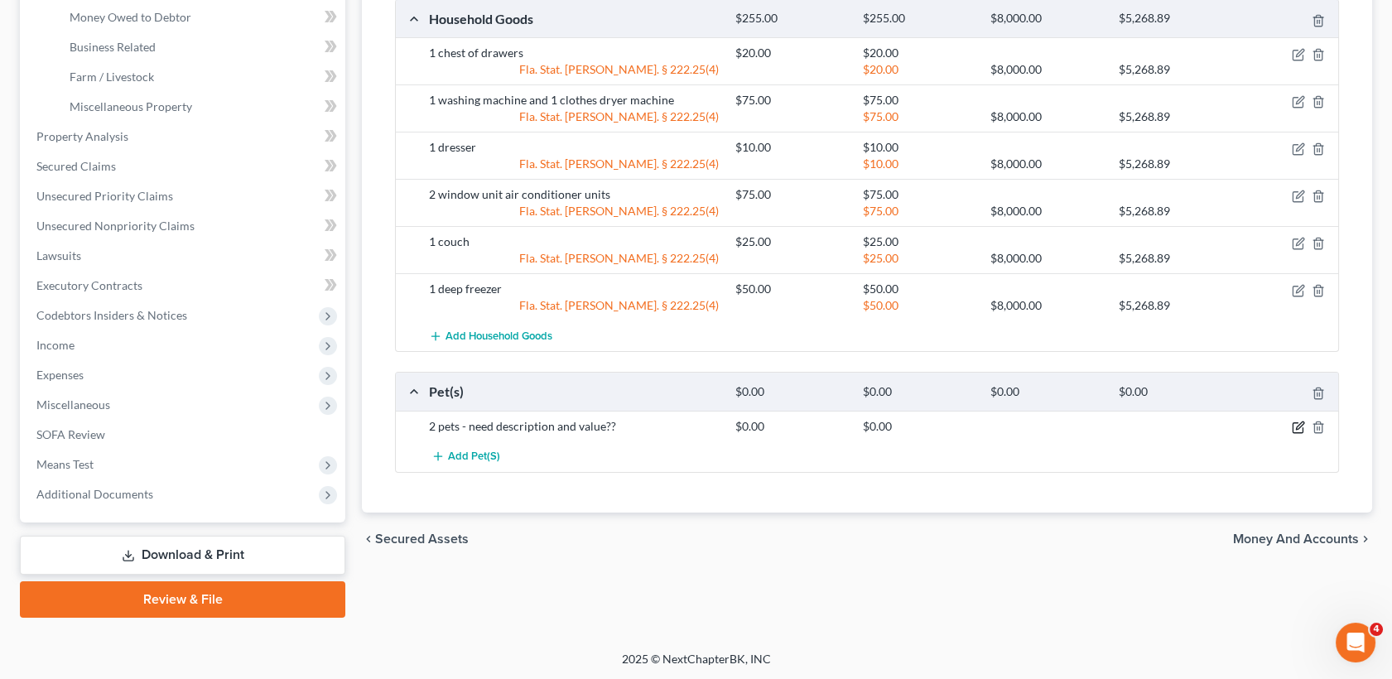
click at [1294, 426] on icon "button" at bounding box center [1298, 427] width 13 height 13
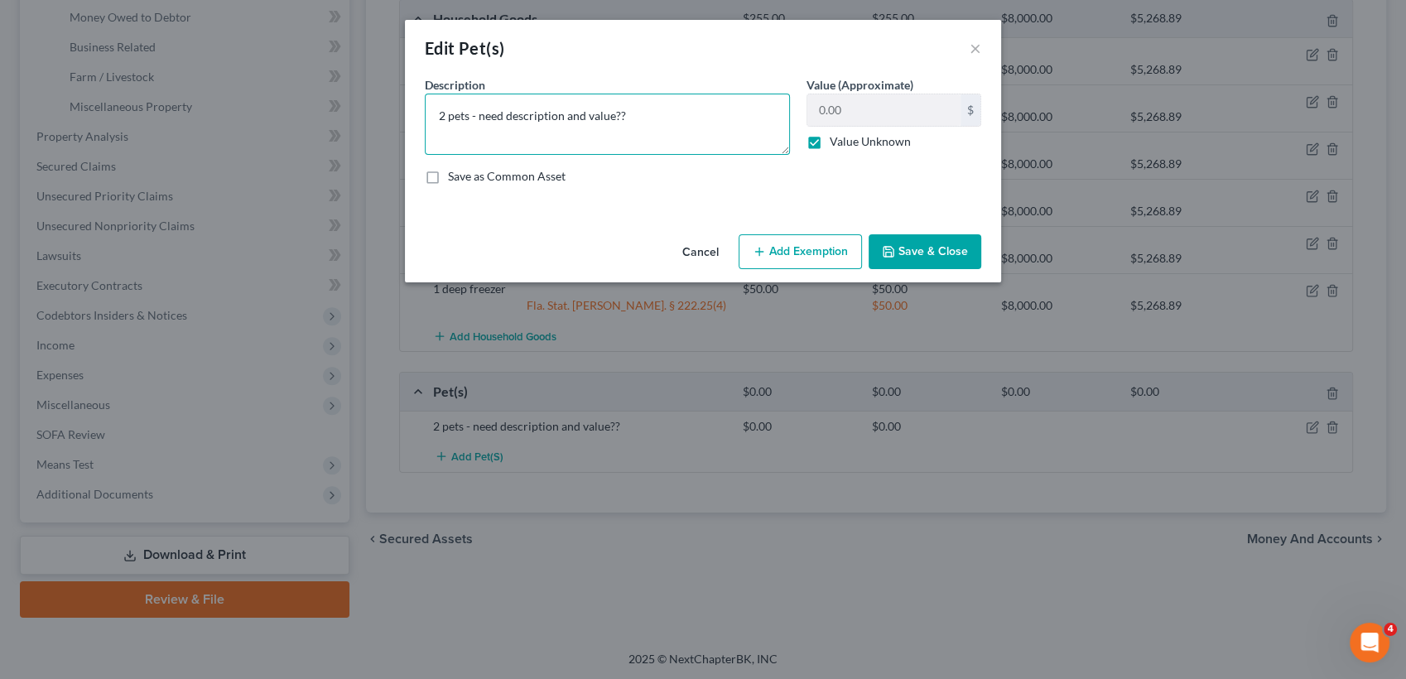
drag, startPoint x: 644, startPoint y: 113, endPoint x: 512, endPoint y: 123, distance: 132.8
click at [512, 123] on textarea "2 pets - need description and value??" at bounding box center [607, 124] width 365 height 61
drag, startPoint x: 508, startPoint y: 123, endPoint x: 639, endPoint y: 112, distance: 131.3
click at [639, 112] on textarea "2 pets - needescription and value?? d" at bounding box center [607, 124] width 365 height 61
paste textarea "Ginger and white Cat age [DEMOGRAPHIC_DATA] has no value, Bendal and white bull…"
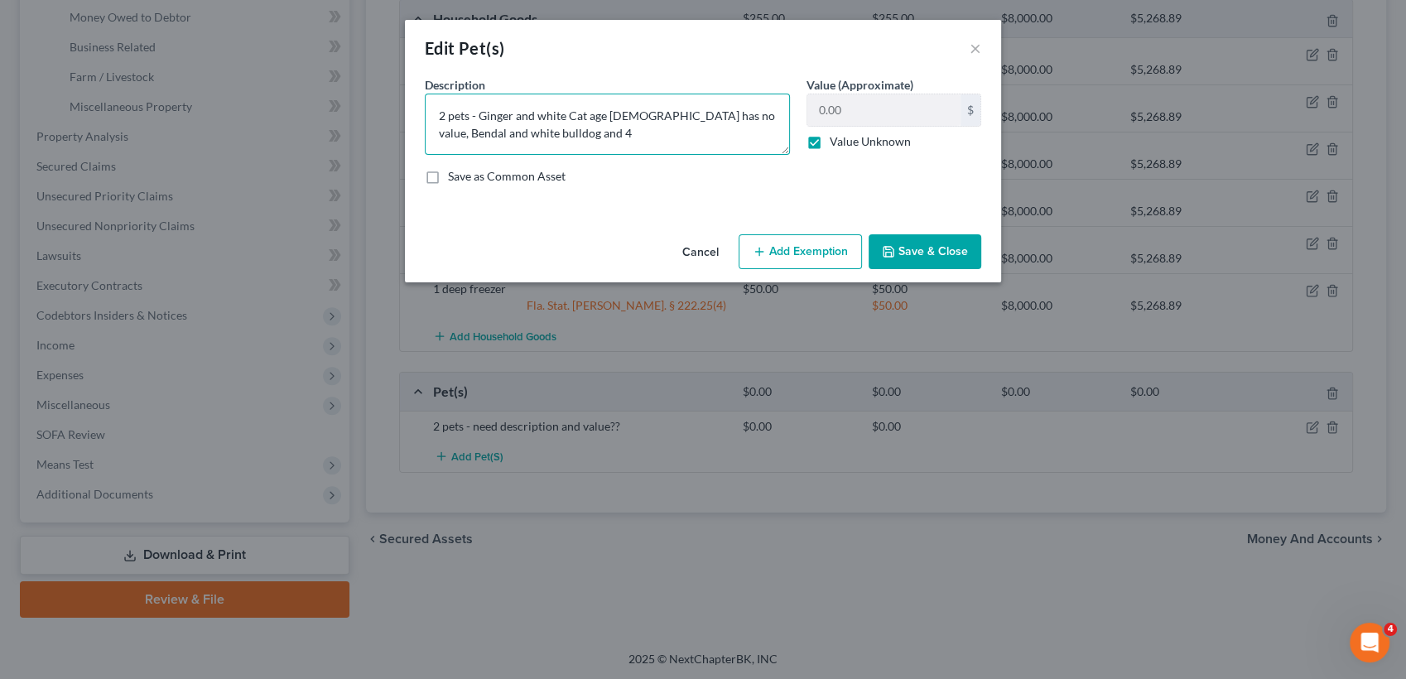
click at [616, 110] on textarea "2 pets - Ginger and white Cat age [DEMOGRAPHIC_DATA] has no value, Bendal and w…" at bounding box center [607, 124] width 365 height 61
click at [768, 113] on textarea "2 pets - Ginger and white Cat age [DEMOGRAPHIC_DATA], Bendal and white bulldog …" at bounding box center [607, 124] width 365 height 61
click at [930, 250] on button "Save & Close" at bounding box center [925, 251] width 113 height 35
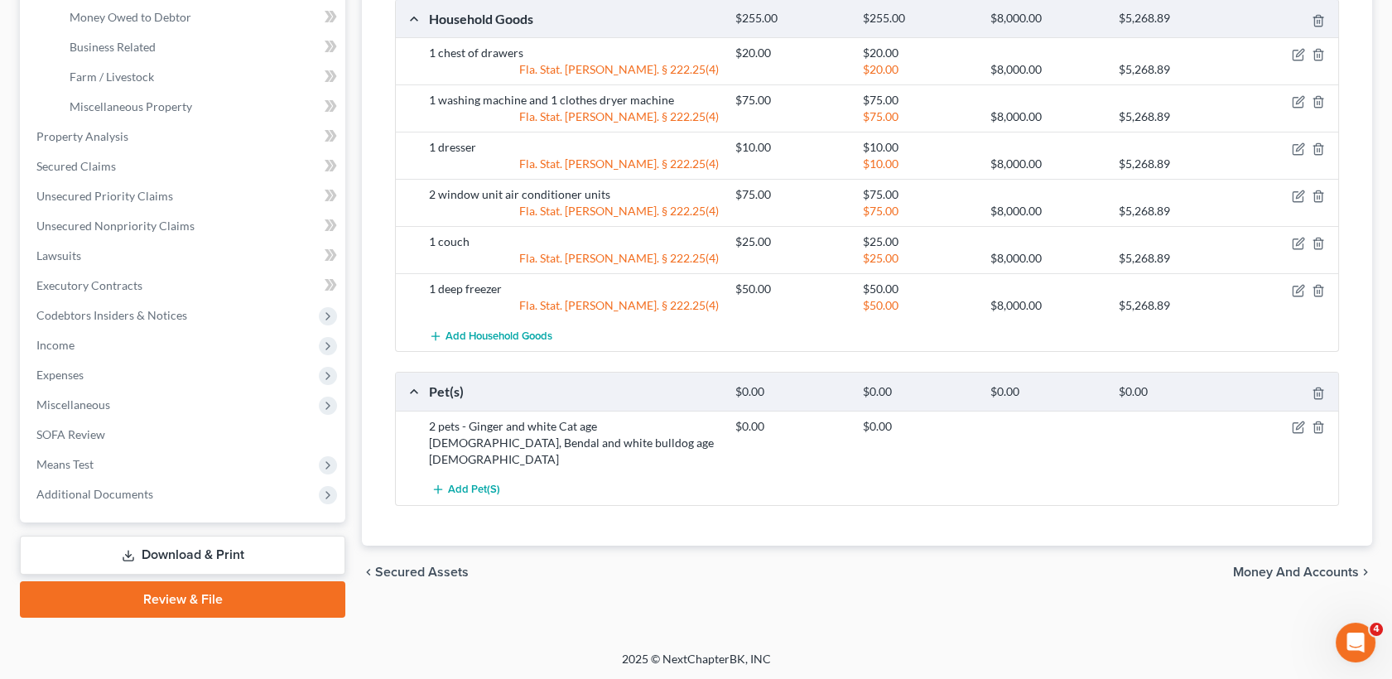
scroll to position [0, 0]
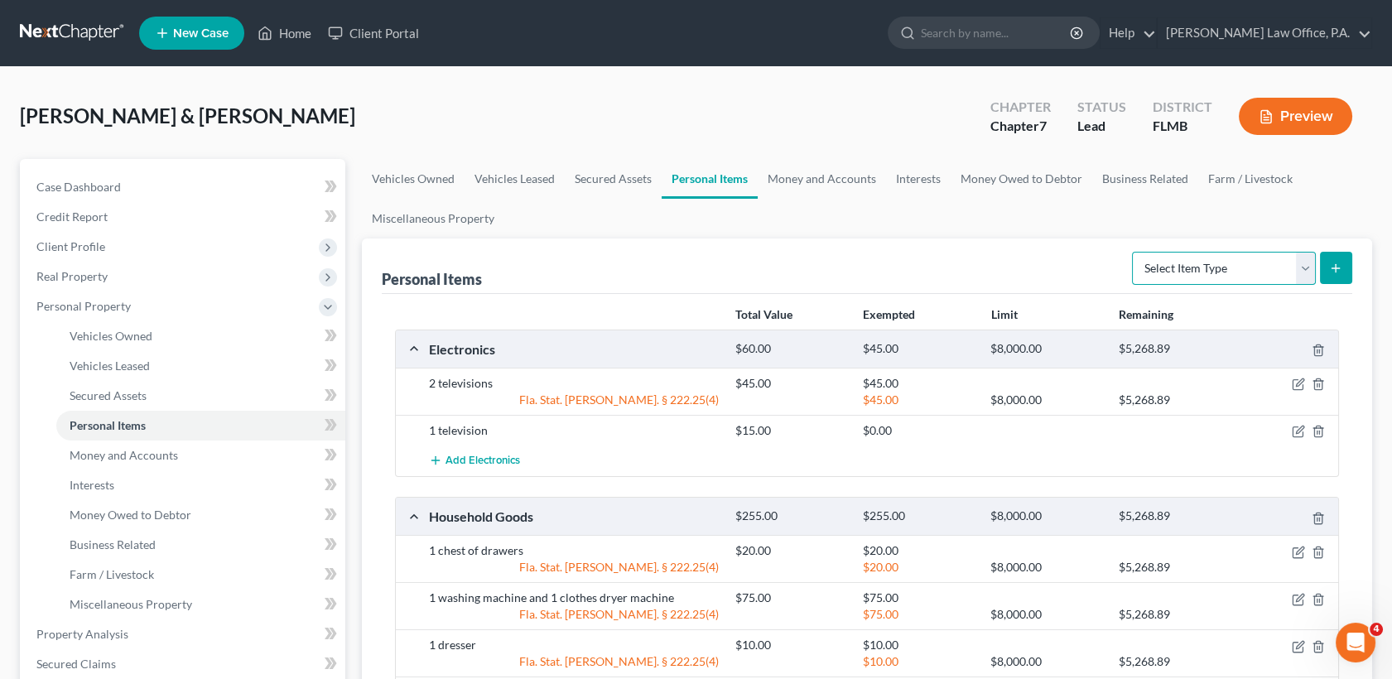
click at [1313, 267] on select "Select Item Type Clothing Collectibles Of Value Electronics Firearms Household …" at bounding box center [1224, 268] width 184 height 33
click at [1134, 252] on select "Select Item Type Clothing Collectibles Of Value Electronics Firearms Household …" at bounding box center [1224, 268] width 184 height 33
click at [1341, 259] on button "submit" at bounding box center [1336, 268] width 32 height 32
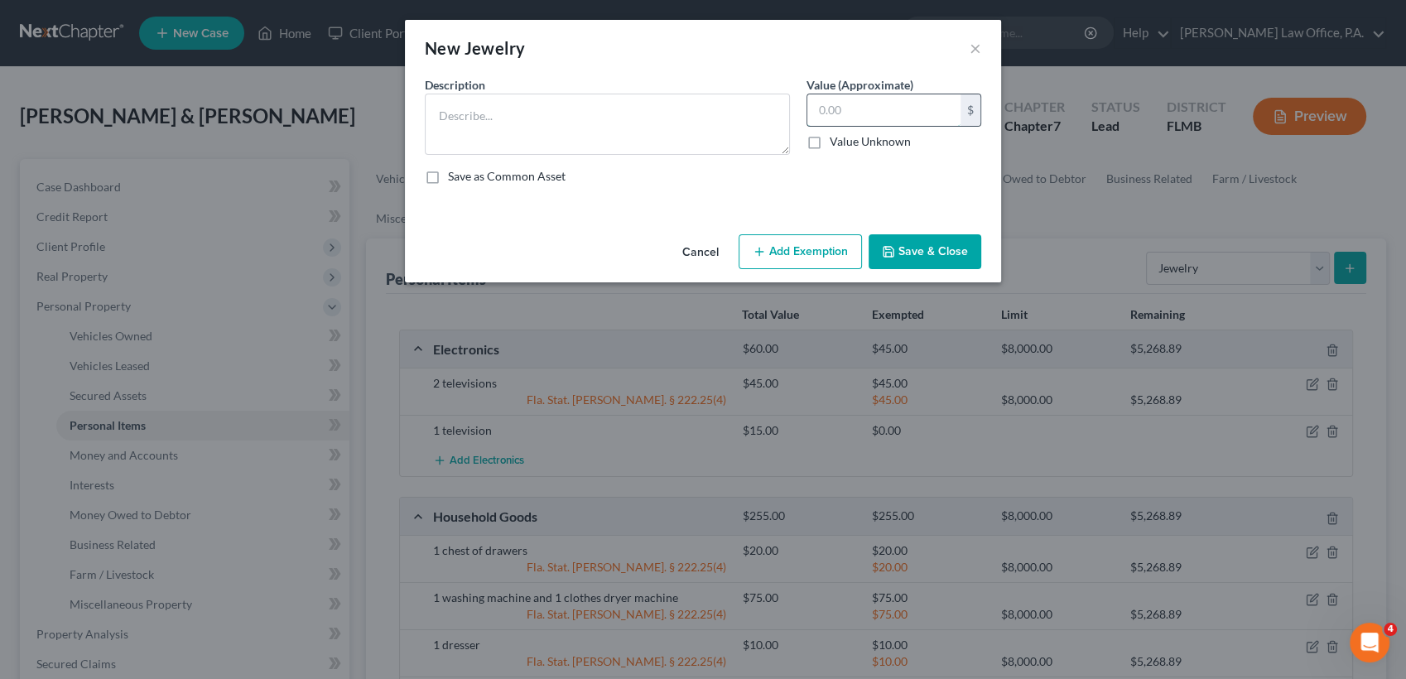
click at [841, 97] on input "text" at bounding box center [883, 109] width 153 height 31
click at [822, 252] on button "Add Exemption" at bounding box center [800, 251] width 123 height 35
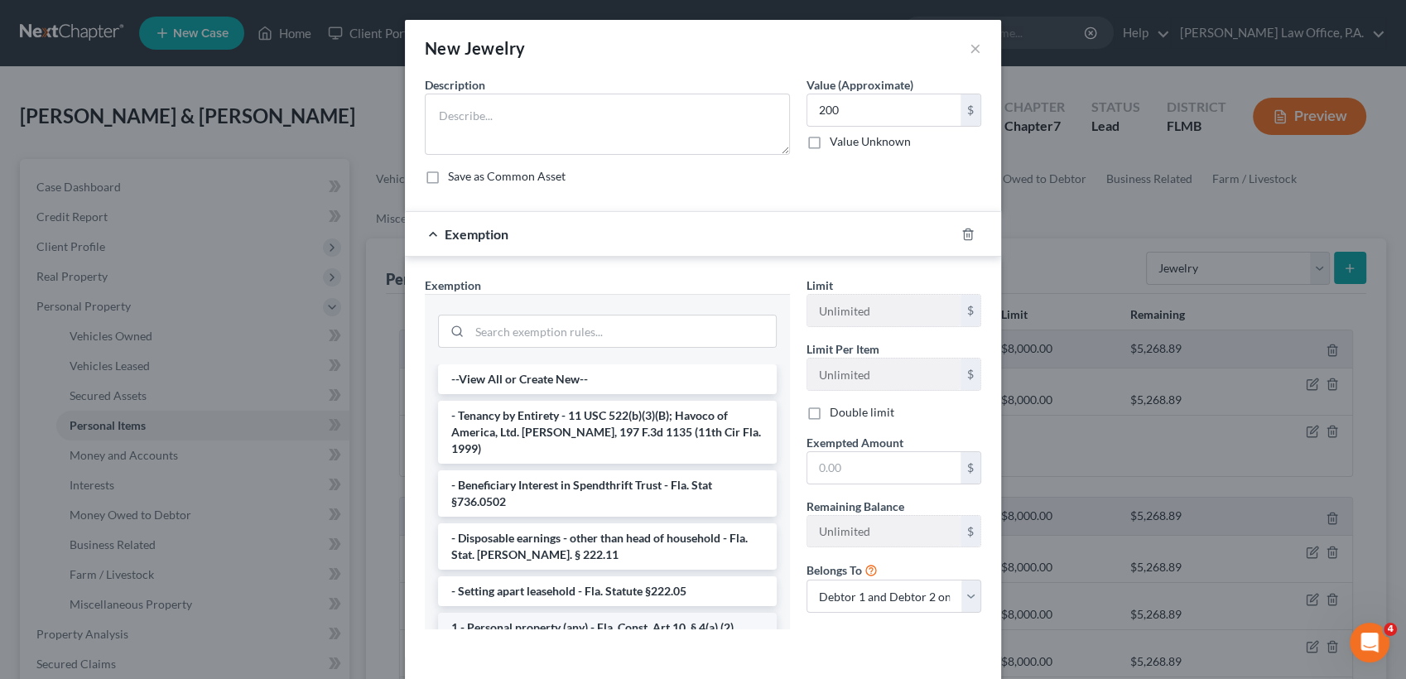
click at [587, 613] on li "1 - Personal property (any) - Fla. Const. Art.10, § 4(a) (2)" at bounding box center [607, 628] width 339 height 30
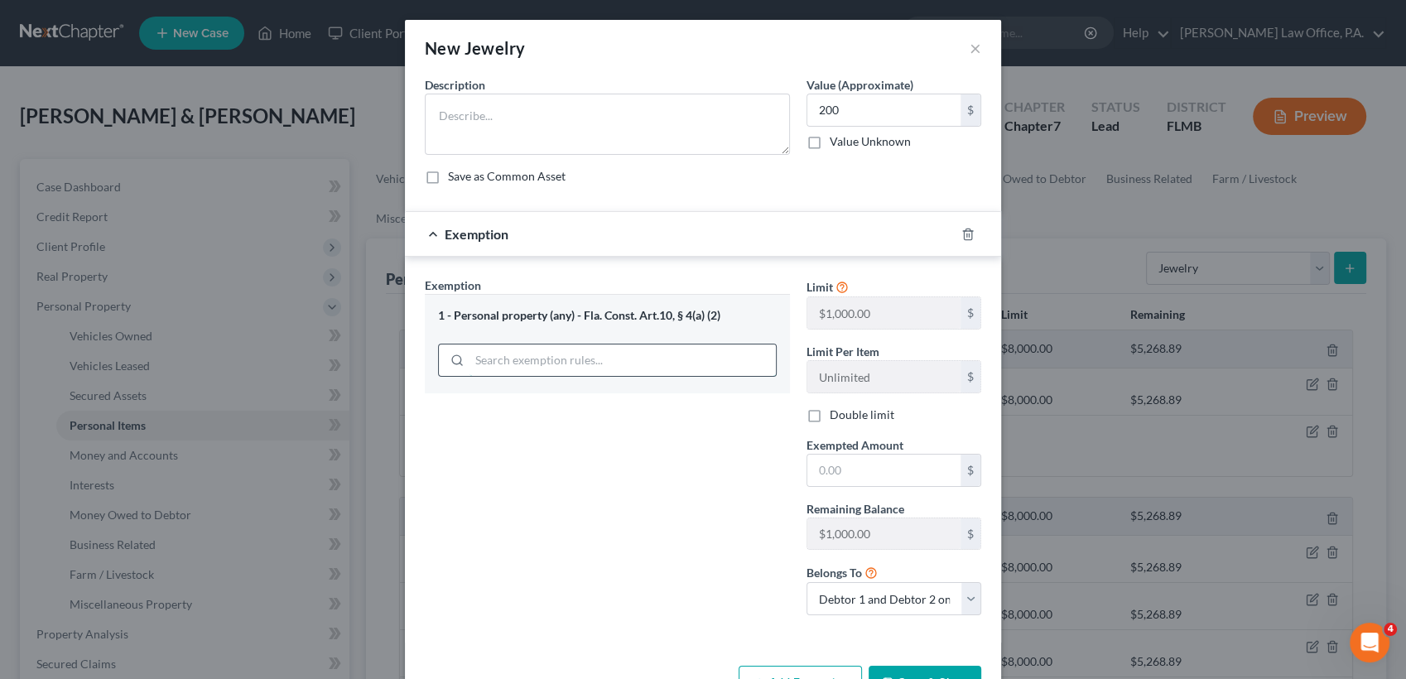
click at [633, 364] on input "search" at bounding box center [623, 360] width 306 height 31
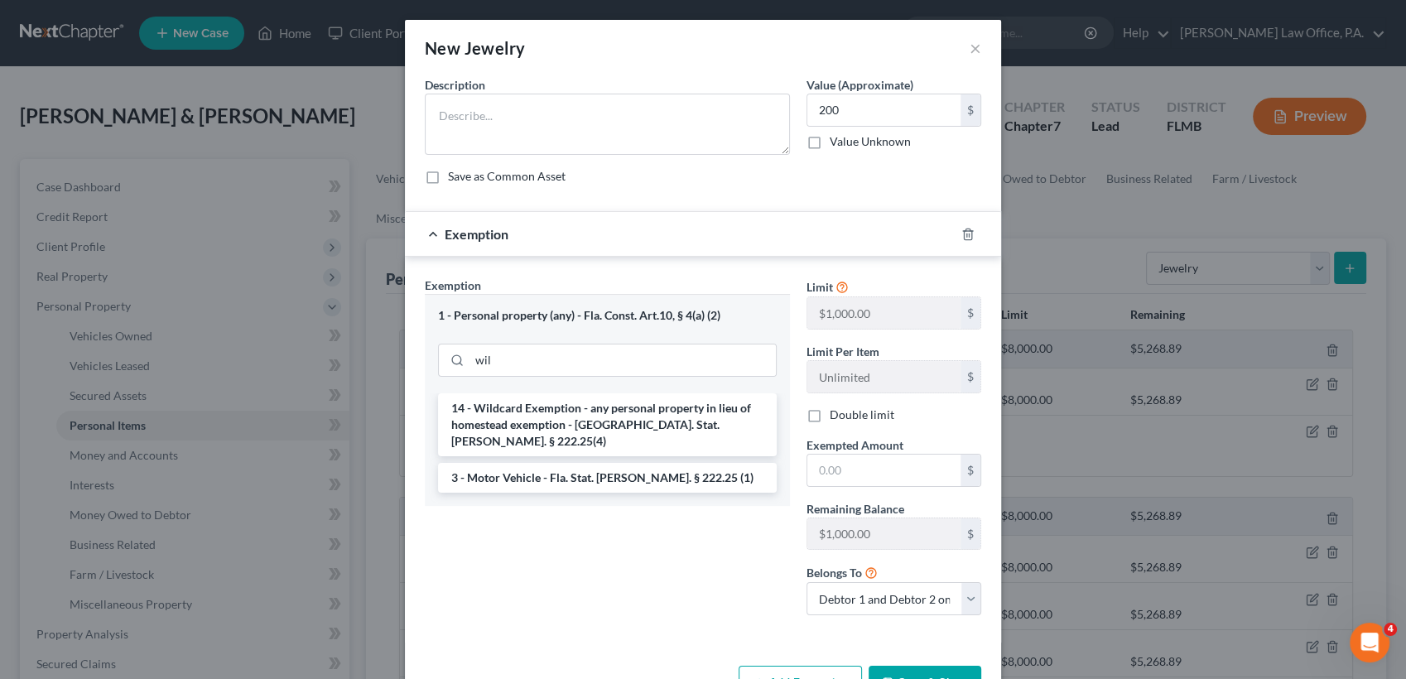
click at [645, 390] on div "1 - Personal property (any) - Fla. Const. Art.10, § 4(a) (2) wil" at bounding box center [607, 343] width 365 height 99
click at [650, 413] on li "14 - Wildcard Exemption - any personal property in lieu of homestead exemption …" at bounding box center [607, 424] width 339 height 63
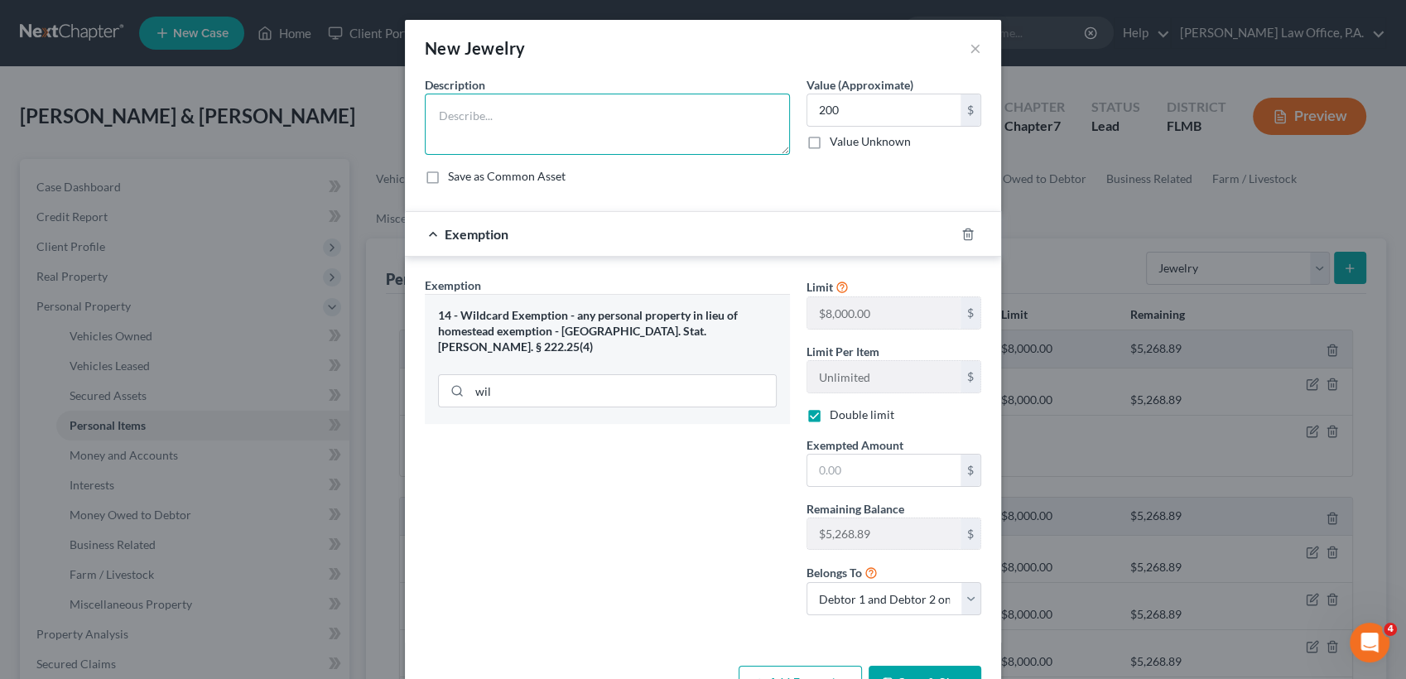
click at [596, 135] on textarea at bounding box center [607, 124] width 365 height 61
click at [935, 673] on button "Save & Close" at bounding box center [925, 683] width 113 height 35
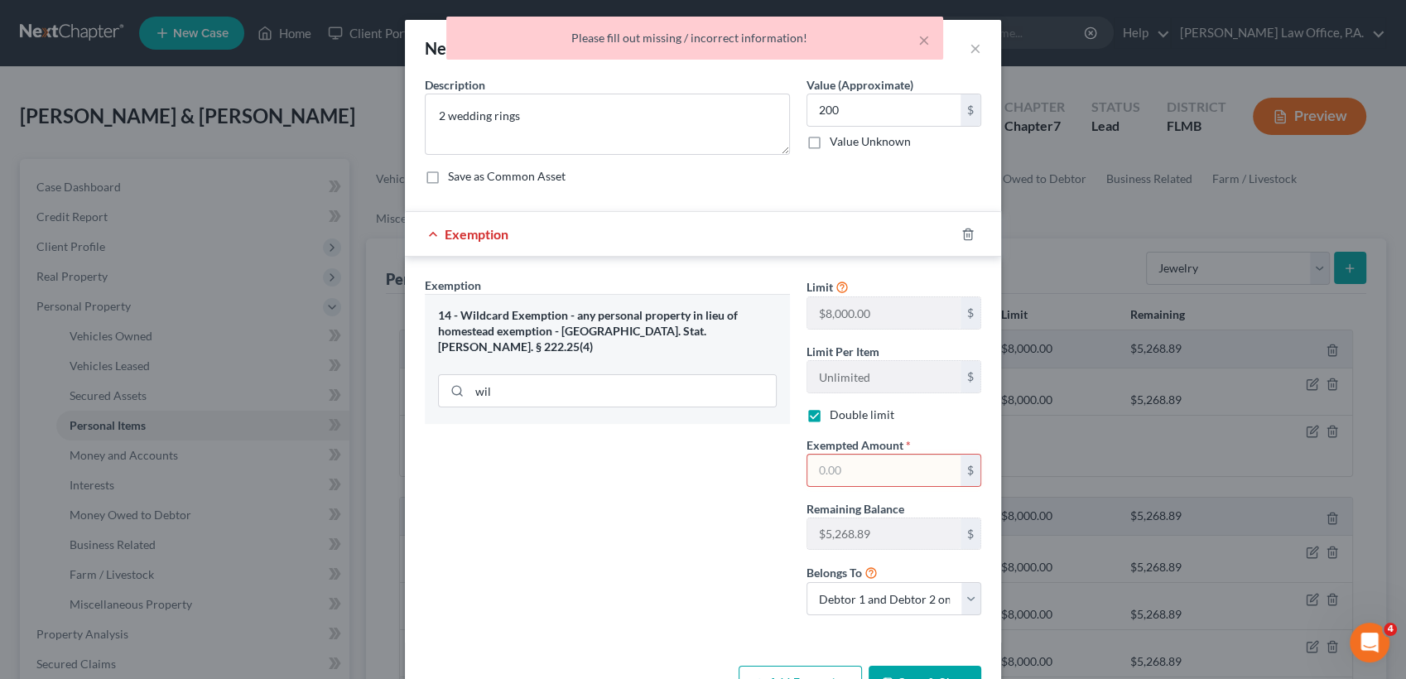
click at [845, 465] on input "text" at bounding box center [883, 470] width 153 height 31
click at [739, 515] on div "Exemption Set must be selected for CA. Exemption * 14 - Wildcard Exemption - an…" at bounding box center [608, 453] width 382 height 352
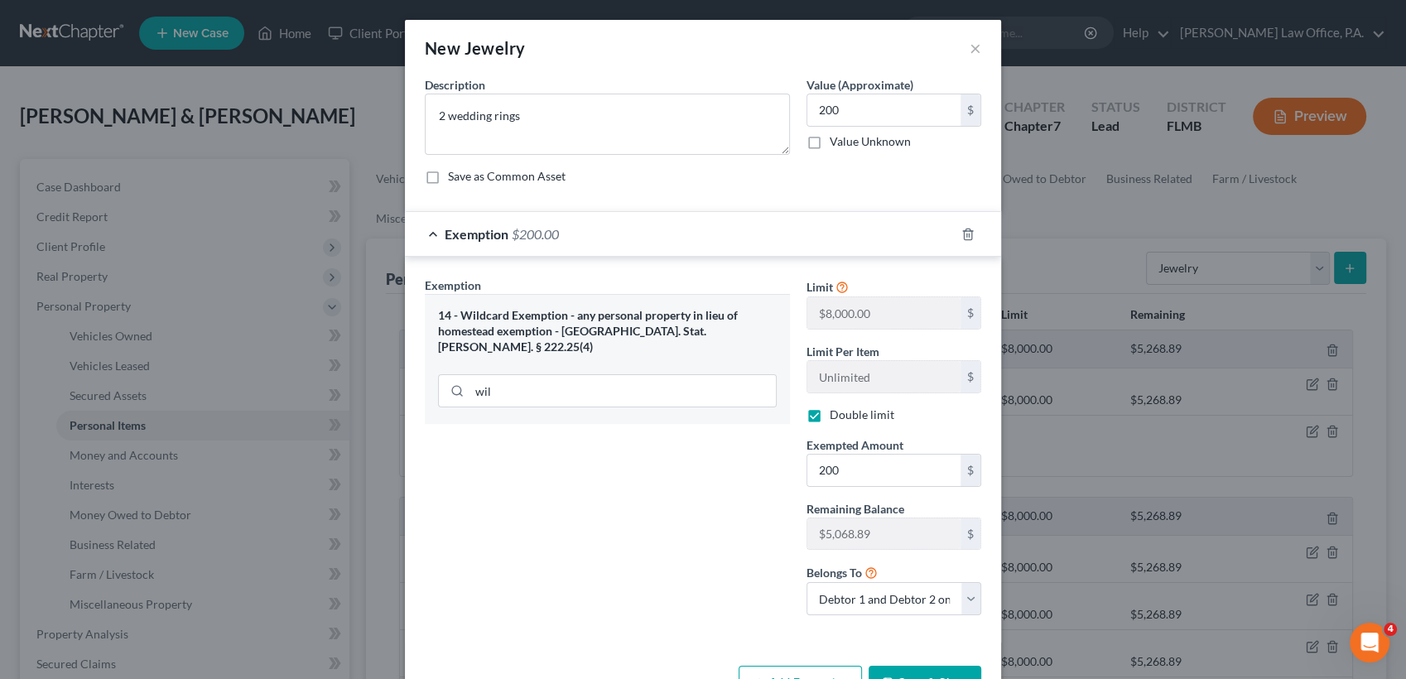
click at [920, 672] on button "Save & Close" at bounding box center [925, 683] width 113 height 35
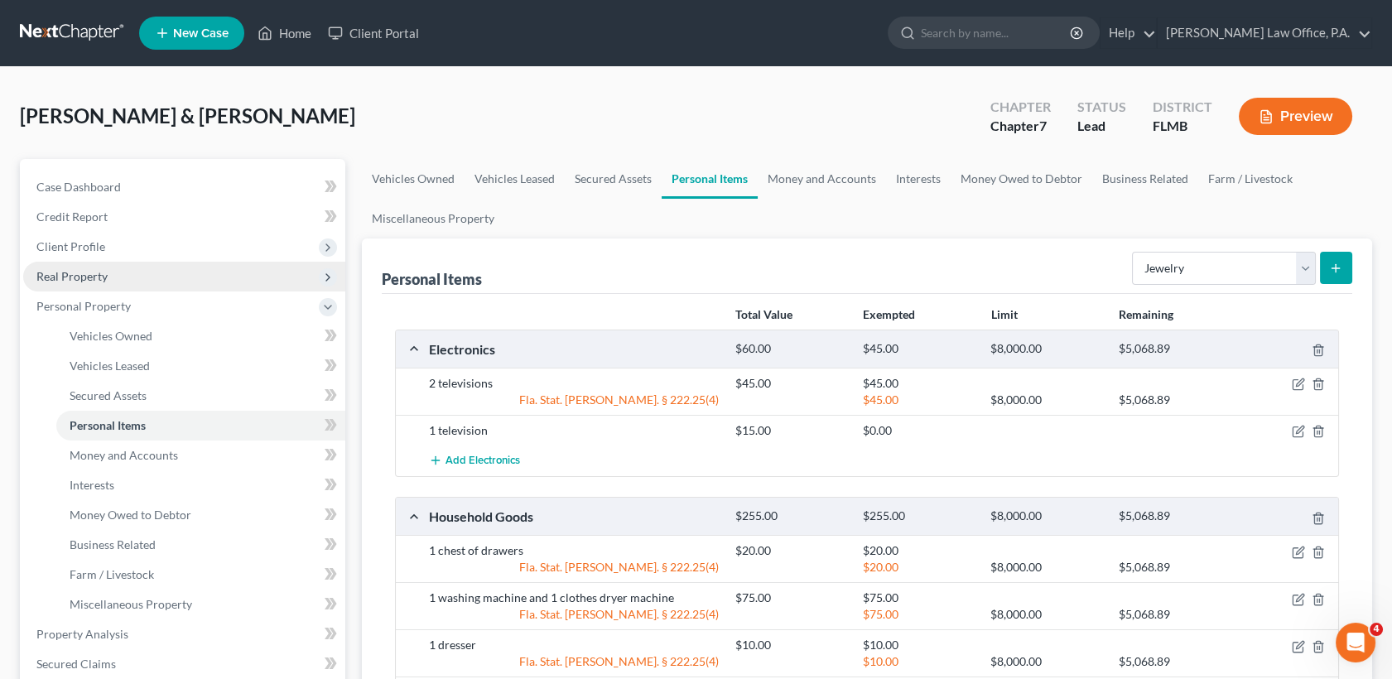
click at [99, 272] on span "Real Property" at bounding box center [71, 276] width 71 height 14
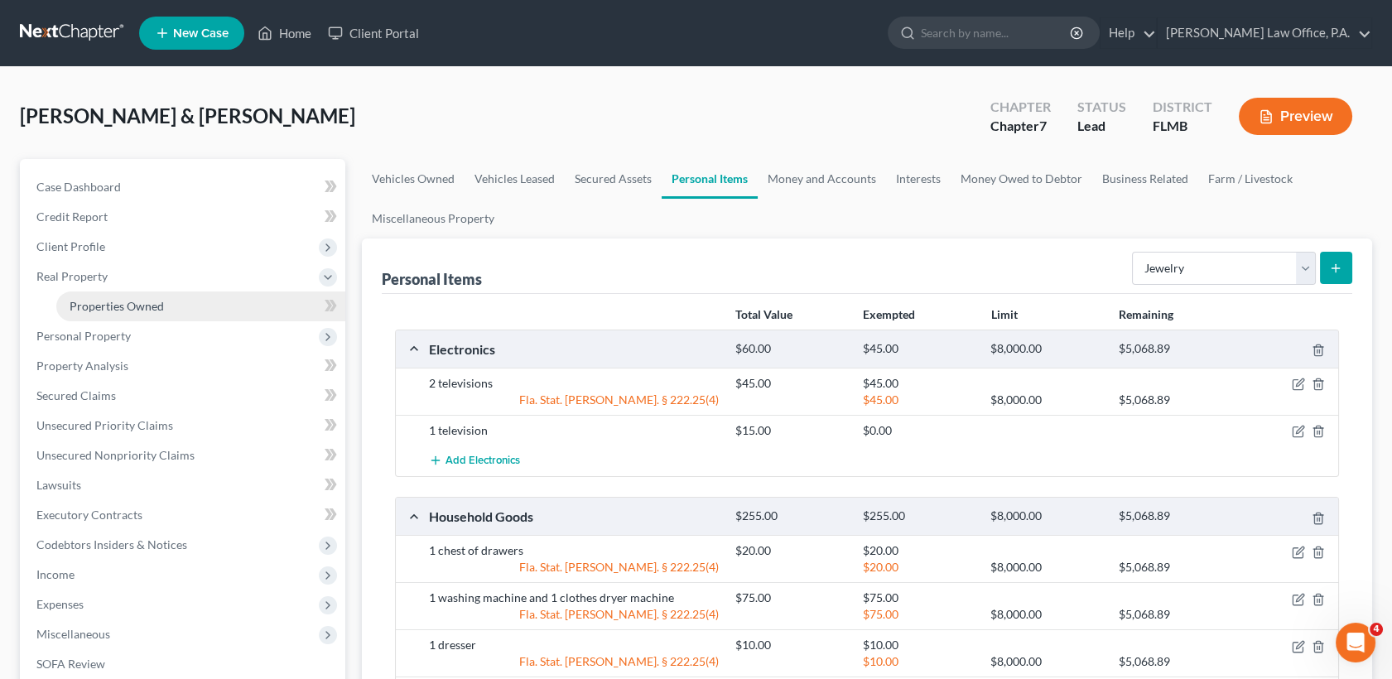
click at [114, 302] on span "Properties Owned" at bounding box center [117, 306] width 94 height 14
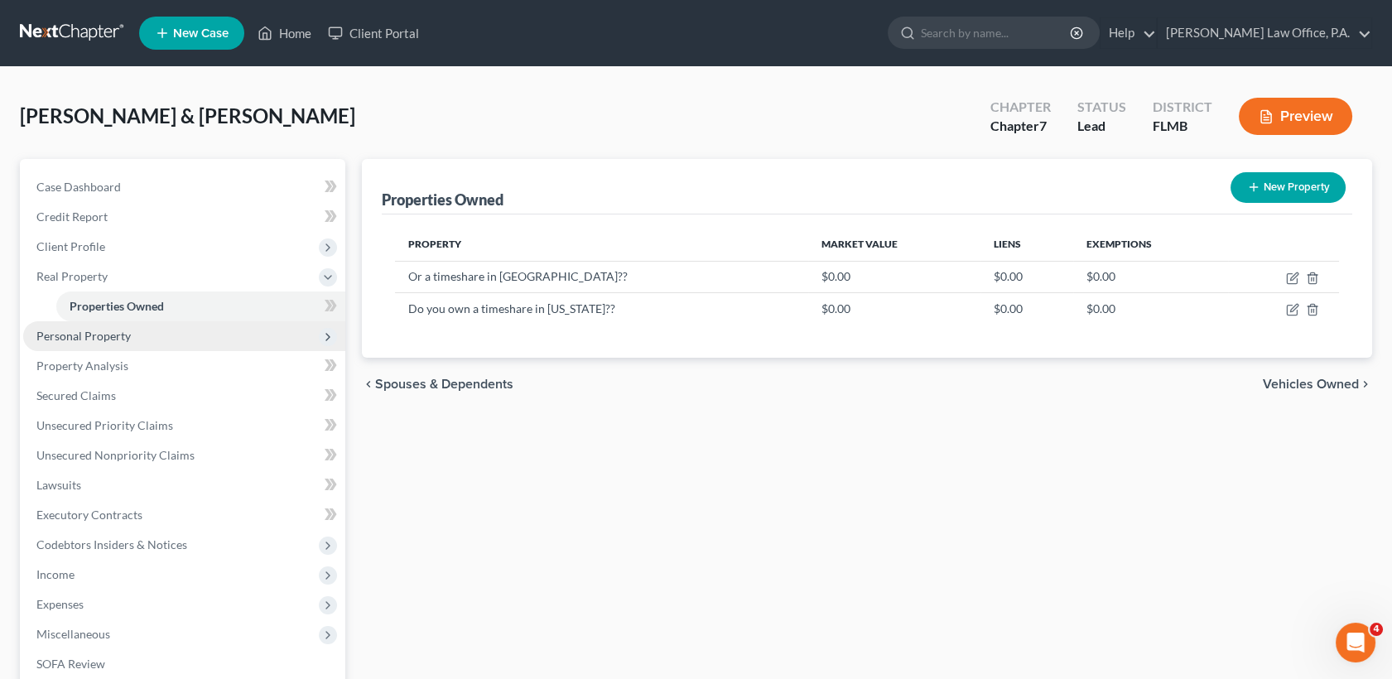
click at [92, 335] on span "Personal Property" at bounding box center [83, 336] width 94 height 14
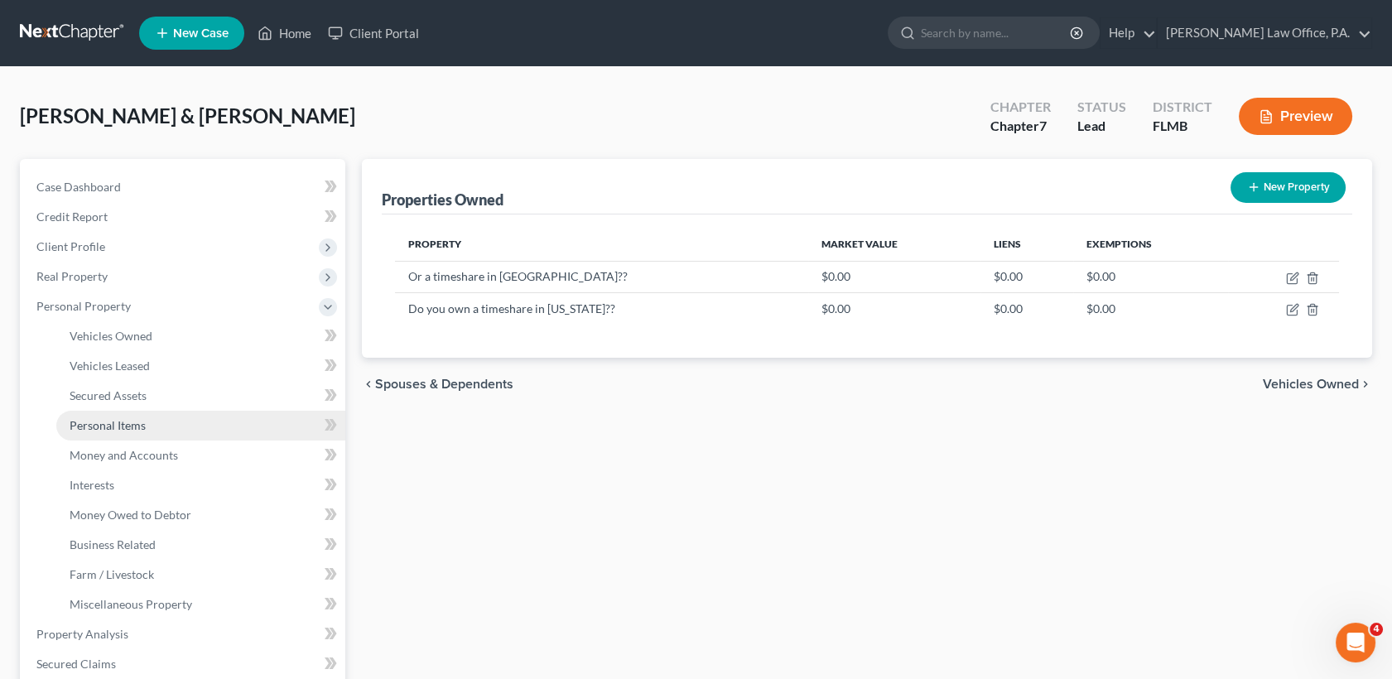
click at [137, 430] on span "Personal Items" at bounding box center [108, 425] width 76 height 14
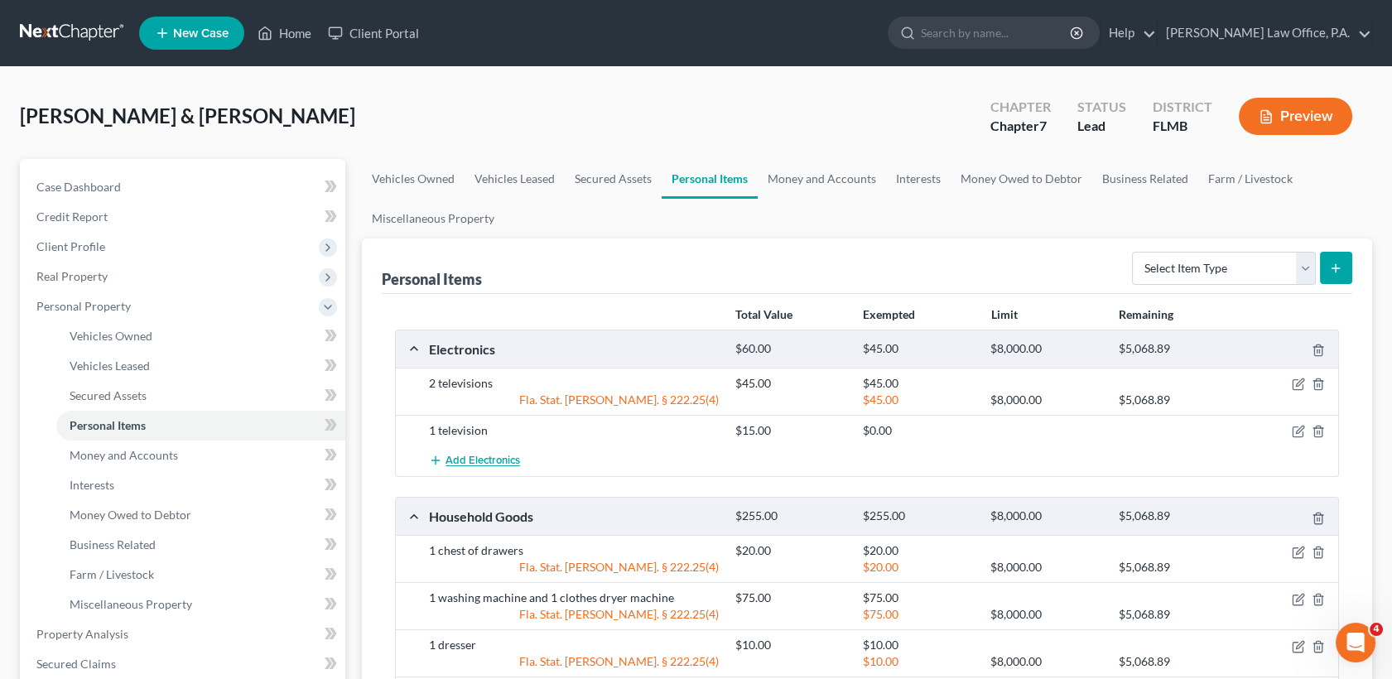
click at [499, 460] on span "Add Electronics" at bounding box center [483, 461] width 75 height 13
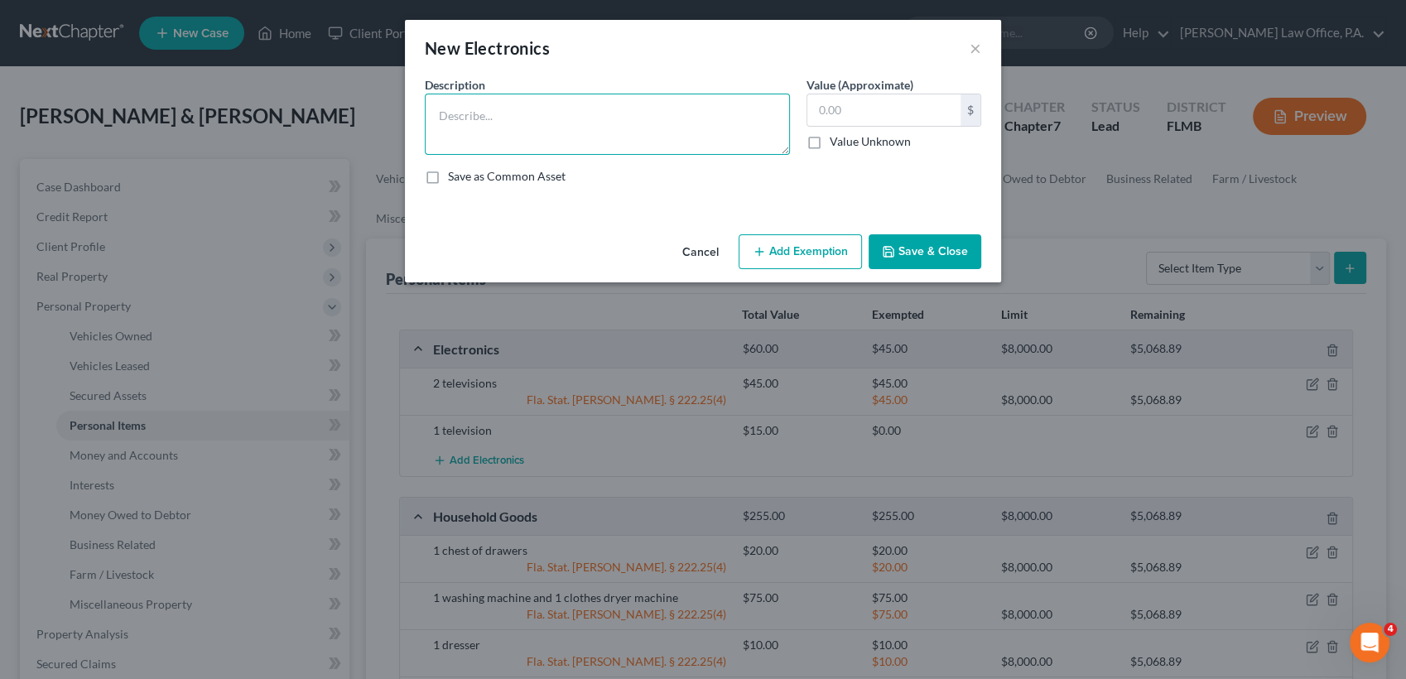
click at [563, 114] on textarea at bounding box center [607, 124] width 365 height 61
click at [783, 249] on button "Add Exemption" at bounding box center [800, 251] width 123 height 35
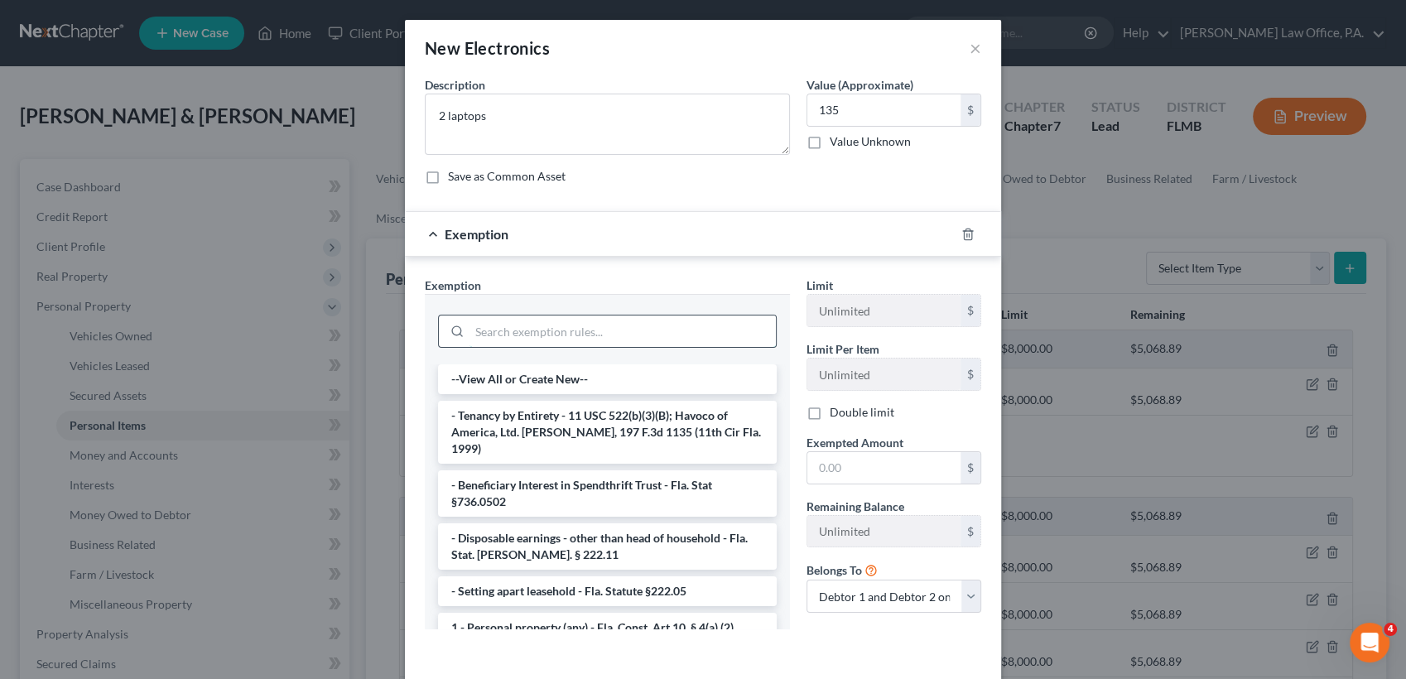
click at [630, 324] on input "search" at bounding box center [623, 331] width 306 height 31
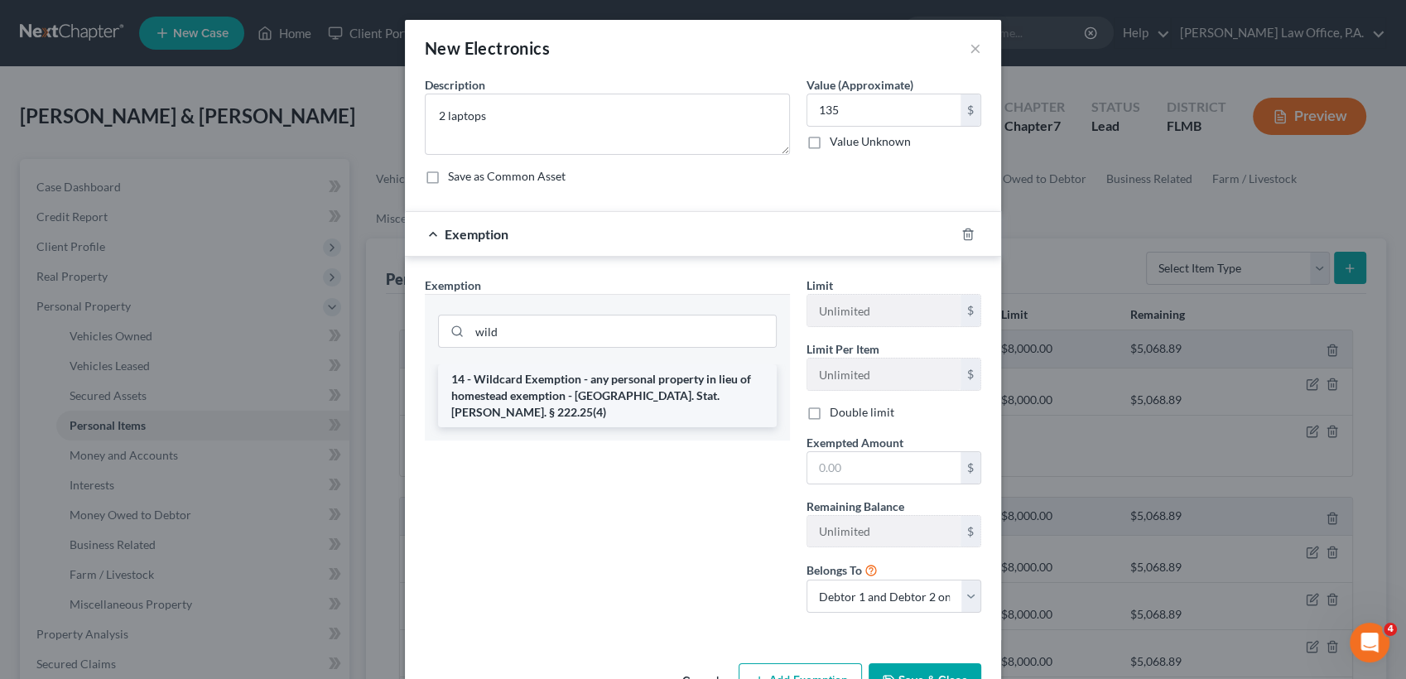
click at [641, 393] on li "14 - Wildcard Exemption - any personal property in lieu of homestead exemption …" at bounding box center [607, 395] width 339 height 63
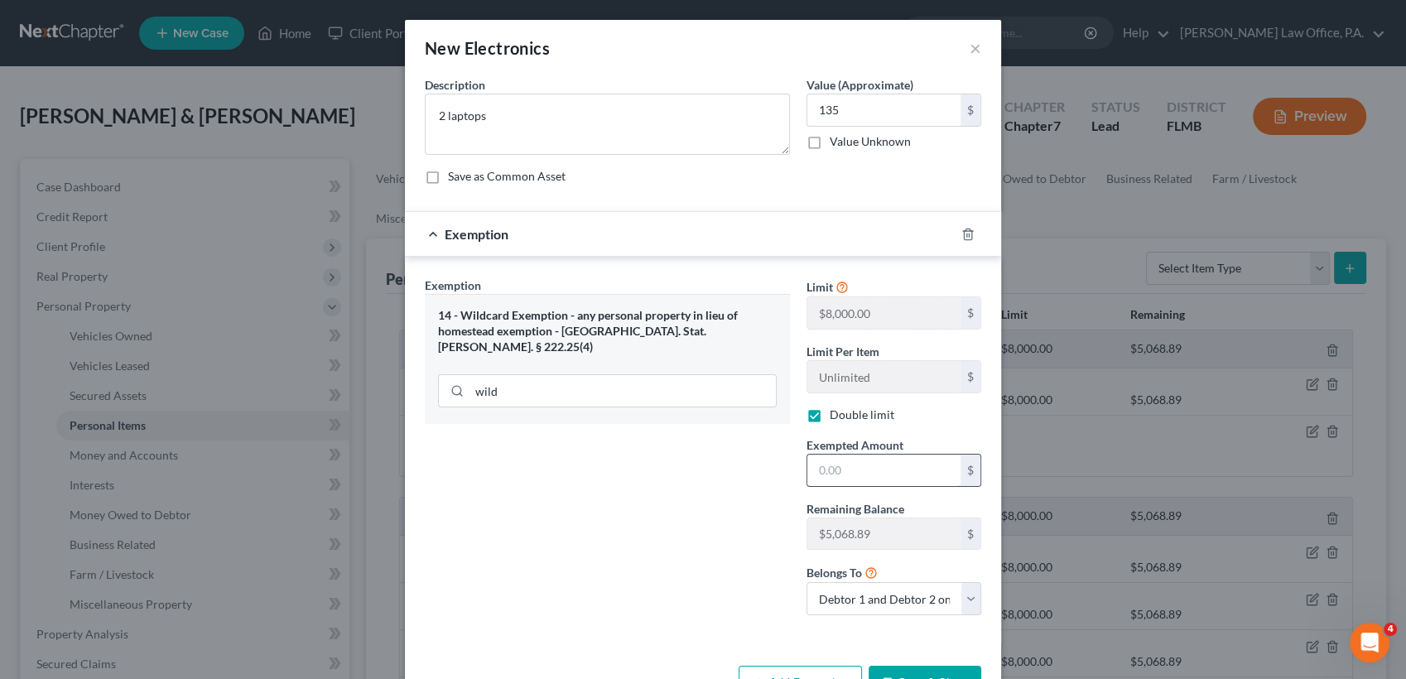
click at [860, 464] on input "text" at bounding box center [883, 470] width 153 height 31
click at [913, 597] on select "Debtor 1 only Debtor 2 only Debtor 1 and Debtor 2 only" at bounding box center [894, 598] width 175 height 33
click at [916, 669] on button "Save & Close" at bounding box center [925, 683] width 113 height 35
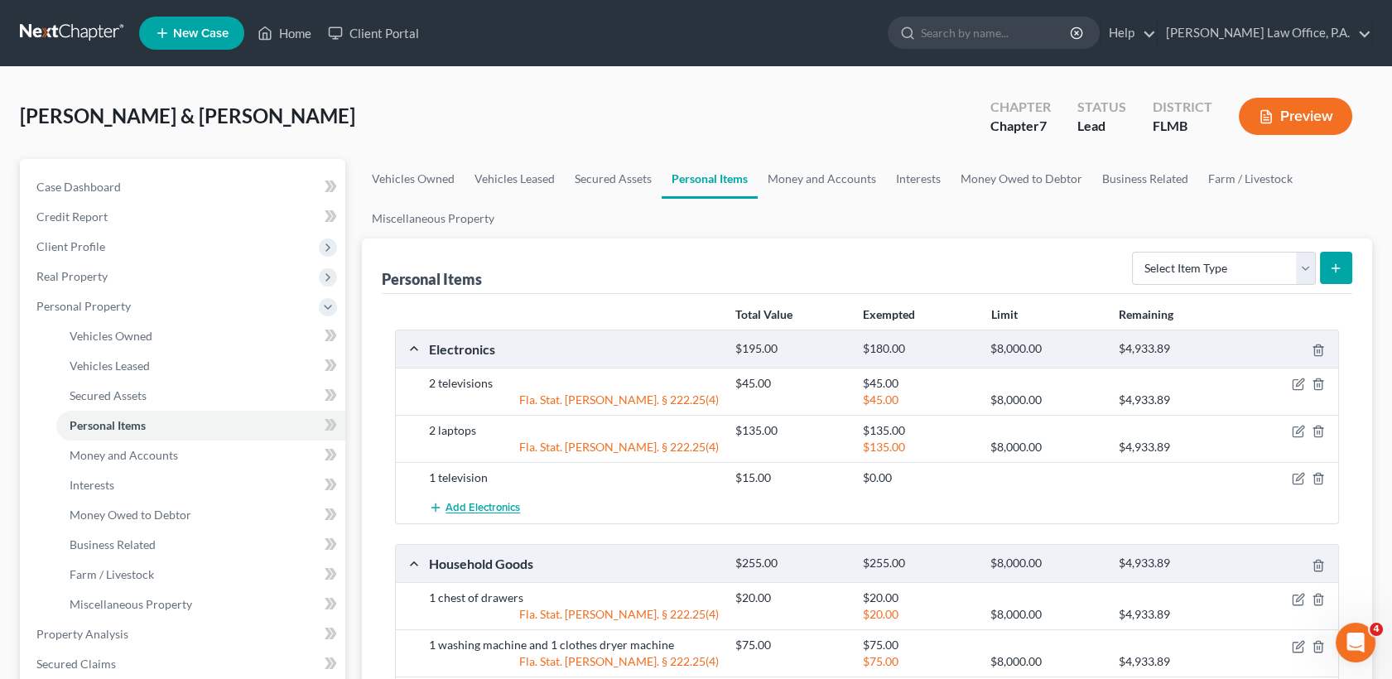
click at [492, 509] on span "Add Electronics" at bounding box center [483, 508] width 75 height 13
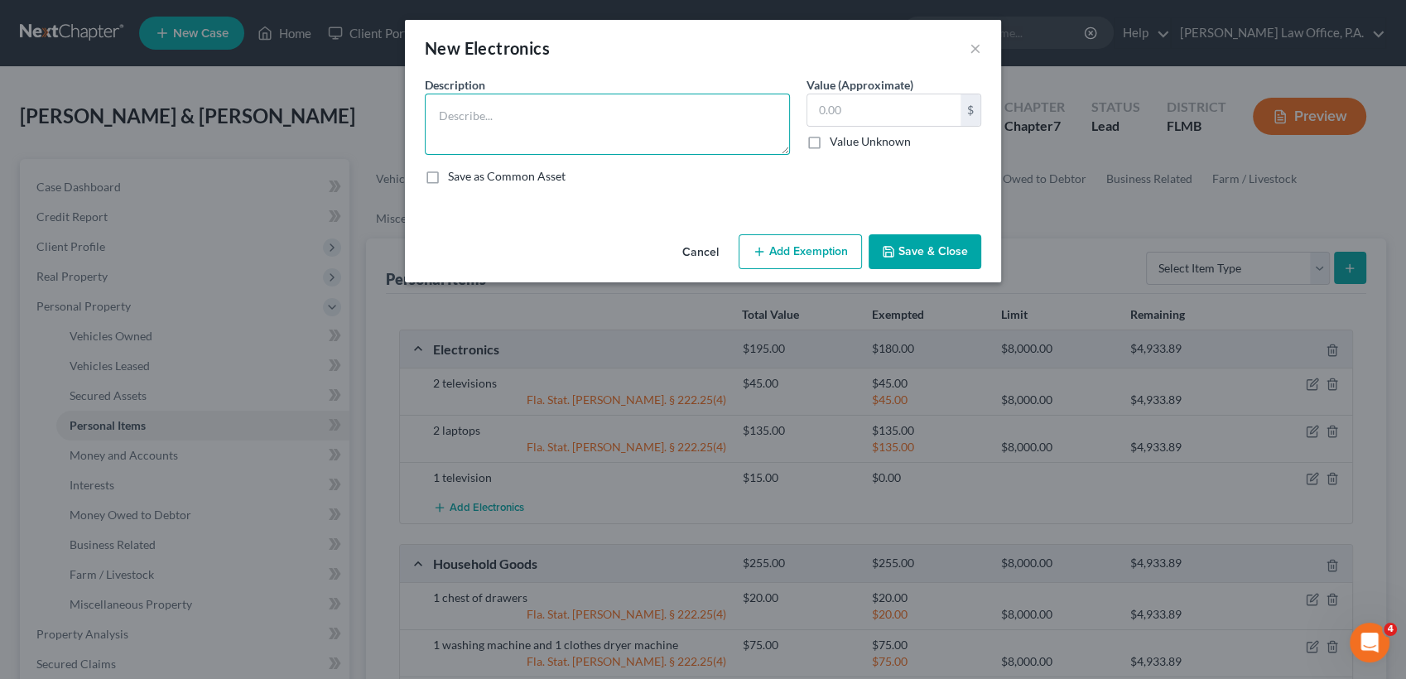
click at [513, 120] on textarea at bounding box center [607, 124] width 365 height 61
click at [444, 113] on textarea "1 iphone" at bounding box center [607, 124] width 365 height 61
click at [773, 262] on button "Add Exemption" at bounding box center [800, 251] width 123 height 35
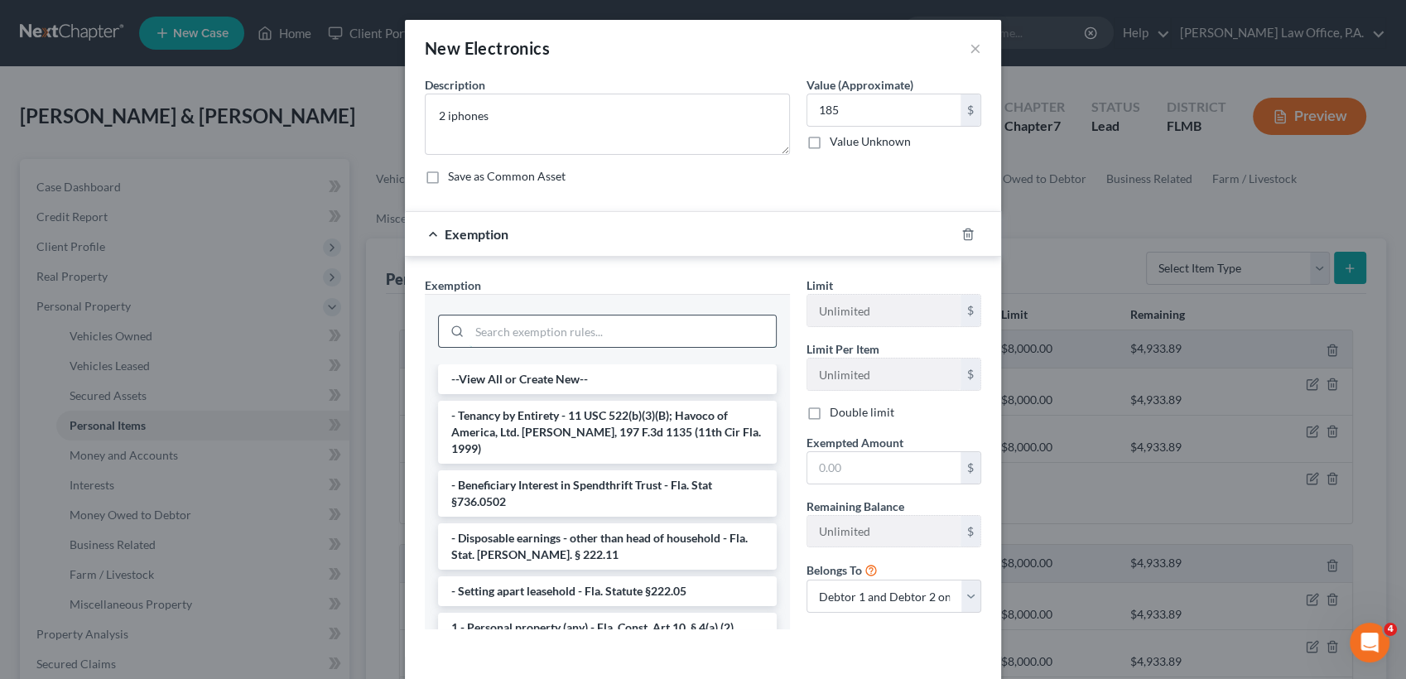
click at [601, 341] on input "search" at bounding box center [623, 331] width 306 height 31
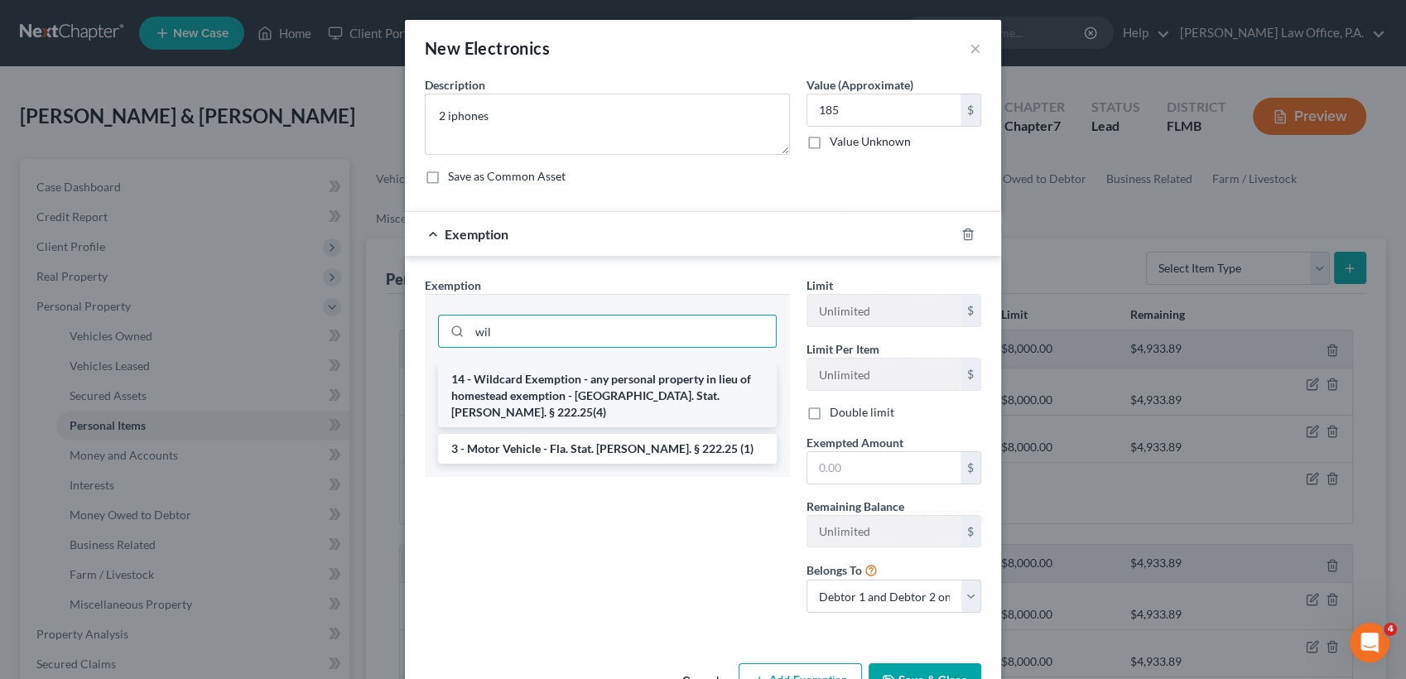
click at [610, 382] on li "14 - Wildcard Exemption - any personal property in lieu of homestead exemption …" at bounding box center [607, 395] width 339 height 63
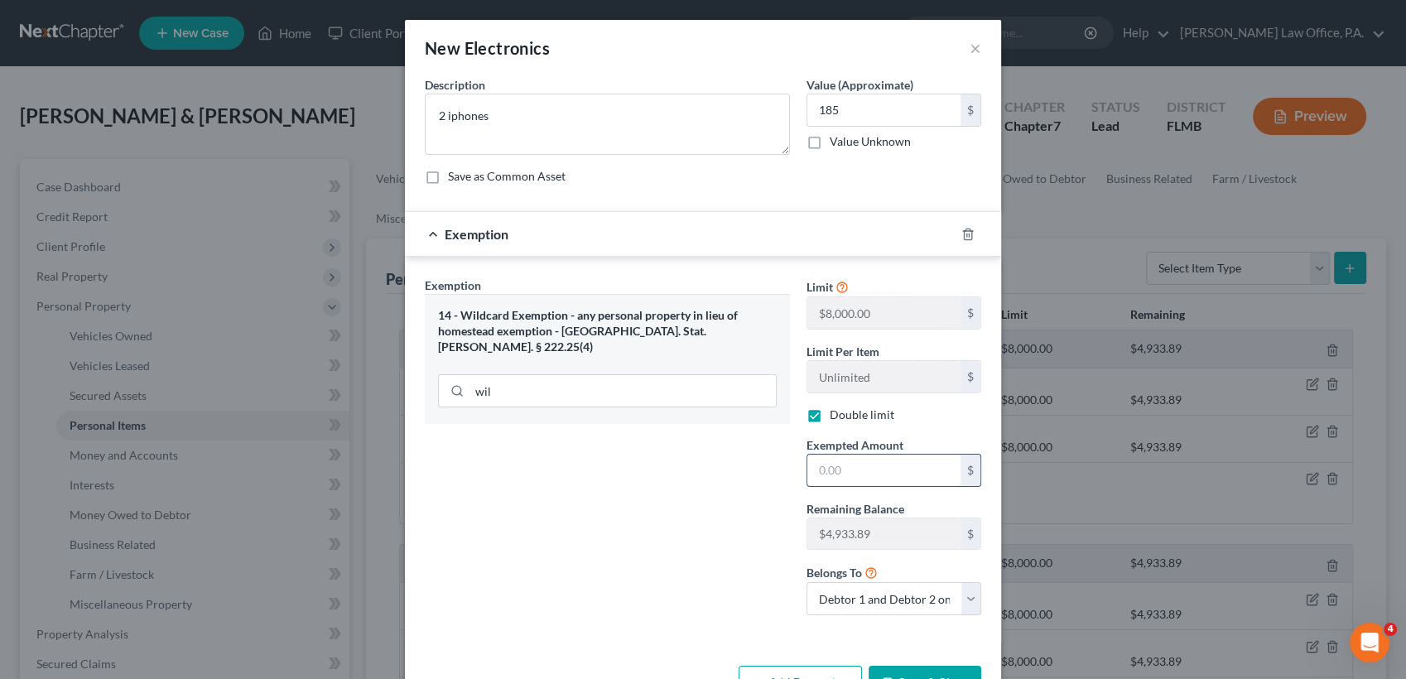
click at [841, 461] on input "text" at bounding box center [883, 470] width 153 height 31
click at [918, 672] on button "Save & Close" at bounding box center [925, 683] width 113 height 35
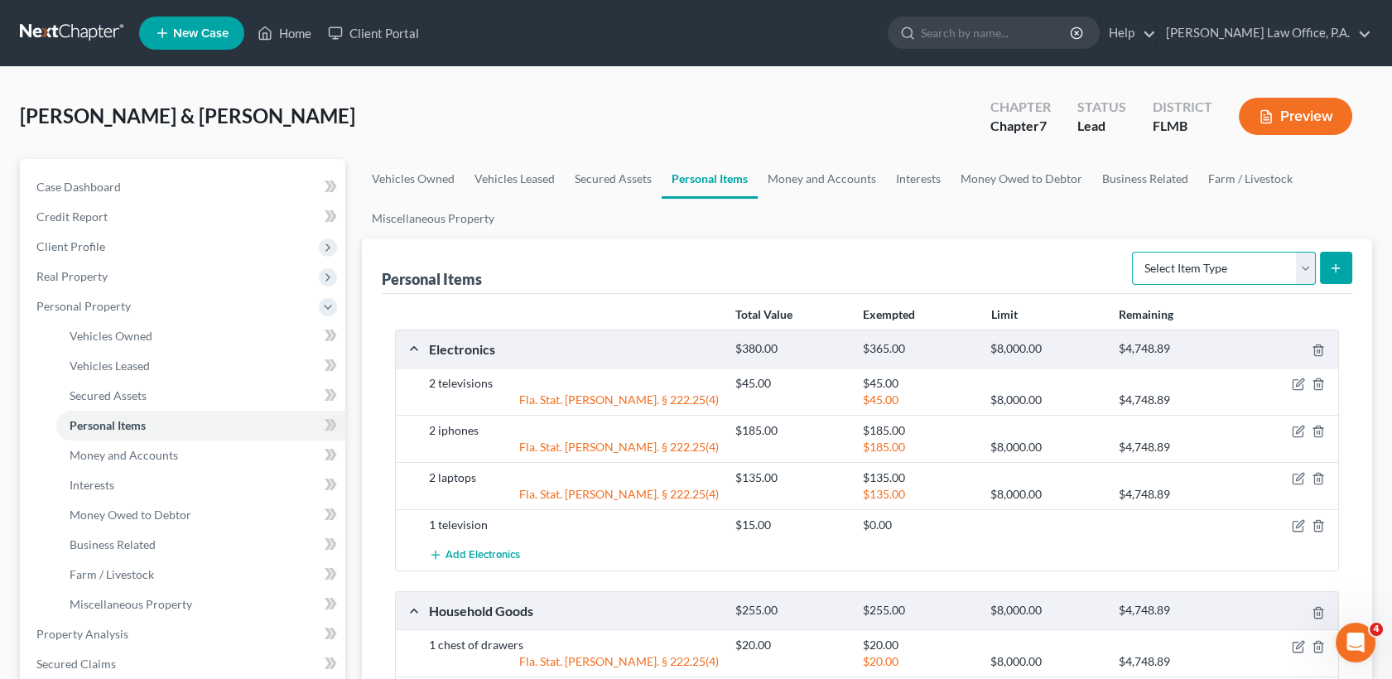
click at [1199, 258] on select "Select Item Type Clothing Collectibles Of Value Electronics Firearms Household …" at bounding box center [1224, 268] width 184 height 33
click at [1134, 252] on select "Select Item Type Clothing Collectibles Of Value Electronics Firearms Household …" at bounding box center [1224, 268] width 184 height 33
click at [1345, 272] on button "submit" at bounding box center [1336, 268] width 32 height 32
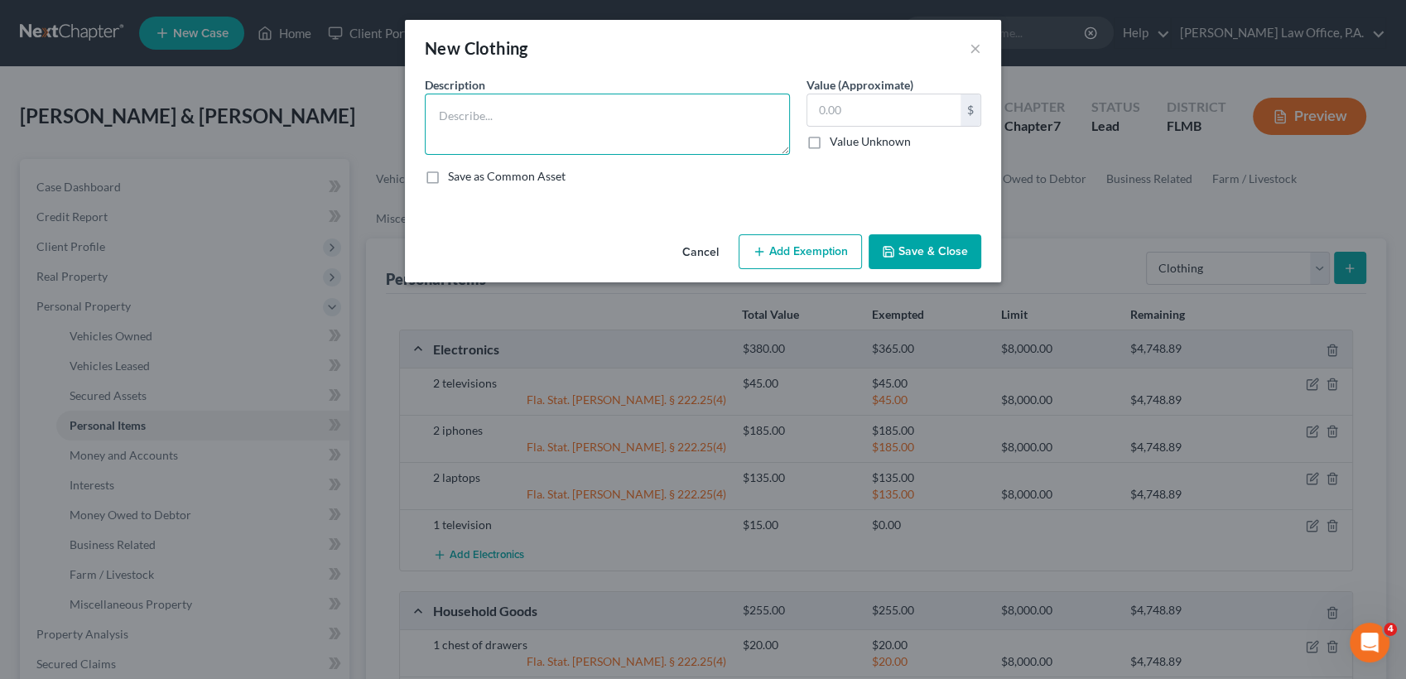
click at [672, 104] on textarea at bounding box center [607, 124] width 365 height 61
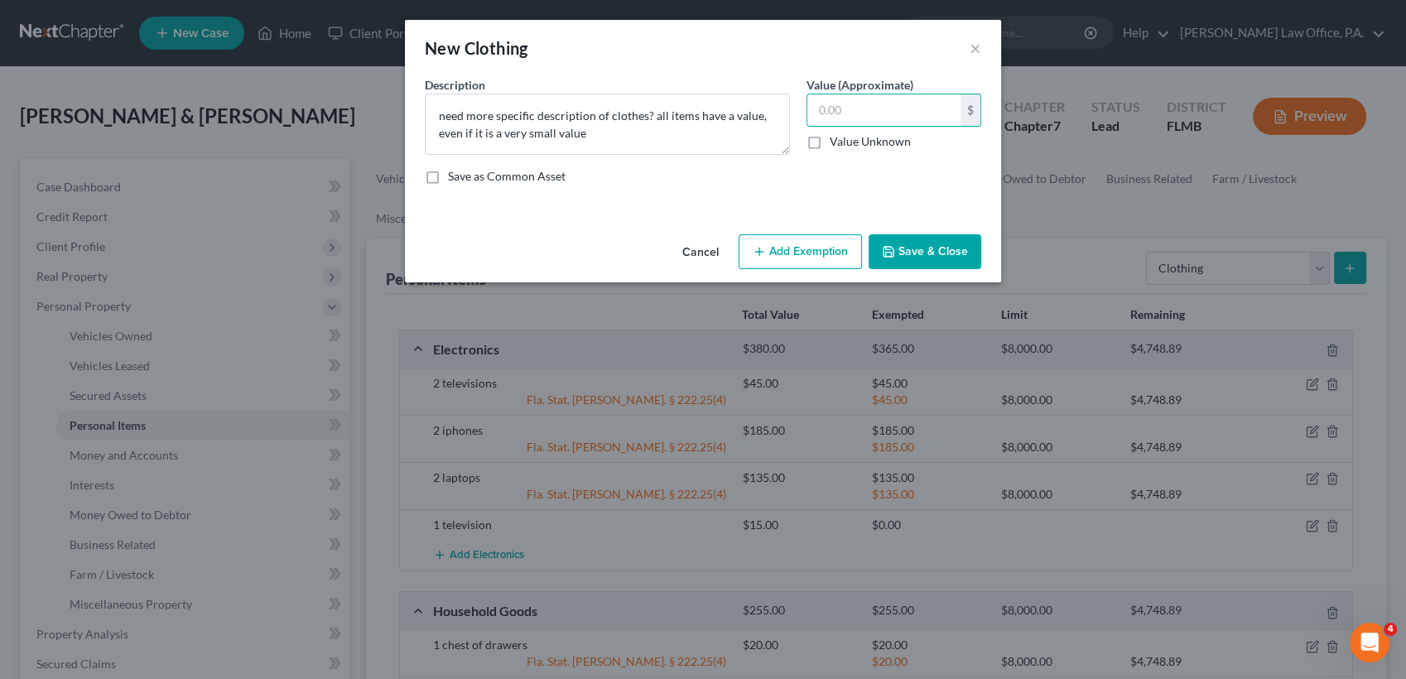
click at [830, 142] on label "Value Unknown" at bounding box center [870, 141] width 81 height 17
click at [836, 142] on input "Value Unknown" at bounding box center [841, 138] width 11 height 11
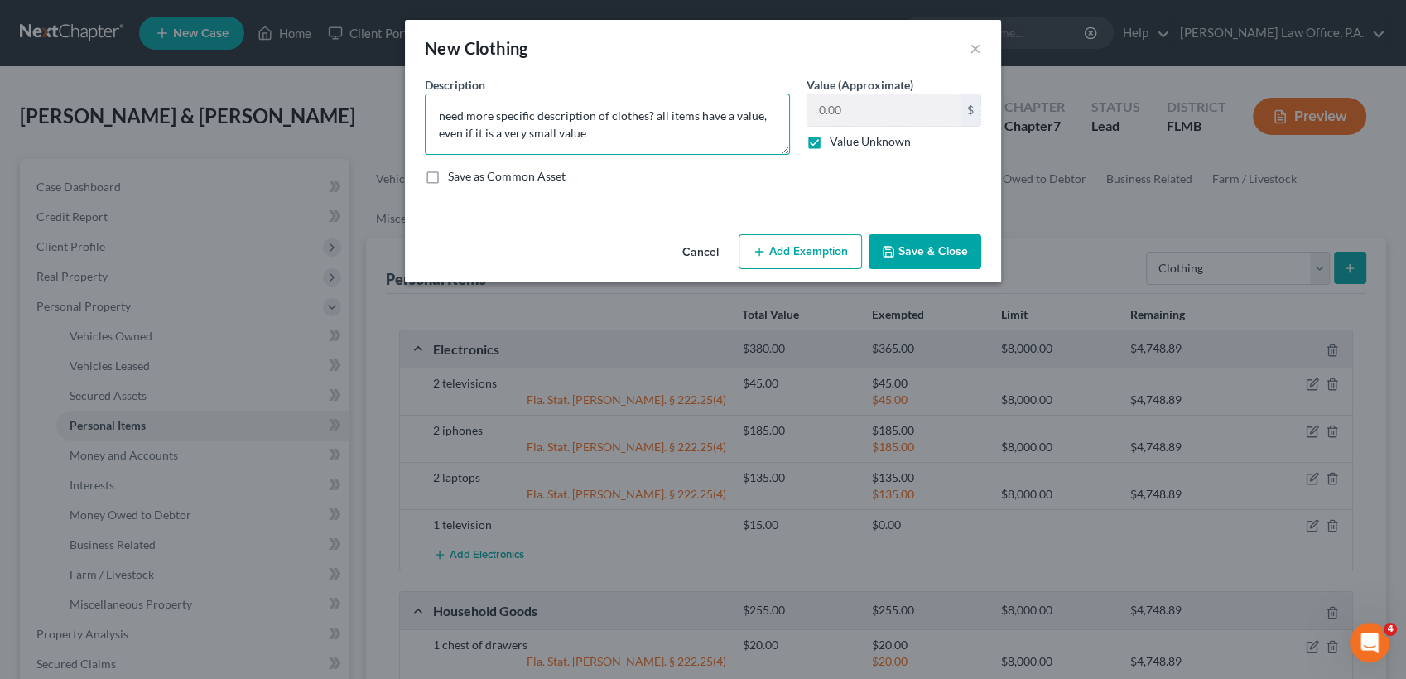
drag, startPoint x: 696, startPoint y: 129, endPoint x: 663, endPoint y: 100, distance: 44.6
click at [663, 100] on textarea "need more specific description of clothes? all items have a value, even if it i…" at bounding box center [607, 124] width 365 height 61
click at [625, 127] on textarea "need more specific description of clothes? all items have a value, even if it i…" at bounding box center [607, 124] width 365 height 61
click at [627, 128] on textarea "need more specific description of clothes? all items have a value, even if it i…" at bounding box center [607, 124] width 365 height 61
drag, startPoint x: 627, startPoint y: 130, endPoint x: 614, endPoint y: 128, distance: 13.5
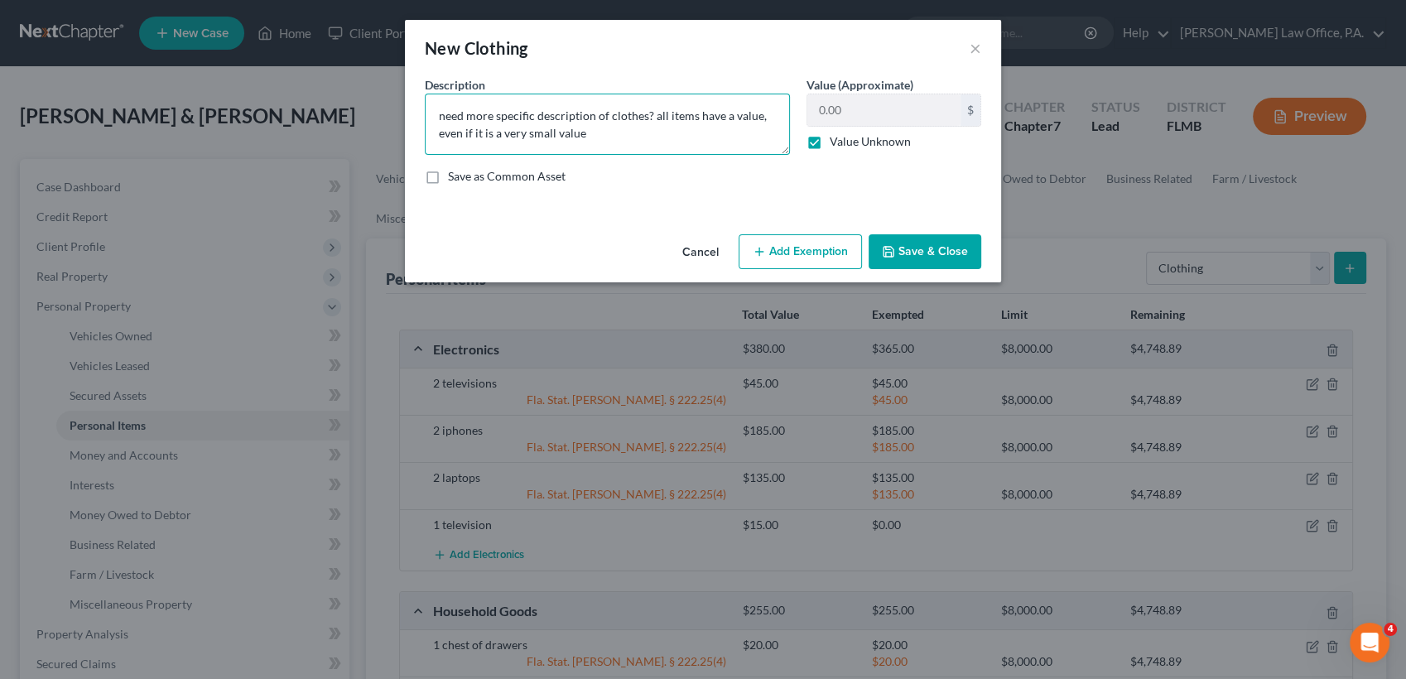
click at [614, 128] on textarea "need more specific description of clothes? all items have a value, even if it i…" at bounding box center [607, 124] width 365 height 61
click at [631, 127] on textarea "need more specific description of clothes? all items have a value, even if it i…" at bounding box center [607, 124] width 365 height 61
click at [634, 130] on textarea "need more specific description of clothes? all items have a value, even if it i…" at bounding box center [607, 124] width 365 height 61
drag, startPoint x: 633, startPoint y: 131, endPoint x: 639, endPoint y: 123, distance: 10.6
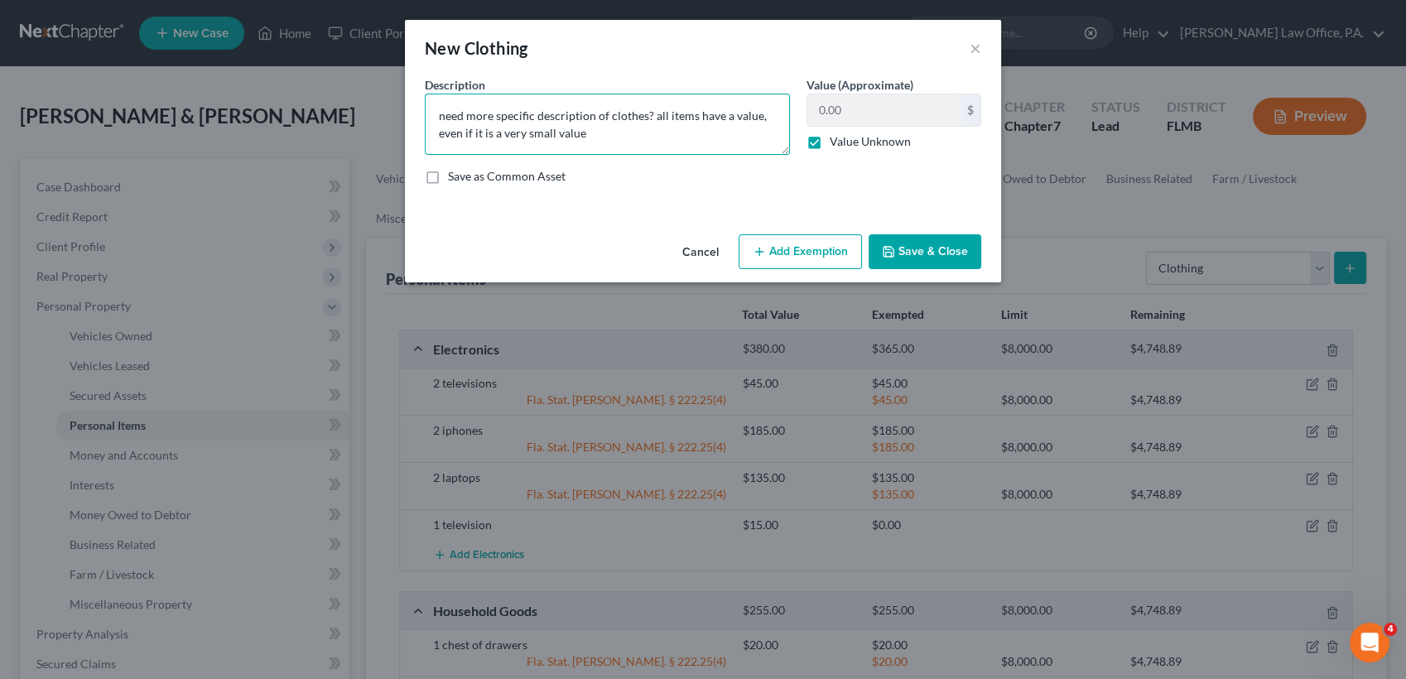
click at [639, 123] on textarea "need more specific description of clothes? all items have a value, even if it i…" at bounding box center [607, 124] width 365 height 61
click at [887, 248] on polyline "button" at bounding box center [888, 248] width 4 height 2
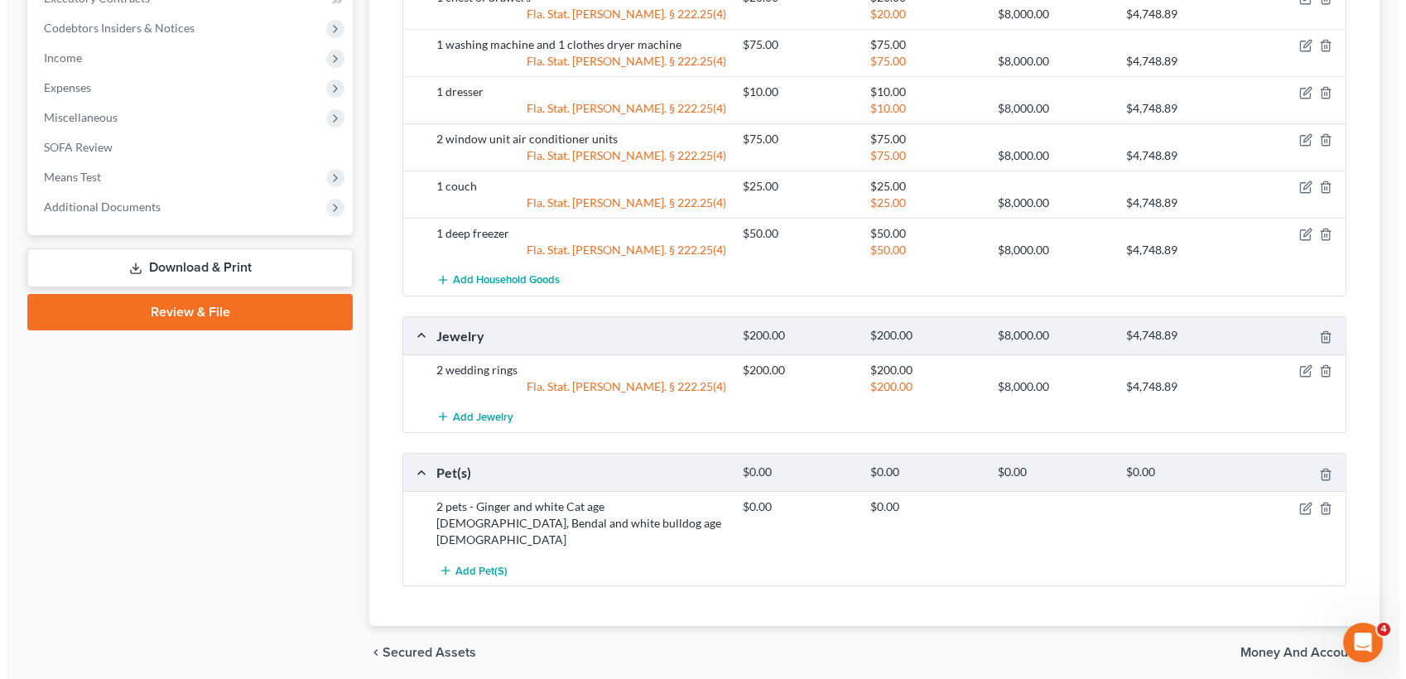
scroll to position [828, 0]
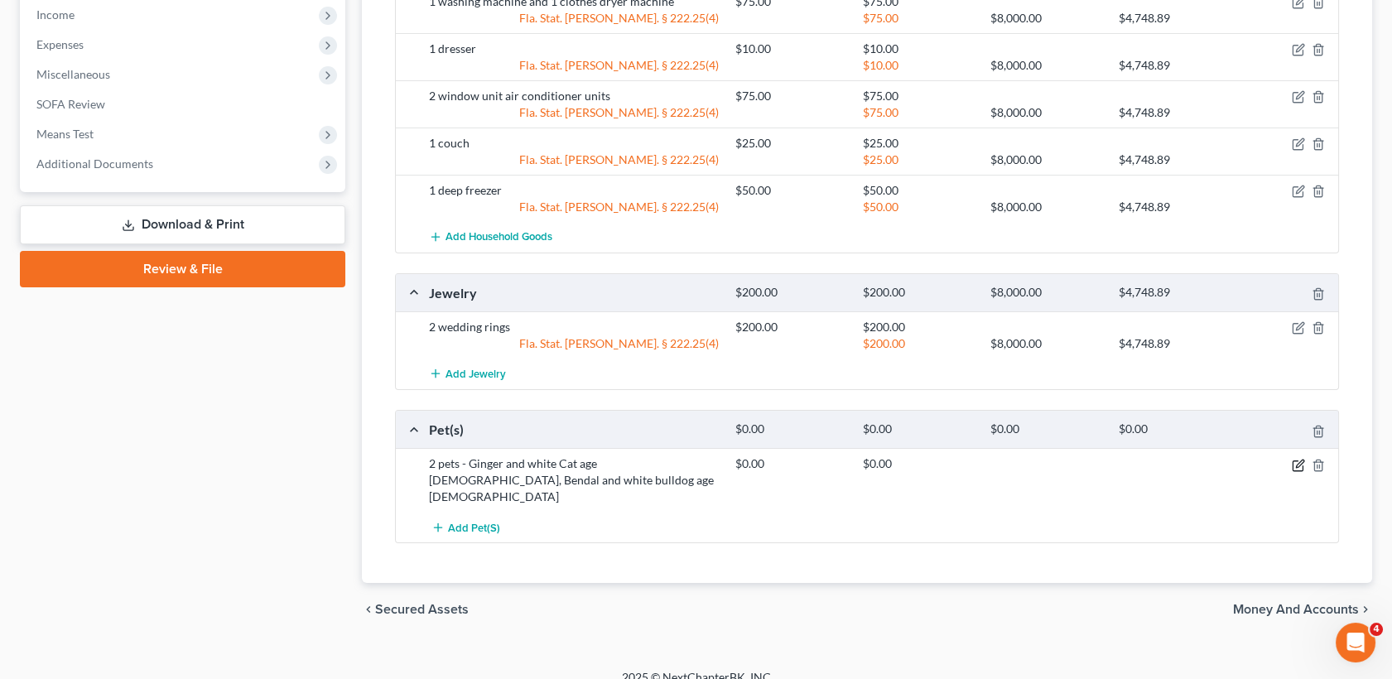
click at [1301, 463] on icon "button" at bounding box center [1298, 465] width 13 height 13
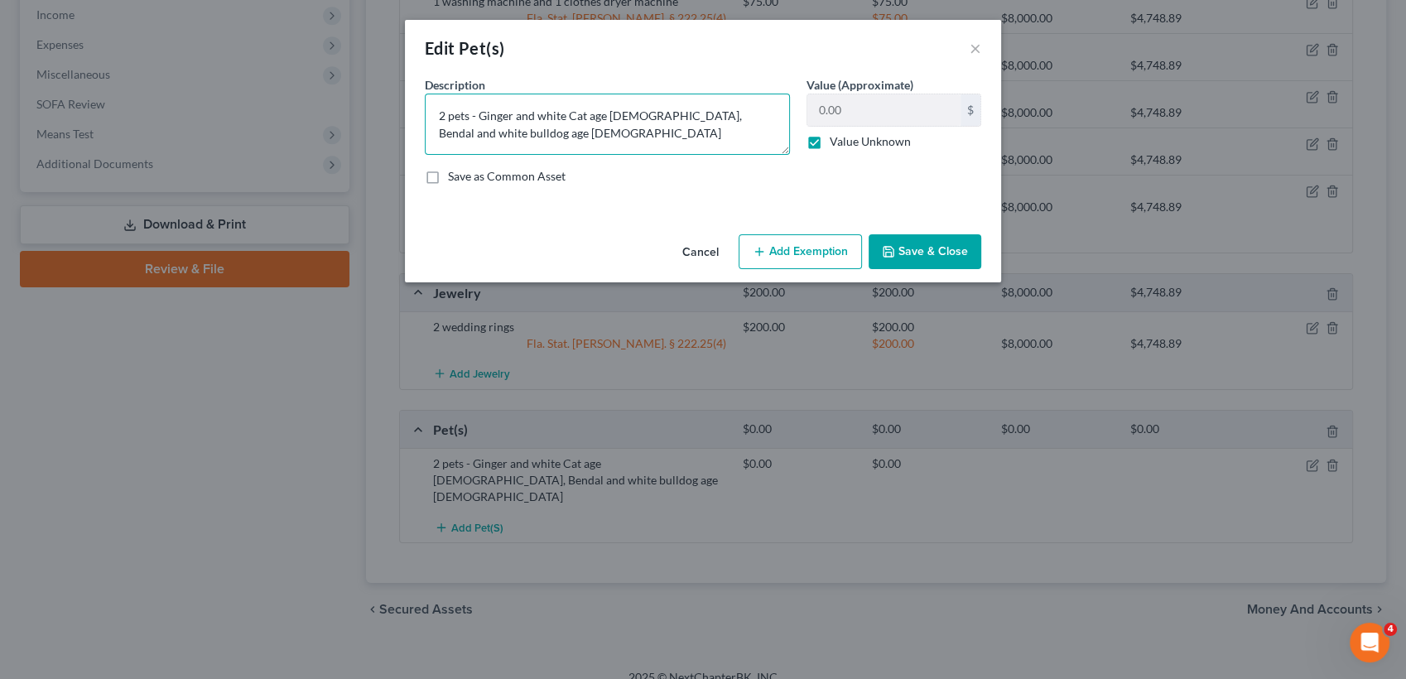
click at [776, 115] on textarea "2 pets - Ginger and white Cat age [DEMOGRAPHIC_DATA], Bendal and white bulldog …" at bounding box center [607, 124] width 365 height 61
paste textarea "s? all items have a value, even if it is a very small value"
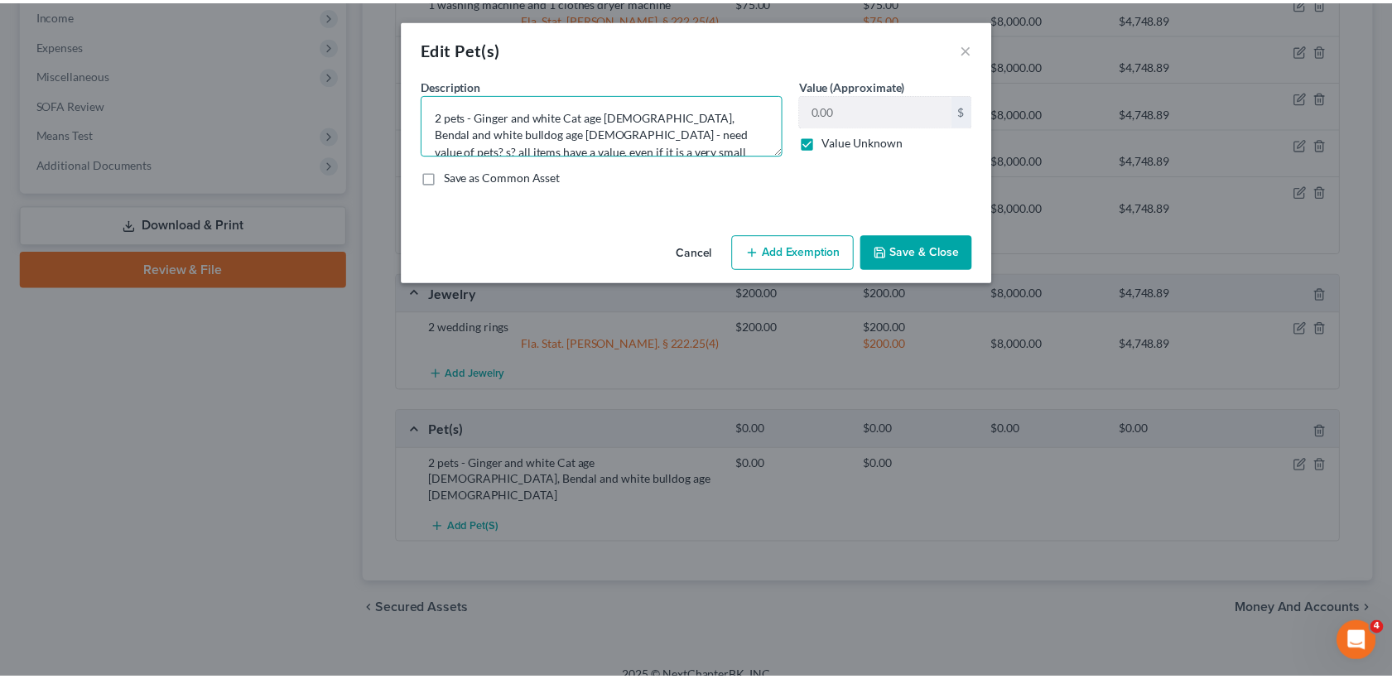
scroll to position [3, 0]
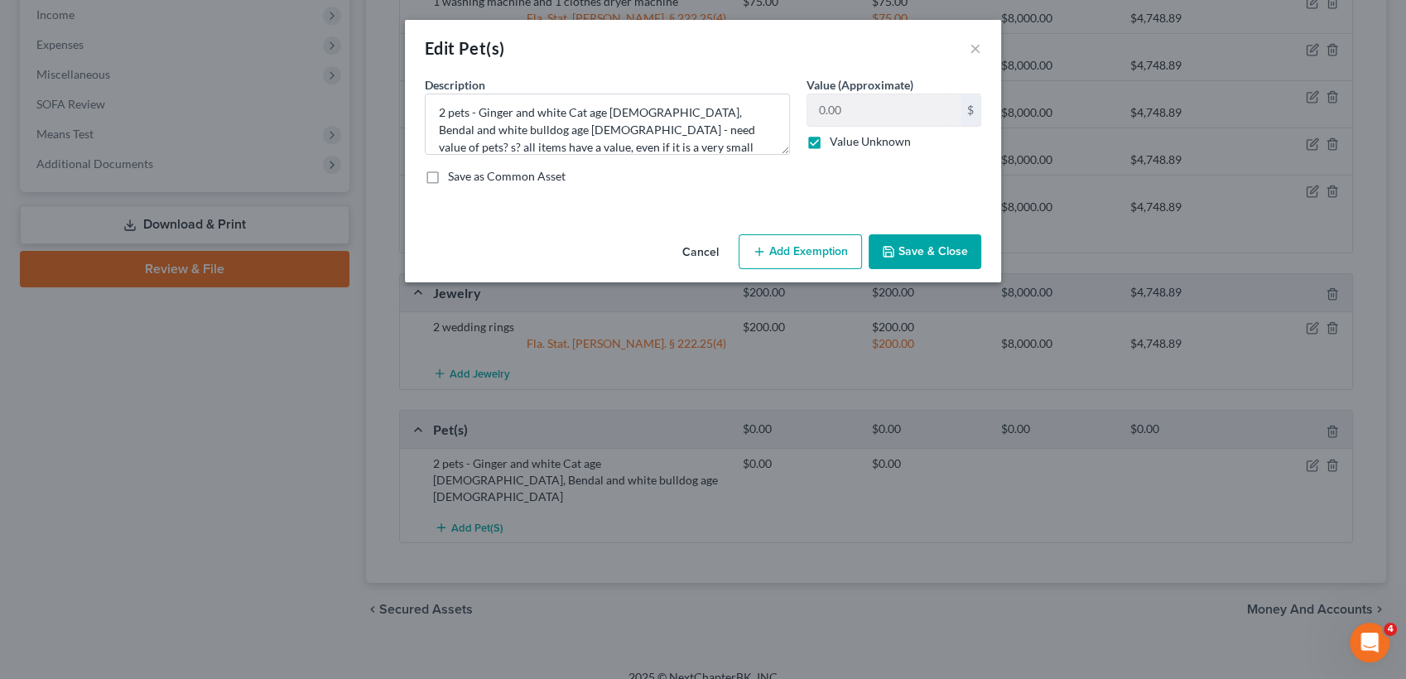
click at [911, 234] on button "Save & Close" at bounding box center [925, 251] width 113 height 35
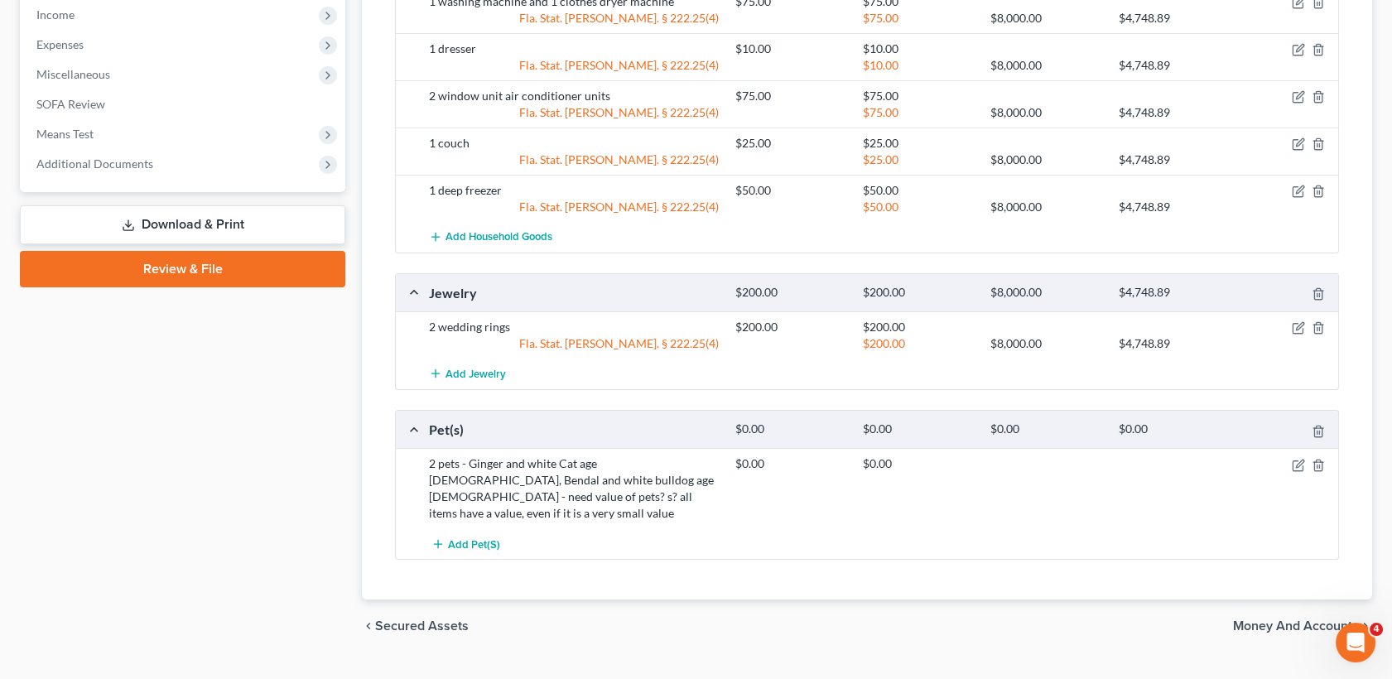
scroll to position [234, 0]
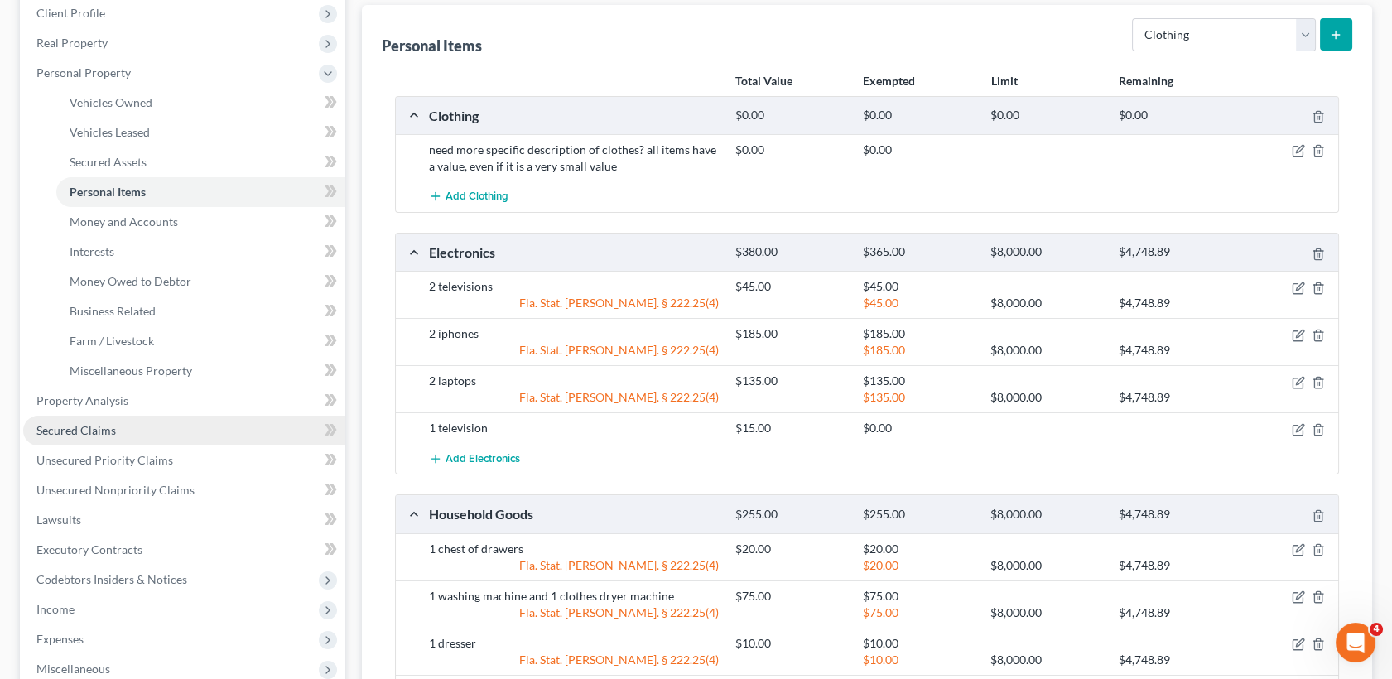
click at [124, 436] on link "Secured Claims" at bounding box center [184, 431] width 322 height 30
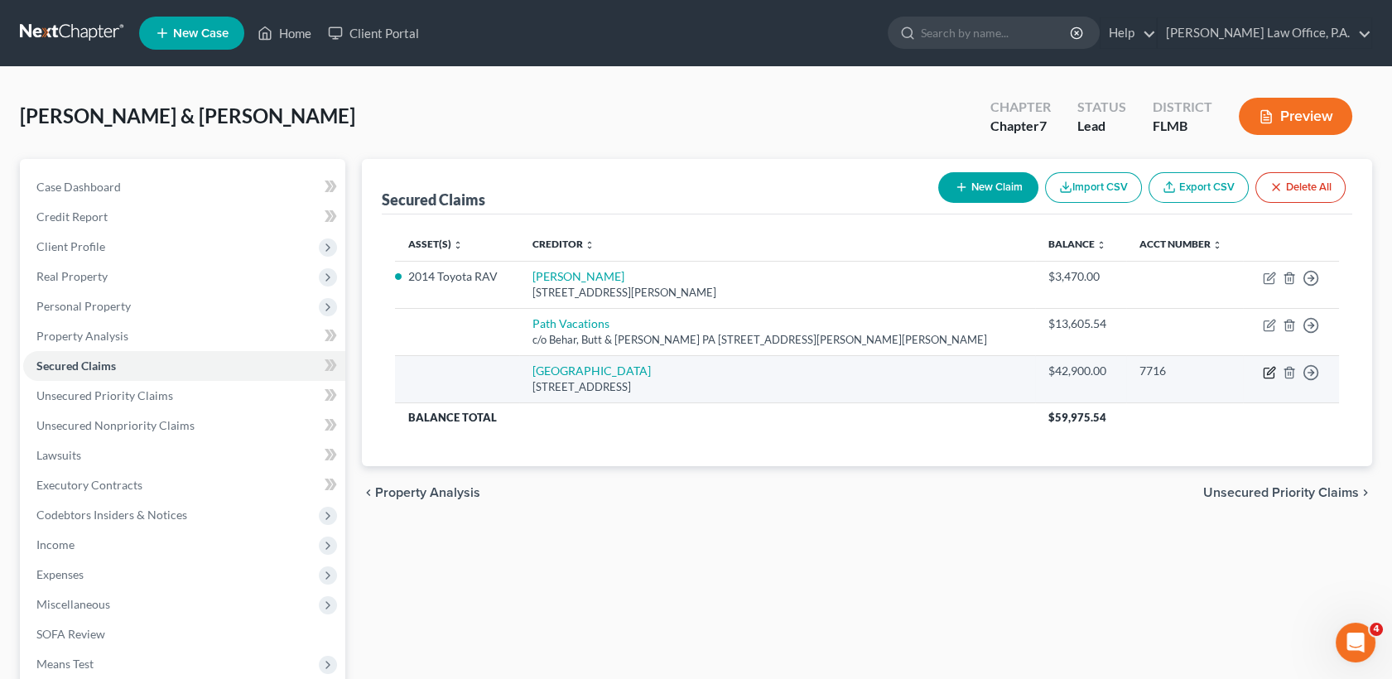
click at [1268, 373] on icon "button" at bounding box center [1269, 372] width 13 height 13
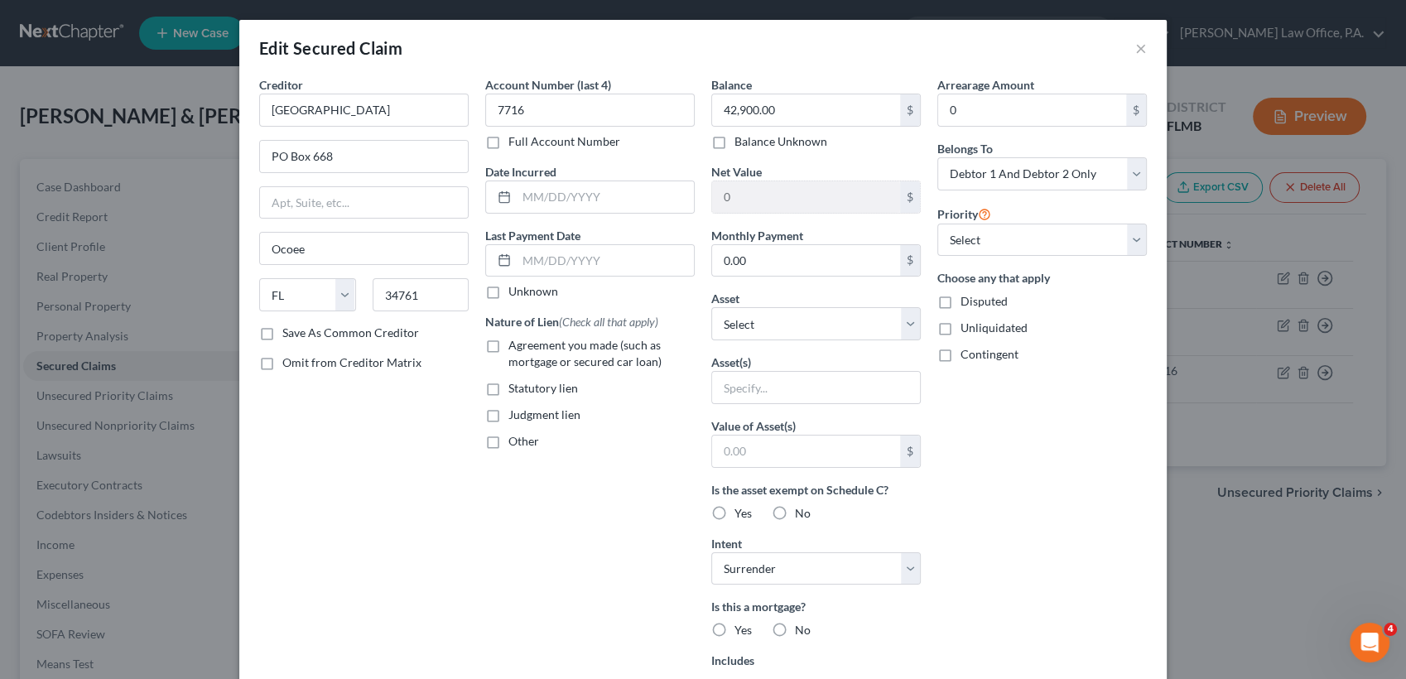
click at [608, 364] on span "Agreement you made (such as mortgage or secured car loan)" at bounding box center [584, 353] width 153 height 31
click at [526, 348] on input "Agreement you made (such as mortgage or secured car loan)" at bounding box center [520, 342] width 11 height 11
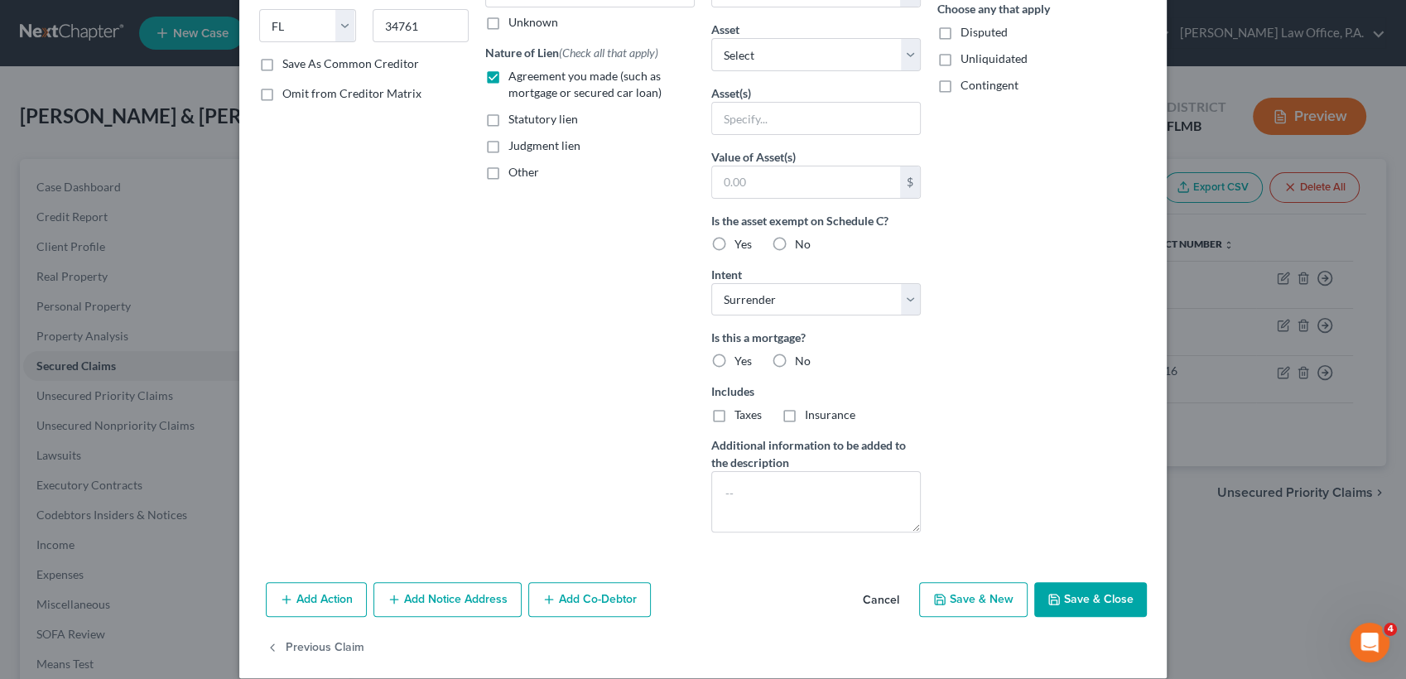
scroll to position [286, 0]
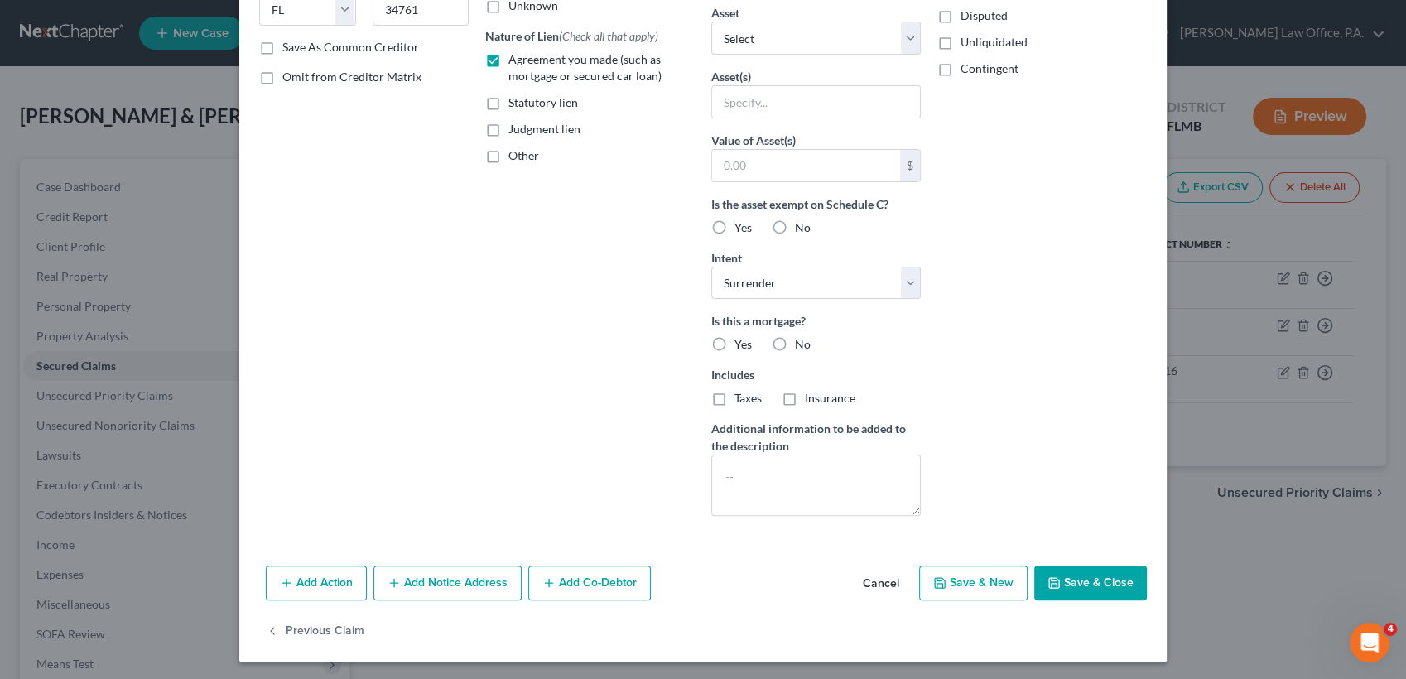
click at [1390, 180] on div "Edit Secured Claim × Creditor * [GEOGRAPHIC_DATA] [GEOGRAPHIC_DATA] [US_STATE] …" at bounding box center [703, 339] width 1406 height 679
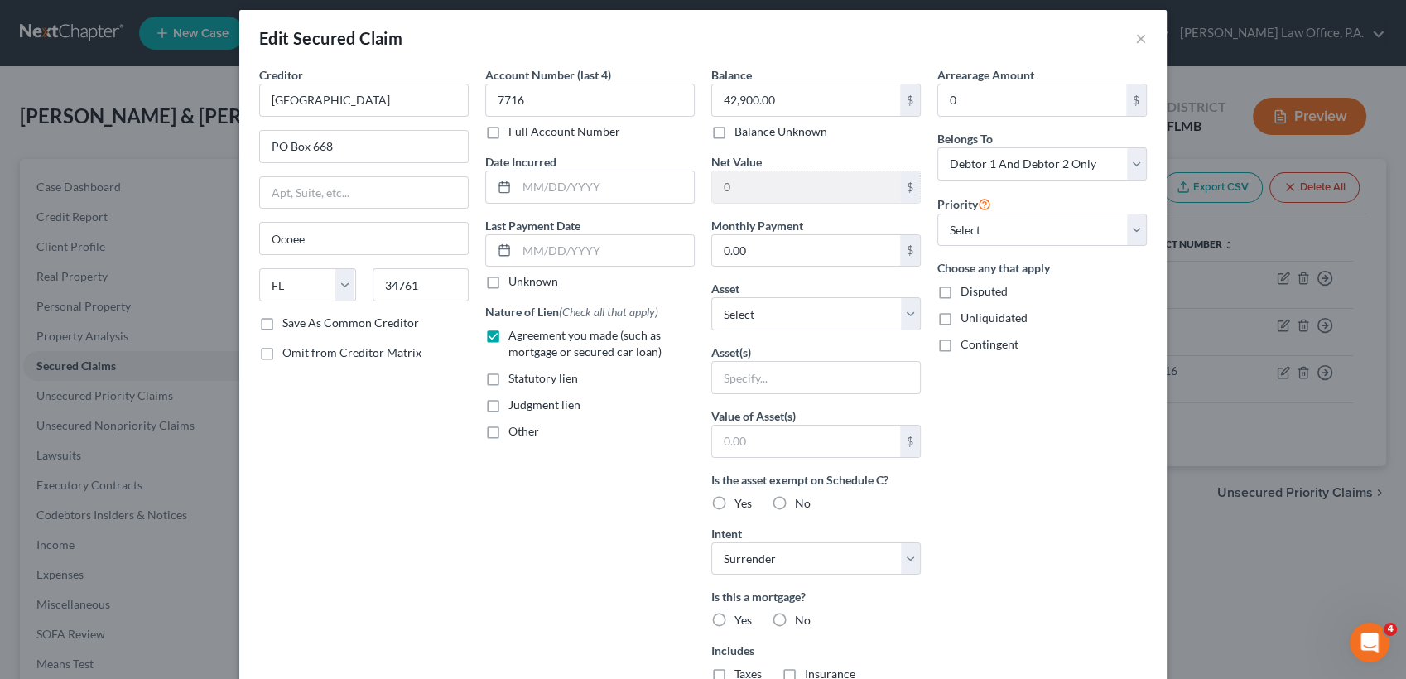
scroll to position [0, 0]
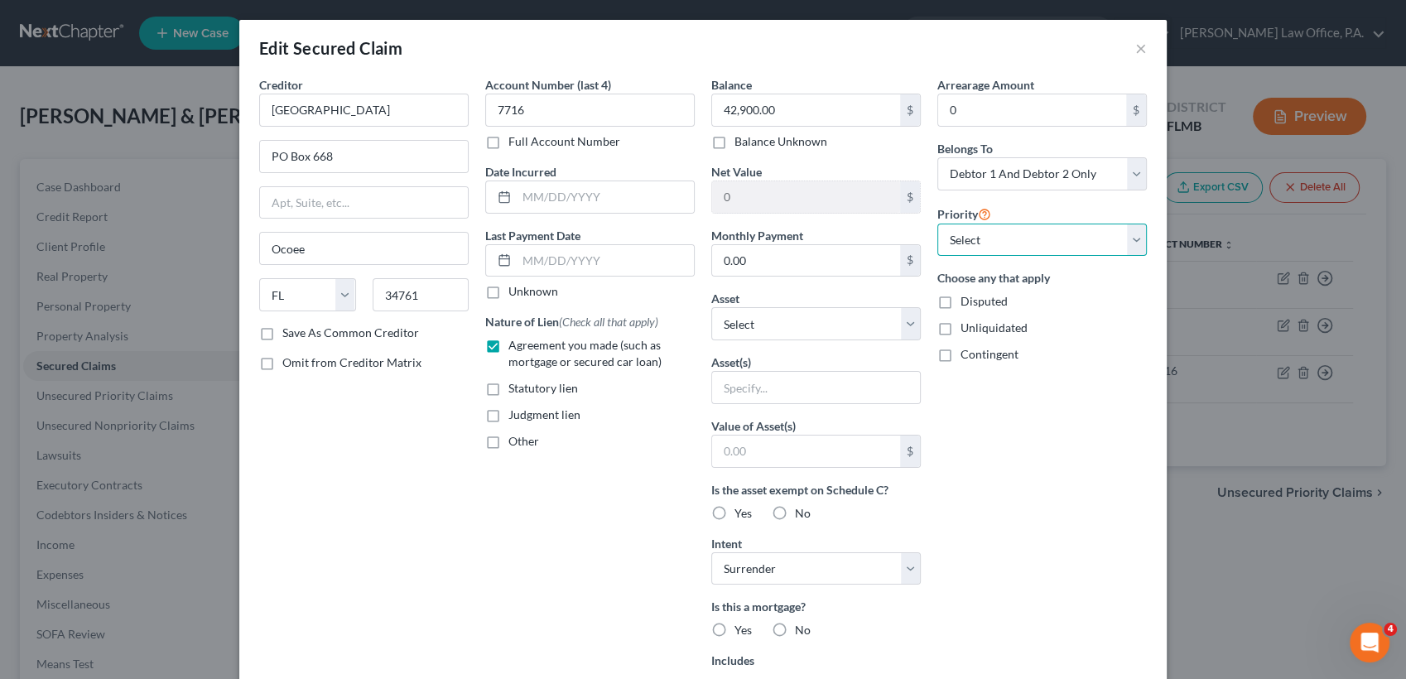
click at [1034, 246] on select "Select 1st 2nd 3rd 4th 5th 6th 7th 8th 9th 10th 11th 12th 13th 14th 15th 16th 1…" at bounding box center [1042, 240] width 210 height 33
click at [937, 224] on select "Select 1st 2nd 3rd 4th 5th 6th 7th 8th 9th 10th 11th 12th 13th 14th 15th 16th 1…" at bounding box center [1042, 240] width 210 height 33
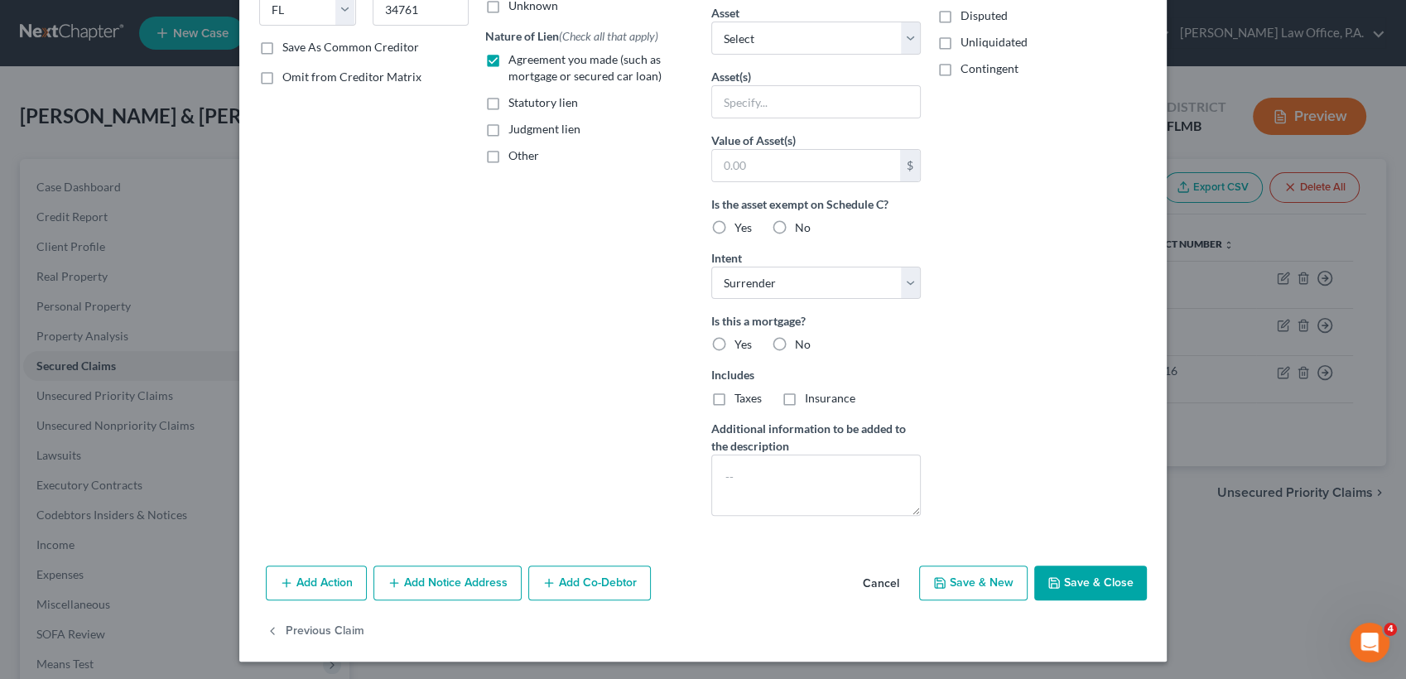
click at [795, 229] on label "No" at bounding box center [803, 227] width 16 height 17
click at [802, 229] on input "No" at bounding box center [807, 224] width 11 height 11
click at [795, 337] on label "No" at bounding box center [803, 344] width 16 height 17
click at [802, 337] on input "No" at bounding box center [807, 341] width 11 height 11
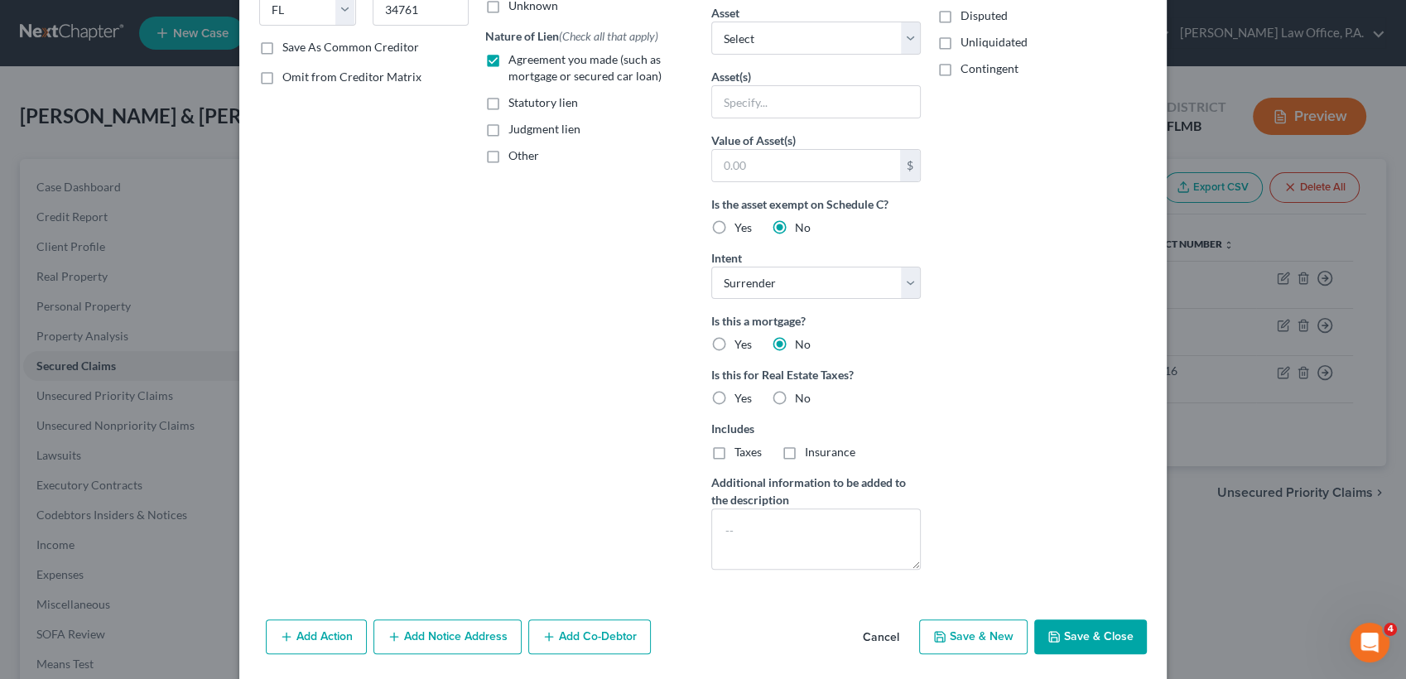
click at [795, 403] on label "No" at bounding box center [803, 398] width 16 height 17
click at [802, 401] on input "No" at bounding box center [807, 395] width 11 height 11
click at [1053, 630] on icon "button" at bounding box center [1054, 636] width 13 height 13
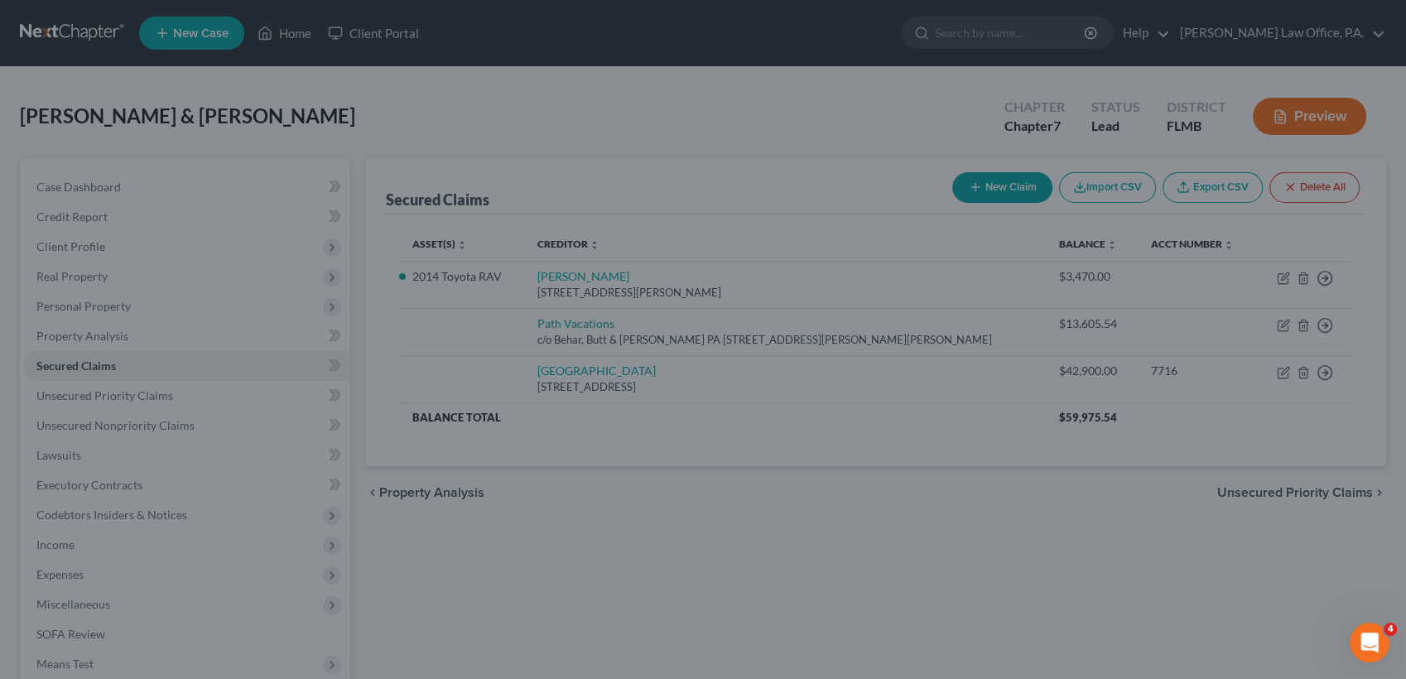
scroll to position [159, 0]
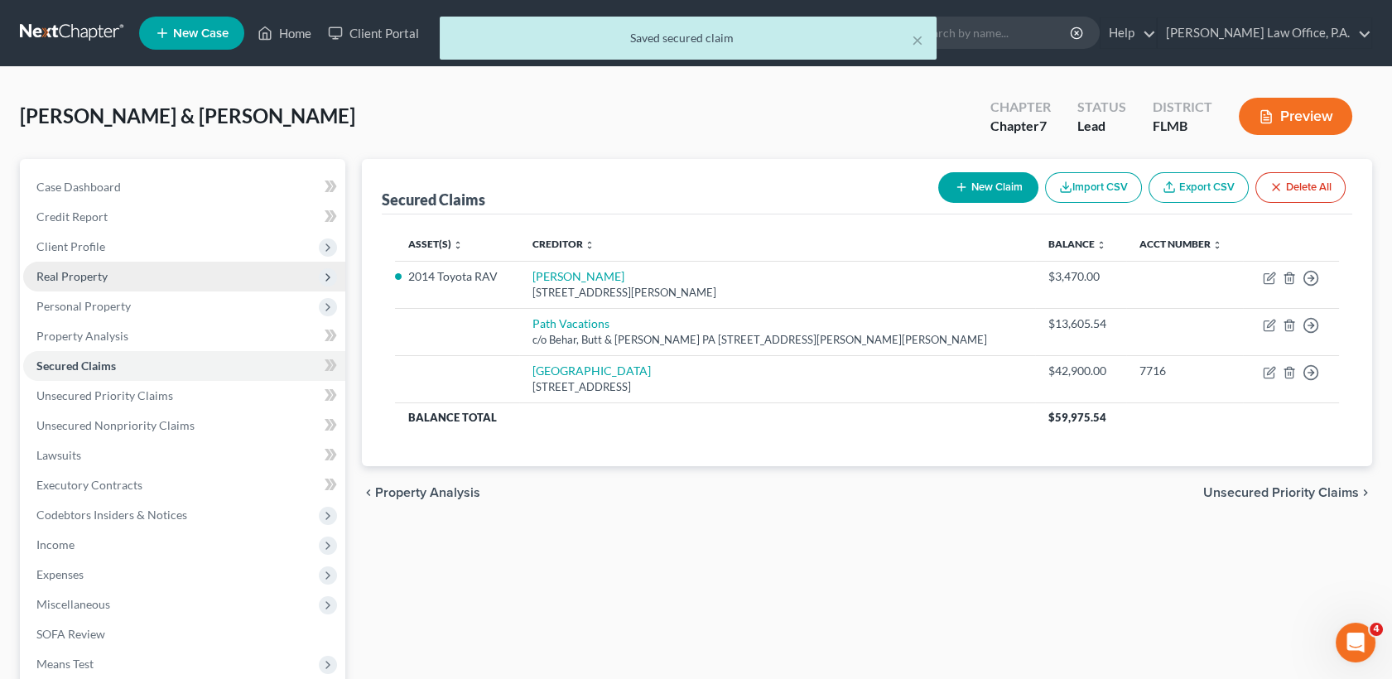
click at [86, 275] on span "Real Property" at bounding box center [71, 276] width 71 height 14
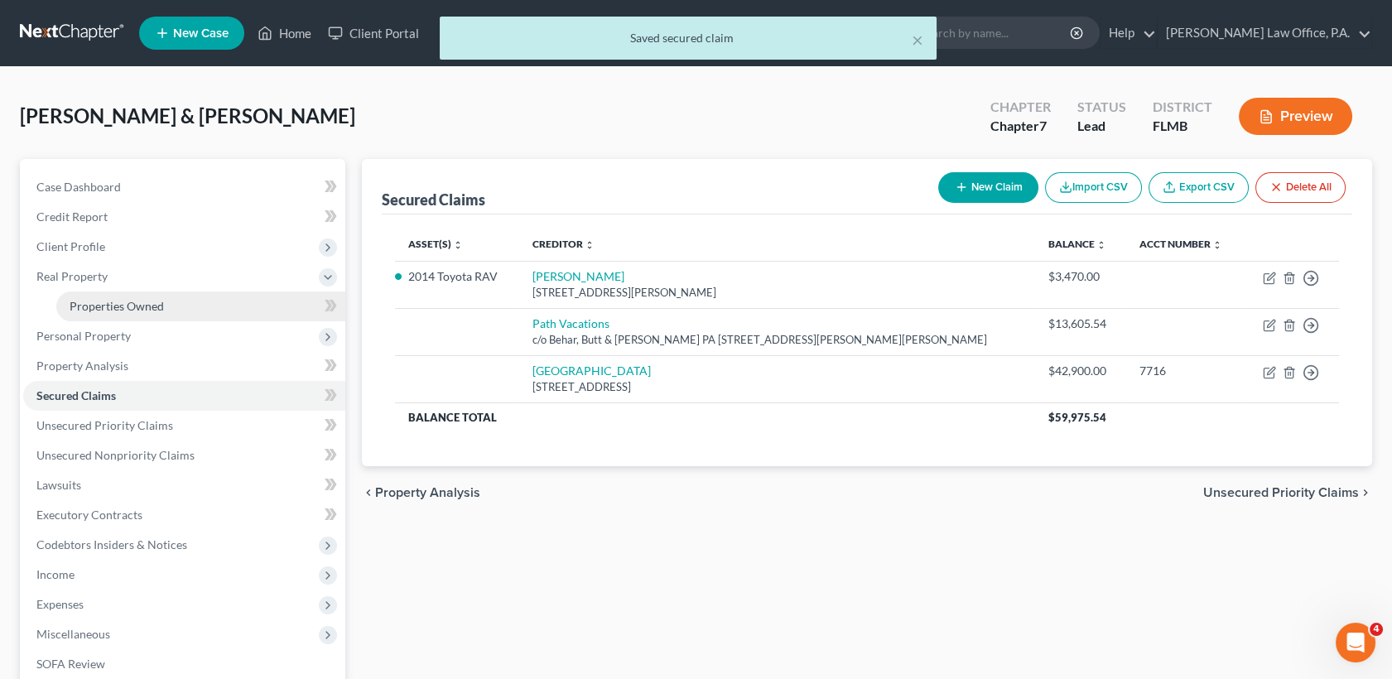
click at [107, 301] on span "Properties Owned" at bounding box center [117, 306] width 94 height 14
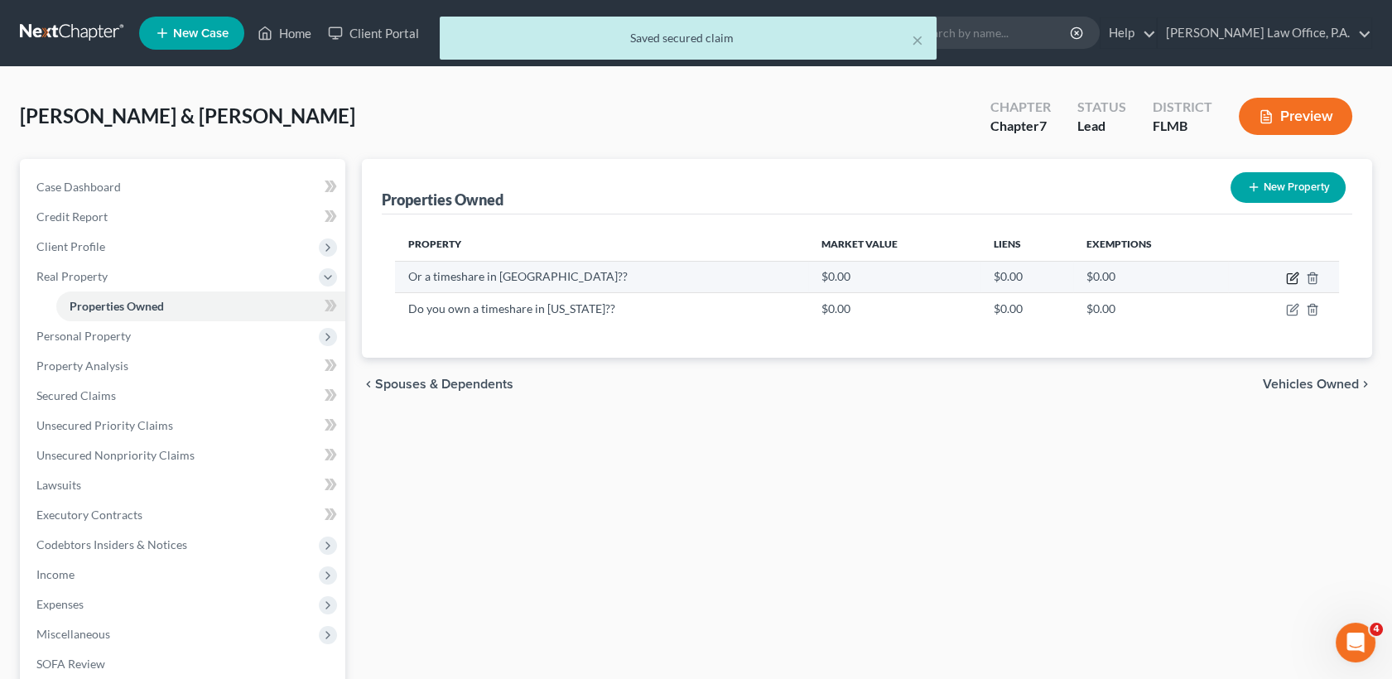
click at [1292, 275] on icon "button" at bounding box center [1293, 275] width 7 height 7
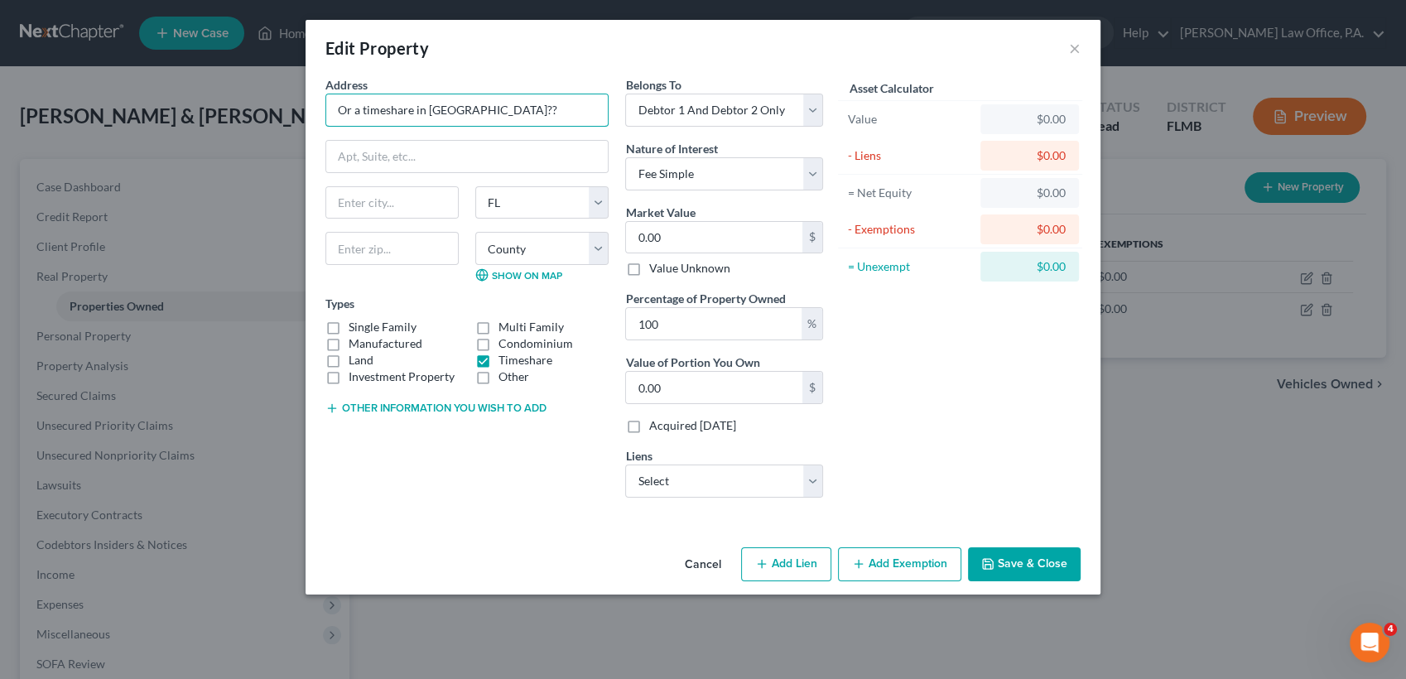
drag, startPoint x: 485, startPoint y: 113, endPoint x: 213, endPoint y: 118, distance: 272.5
click at [213, 118] on div "Edit Property × Address * Or a timeshare in [GEOGRAPHIC_DATA]?? State [US_STATE…" at bounding box center [703, 339] width 1406 height 679
paste input "[STREET_ADDRESS], ID# 56236577716-009"
click at [407, 242] on input "text" at bounding box center [391, 248] width 133 height 33
click at [478, 548] on div "Cancel Add Lien Add Lease Add Exemption Save & Close" at bounding box center [703, 568] width 795 height 55
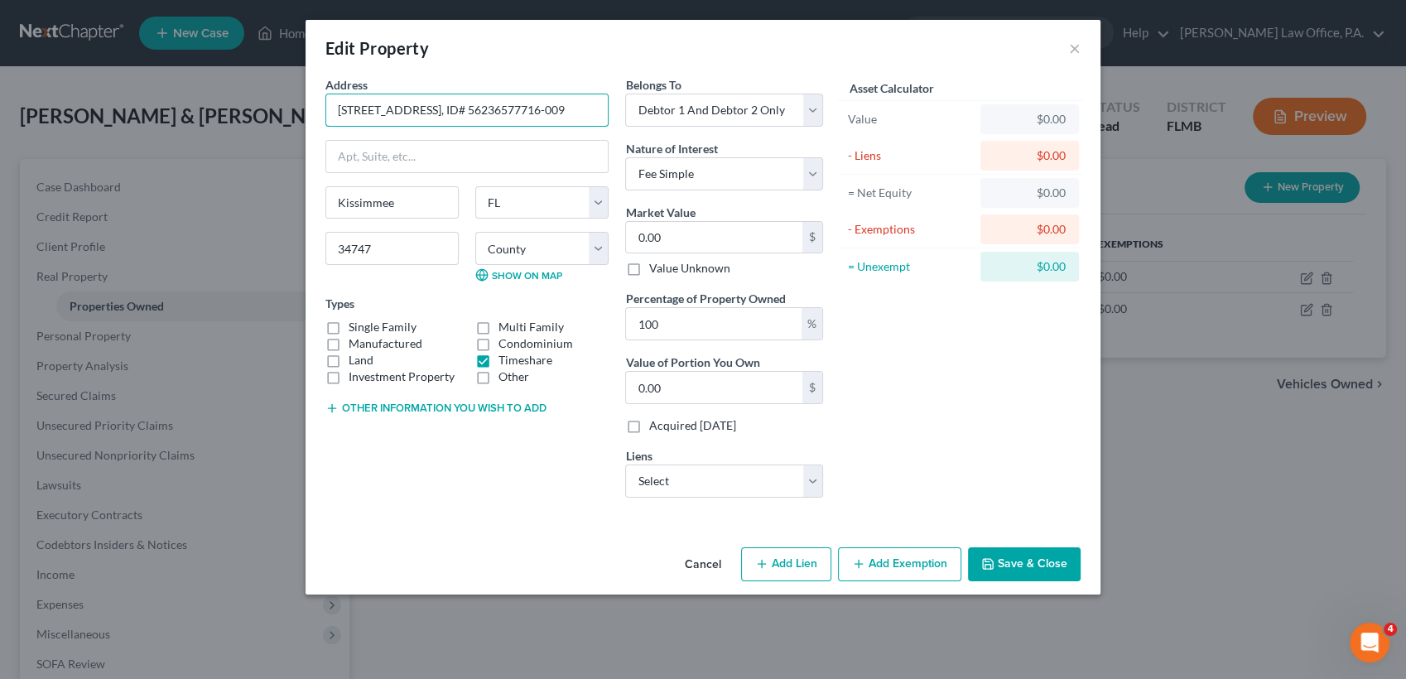
scroll to position [0, 79]
drag, startPoint x: 439, startPoint y: 117, endPoint x: 629, endPoint y: 123, distance: 190.6
click at [629, 123] on div "Address * [STREET_ADDRESS][GEOGRAPHIC_DATA] 56236577716-009 [GEOGRAPHIC_DATA] […" at bounding box center [574, 293] width 514 height 435
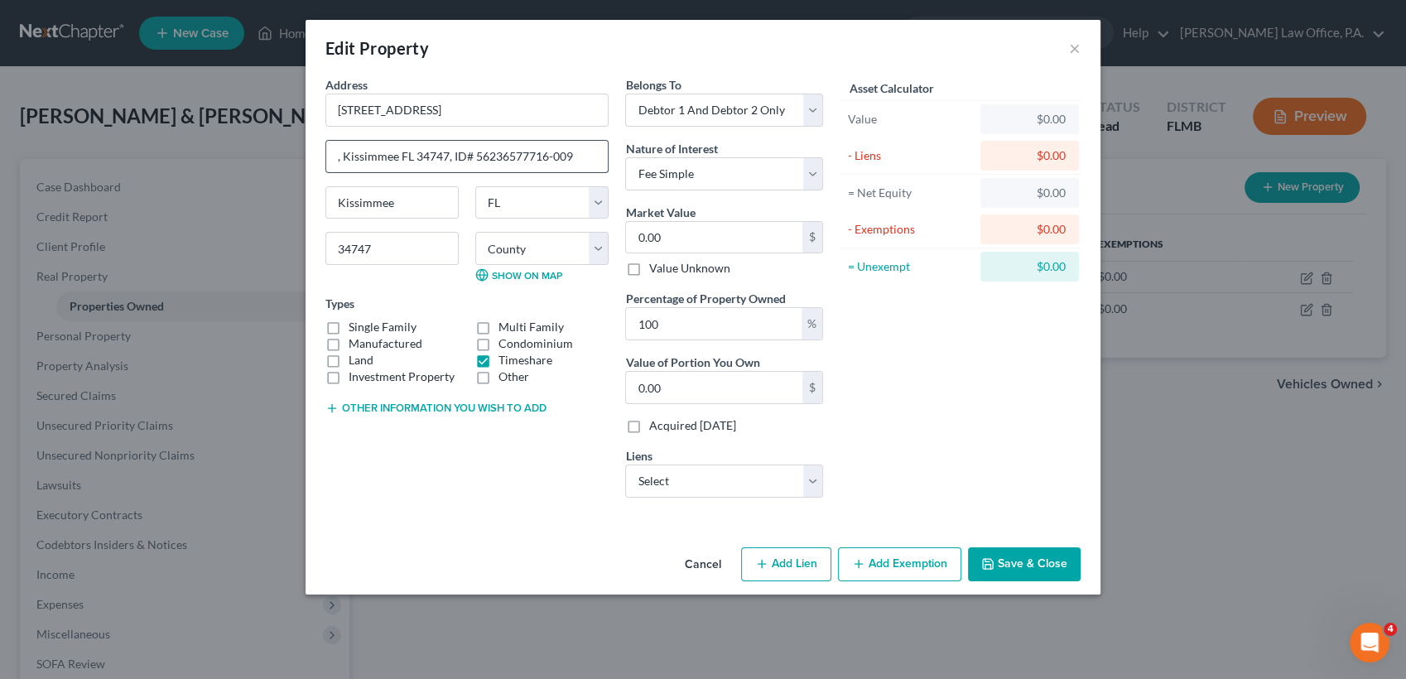
drag, startPoint x: 516, startPoint y: 146, endPoint x: 449, endPoint y: 156, distance: 67.8
click at [449, 156] on input ", Kissimmee FL 34747, ID# 56236577716-009" at bounding box center [467, 156] width 282 height 31
click at [453, 156] on input ", Kissimmee FL 34747, ID# 56236577716-009" at bounding box center [467, 156] width 282 height 31
click at [648, 265] on label "Value Unknown" at bounding box center [688, 268] width 81 height 17
click at [655, 265] on input "Value Unknown" at bounding box center [660, 265] width 11 height 11
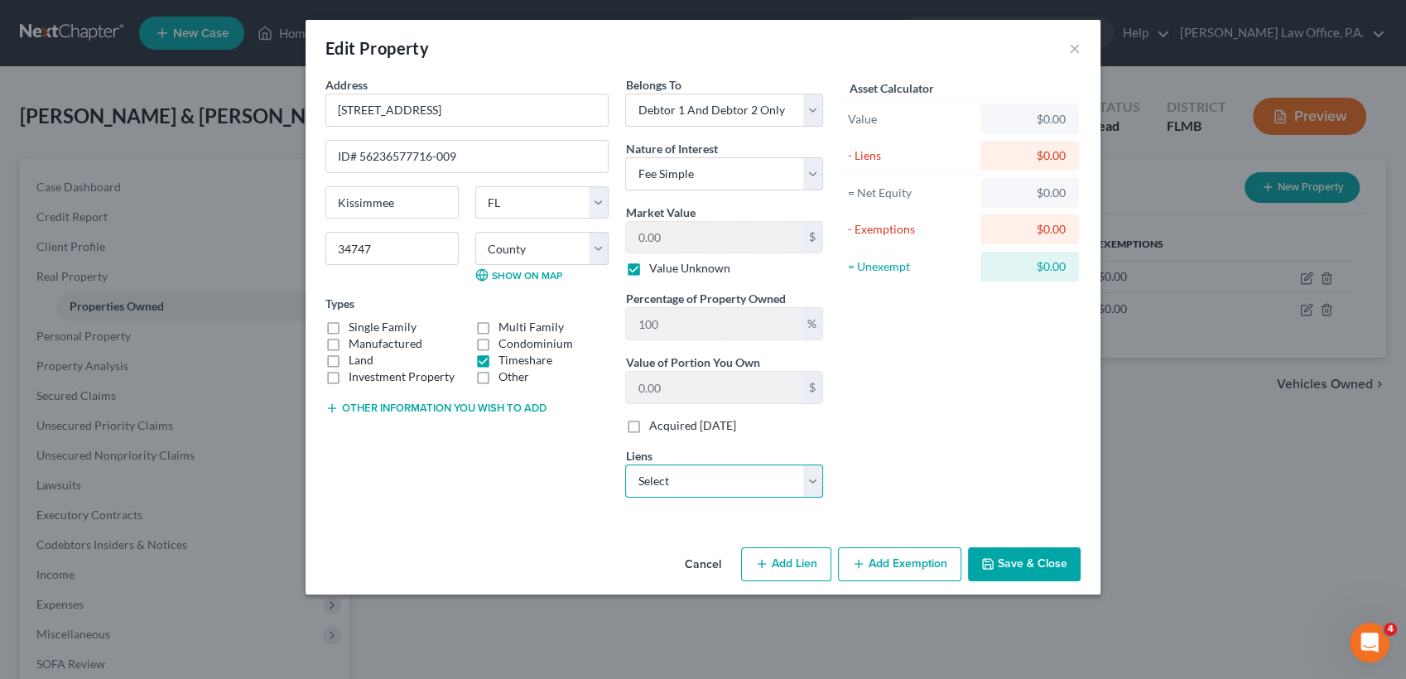
click at [799, 478] on select "Select [GEOGRAPHIC_DATA] - $42,900.00 Path Vacations - $13,605.54" at bounding box center [724, 481] width 198 height 33
click at [625, 465] on select "Select [GEOGRAPHIC_DATA] - $42,900.00 Path Vacations - $13,605.54" at bounding box center [724, 481] width 198 height 33
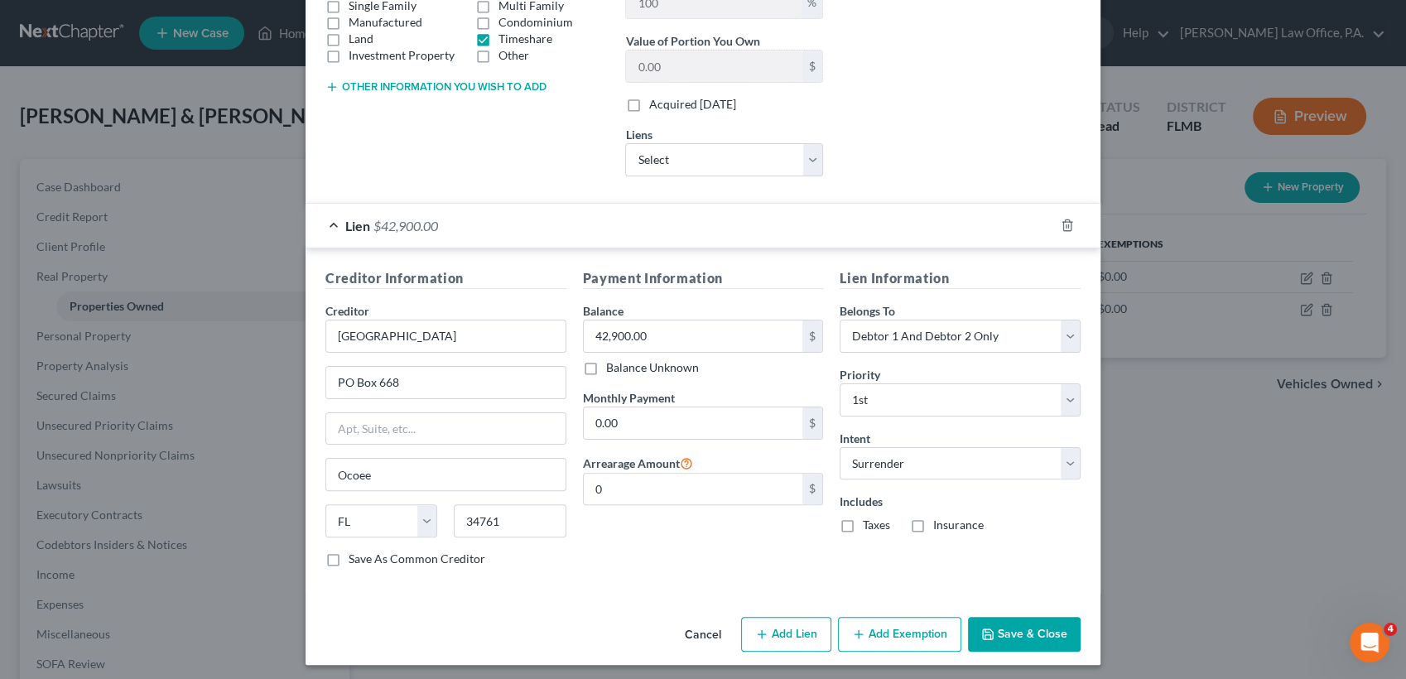
scroll to position [324, 0]
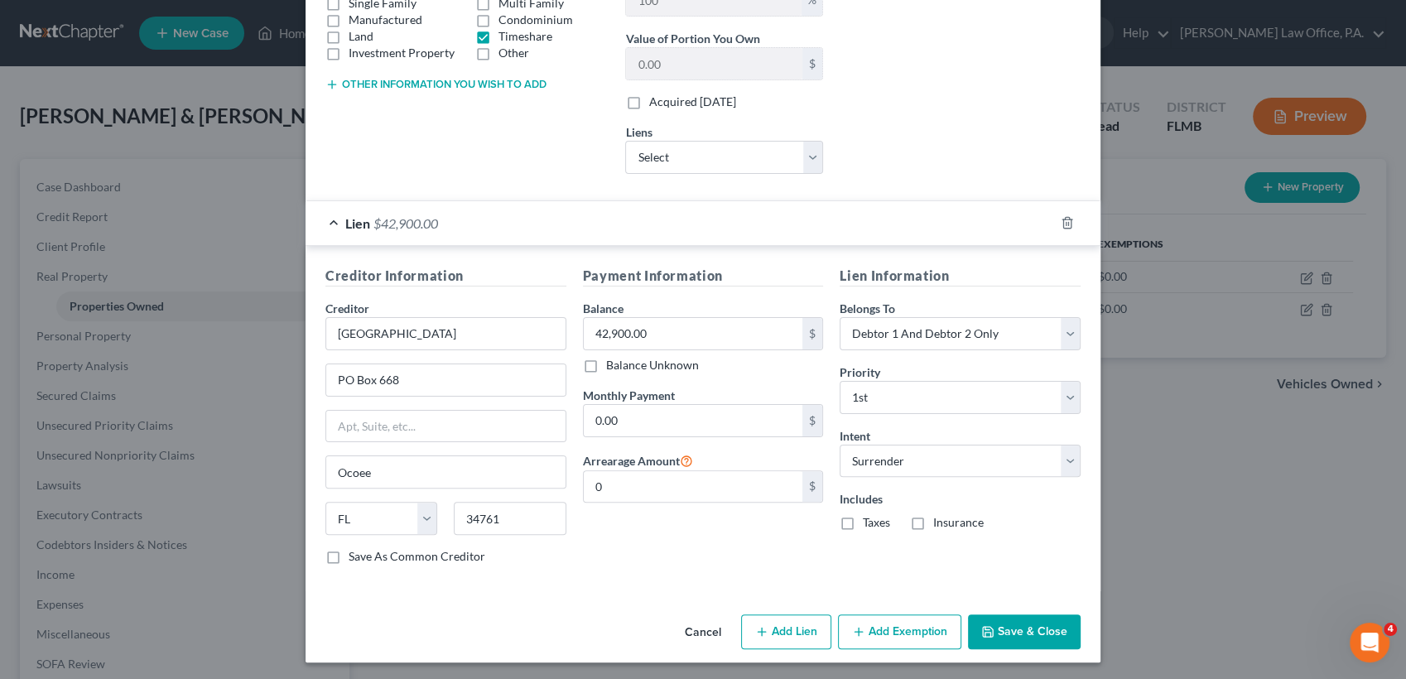
click at [1053, 633] on button "Save & Close" at bounding box center [1024, 631] width 113 height 35
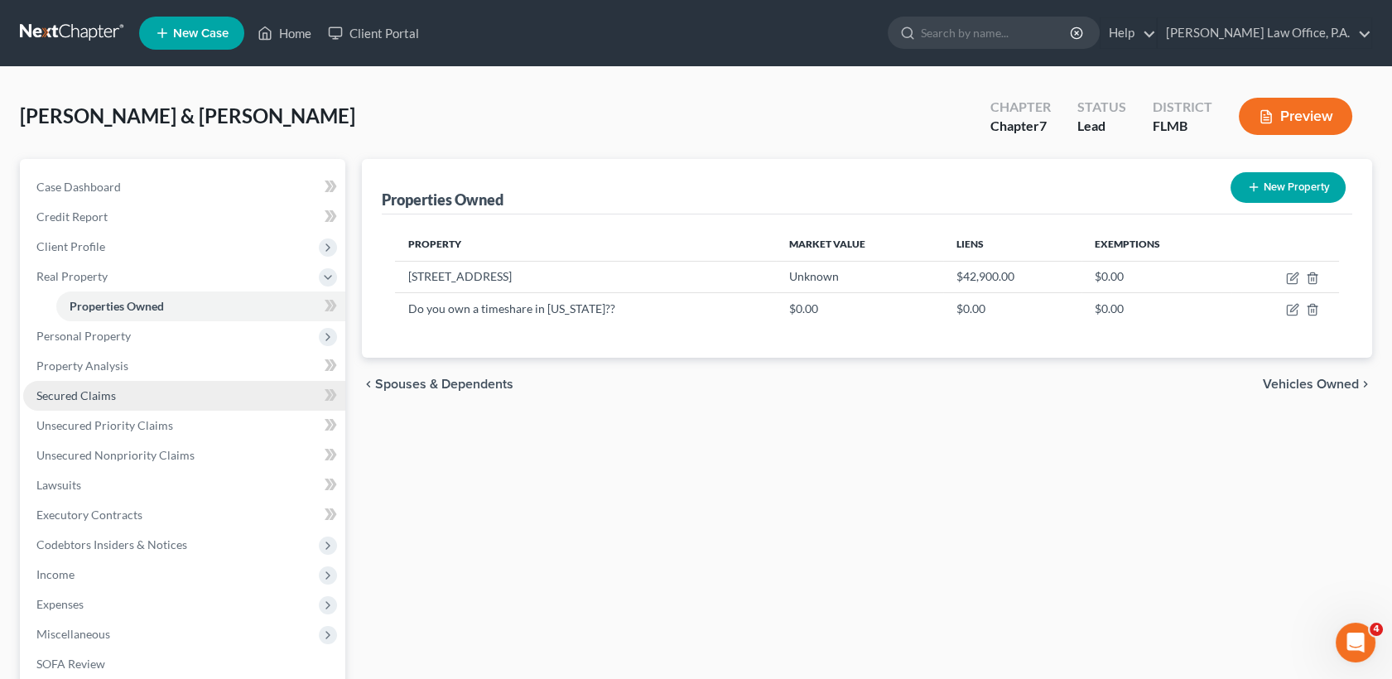
click at [133, 383] on link "Secured Claims" at bounding box center [184, 396] width 322 height 30
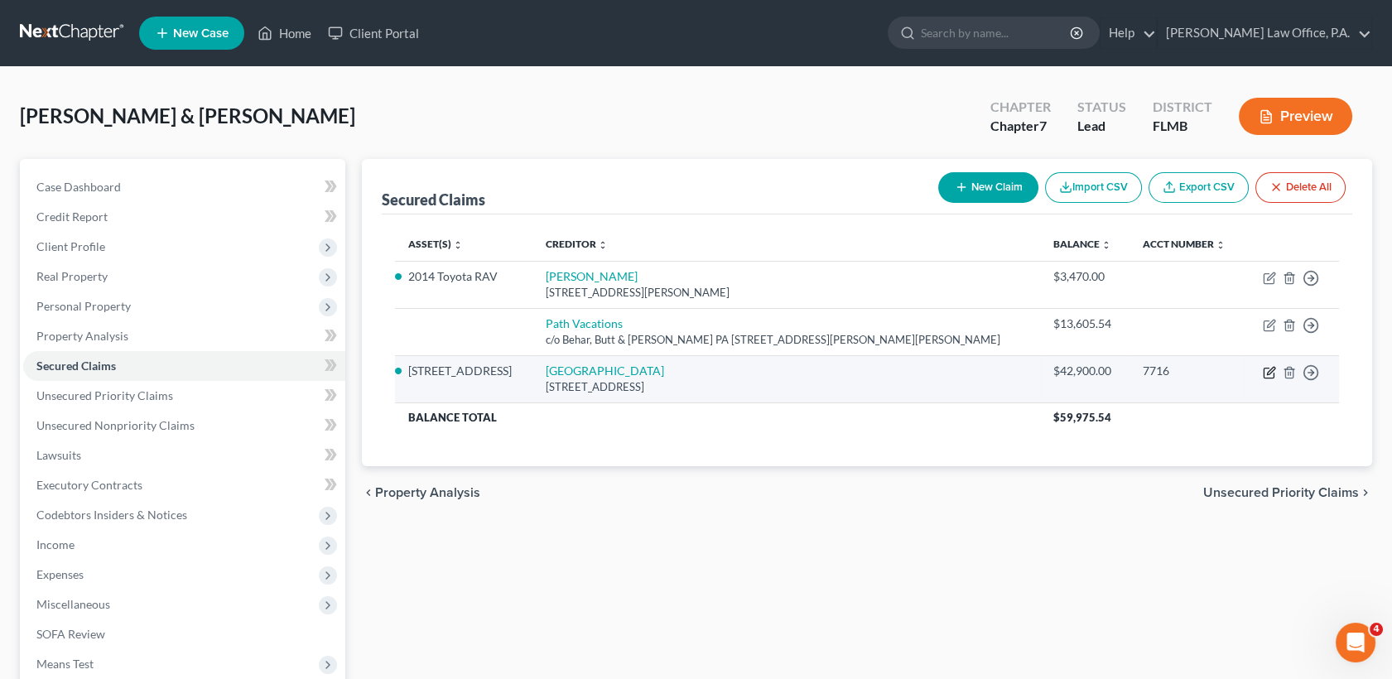
click at [1268, 369] on icon "button" at bounding box center [1269, 372] width 13 height 13
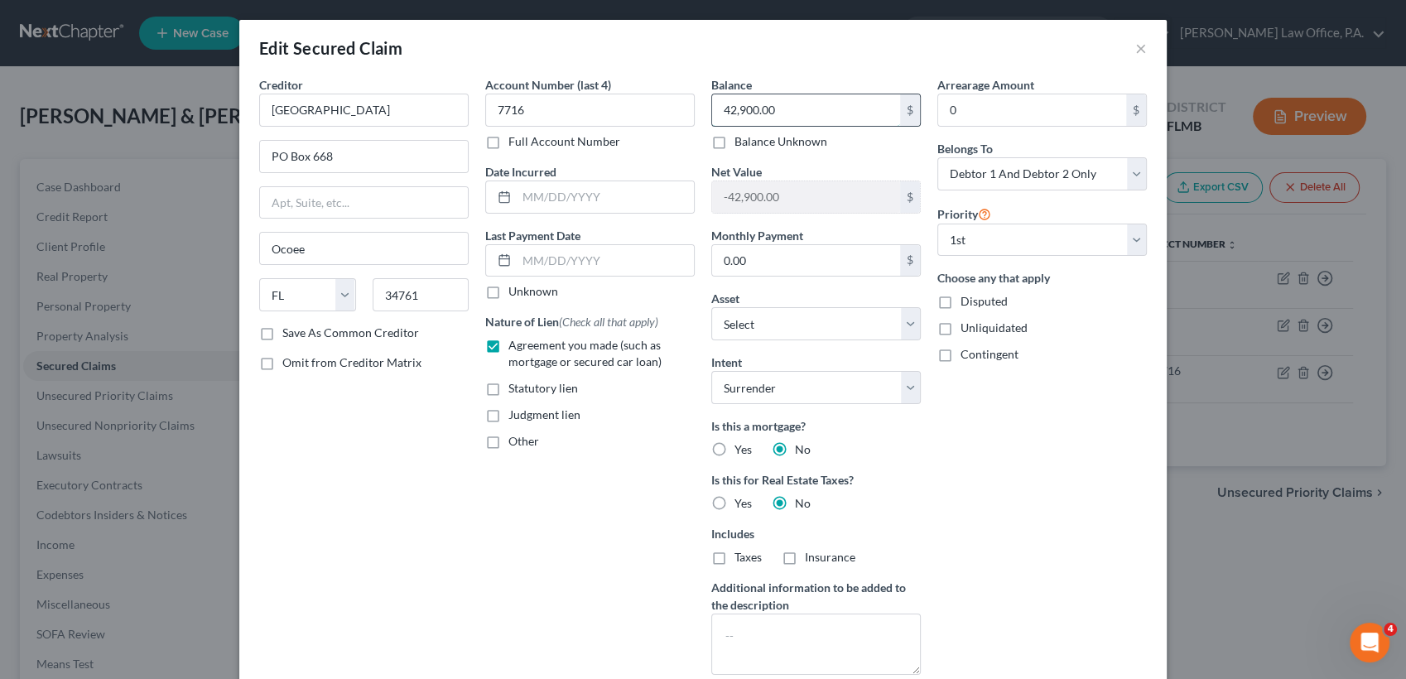
click at [775, 113] on input "42,900.00" at bounding box center [806, 109] width 188 height 31
paste input "3,747.74"
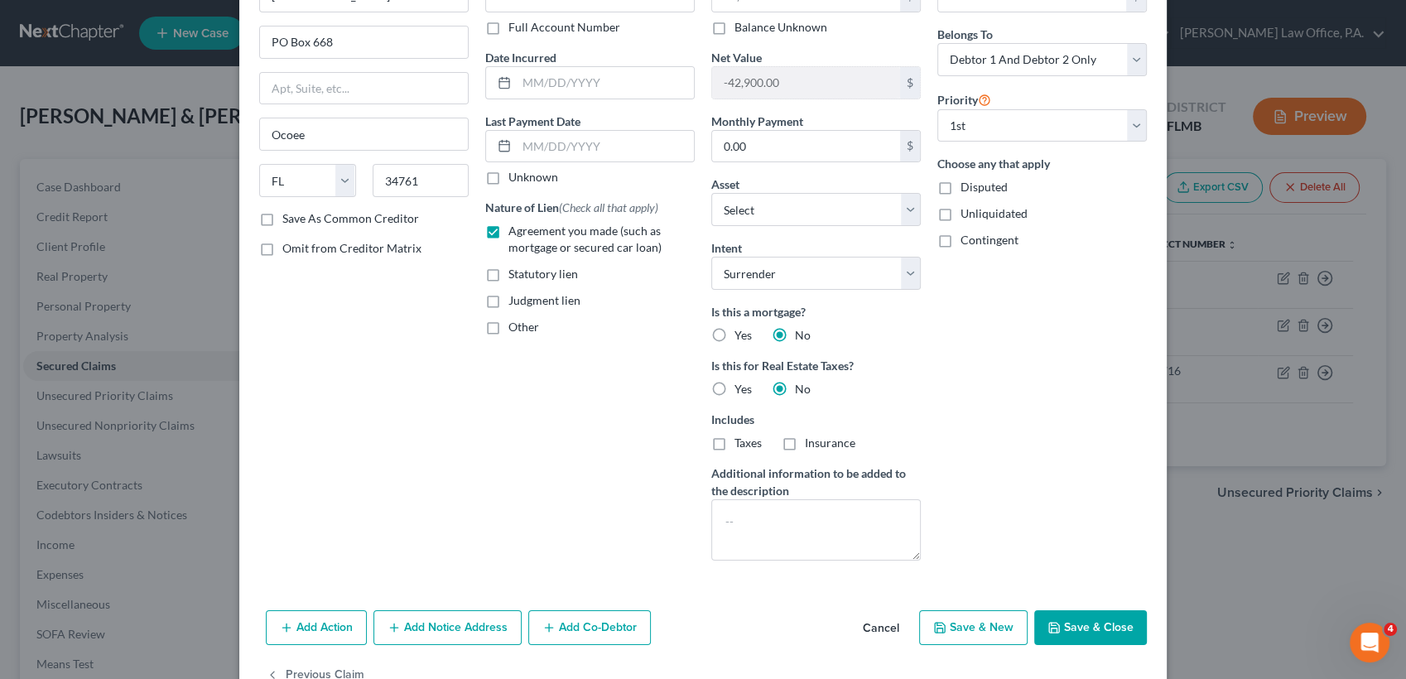
scroll to position [159, 0]
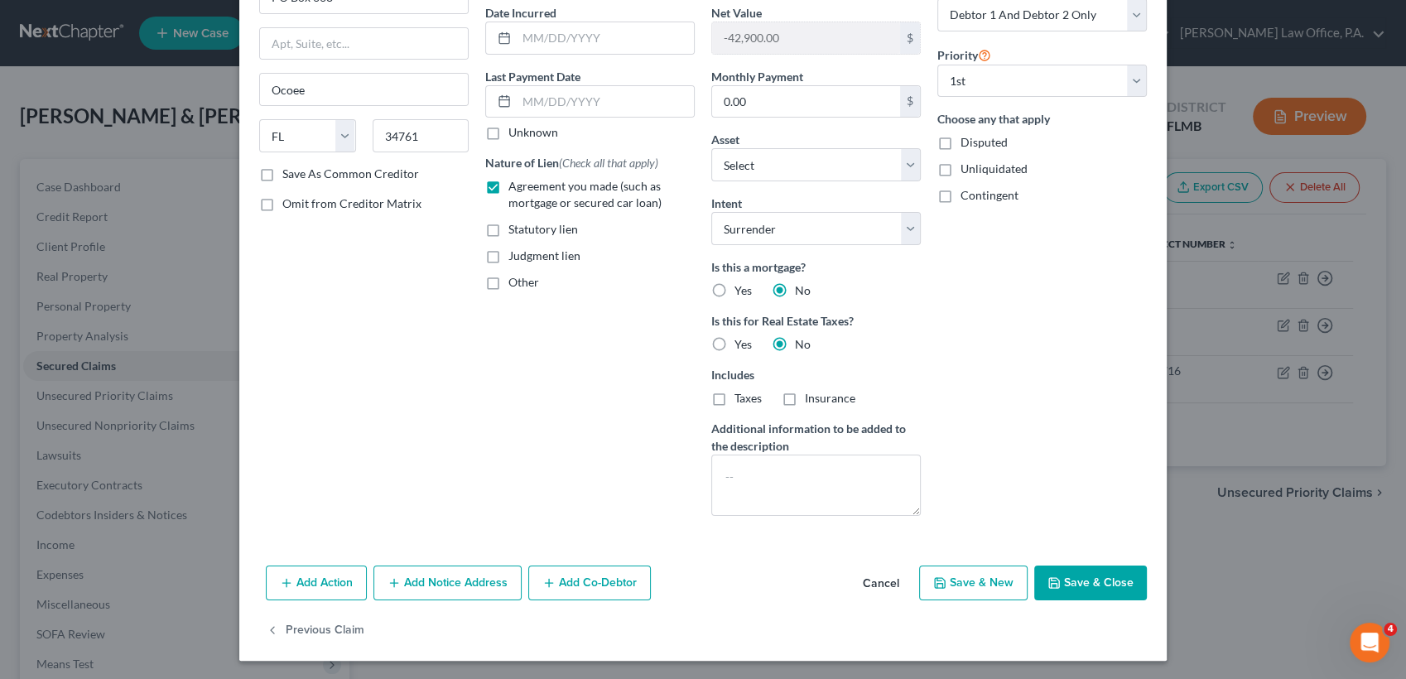
click at [1072, 577] on button "Save & Close" at bounding box center [1090, 583] width 113 height 35
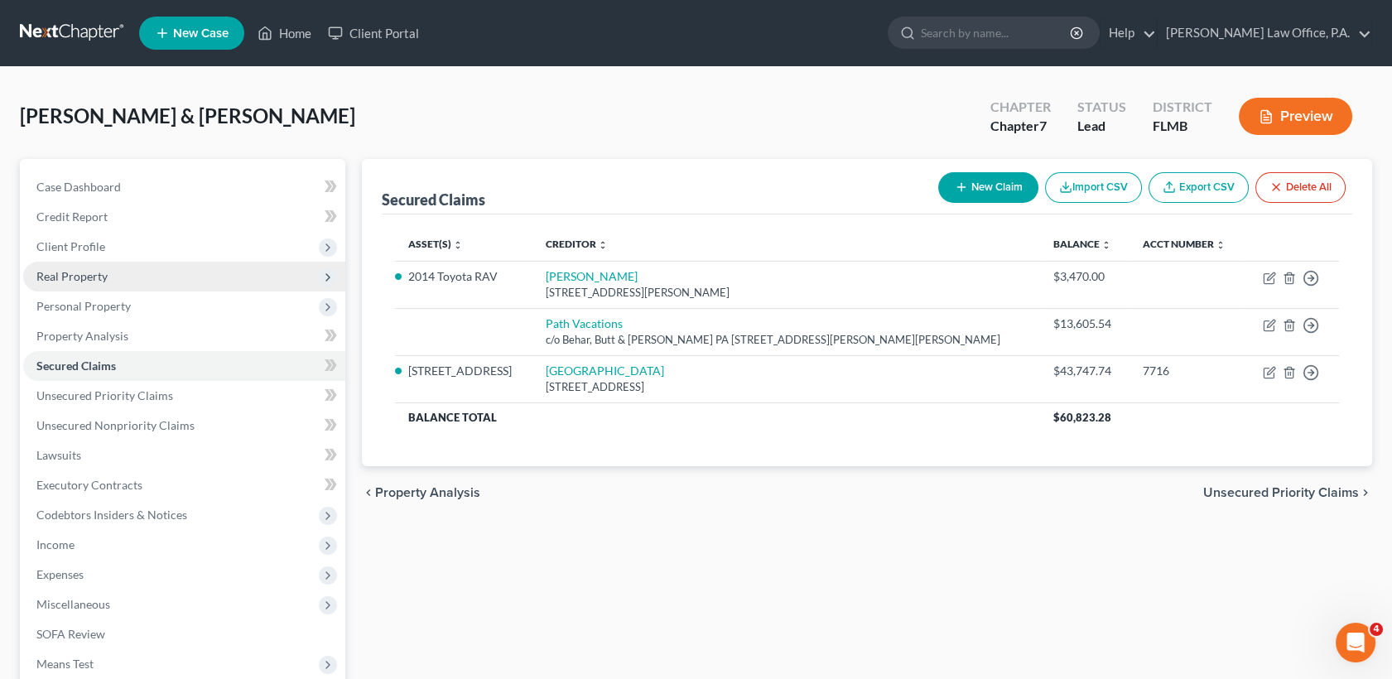
click at [136, 265] on span "Real Property" at bounding box center [184, 277] width 322 height 30
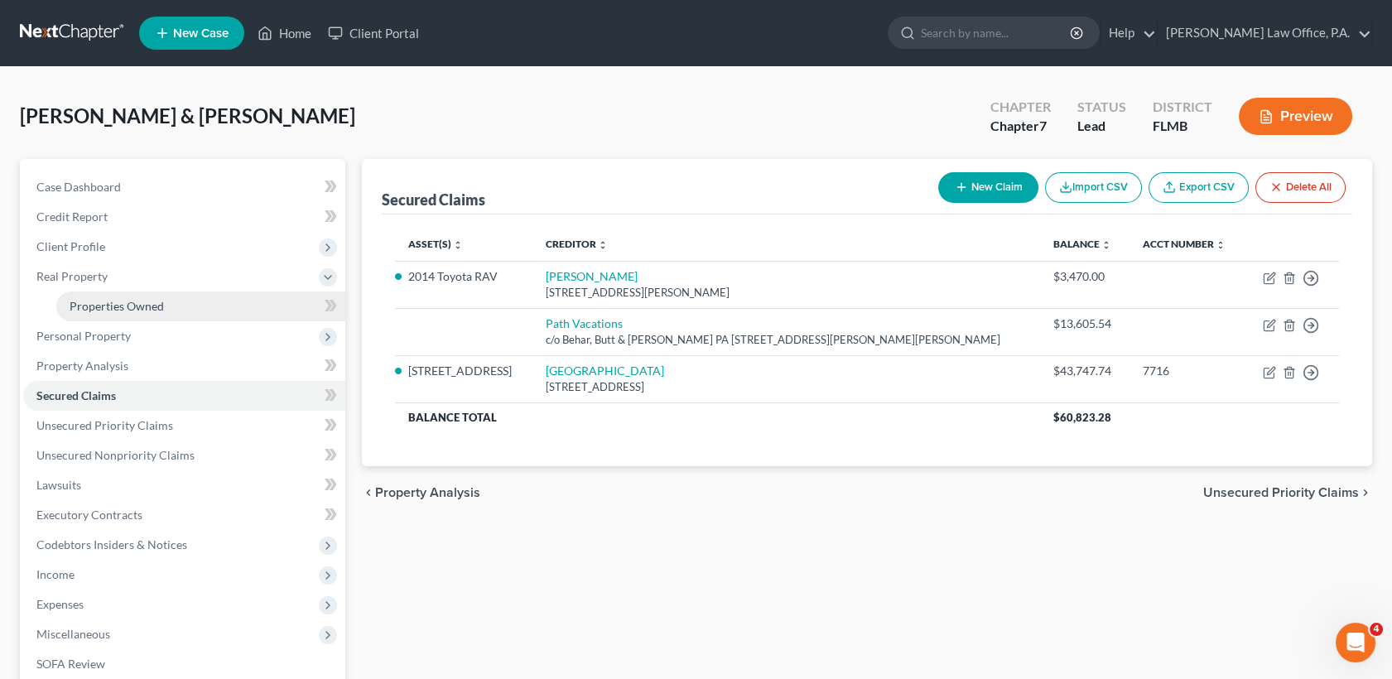
click at [153, 308] on span "Properties Owned" at bounding box center [117, 306] width 94 height 14
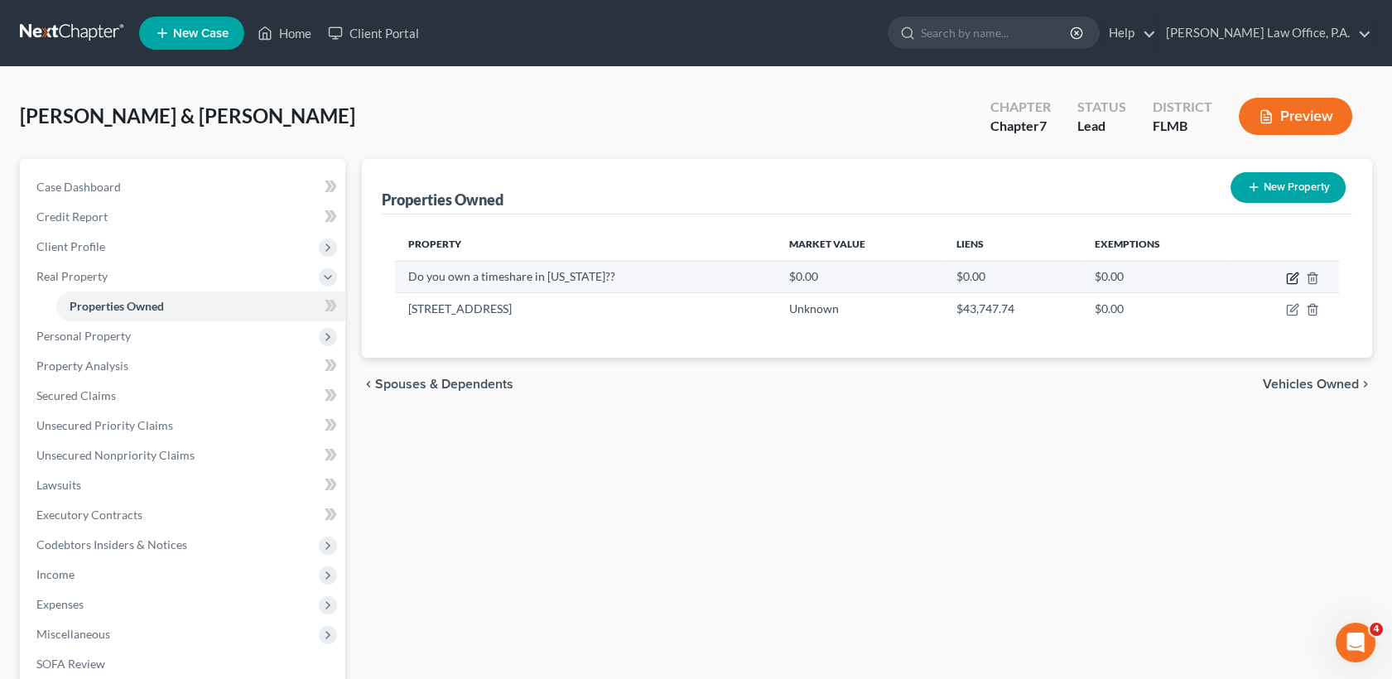
click at [1291, 279] on icon "button" at bounding box center [1293, 275] width 7 height 7
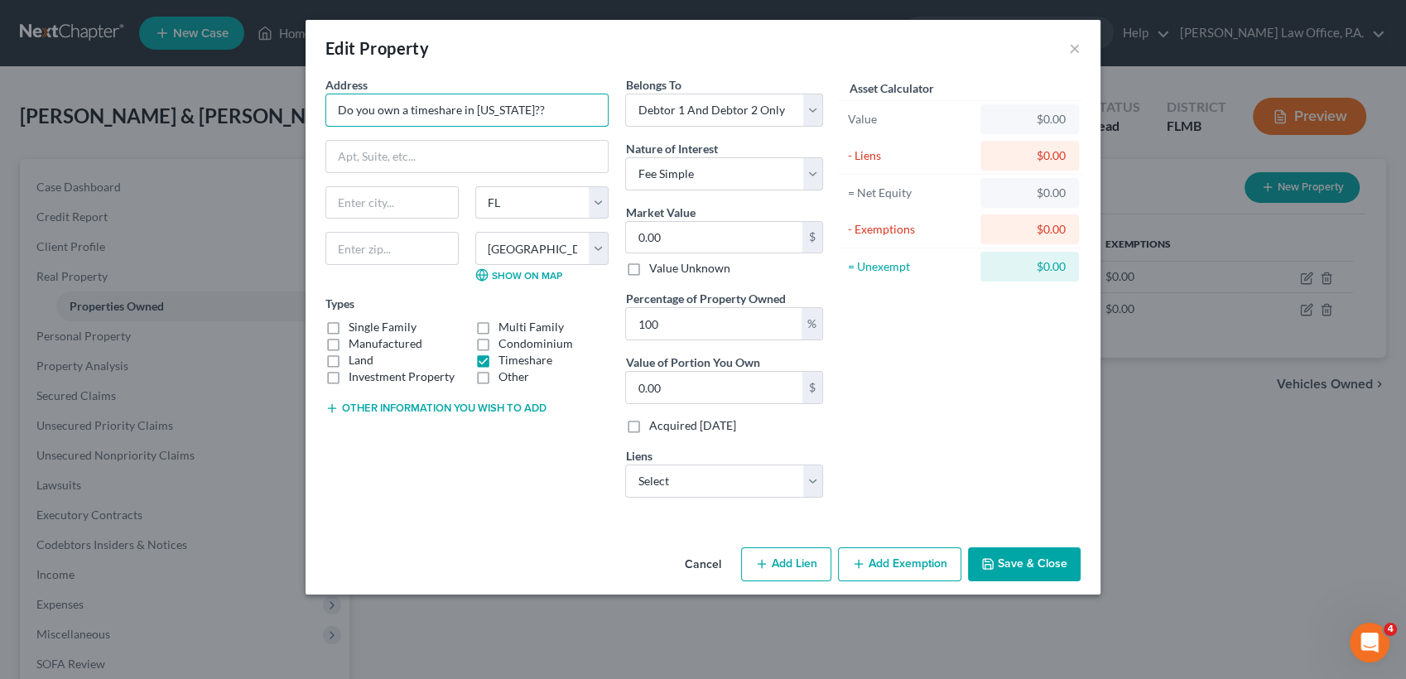
drag, startPoint x: 582, startPoint y: 116, endPoint x: 232, endPoint y: 113, distance: 350.3
click at [232, 113] on div "Edit Property × Address * Do you own a timeshare in [US_STATE]?? State [US_STAT…" at bounding box center [703, 339] width 1406 height 679
click at [378, 113] on input "Do you own a timeshare in [US_STATE]??" at bounding box center [467, 109] width 282 height 31
drag, startPoint x: 560, startPoint y: 114, endPoint x: 235, endPoint y: 108, distance: 324.7
click at [235, 108] on div "Edit Property × Address * Do you own a timeshare in [US_STATE]?? State [US_STAT…" at bounding box center [703, 339] width 1406 height 679
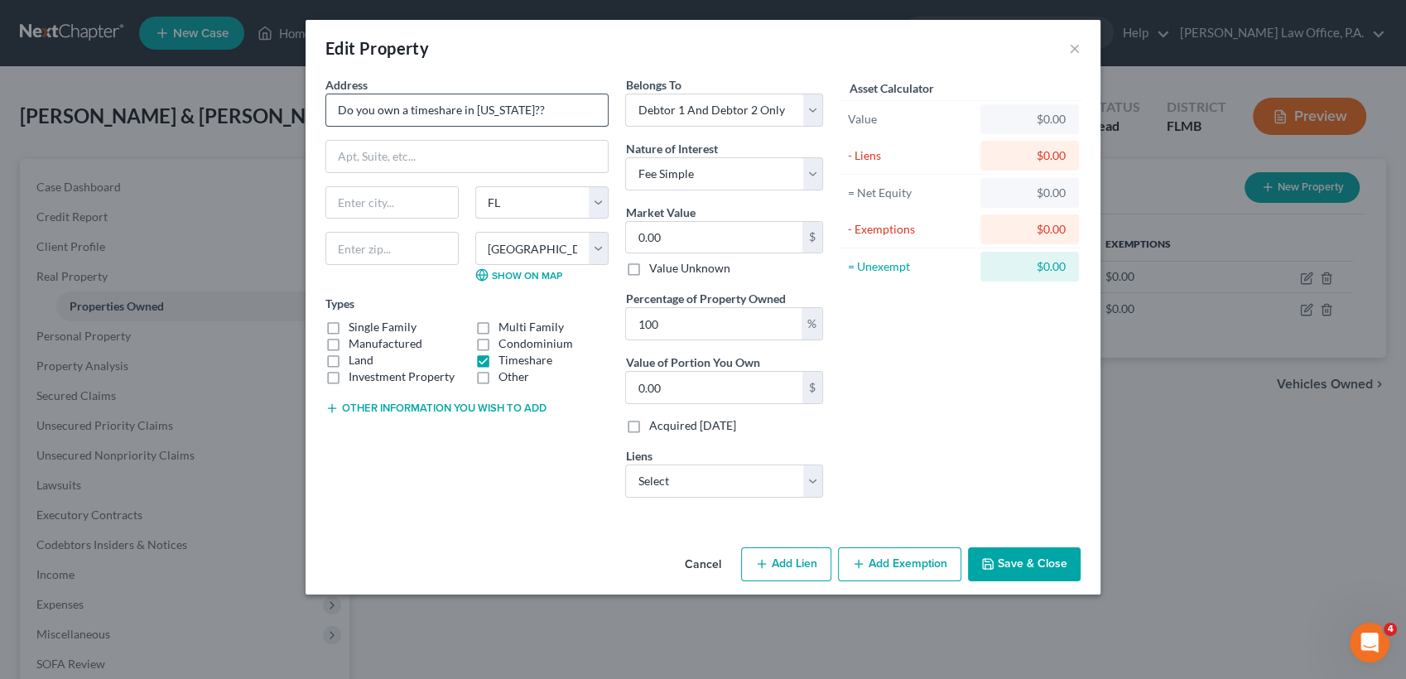
paste input "[PERSON_NAME][GEOGRAPHIC_DATA][PERSON_NAME]/Path Vacations, [STREET_ADDRESS][PE…"
drag, startPoint x: 446, startPoint y: 113, endPoint x: 666, endPoint y: 137, distance: 221.6
click at [666, 137] on div "Address * [PERSON_NAME][GEOGRAPHIC_DATA][PERSON_NAME]/Path Vacations, [STREET_A…" at bounding box center [574, 293] width 514 height 435
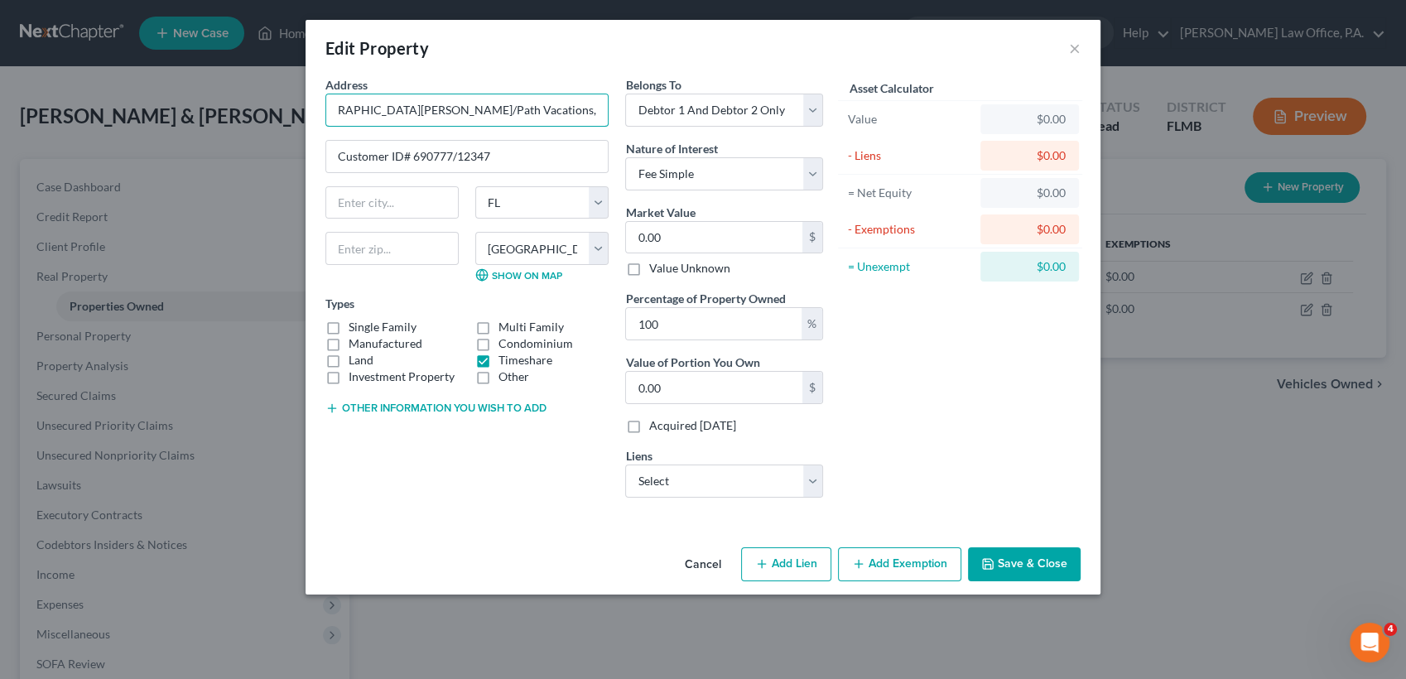
drag, startPoint x: 575, startPoint y: 104, endPoint x: 752, endPoint y: 154, distance: 184.1
click at [752, 154] on div "Address * [PERSON_NAME][GEOGRAPHIC_DATA][PERSON_NAME]/Path Vacations, [STREET_A…" at bounding box center [574, 293] width 514 height 435
click at [424, 239] on input "text" at bounding box center [391, 248] width 133 height 33
click at [466, 475] on div "Address * [PERSON_NAME][GEOGRAPHIC_DATA][PERSON_NAME]/Path Vacations, [STREET_A…" at bounding box center [467, 293] width 300 height 435
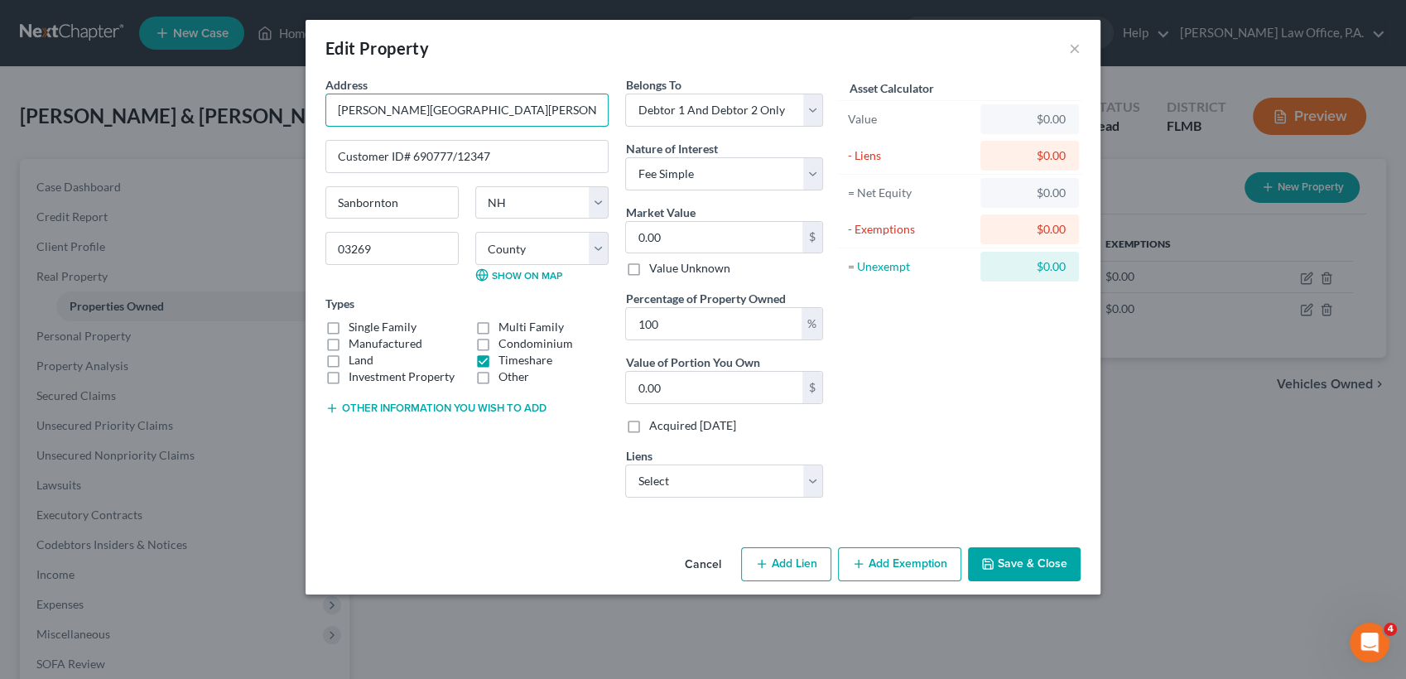
scroll to position [0, 128]
drag, startPoint x: 512, startPoint y: 109, endPoint x: 672, endPoint y: 152, distance: 165.5
click at [672, 152] on div "Address * [PERSON_NAME][GEOGRAPHIC_DATA][PERSON_NAME]/Path Vacations, [STREET_A…" at bounding box center [574, 293] width 514 height 435
drag, startPoint x: 672, startPoint y: 152, endPoint x: 585, endPoint y: 107, distance: 98.2
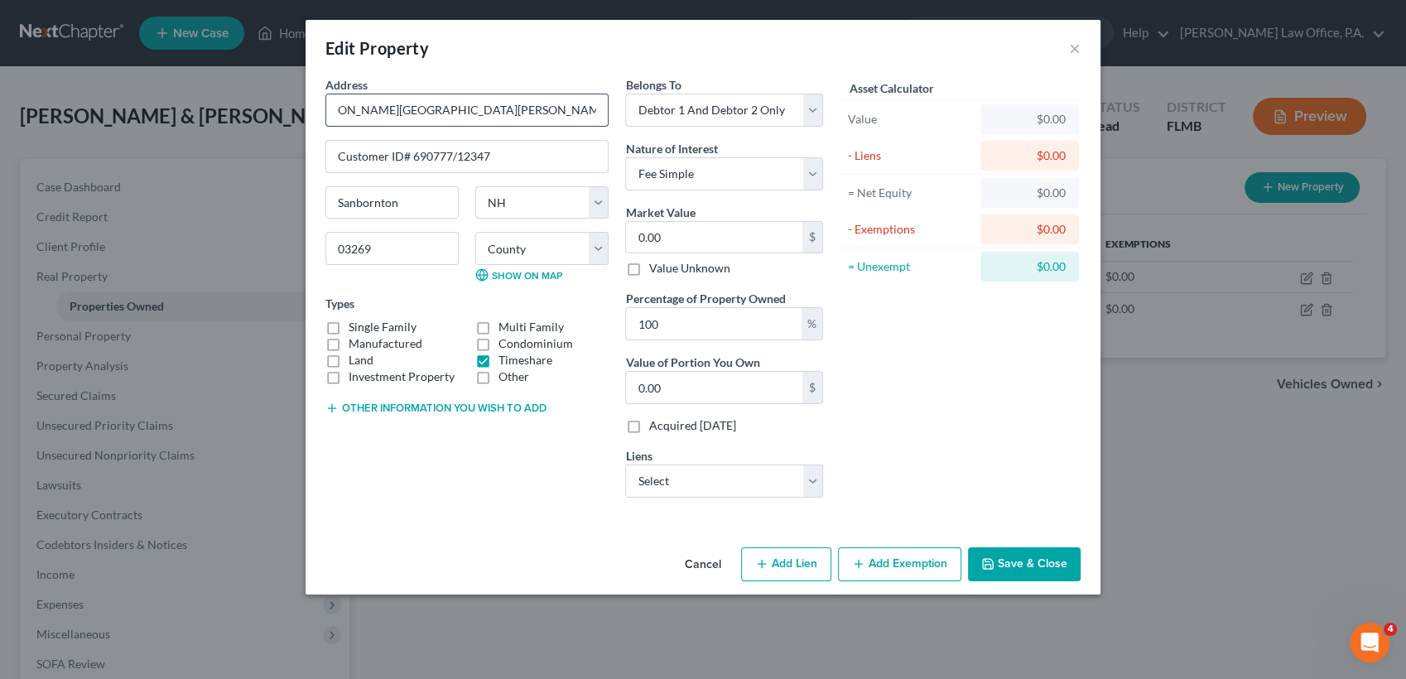
click at [585, 107] on input "[PERSON_NAME][GEOGRAPHIC_DATA][PERSON_NAME]/Path Vacations, [STREET_ADDRESS][PE…" at bounding box center [467, 109] width 282 height 31
drag, startPoint x: 472, startPoint y: 109, endPoint x: 669, endPoint y: 104, distance: 197.2
click at [669, 104] on div "Address * [PERSON_NAME][GEOGRAPHIC_DATA][PERSON_NAME]/Path Vacations, [STREET_A…" at bounding box center [574, 293] width 514 height 435
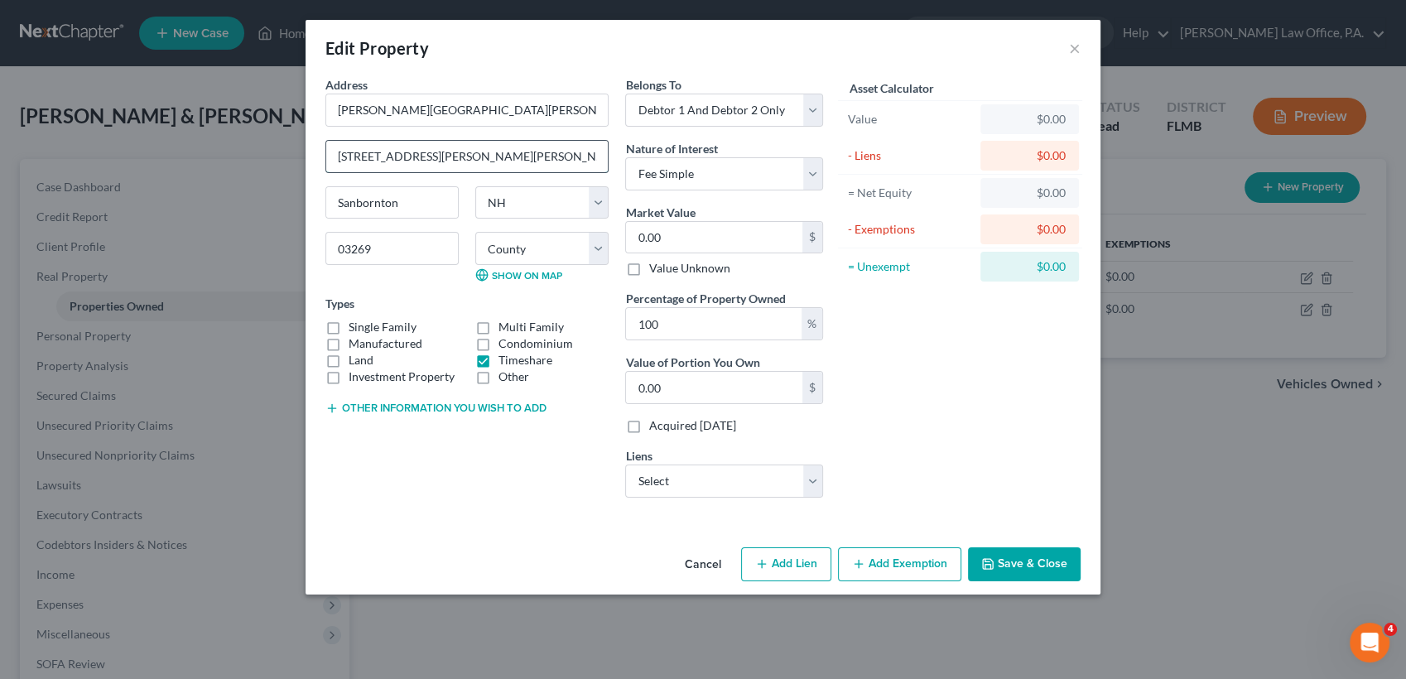
click at [543, 152] on input "[STREET_ADDRESS][PERSON_NAME][PERSON_NAME], Customer ID# 690777/12347" at bounding box center [467, 156] width 282 height 31
click at [544, 153] on input "[STREET_ADDRESS][PERSON_NAME][PERSON_NAME], Customer ID# 690777/12347" at bounding box center [467, 156] width 282 height 31
click at [569, 253] on select "County [GEOGRAPHIC_DATA] [GEOGRAPHIC_DATA] [GEOGRAPHIC_DATA] [GEOGRAPHIC_DATA] …" at bounding box center [541, 248] width 133 height 33
click at [475, 232] on select "County [GEOGRAPHIC_DATA] [GEOGRAPHIC_DATA] [GEOGRAPHIC_DATA] [GEOGRAPHIC_DATA] …" at bounding box center [541, 248] width 133 height 33
click at [729, 487] on select "Select Path Vacations - $13,605.54" at bounding box center [724, 481] width 198 height 33
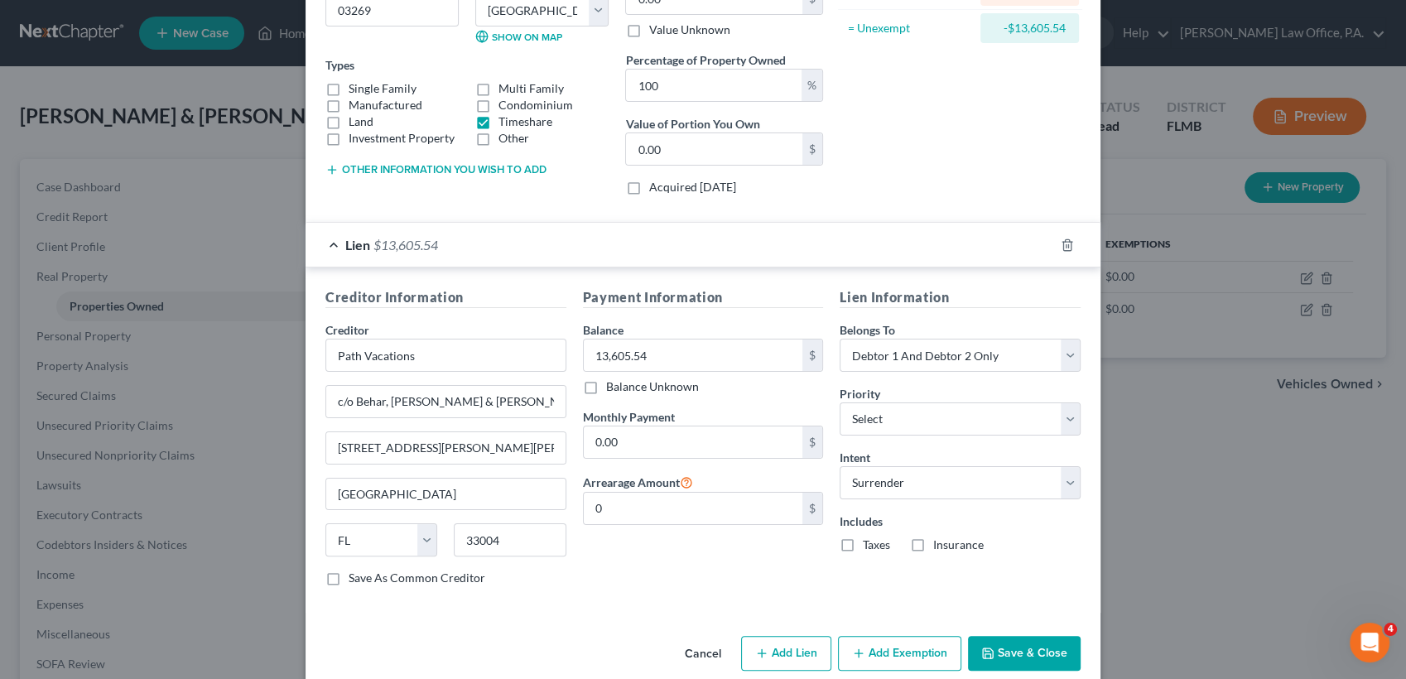
scroll to position [260, 0]
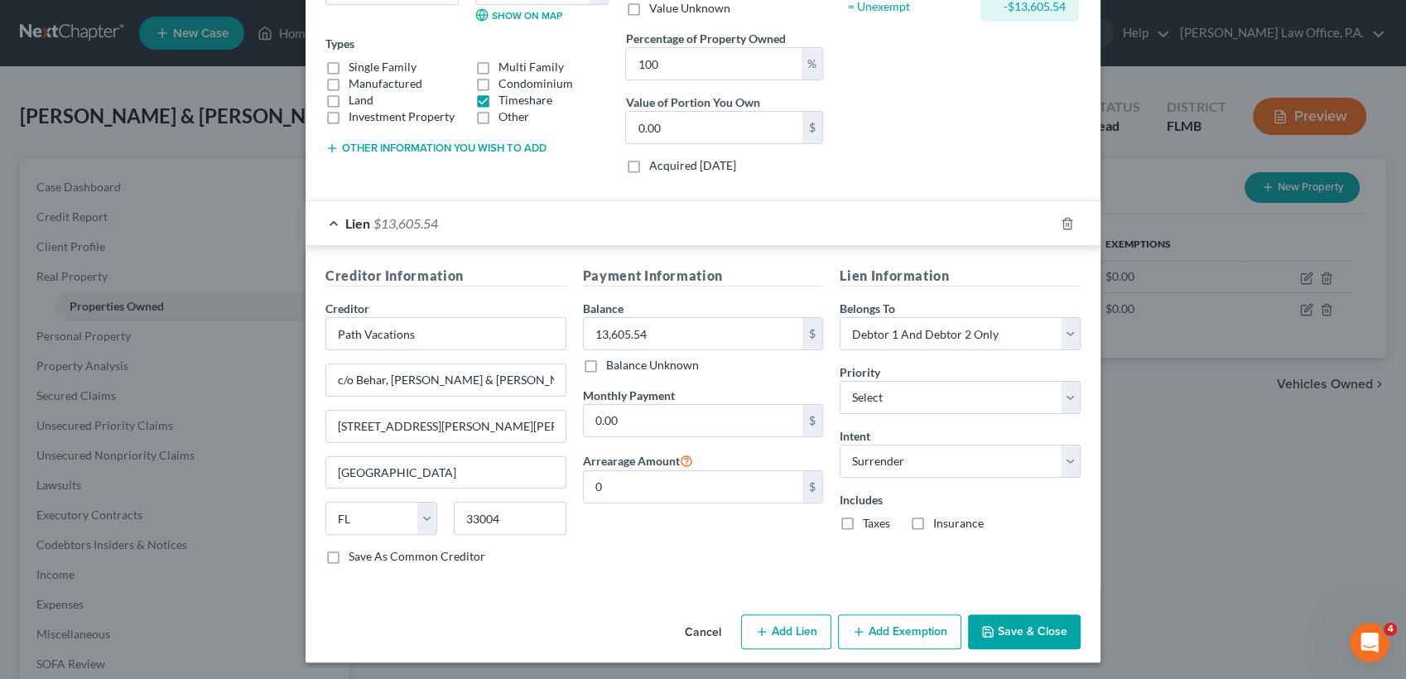
click at [1043, 639] on button "Save & Close" at bounding box center [1024, 631] width 113 height 35
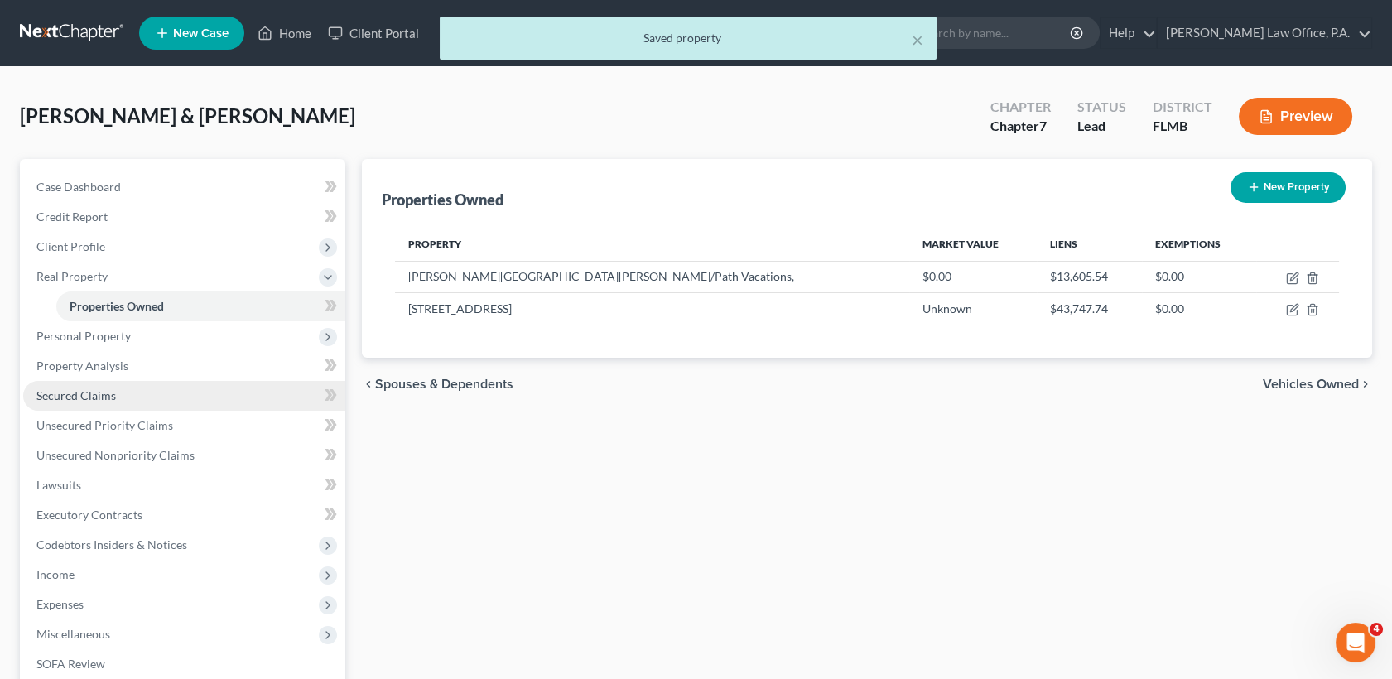
click at [142, 390] on link "Secured Claims" at bounding box center [184, 396] width 322 height 30
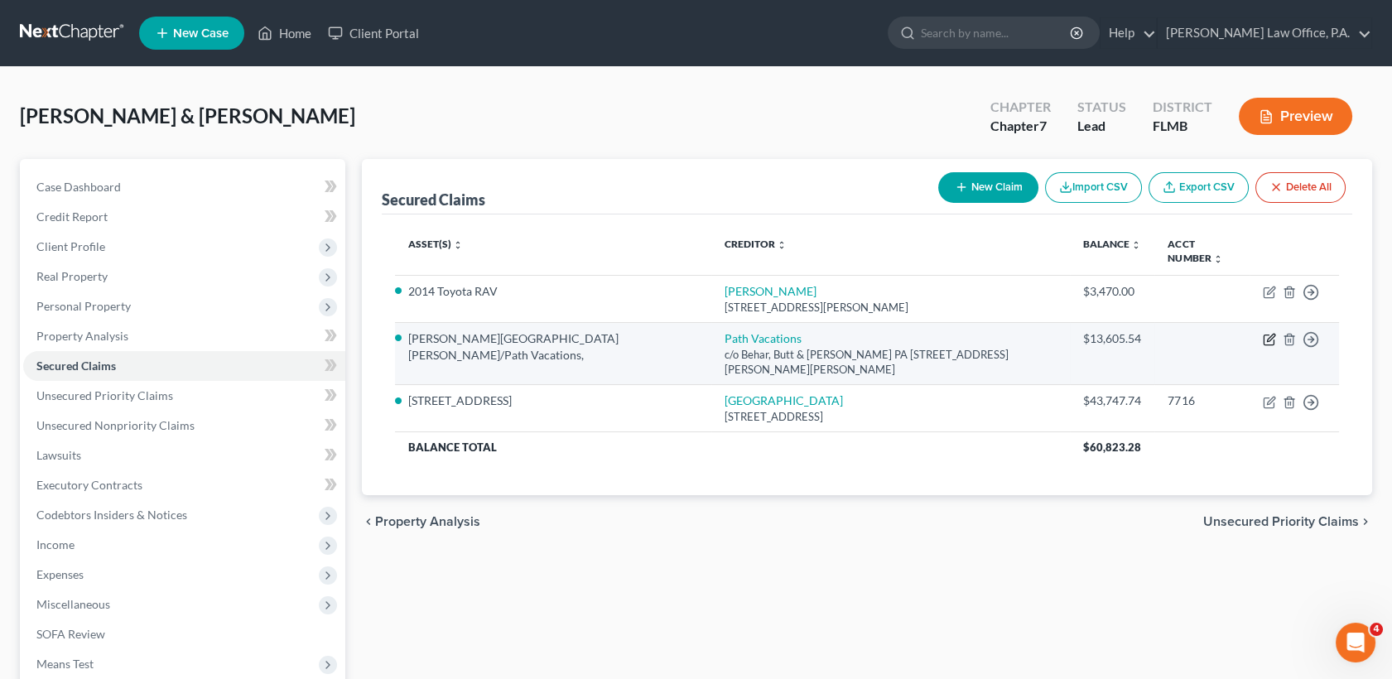
click at [1272, 334] on icon "button" at bounding box center [1270, 337] width 7 height 7
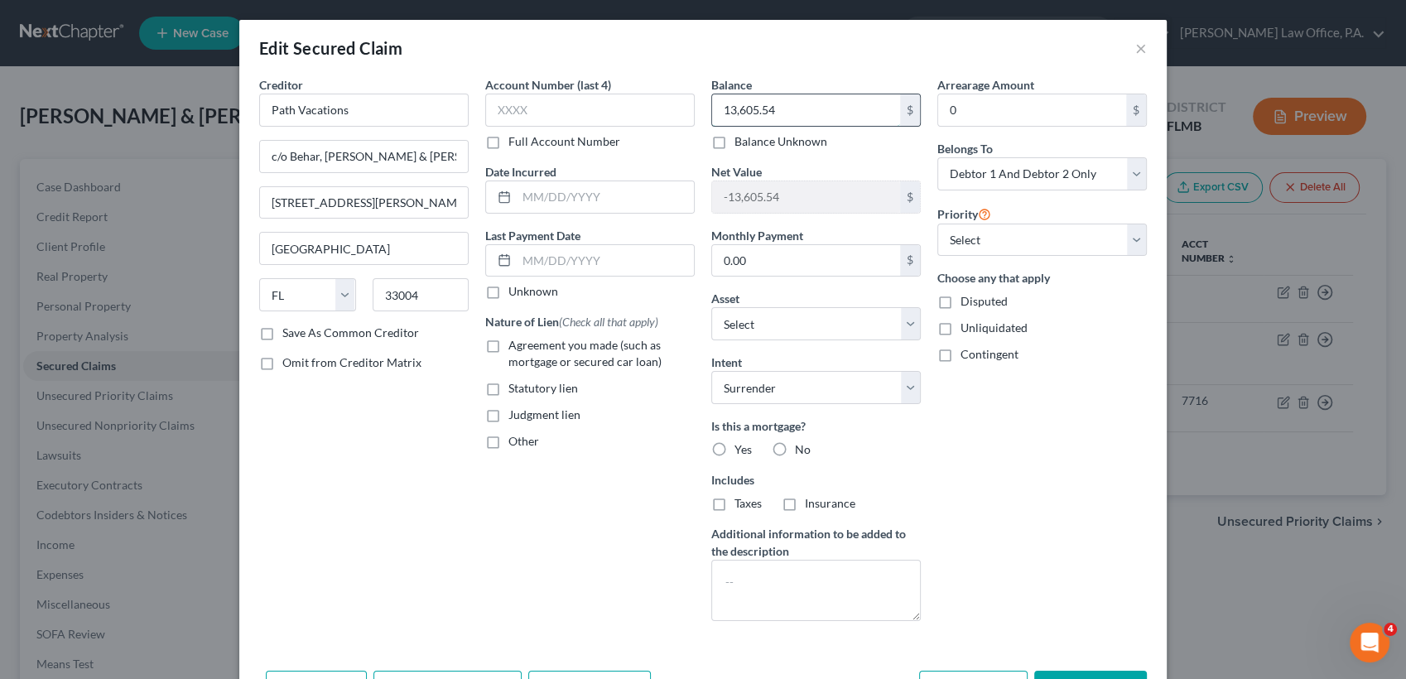
click at [822, 116] on input "13,605.54" at bounding box center [806, 109] width 188 height 31
drag, startPoint x: 802, startPoint y: 116, endPoint x: 670, endPoint y: 112, distance: 131.7
click at [670, 112] on div "Creditor * Path Vacations c/o Behar, Butt & [PERSON_NAME] PA [GEOGRAPHIC_DATA][…" at bounding box center [703, 355] width 904 height 558
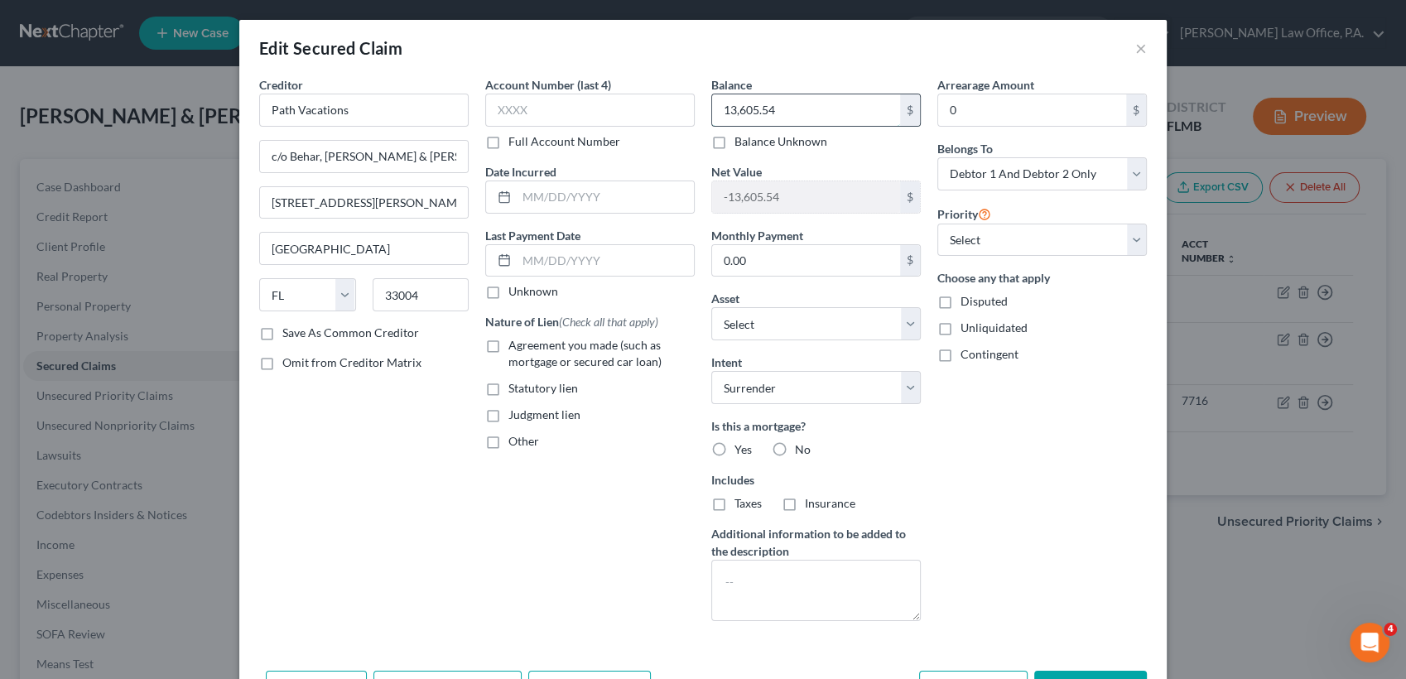
paste input "7,358.45"
click at [985, 225] on select "Select 1st 2nd 3rd 4th 5th 6th 7th 8th 9th 10th 11th 12th 13th 14th 15th 16th 1…" at bounding box center [1042, 240] width 210 height 33
click at [937, 224] on select "Select 1st 2nd 3rd 4th 5th 6th 7th 8th 9th 10th 11th 12th 13th 14th 15th 16th 1…" at bounding box center [1042, 240] width 210 height 33
click at [795, 448] on label "No" at bounding box center [803, 449] width 16 height 17
click at [802, 448] on input "No" at bounding box center [807, 446] width 11 height 11
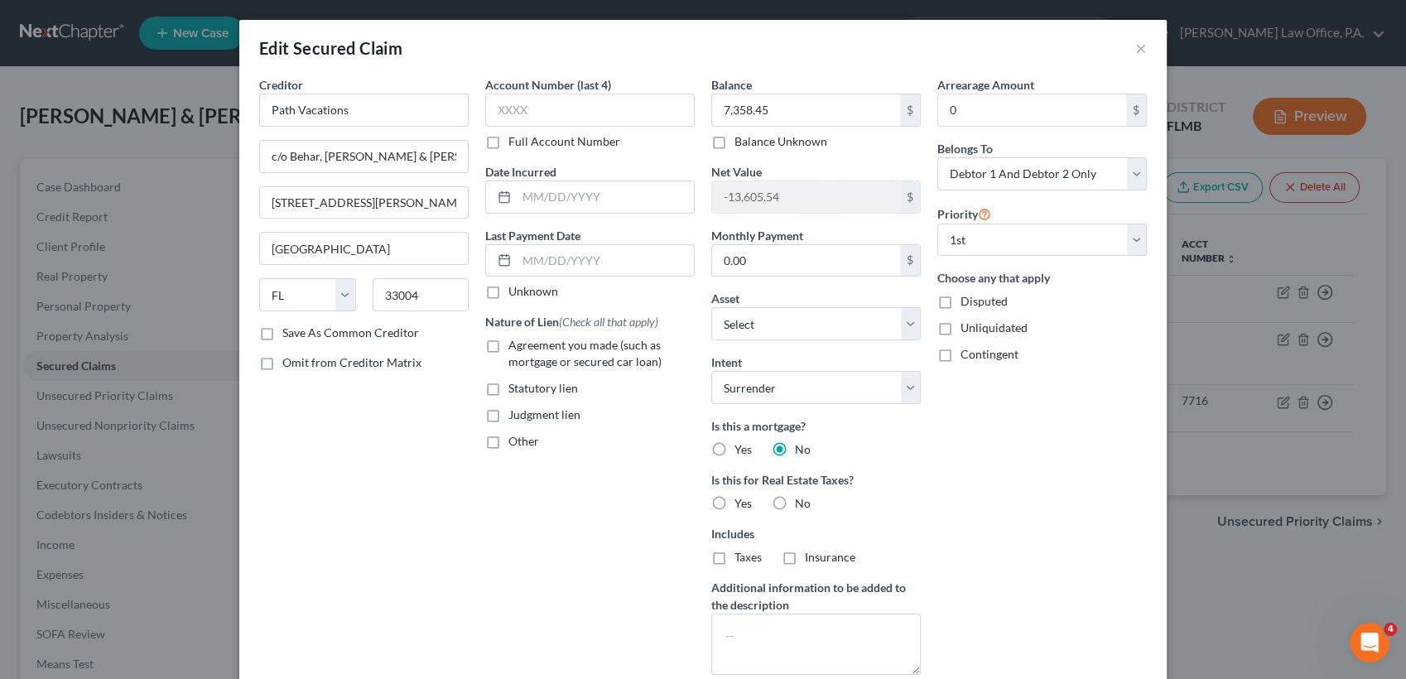
click at [795, 450] on label "No" at bounding box center [803, 449] width 16 height 17
click at [802, 450] on input "No" at bounding box center [807, 446] width 11 height 11
click at [795, 495] on label "No" at bounding box center [803, 503] width 16 height 17
click at [802, 495] on input "No" at bounding box center [807, 500] width 11 height 11
click at [563, 349] on span "Agreement you made (such as mortgage or secured car loan)" at bounding box center [584, 353] width 153 height 31
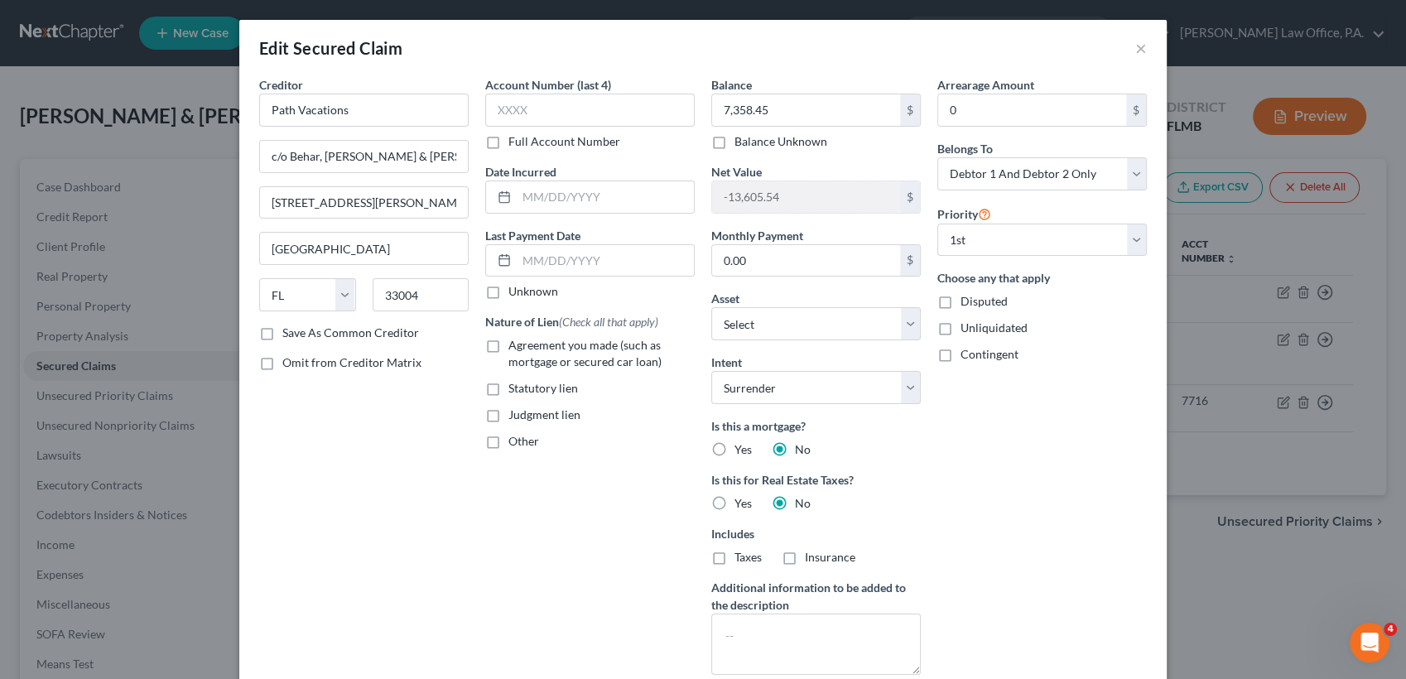
click at [526, 348] on input "Agreement you made (such as mortgage or secured car loan)" at bounding box center [520, 342] width 11 height 11
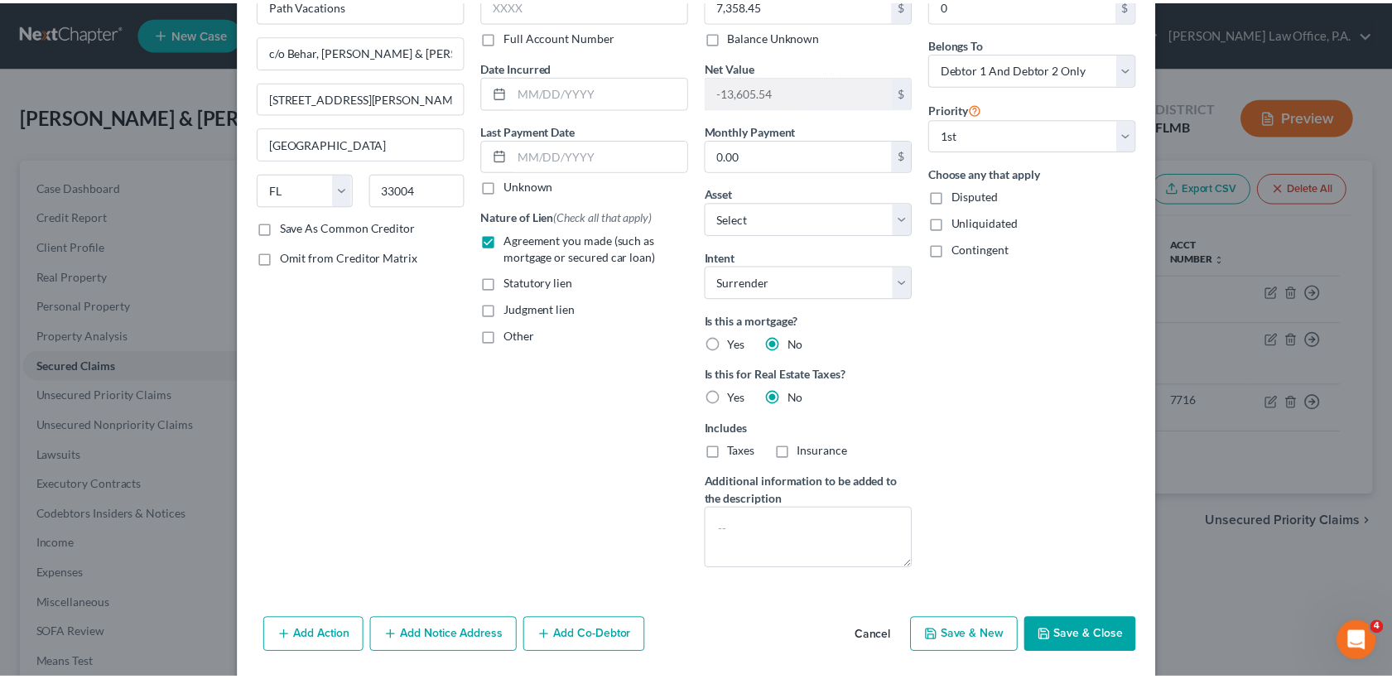
scroll to position [159, 0]
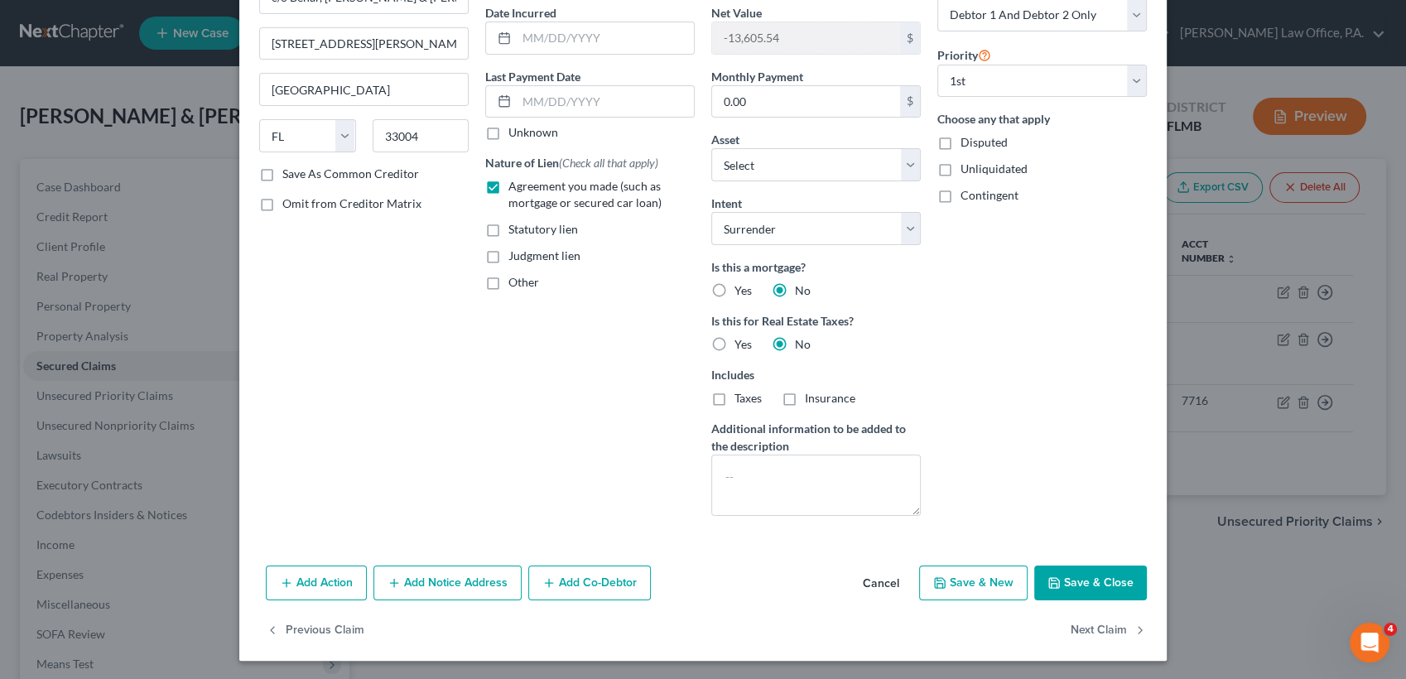
click at [1154, 587] on div "Add Action Add Notice Address Add Co-Debtor Cancel Save & New Save & Close" at bounding box center [703, 586] width 928 height 55
click at [1097, 581] on button "Save & Close" at bounding box center [1090, 583] width 113 height 35
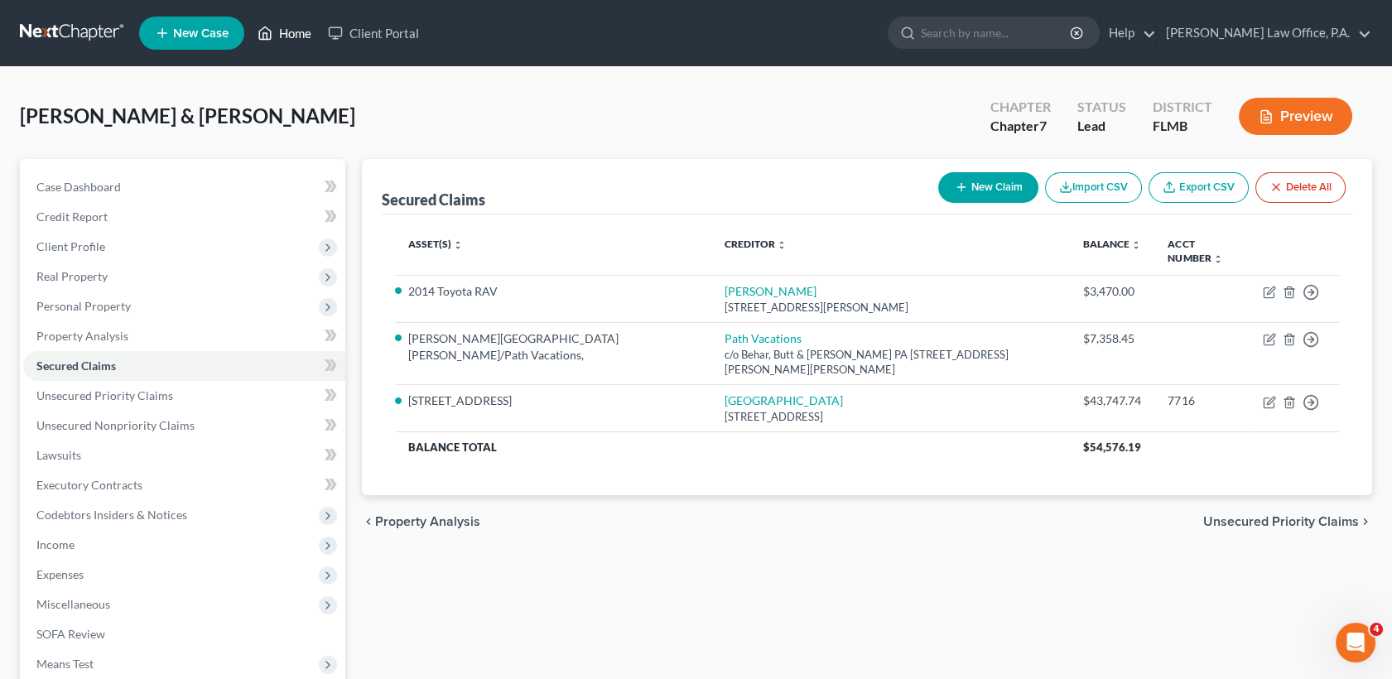
click at [284, 33] on link "Home" at bounding box center [284, 33] width 70 height 30
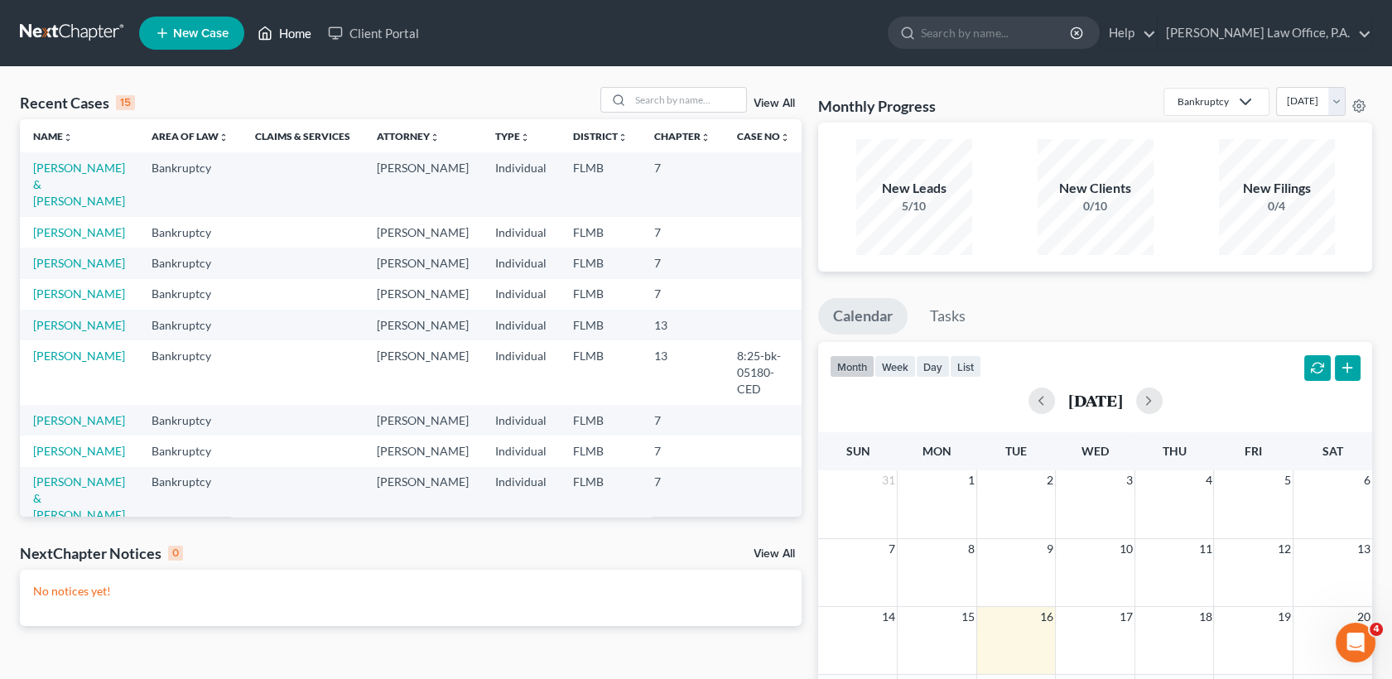
scroll to position [347, 0]
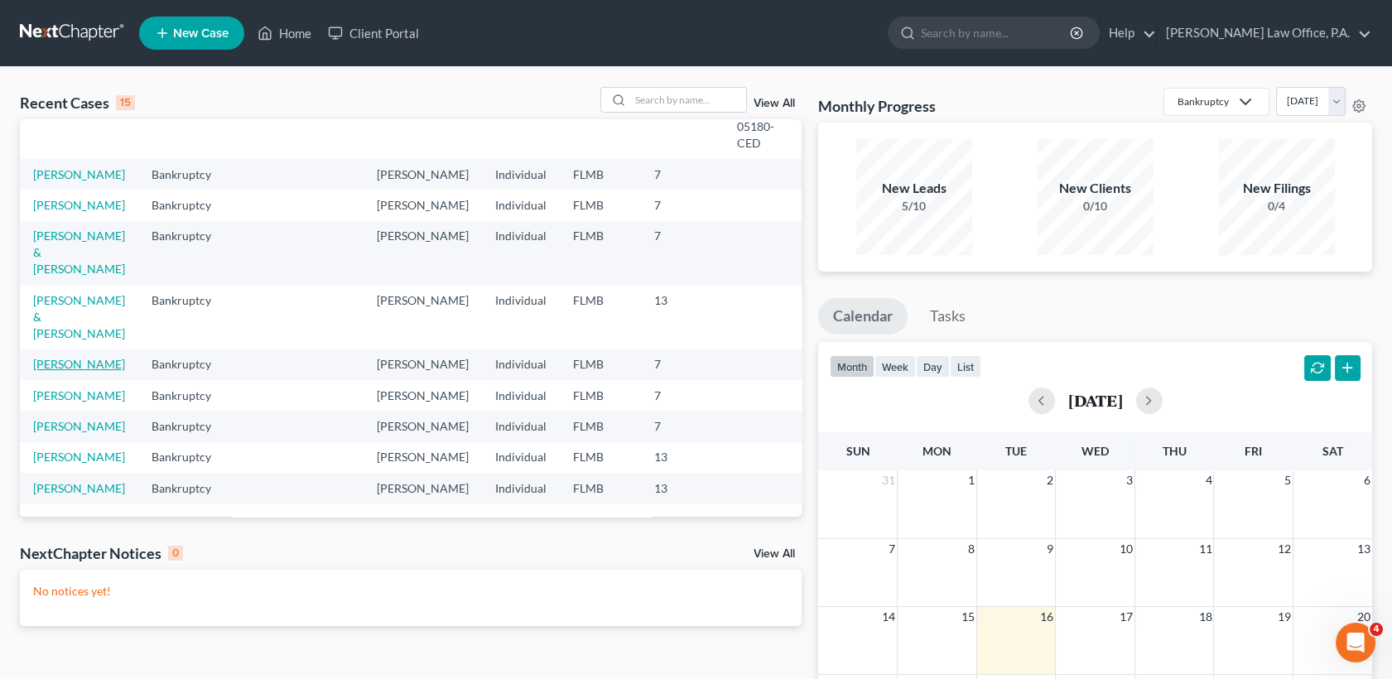
click at [62, 357] on link "[PERSON_NAME]" at bounding box center [79, 364] width 92 height 14
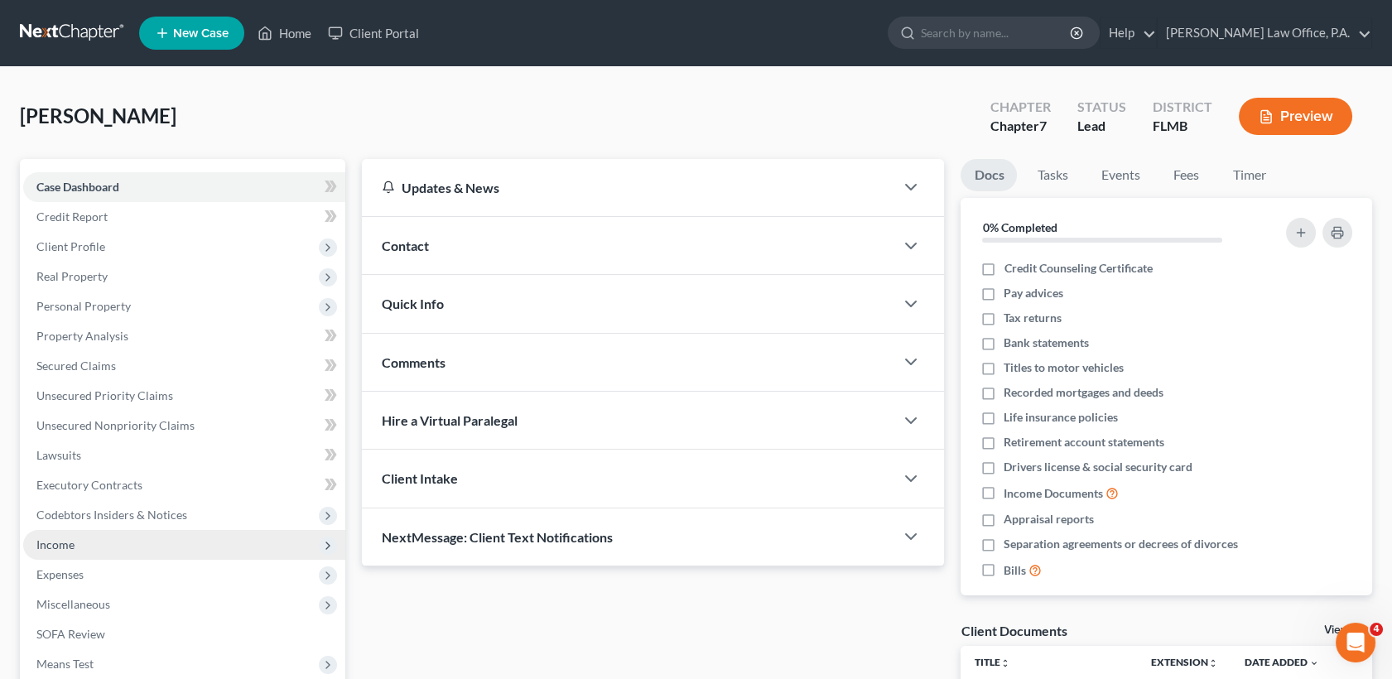
click at [82, 543] on span "Income" at bounding box center [184, 545] width 322 height 30
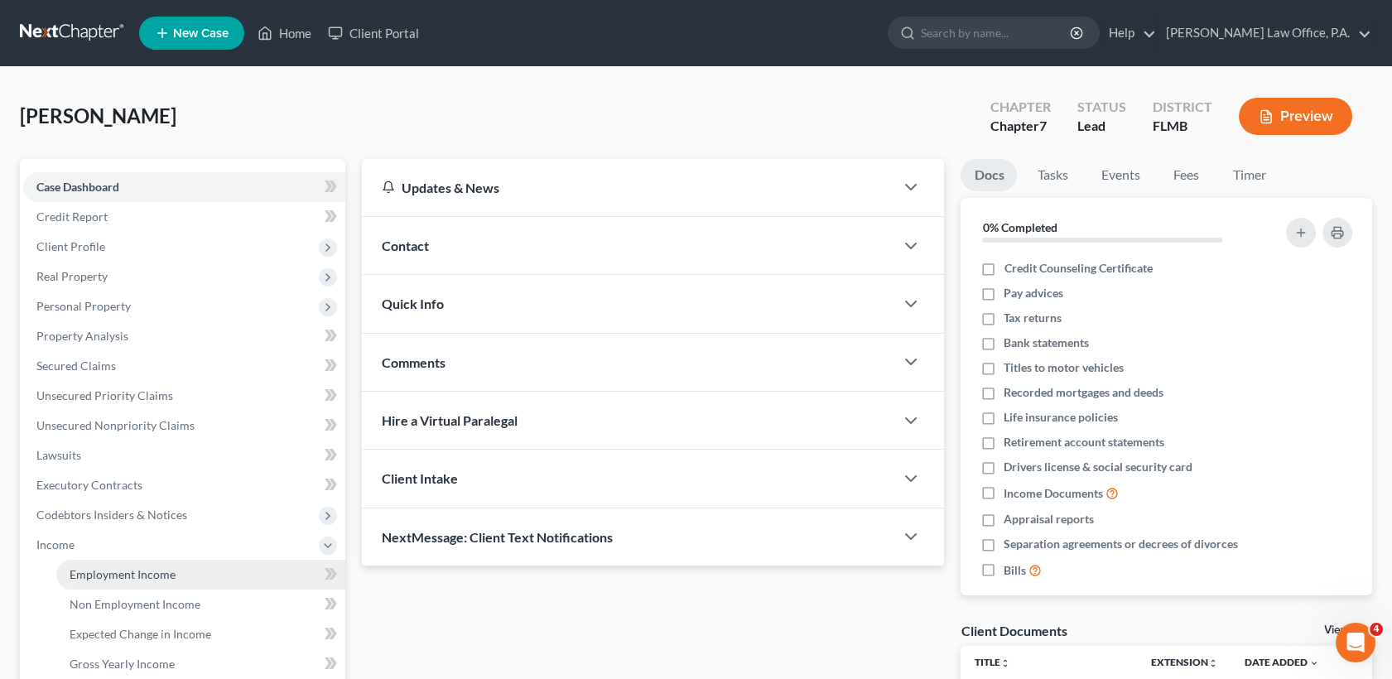
click at [105, 580] on link "Employment Income" at bounding box center [200, 575] width 289 height 30
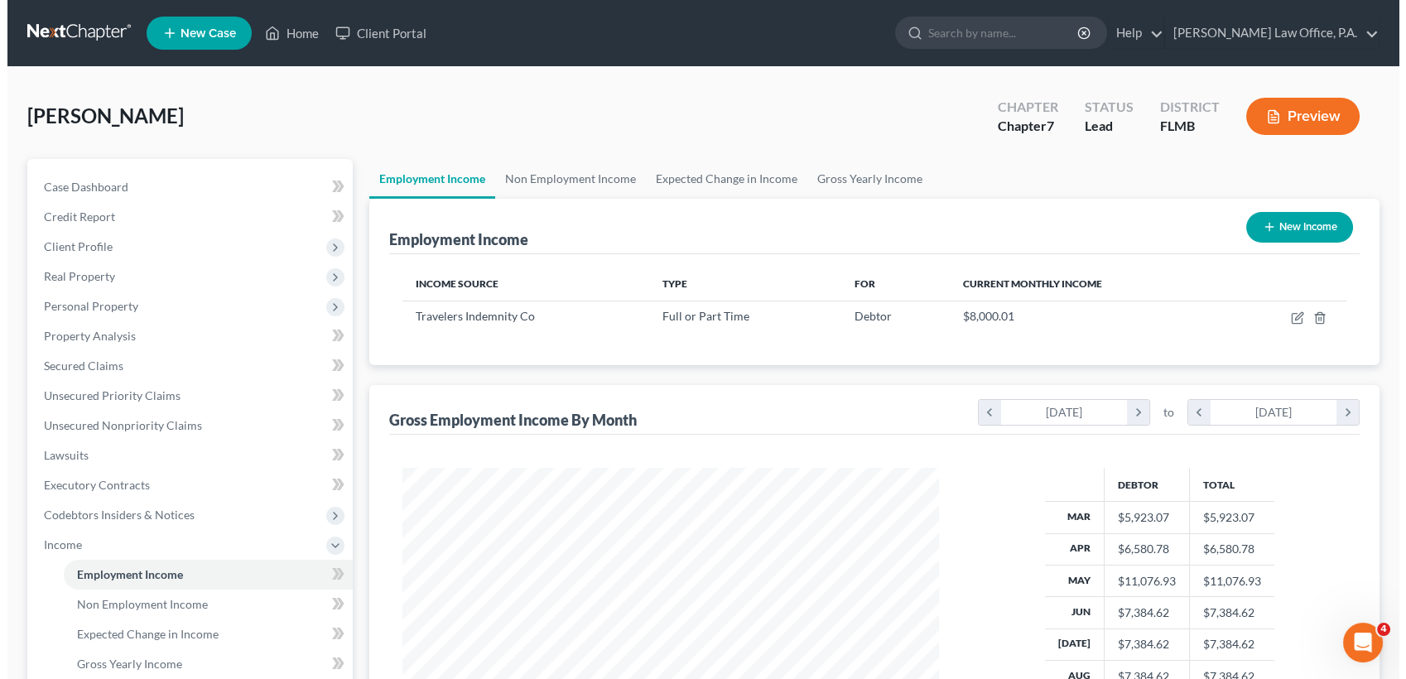
scroll to position [296, 570]
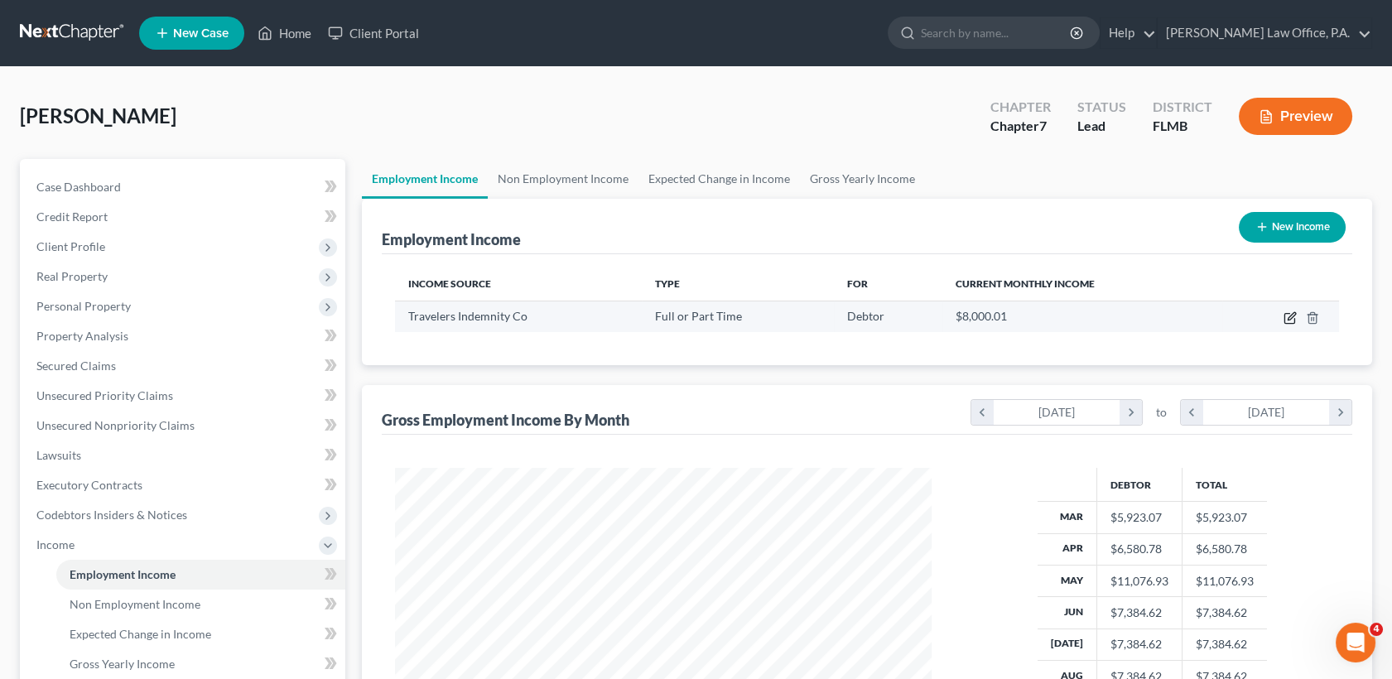
click at [1284, 312] on icon "button" at bounding box center [1290, 317] width 13 height 13
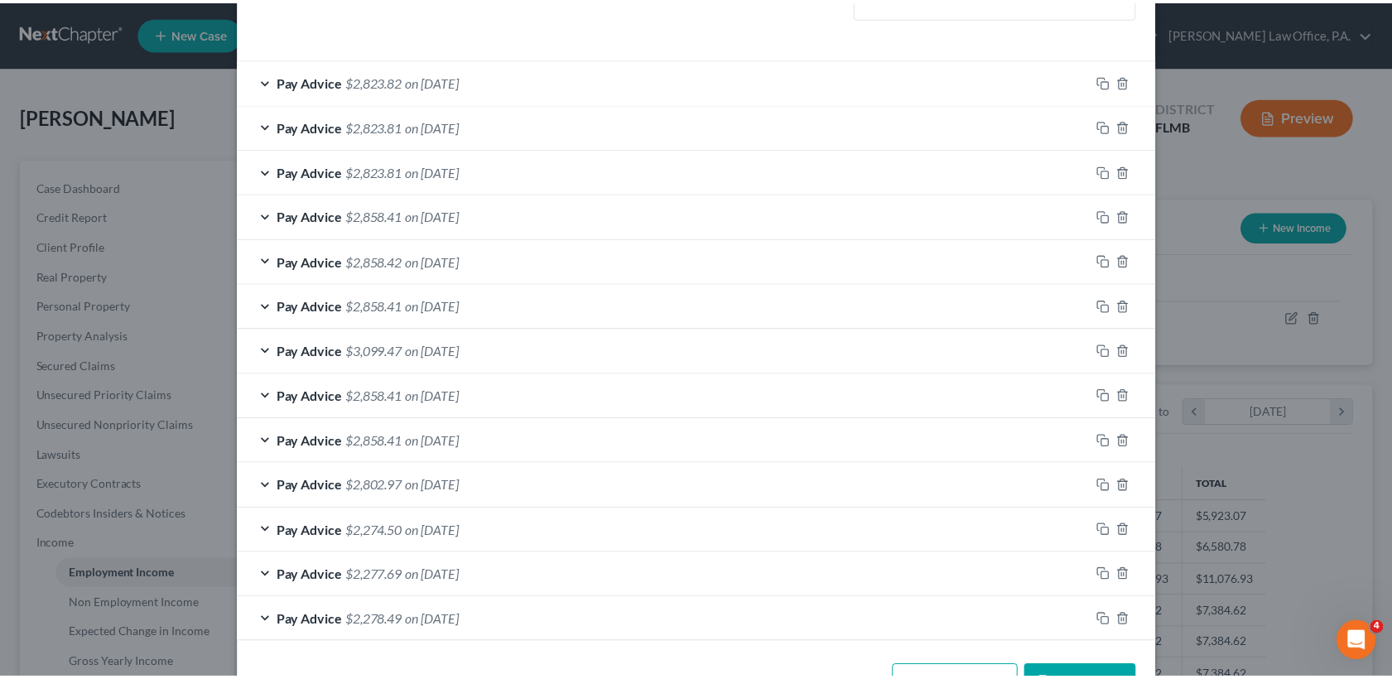
scroll to position [557, 0]
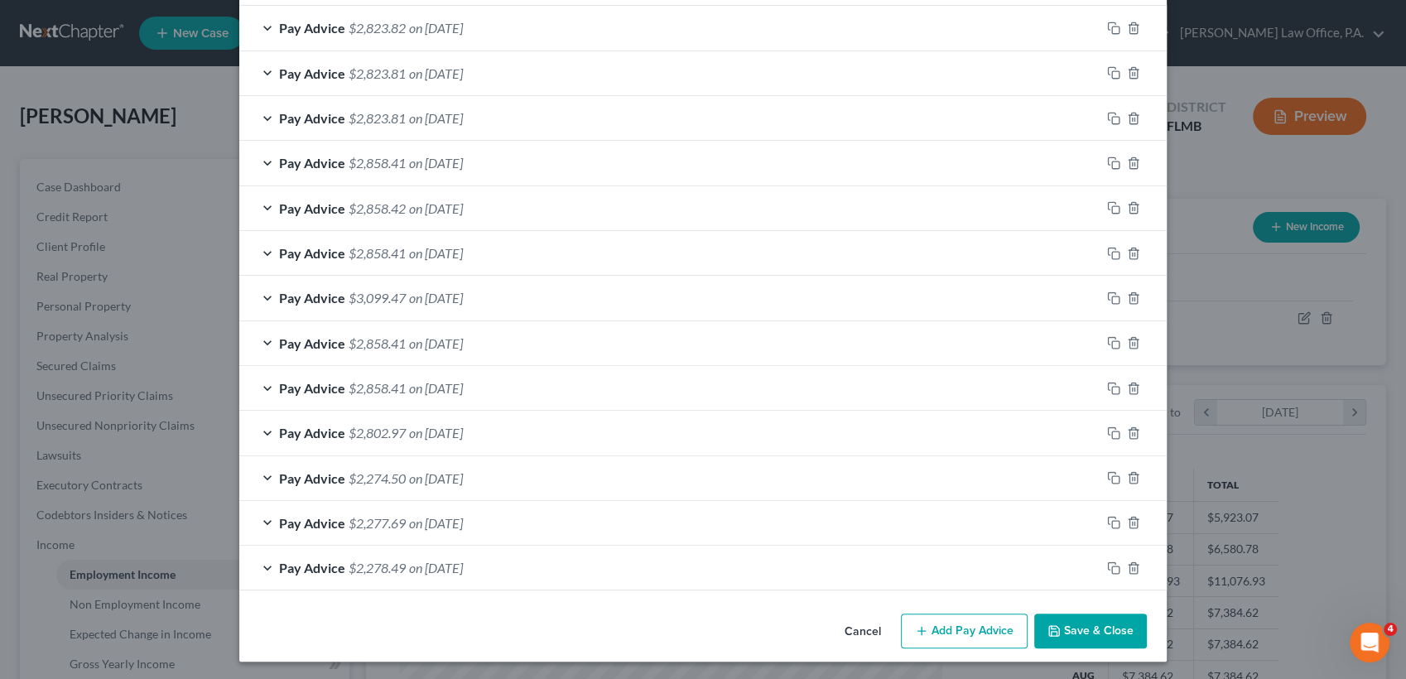
click at [865, 643] on button "Cancel" at bounding box center [862, 631] width 63 height 33
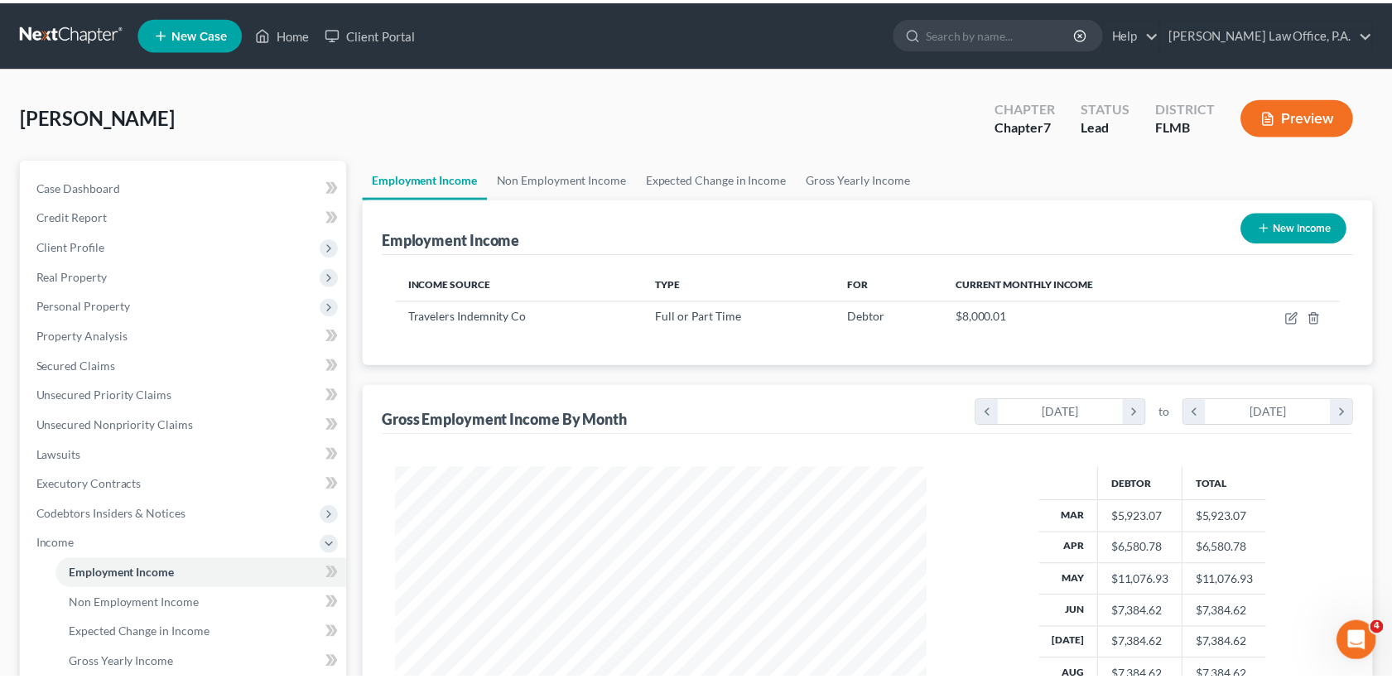
scroll to position [827852, 827579]
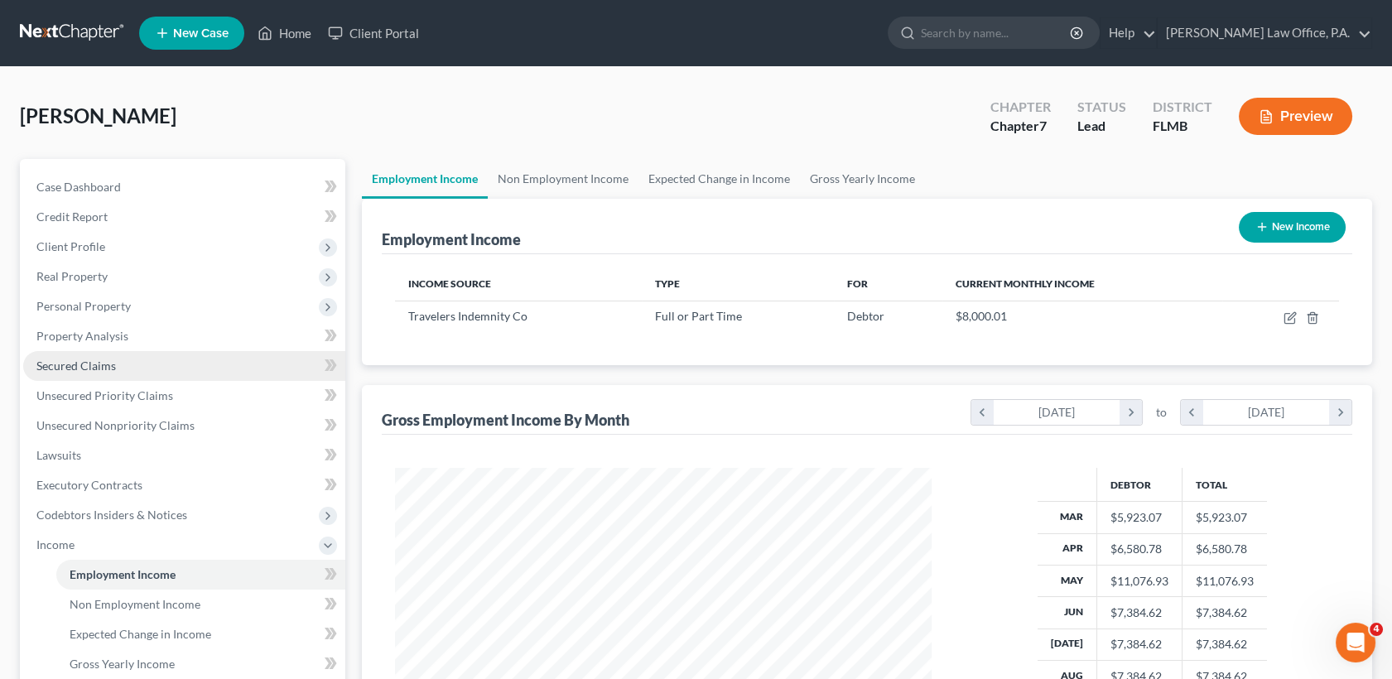
click at [98, 362] on span "Secured Claims" at bounding box center [76, 366] width 80 height 14
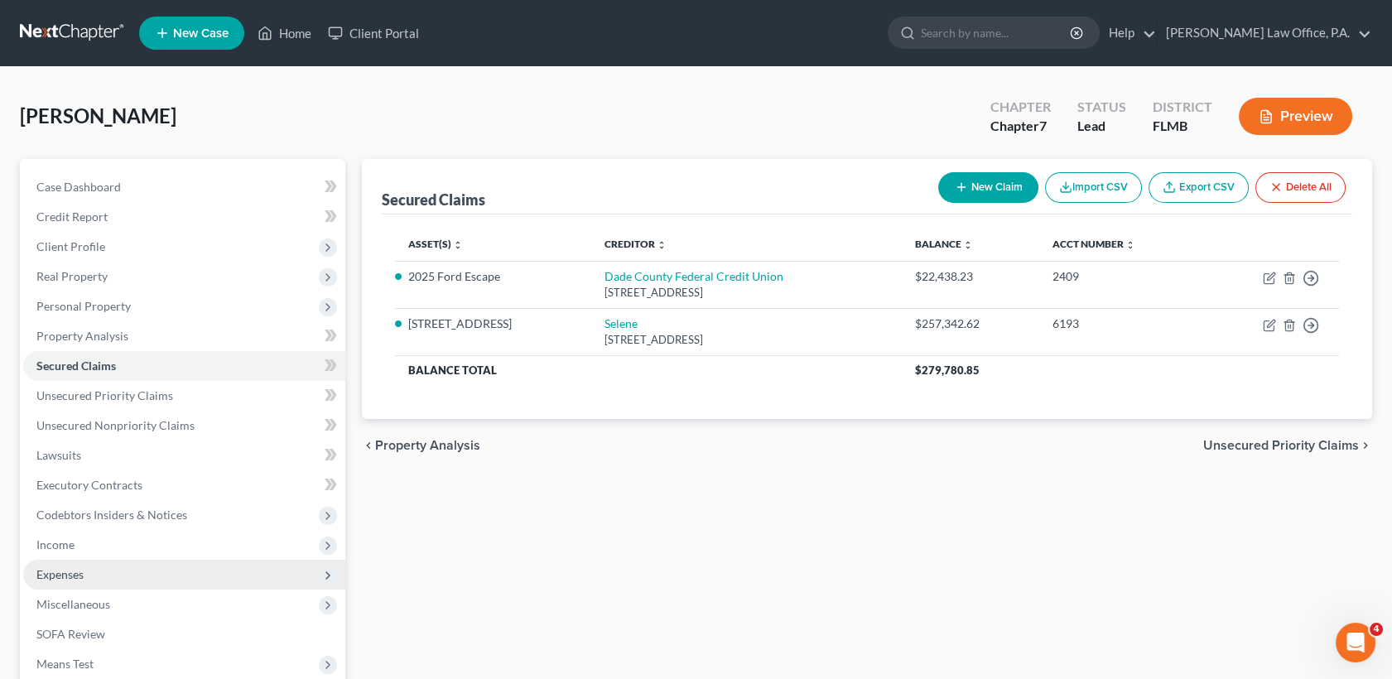
click at [84, 580] on span "Expenses" at bounding box center [184, 575] width 322 height 30
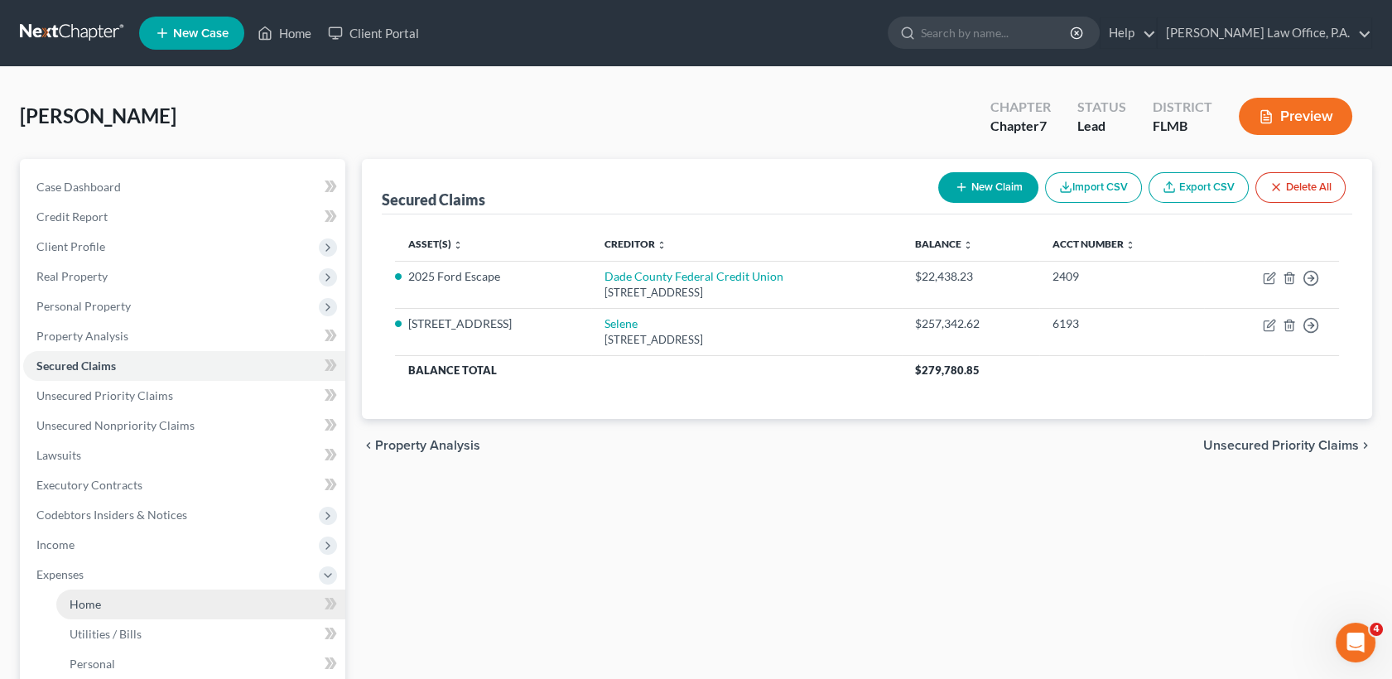
click at [100, 595] on link "Home" at bounding box center [200, 605] width 289 height 30
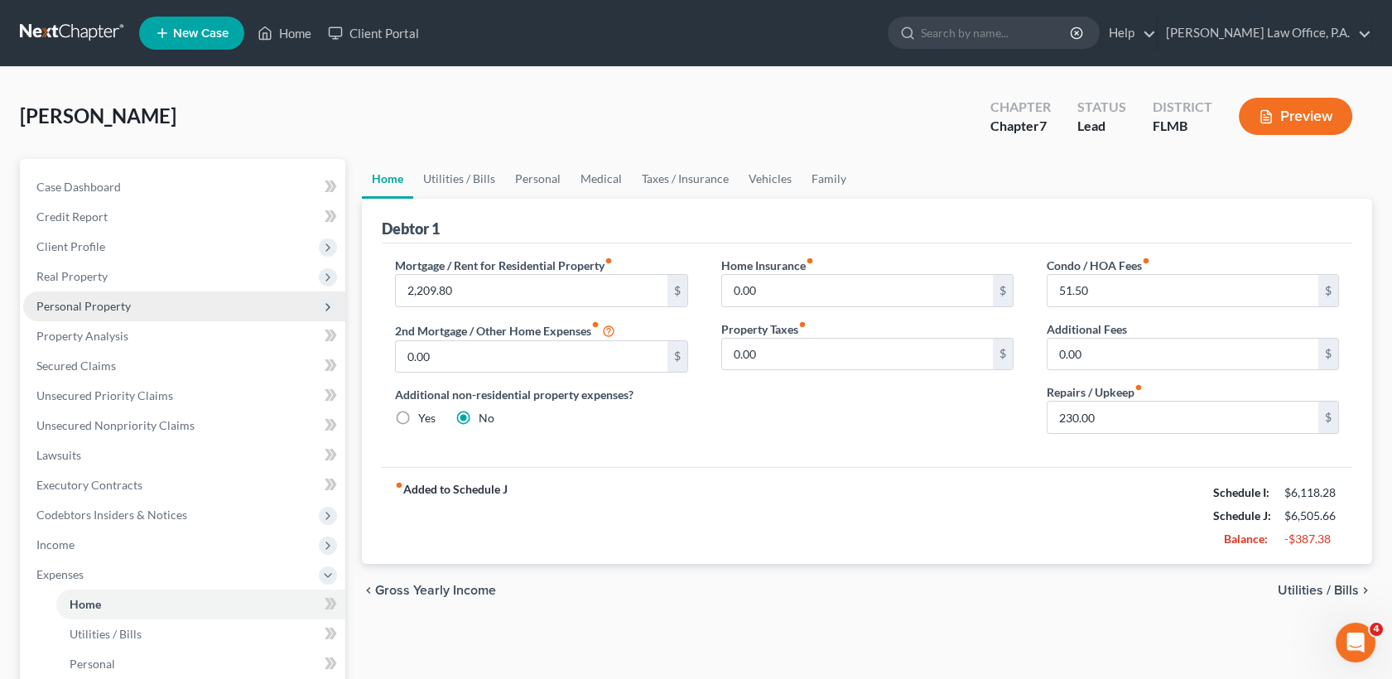
click at [105, 299] on span "Personal Property" at bounding box center [83, 306] width 94 height 14
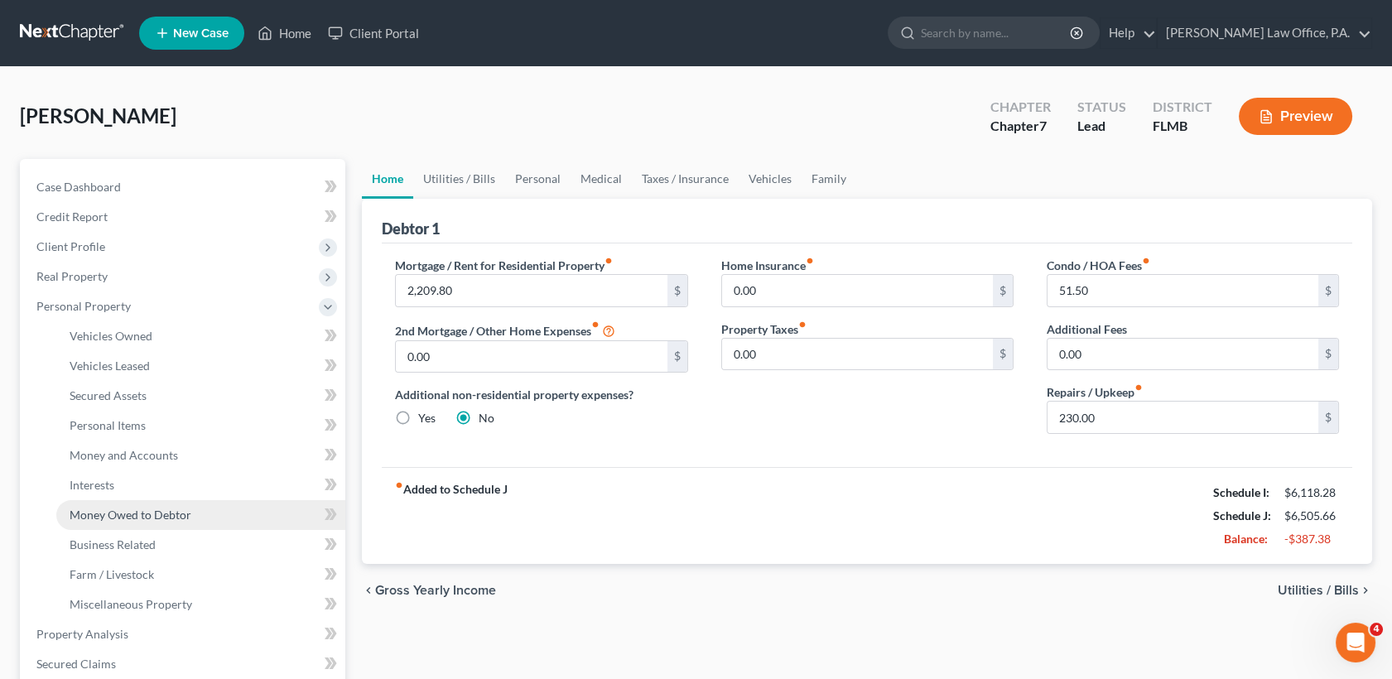
click at [161, 513] on span "Money Owed to Debtor" at bounding box center [131, 515] width 122 height 14
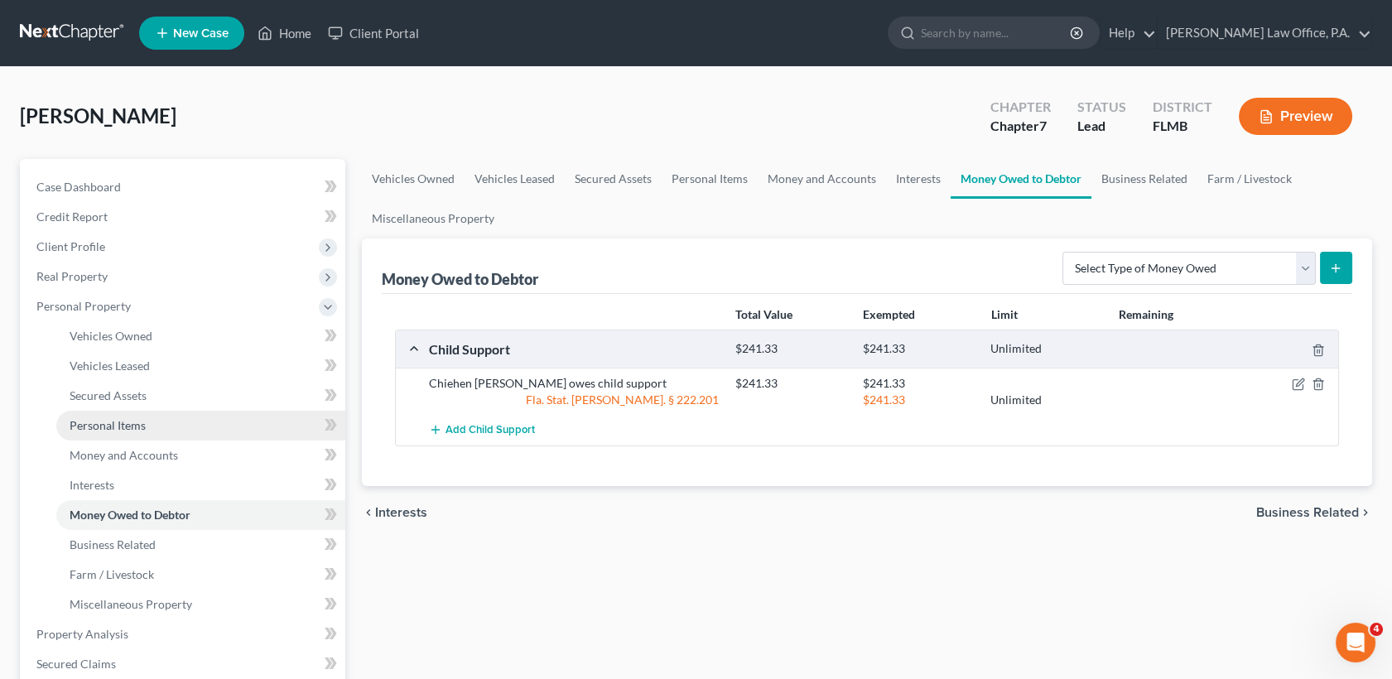
click at [132, 418] on span "Personal Items" at bounding box center [108, 425] width 76 height 14
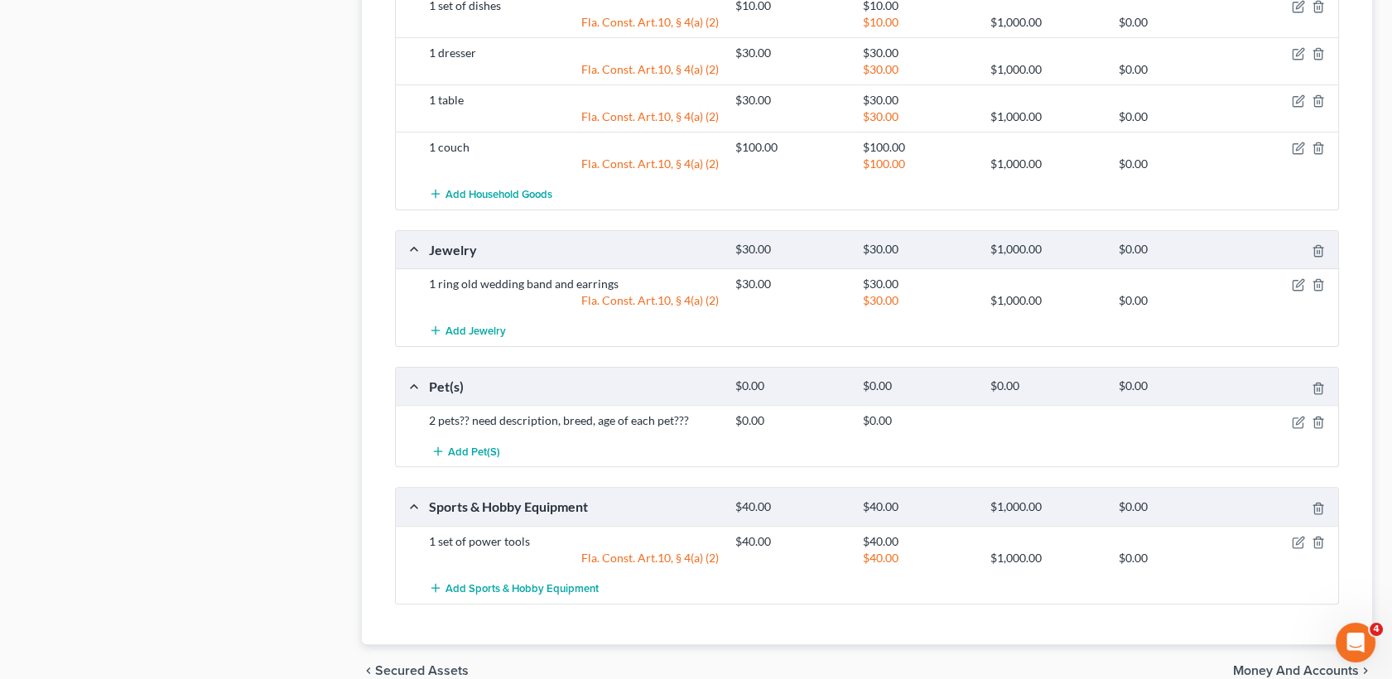
scroll to position [594, 0]
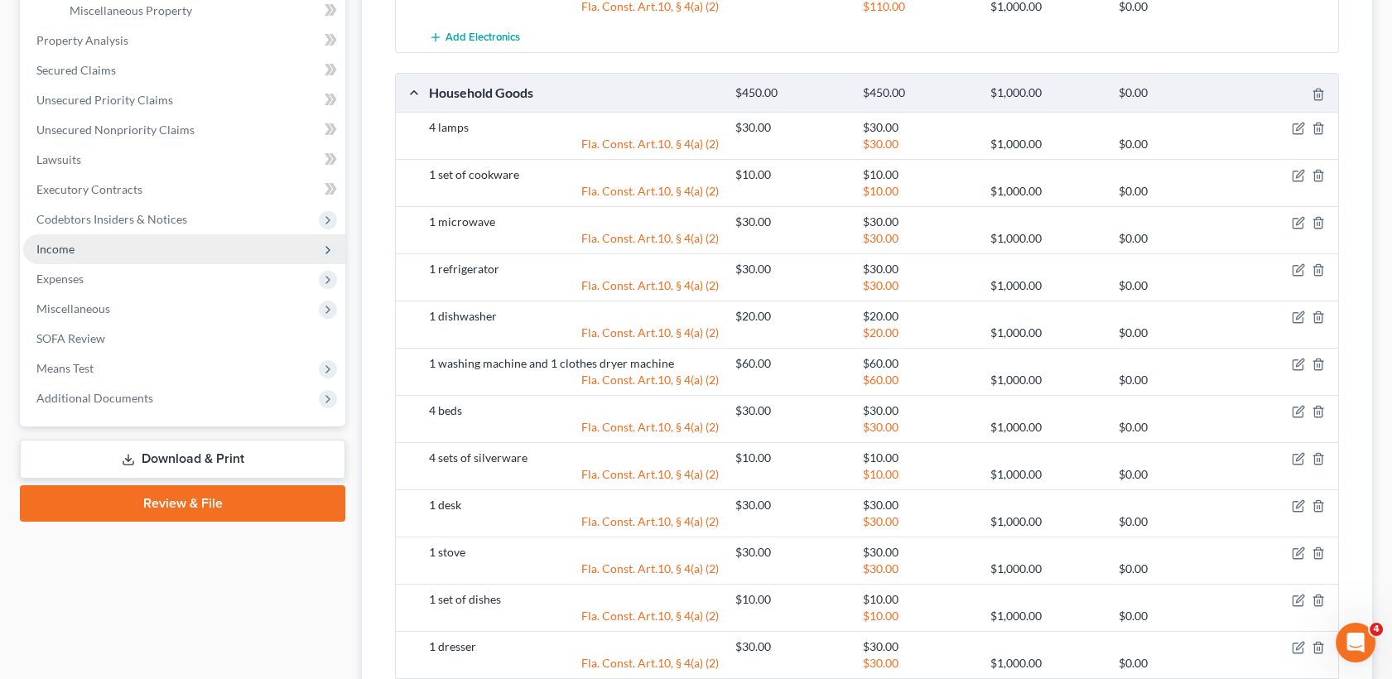
click at [148, 242] on span "Income" at bounding box center [184, 249] width 322 height 30
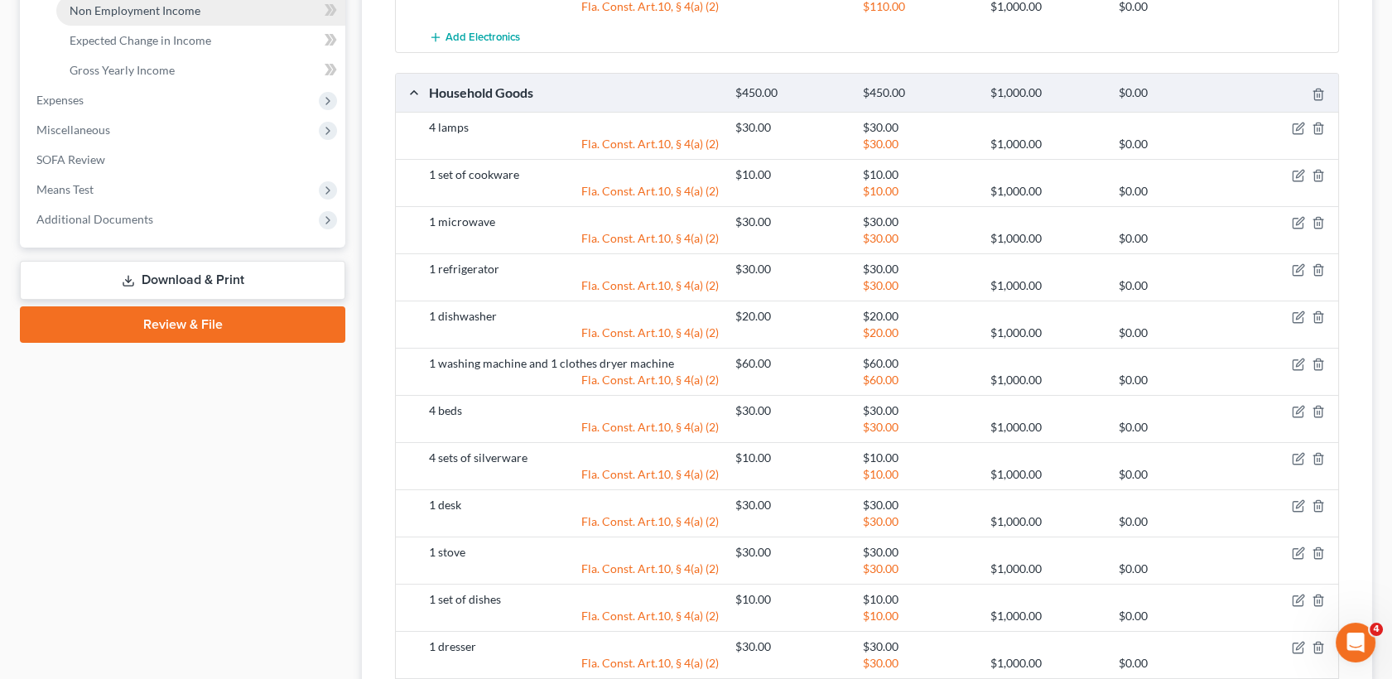
click at [171, 15] on span "Non Employment Income" at bounding box center [135, 10] width 131 height 14
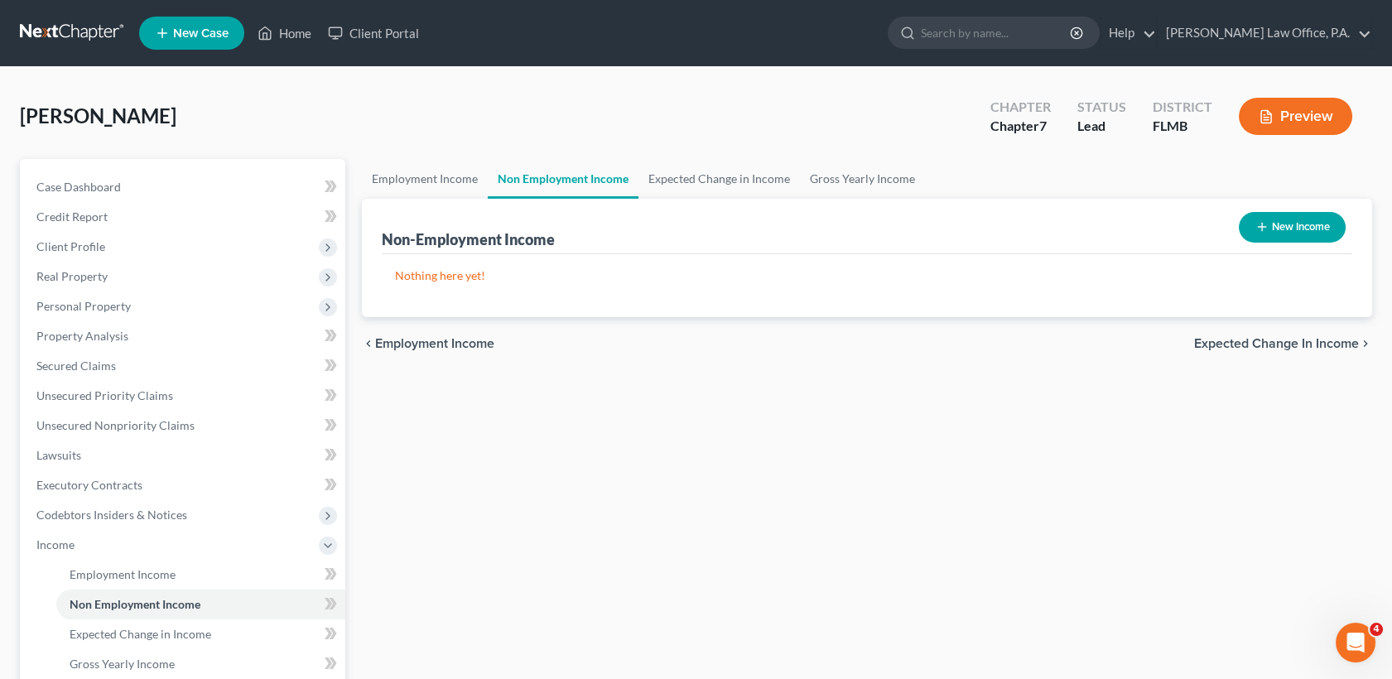
click at [1297, 222] on button "New Income" at bounding box center [1292, 227] width 107 height 31
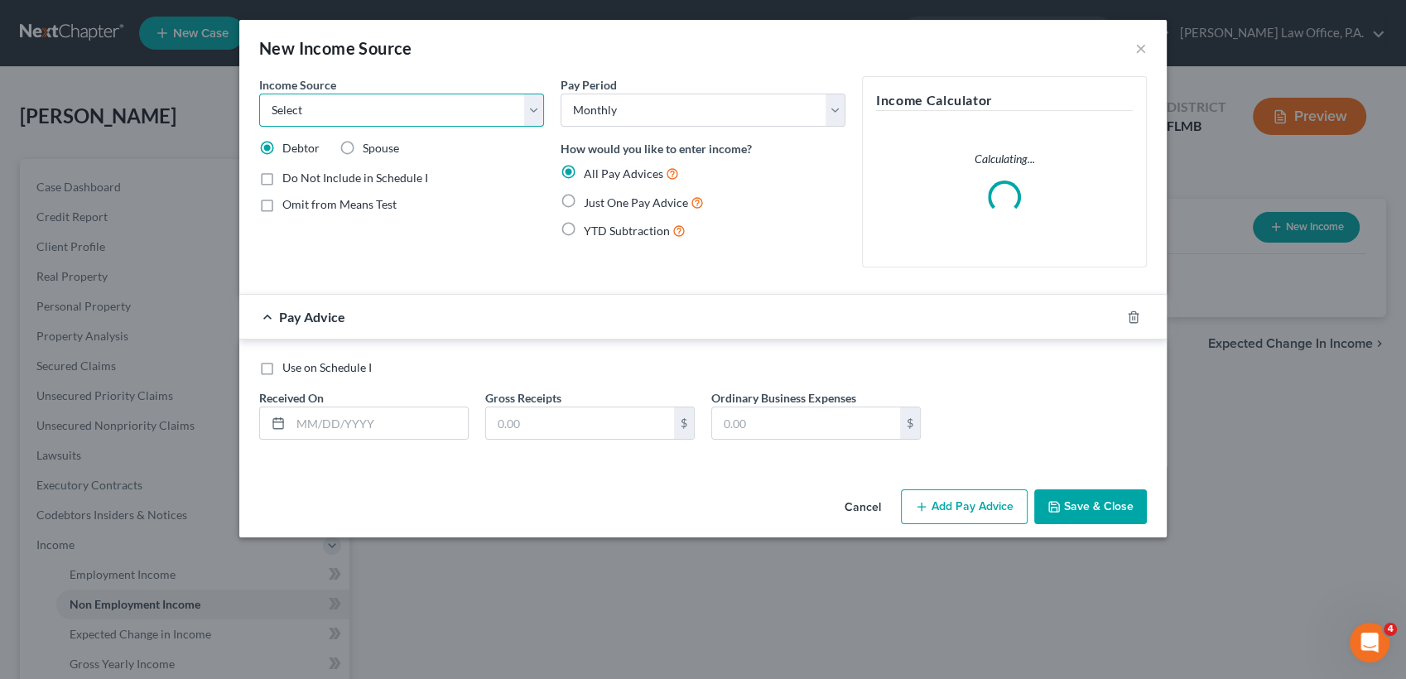
click at [374, 101] on select "Select Unemployment Disability (from employer) Pension Retirement Social Securi…" at bounding box center [401, 110] width 285 height 33
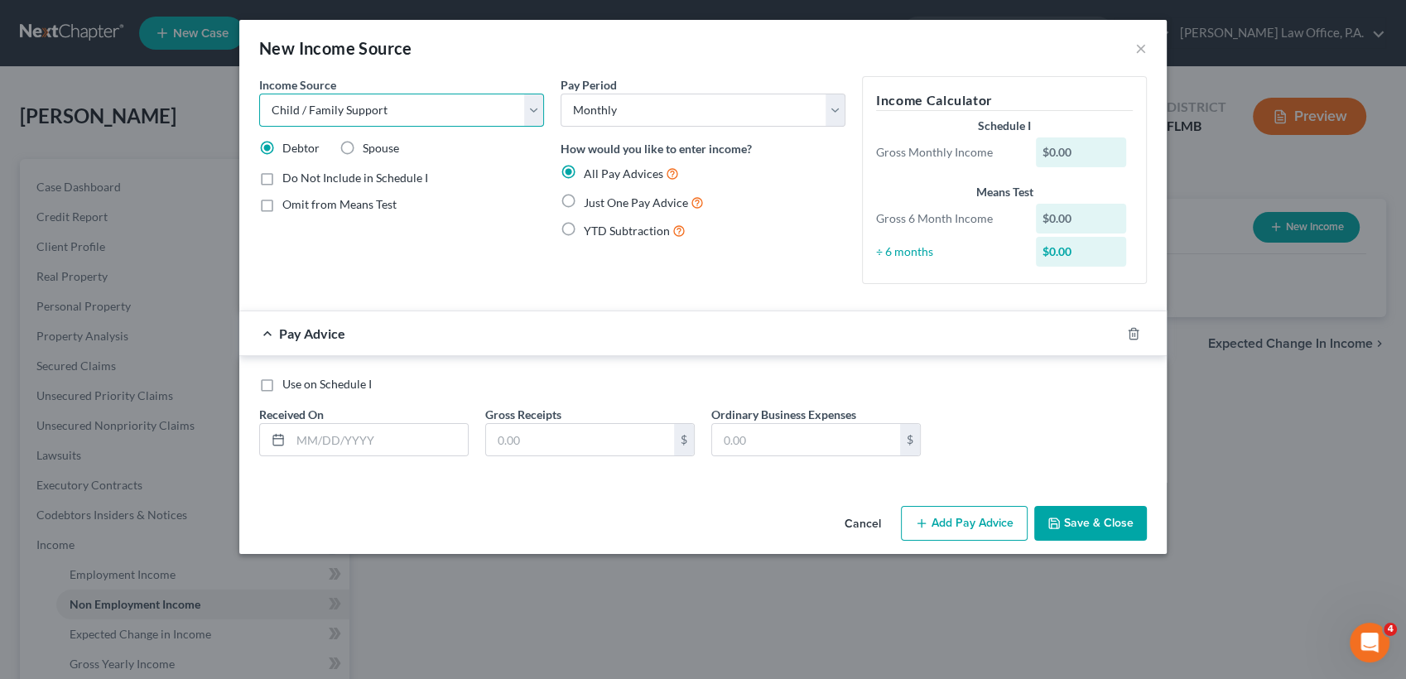
click at [259, 94] on select "Select Unemployment Disability (from employer) Pension Retirement Social Securi…" at bounding box center [401, 110] width 285 height 33
click at [373, 431] on input "text" at bounding box center [379, 439] width 177 height 31
click at [619, 203] on span "Just One Pay Advice" at bounding box center [636, 202] width 104 height 14
click at [601, 203] on input "Just One Pay Advice" at bounding box center [595, 198] width 11 height 11
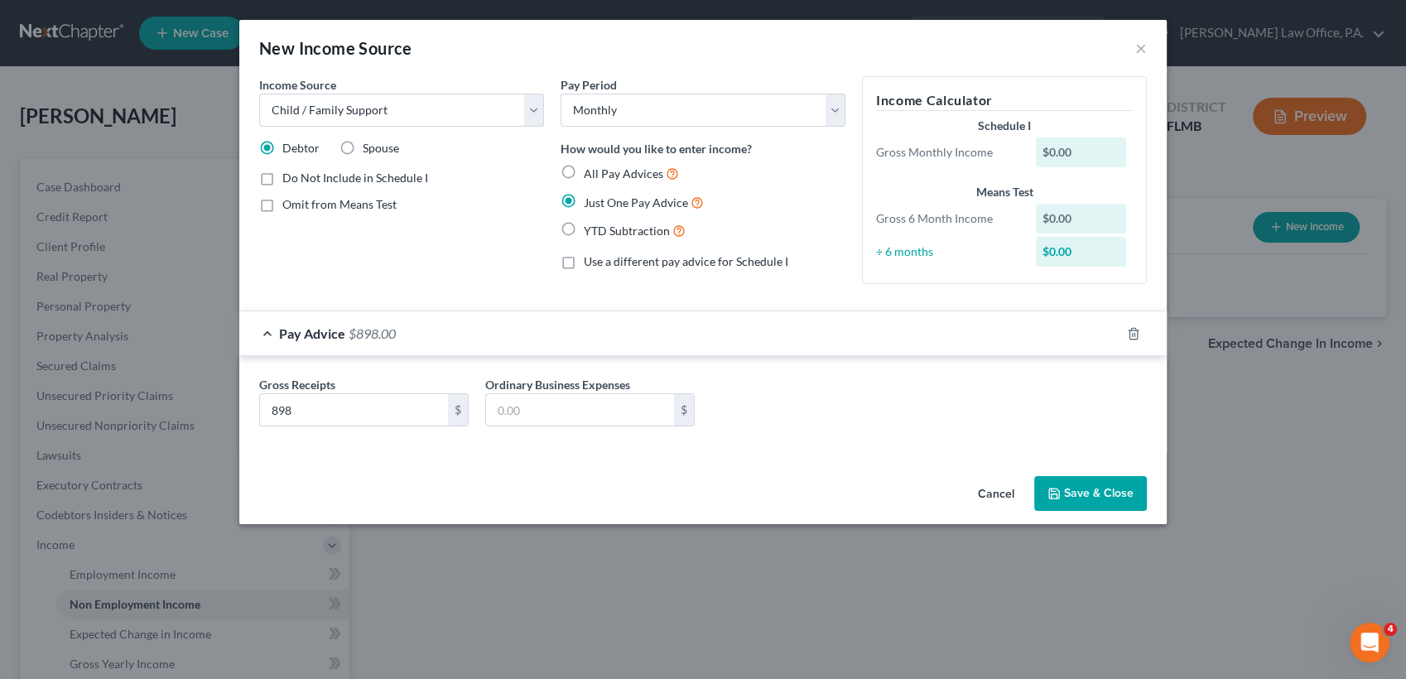
click at [1118, 483] on button "Save & Close" at bounding box center [1090, 493] width 113 height 35
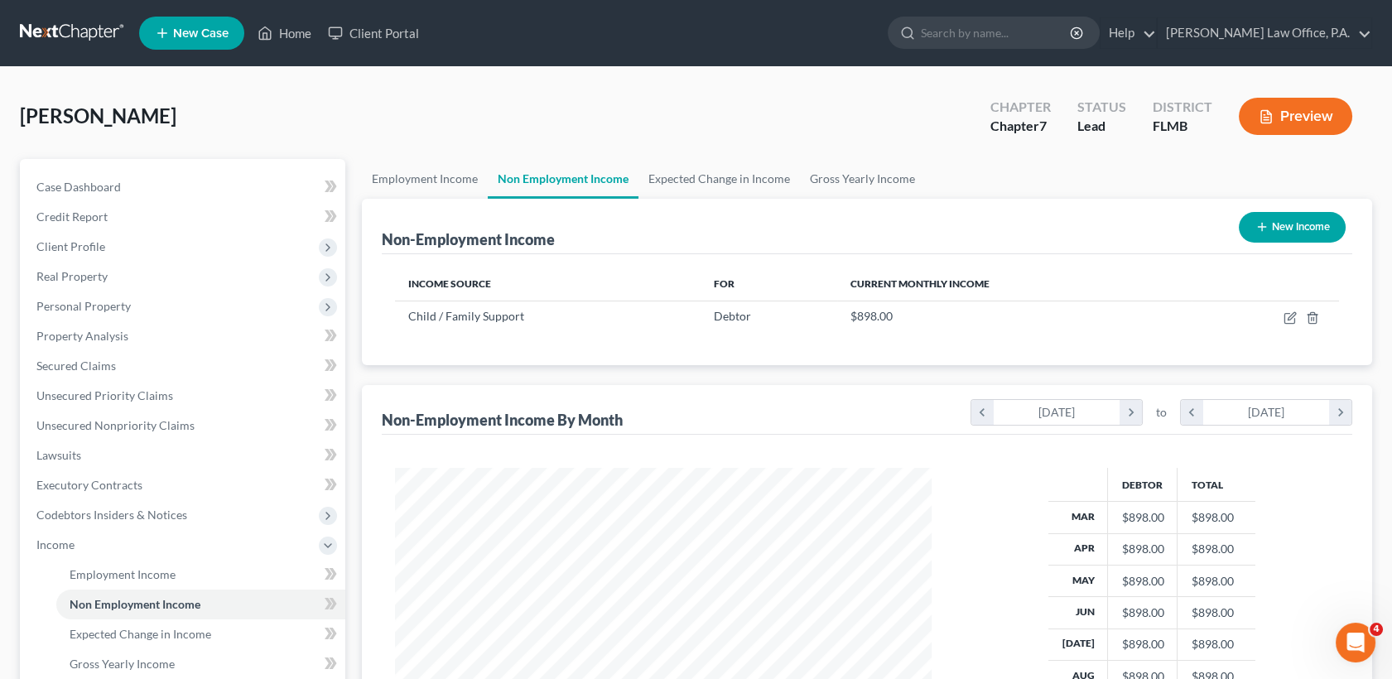
scroll to position [319, 0]
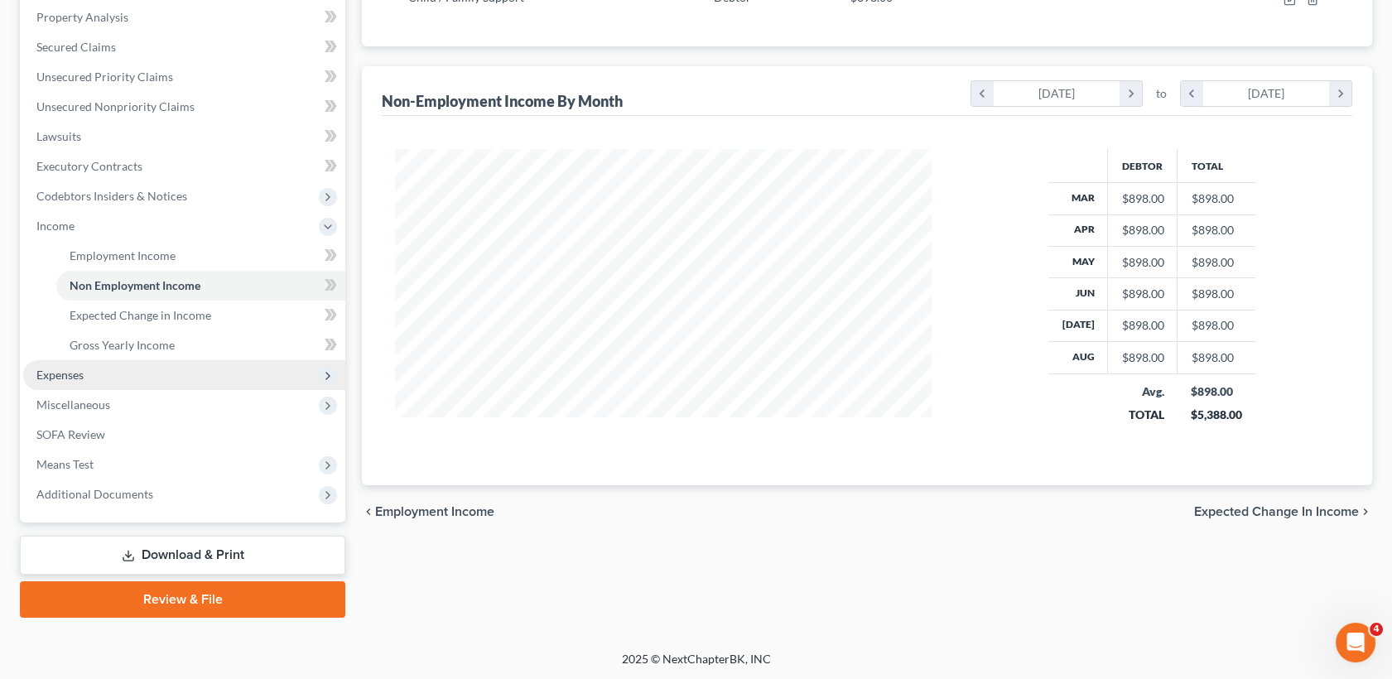
click at [159, 379] on span "Expenses" at bounding box center [184, 375] width 322 height 30
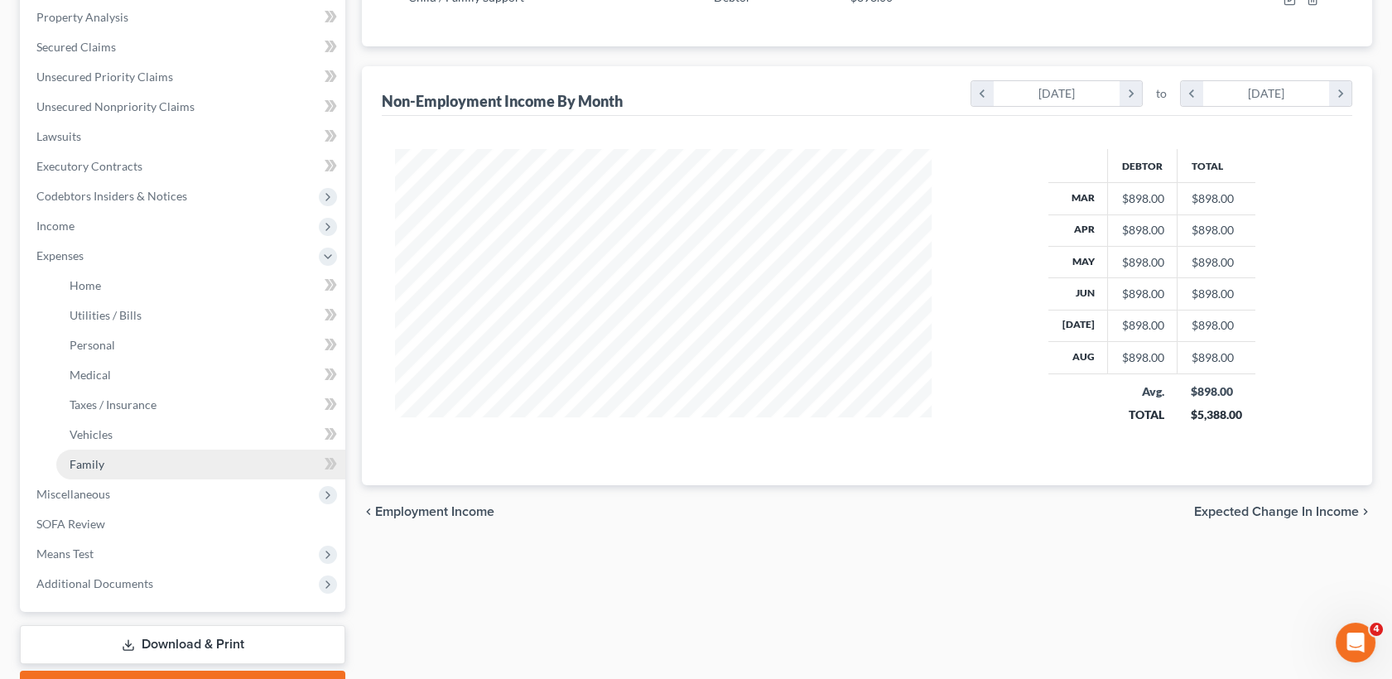
click at [145, 457] on link "Family" at bounding box center [200, 465] width 289 height 30
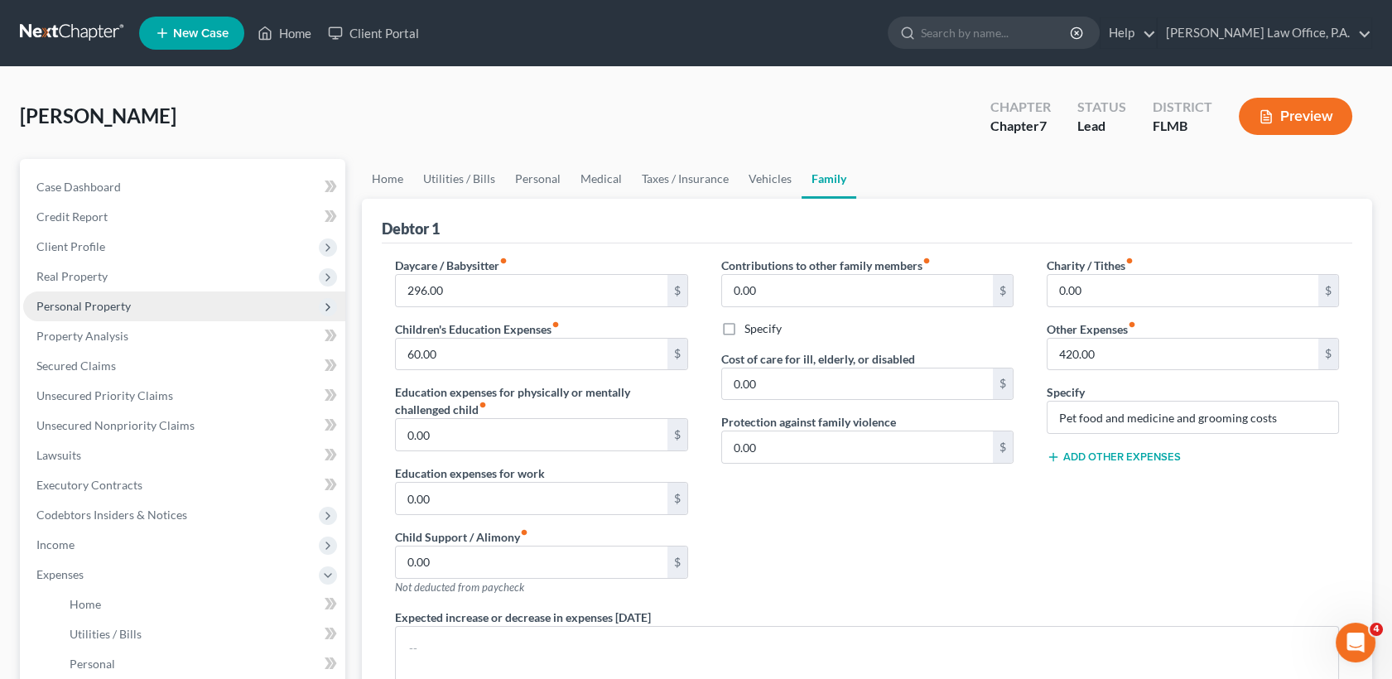
click at [123, 313] on span "Personal Property" at bounding box center [184, 307] width 322 height 30
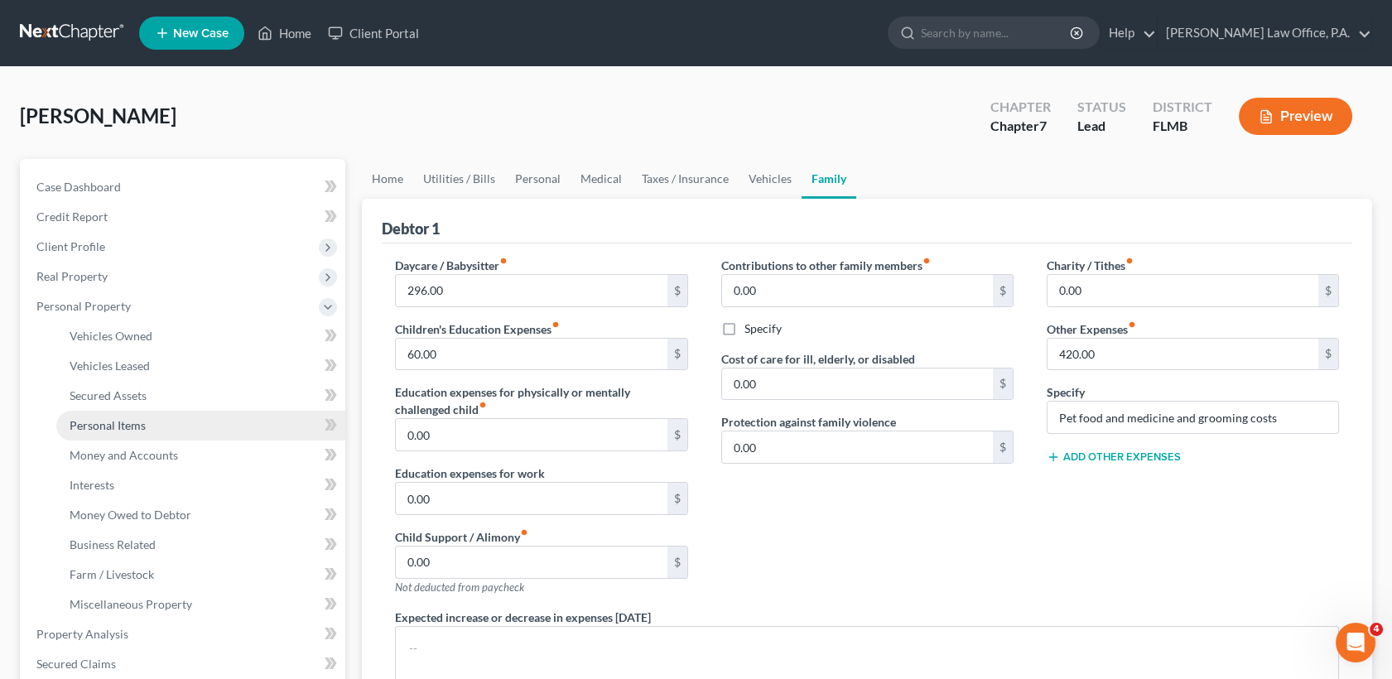
click at [122, 422] on span "Personal Items" at bounding box center [108, 425] width 76 height 14
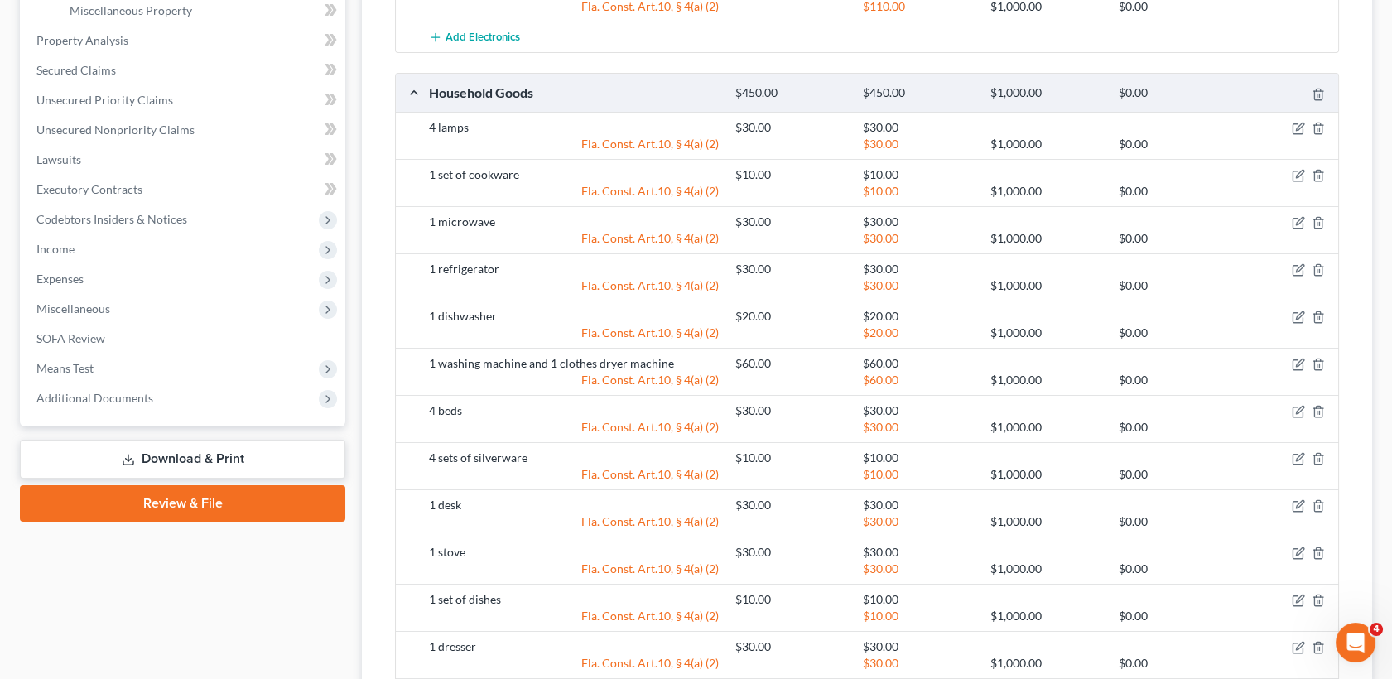
scroll to position [1188, 0]
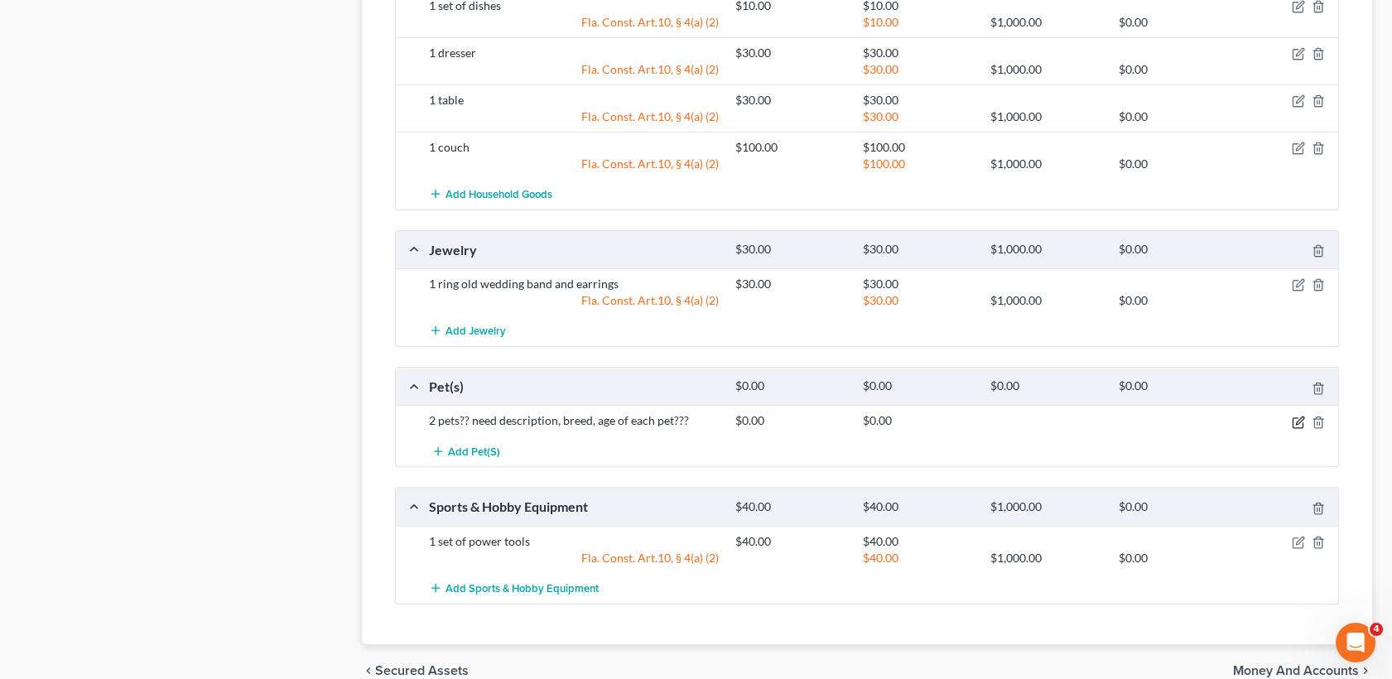
click at [1294, 417] on icon "button" at bounding box center [1298, 422] width 10 height 10
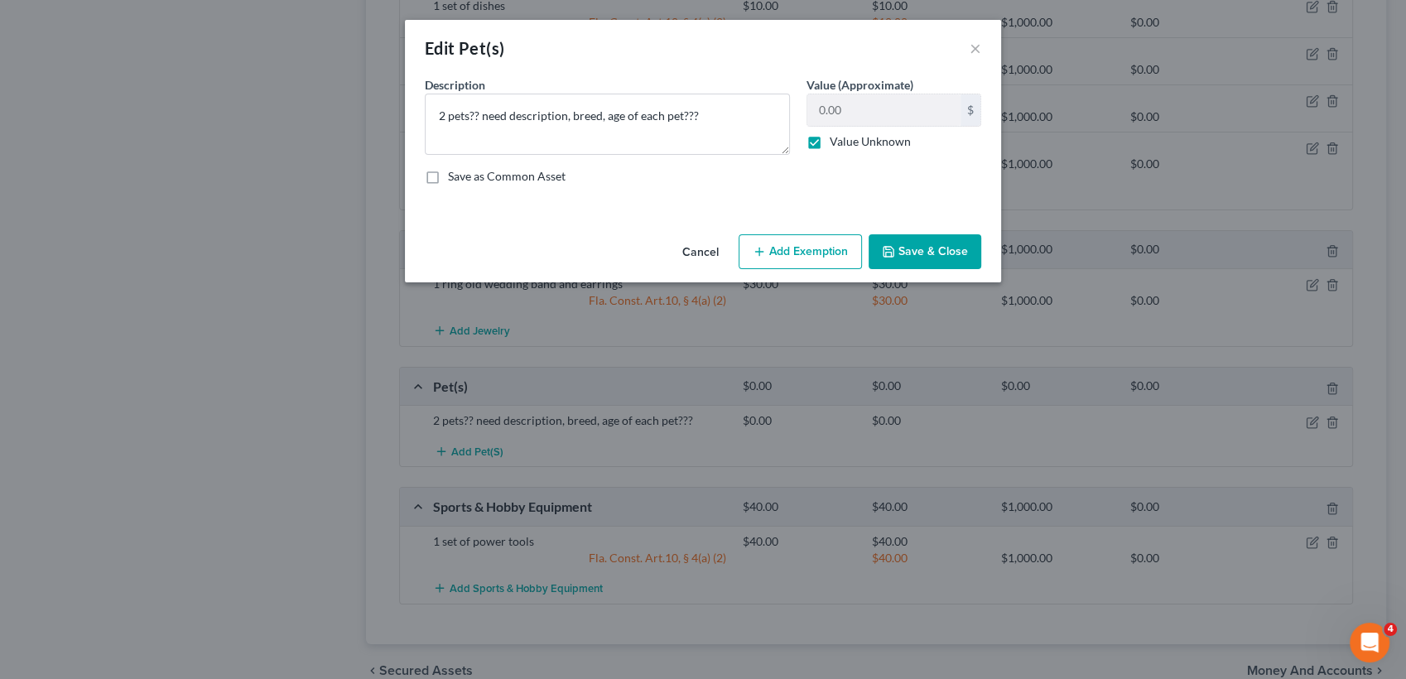
click at [830, 142] on label "Value Unknown" at bounding box center [870, 141] width 81 height 17
click at [836, 142] on input "Value Unknown" at bounding box center [841, 138] width 11 height 11
click at [849, 118] on input "0.00" at bounding box center [883, 109] width 153 height 31
drag, startPoint x: 788, startPoint y: 263, endPoint x: 778, endPoint y: 255, distance: 13.6
click at [778, 255] on button "Add Exemption" at bounding box center [800, 251] width 123 height 35
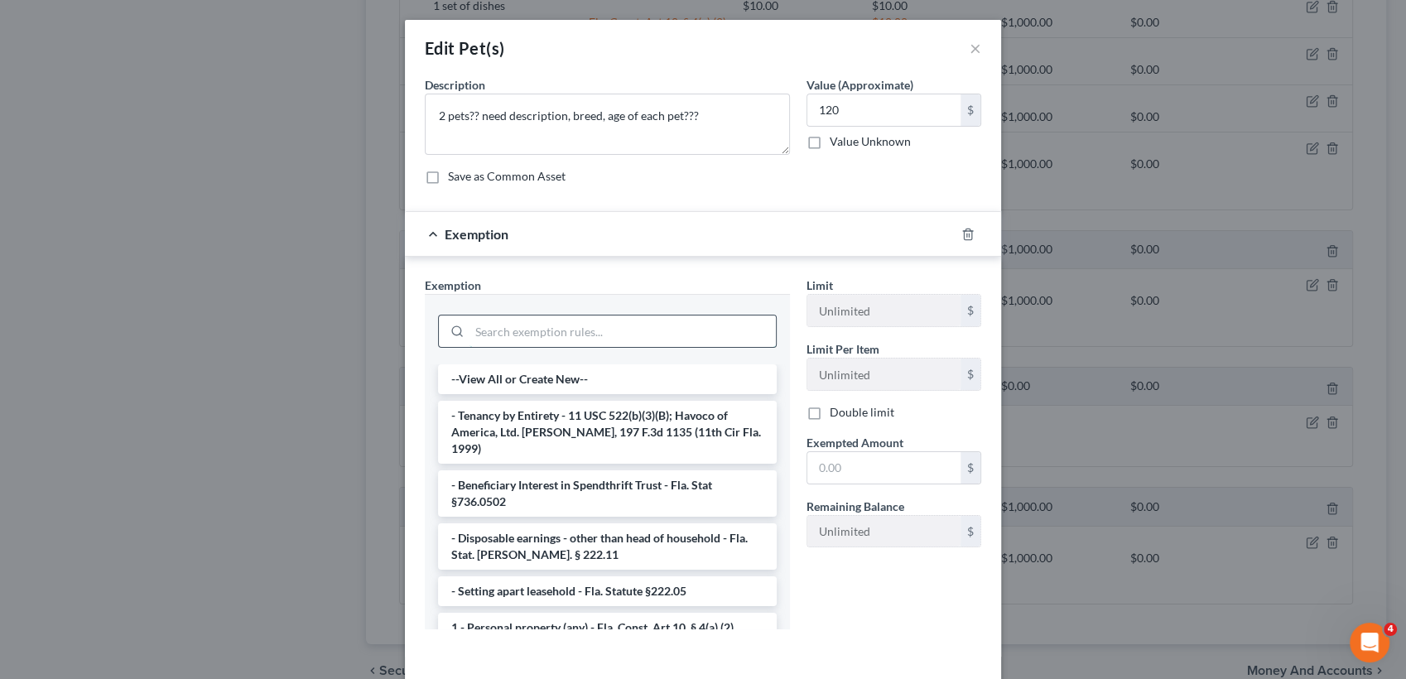
click at [611, 341] on input "search" at bounding box center [623, 331] width 306 height 31
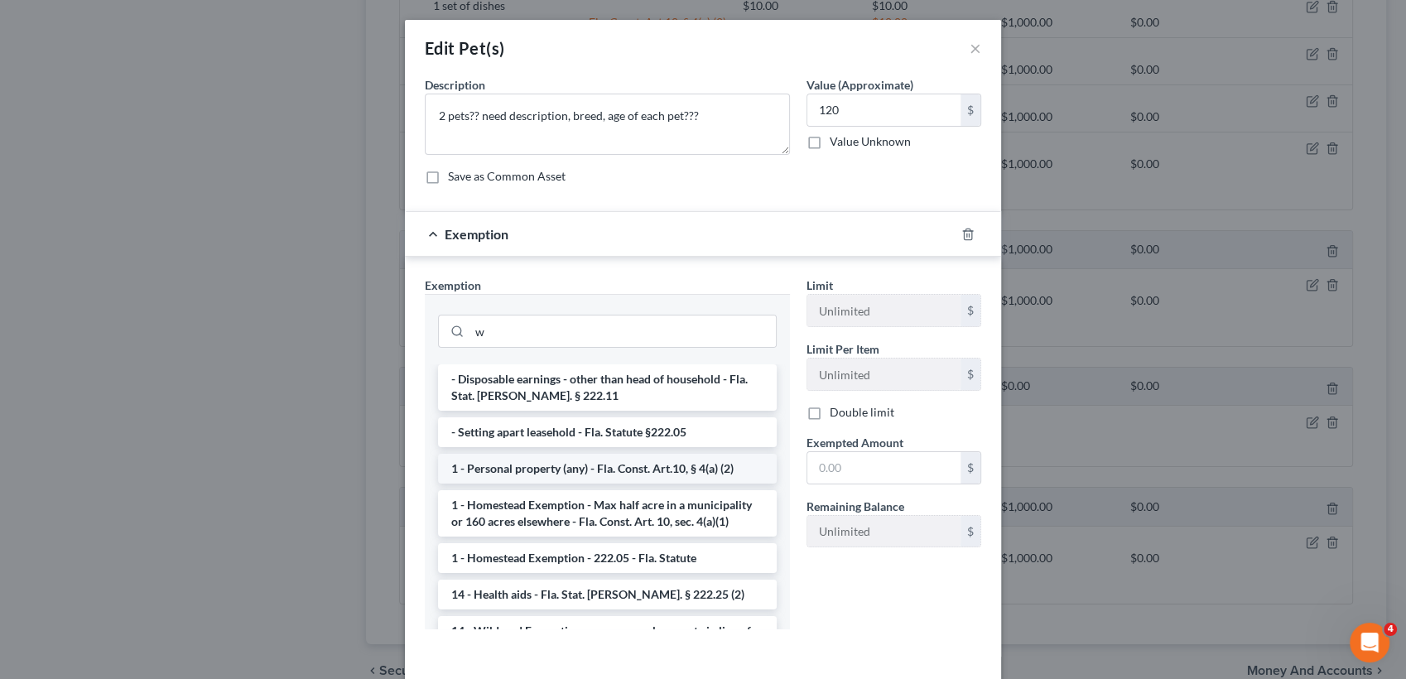
click at [583, 470] on li "1 - Personal property (any) - Fla. Const. Art.10, § 4(a) (2)" at bounding box center [607, 469] width 339 height 30
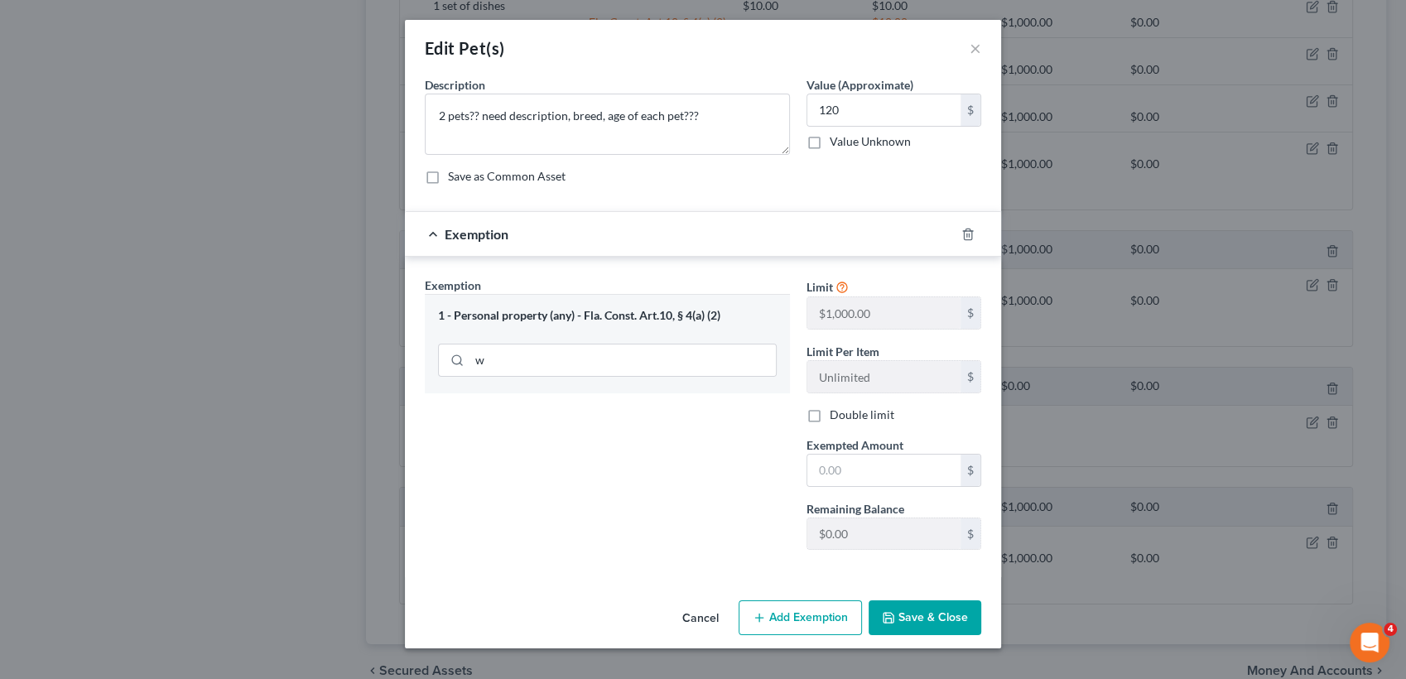
click at [974, 239] on div at bounding box center [978, 234] width 46 height 27
click at [966, 235] on icon "button" at bounding box center [967, 234] width 13 height 13
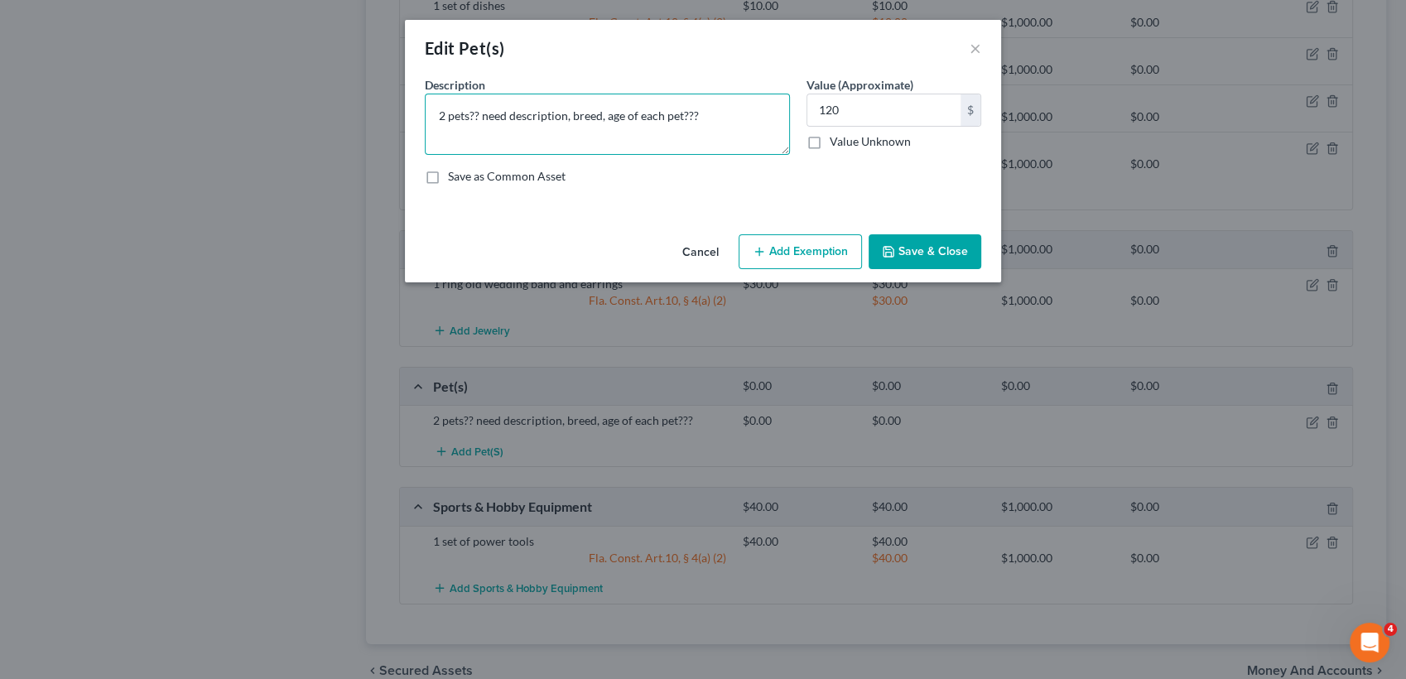
drag, startPoint x: 706, startPoint y: 105, endPoint x: 479, endPoint y: 133, distance: 229.5
click at [479, 133] on textarea "2 pets?? need description, breed, age of each pet???" at bounding box center [607, 124] width 365 height 61
click at [470, 123] on textarea "2 pets?? need description, breed, age of each pet???" at bounding box center [607, 124] width 365 height 61
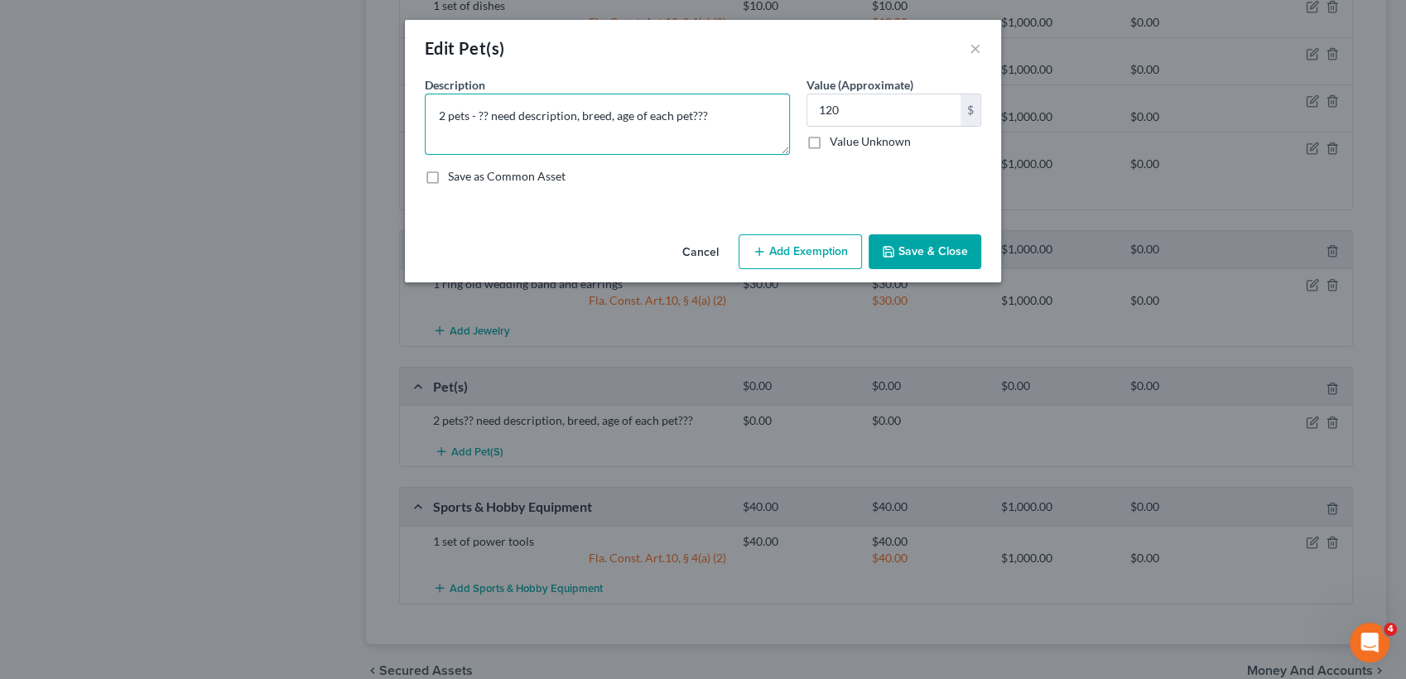
paste textarea "1 mix large hound got it from the humane society for $100 and the other pet is …"
click at [566, 115] on textarea "2 pets - 1 mix large hound got it from the humane society for $100 and the othe…" at bounding box center [607, 124] width 365 height 61
click at [673, 117] on textarea "2 pets - 1 mix large hound, 1 baby aquatic turtle?? need description, breed, ag…" at bounding box center [607, 124] width 365 height 61
click at [971, 260] on button "Save & Close" at bounding box center [925, 251] width 113 height 35
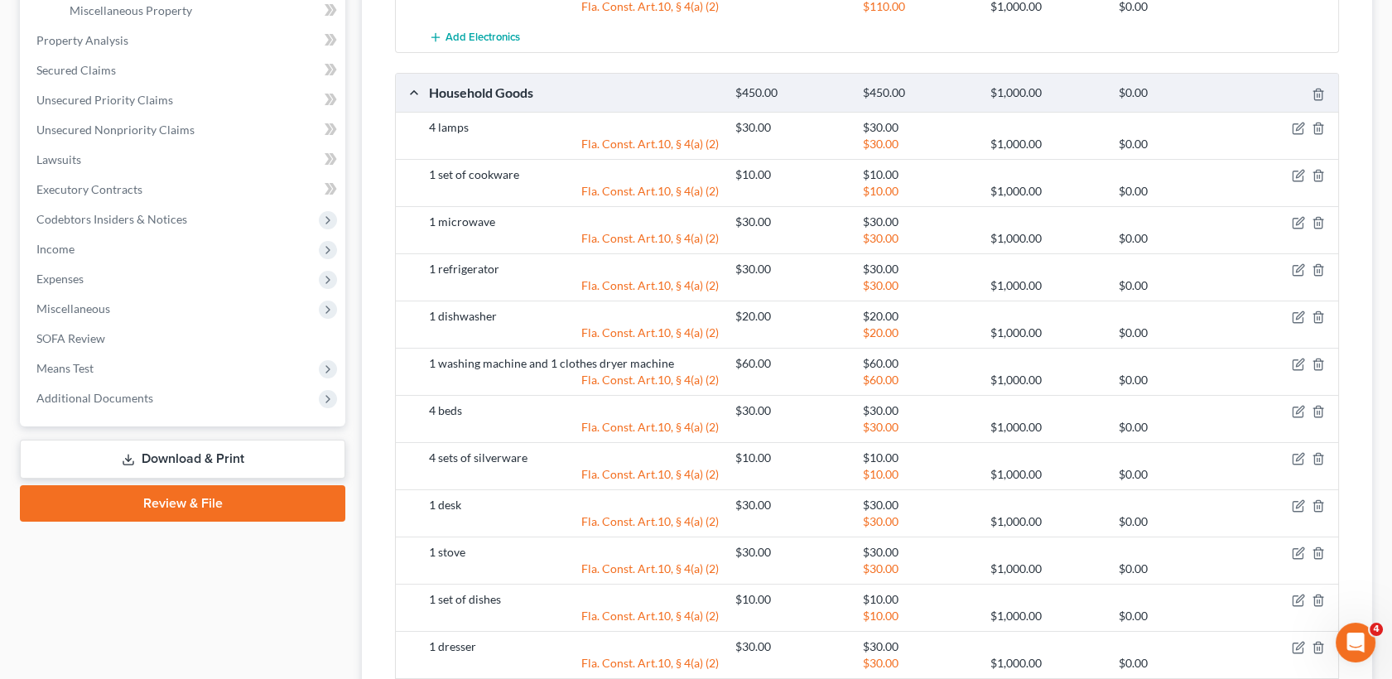
scroll to position [0, 0]
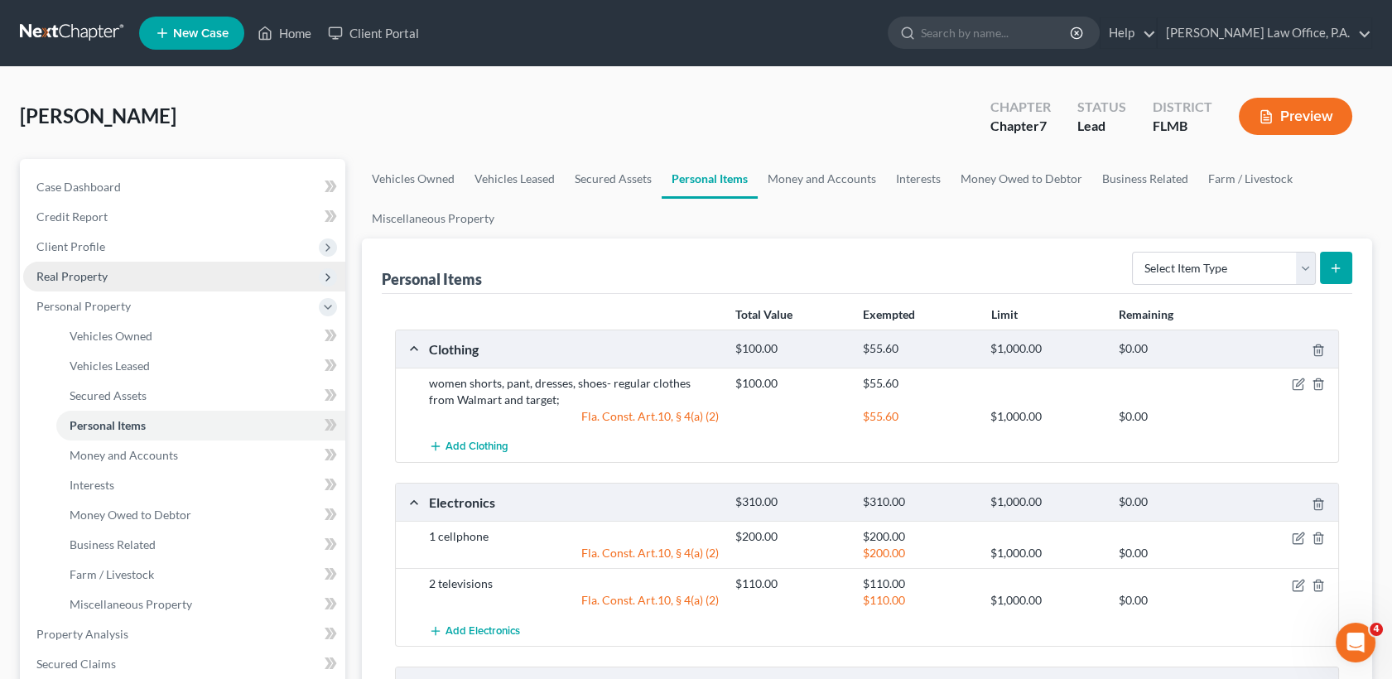
click at [128, 275] on span "Real Property" at bounding box center [184, 277] width 322 height 30
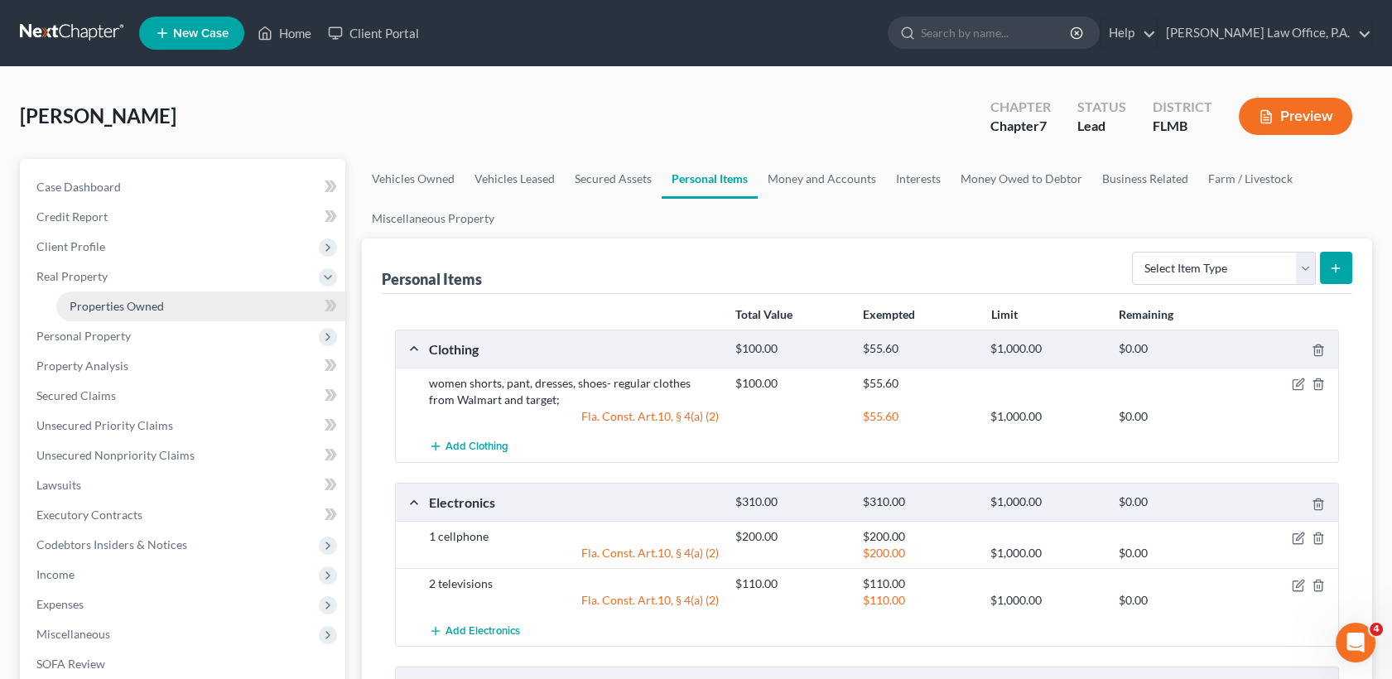
click at [142, 295] on link "Properties Owned" at bounding box center [200, 307] width 289 height 30
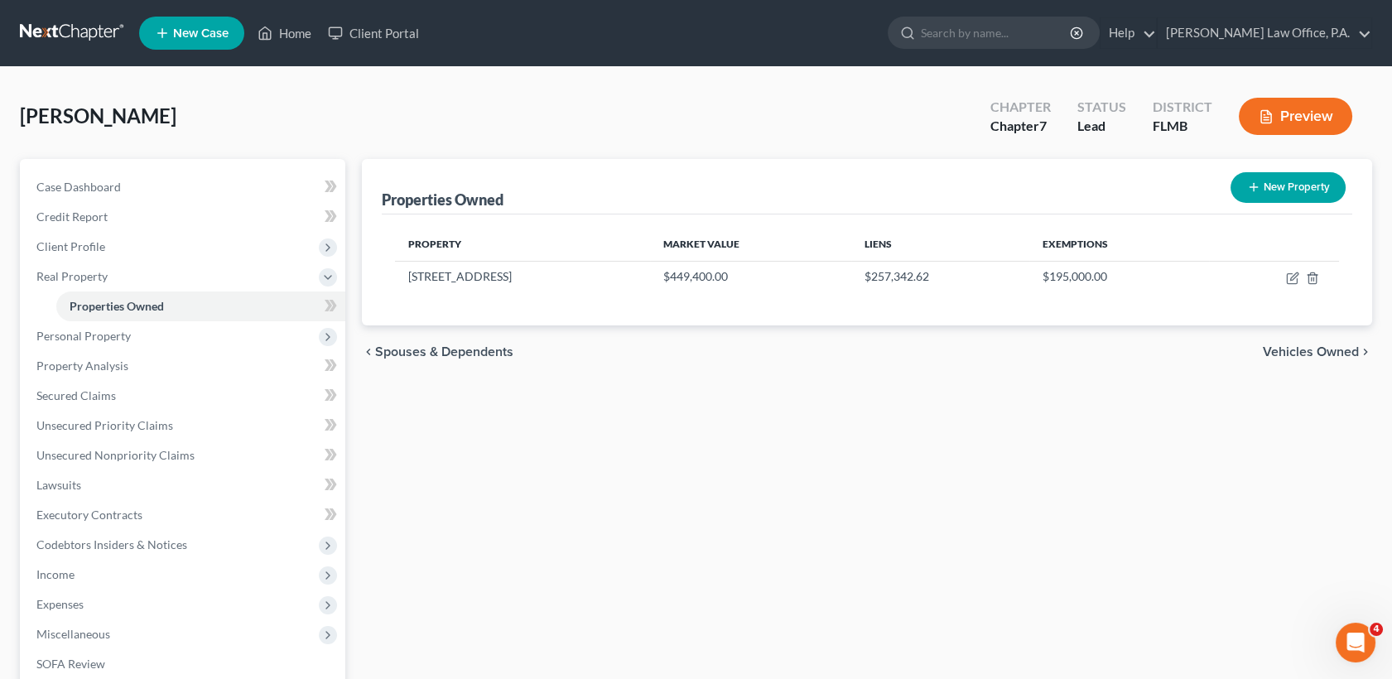
scroll to position [229, 0]
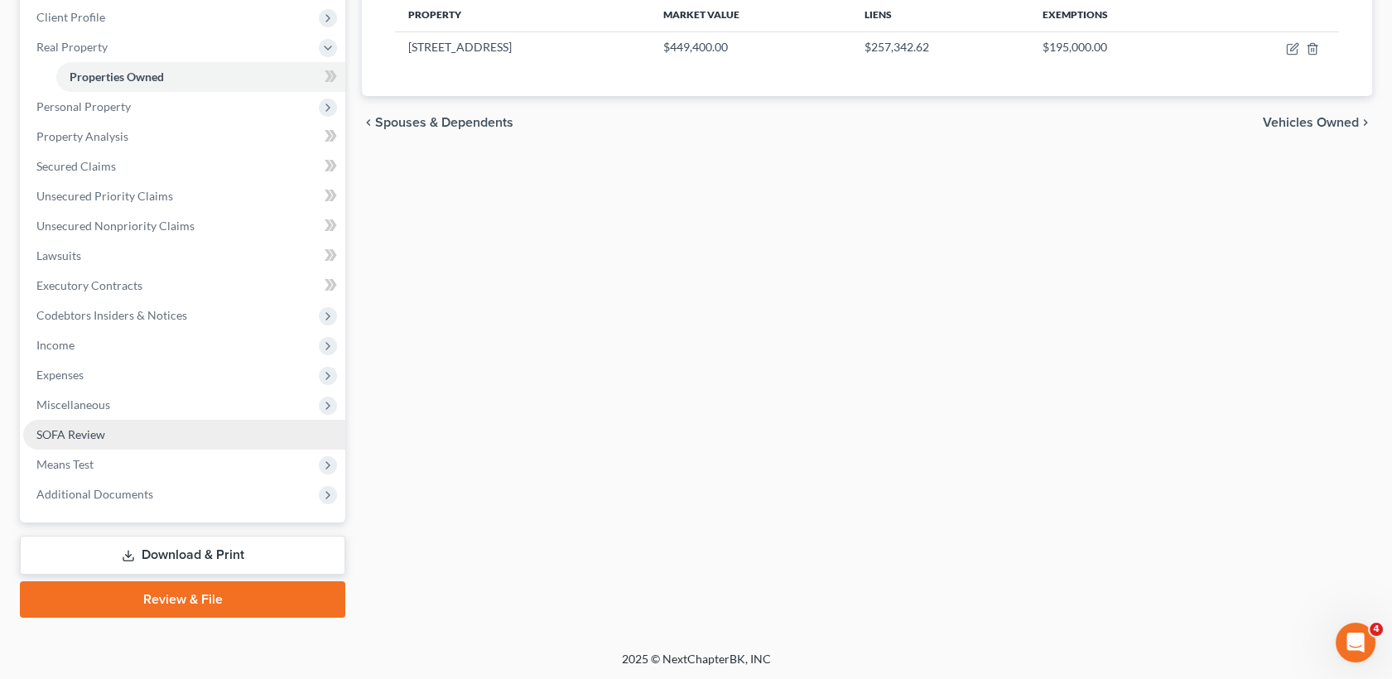
click at [123, 434] on link "SOFA Review" at bounding box center [184, 435] width 322 height 30
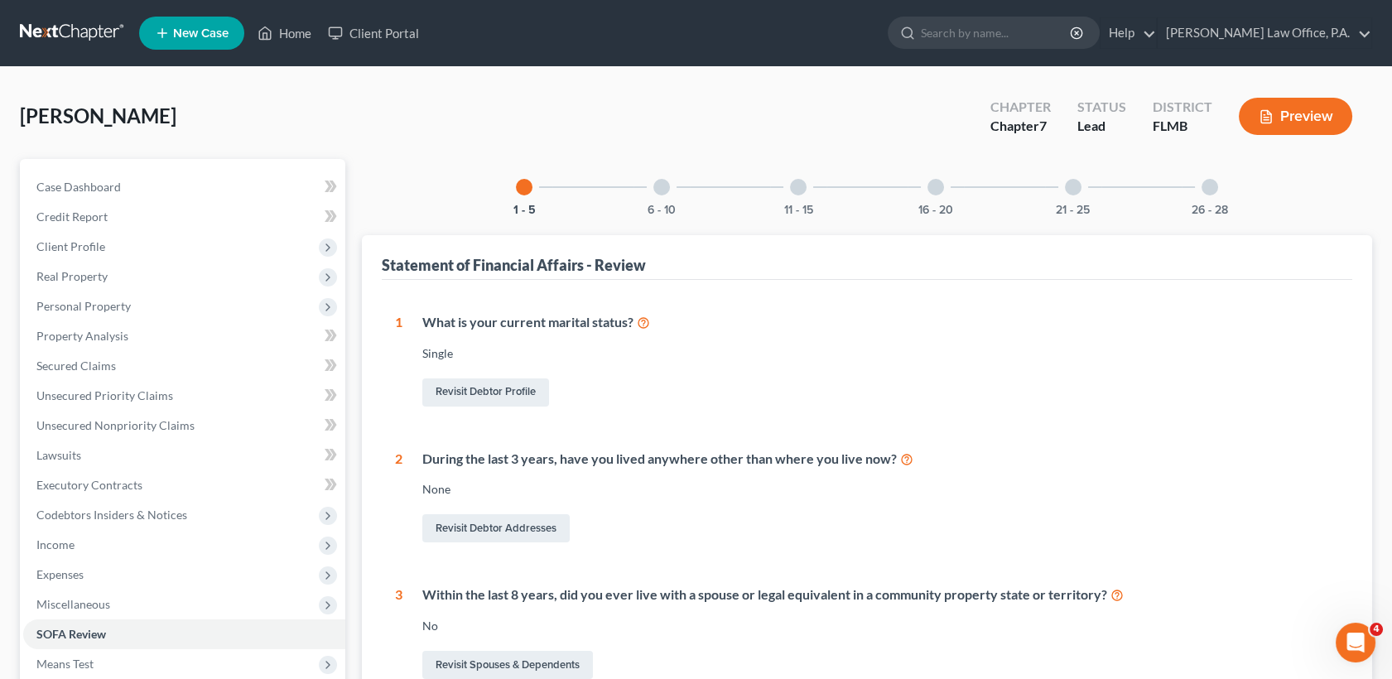
click at [928, 188] on div at bounding box center [936, 187] width 17 height 17
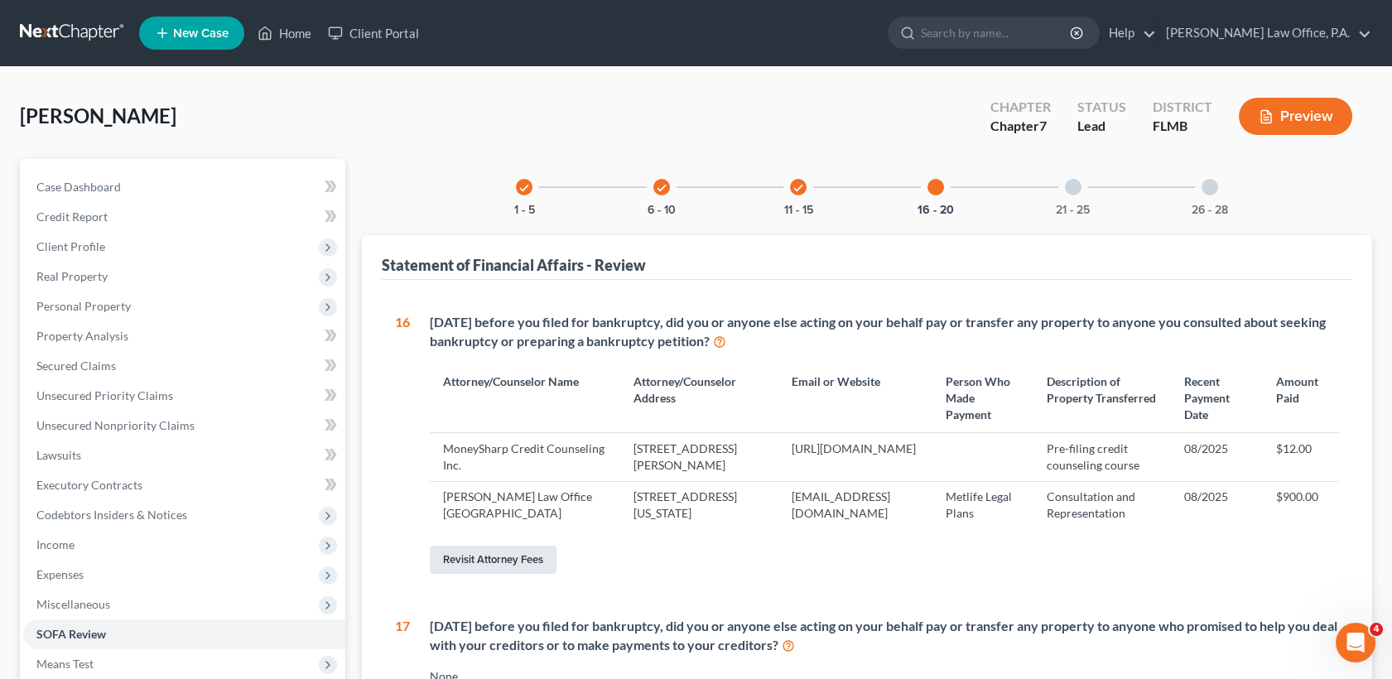
click at [484, 574] on link "Revisit Attorney Fees" at bounding box center [493, 560] width 127 height 28
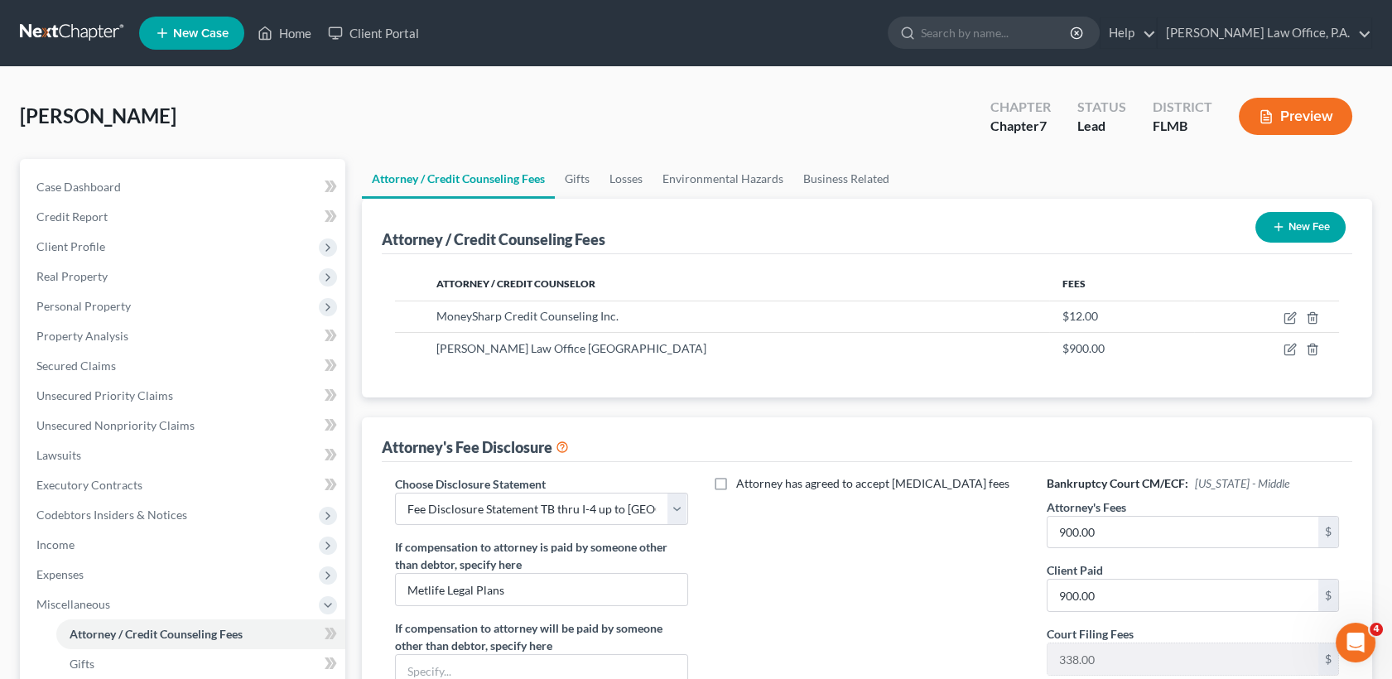
click at [1311, 229] on button "New Fee" at bounding box center [1300, 227] width 90 height 31
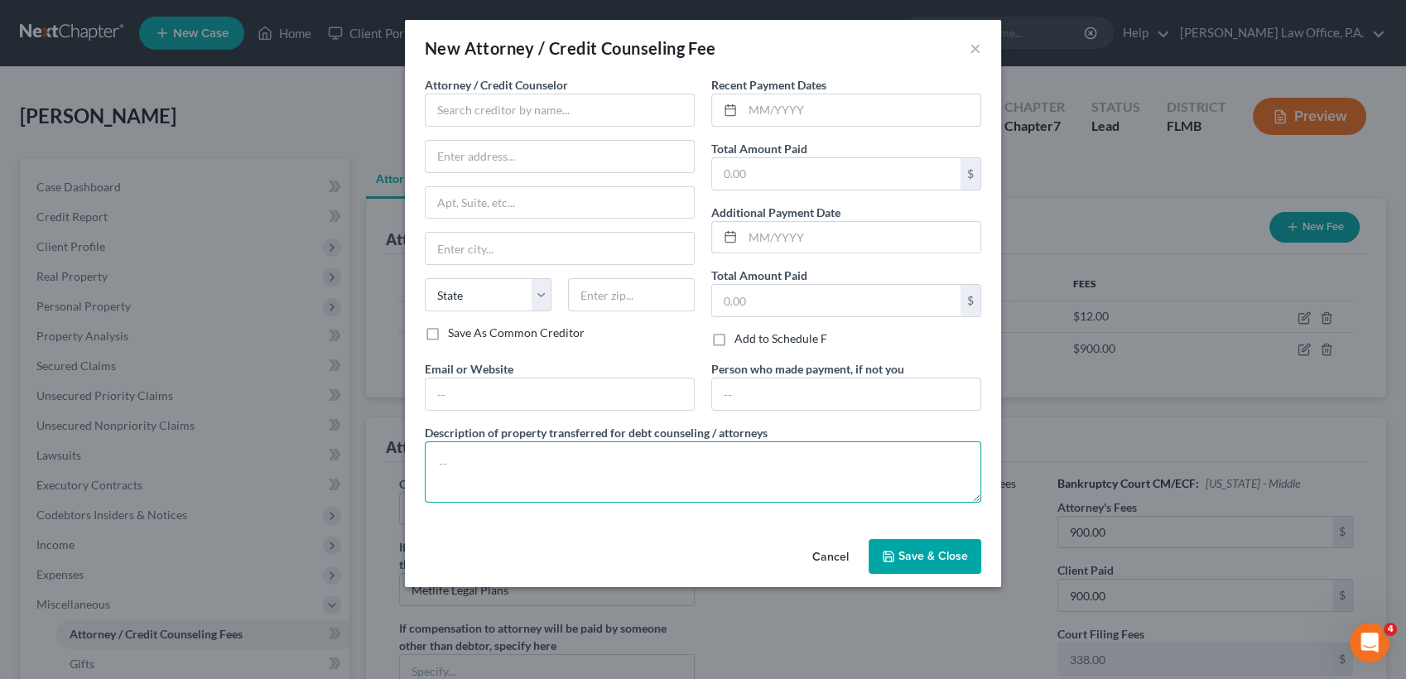
click at [532, 458] on textarea at bounding box center [703, 471] width 557 height 61
click at [773, 186] on input "text" at bounding box center [836, 173] width 248 height 31
click at [740, 174] on input "5,900" at bounding box center [836, 173] width 248 height 31
click at [778, 106] on input "text" at bounding box center [862, 109] width 238 height 31
click at [486, 103] on input "text" at bounding box center [560, 110] width 270 height 33
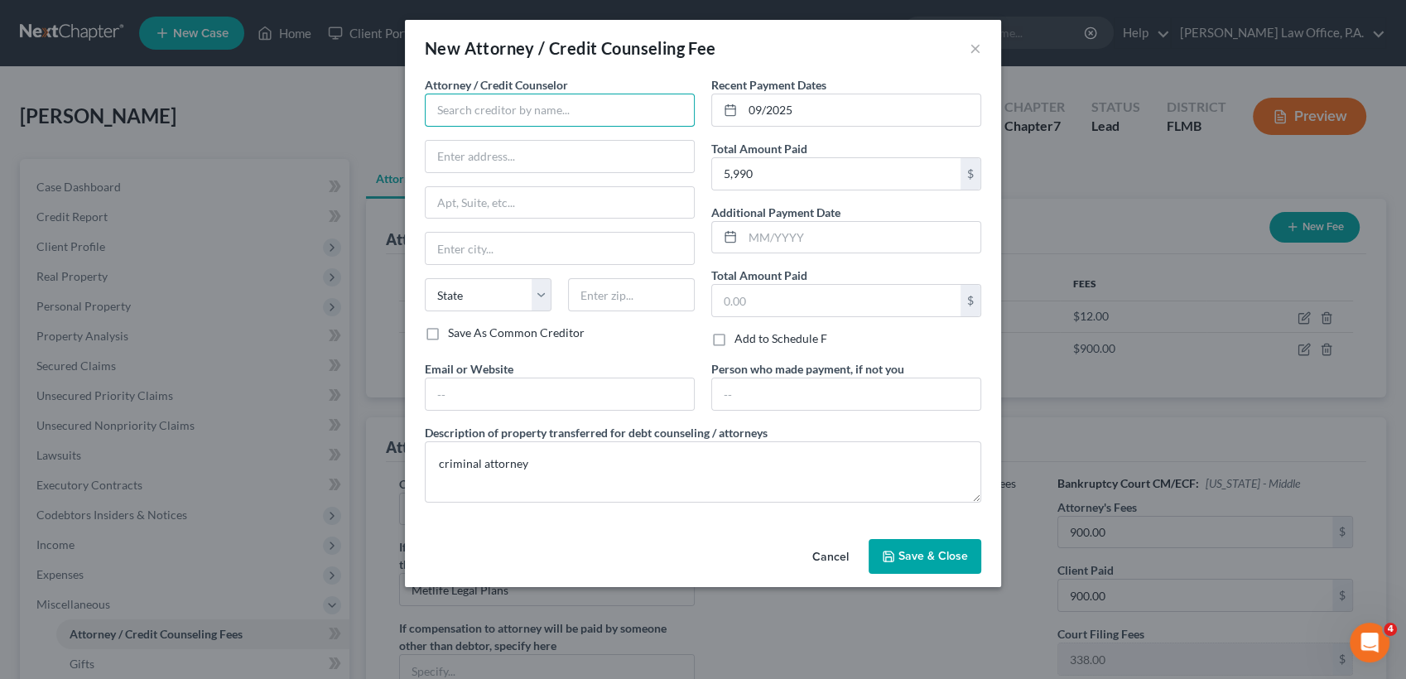
click at [486, 103] on input "text" at bounding box center [560, 110] width 270 height 33
paste input "[PERSON_NAME] [URL][DOMAIN_NAME] [PHONE_NUMBER] Address: [STREET_ADDRESS]"
click at [631, 288] on input "text" at bounding box center [631, 294] width 127 height 33
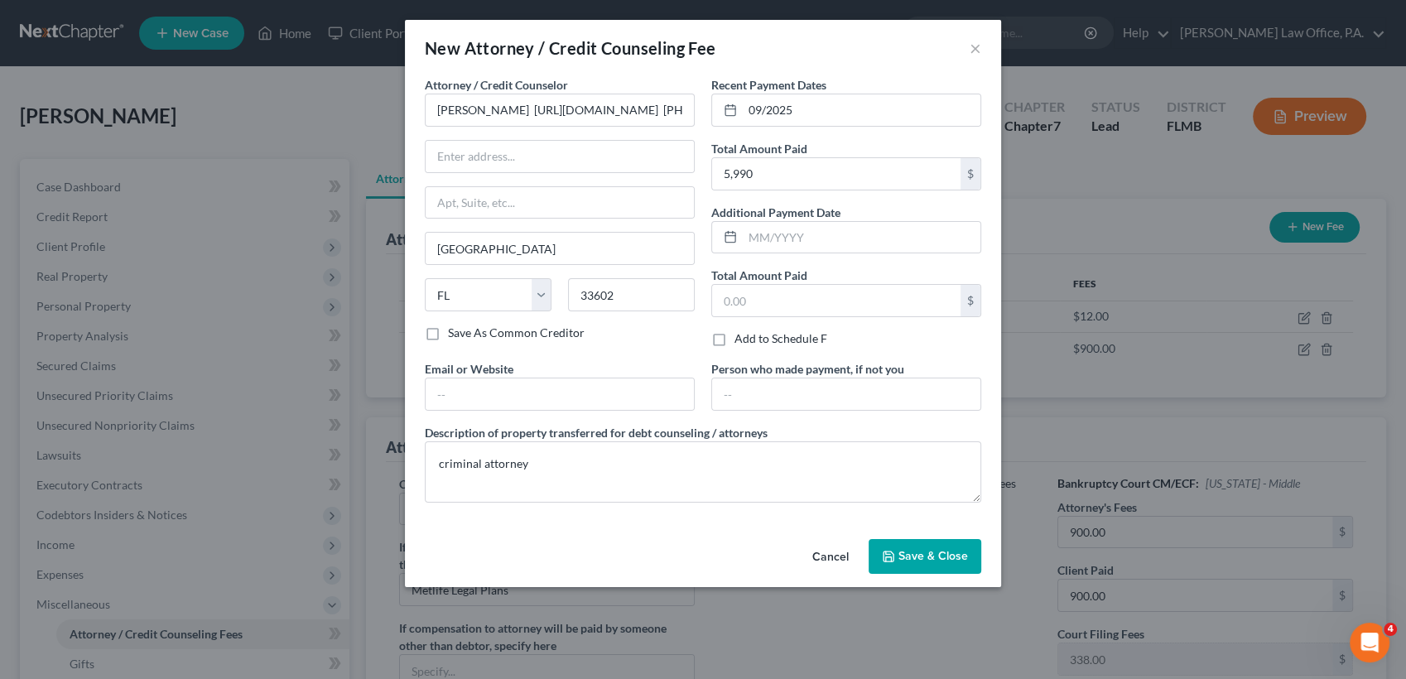
click at [583, 349] on div "Attorney / Credit Counselor * [PERSON_NAME] [URL][DOMAIN_NAME] [PHONE_NUMBER] A…" at bounding box center [560, 218] width 287 height 284
drag, startPoint x: 547, startPoint y: 105, endPoint x: 542, endPoint y: 121, distance: 16.5
click at [542, 121] on input "[PERSON_NAME] [URL][DOMAIN_NAME] [PHONE_NUMBER] Address: [STREET_ADDRESS]" at bounding box center [560, 110] width 270 height 33
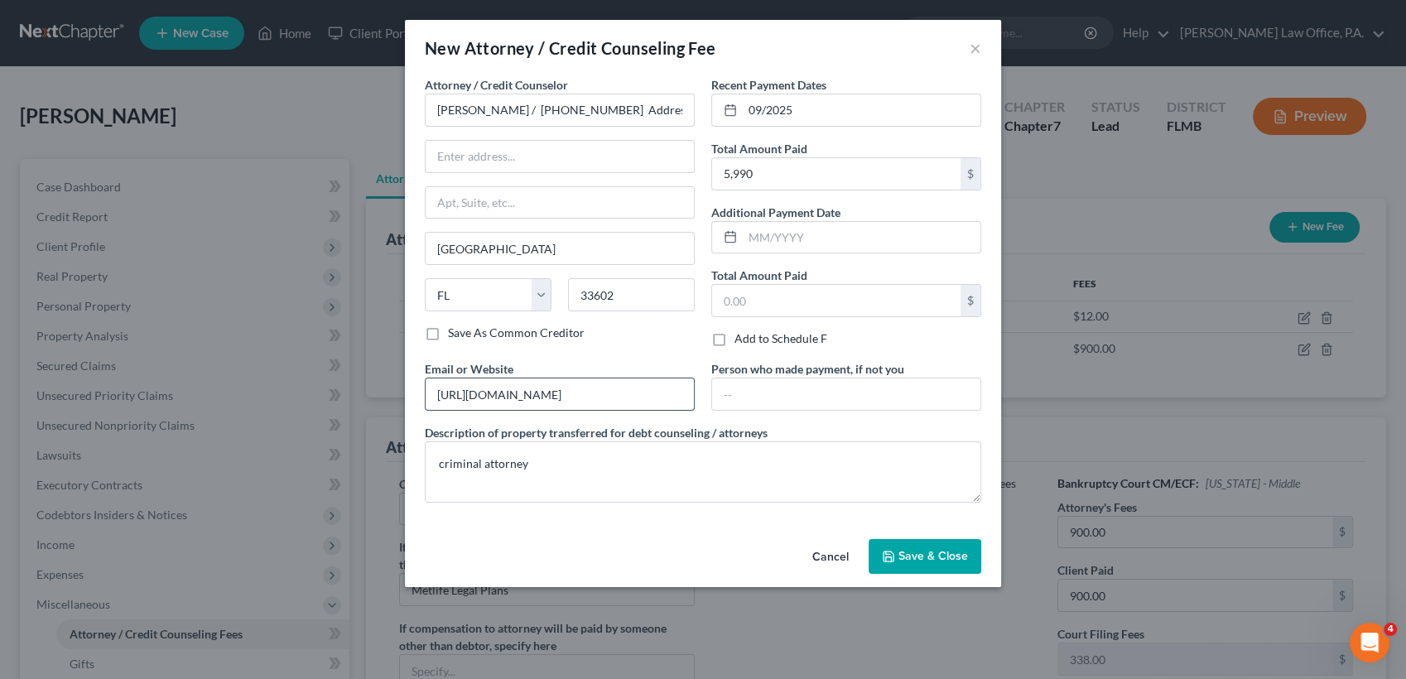
drag, startPoint x: 519, startPoint y: 123, endPoint x: 532, endPoint y: 403, distance: 280.2
click at [532, 403] on input "[URL][DOMAIN_NAME]" at bounding box center [560, 393] width 268 height 31
drag, startPoint x: 558, startPoint y: 111, endPoint x: 451, endPoint y: 146, distance: 113.1
click at [451, 146] on div "Attorney / Credit Counselor * [PERSON_NAME] / [PHONE_NUMBER] Address: [STREET_A…" at bounding box center [560, 200] width 270 height 248
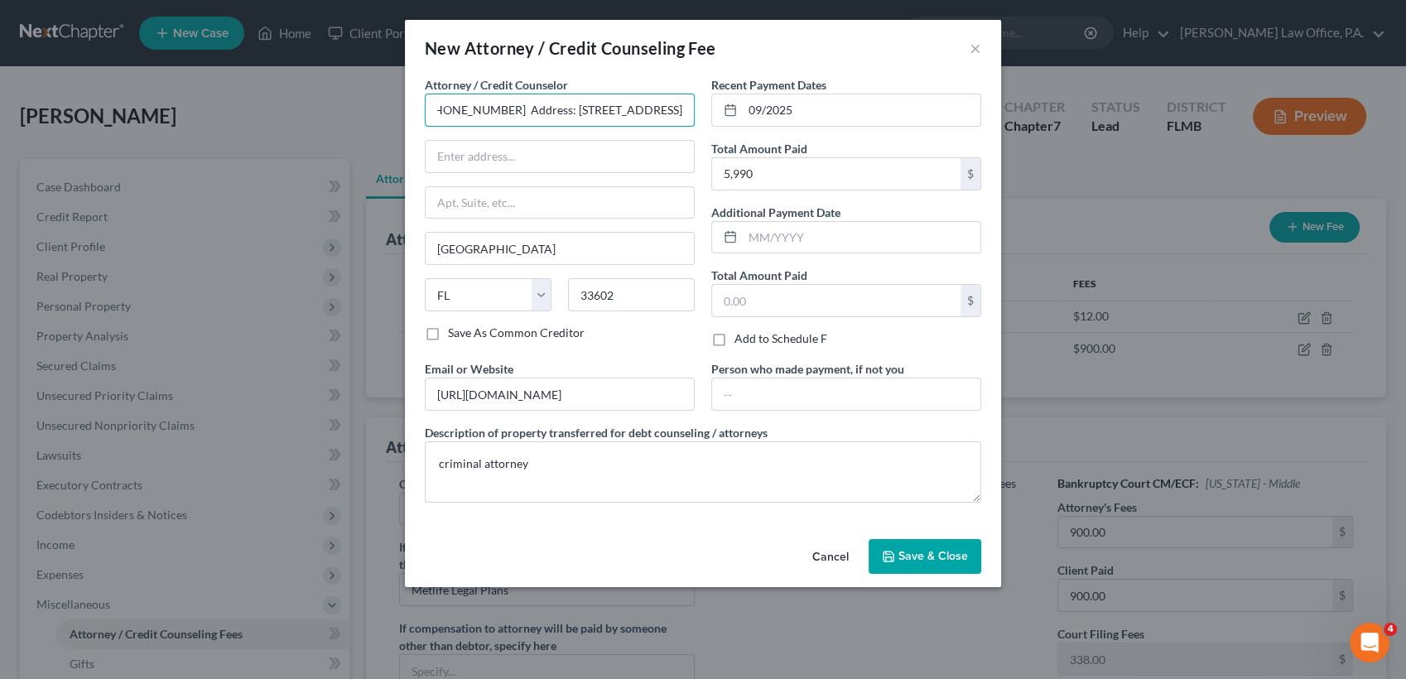
click at [465, 101] on input "[PERSON_NAME] / [PHONE_NUMBER] Address: [STREET_ADDRESS]" at bounding box center [560, 110] width 270 height 33
drag, startPoint x: 465, startPoint y: 101, endPoint x: 716, endPoint y: 123, distance: 252.7
click at [716, 123] on div "Attorney / Credit Counselor * [PERSON_NAME] / [PHONE_NUMBER] Address: [STREET_A…" at bounding box center [703, 296] width 573 height 440
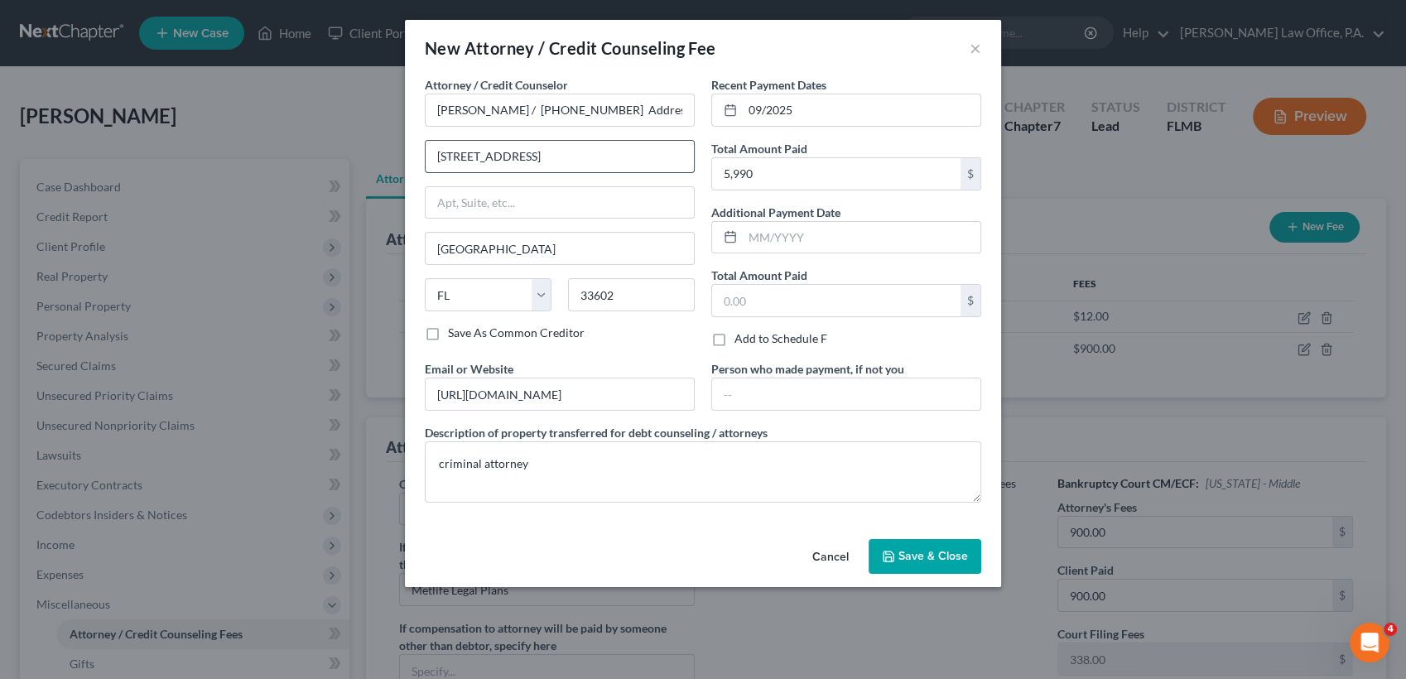
click at [526, 161] on input "[STREET_ADDRESS]" at bounding box center [560, 156] width 268 height 31
drag, startPoint x: 532, startPoint y: 155, endPoint x: 708, endPoint y: 138, distance: 176.3
click at [708, 138] on div "Attorney / Credit Counselor * [PERSON_NAME] / [PHONE_NUMBER] Address: [STREET_A…" at bounding box center [703, 296] width 573 height 440
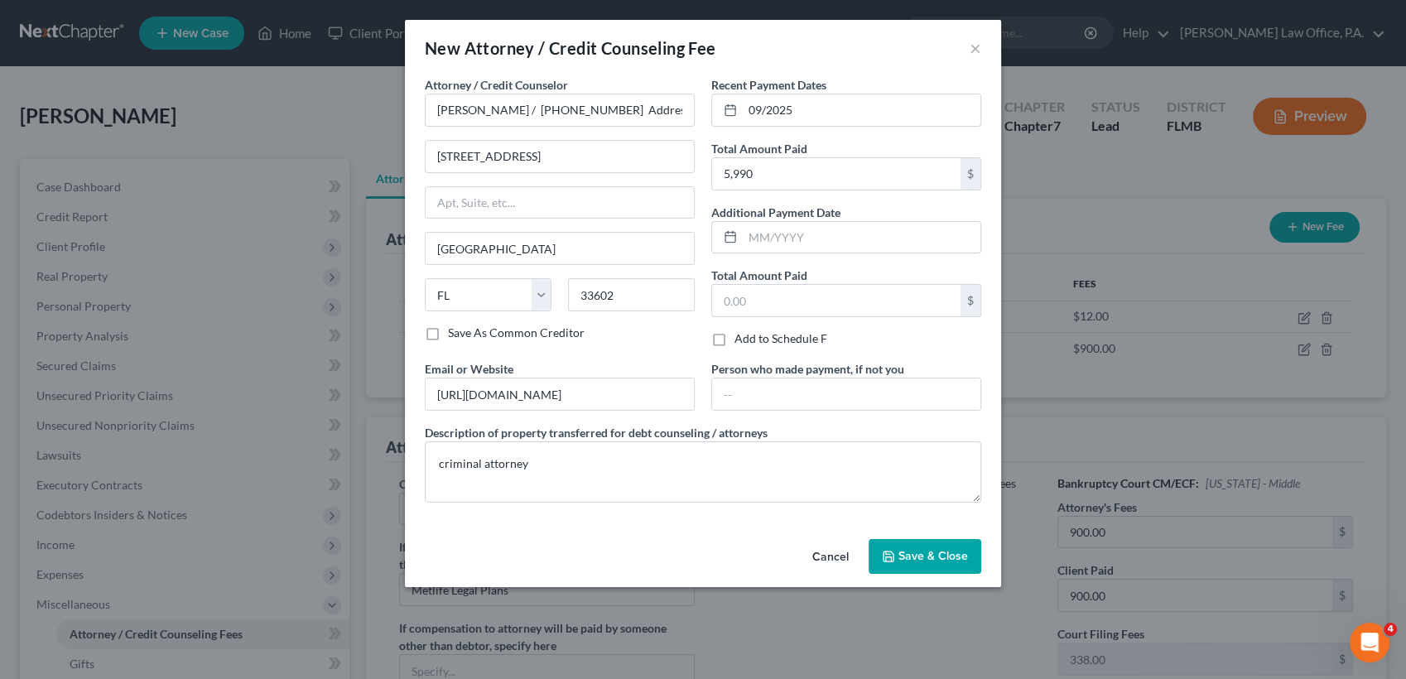
click at [708, 138] on div "Recent Payment Dates 09/2025 Total Amount Paid 5,990 $ Additional Payment Date …" at bounding box center [846, 218] width 287 height 284
drag, startPoint x: 531, startPoint y: 152, endPoint x: 658, endPoint y: 158, distance: 127.7
click at [658, 158] on input "[STREET_ADDRESS]" at bounding box center [560, 156] width 268 height 31
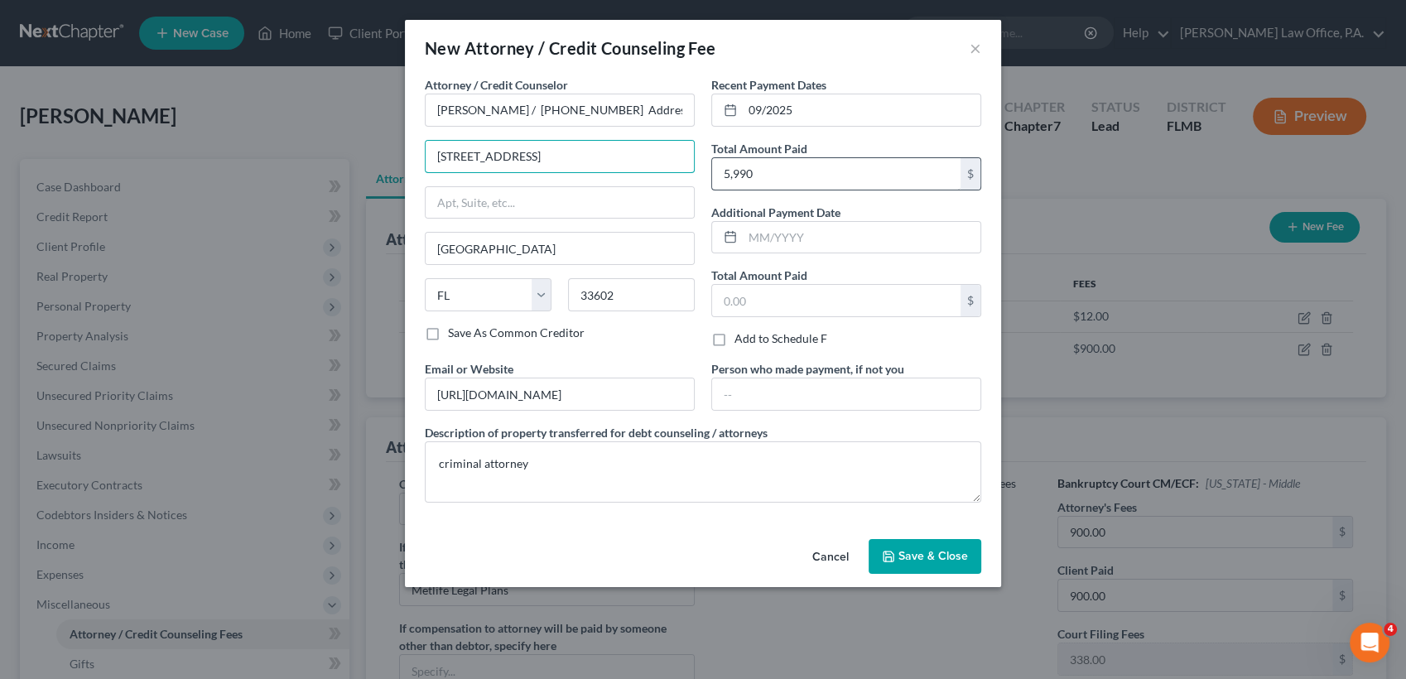
scroll to position [0, 2]
drag, startPoint x: 530, startPoint y: 149, endPoint x: 747, endPoint y: 183, distance: 219.6
click at [747, 183] on div "Attorney / Credit Counselor * [PERSON_NAME] / [PHONE_NUMBER] Address: [STREET_A…" at bounding box center [703, 296] width 573 height 440
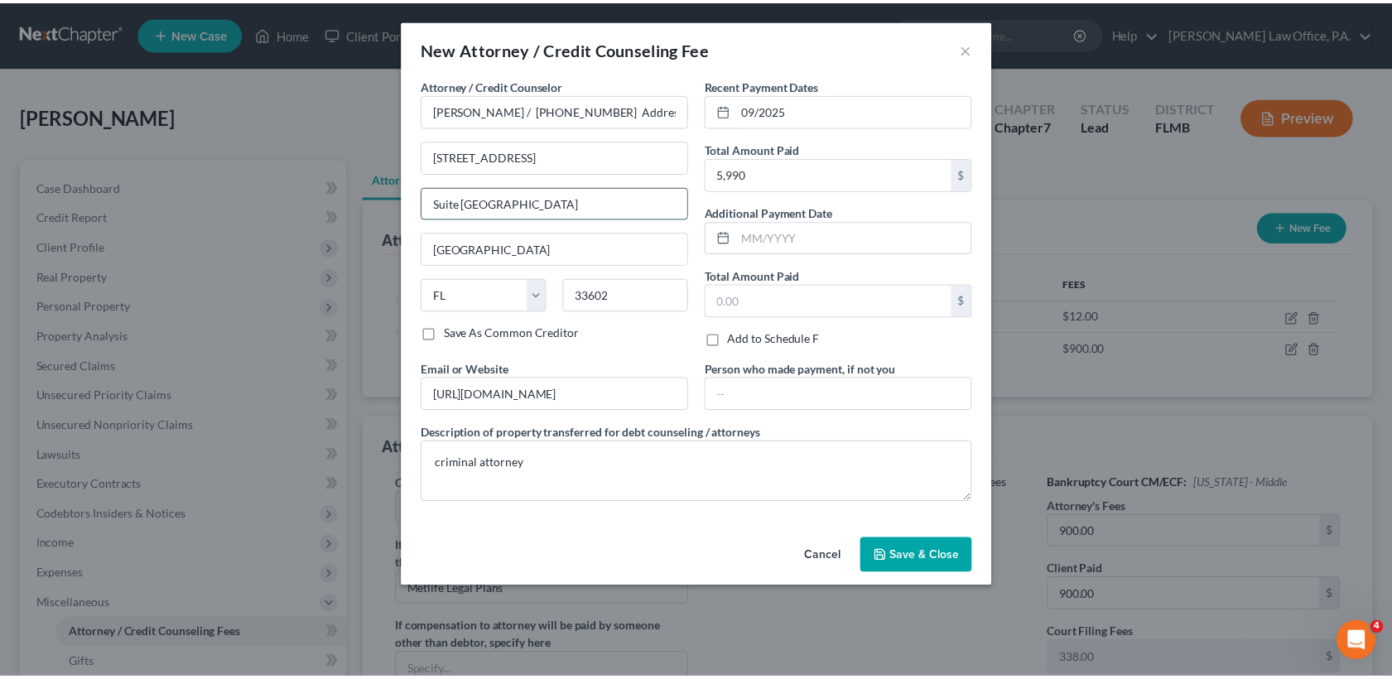
scroll to position [0, 0]
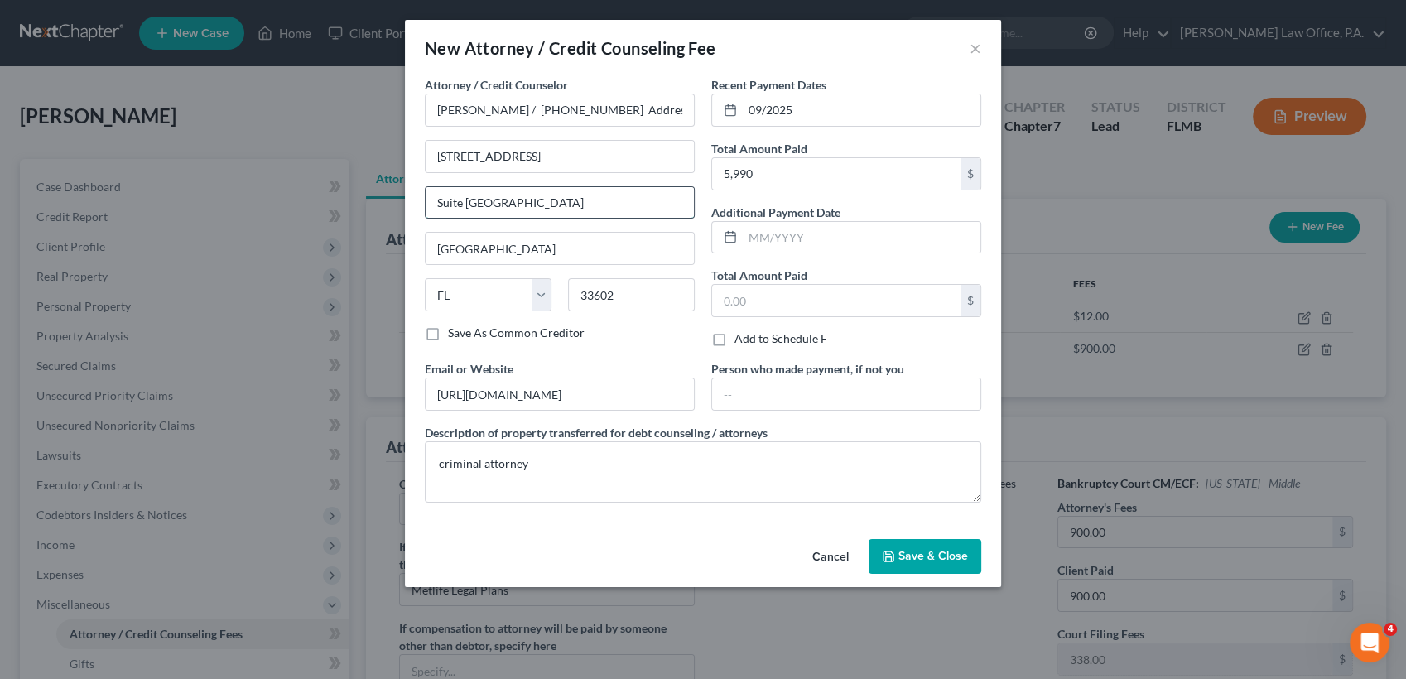
click at [612, 198] on input "Suite [GEOGRAPHIC_DATA]" at bounding box center [560, 202] width 268 height 31
drag, startPoint x: 549, startPoint y: 109, endPoint x: 804, endPoint y: 123, distance: 255.4
click at [804, 123] on div "Attorney / Credit Counselor * [PERSON_NAME] / [PHONE_NUMBER] Address: [STREET_A…" at bounding box center [703, 296] width 573 height 440
click at [935, 560] on span "Save & Close" at bounding box center [934, 556] width 70 height 14
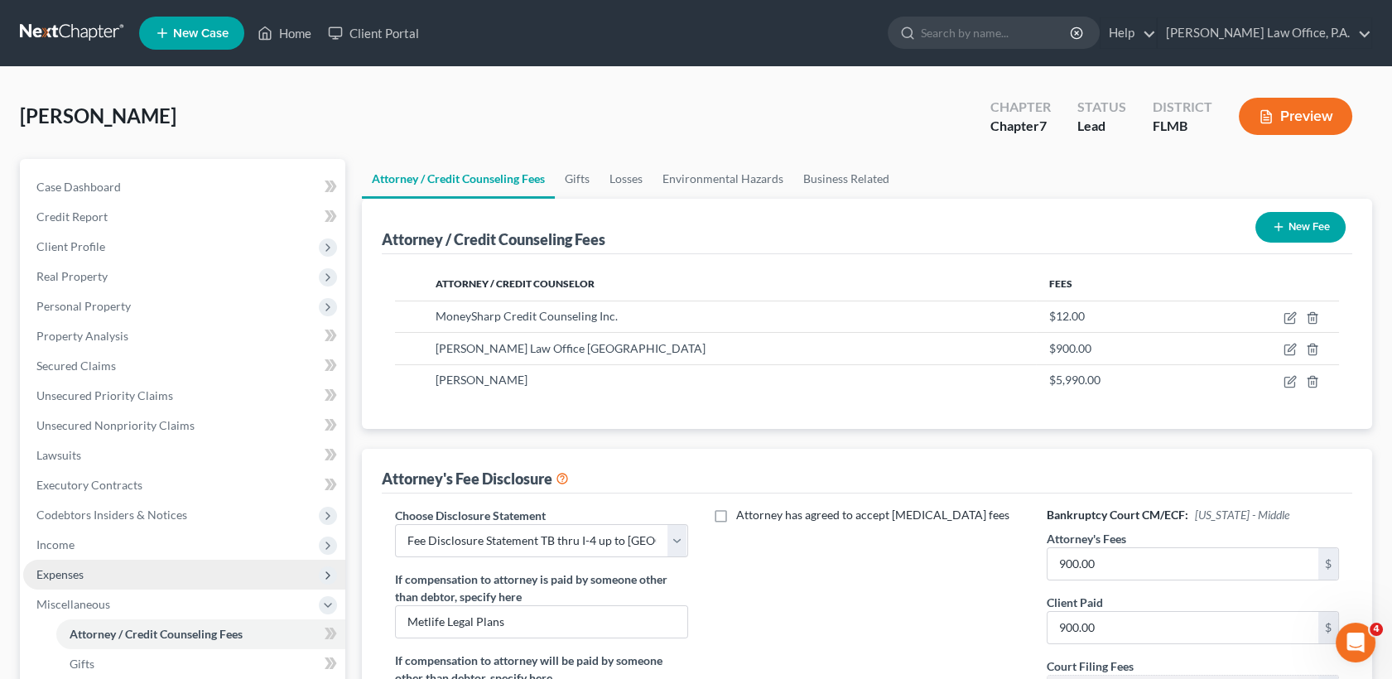
drag, startPoint x: 196, startPoint y: 600, endPoint x: 157, endPoint y: 580, distance: 44.4
click at [196, 600] on span "Miscellaneous" at bounding box center [184, 605] width 322 height 30
click at [154, 577] on span "Expenses" at bounding box center [184, 575] width 322 height 30
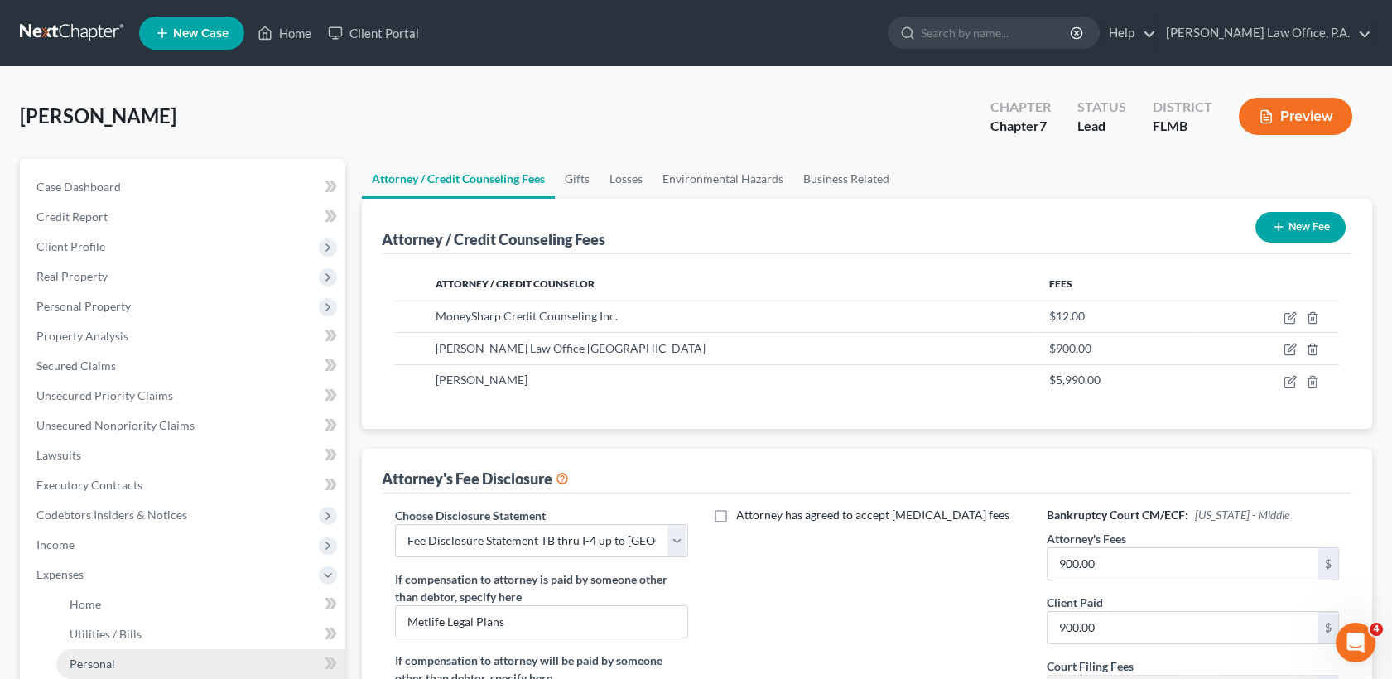
click at [163, 653] on link "Personal" at bounding box center [200, 664] width 289 height 30
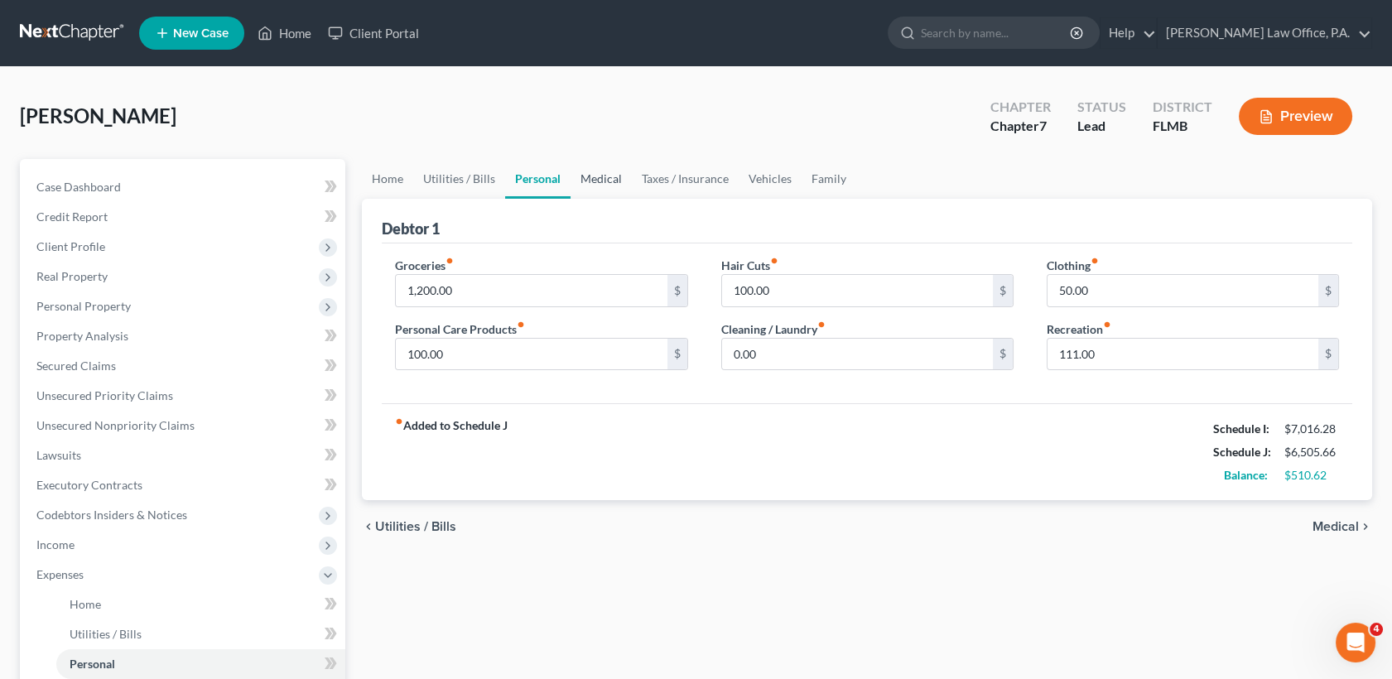
click at [605, 182] on link "Medical" at bounding box center [601, 179] width 61 height 40
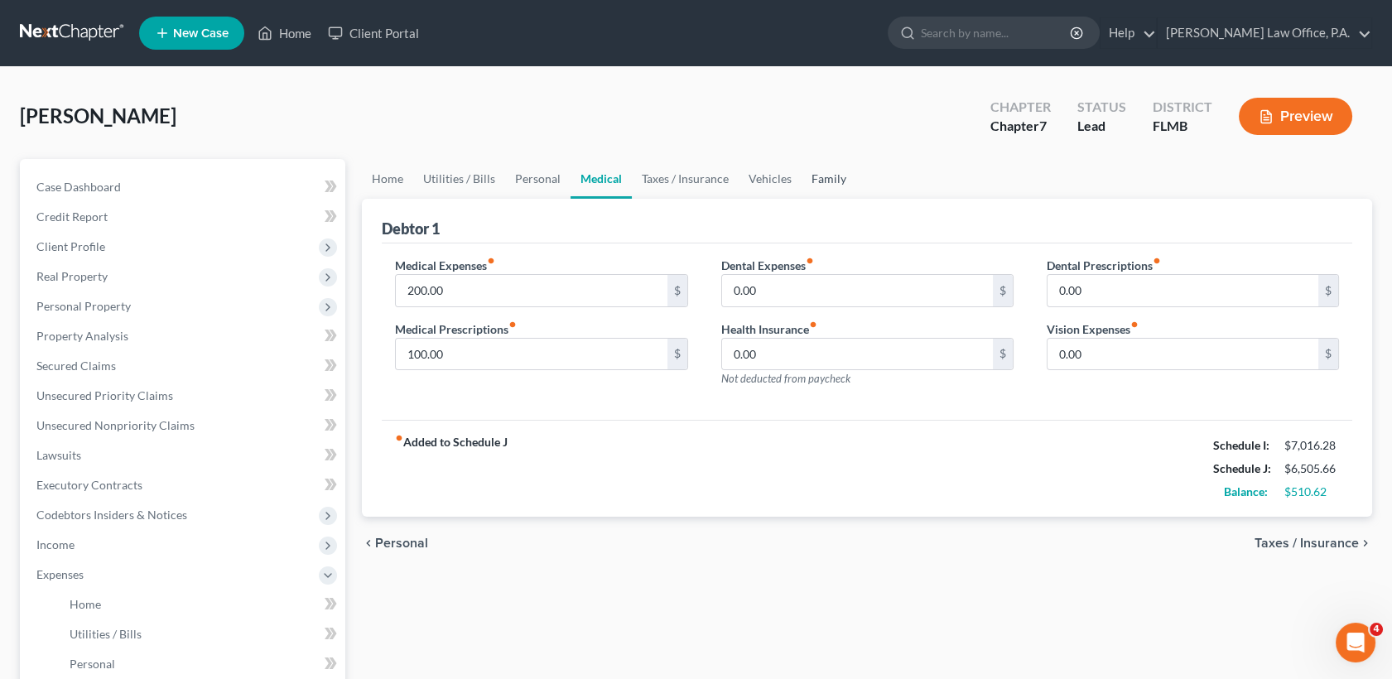
click at [803, 180] on link "Family" at bounding box center [829, 179] width 55 height 40
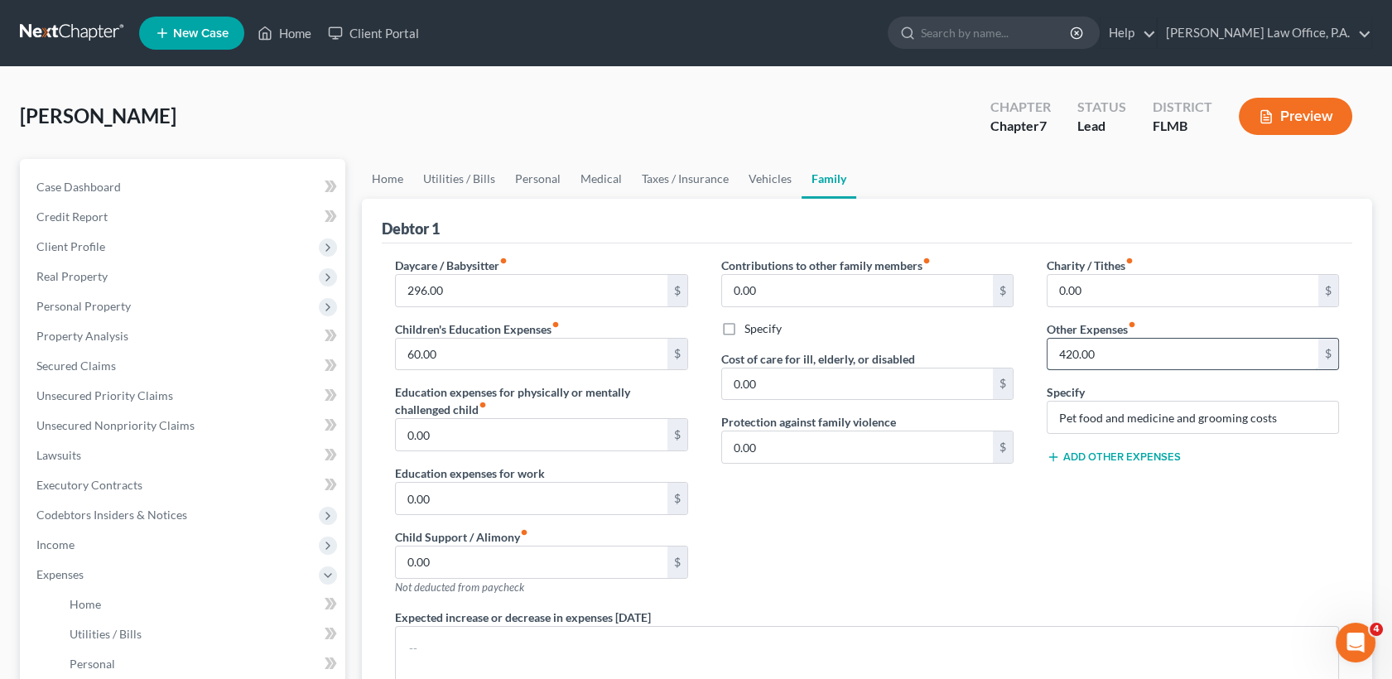
click at [1100, 352] on input "420.00" at bounding box center [1183, 354] width 271 height 31
click at [991, 567] on div "Contributions to other family members fiber_manual_record 0.00 $ Specify Cost o…" at bounding box center [867, 433] width 325 height 352
click at [128, 391] on span "Unsecured Priority Claims" at bounding box center [104, 395] width 137 height 14
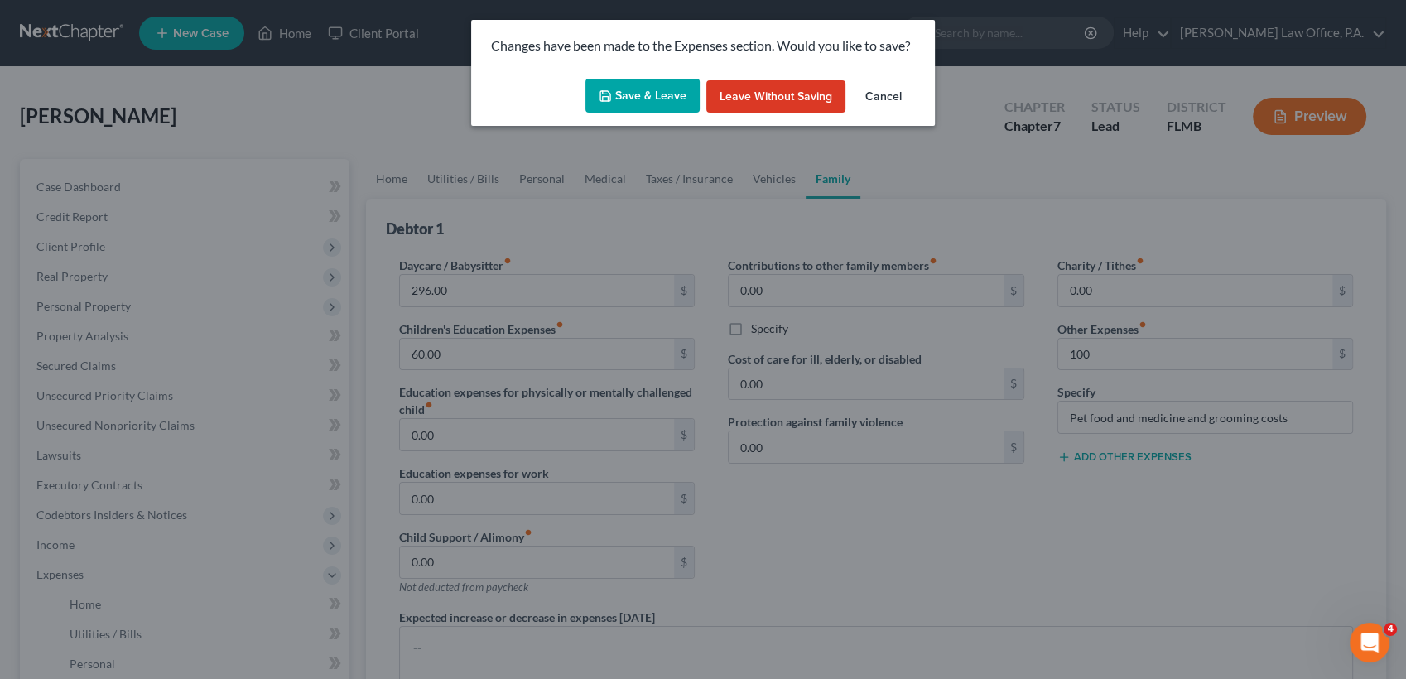
click at [629, 99] on button "Save & Leave" at bounding box center [643, 96] width 114 height 35
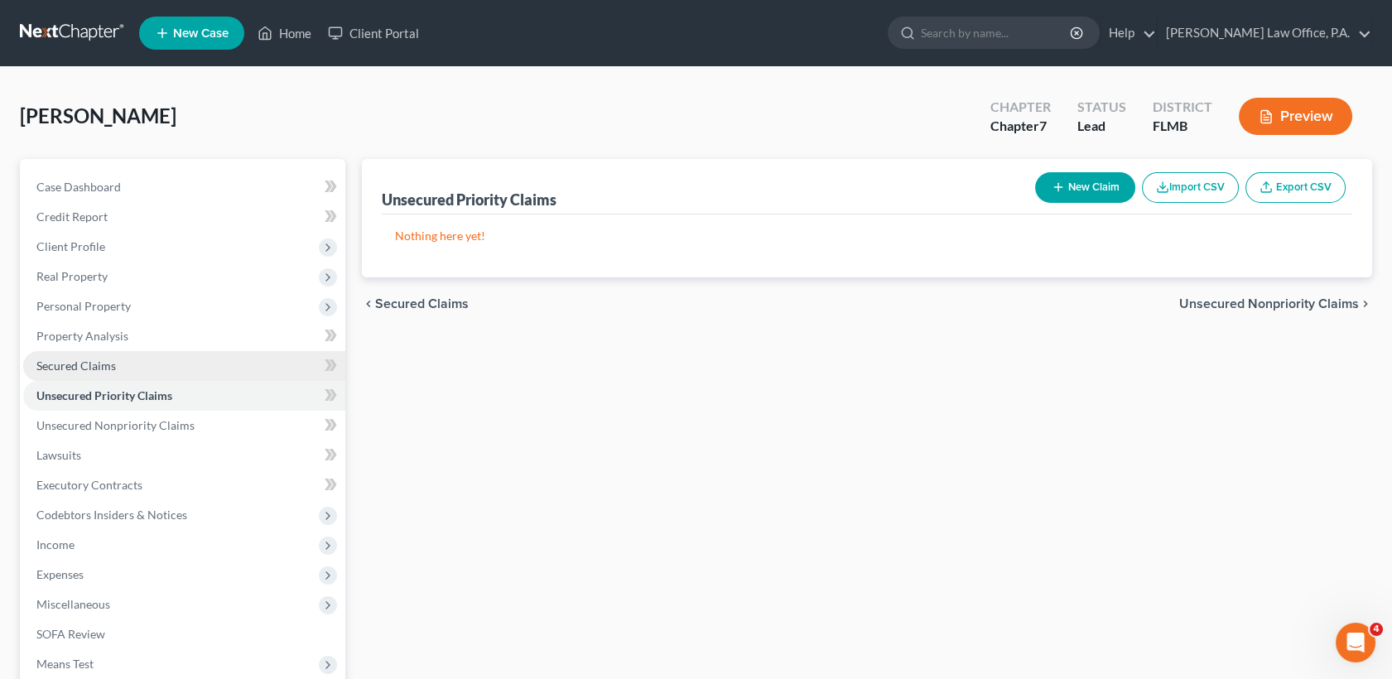
click at [78, 364] on span "Secured Claims" at bounding box center [76, 366] width 80 height 14
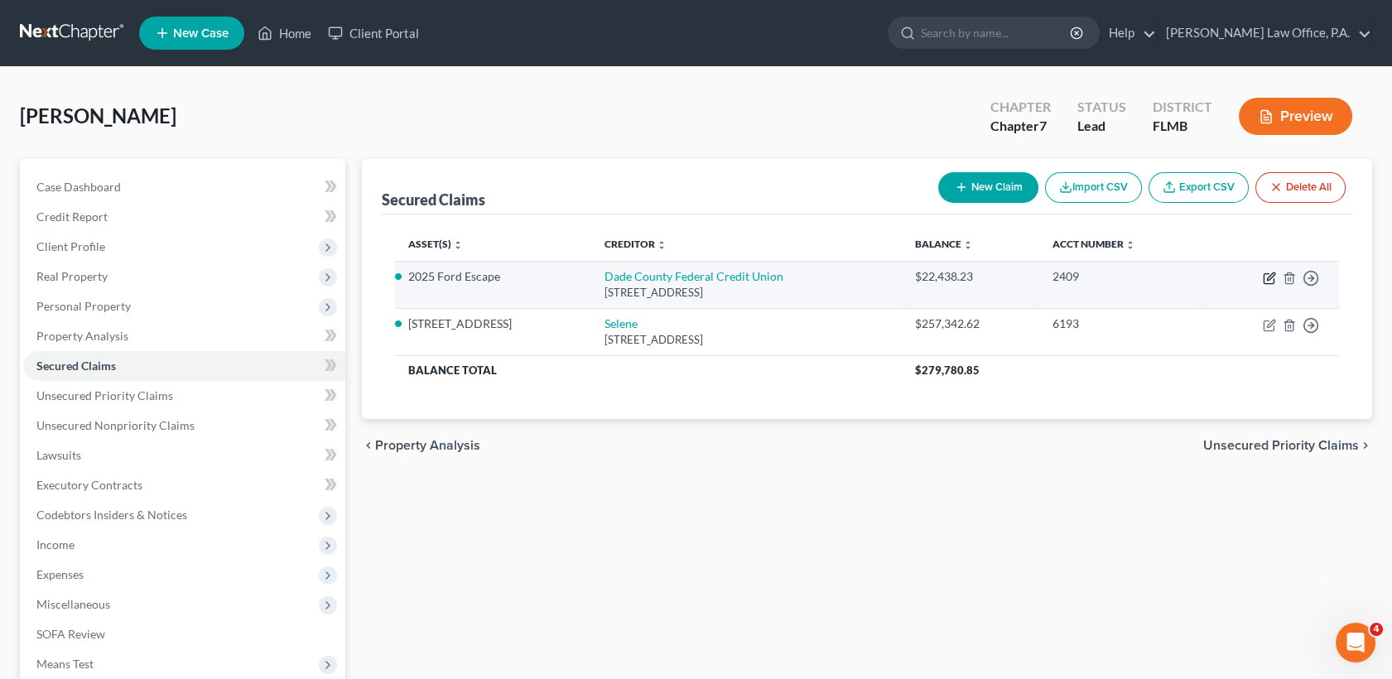
click at [1270, 275] on icon "button" at bounding box center [1270, 275] width 7 height 7
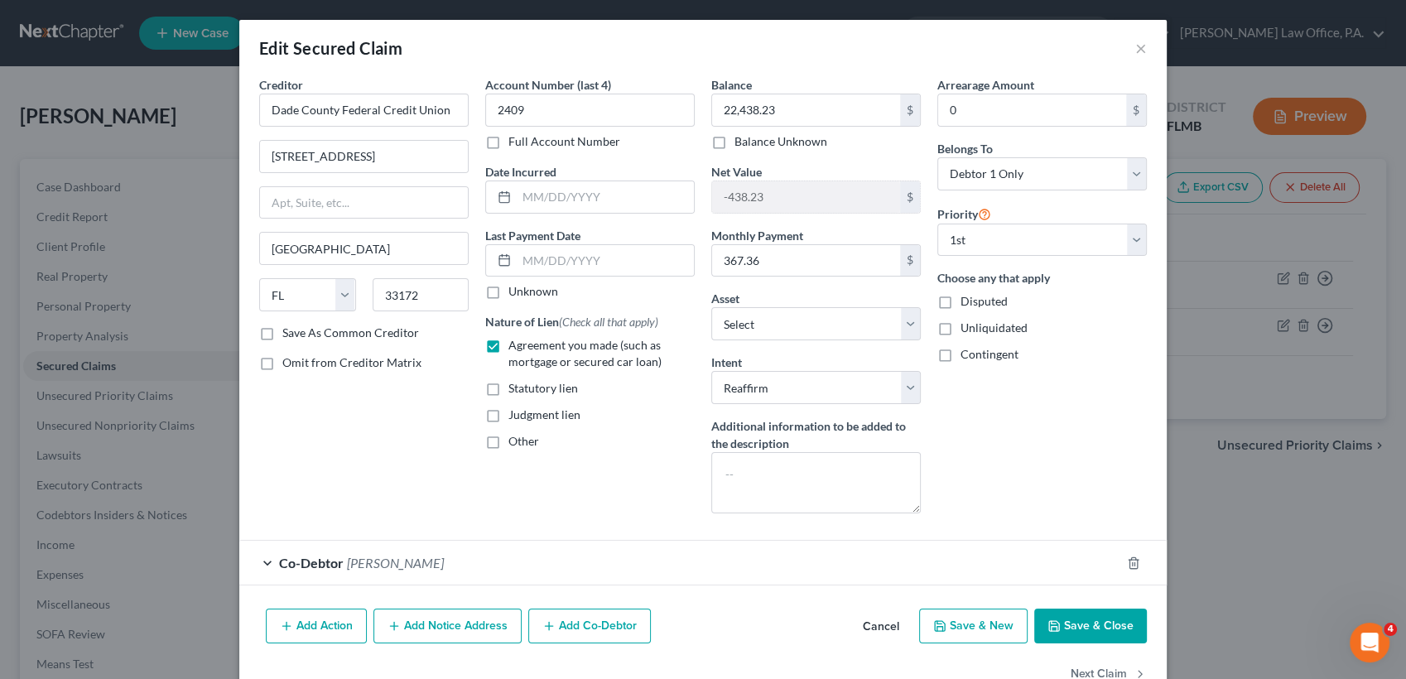
click at [777, 567] on div "Co-Debtor [PERSON_NAME]" at bounding box center [679, 563] width 881 height 44
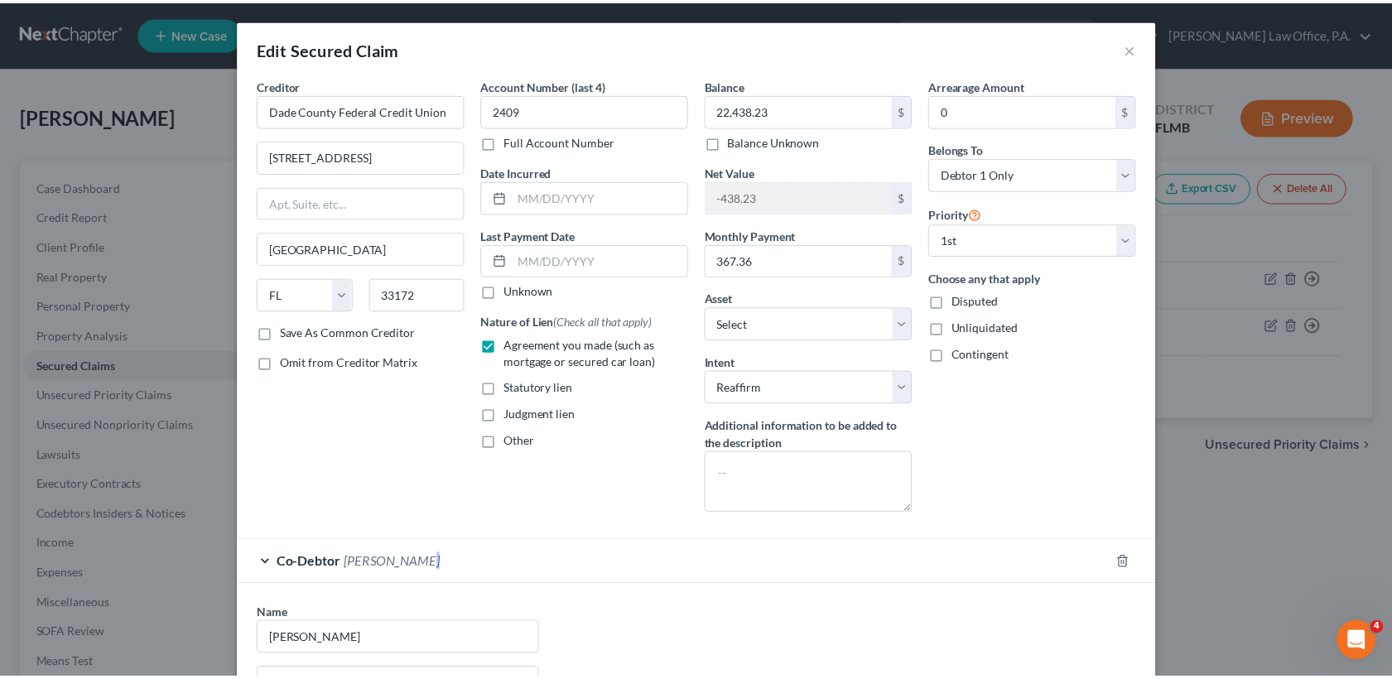
scroll to position [383, 0]
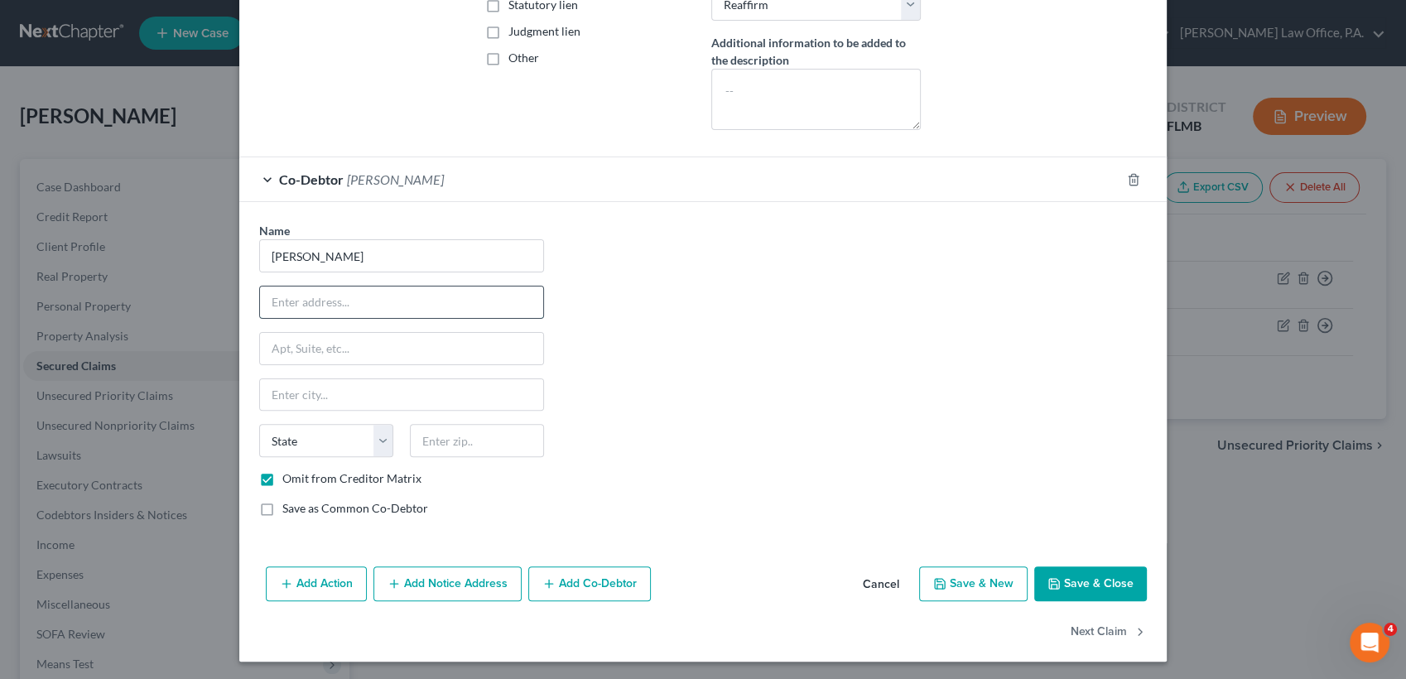
click at [351, 294] on input "text" at bounding box center [401, 302] width 283 height 31
paste input "[PERSON_NAME] [STREET_ADDRESS]"
click at [431, 425] on input "text" at bounding box center [477, 440] width 134 height 33
click at [731, 355] on div "Name * [PERSON_NAME] [PERSON_NAME] 5984 [GEOGRAPHIC_DATA] [GEOGRAPHIC_DATA] [US…" at bounding box center [703, 376] width 904 height 308
click at [333, 299] on input "[PERSON_NAME] [STREET_ADDRESS]" at bounding box center [401, 302] width 283 height 31
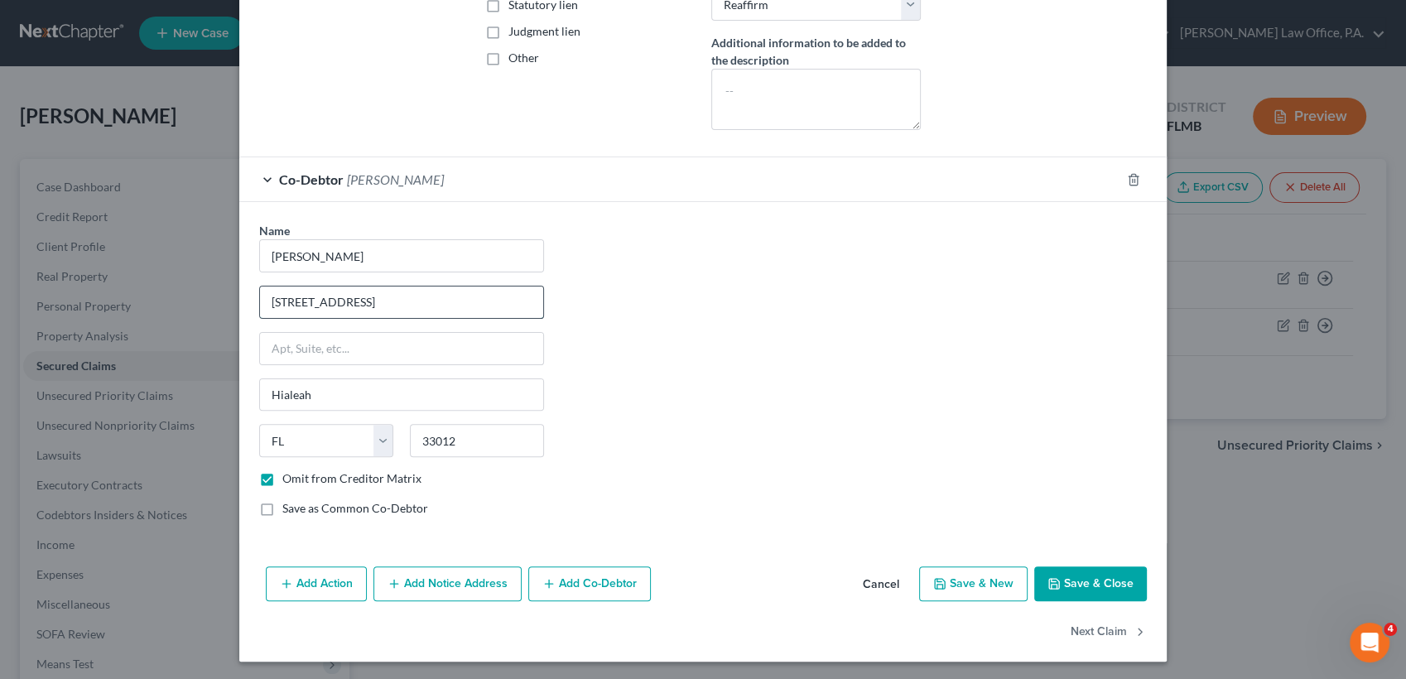
click at [462, 301] on input "[STREET_ADDRESS]" at bounding box center [401, 302] width 283 height 31
click at [354, 485] on div "Name * [PERSON_NAME] 5984 West 13 Ct Hialeah State [US_STATE] AK AR AZ CA CO CT…" at bounding box center [401, 376] width 301 height 308
click at [321, 479] on label "Omit from Creditor Matrix" at bounding box center [351, 478] width 139 height 17
click at [300, 479] on input "Omit from Creditor Matrix" at bounding box center [294, 475] width 11 height 11
click at [1054, 579] on icon "button" at bounding box center [1054, 583] width 13 height 13
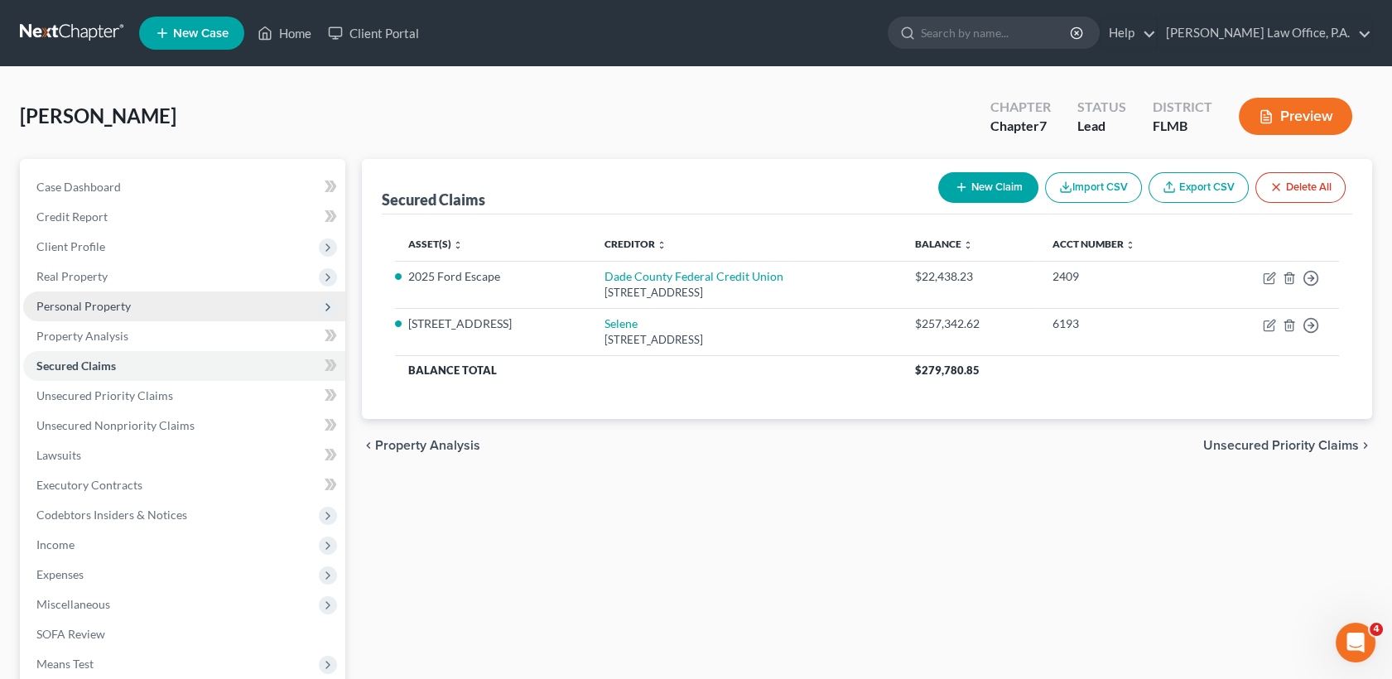
click at [113, 308] on span "Personal Property" at bounding box center [83, 306] width 94 height 14
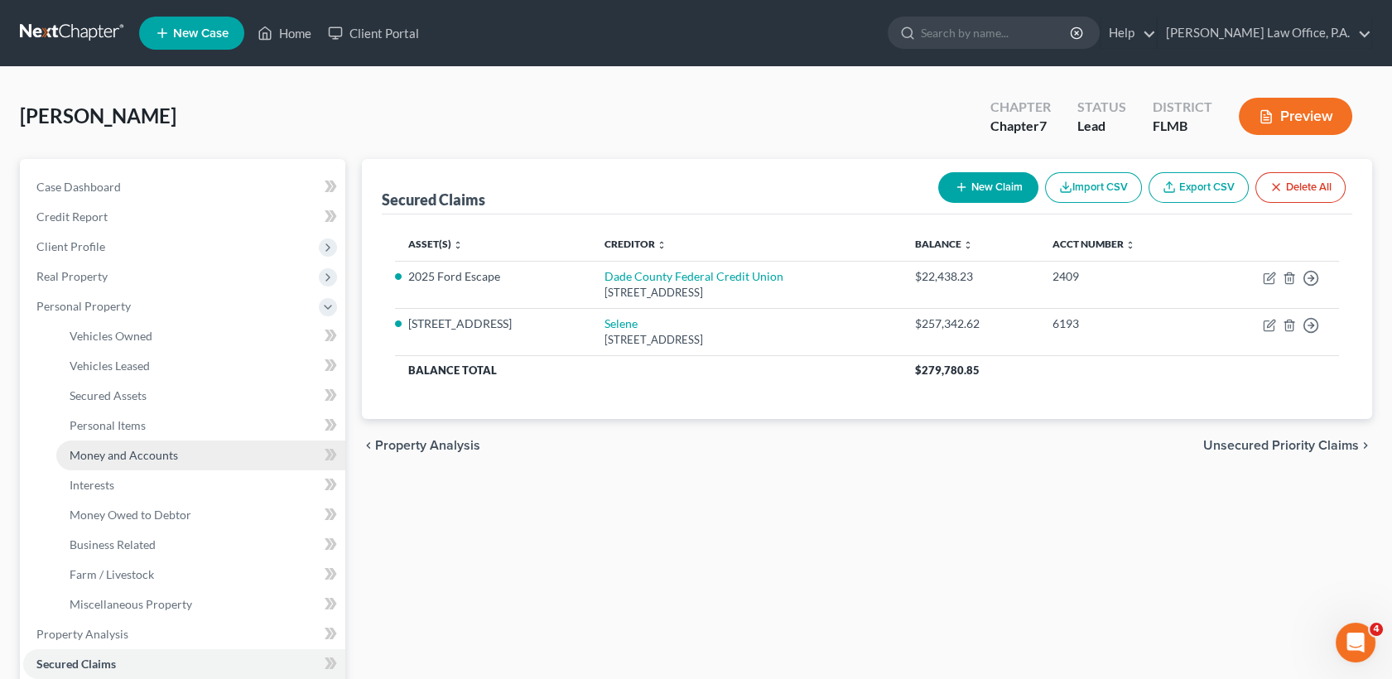
click at [143, 456] on span "Money and Accounts" at bounding box center [124, 455] width 108 height 14
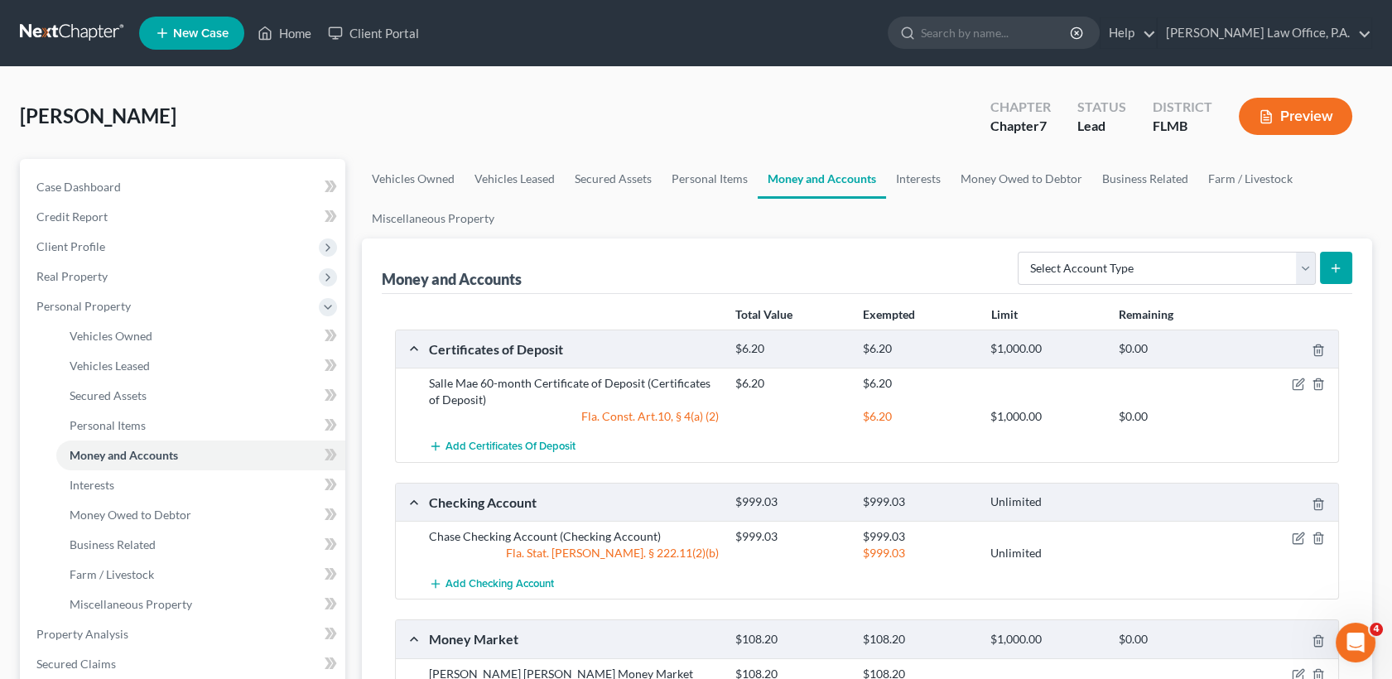
scroll to position [498, 0]
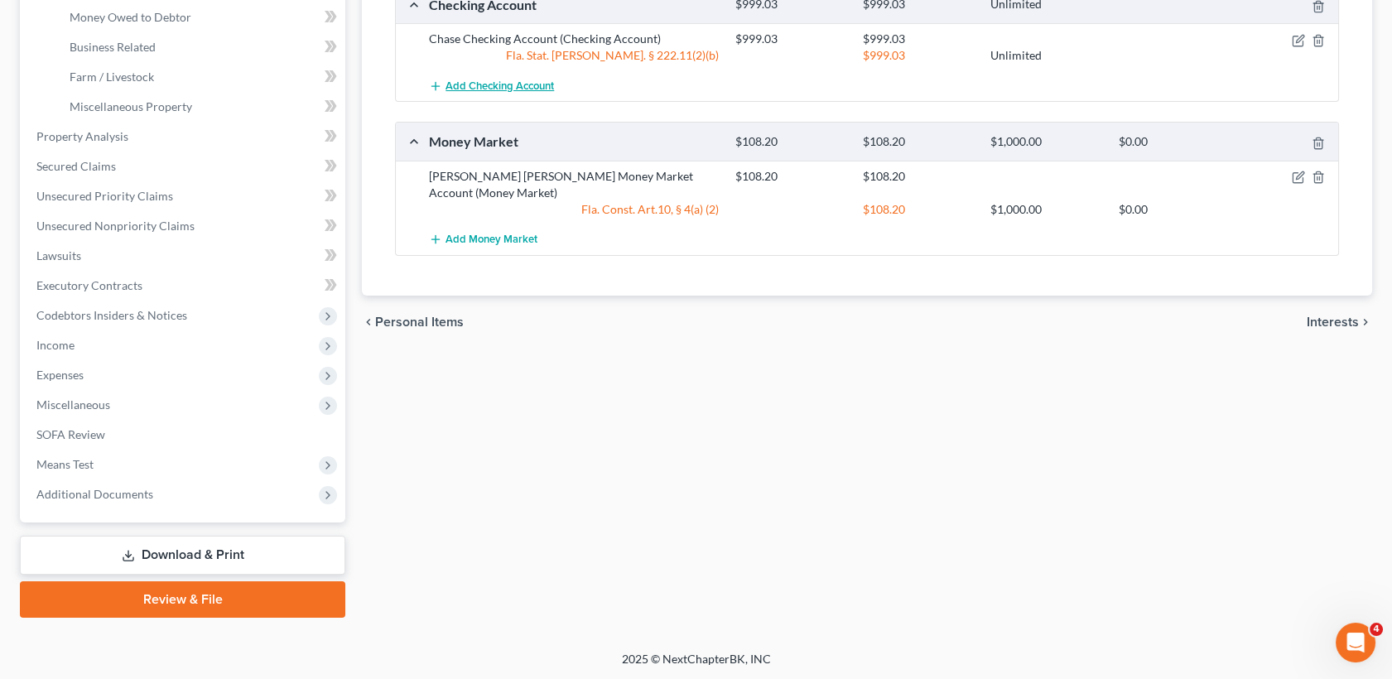
click at [499, 84] on span "Add Checking Account" at bounding box center [500, 86] width 108 height 13
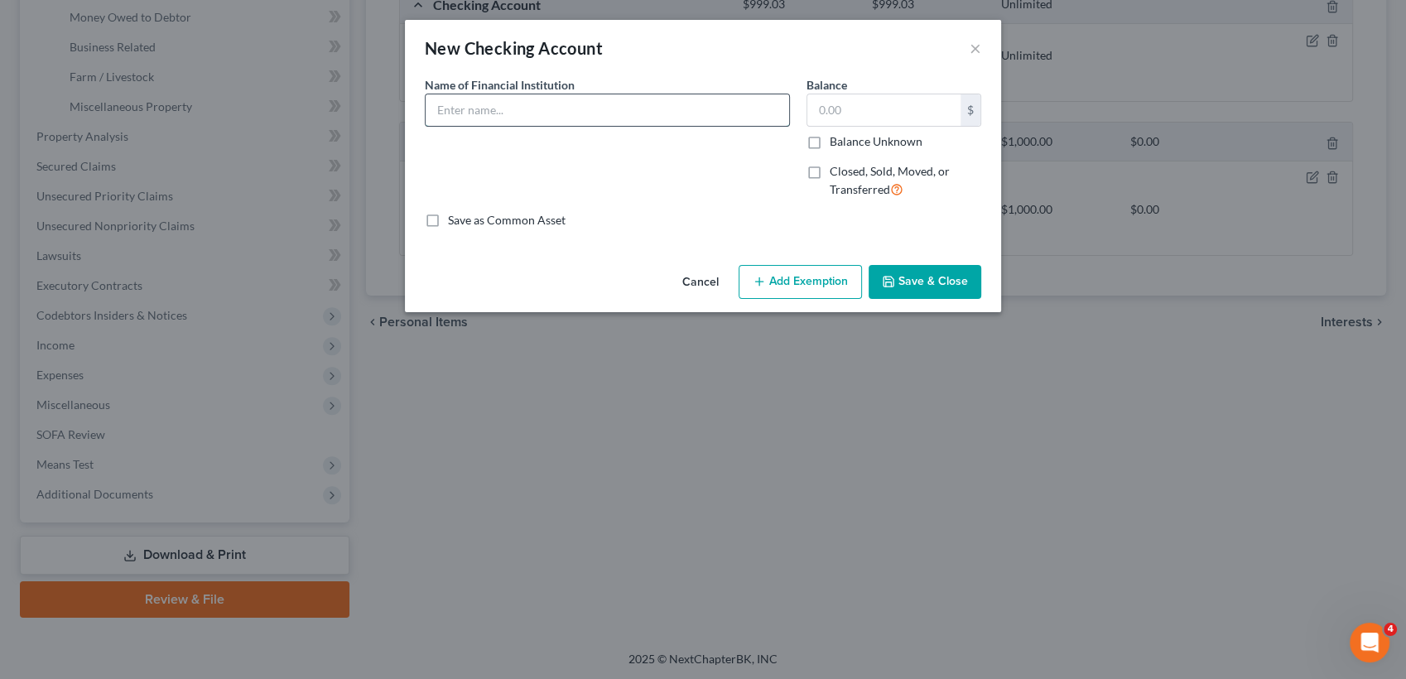
click at [592, 101] on input "text" at bounding box center [608, 109] width 364 height 31
click at [937, 288] on button "Save & Close" at bounding box center [925, 282] width 113 height 35
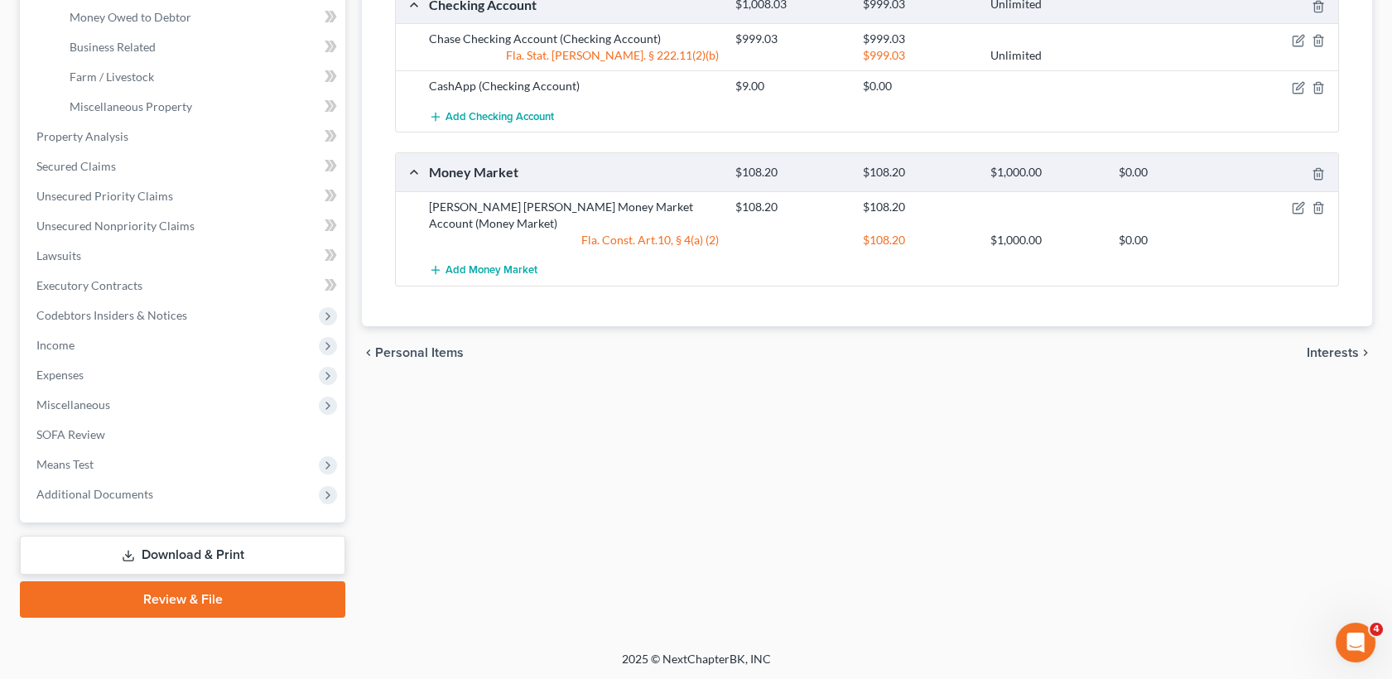
scroll to position [0, 0]
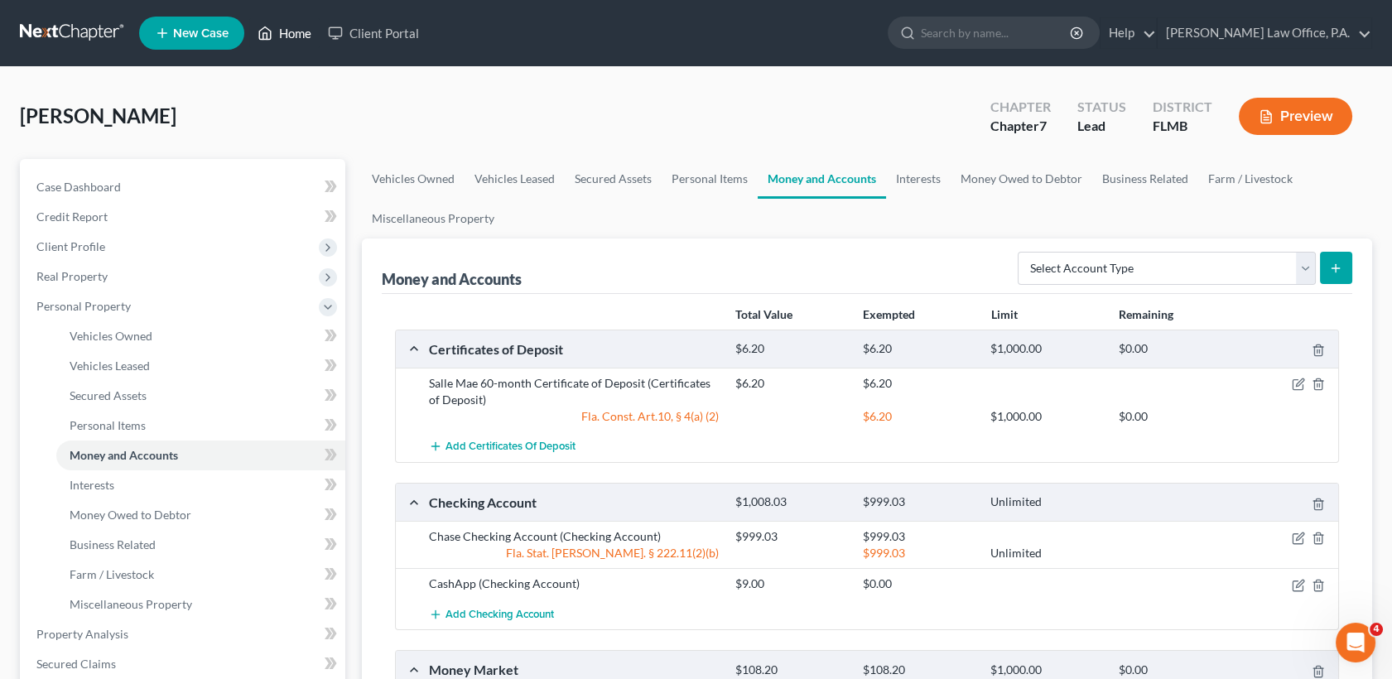
click at [292, 41] on link "Home" at bounding box center [284, 33] width 70 height 30
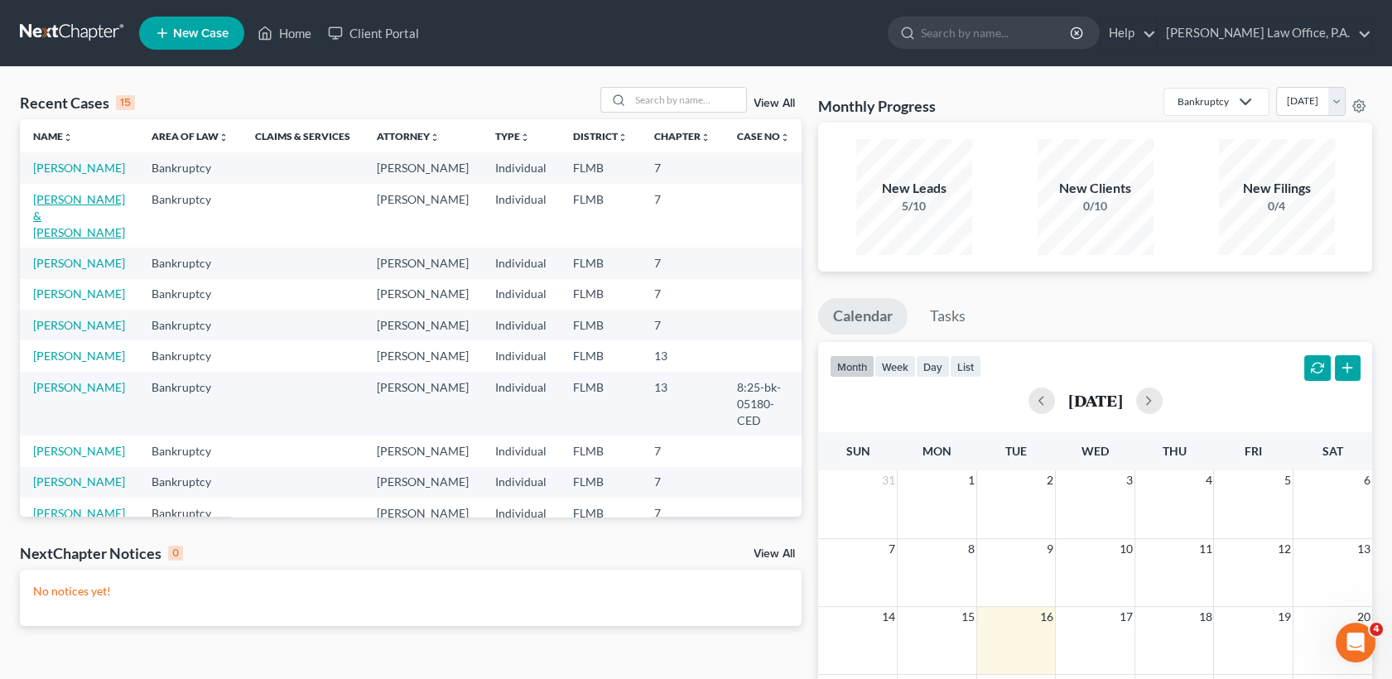
click at [55, 226] on link "[PERSON_NAME] & [PERSON_NAME]" at bounding box center [79, 215] width 92 height 47
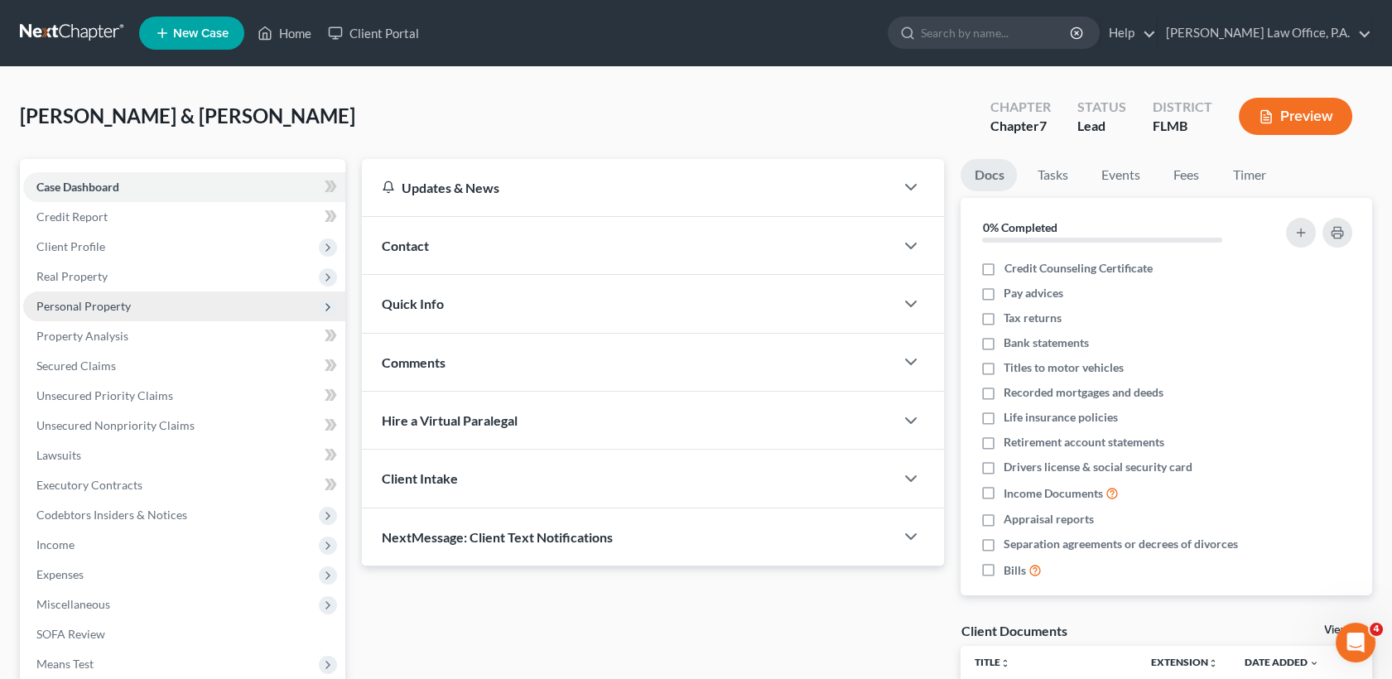
click at [126, 313] on span "Personal Property" at bounding box center [184, 307] width 322 height 30
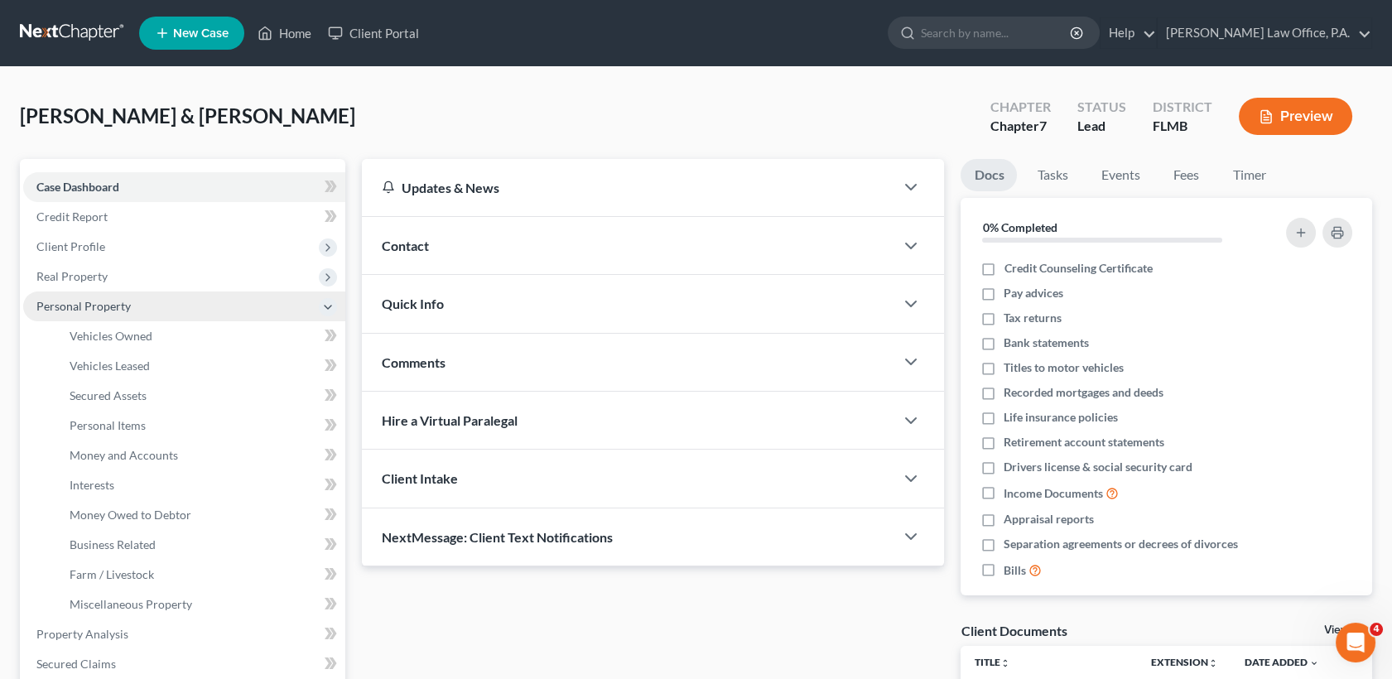
click at [126, 313] on span "Personal Property" at bounding box center [184, 307] width 322 height 30
click at [113, 308] on span "Personal Property" at bounding box center [83, 306] width 94 height 14
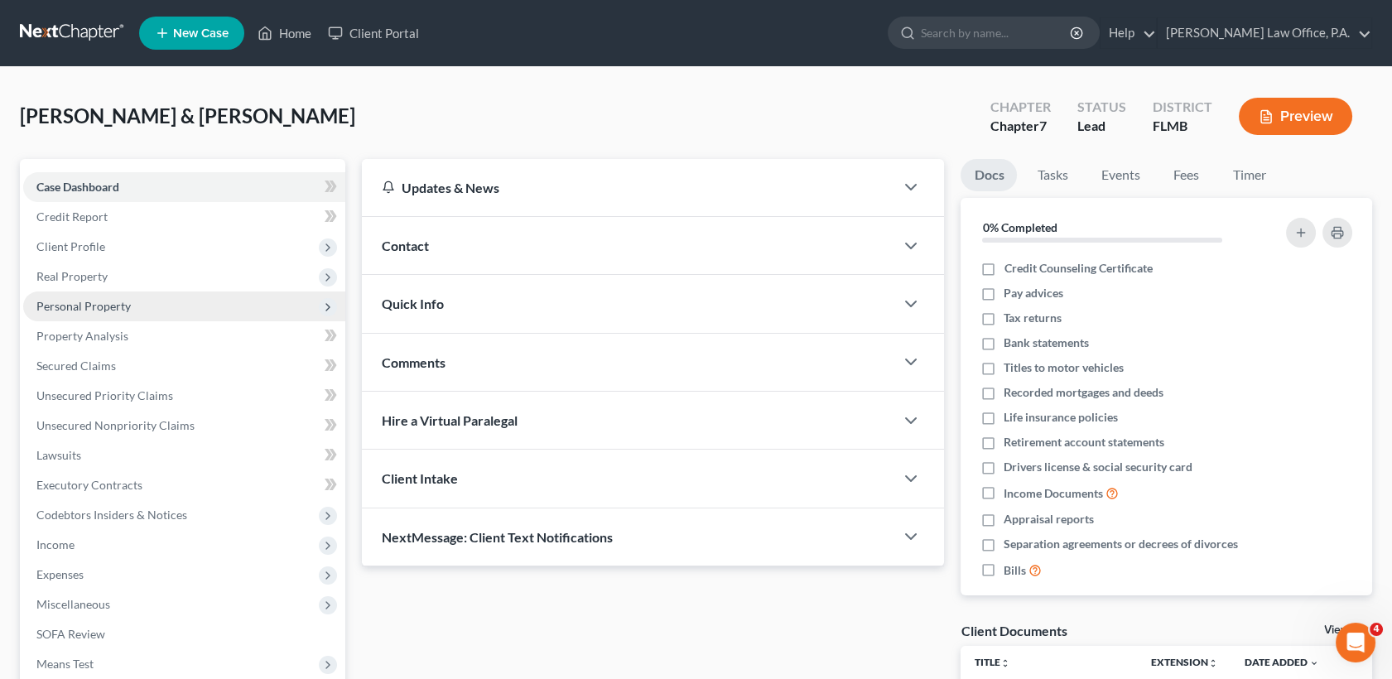
click at [93, 303] on span "Personal Property" at bounding box center [83, 306] width 94 height 14
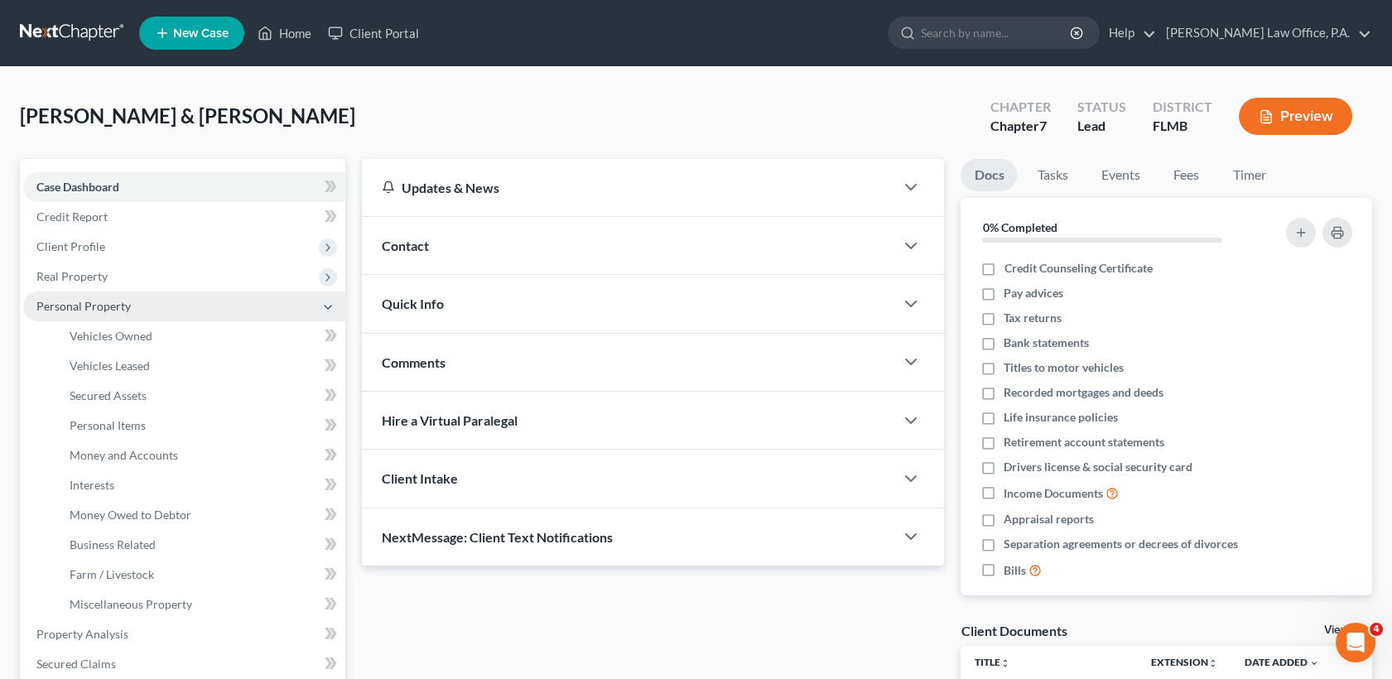
click at [93, 303] on span "Personal Property" at bounding box center [83, 306] width 94 height 14
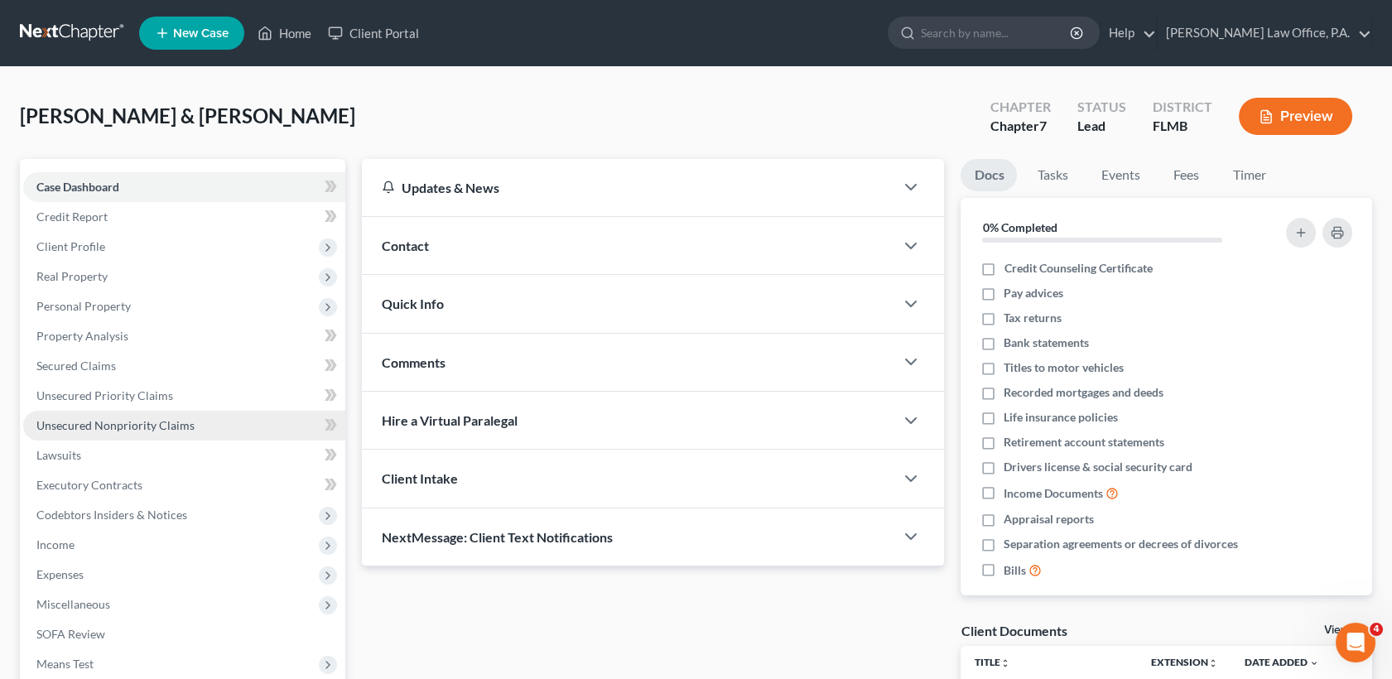
click at [133, 426] on span "Unsecured Nonpriority Claims" at bounding box center [115, 425] width 158 height 14
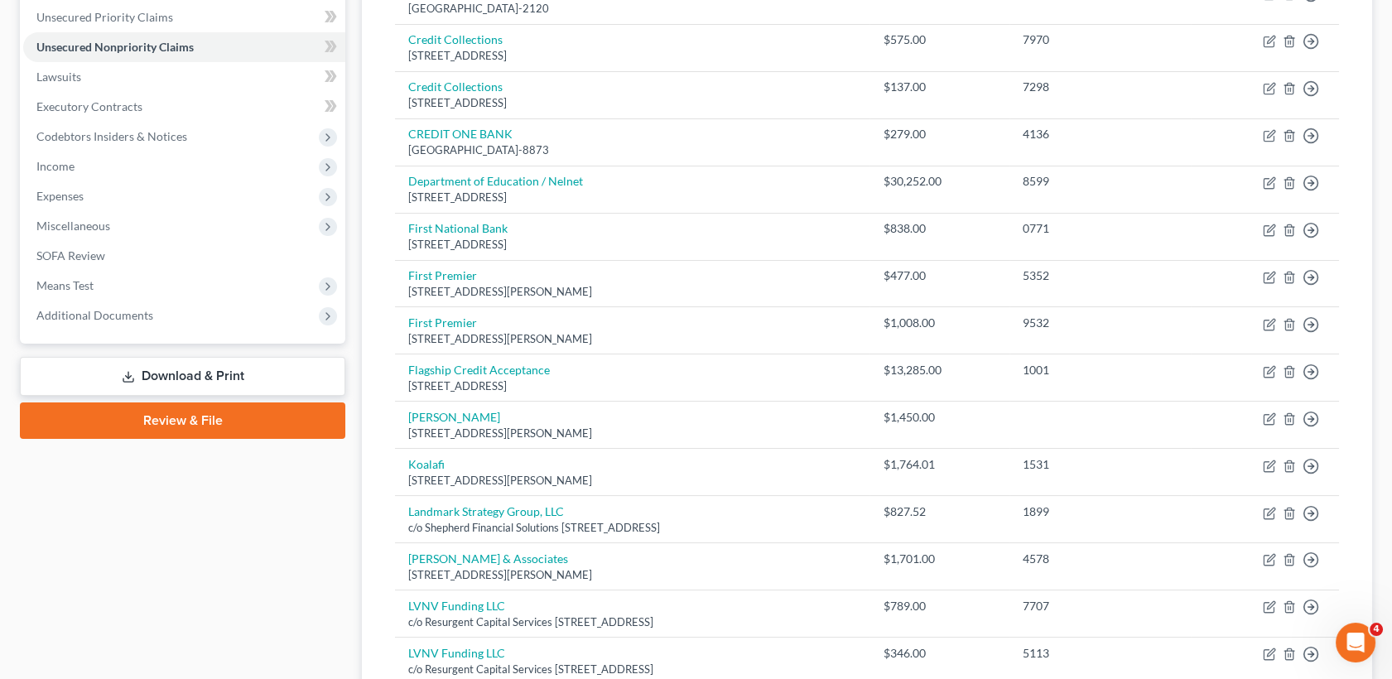
scroll to position [339, 0]
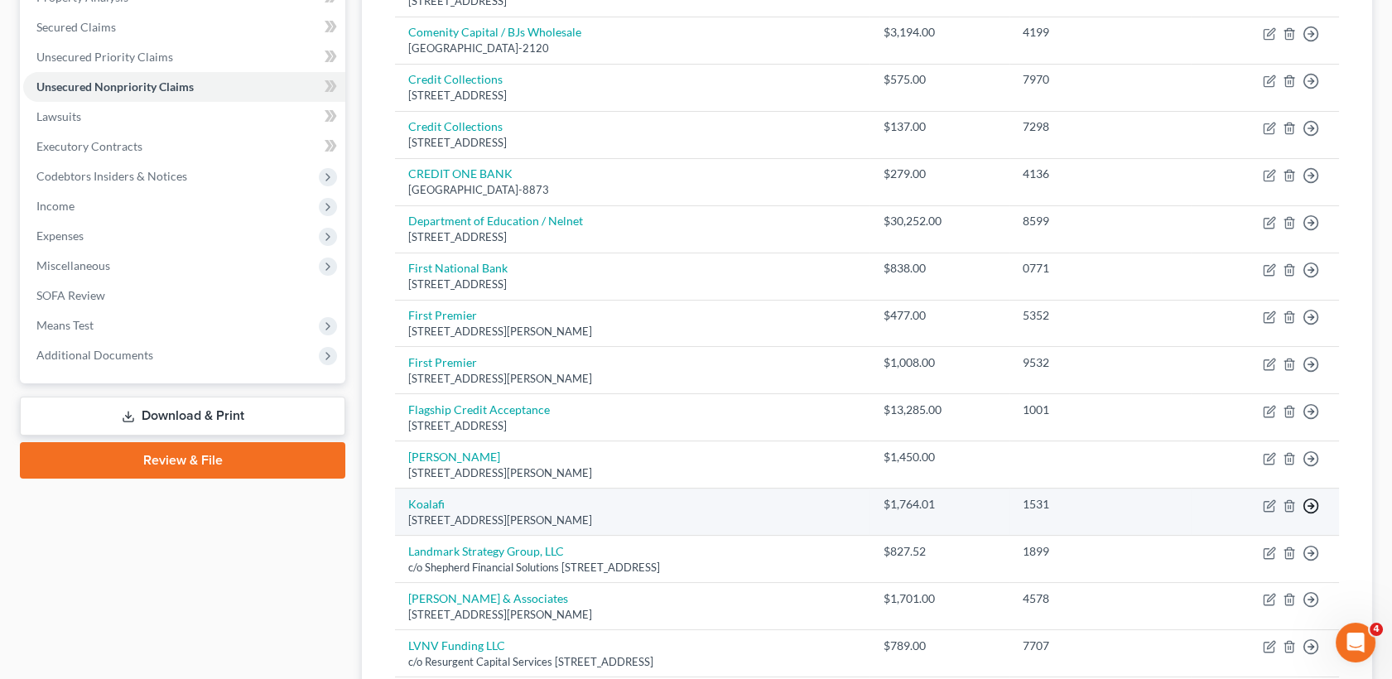
click at [1312, 503] on polyline "button" at bounding box center [1312, 506] width 2 height 6
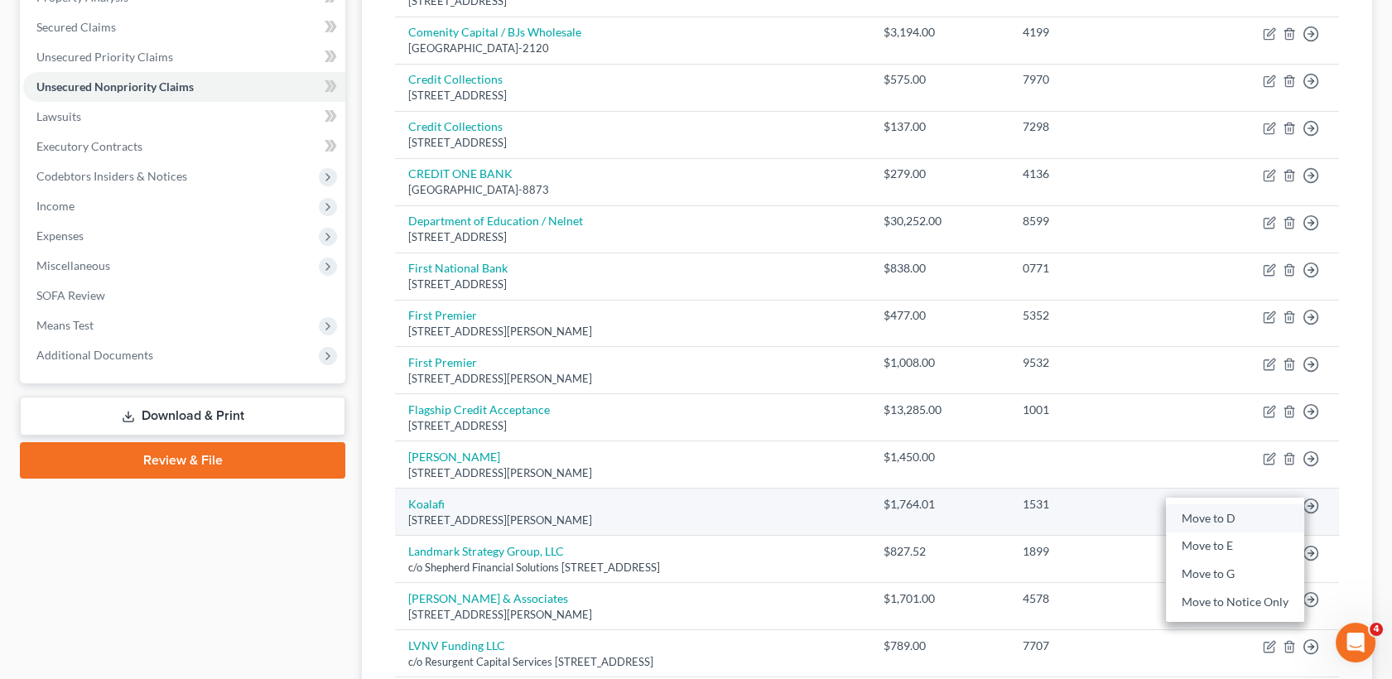
click at [1249, 528] on link "Move to D" at bounding box center [1235, 518] width 138 height 28
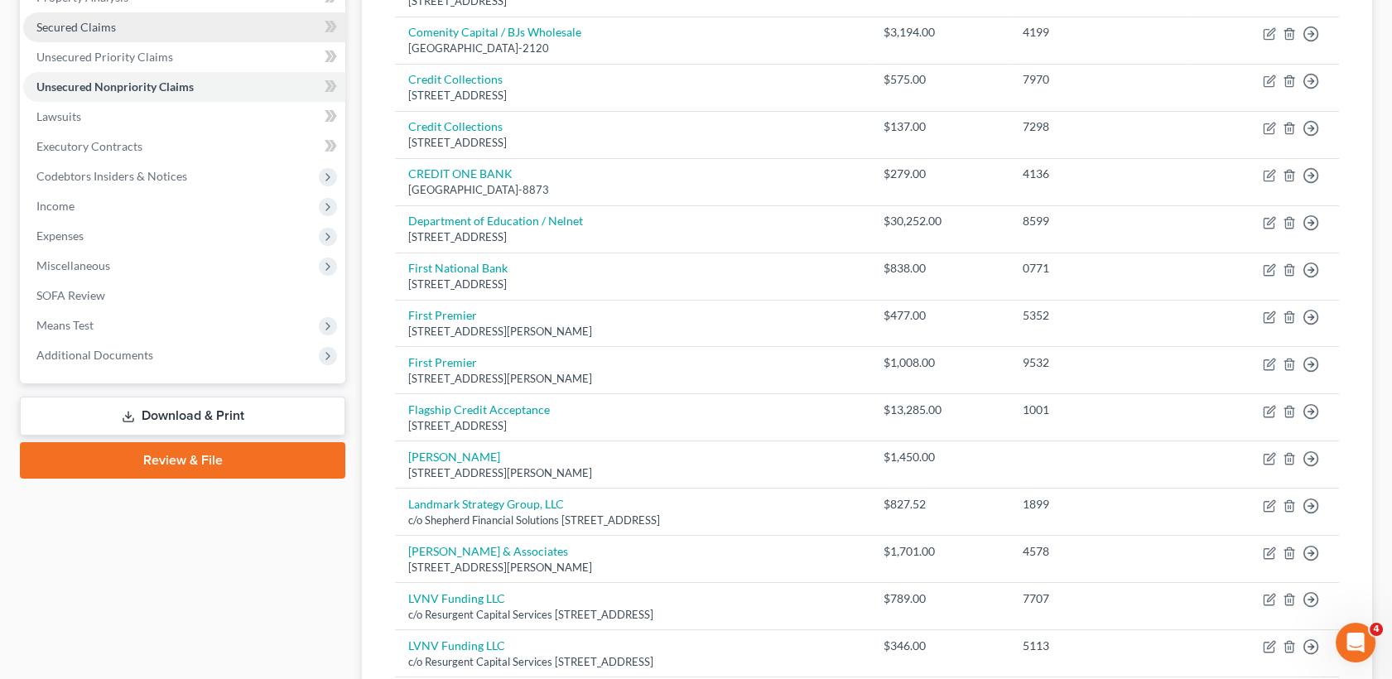
click at [126, 14] on link "Secured Claims" at bounding box center [184, 27] width 322 height 30
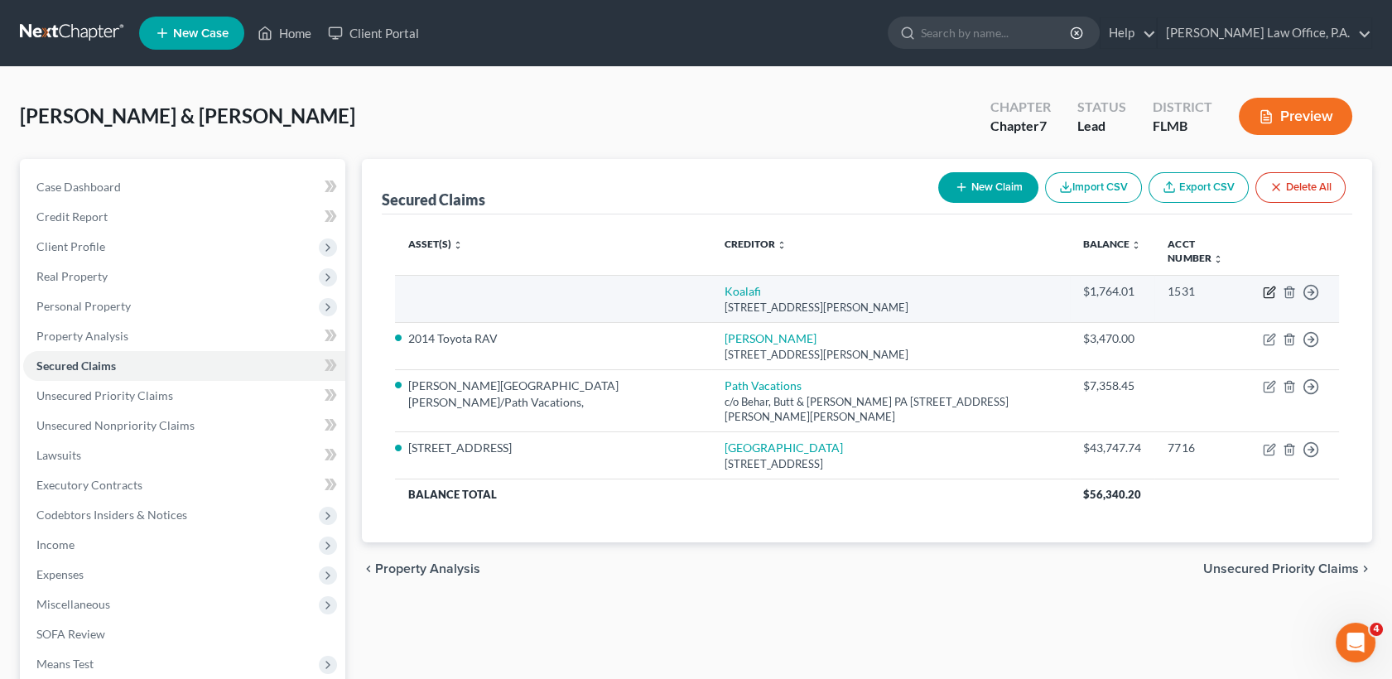
click at [1263, 286] on icon "button" at bounding box center [1269, 292] width 13 height 13
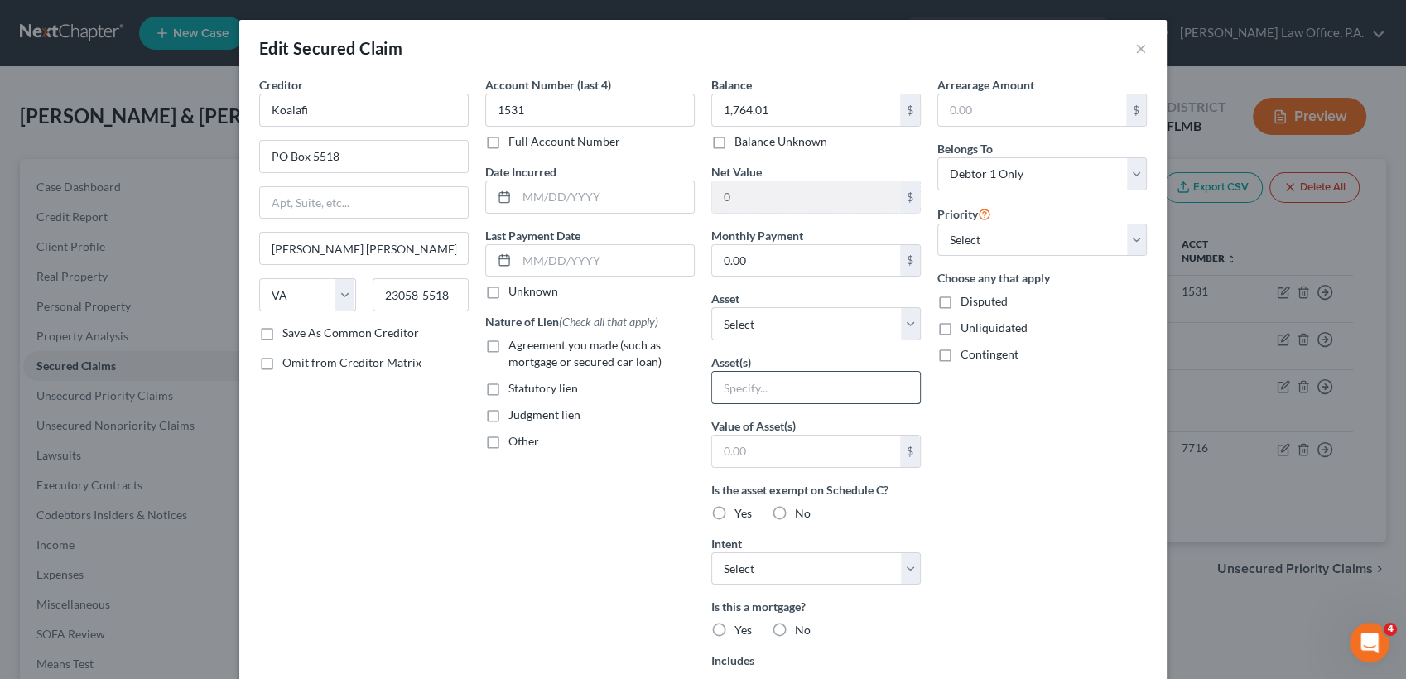
click at [830, 385] on input "text" at bounding box center [816, 387] width 208 height 31
click at [1048, 248] on select "Select 1st 2nd 3rd 4th 5th 6th 7th 8th 9th 10th 11th 12th 13th 14th 15th 16th 1…" at bounding box center [1042, 240] width 210 height 33
click at [937, 224] on select "Select 1st 2nd 3rd 4th 5th 6th 7th 8th 9th 10th 11th 12th 13th 14th 15th 16th 1…" at bounding box center [1042, 240] width 210 height 33
click at [606, 351] on span "Agreement you made (such as mortgage or secured car loan)" at bounding box center [584, 353] width 153 height 31
click at [526, 348] on input "Agreement you made (such as mortgage or secured car loan)" at bounding box center [520, 342] width 11 height 11
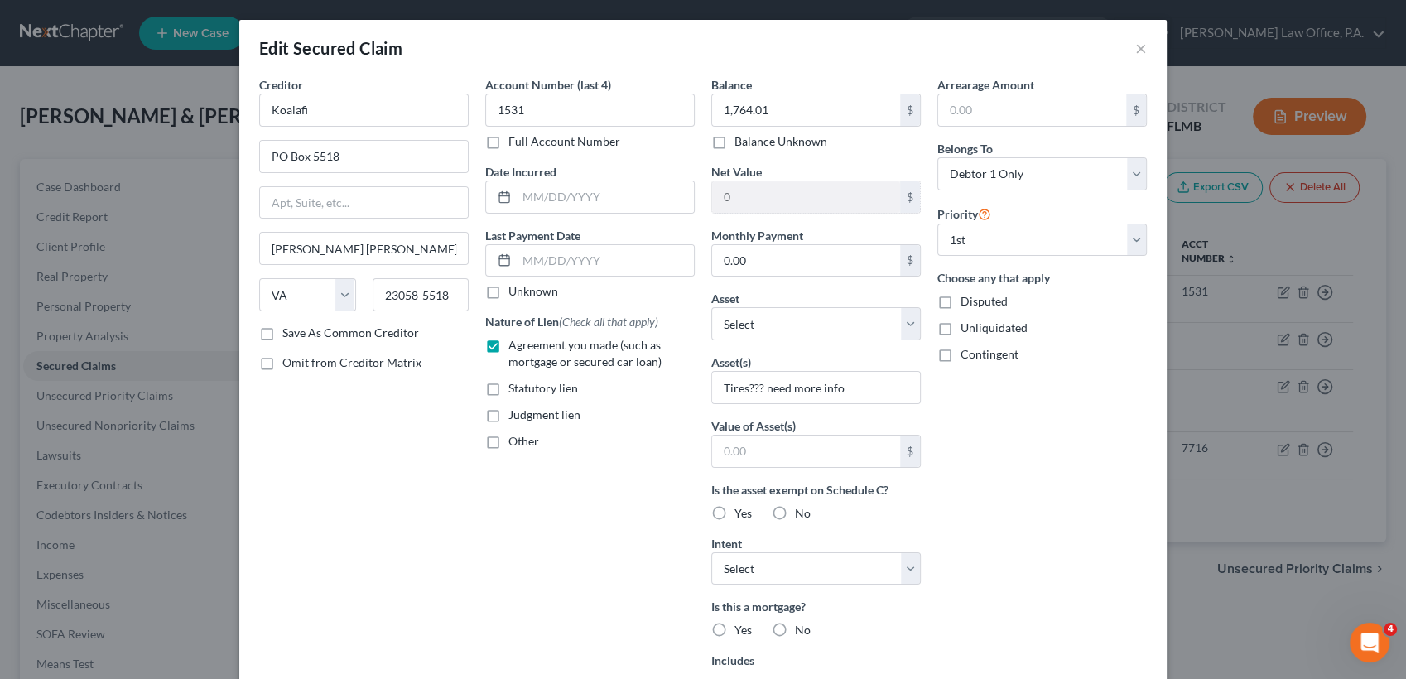
click at [606, 351] on span "Agreement you made (such as mortgage or secured car loan)" at bounding box center [584, 353] width 153 height 31
click at [526, 348] on input "Agreement you made (such as mortgage or secured car loan)" at bounding box center [520, 342] width 11 height 11
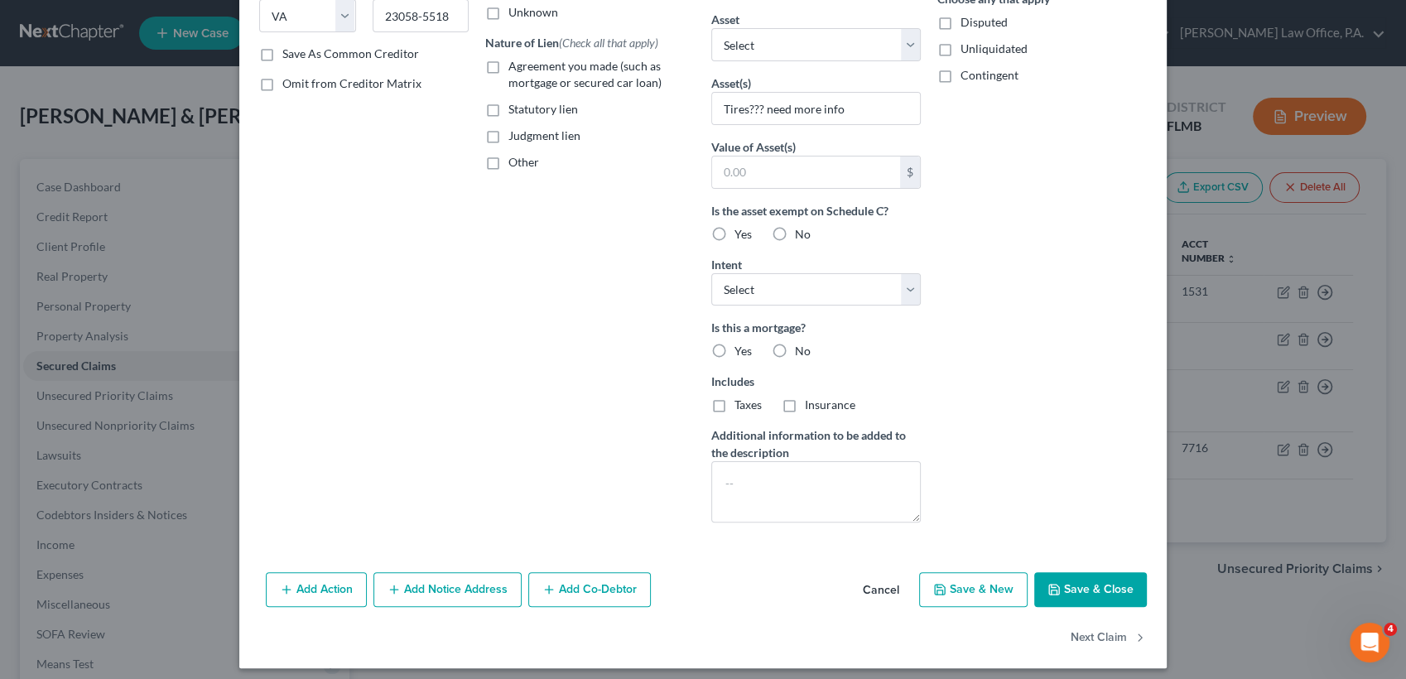
scroll to position [286, 0]
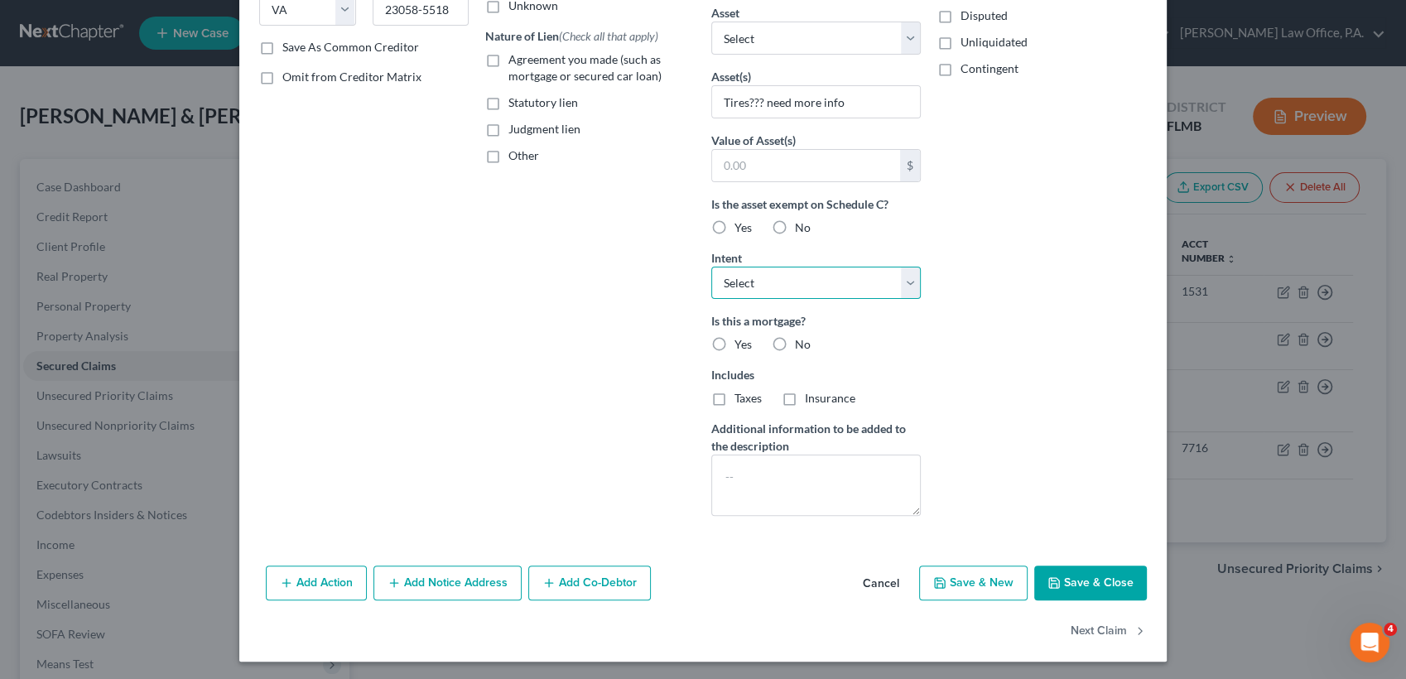
click at [869, 287] on select "Select Surrender Redeem Reaffirm Avoid Other" at bounding box center [816, 283] width 210 height 33
click at [711, 267] on select "Select Surrender Redeem Reaffirm Avoid Other" at bounding box center [816, 283] width 210 height 33
click at [1080, 583] on button "Save & Close" at bounding box center [1090, 583] width 113 height 35
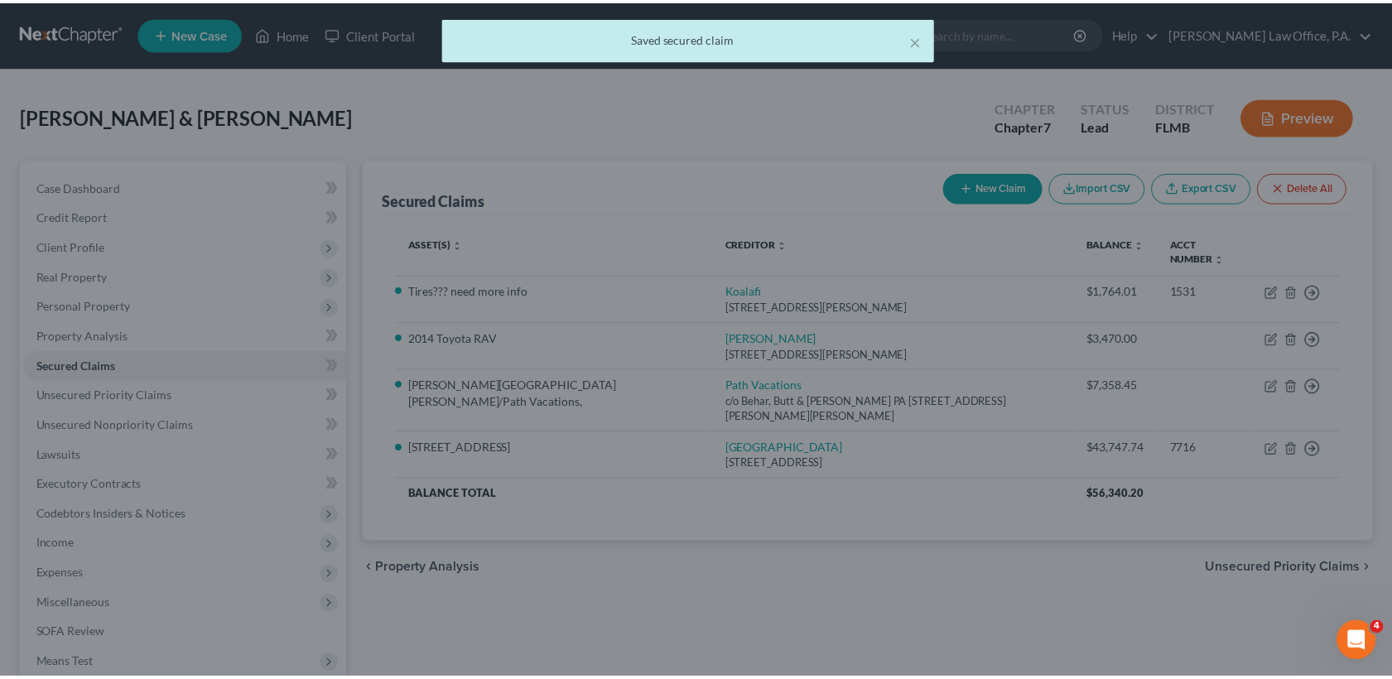
scroll to position [105, 0]
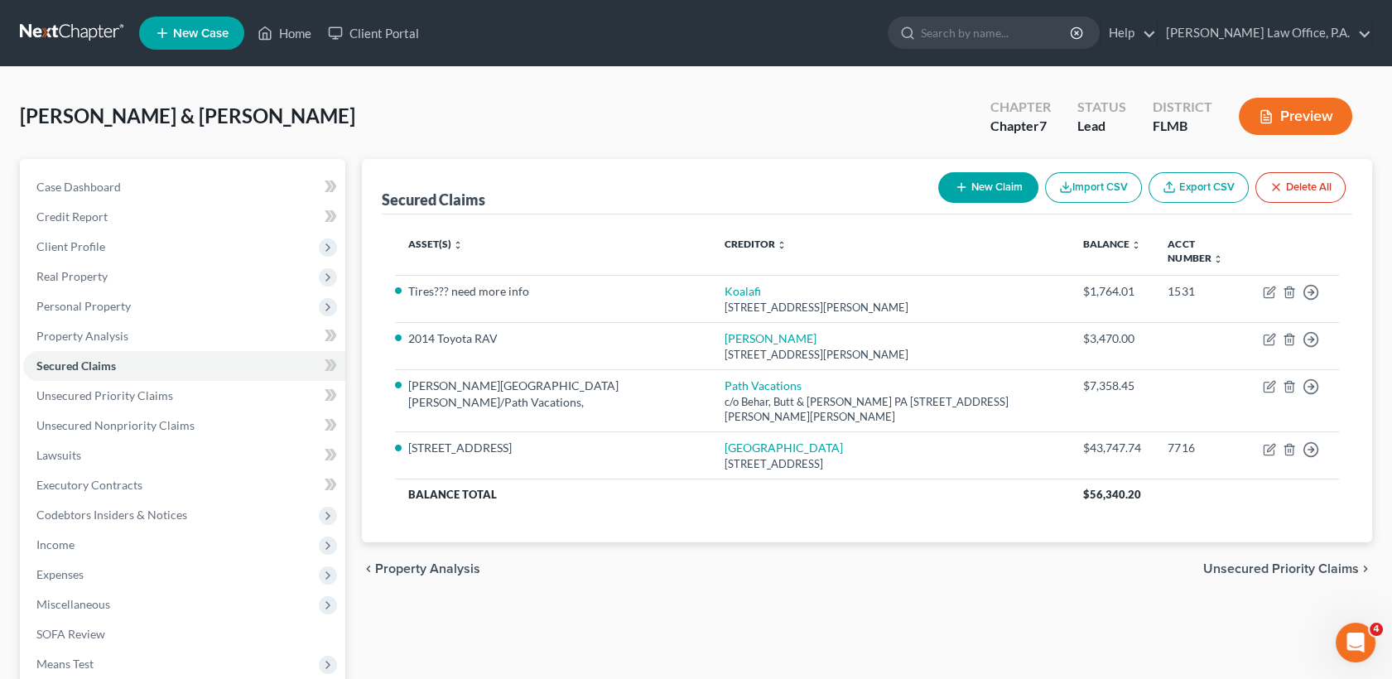
click at [298, 15] on ul "New Case Home Client Portal - No Result - See all results Or Press Enter... Hel…" at bounding box center [755, 33] width 1233 height 43
click at [298, 30] on link "Home" at bounding box center [284, 33] width 70 height 30
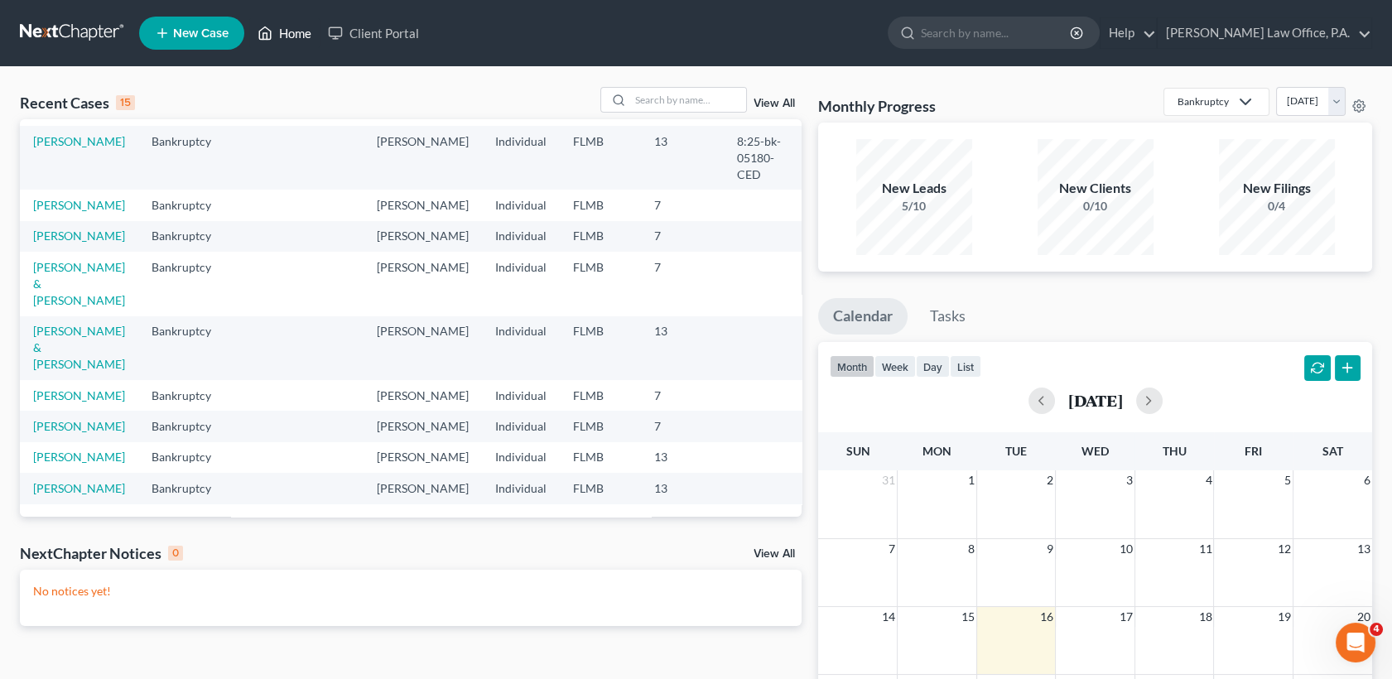
scroll to position [411, 0]
click at [78, 419] on link "[PERSON_NAME]" at bounding box center [79, 426] width 92 height 14
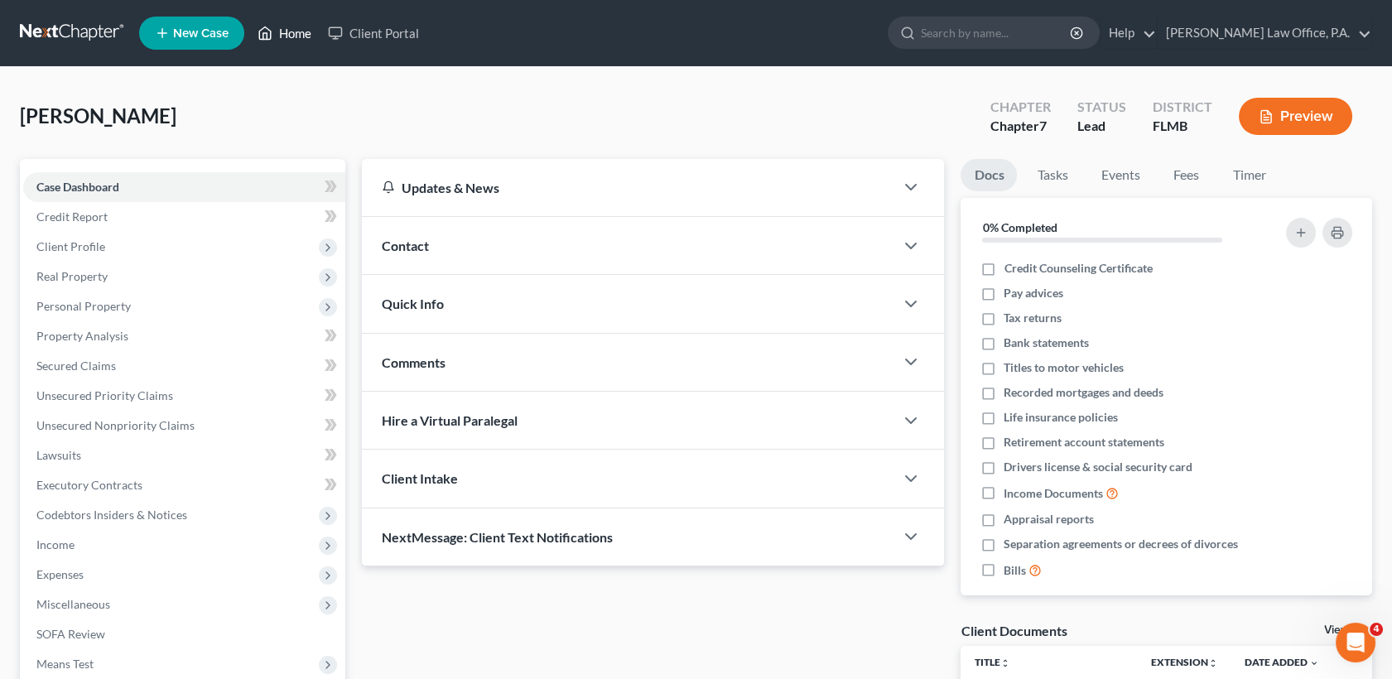
drag, startPoint x: 310, startPoint y: 36, endPoint x: 317, endPoint y: 2, distance: 35.6
click at [310, 36] on link "Home" at bounding box center [284, 33] width 70 height 30
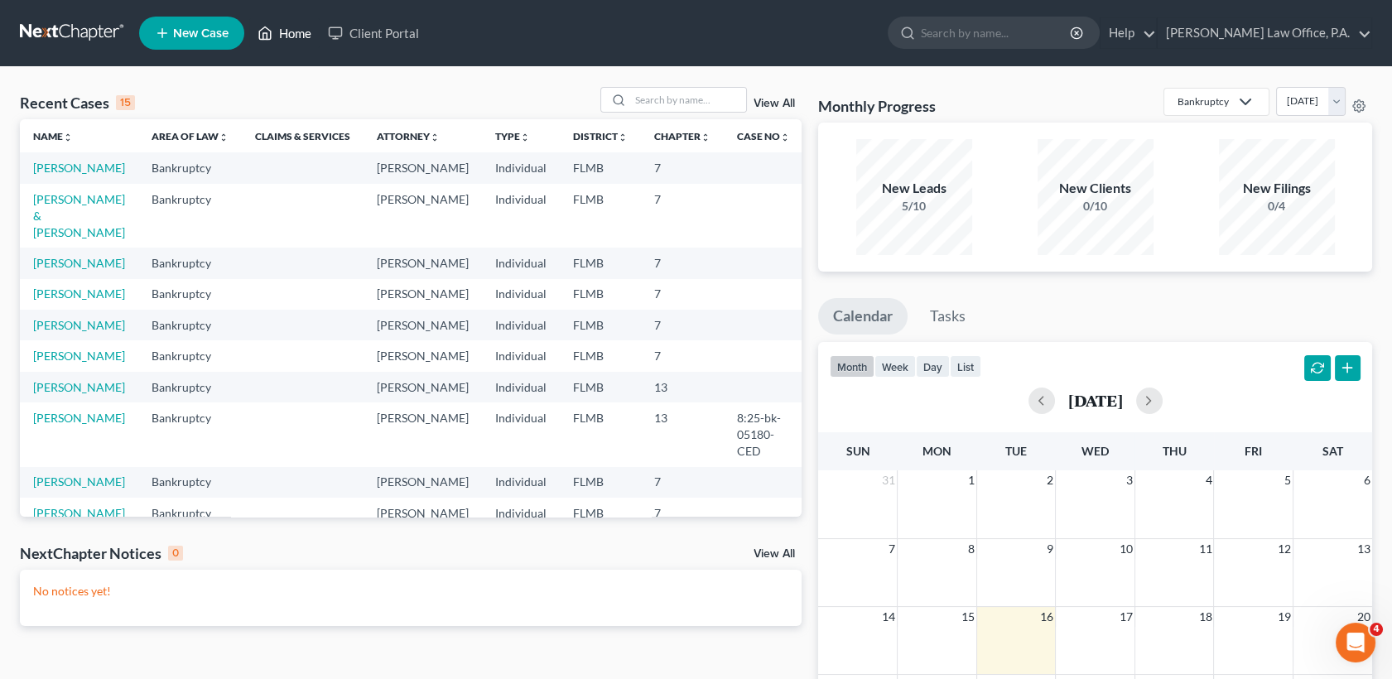
click at [279, 37] on link "Home" at bounding box center [284, 33] width 70 height 30
